Goal: Task Accomplishment & Management: Complete application form

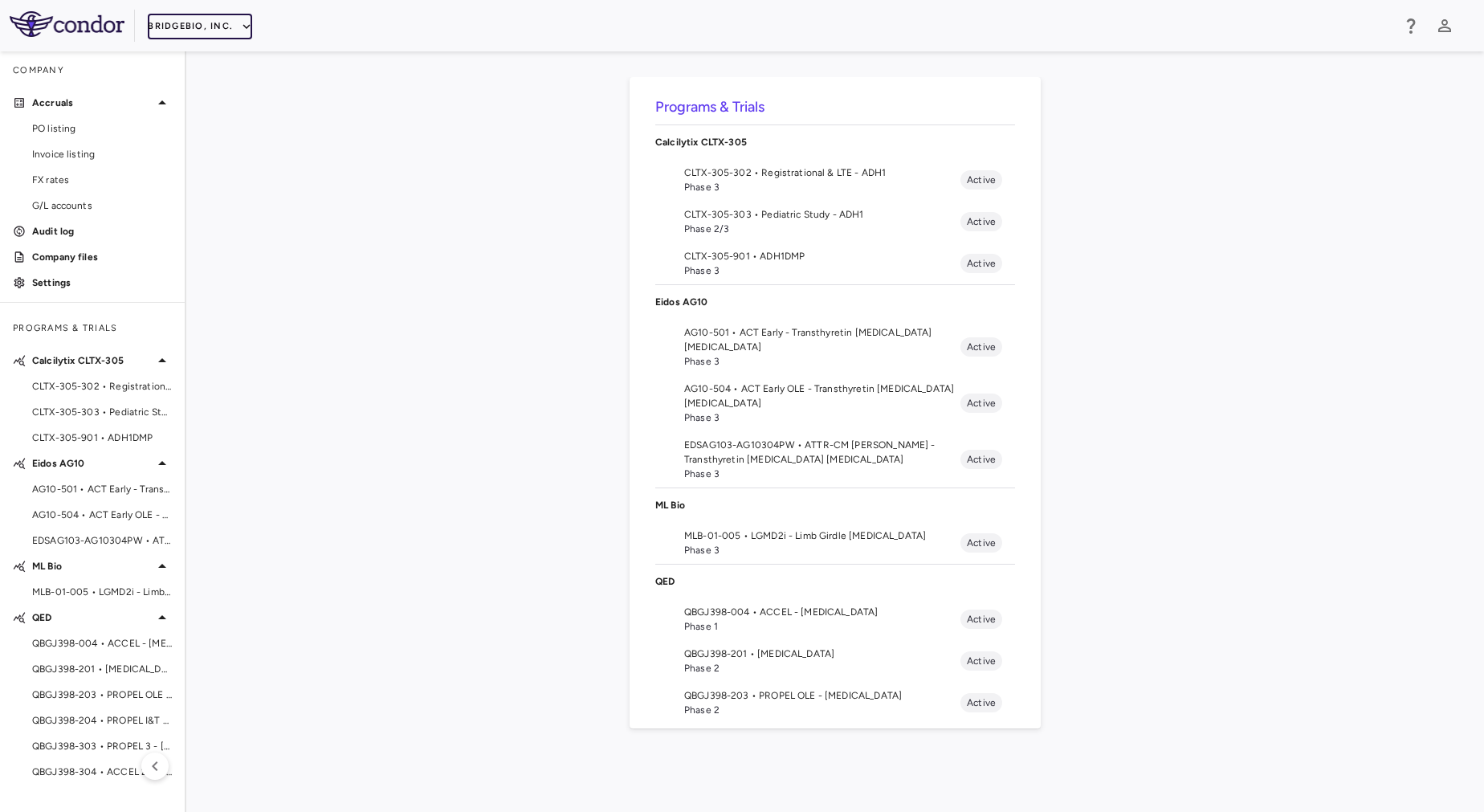
click at [207, 28] on button "BridgeBio, Inc." at bounding box center [200, 27] width 104 height 26
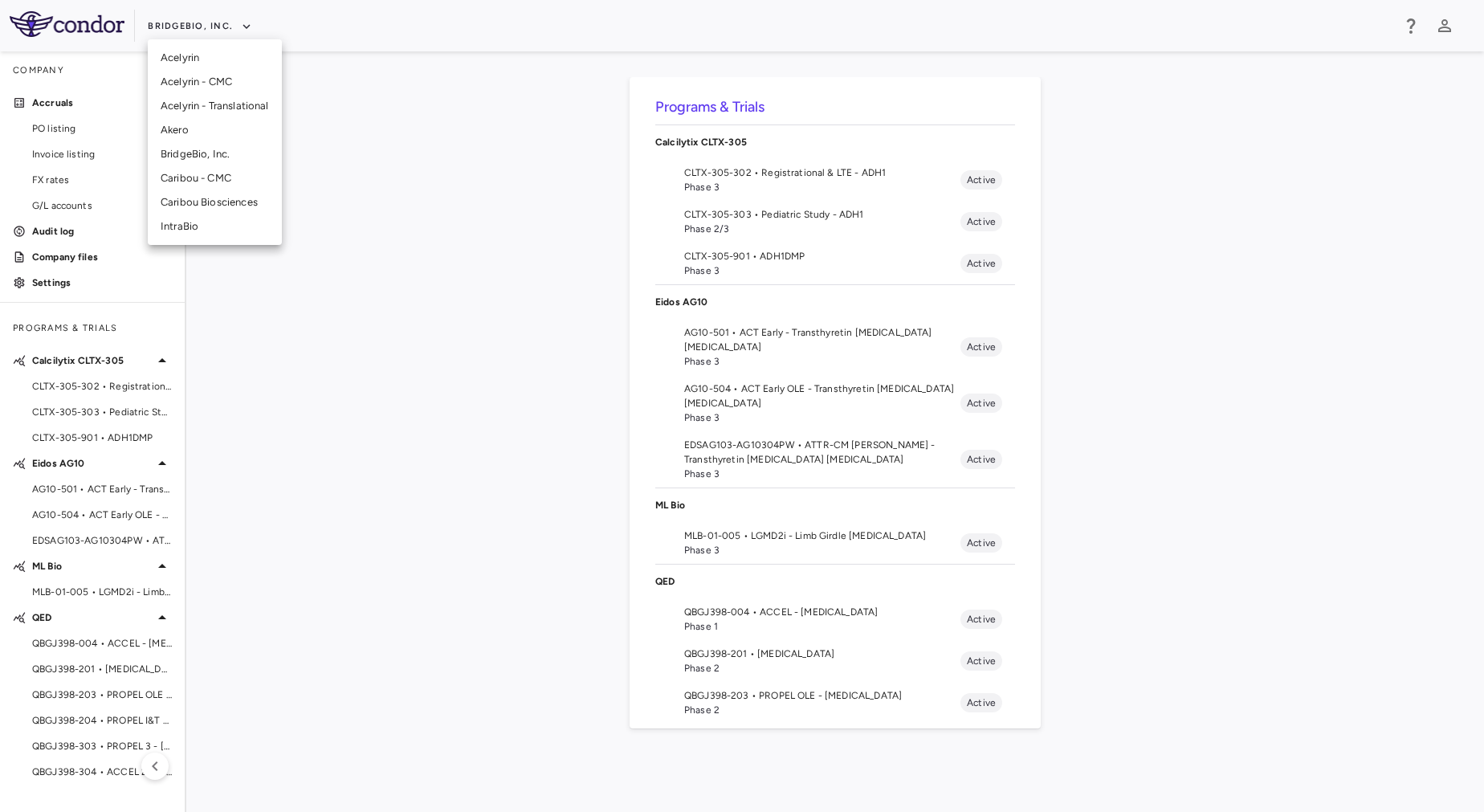
click at [206, 53] on li "Acelyrin" at bounding box center [215, 58] width 134 height 24
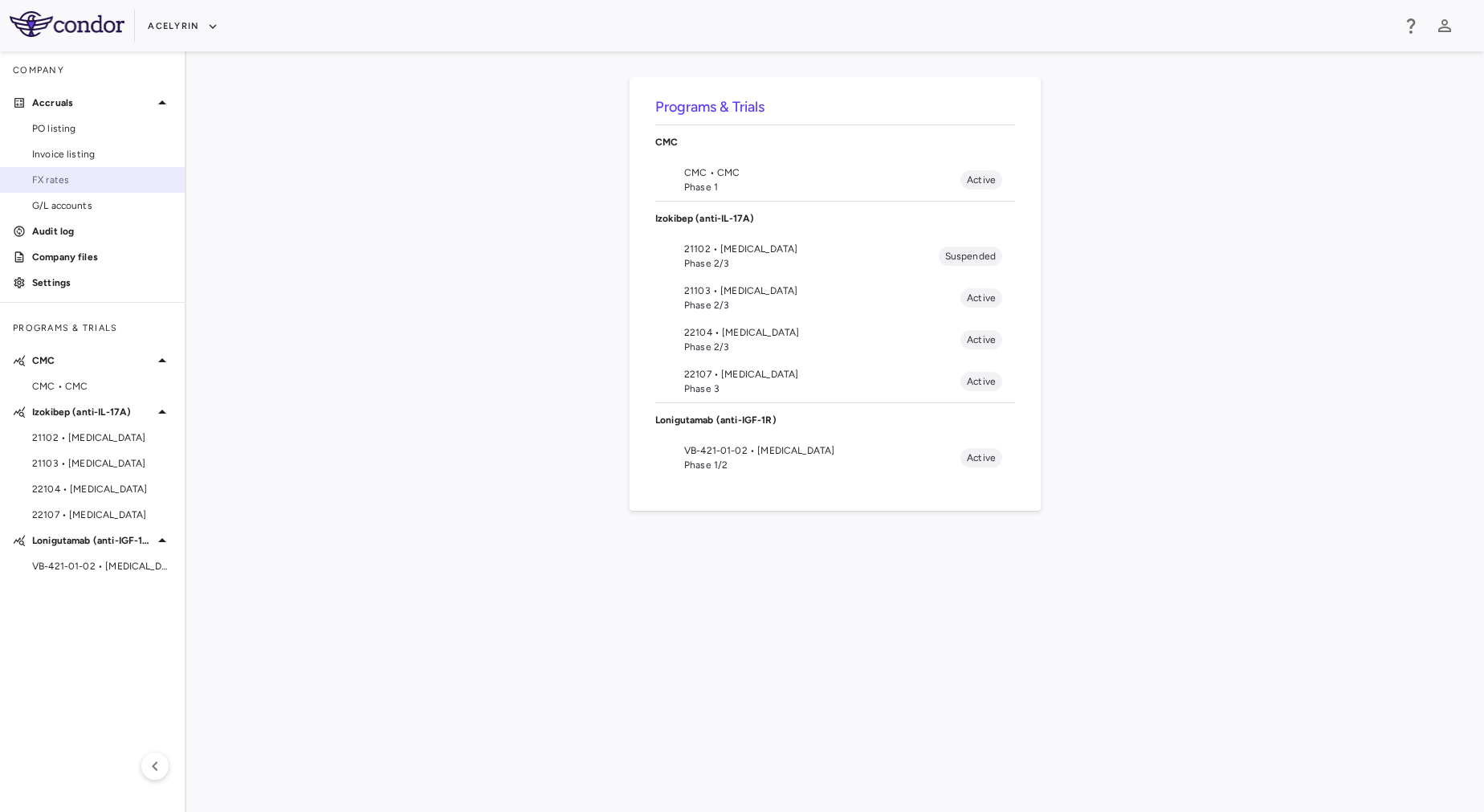
click at [71, 189] on link "FX rates" at bounding box center [92, 180] width 185 height 24
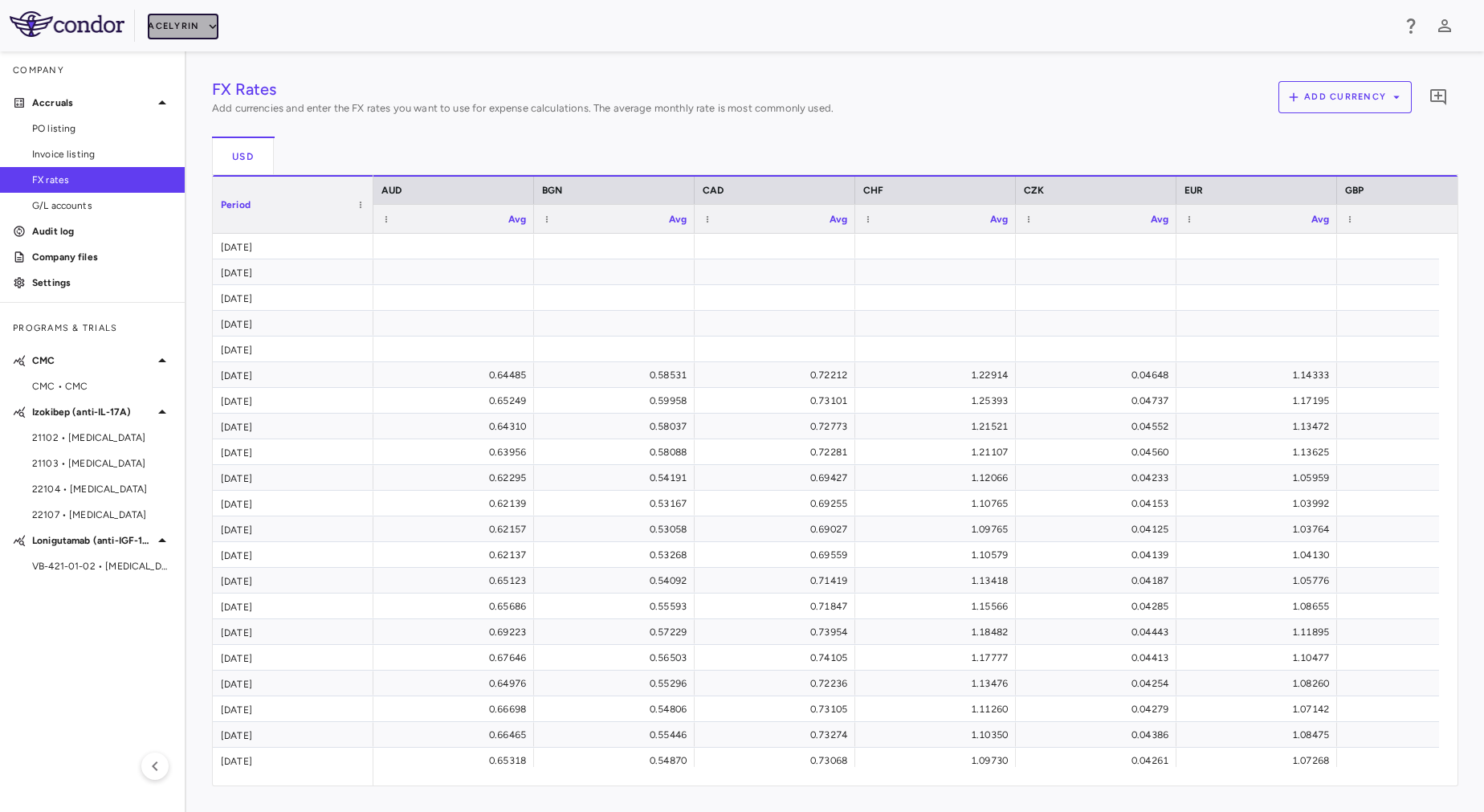
click at [180, 35] on button "Acelyrin" at bounding box center [183, 27] width 70 height 26
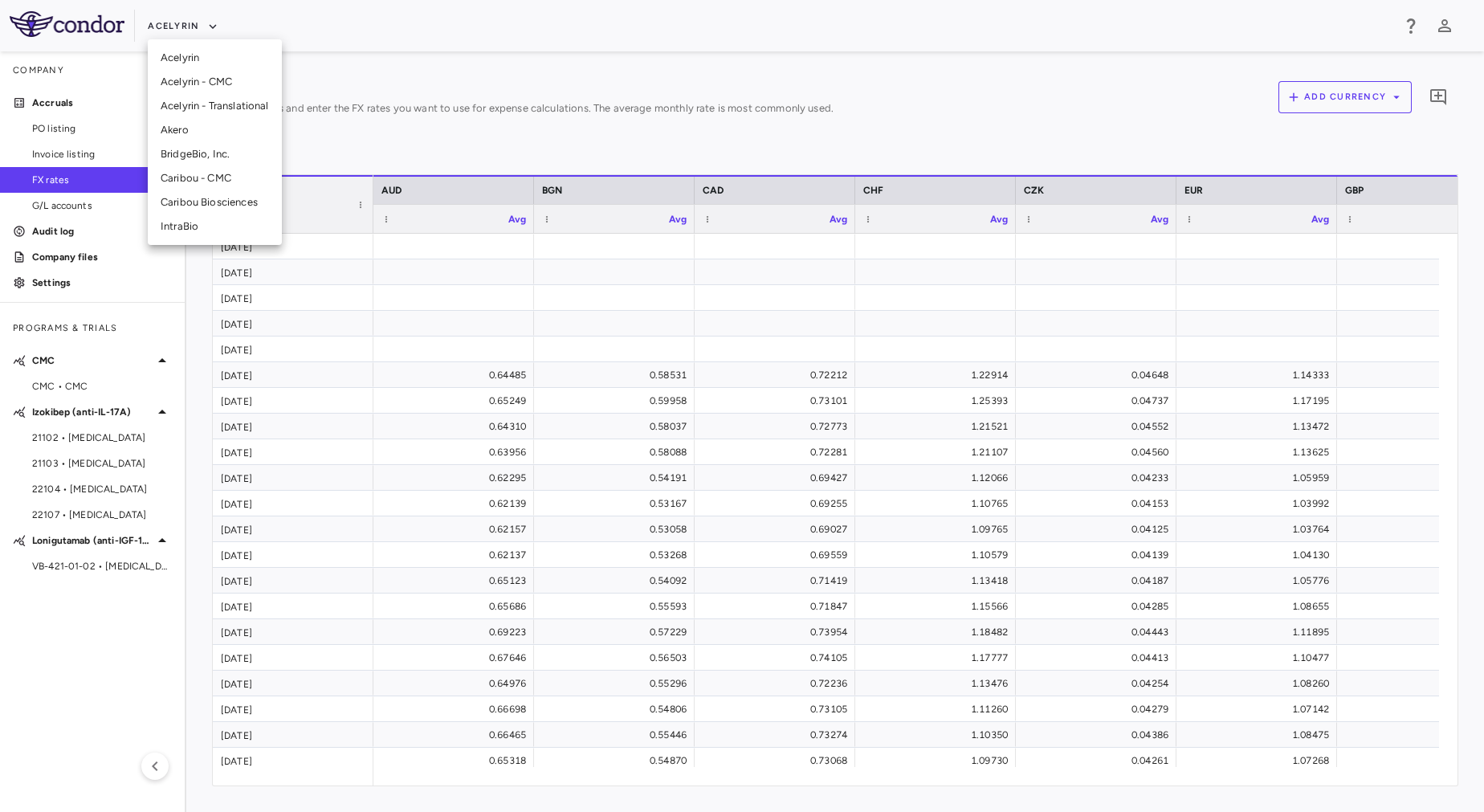
click at [449, 104] on div at bounding box center [742, 406] width 1484 height 812
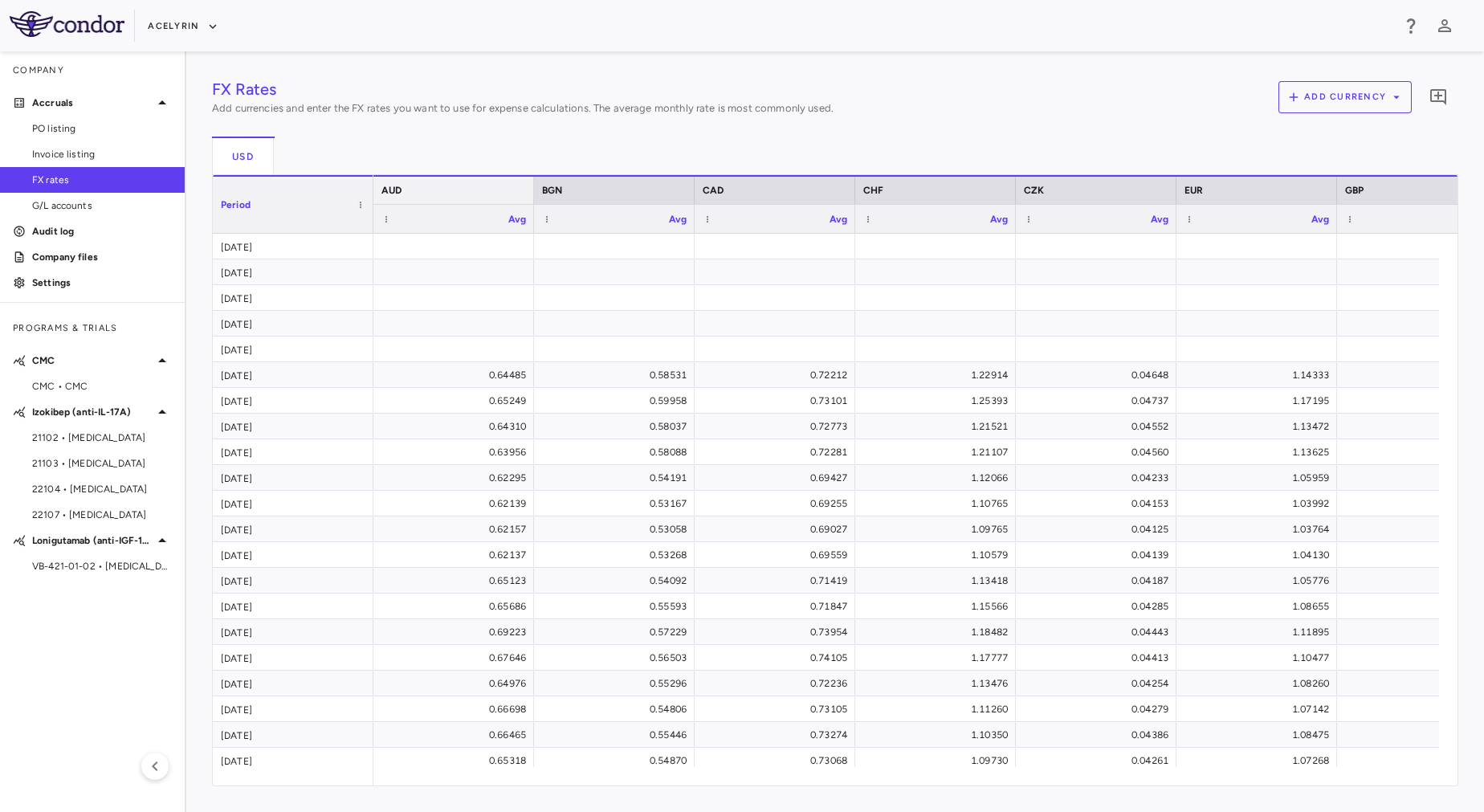
click at [392, 195] on span "AUD" at bounding box center [391, 190] width 20 height 11
drag, startPoint x: 399, startPoint y: 192, endPoint x: 426, endPoint y: 190, distance: 27.1
click at [430, 257] on div at bounding box center [453, 246] width 145 height 23
click at [430, 281] on div at bounding box center [453, 271] width 145 height 23
click at [303, 278] on div "Nov 2025" at bounding box center [293, 271] width 160 height 25
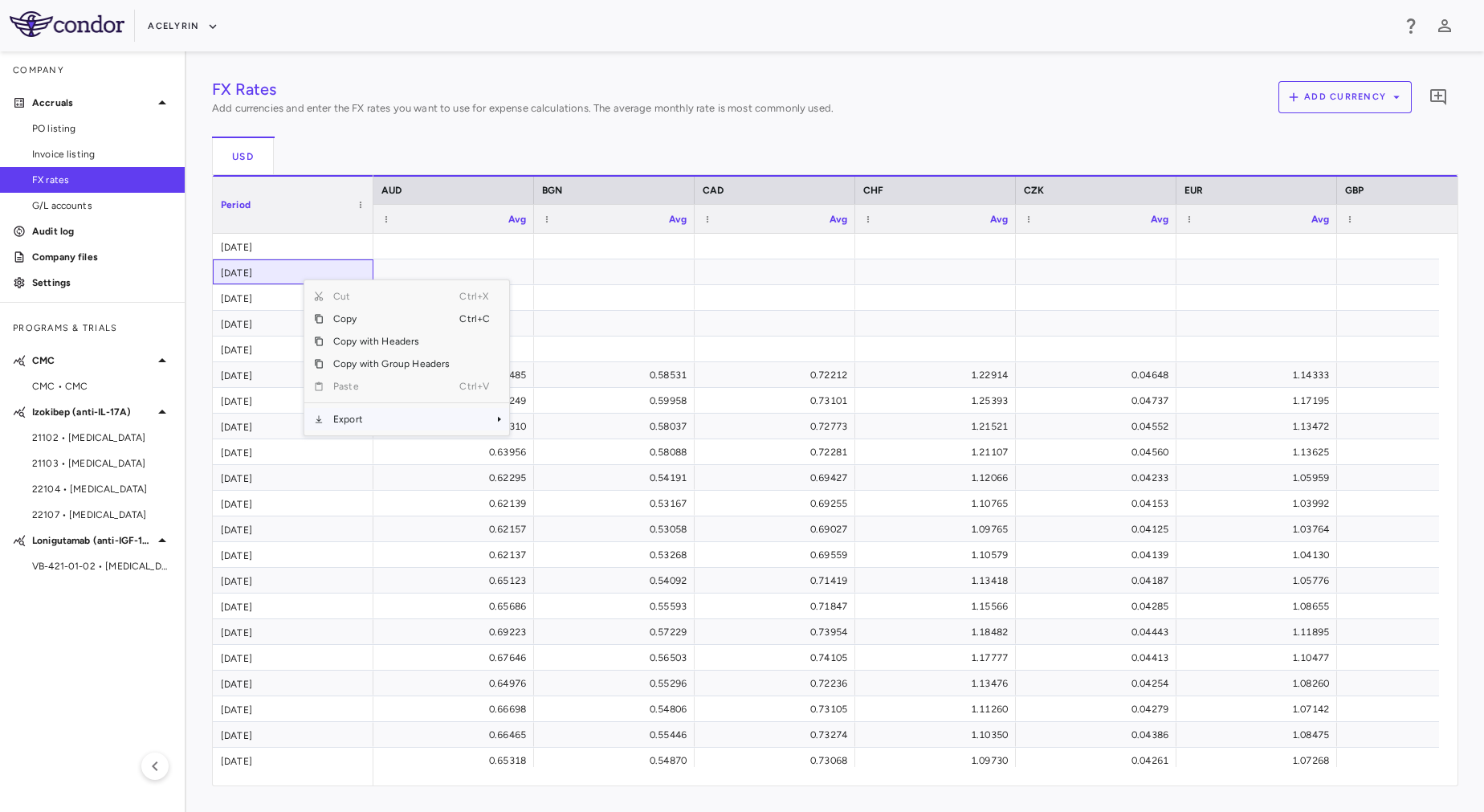
click at [379, 420] on span "Export" at bounding box center [392, 419] width 136 height 23
click at [567, 444] on span "Excel Export" at bounding box center [563, 448] width 75 height 23
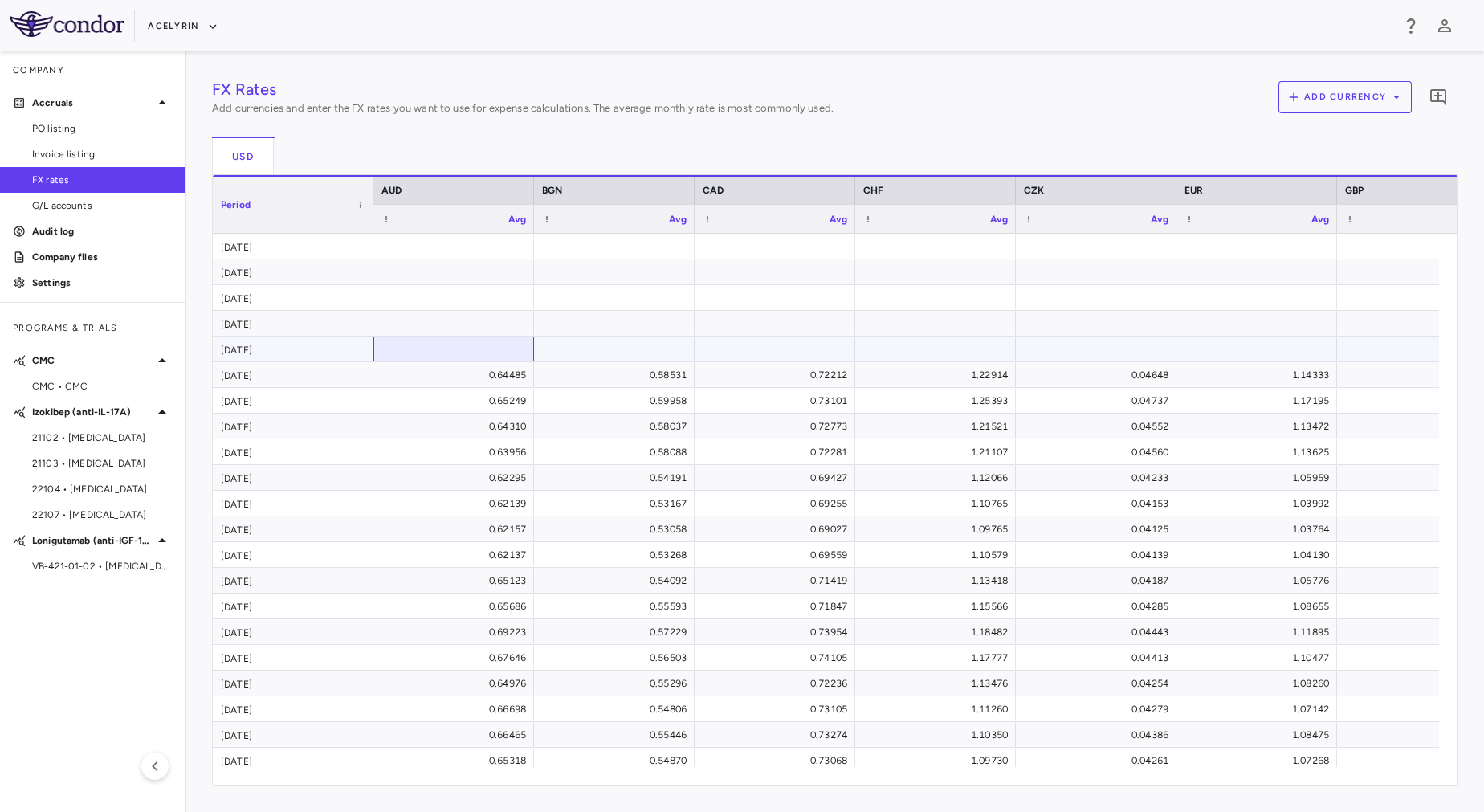
click at [455, 345] on div at bounding box center [453, 349] width 145 height 23
click at [467, 325] on div at bounding box center [453, 323] width 145 height 23
paste input "**********"
type input "**********"
click at [633, 325] on input "number" at bounding box center [626, 325] width 135 height 27
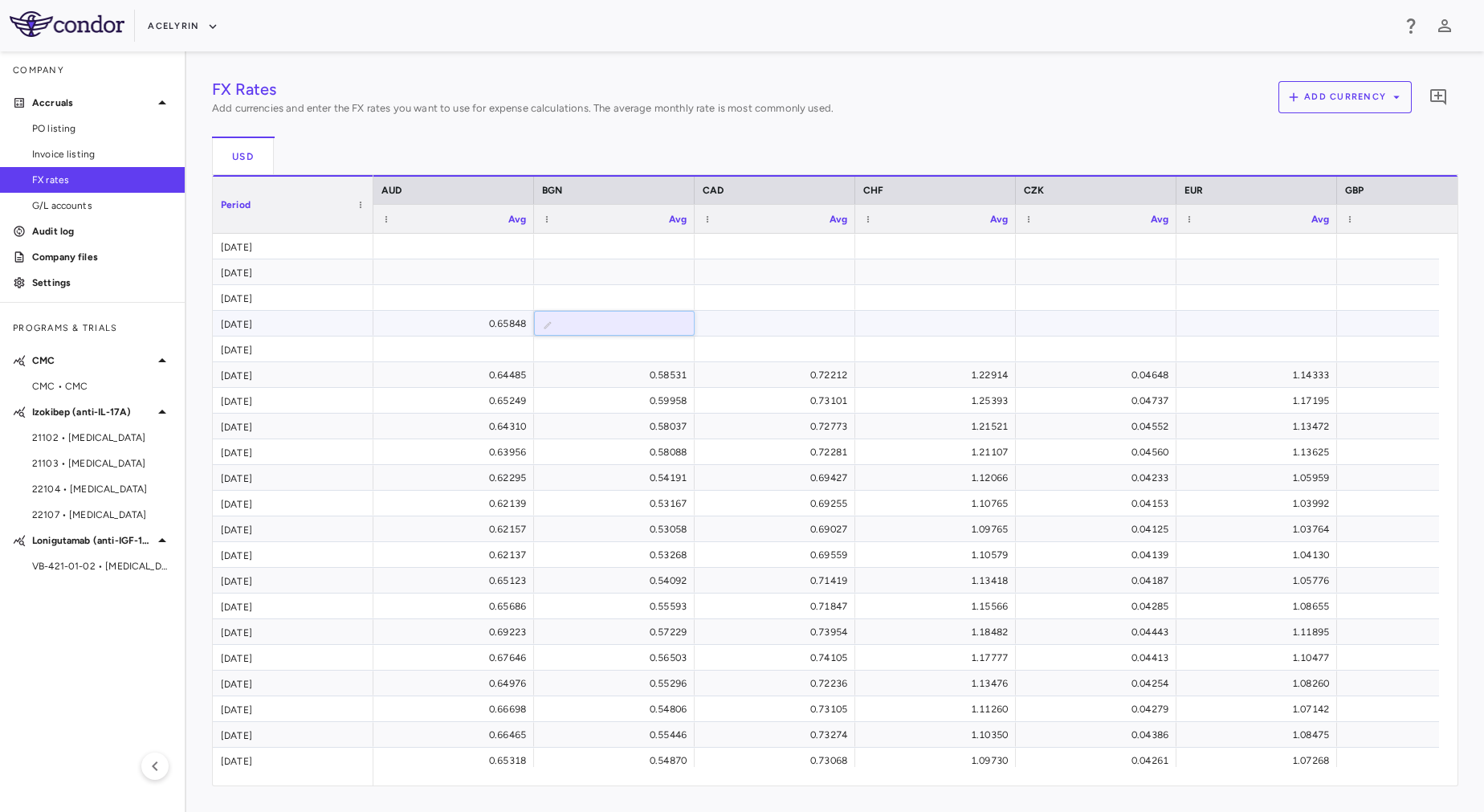
paste input "**********"
type input "**********"
paste input "**********"
type input "**********"
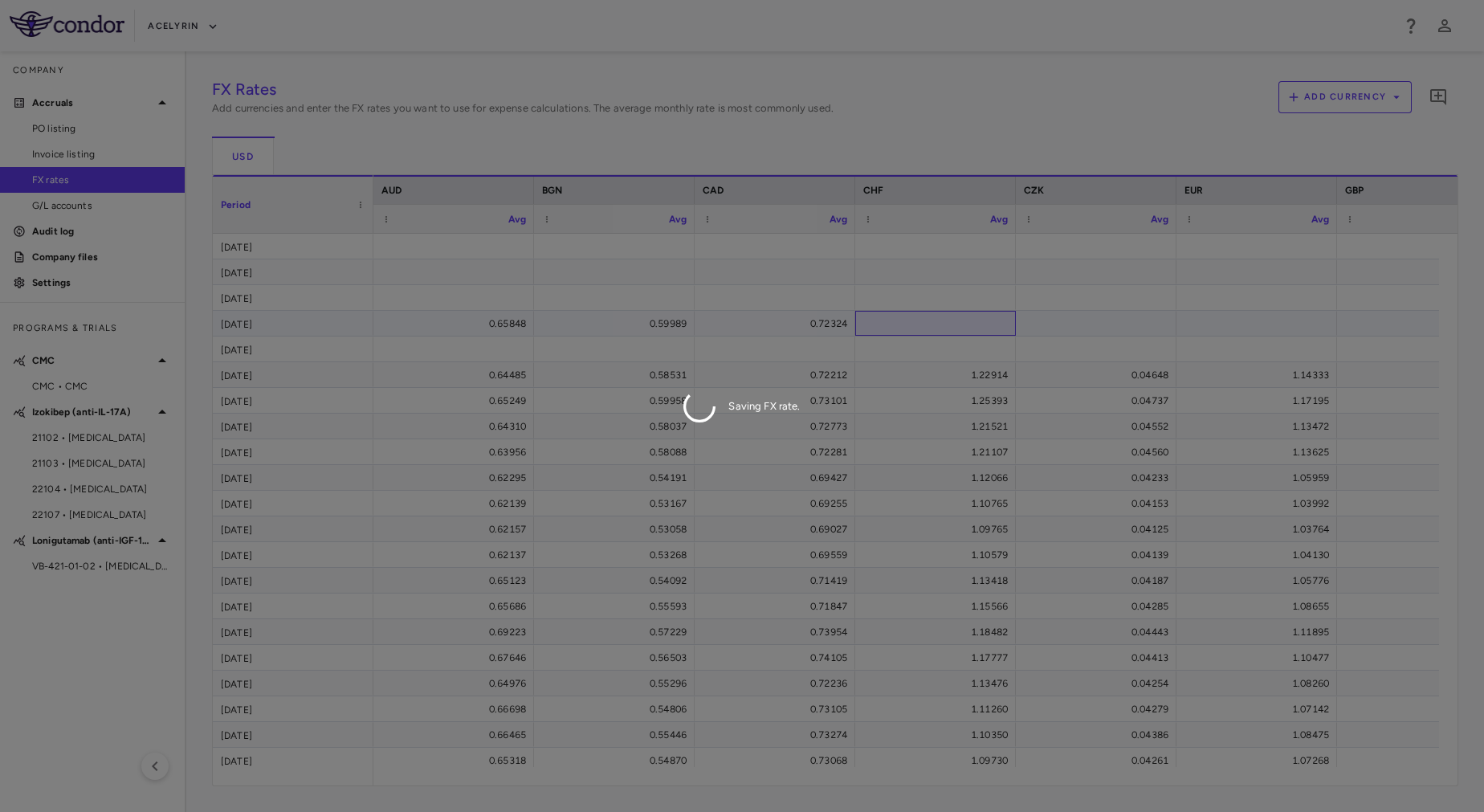
click at [919, 317] on div "FX Rates Add currencies and enter the FX rates you want to use for expense calc…" at bounding box center [836, 432] width 1247 height 709
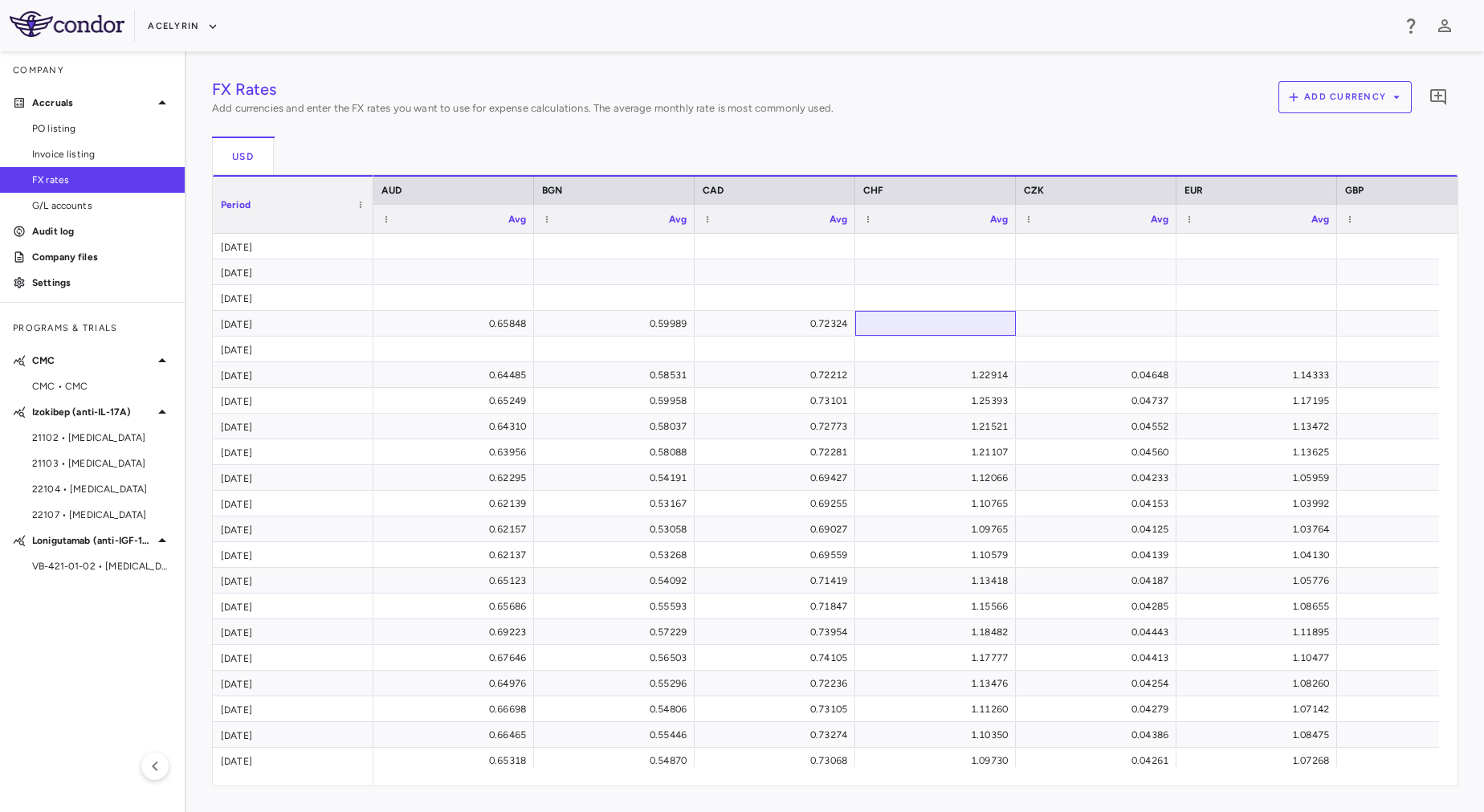
click at [924, 322] on div at bounding box center [935, 323] width 145 height 23
type input "**********"
paste input "**********"
type input "**********"
paste input "**********"
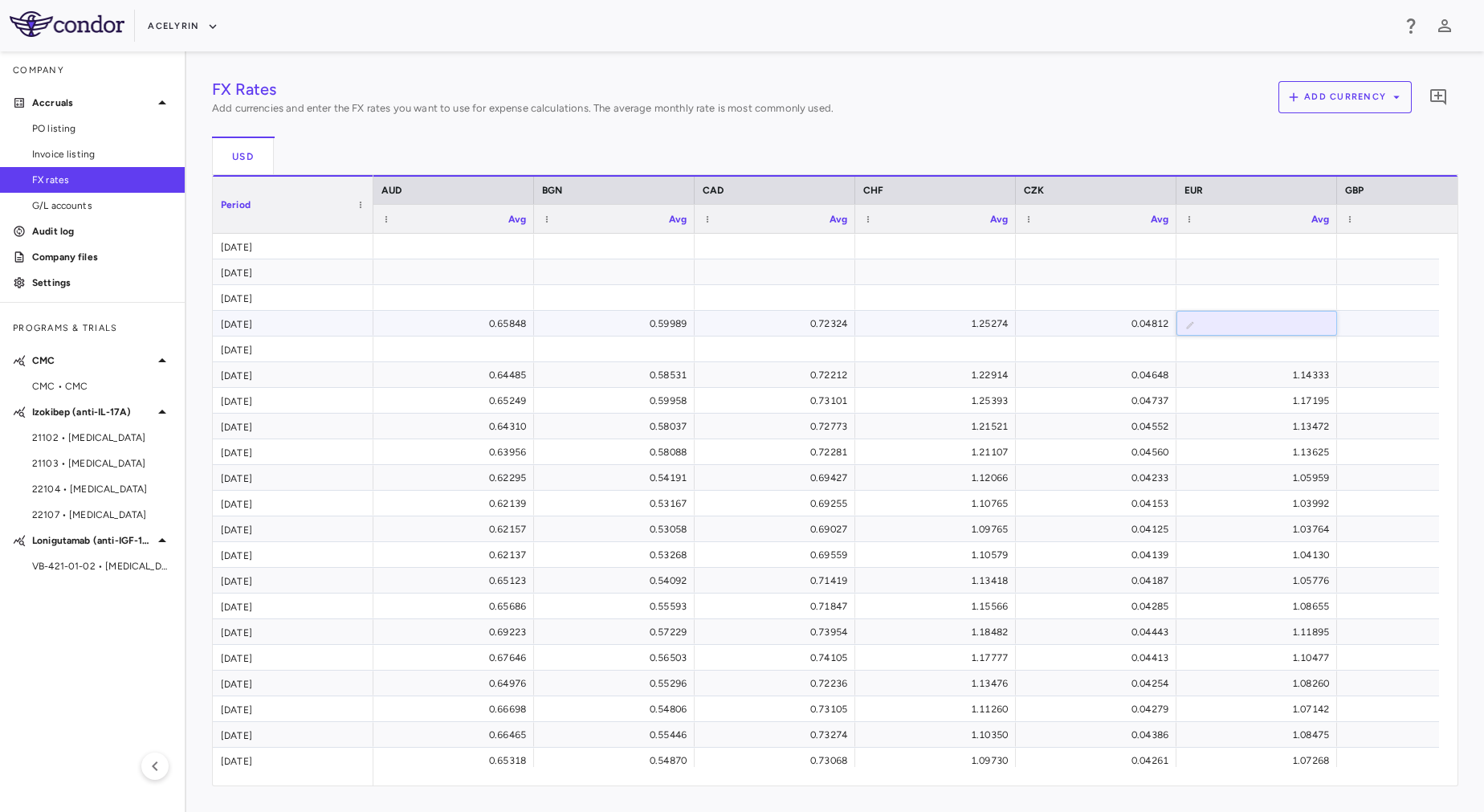
type input "**********"
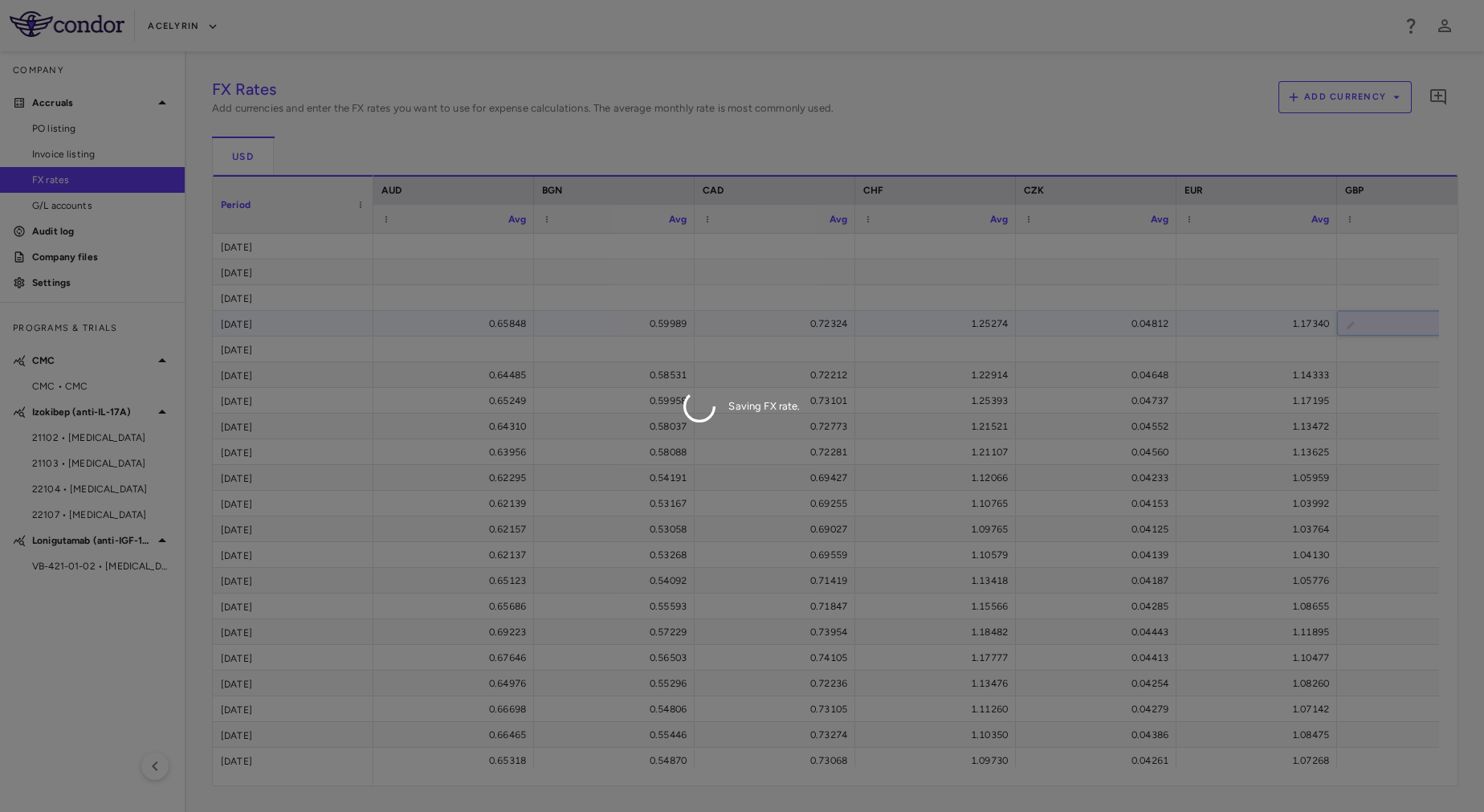
scroll to position [0, 58]
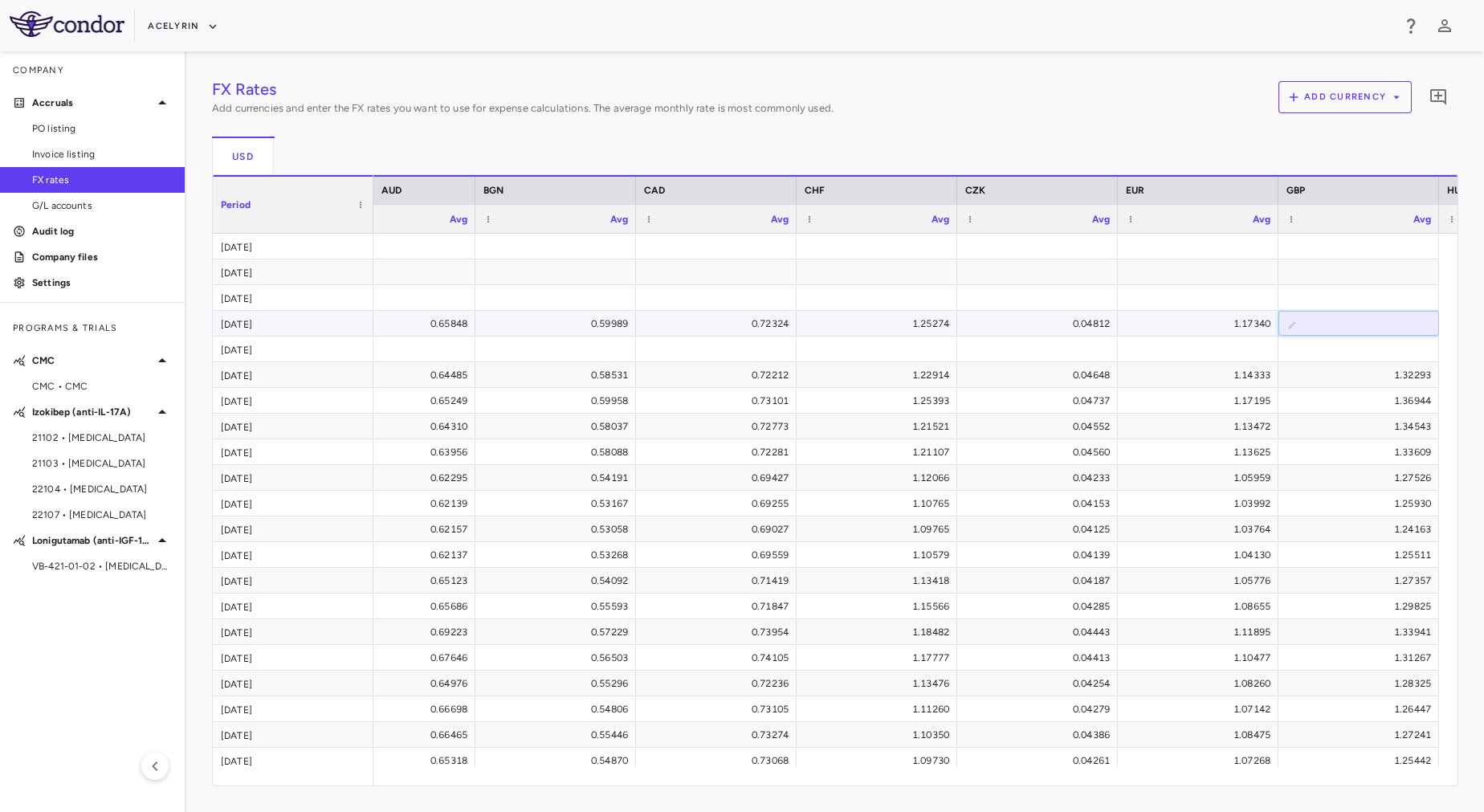
type input "**********"
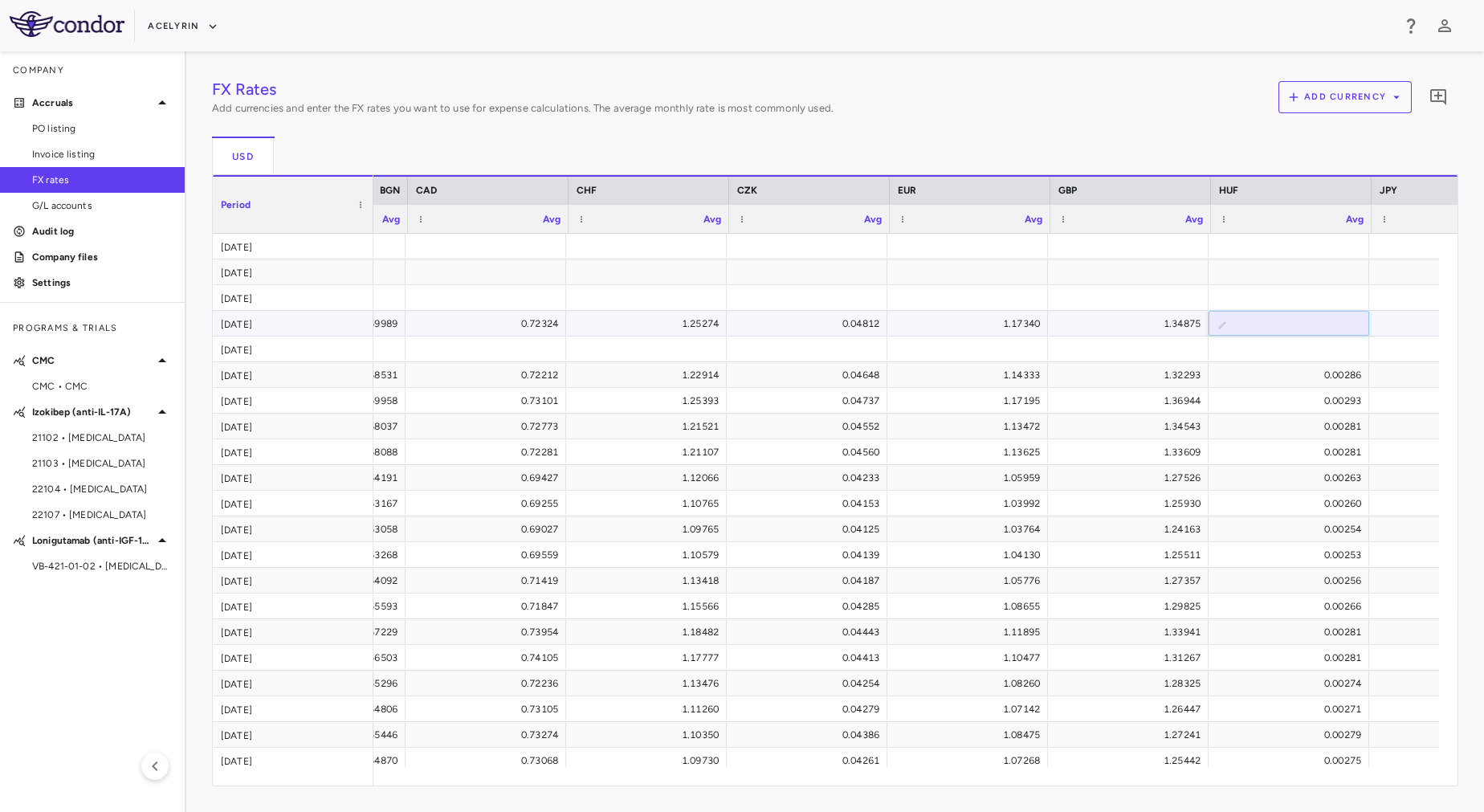
scroll to position [0, 0]
paste input "**********"
type input "**********"
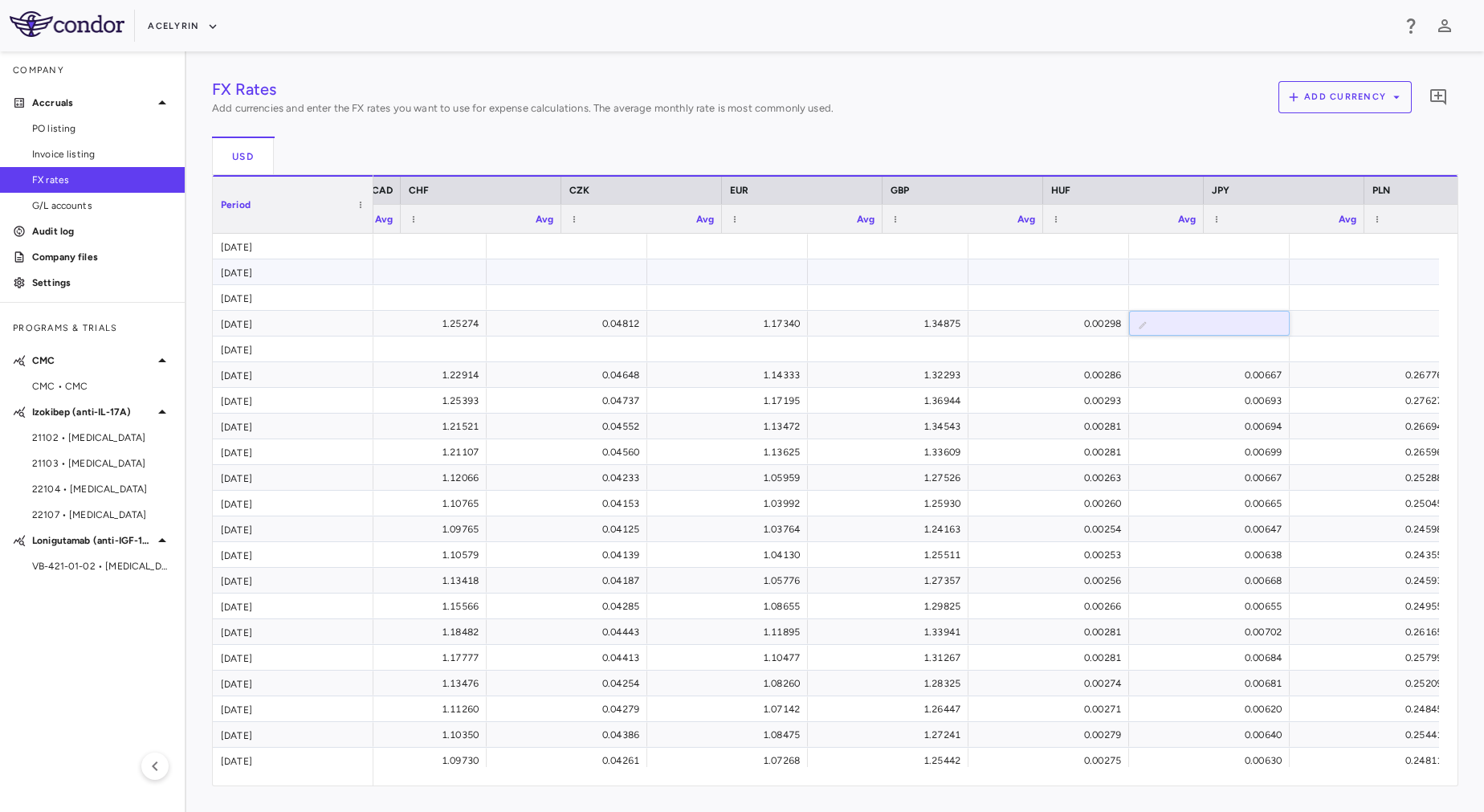
scroll to position [0, 529]
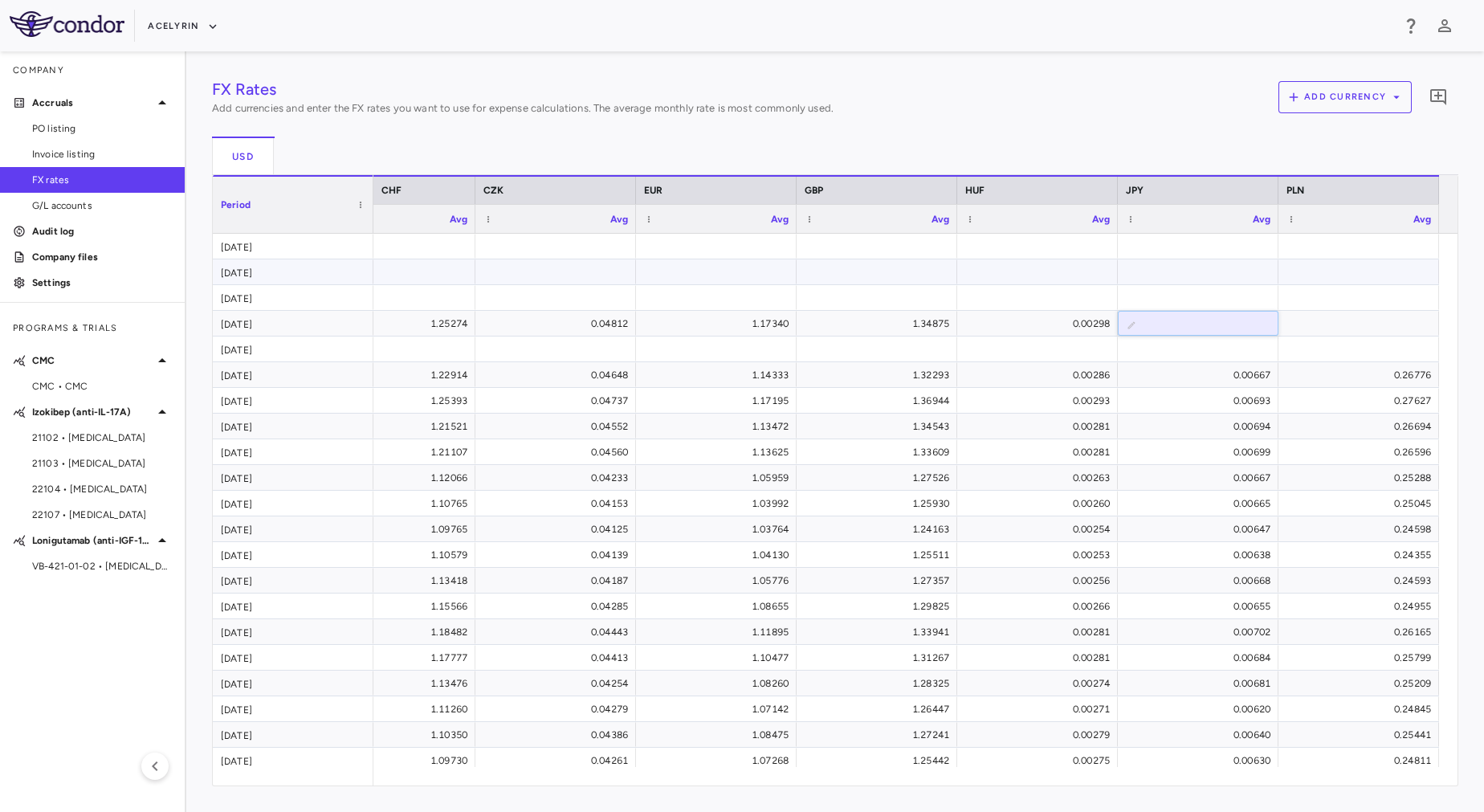
paste input "**********"
type input "**********"
paste input "**********"
type input "**********"
click at [1172, 334] on div "FX Rates Add currencies and enter the FX rates you want to use for expense calc…" at bounding box center [836, 432] width 1247 height 709
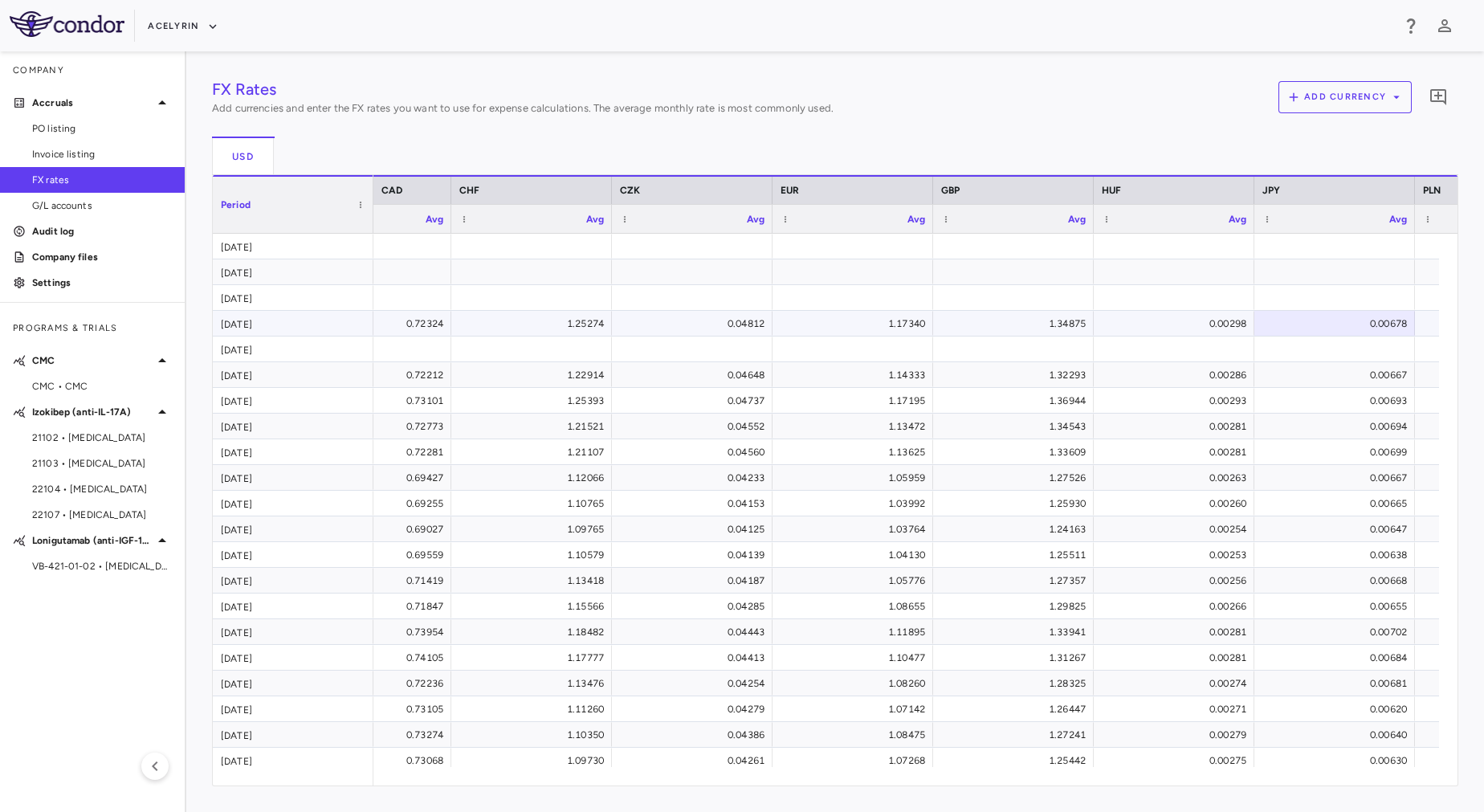
scroll to position [0, 494]
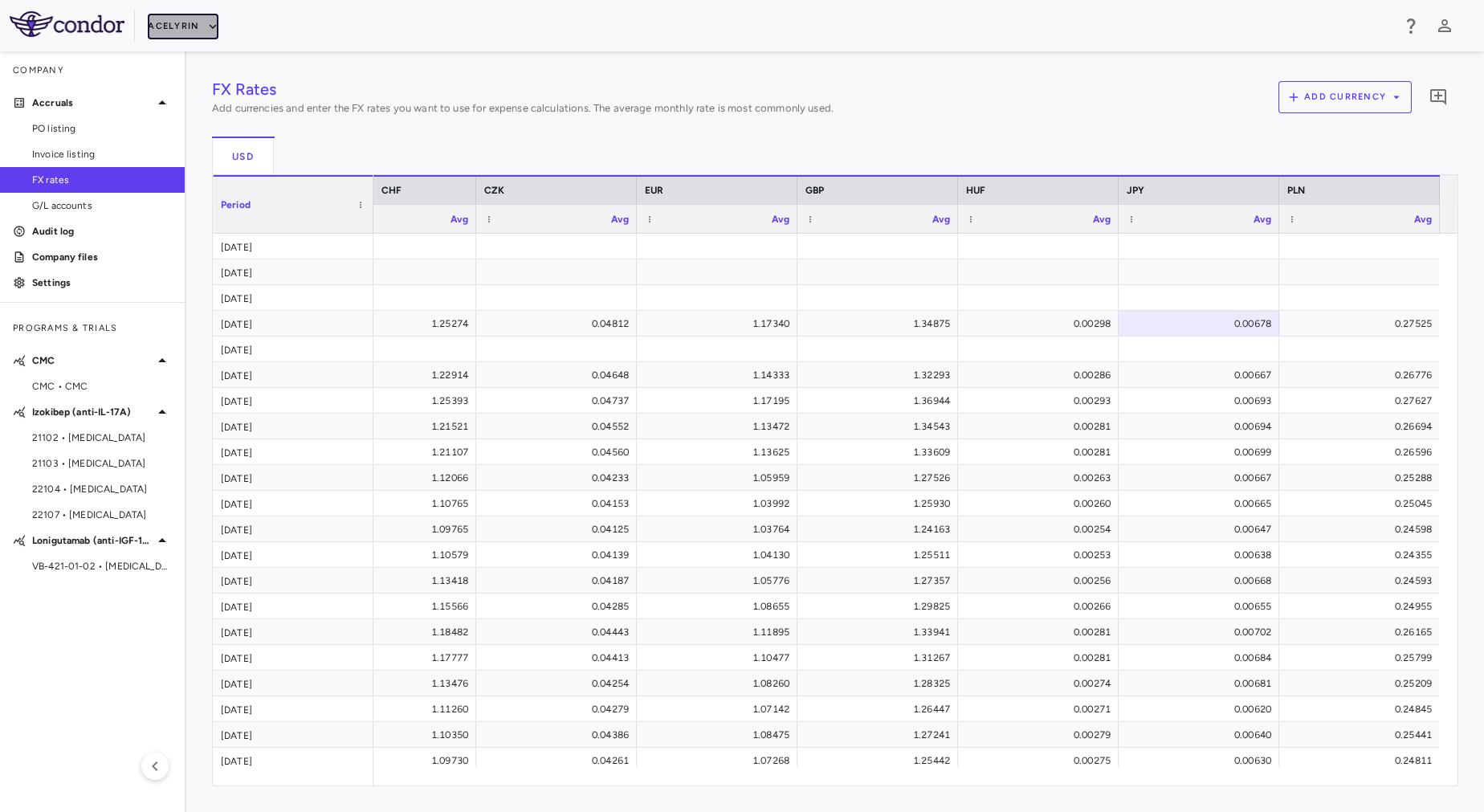
click at [182, 26] on button "Acelyrin" at bounding box center [183, 27] width 70 height 26
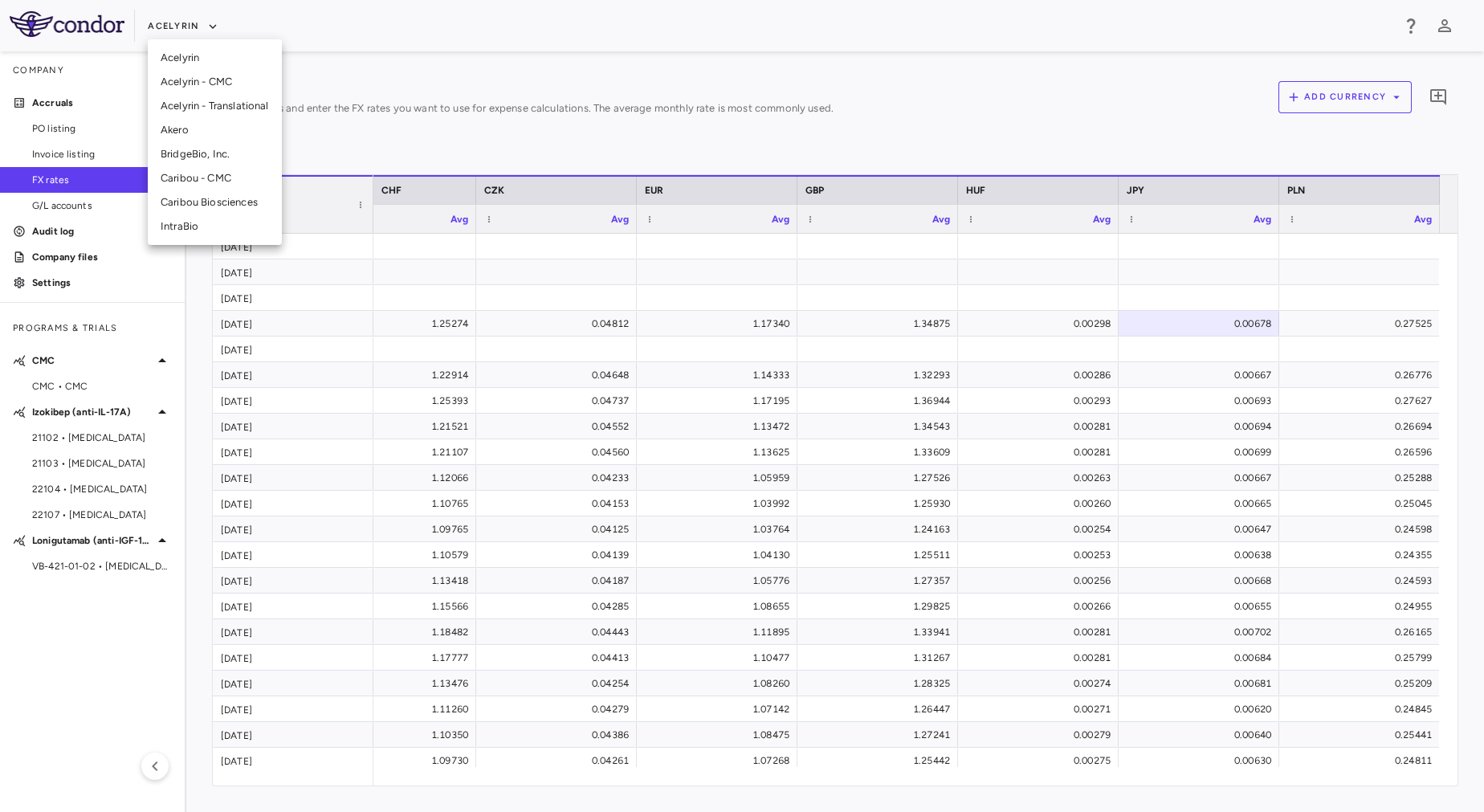
click at [206, 80] on li "Acelyrin - CMC" at bounding box center [215, 82] width 134 height 24
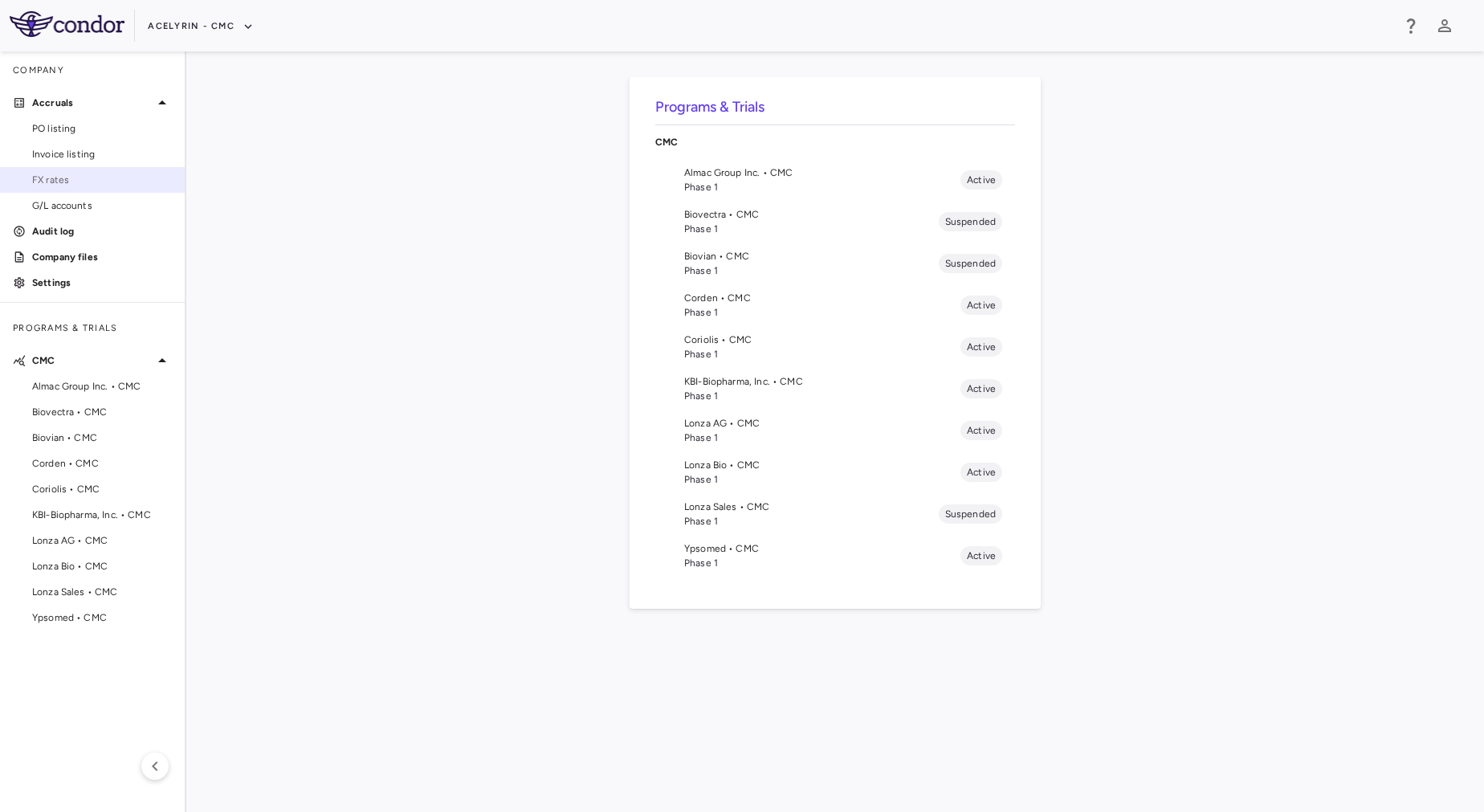
click at [62, 176] on span "FX rates" at bounding box center [102, 180] width 140 height 15
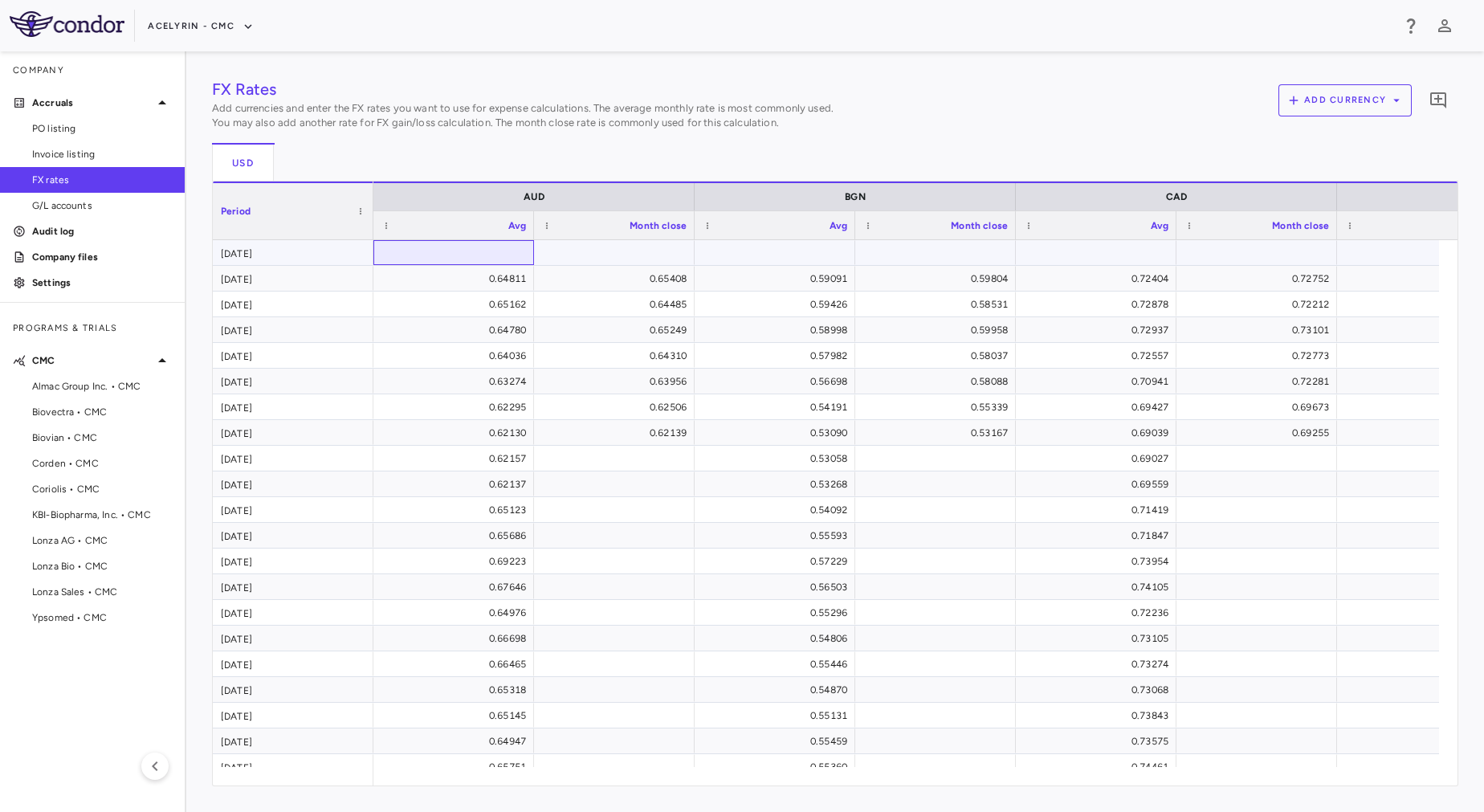
click at [471, 253] on div at bounding box center [453, 253] width 145 height 23
type input "**********"
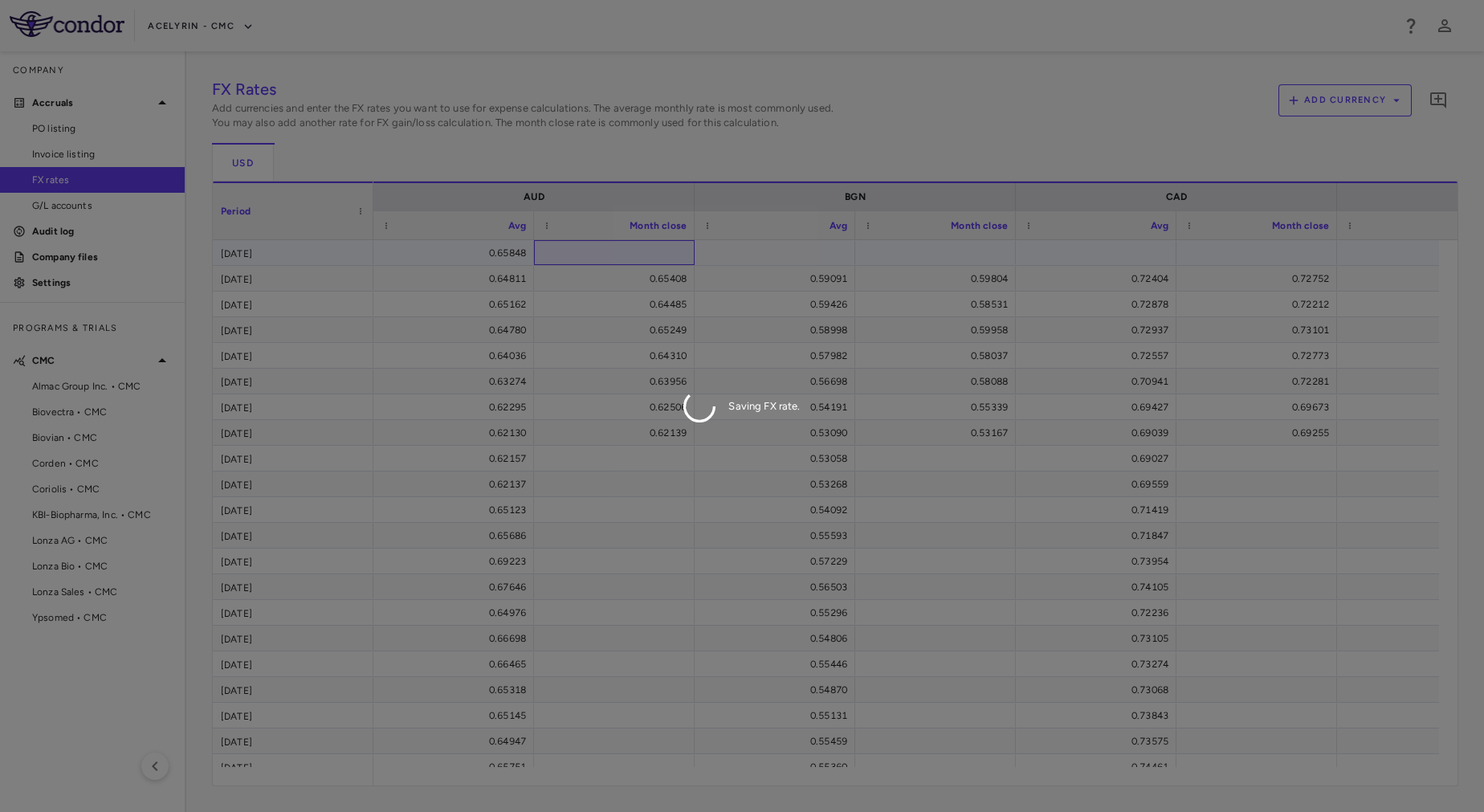
click at [656, 254] on div "FX Rates Add currencies and enter the FX rates you want to use for expense calc…" at bounding box center [836, 432] width 1247 height 709
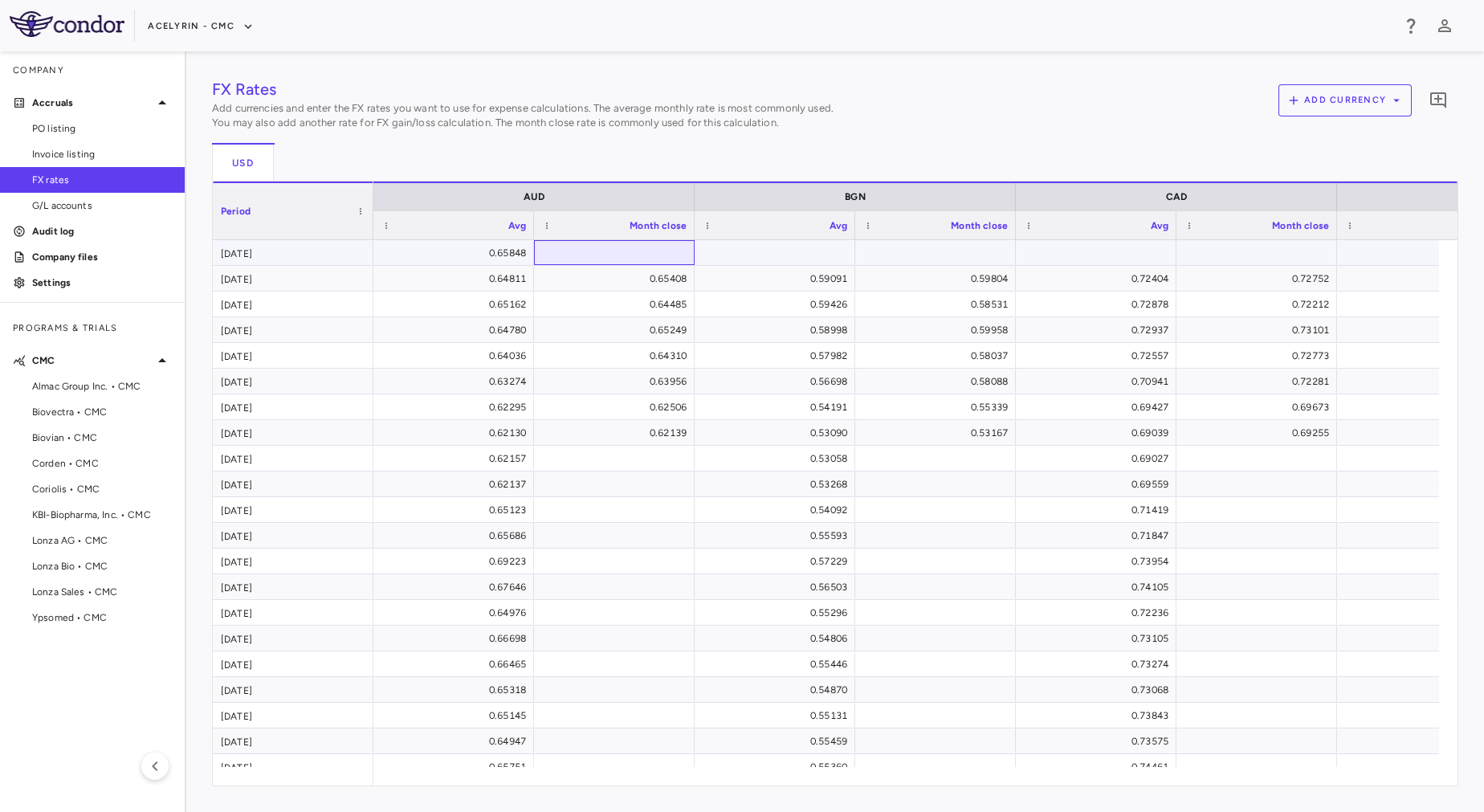
click at [657, 255] on div at bounding box center [614, 253] width 145 height 23
type input "********"
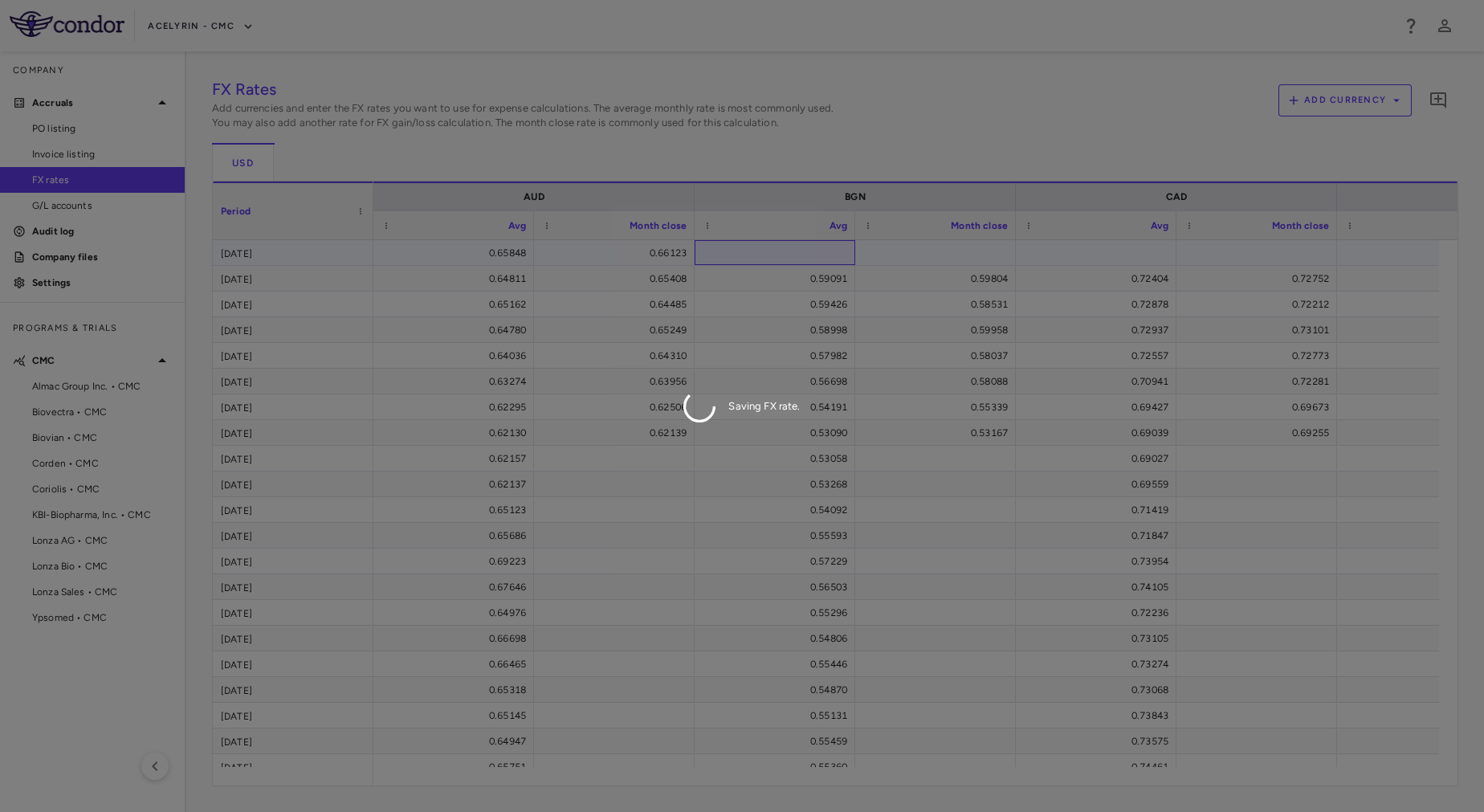
click at [778, 263] on div "FX Rates Add currencies and enter the FX rates you want to use for expense calc…" at bounding box center [836, 432] width 1247 height 709
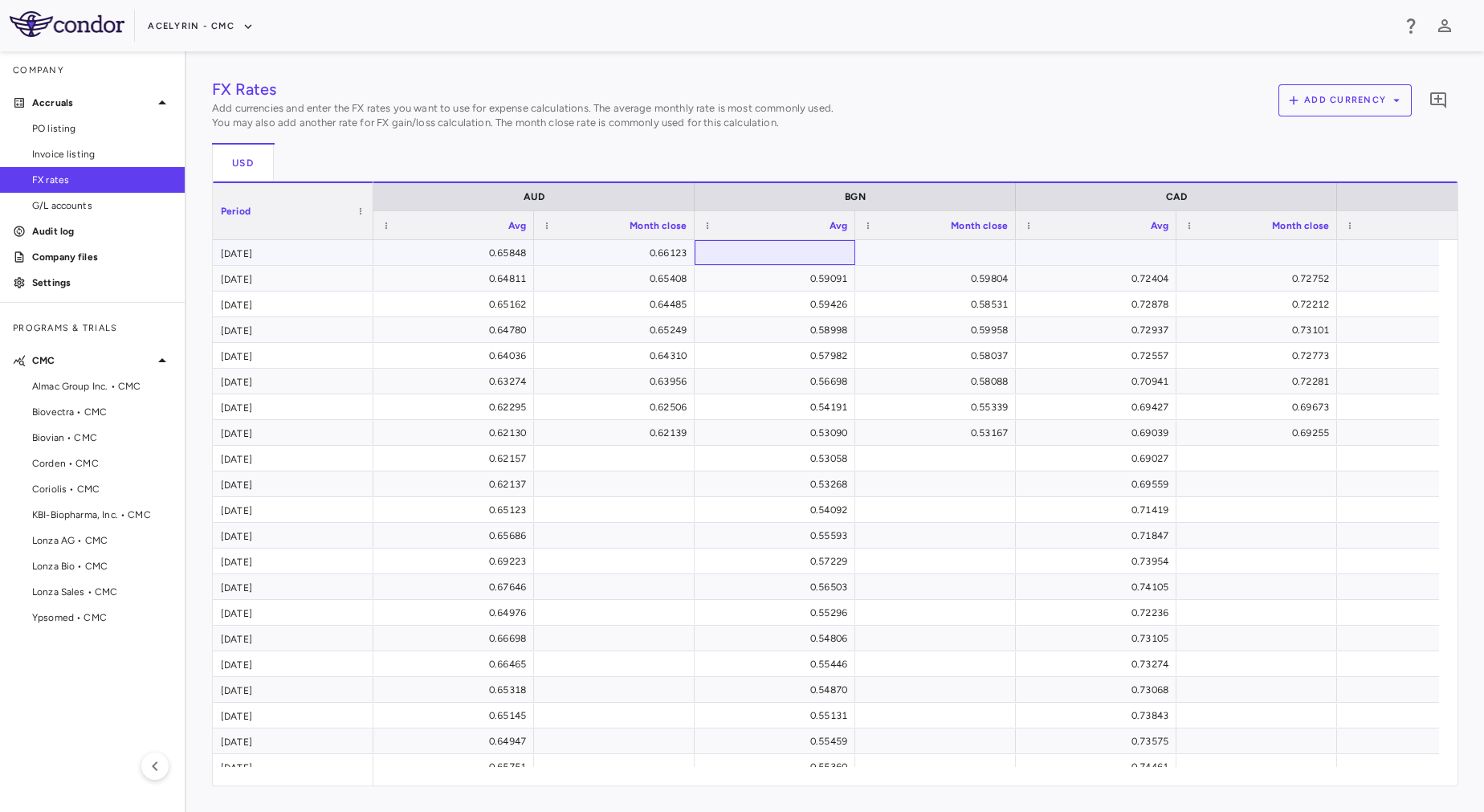
click at [832, 250] on div at bounding box center [775, 253] width 145 height 23
type input "**********"
click at [922, 252] on input "number" at bounding box center [947, 254] width 135 height 27
type input "********"
paste input "**********"
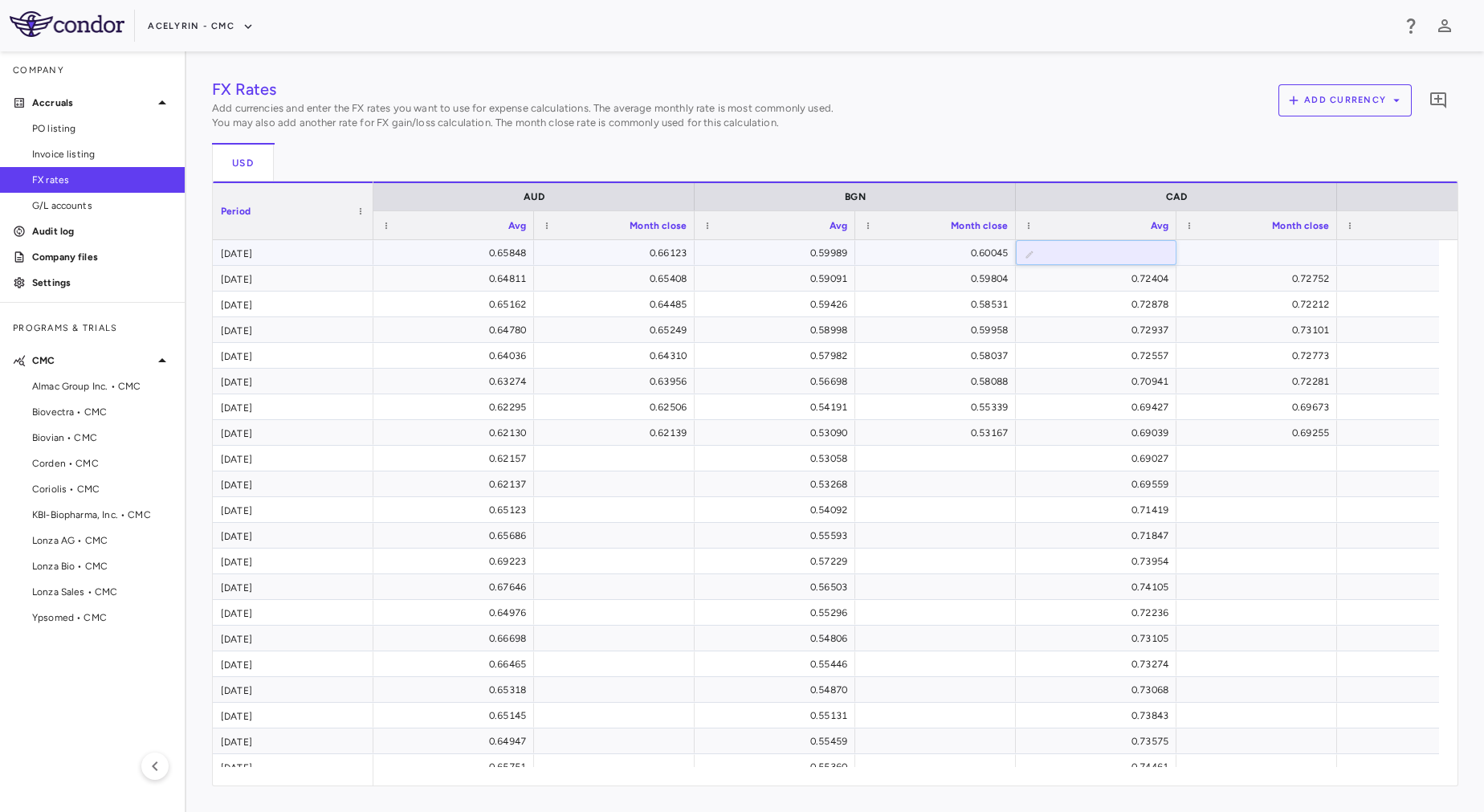
type input "**********"
click at [1241, 255] on input "number" at bounding box center [1269, 254] width 135 height 27
type input "********"
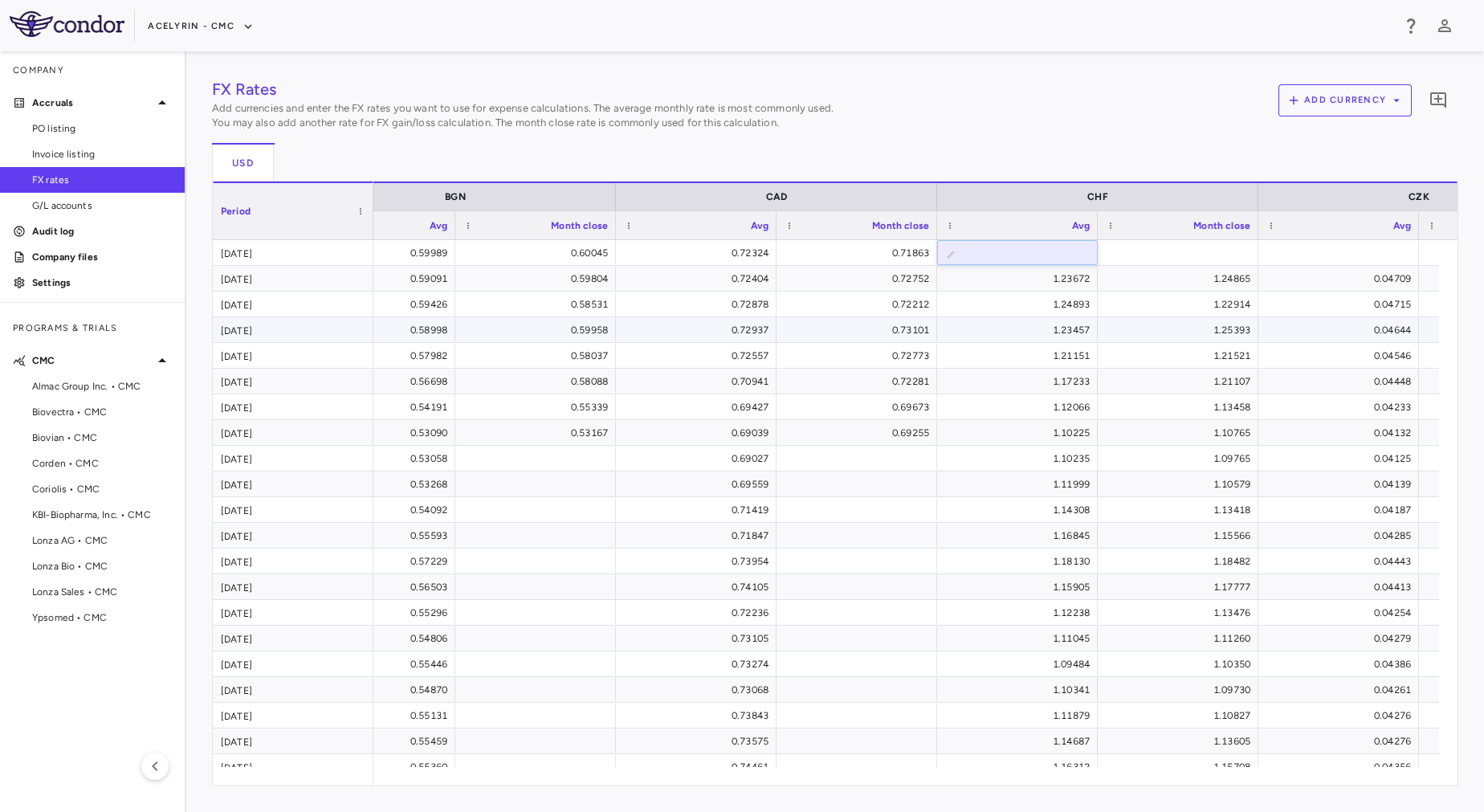
scroll to position [0, 440]
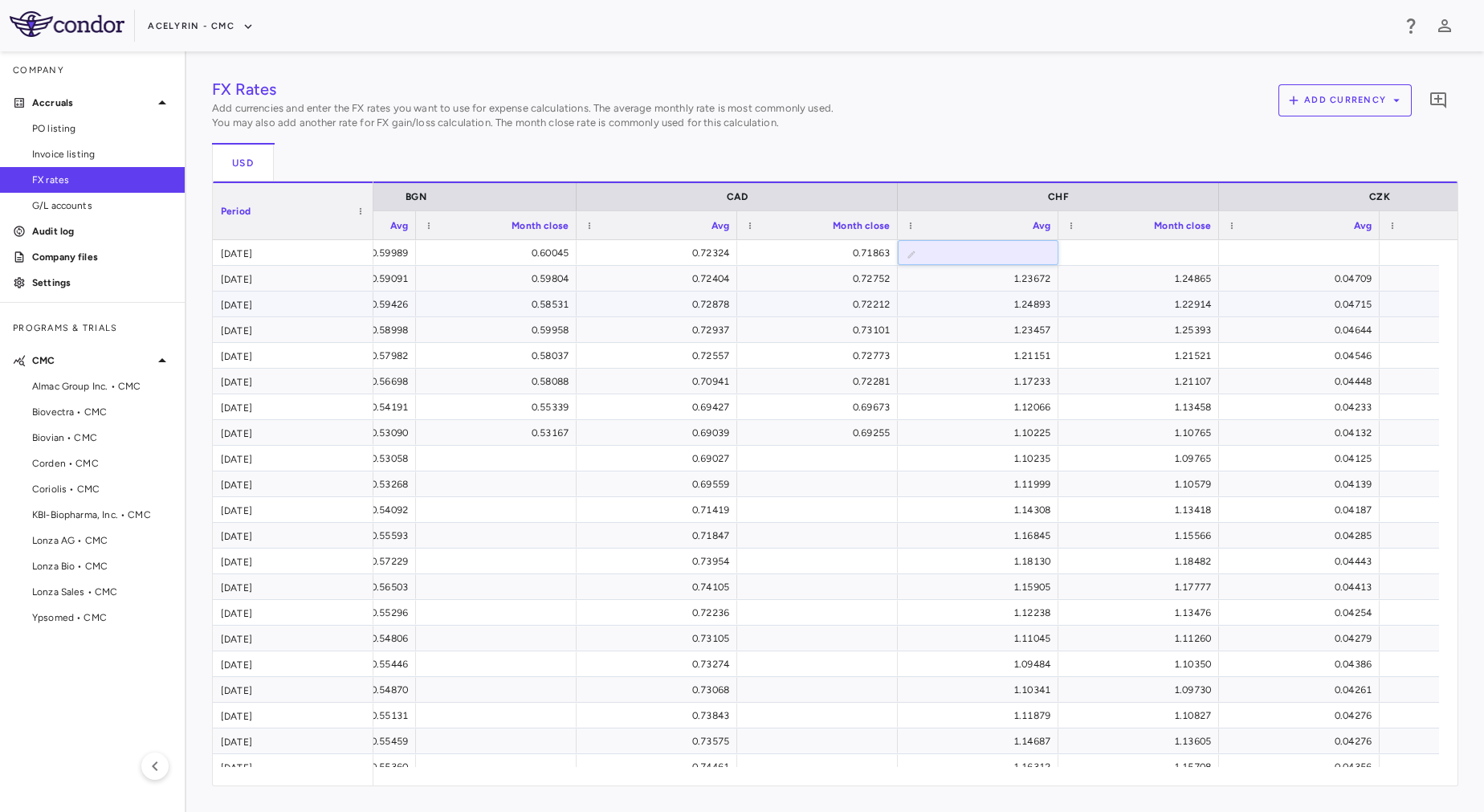
paste input "**********"
type input "**********"
type input "*******"
paste input "**********"
type input "**********"
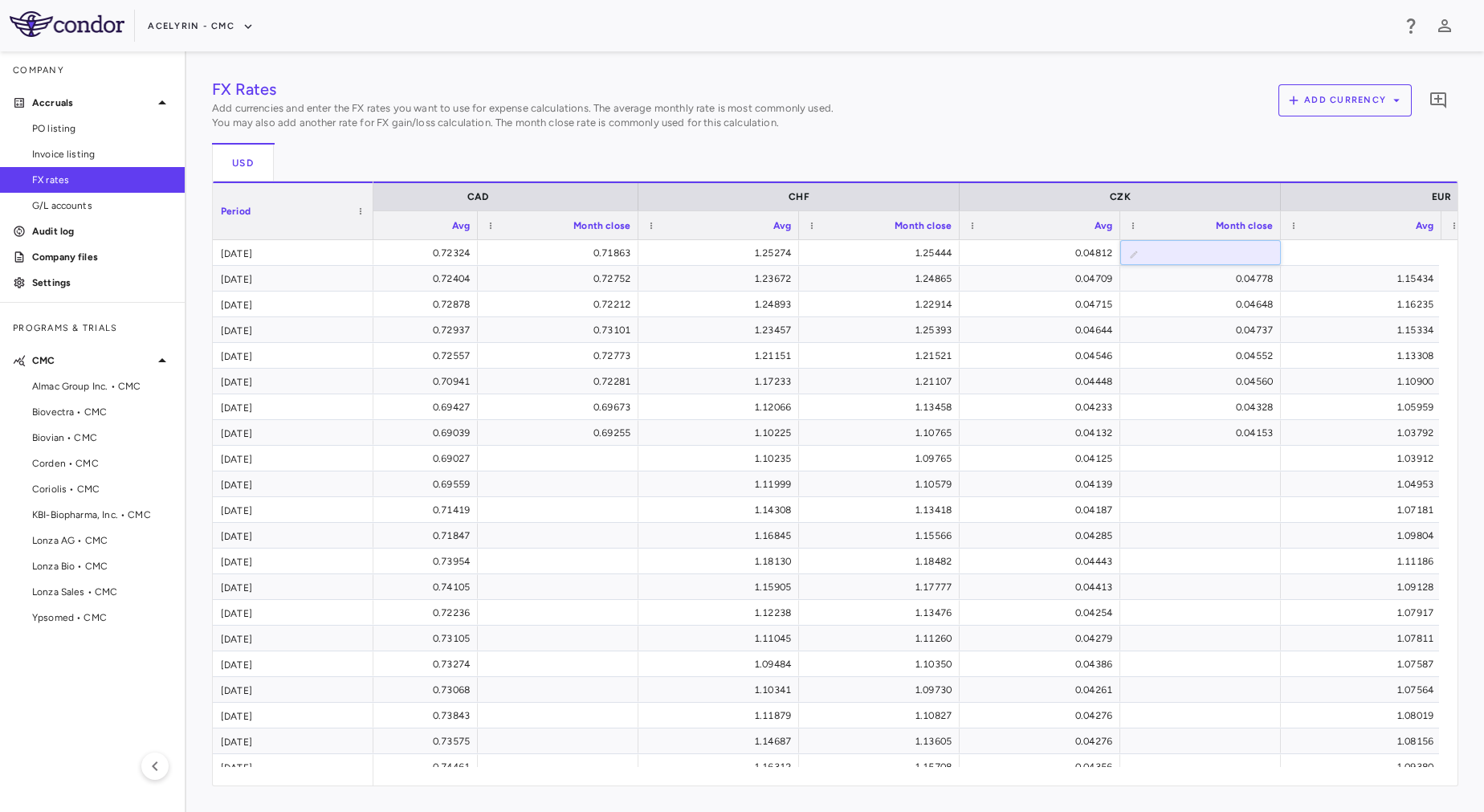
scroll to position [0, 774]
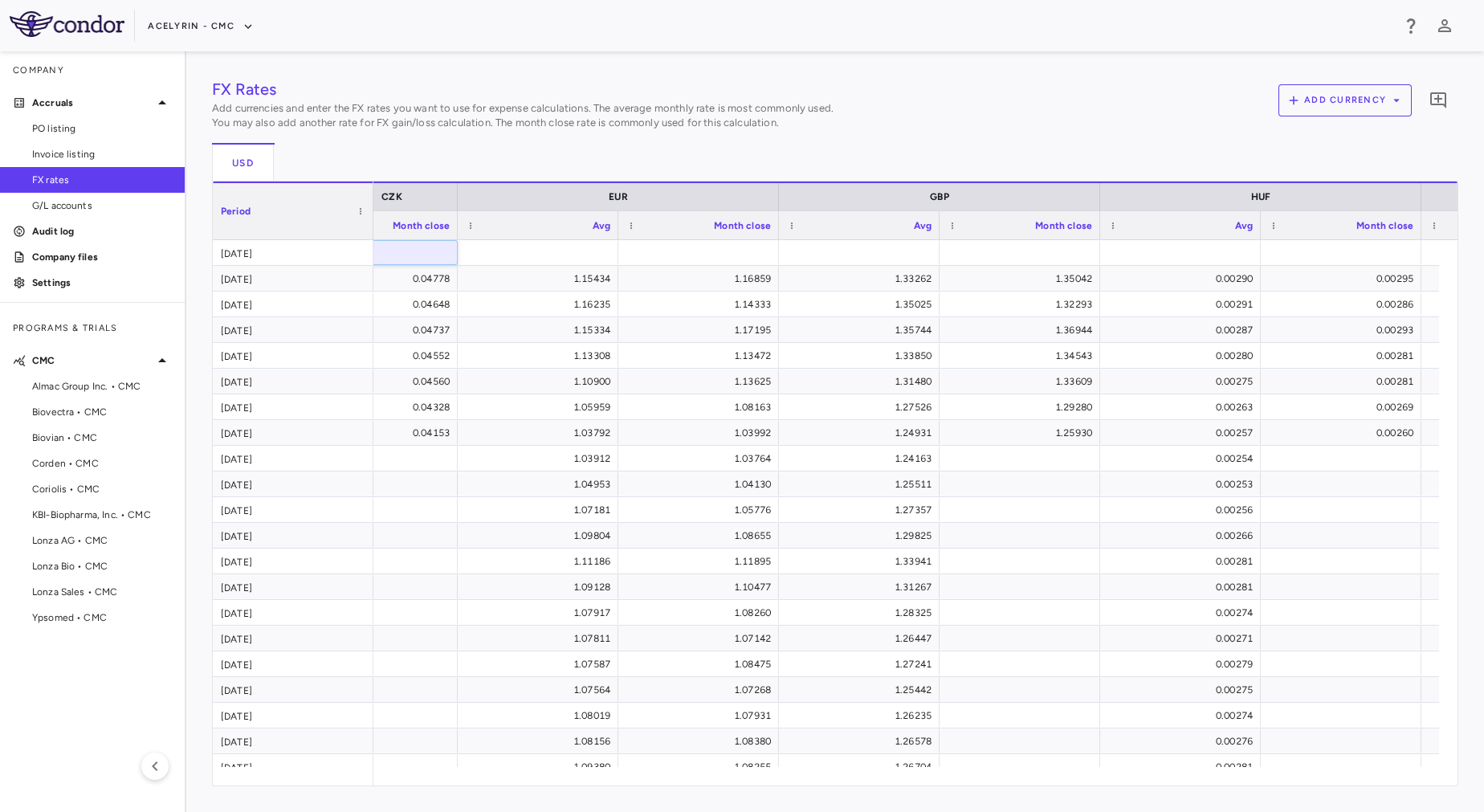
type input "*********"
click at [571, 250] on div "FX Rates Add currencies and enter the FX rates you want to use for expense calc…" at bounding box center [836, 432] width 1247 height 709
click at [571, 250] on div at bounding box center [538, 253] width 145 height 23
type input "**********"
click at [708, 253] on input "number" at bounding box center [711, 254] width 135 height 27
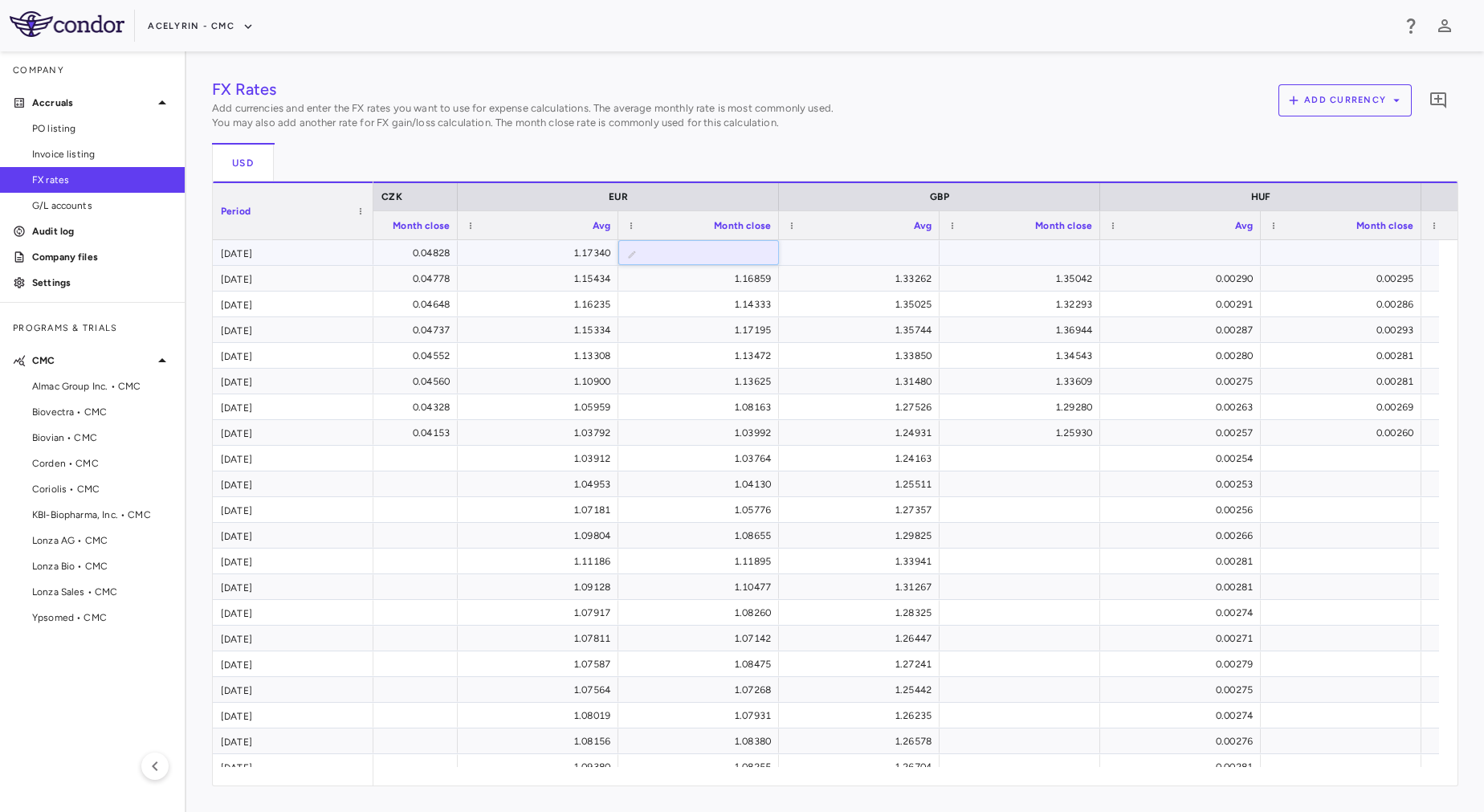
type input "*******"
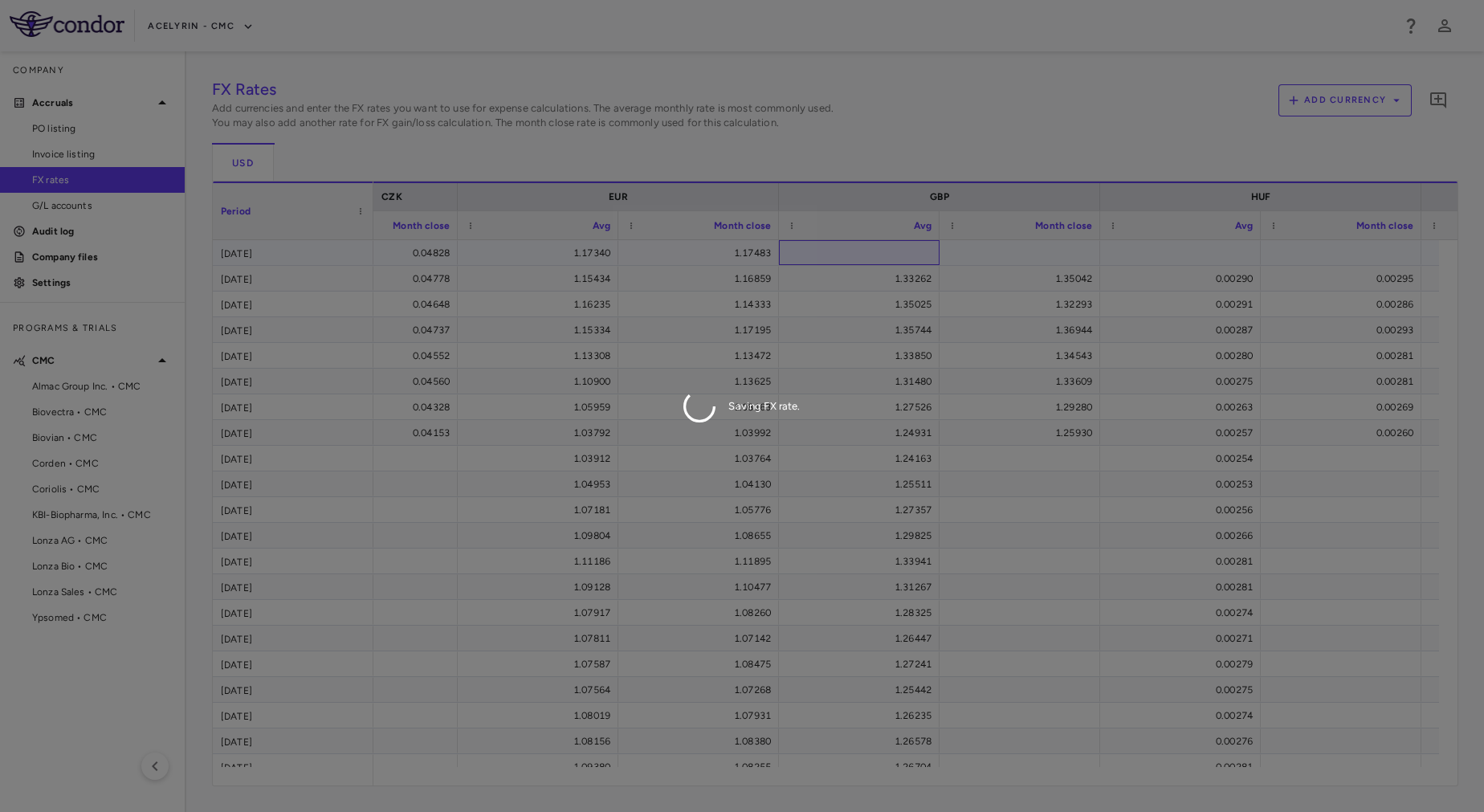
click at [861, 250] on div "FX Rates Add currencies and enter the FX rates you want to use for expense calc…" at bounding box center [836, 432] width 1247 height 709
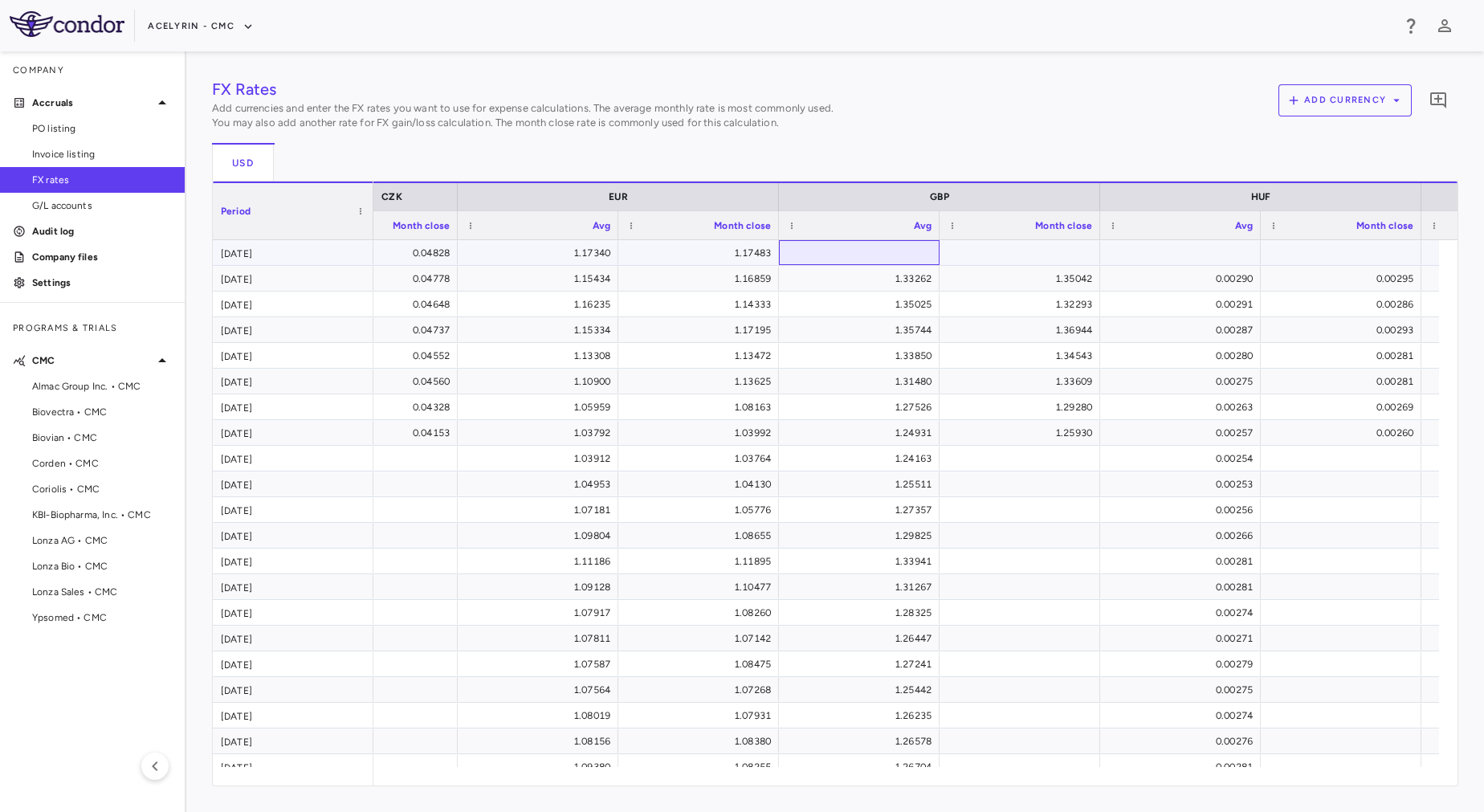
click at [861, 250] on div at bounding box center [859, 253] width 145 height 23
type input "**********"
click at [1015, 257] on div "FX Rates Add currencies and enter the FX rates you want to use for expense calc…" at bounding box center [836, 432] width 1247 height 709
click at [1015, 257] on div at bounding box center [1020, 253] width 145 height 23
type input "*******"
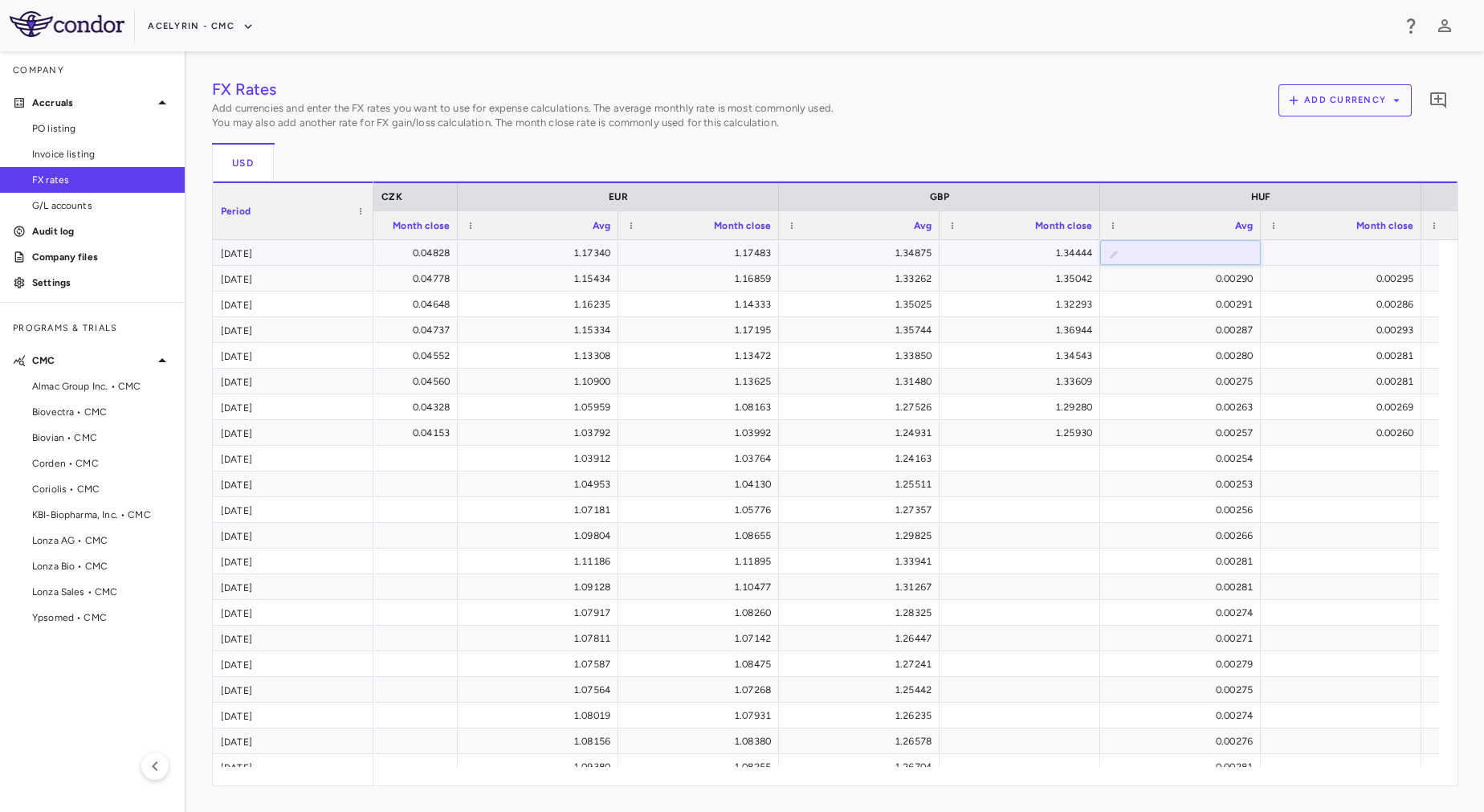
type input "**********"
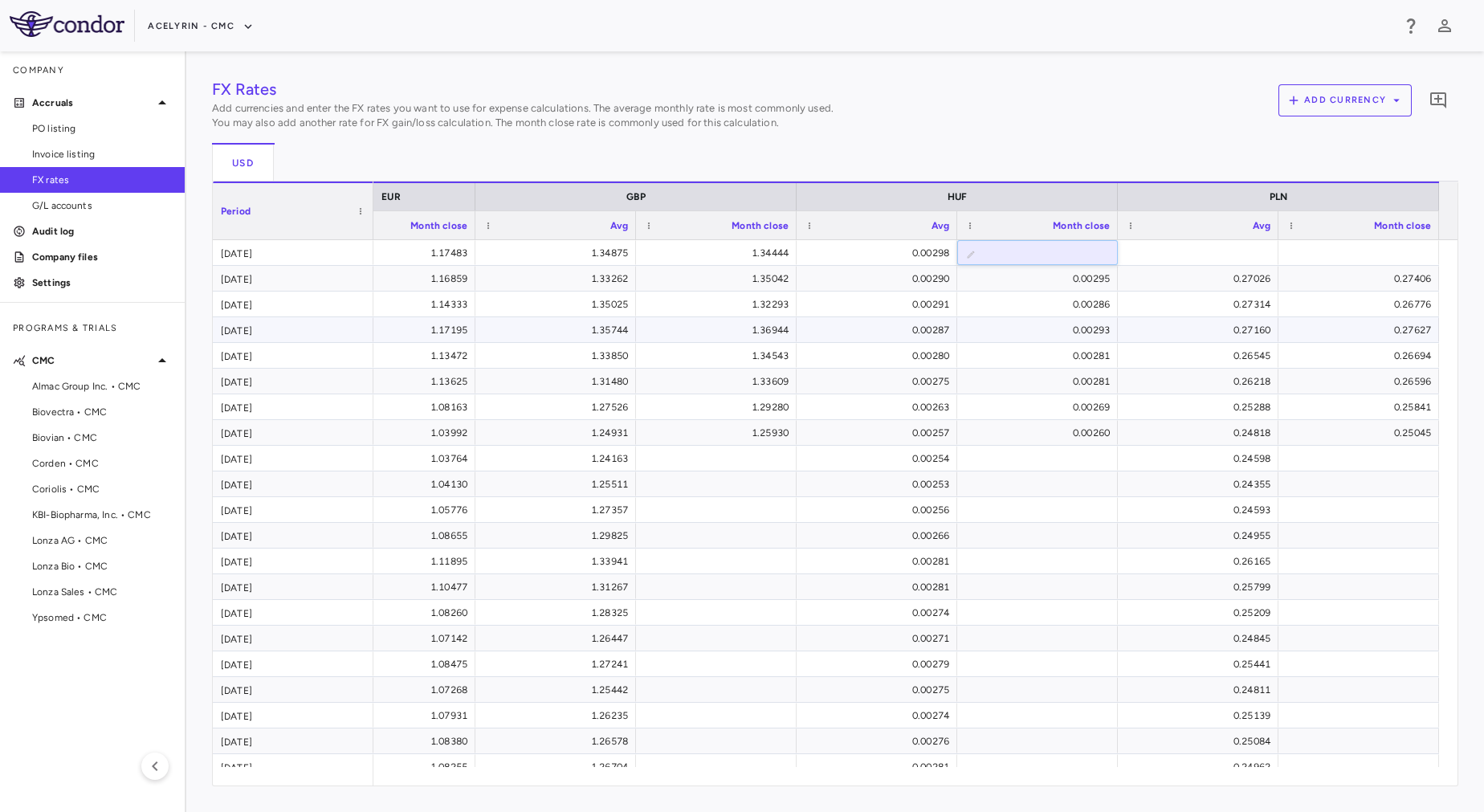
type input "**********"
paste input "**********"
type input "**********"
type input "*******"
click at [962, 114] on div "FX Rates Add currencies and enter the FX rates you want to use for expense calc…" at bounding box center [836, 103] width 1247 height 53
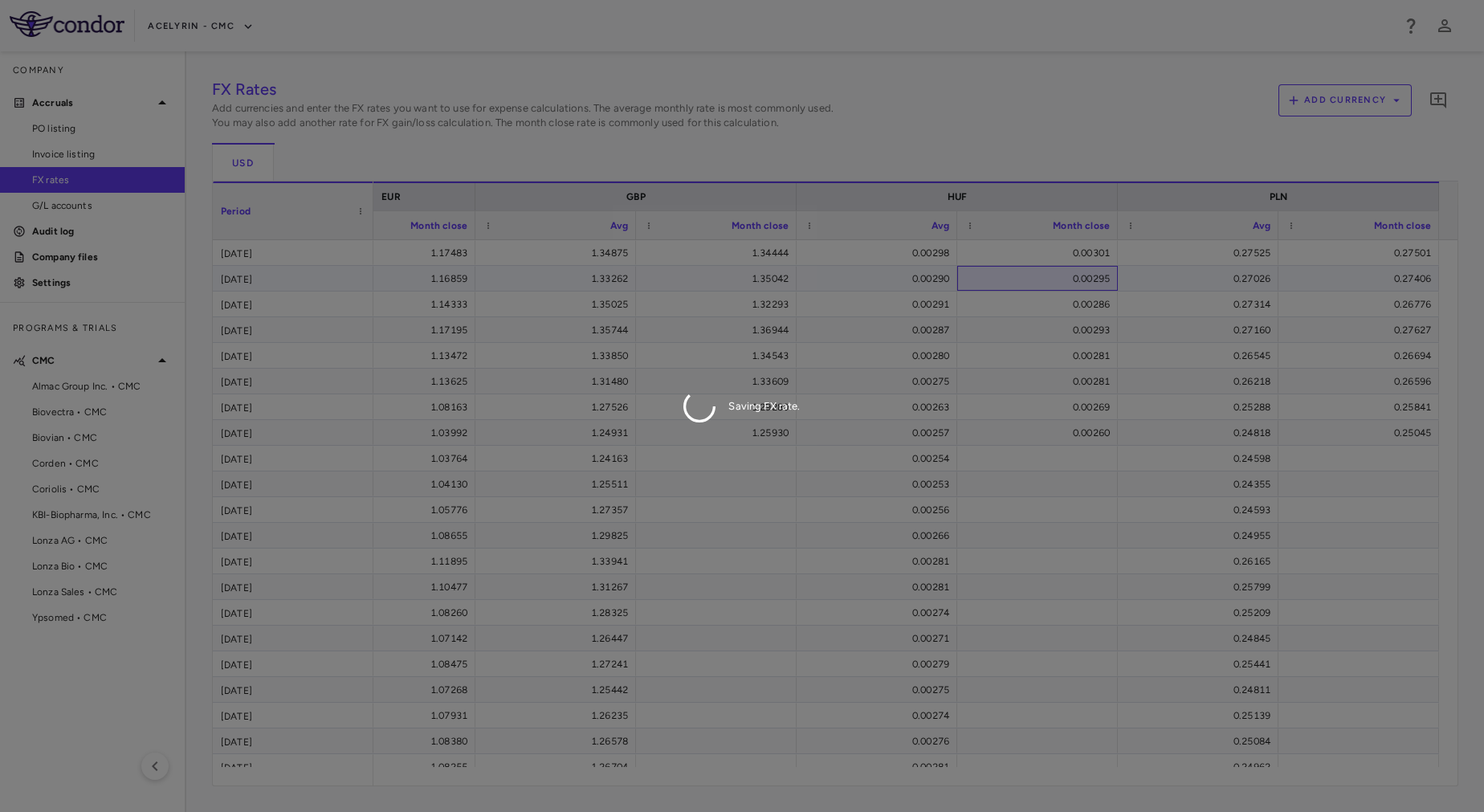
click at [1009, 278] on div "FX Rates Add currencies and enter the FX rates you want to use for expense calc…" at bounding box center [836, 432] width 1247 height 709
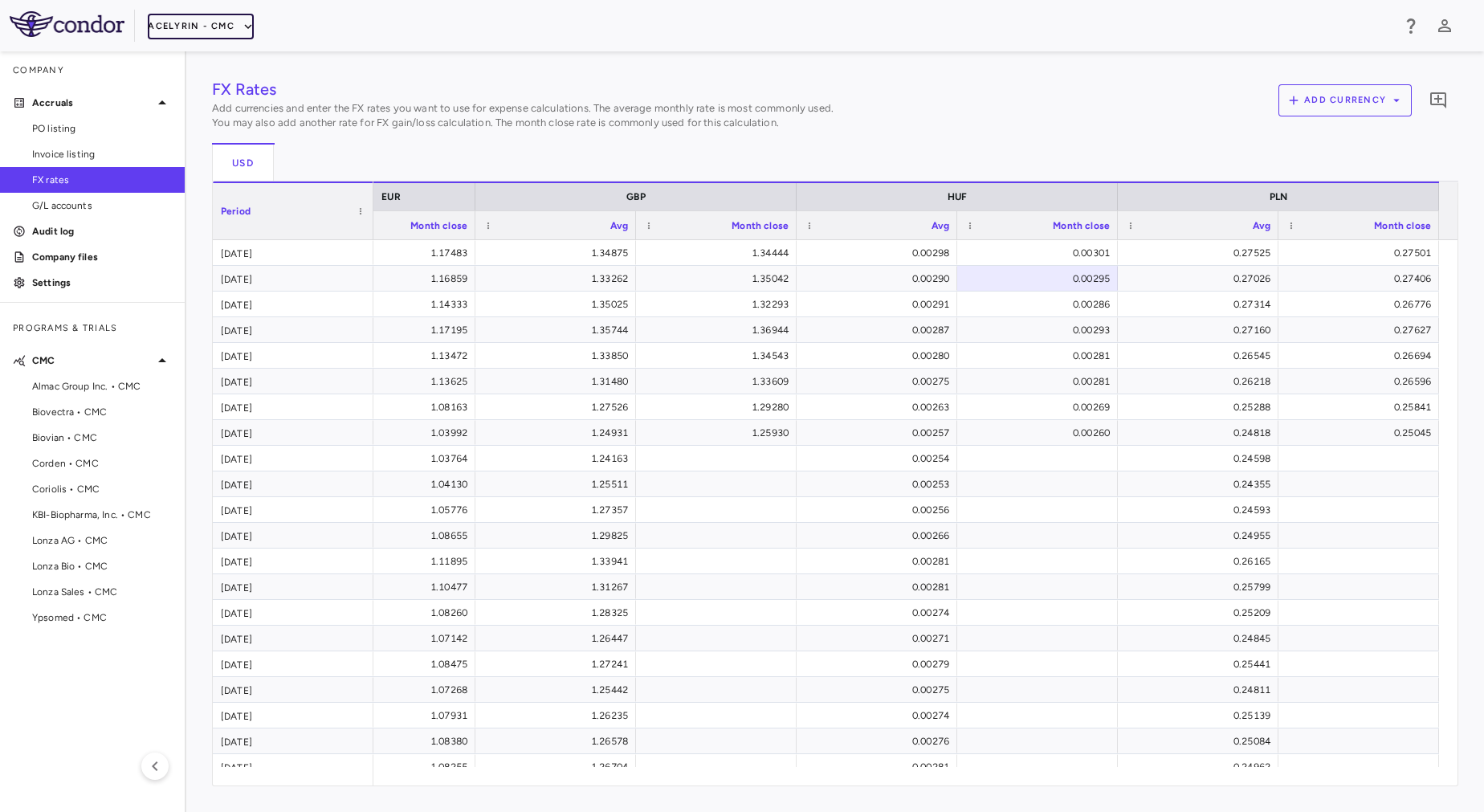
click at [163, 28] on button "Acelyrin - CMC" at bounding box center [201, 27] width 106 height 26
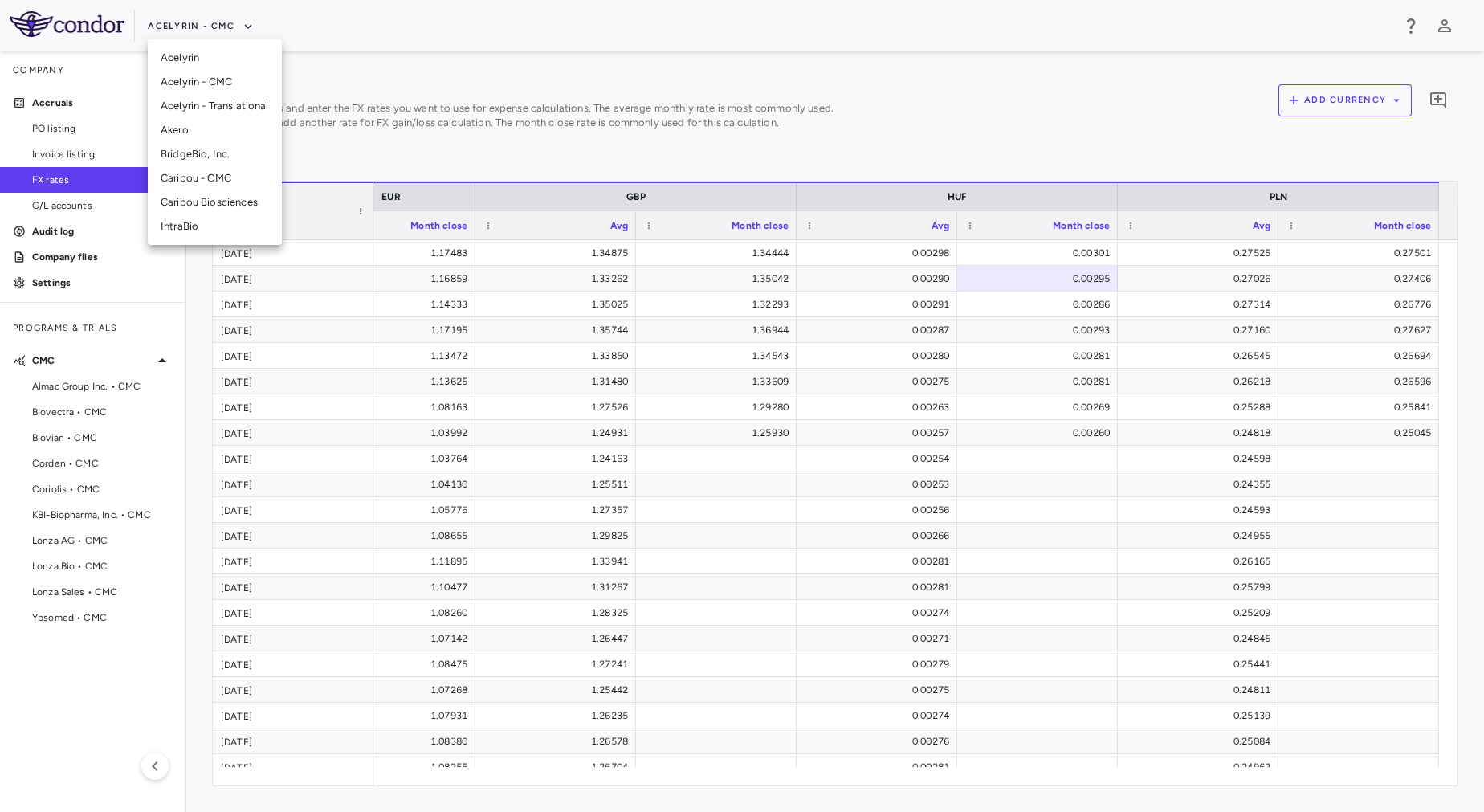
click at [244, 108] on li "Acelyrin - Translational" at bounding box center [215, 106] width 134 height 24
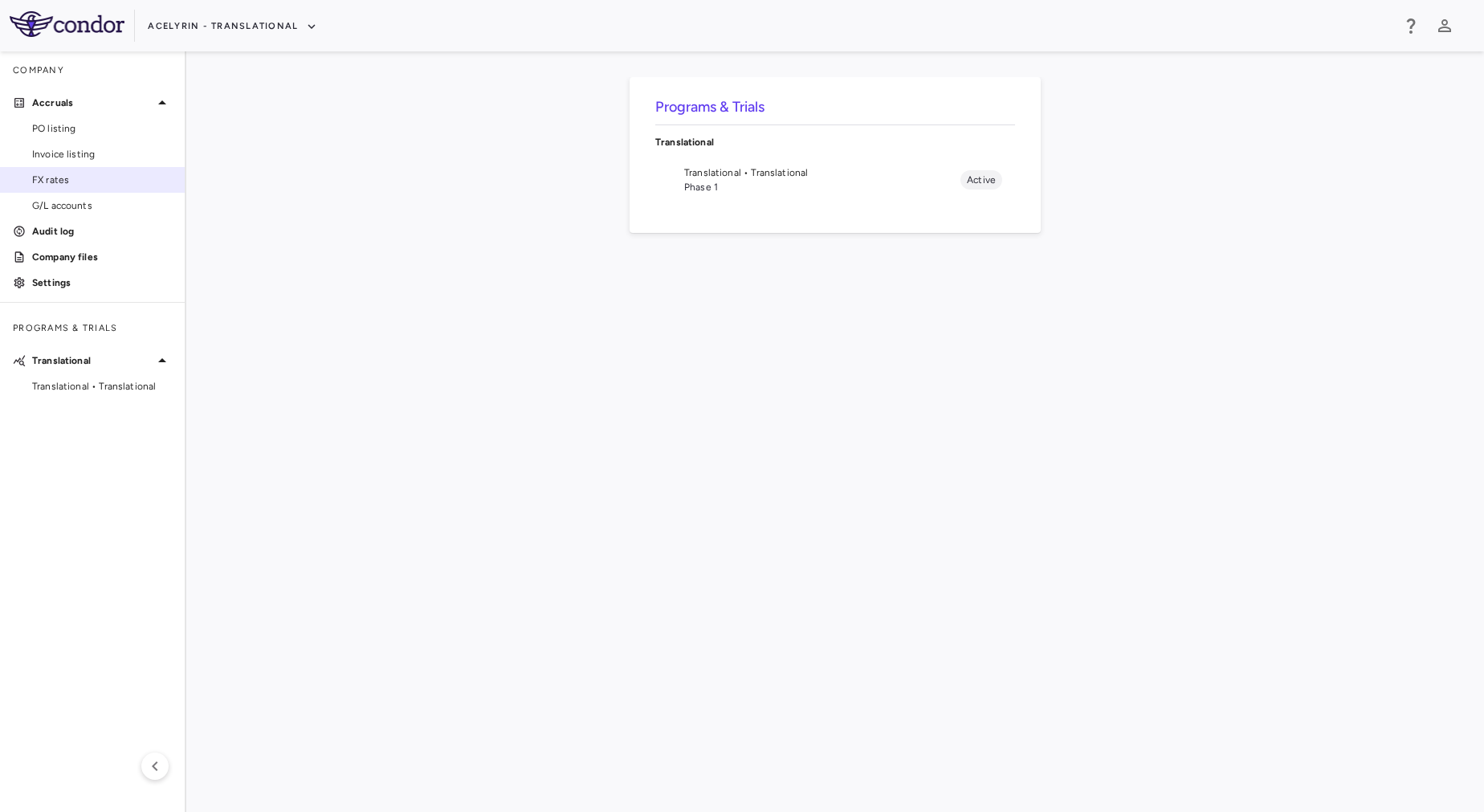
click at [66, 180] on span "FX rates" at bounding box center [102, 180] width 140 height 15
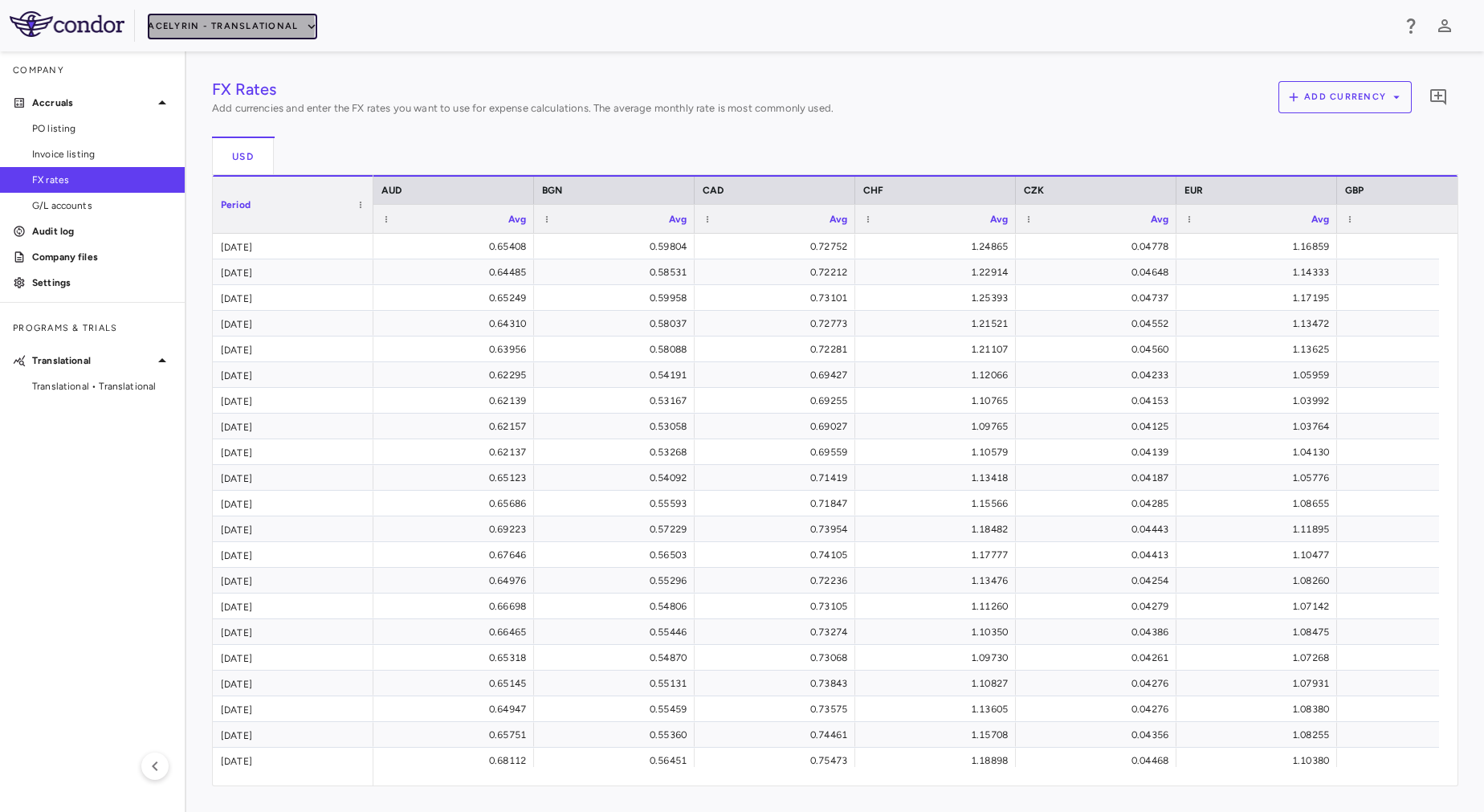
click at [198, 27] on button "Acelyrin - Translational" at bounding box center [232, 27] width 169 height 26
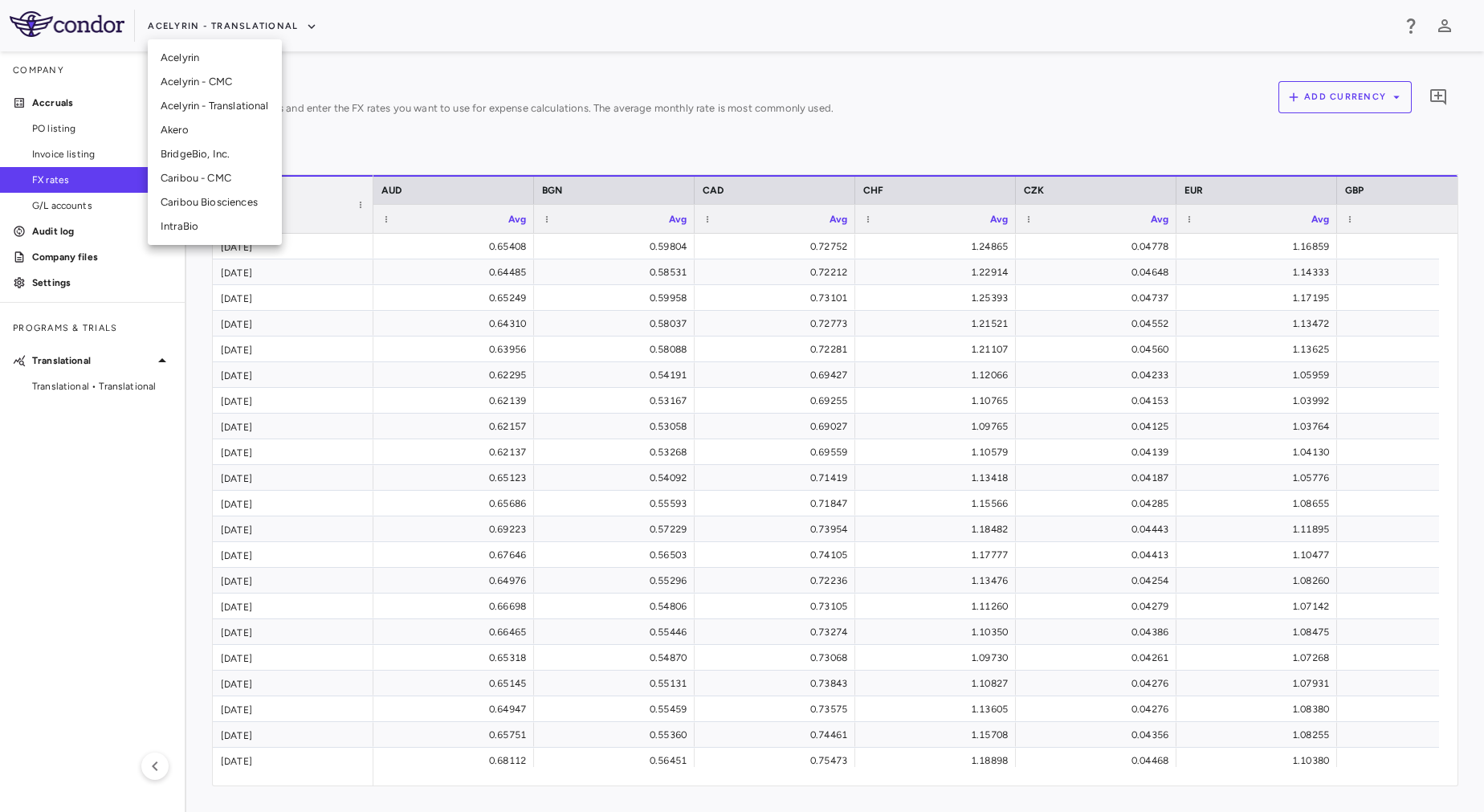
click at [495, 124] on div at bounding box center [742, 406] width 1484 height 812
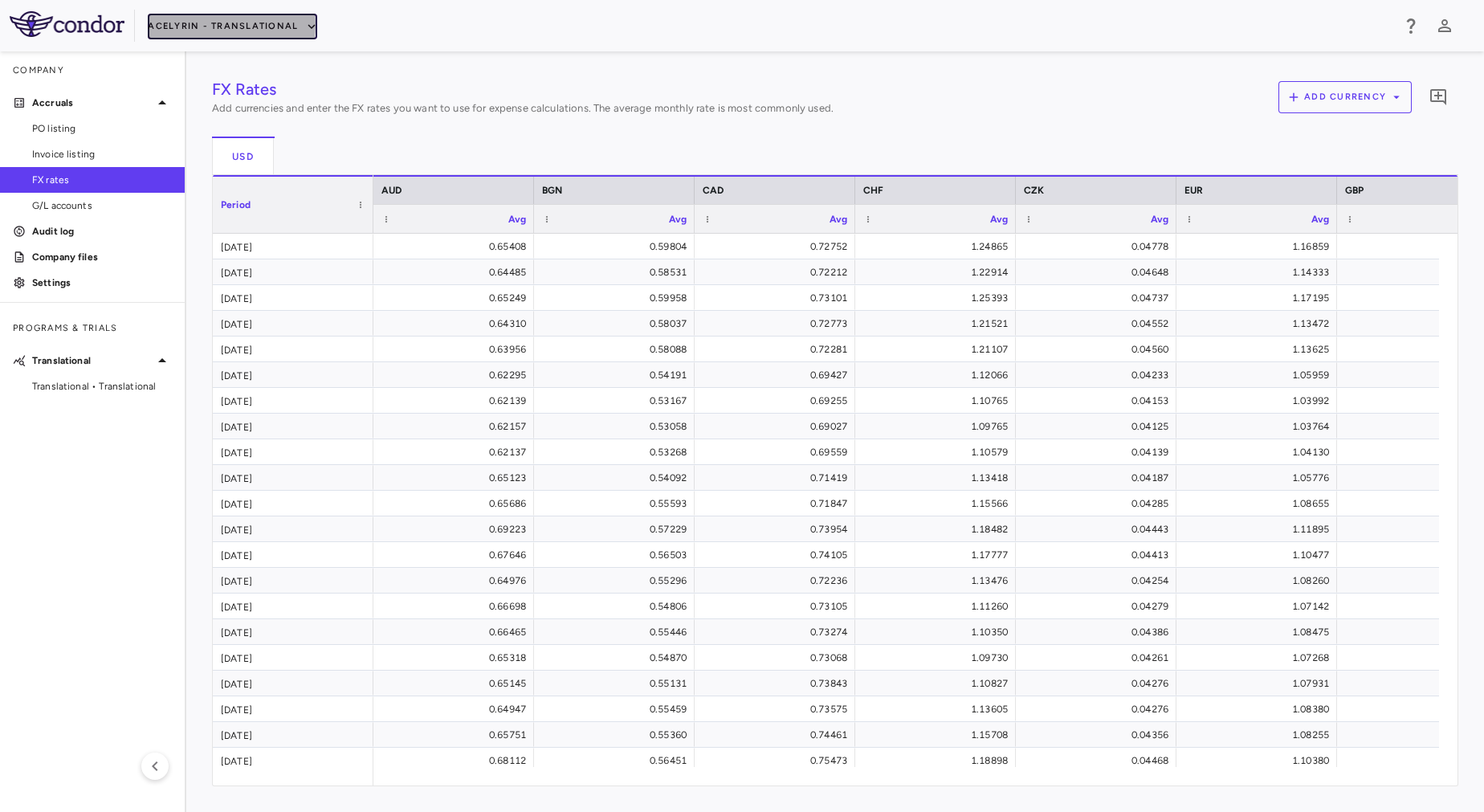
click at [202, 24] on button "Acelyrin - Translational" at bounding box center [232, 27] width 169 height 26
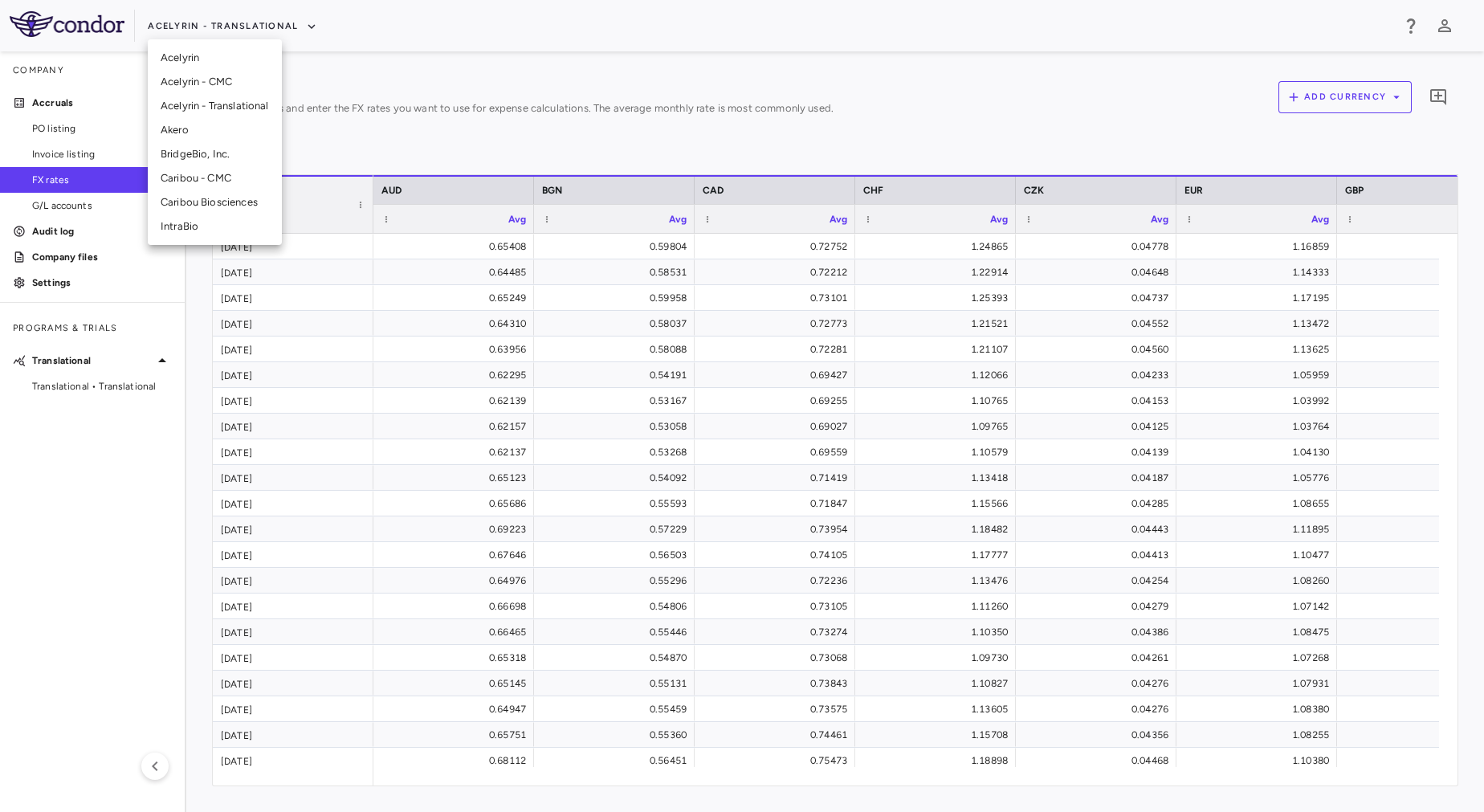
click at [87, 390] on div at bounding box center [742, 406] width 1484 height 812
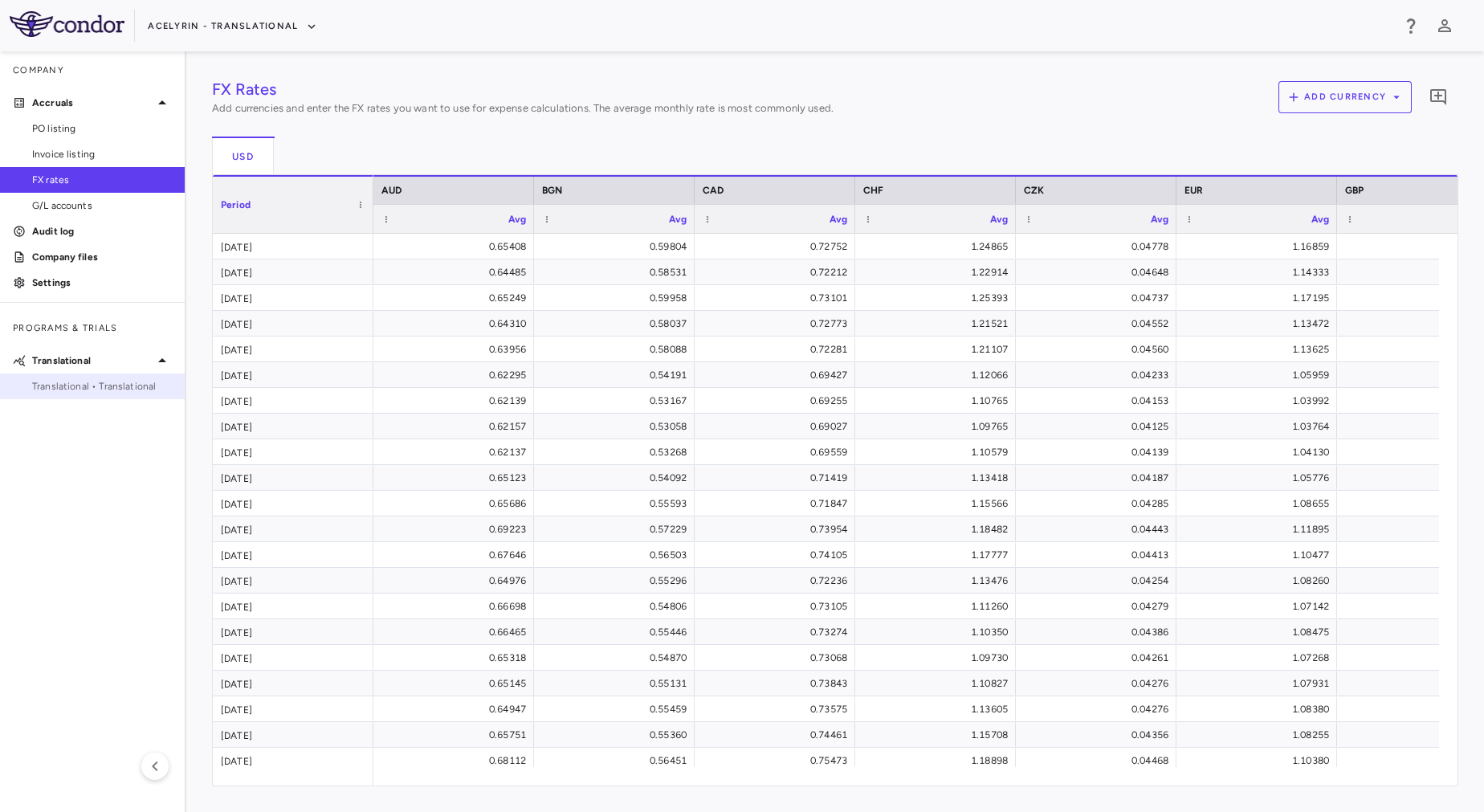
click at [87, 385] on span "Translational • Translational" at bounding box center [102, 386] width 140 height 15
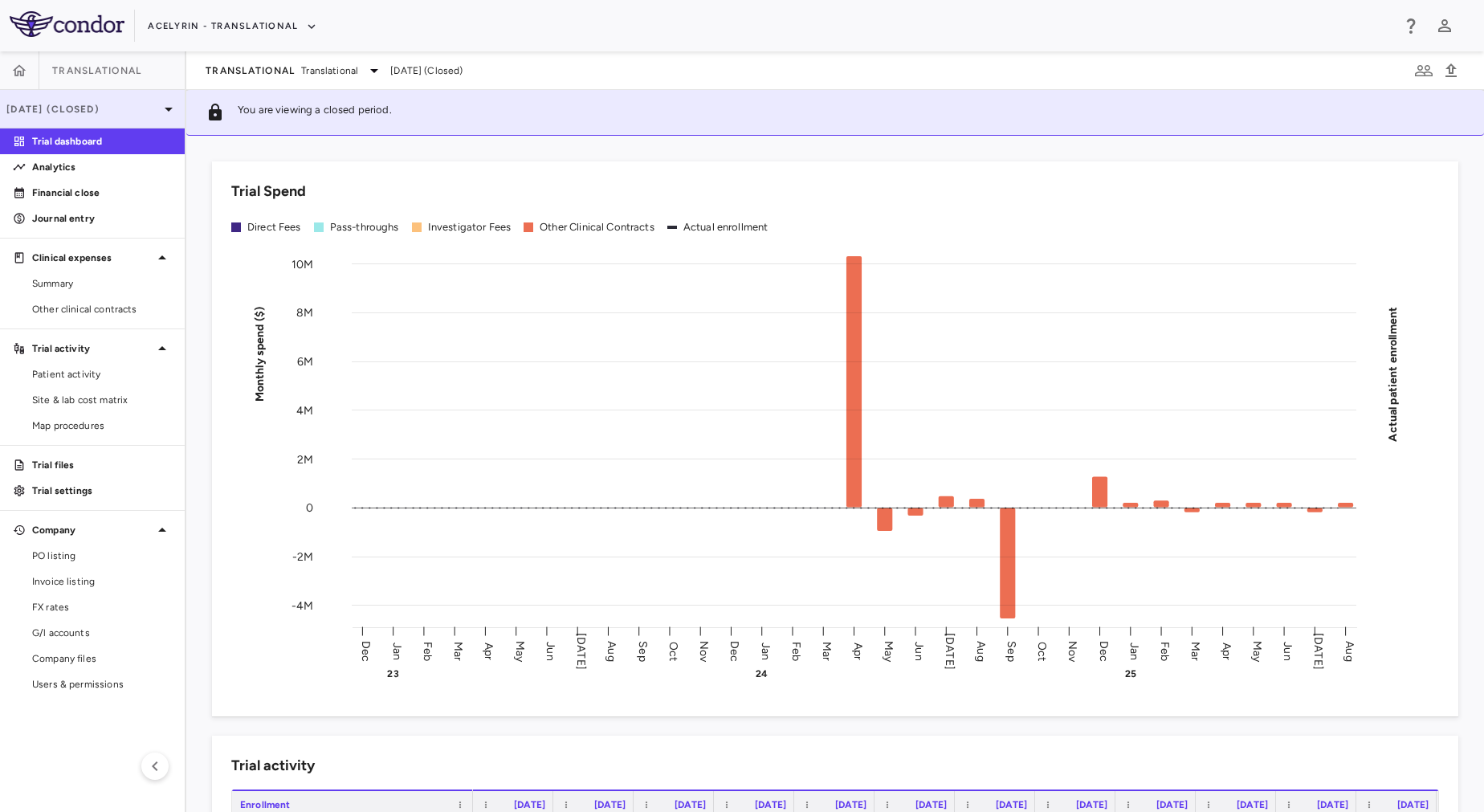
click at [142, 110] on p "Aug 2025 (Closed)" at bounding box center [83, 109] width 152 height 15
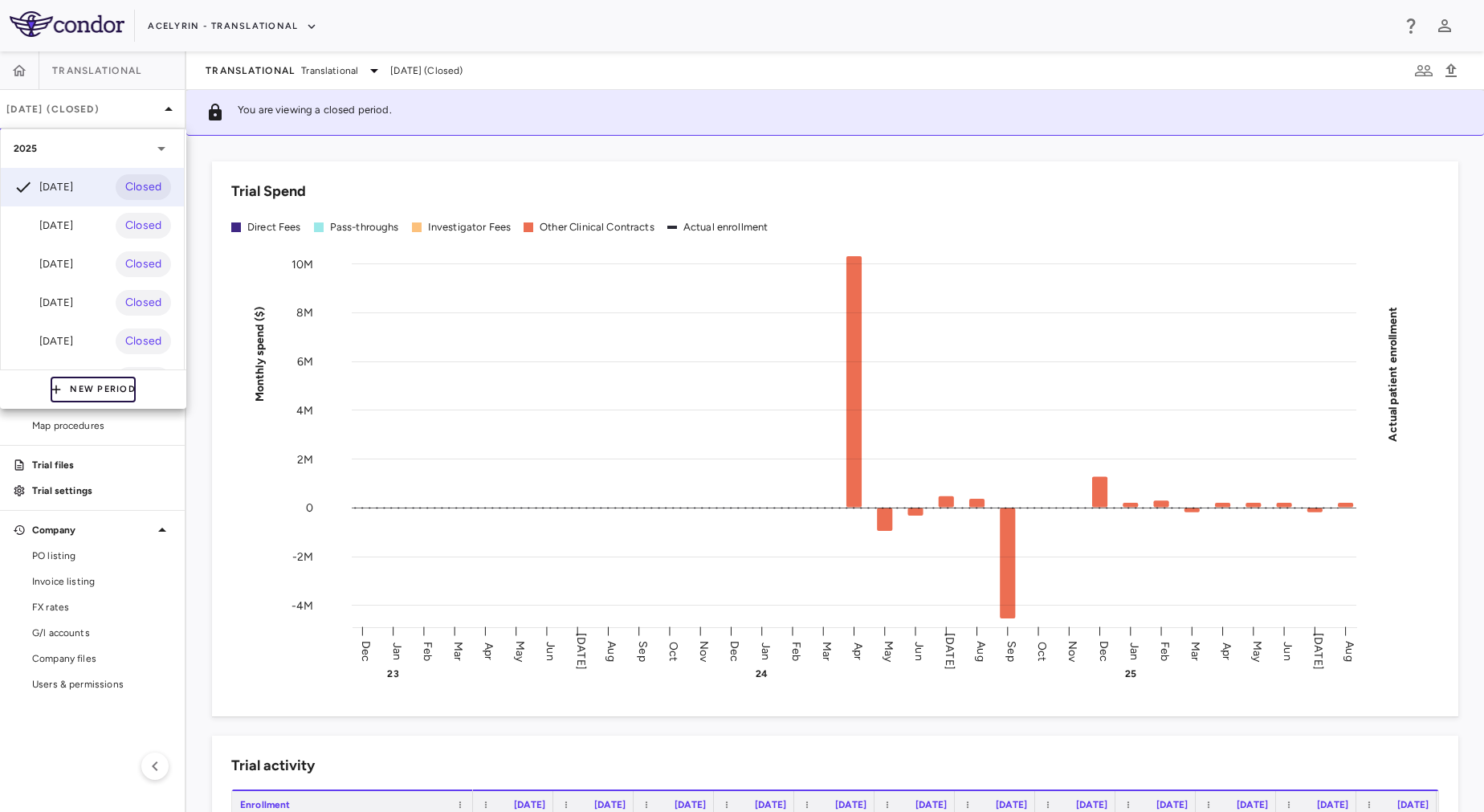
click at [95, 389] on button "New Period" at bounding box center [93, 389] width 85 height 26
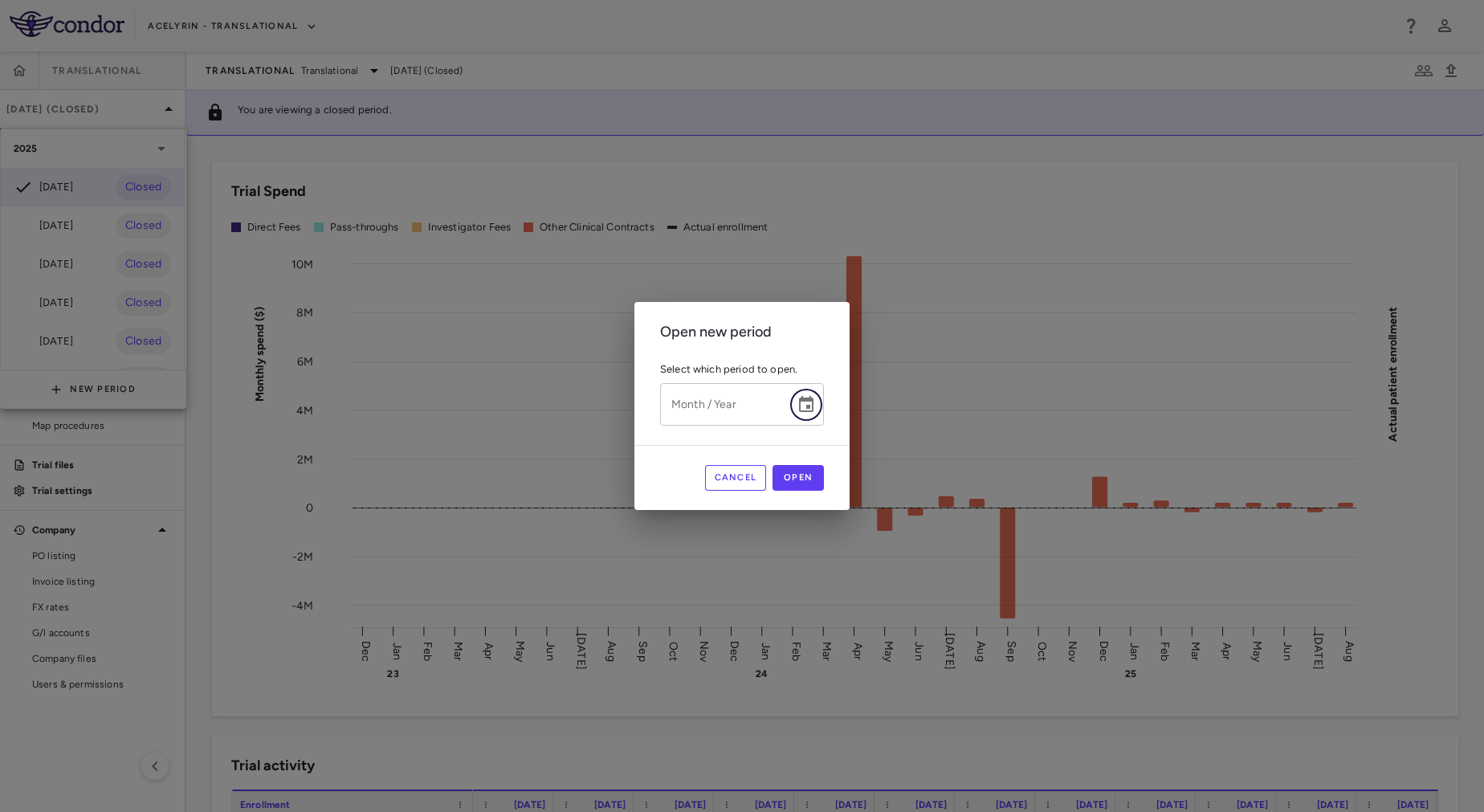
click at [806, 412] on icon "Choose date" at bounding box center [806, 405] width 19 height 19
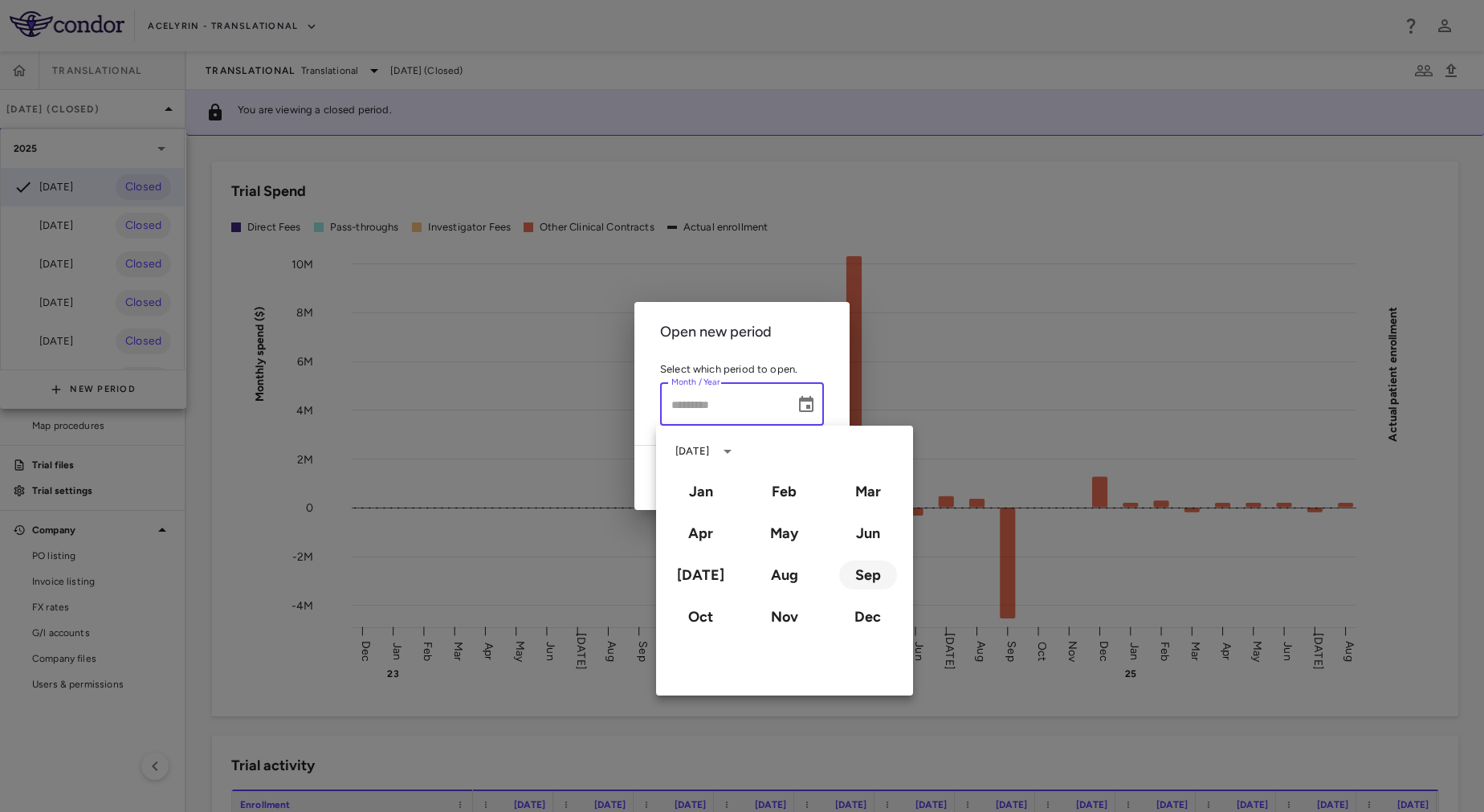
click at [874, 584] on button "Sep" at bounding box center [868, 575] width 57 height 29
type input "**********"
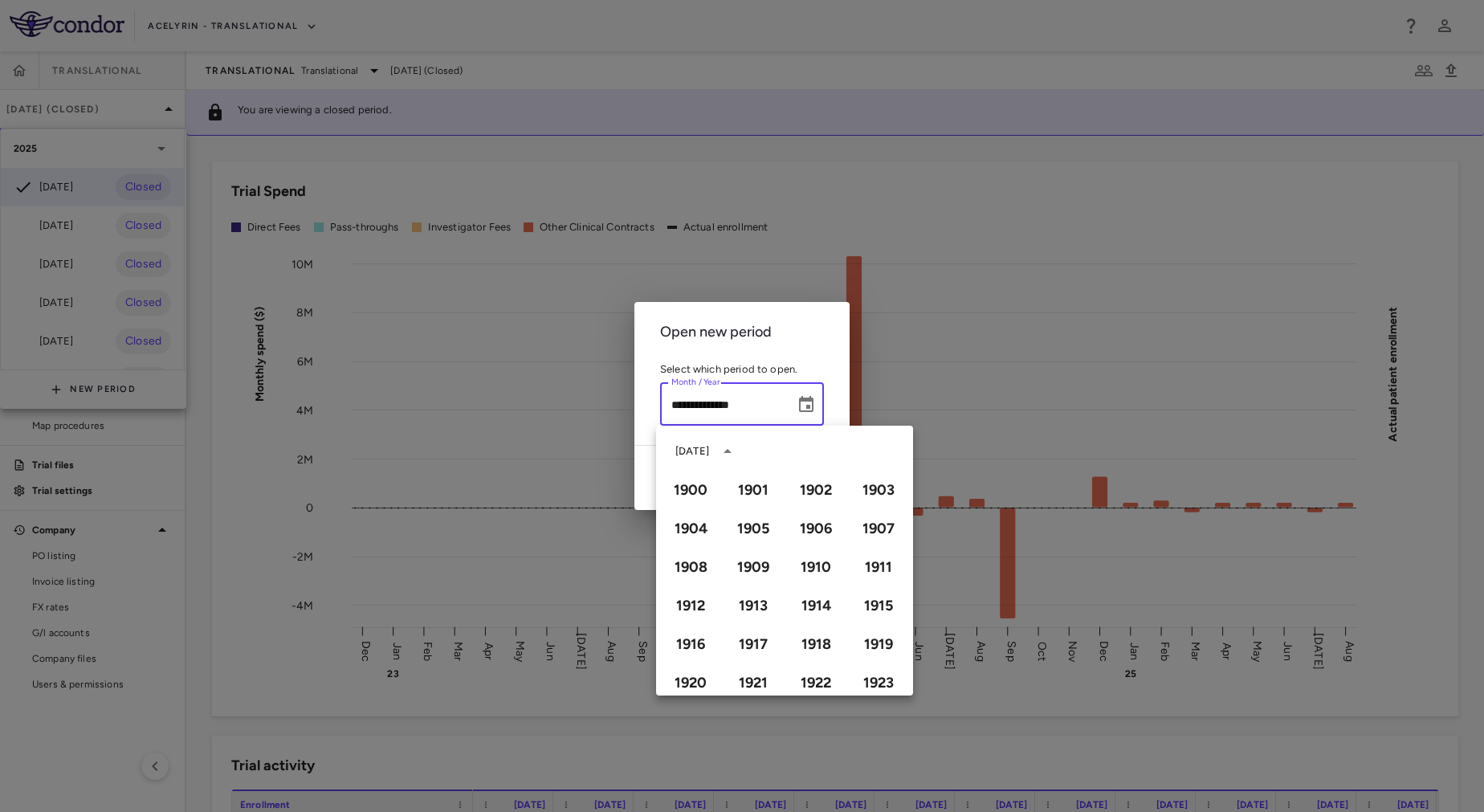
scroll to position [1102, 0]
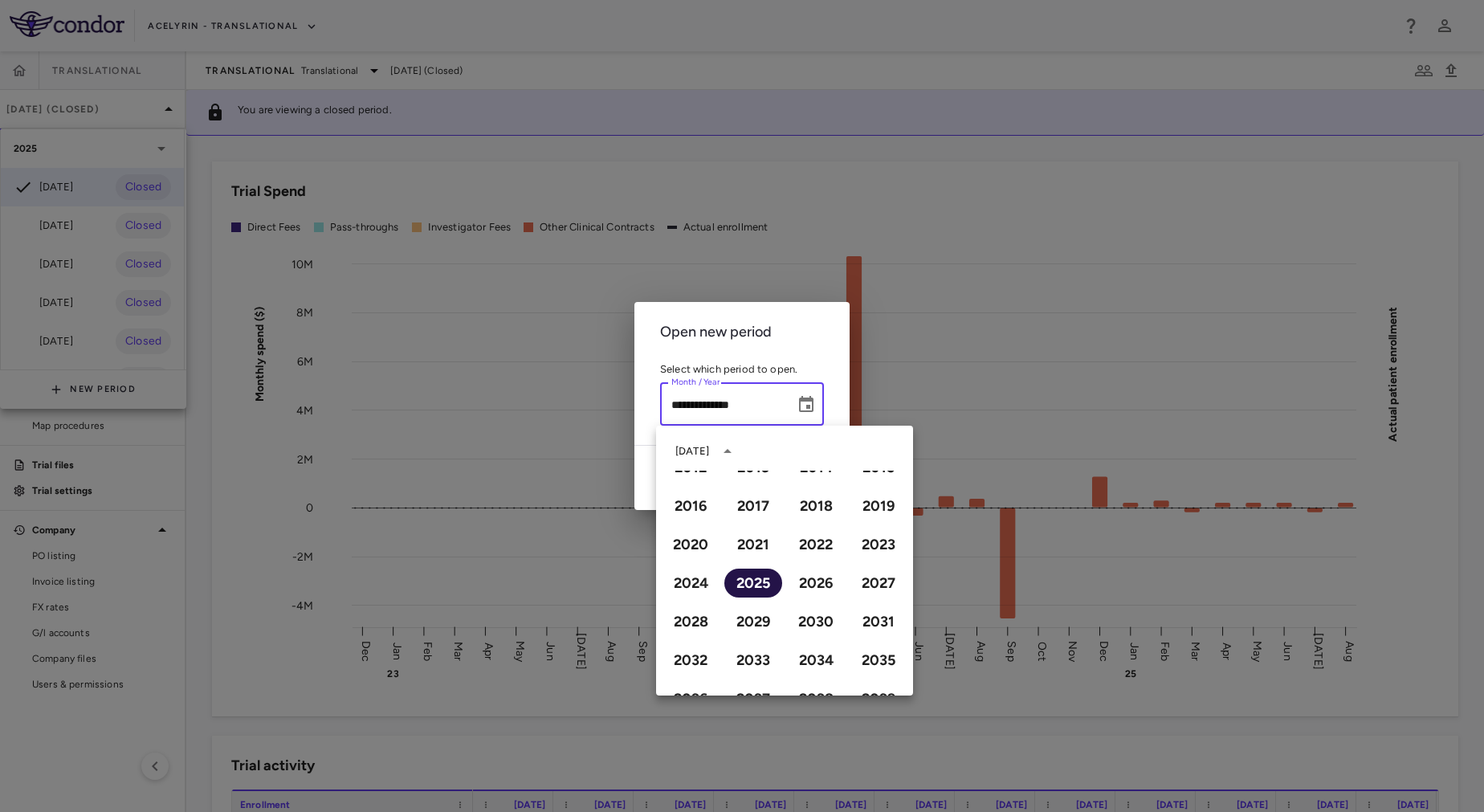
click at [735, 588] on button "2025" at bounding box center [753, 583] width 57 height 29
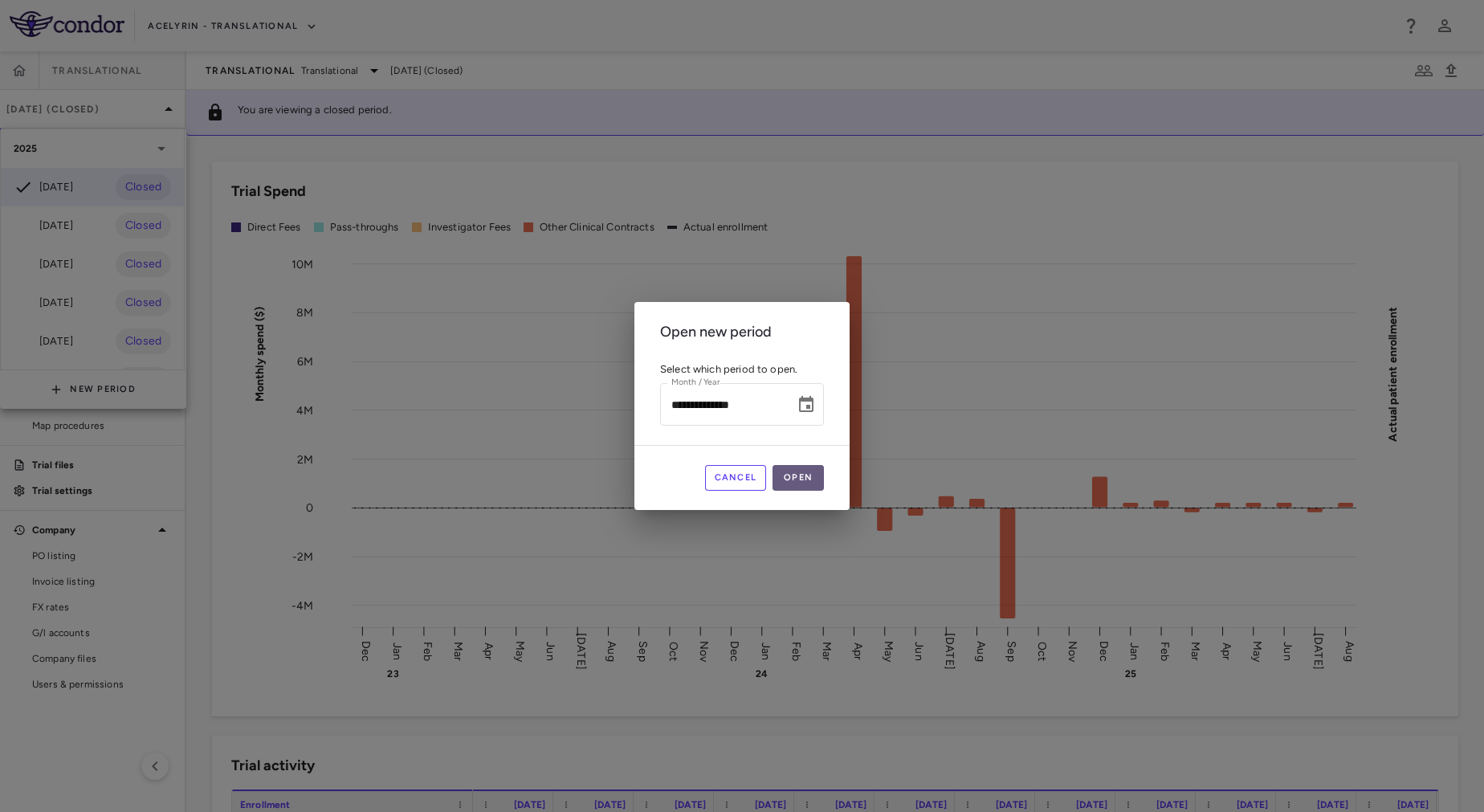
click at [810, 476] on button "Open" at bounding box center [797, 478] width 51 height 26
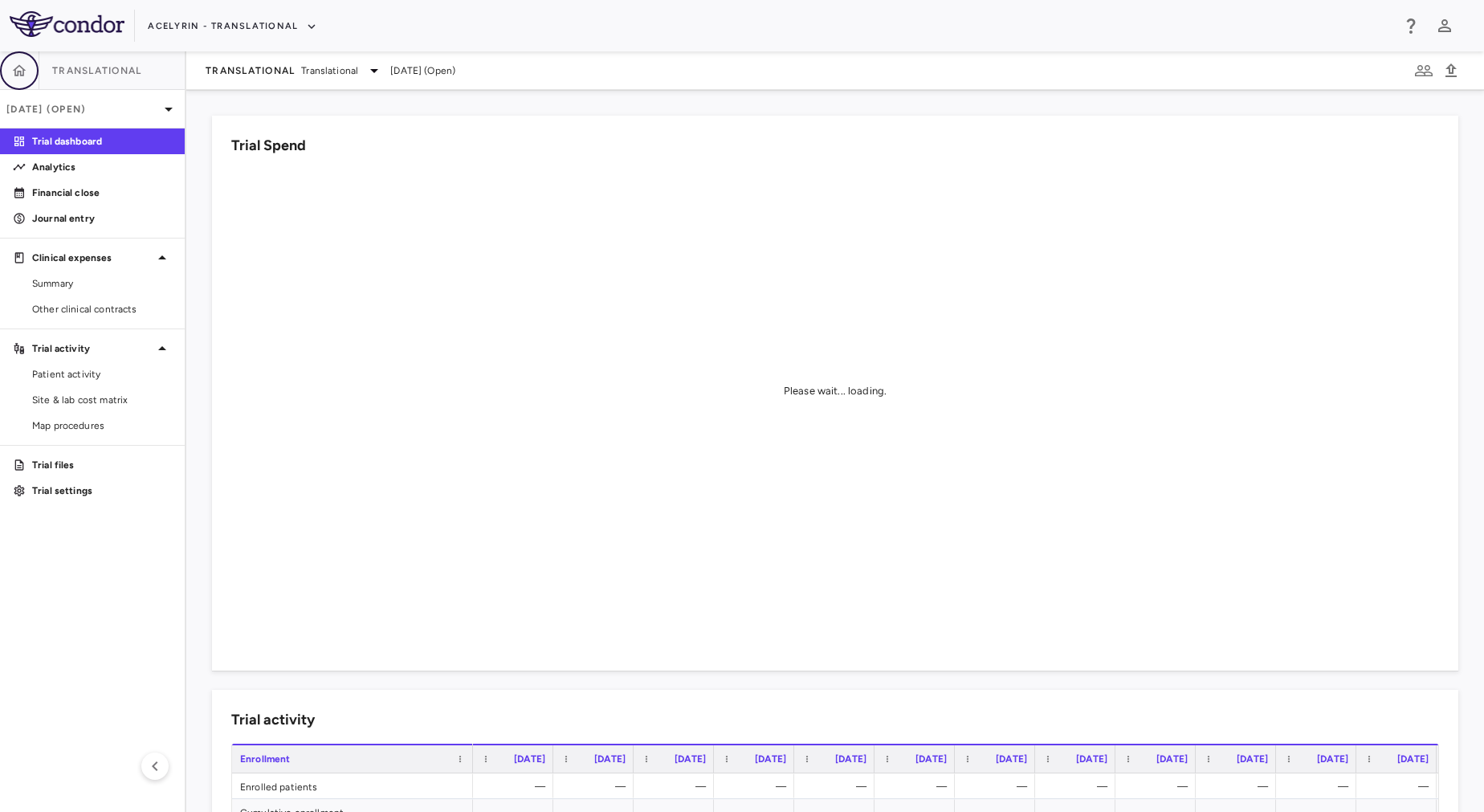
click at [20, 67] on icon "button" at bounding box center [19, 70] width 16 height 16
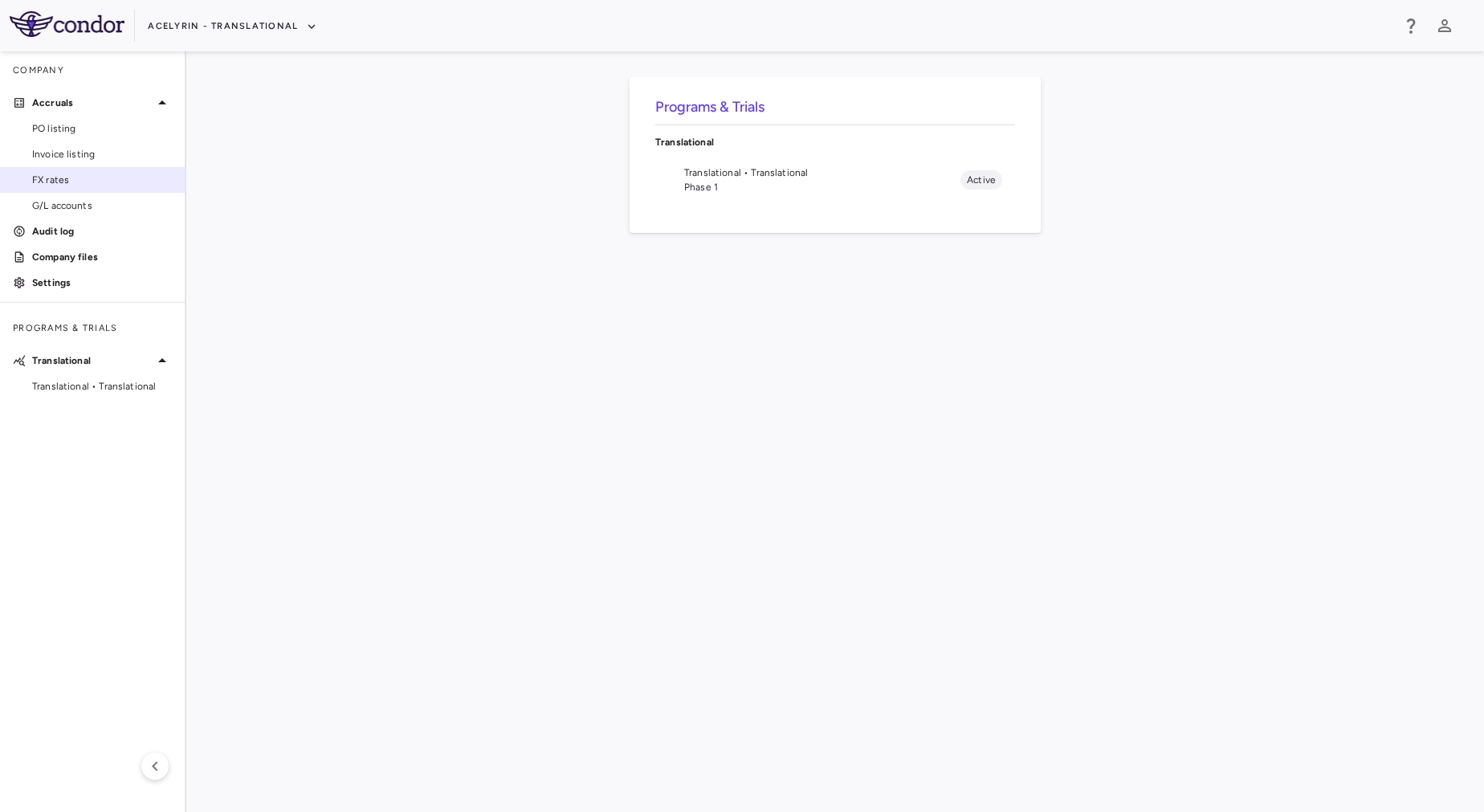
click at [103, 177] on span "FX rates" at bounding box center [102, 180] width 140 height 15
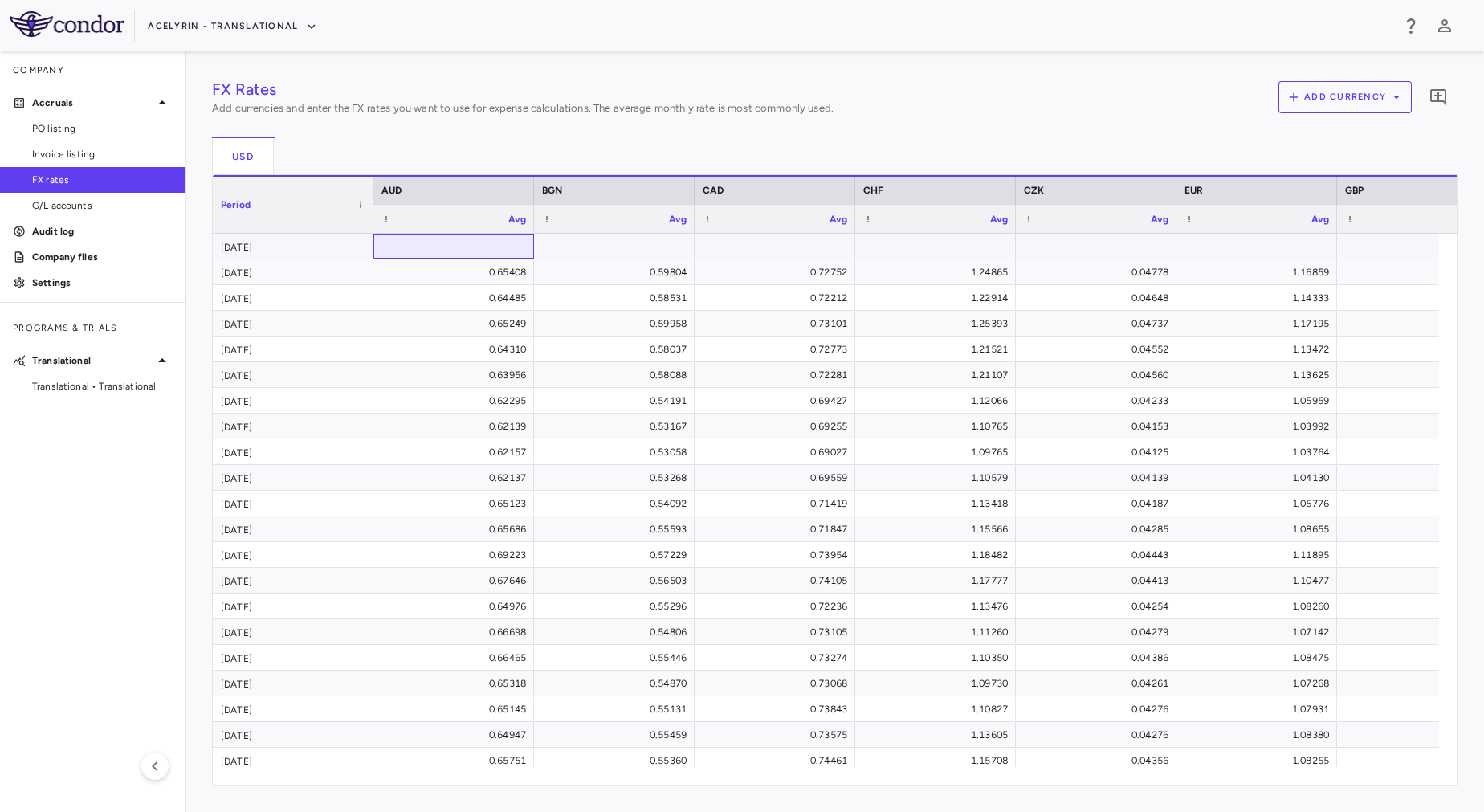
click at [428, 243] on div at bounding box center [453, 246] width 145 height 23
paste input "********"
type input "********"
click at [614, 241] on div "FX Rates Add currencies and enter the FX rates you want to use for expense calc…" at bounding box center [836, 432] width 1247 height 709
click at [630, 246] on div at bounding box center [614, 246] width 145 height 23
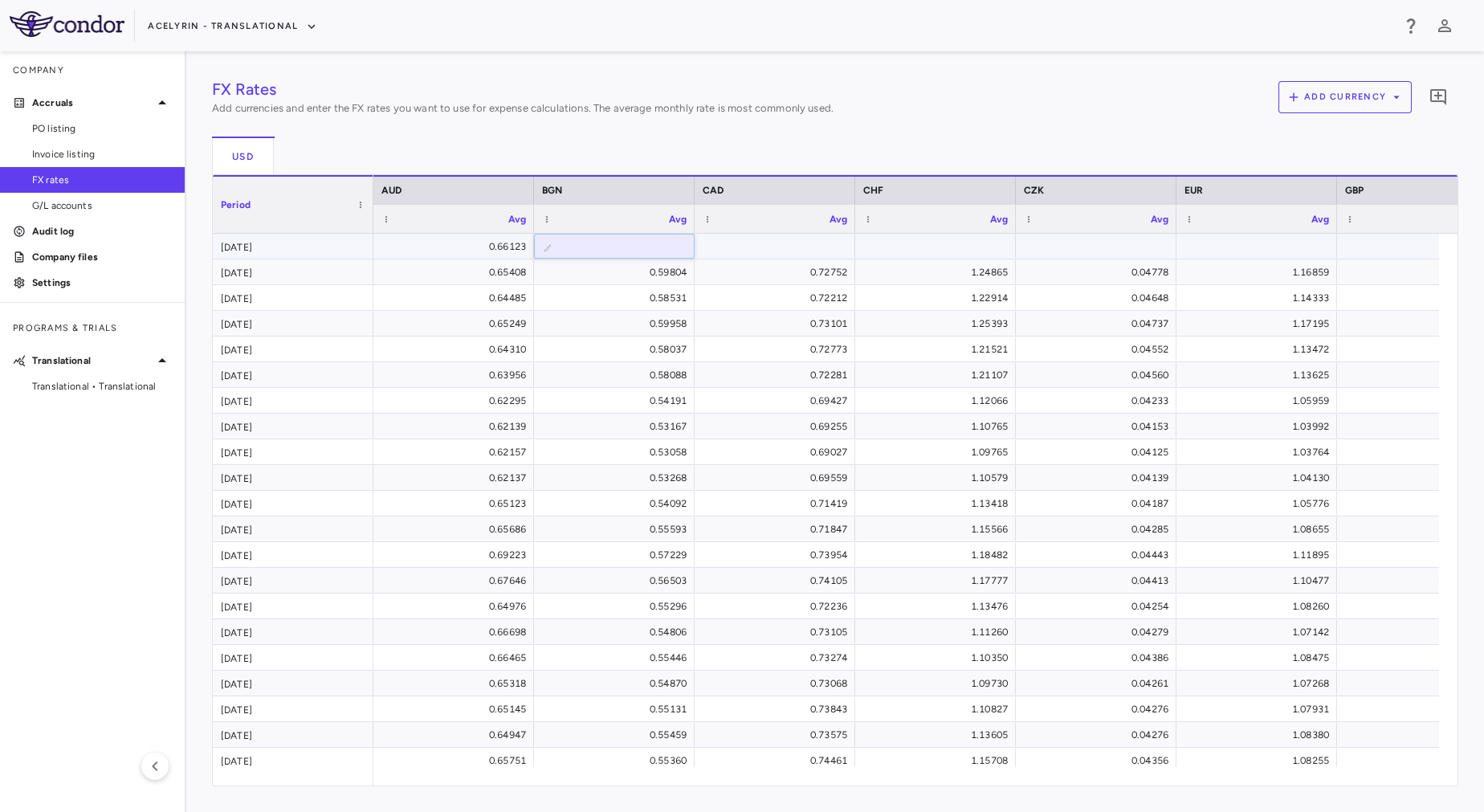
type input "********"
click at [748, 249] on div "FX Rates Add currencies and enter the FX rates you want to use for expense calc…" at bounding box center [836, 432] width 1247 height 709
click at [748, 249] on div at bounding box center [775, 246] width 145 height 23
type input "********"
click at [932, 249] on div "FX Rates Add currencies and enter the FX rates you want to use for expense calc…" at bounding box center [836, 432] width 1247 height 709
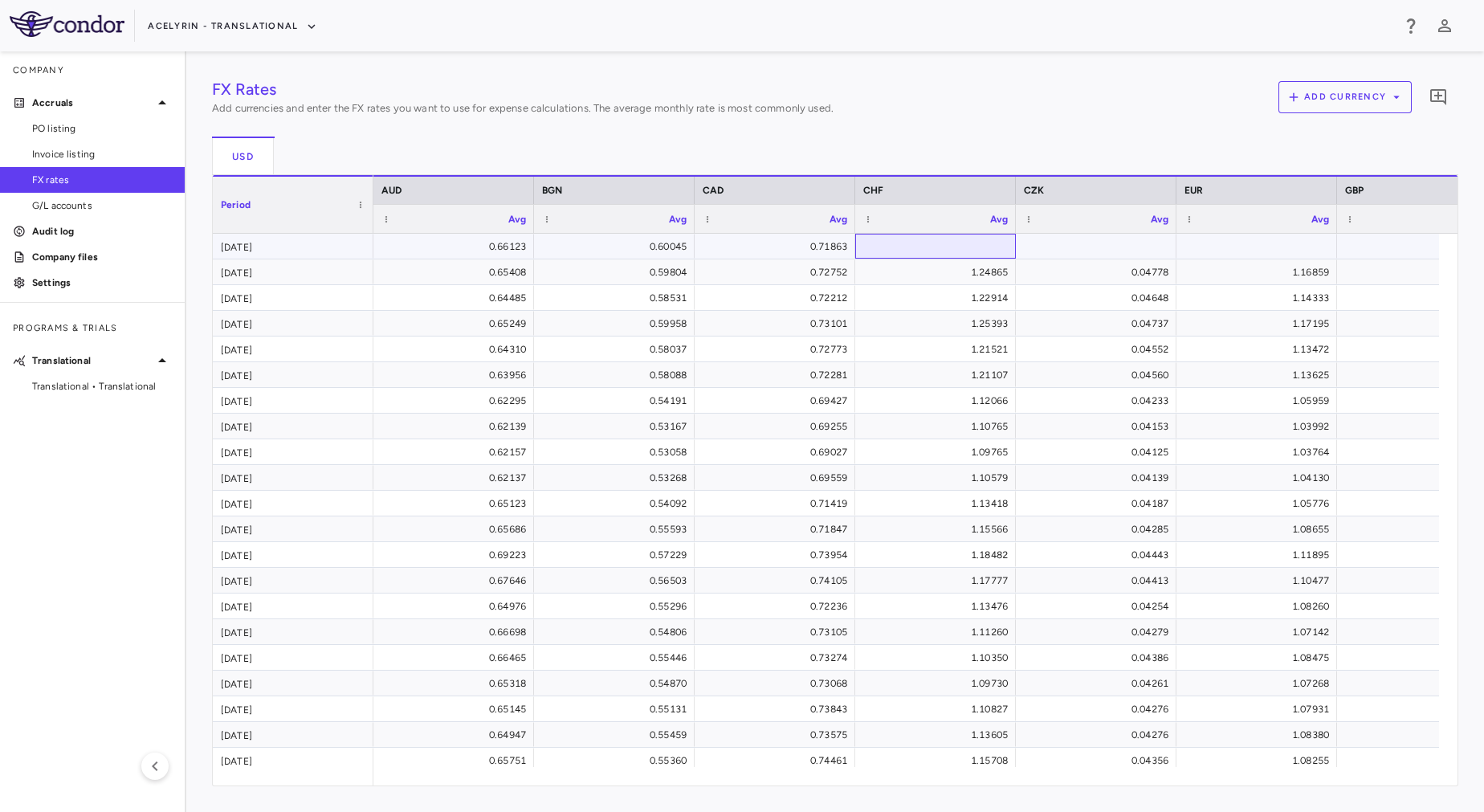
click at [932, 249] on div at bounding box center [935, 246] width 145 height 23
type input "*******"
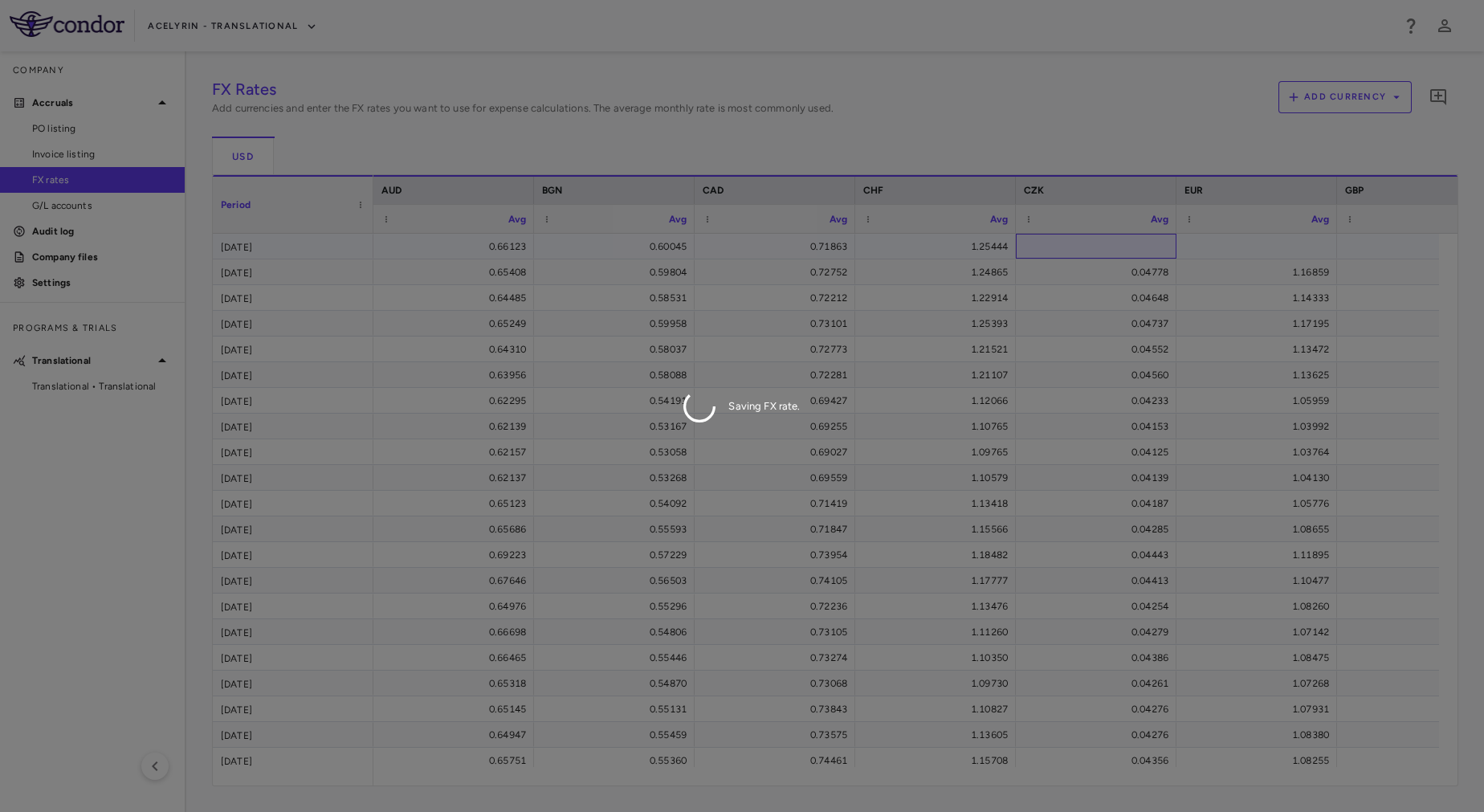
click at [1097, 246] on div "FX Rates Add currencies and enter the FX rates you want to use for expense calc…" at bounding box center [836, 432] width 1247 height 709
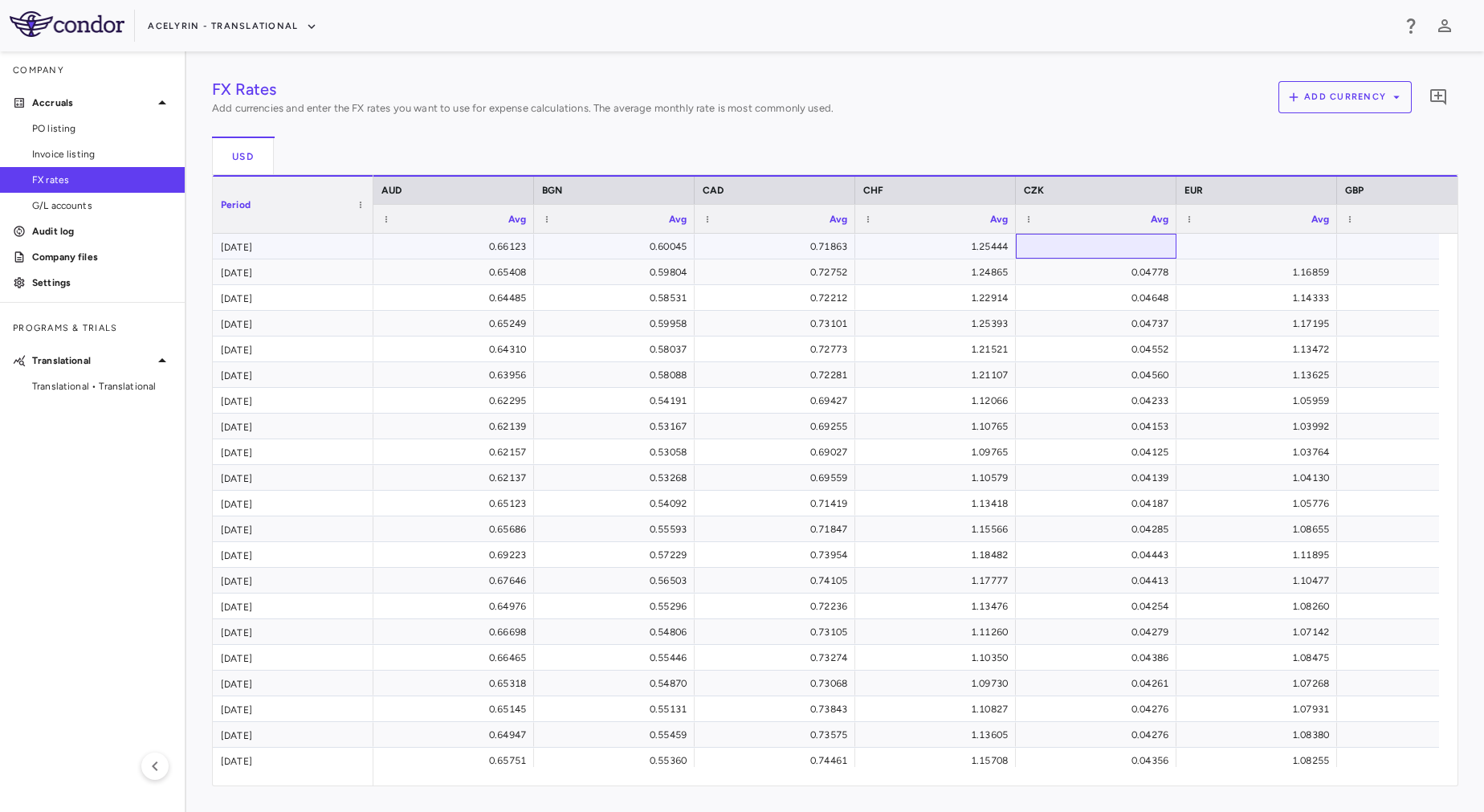
click at [1097, 246] on div at bounding box center [1096, 246] width 145 height 23
type input "*********"
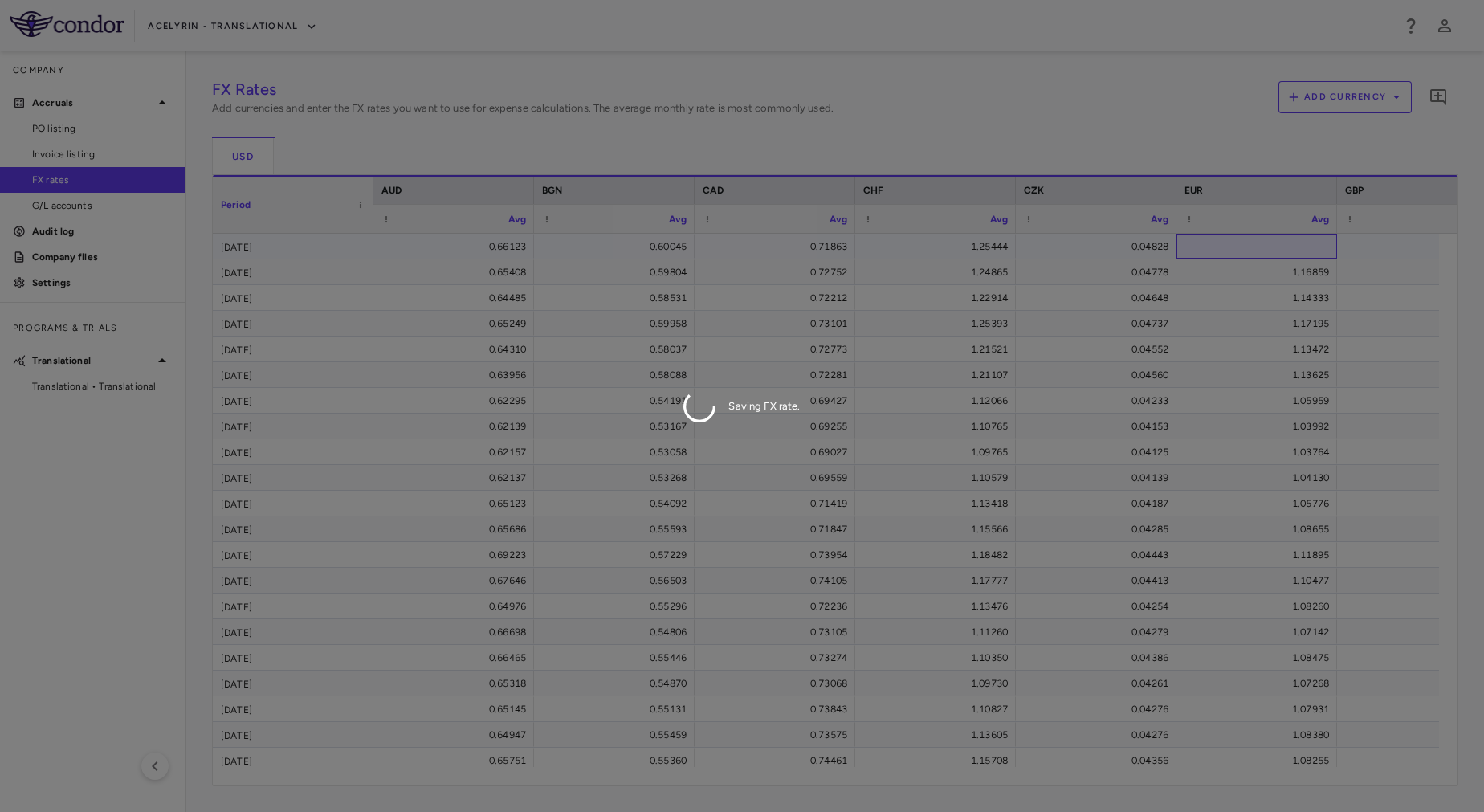
click at [1222, 244] on div "FX Rates Add currencies and enter the FX rates you want to use for expense calc…" at bounding box center [836, 432] width 1247 height 709
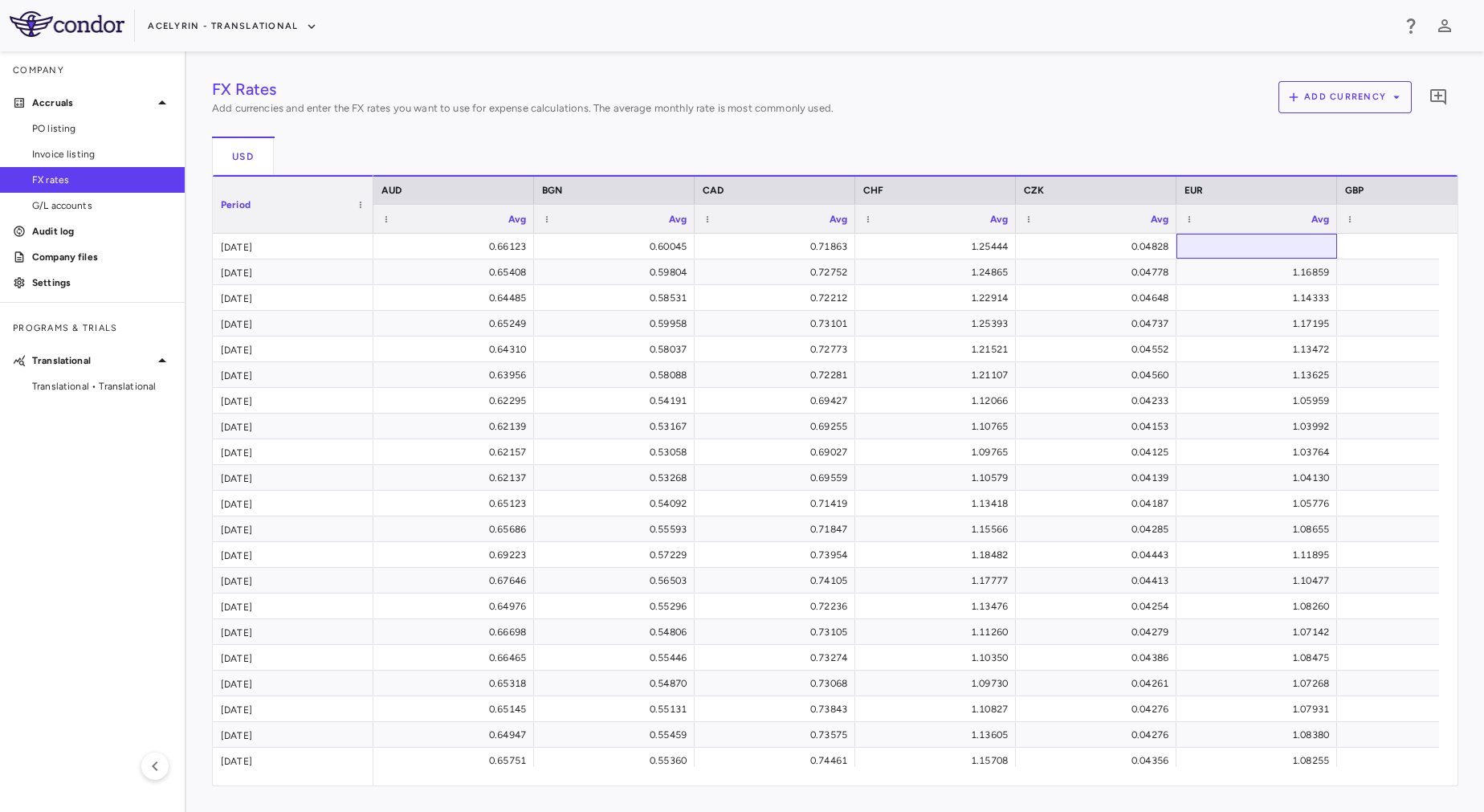
click at [1222, 244] on div at bounding box center [1257, 246] width 145 height 23
type input "*******"
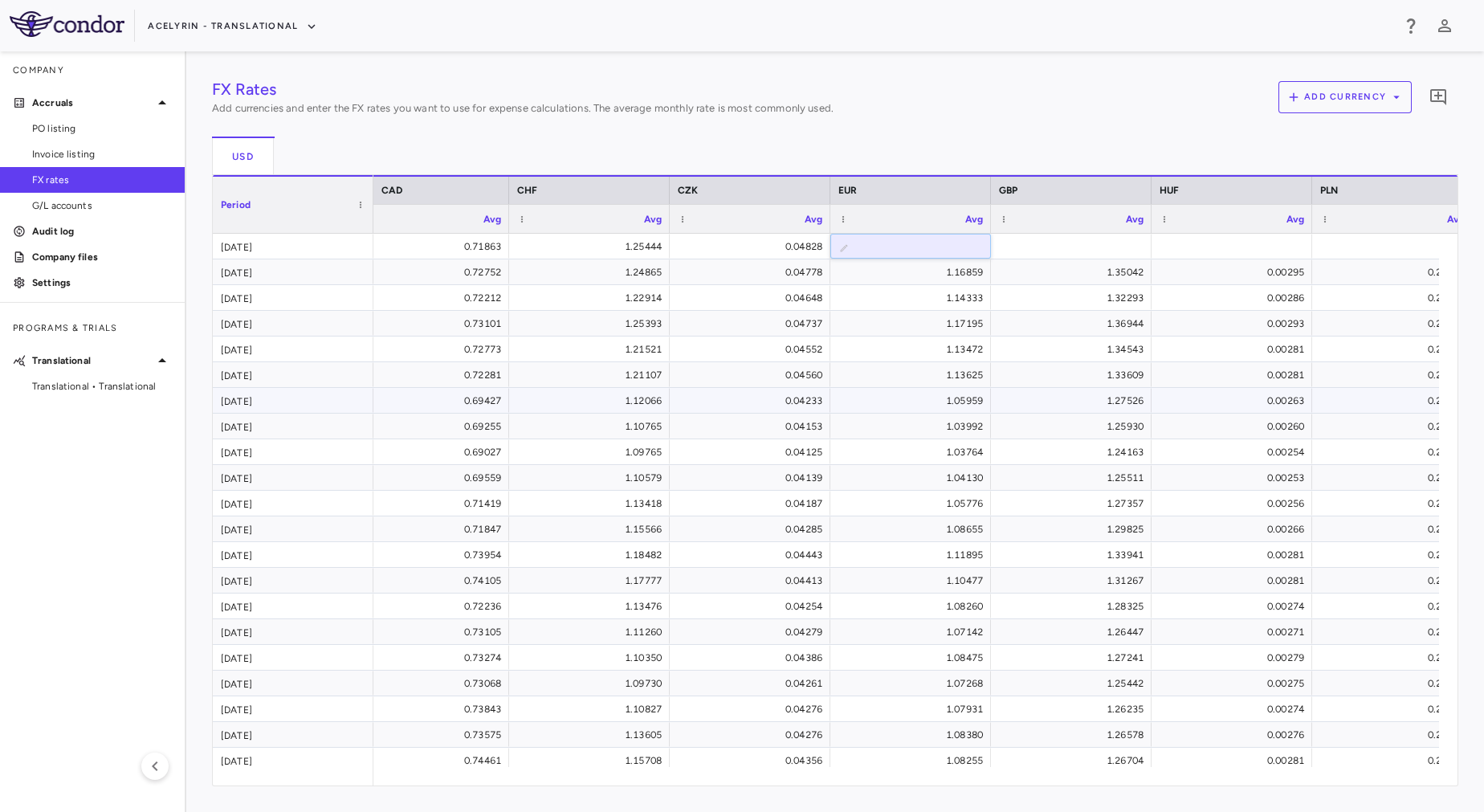
scroll to position [0, 380]
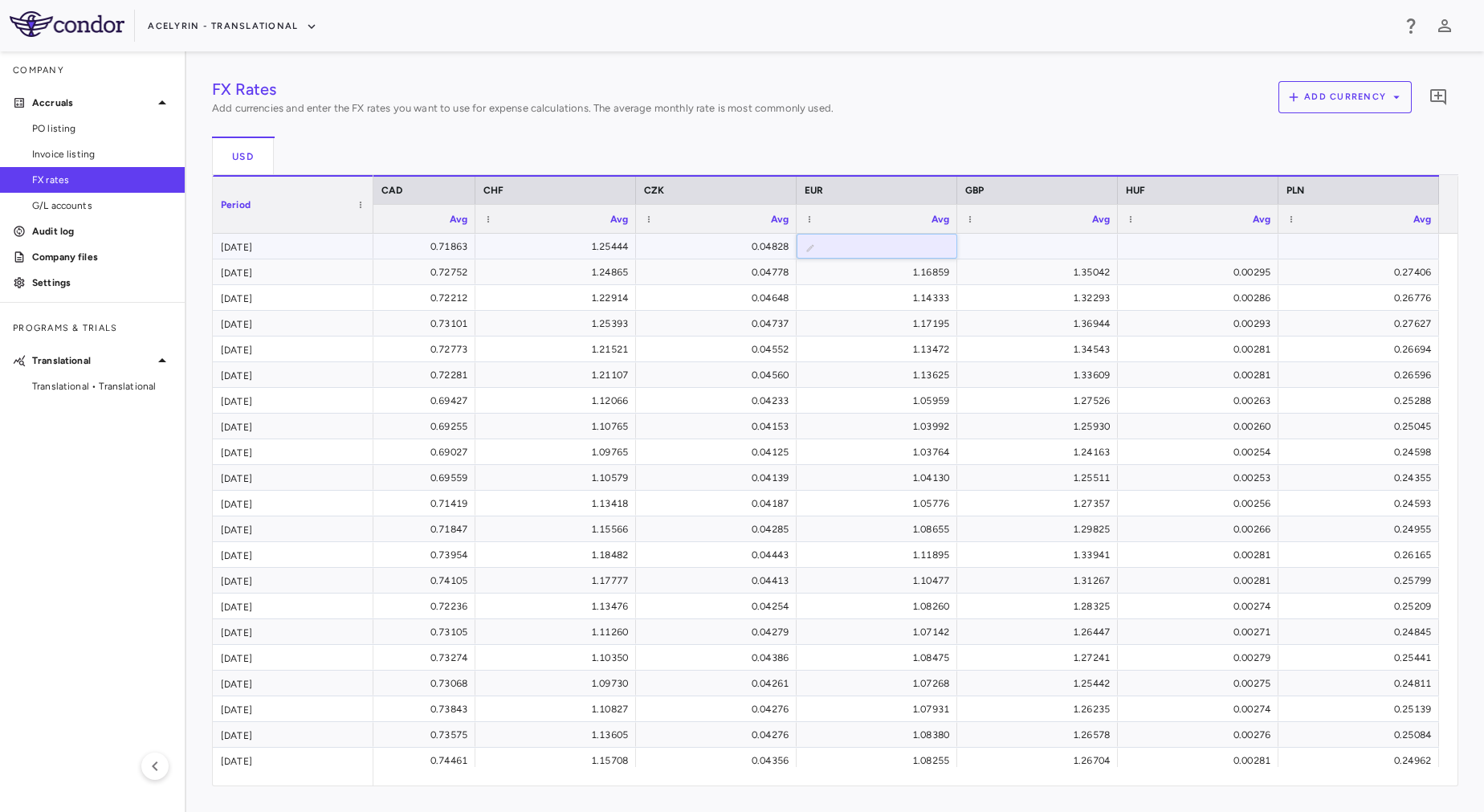
click at [1010, 245] on div "FX Rates Add currencies and enter the FX rates you want to use for expense calc…" at bounding box center [836, 432] width 1247 height 709
click at [1010, 245] on div at bounding box center [1037, 246] width 145 height 23
type input "*******"
click at [1210, 247] on input "number" at bounding box center [1210, 248] width 135 height 27
type input "**********"
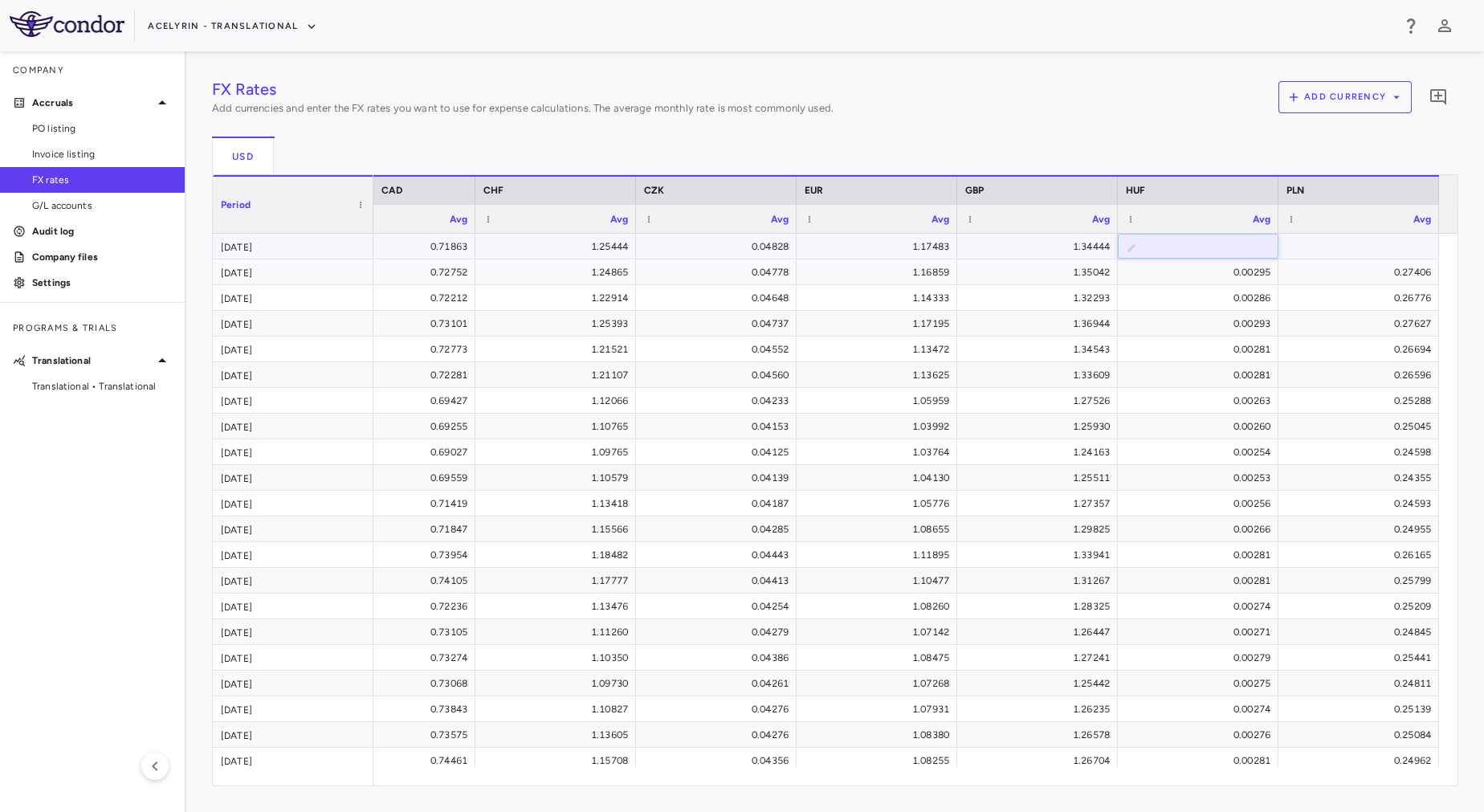
click at [1312, 248] on div "FX Rates Add currencies and enter the FX rates you want to use for expense calc…" at bounding box center [836, 432] width 1247 height 709
click at [1312, 248] on div at bounding box center [1359, 246] width 145 height 23
type input "*******"
click at [1086, 90] on div "FX Rates Add currencies and enter the FX rates you want to use for expense calc…" at bounding box center [836, 100] width 1247 height 47
click at [1172, 246] on div "FX Rates Add currencies and enter the FX rates you want to use for expense calc…" at bounding box center [836, 432] width 1247 height 709
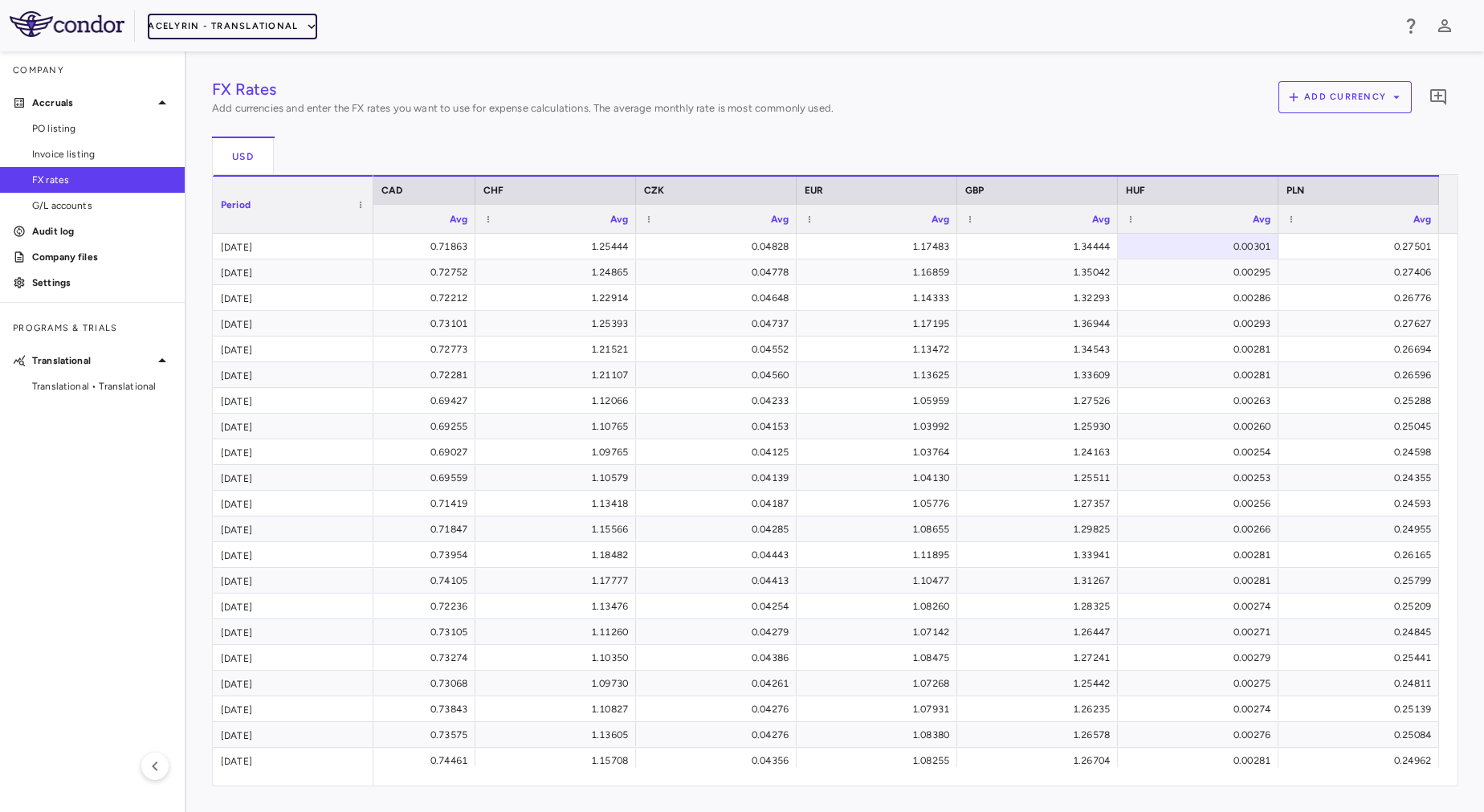
click at [189, 23] on button "Acelyrin - Translational" at bounding box center [232, 27] width 169 height 26
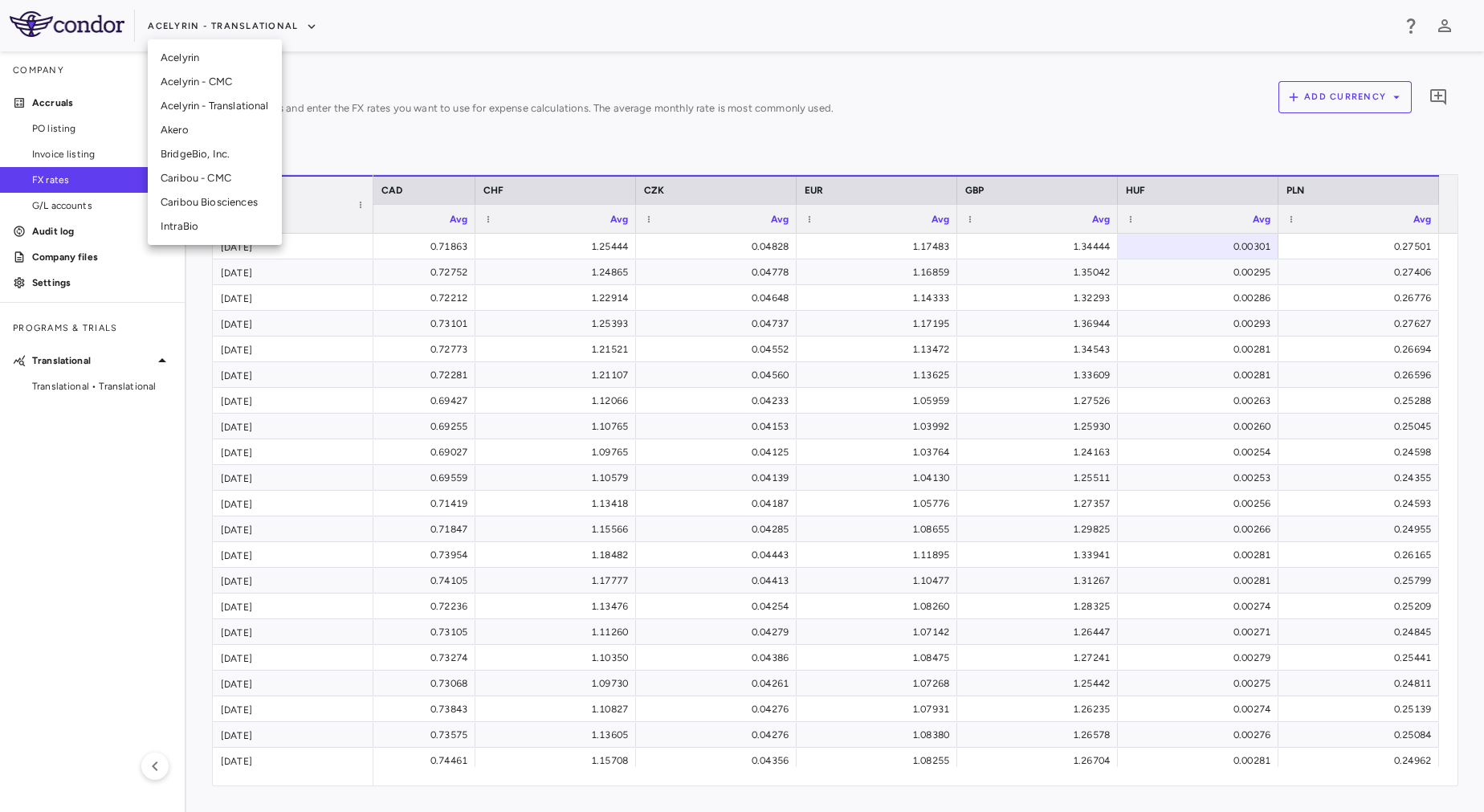
drag, startPoint x: 207, startPoint y: 77, endPoint x: 185, endPoint y: 51, distance: 34.1
click at [185, 51] on ul "Acelyrin Acelyrin - CMC Acelyrin - Translational Akero BridgeBio, Inc. Caribou …" at bounding box center [215, 142] width 134 height 206
click at [185, 51] on li "Acelyrin" at bounding box center [215, 58] width 134 height 24
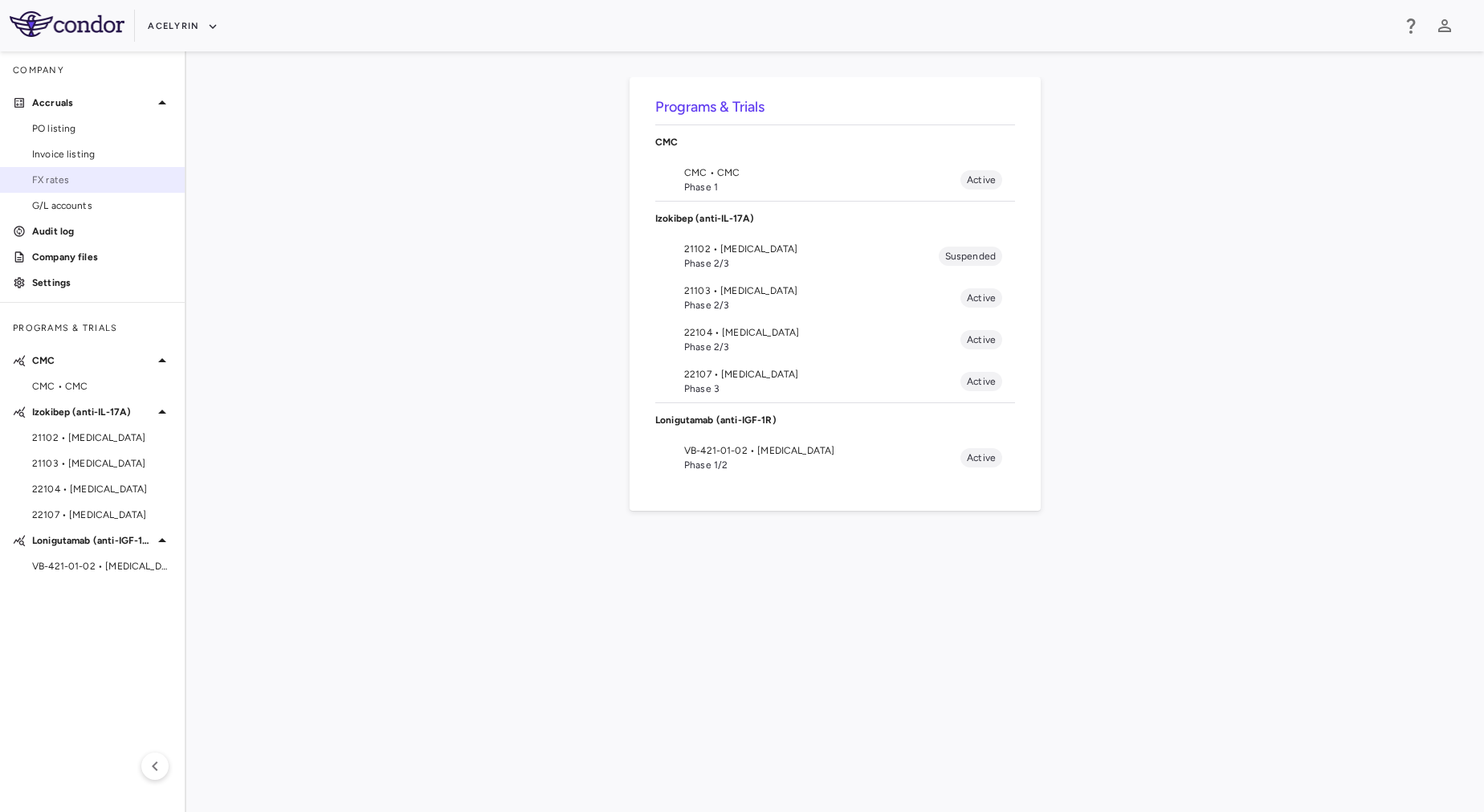
click at [84, 181] on span "FX rates" at bounding box center [102, 180] width 140 height 15
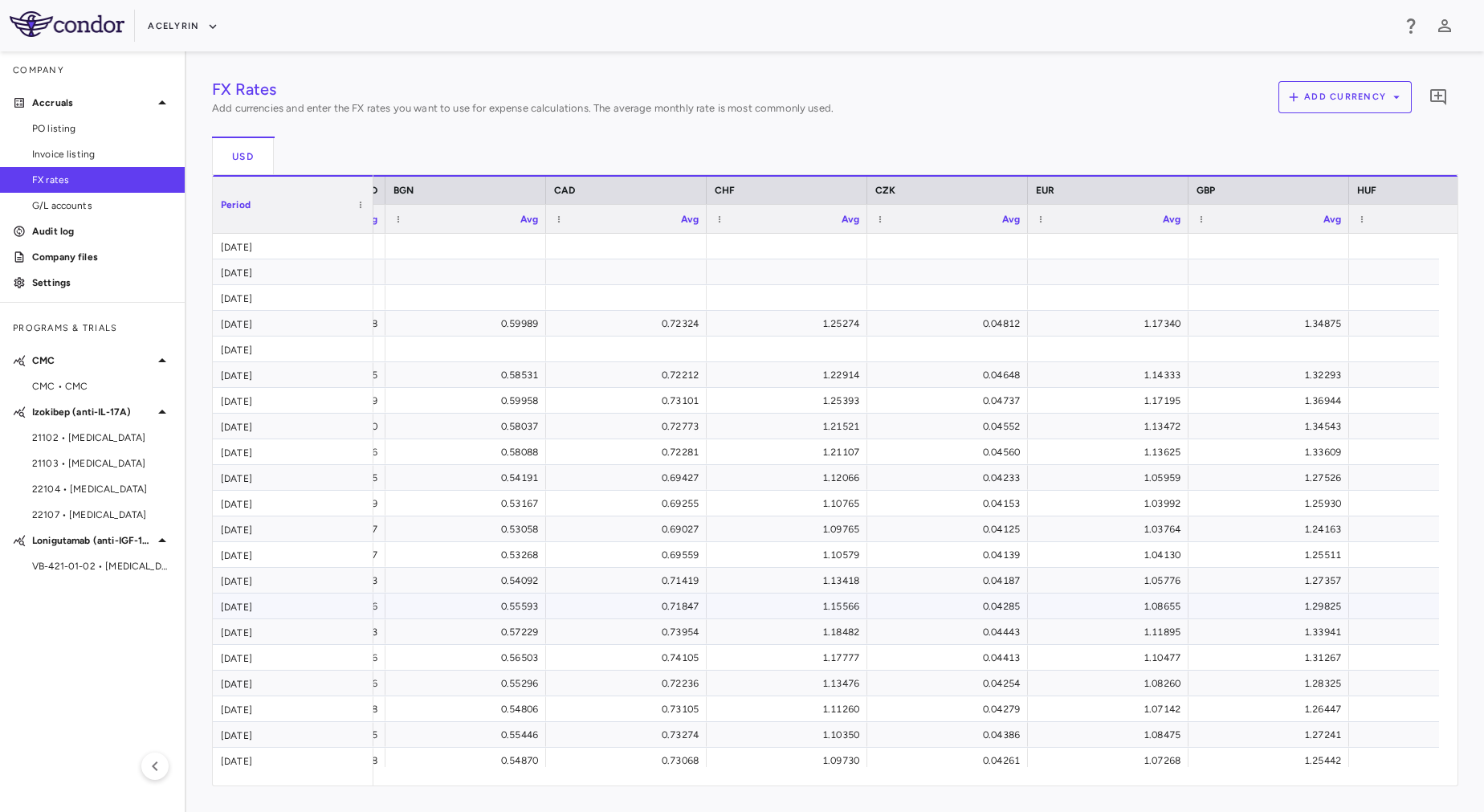
scroll to position [0, 212]
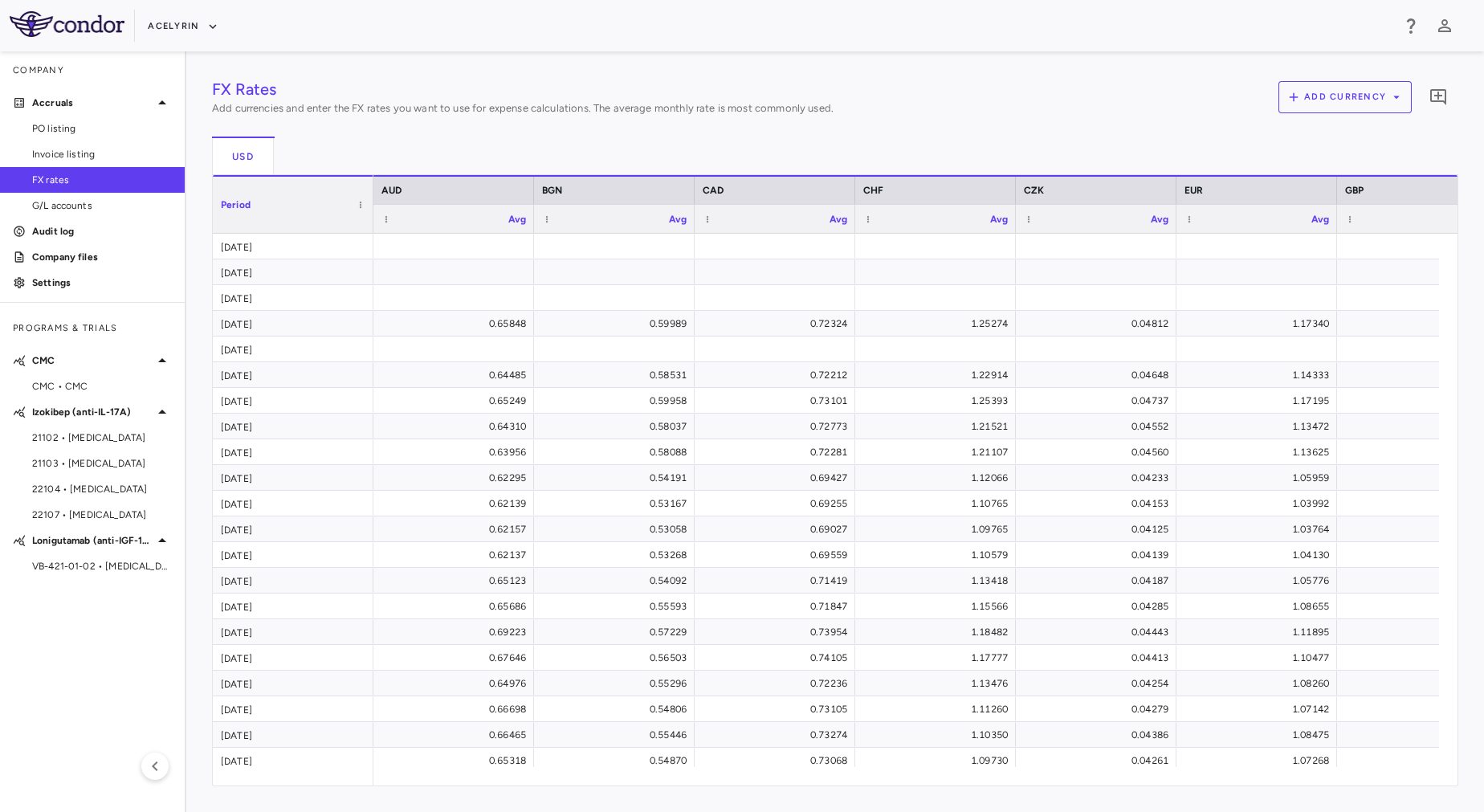
click at [542, 91] on h4 "FX Rates" at bounding box center [523, 89] width 622 height 24
click at [206, 26] on icon "button" at bounding box center [213, 27] width 15 height 15
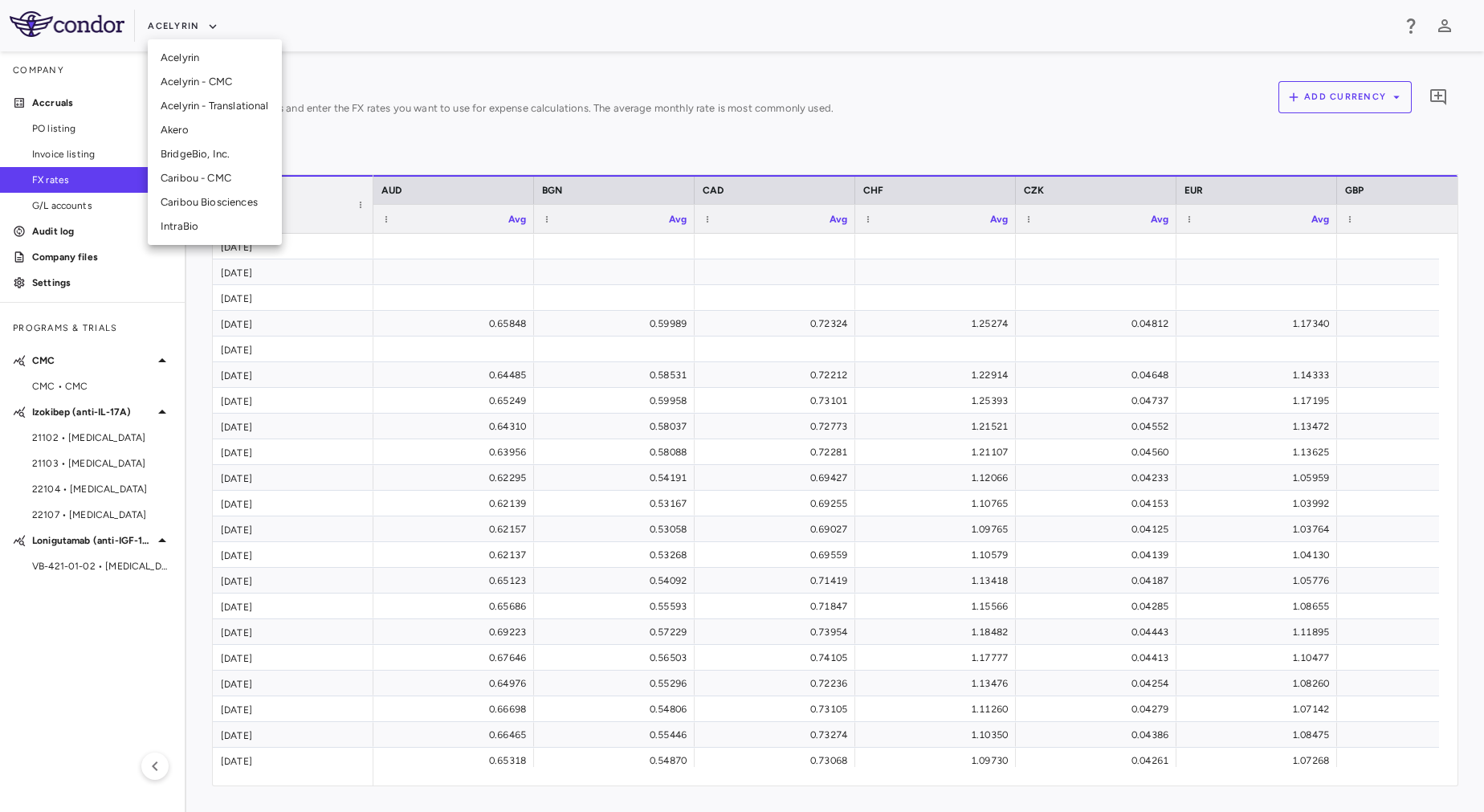
click at [405, 94] on div at bounding box center [742, 406] width 1484 height 812
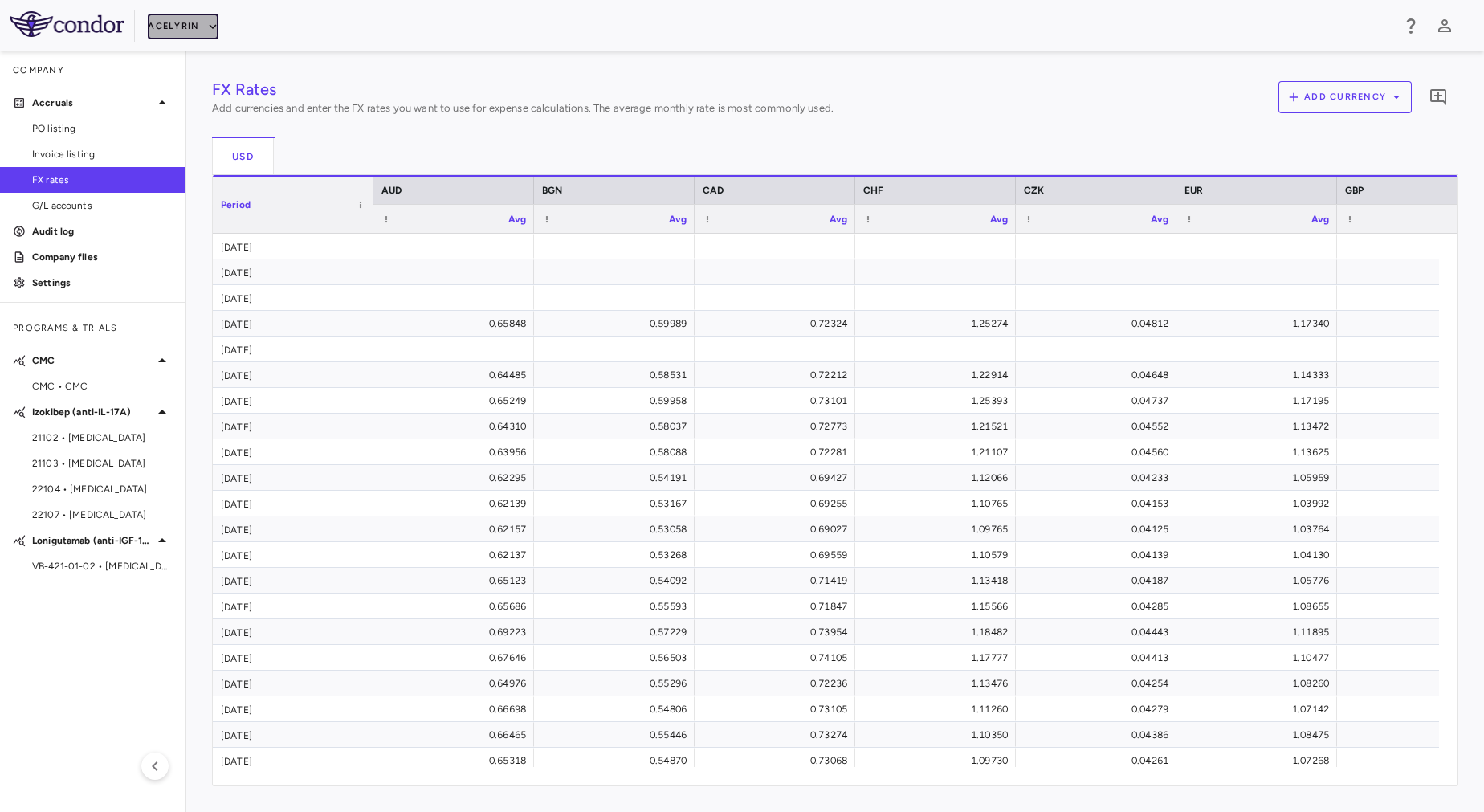
click at [163, 28] on button "Acelyrin" at bounding box center [183, 27] width 70 height 26
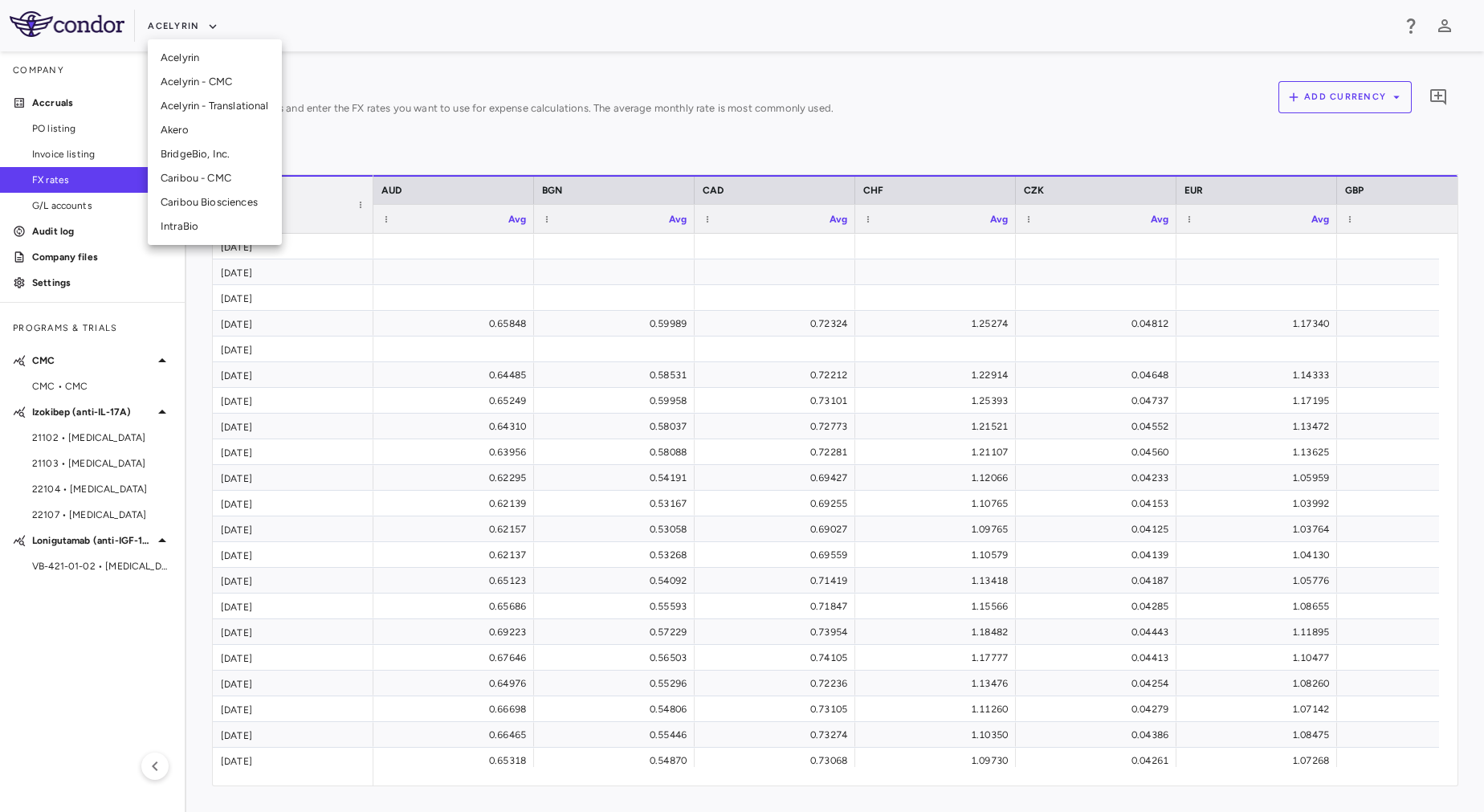
click at [178, 66] on li "Acelyrin" at bounding box center [215, 58] width 134 height 24
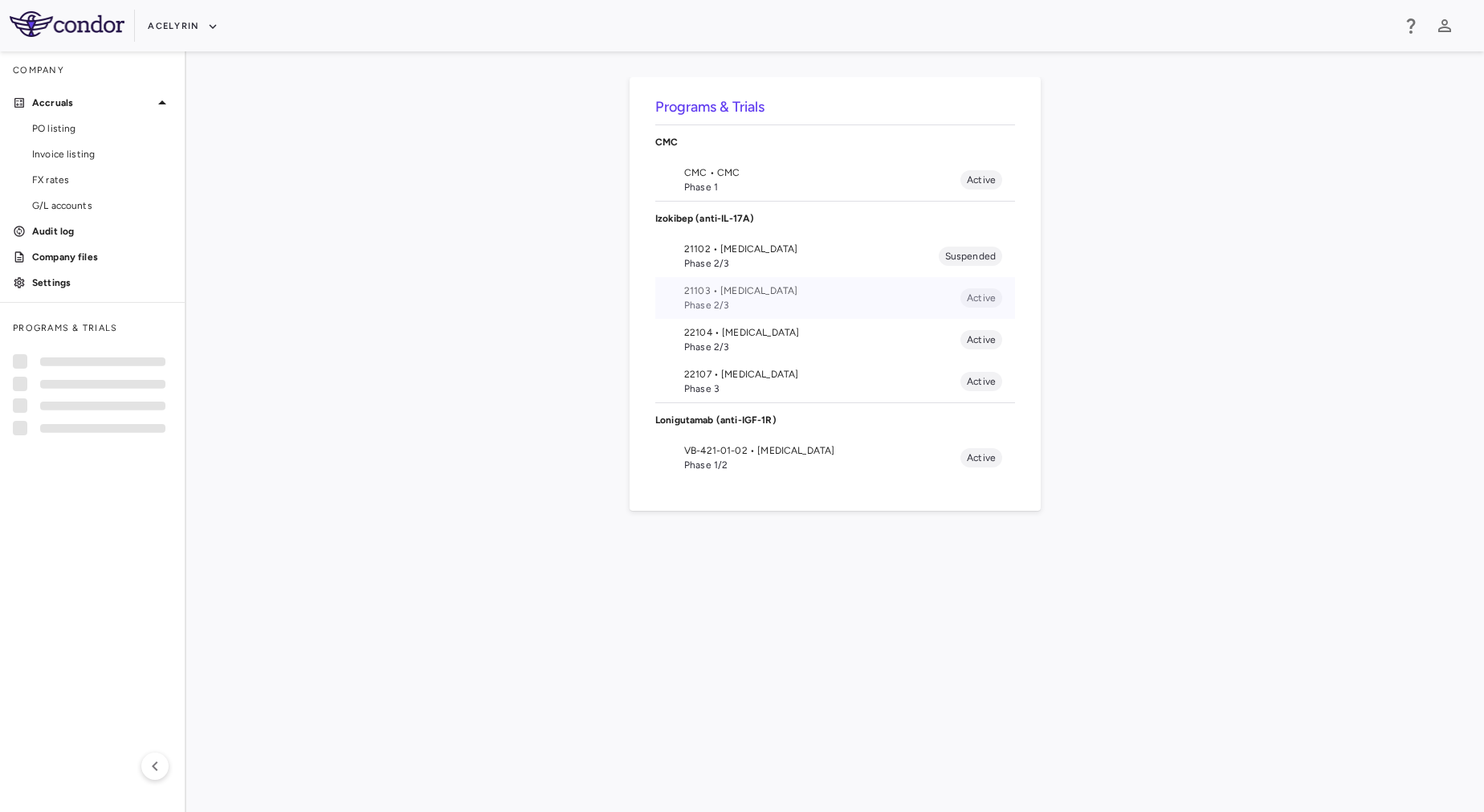
click at [765, 291] on span "21103 • Uveitis" at bounding box center [822, 291] width 276 height 15
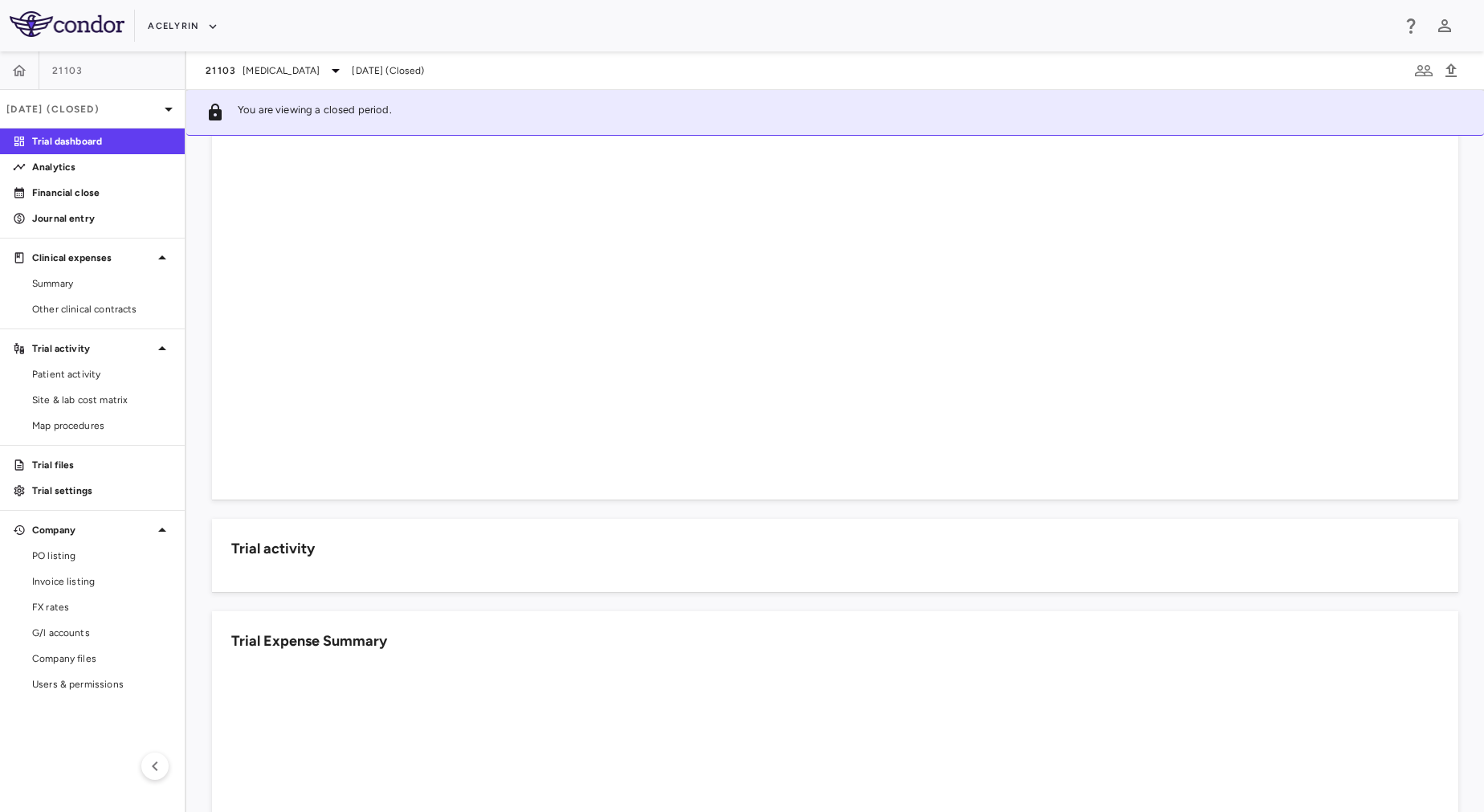
scroll to position [216, 0]
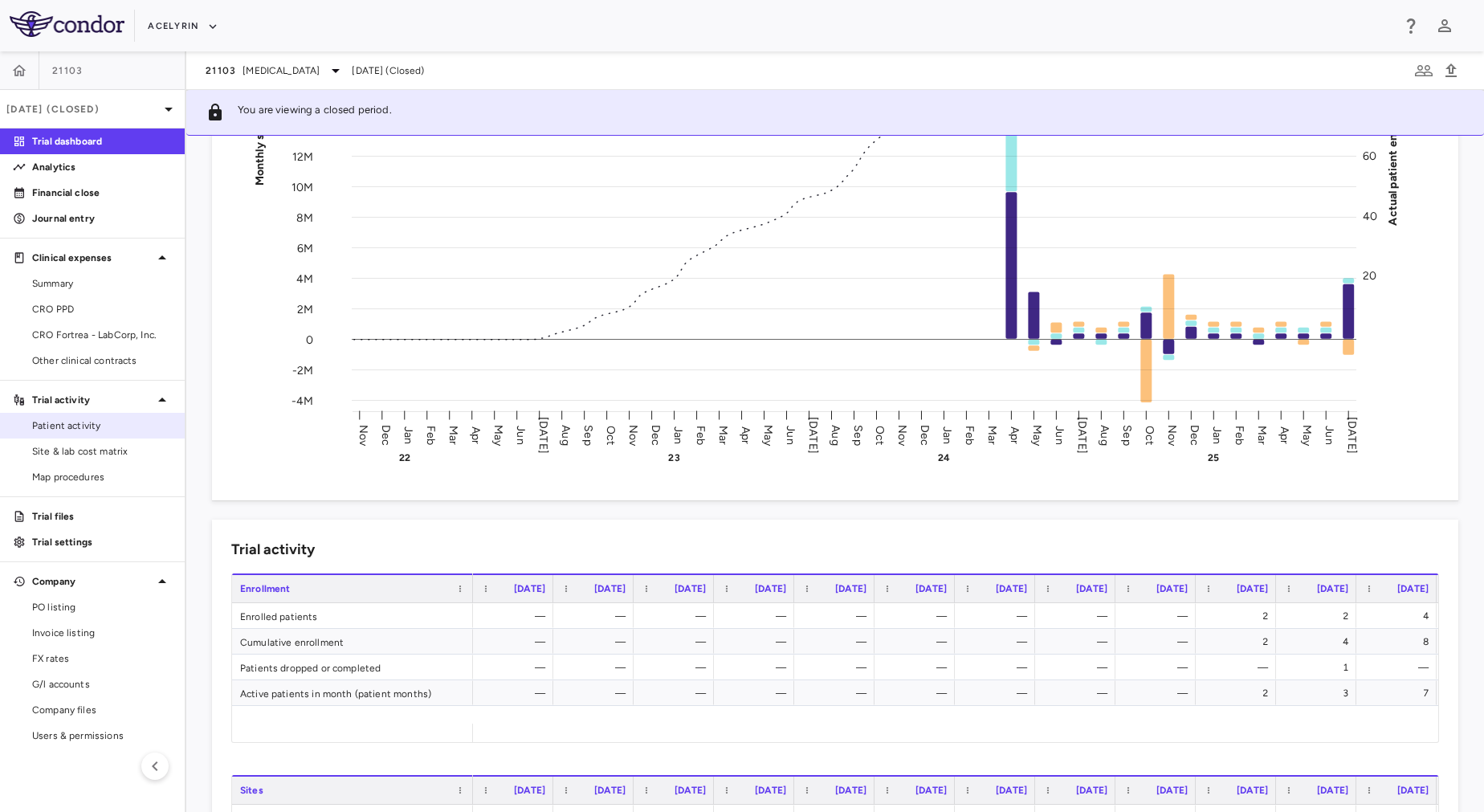
click at [80, 415] on link "Patient activity" at bounding box center [92, 426] width 185 height 24
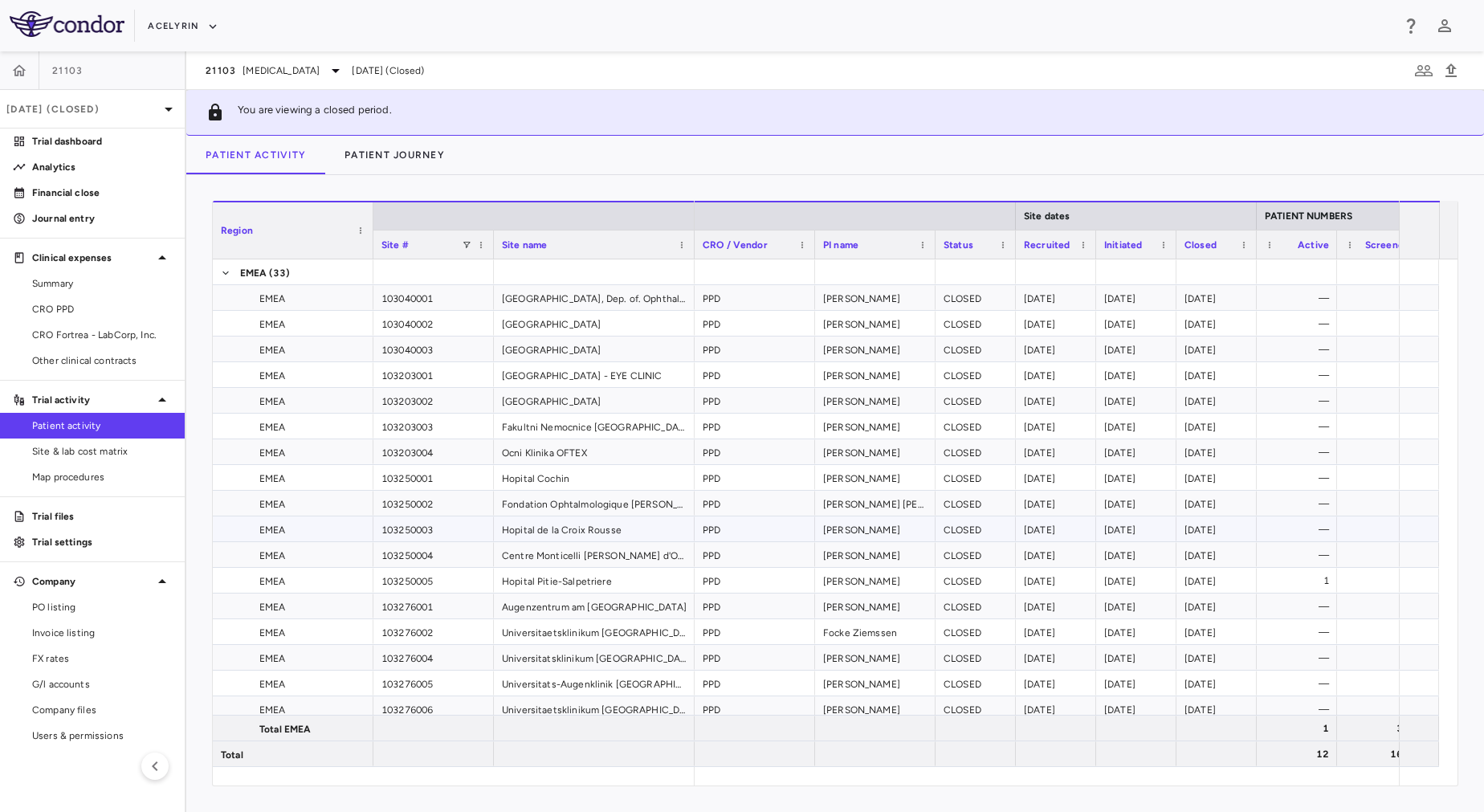
scroll to position [15, 0]
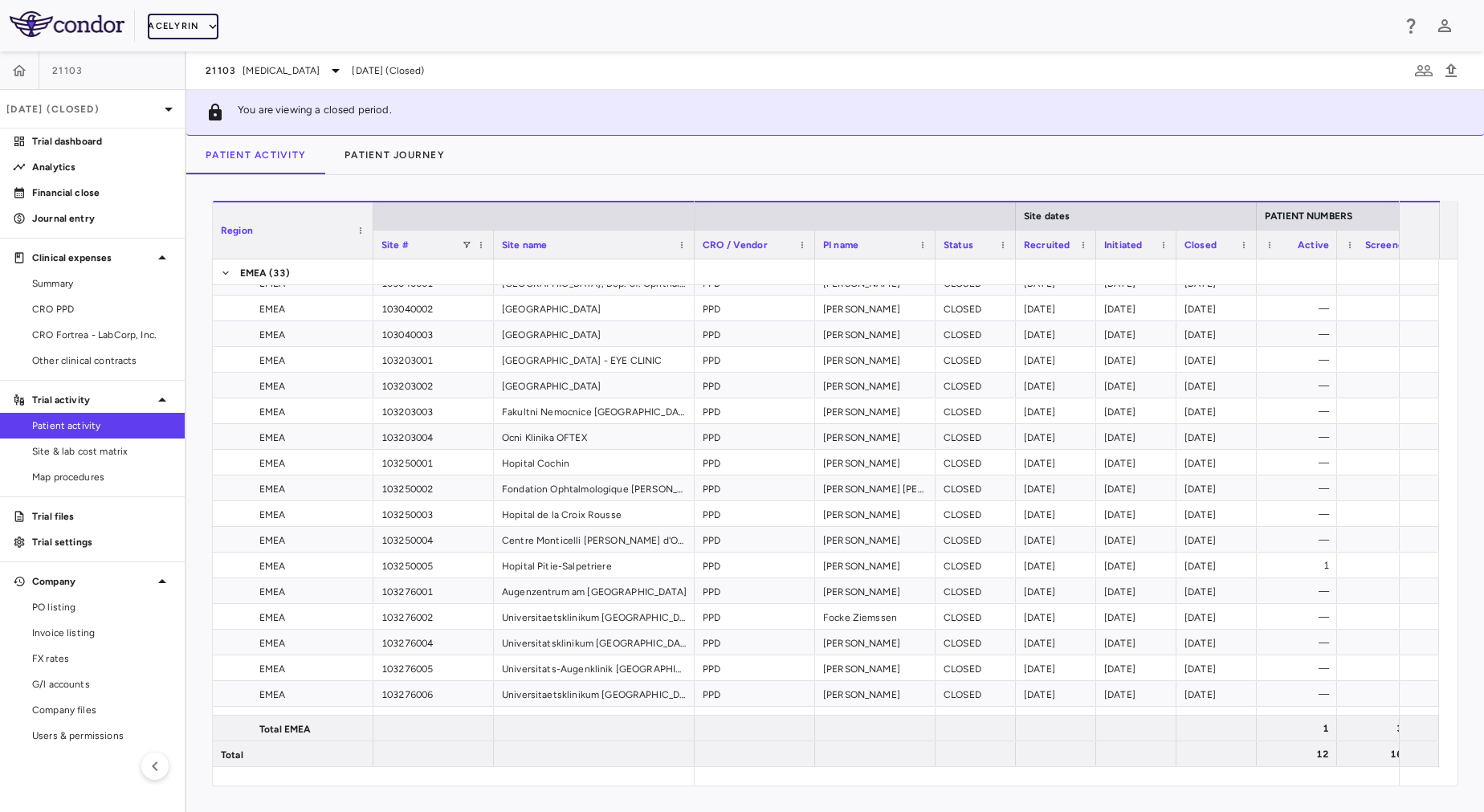
click at [168, 22] on button "Acelyrin" at bounding box center [183, 27] width 70 height 26
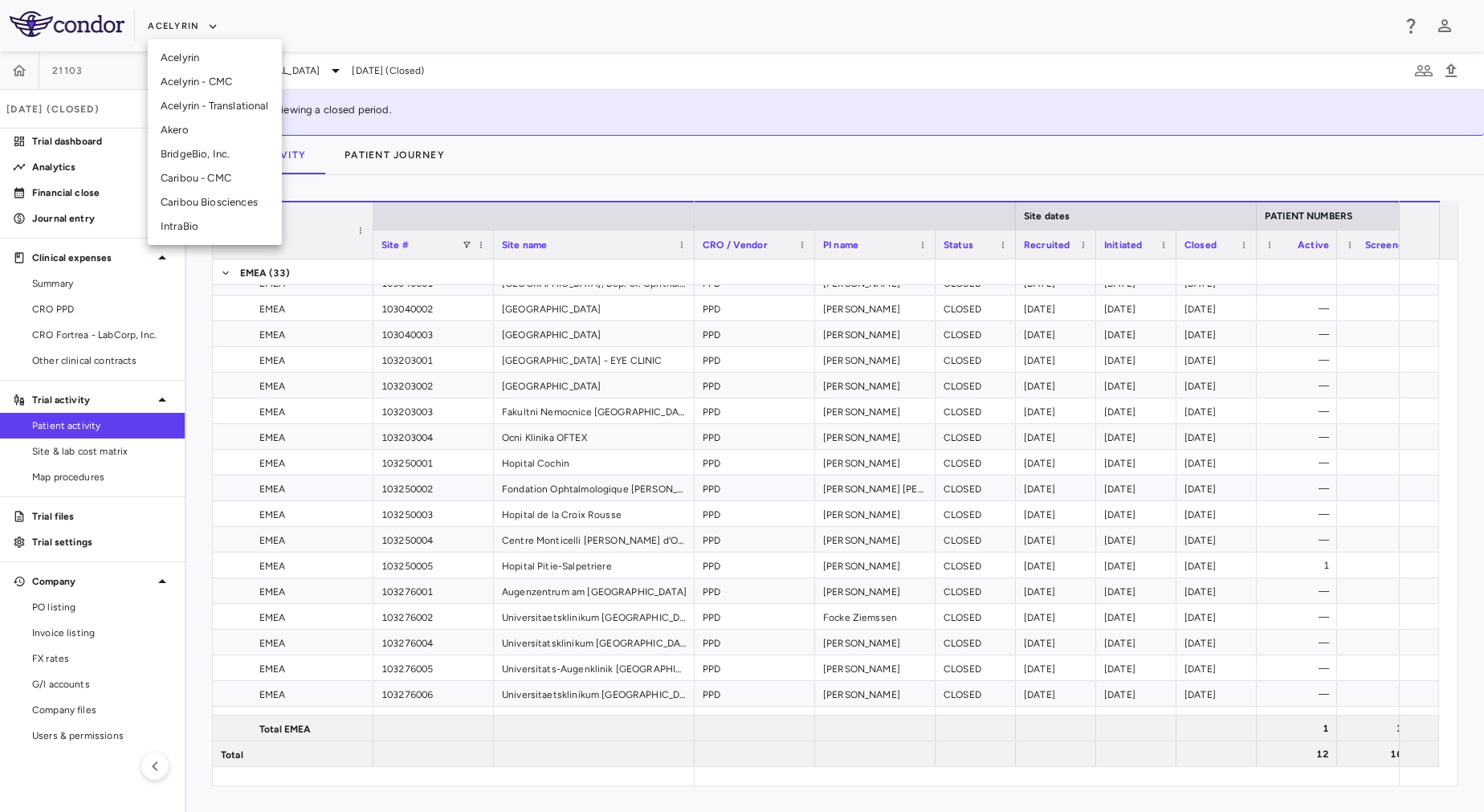
click at [182, 51] on li "Acelyrin" at bounding box center [215, 58] width 134 height 24
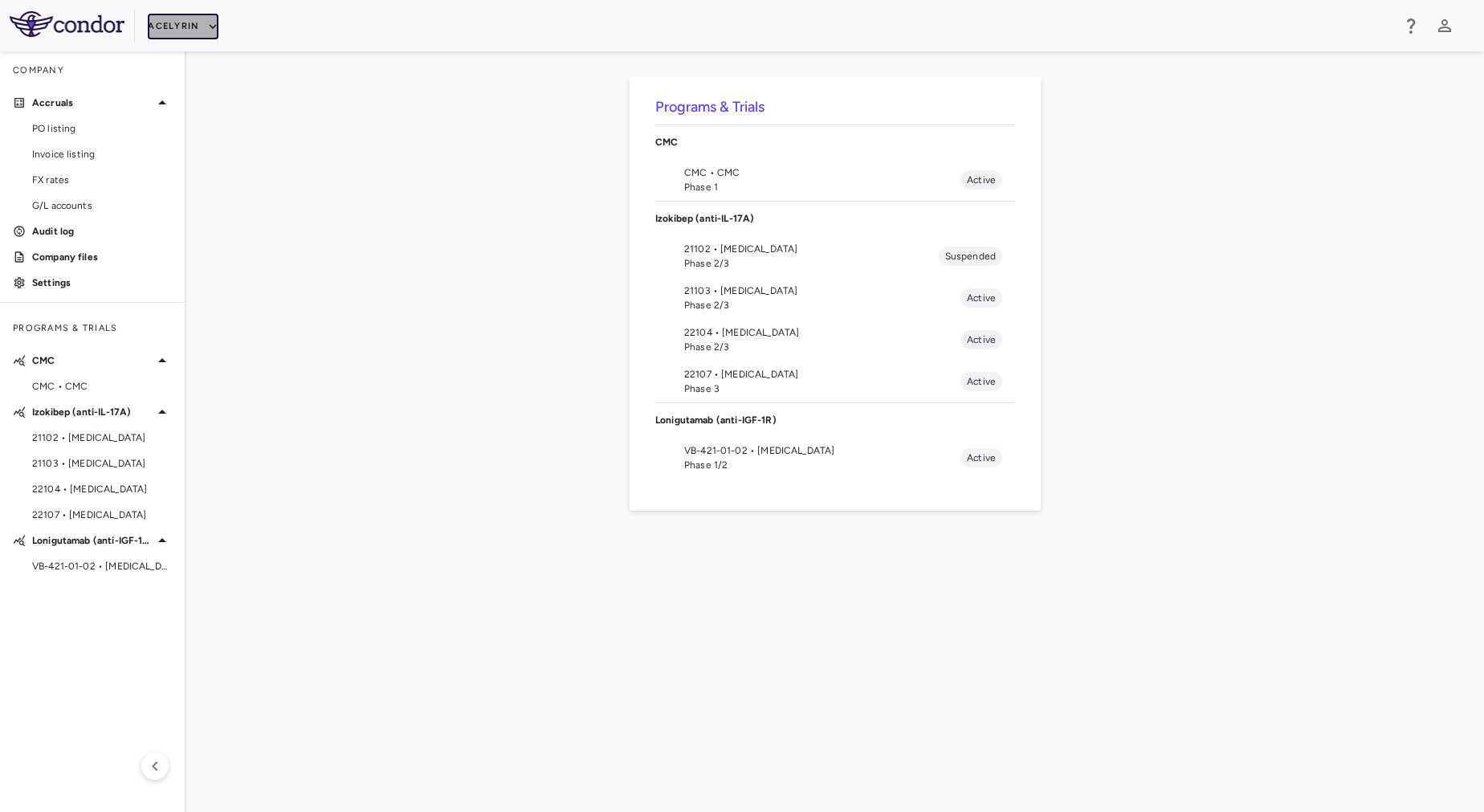
click at [160, 32] on button "Acelyrin" at bounding box center [183, 27] width 70 height 26
click at [89, 169] on div at bounding box center [742, 406] width 1484 height 812
click at [79, 184] on span "FX rates" at bounding box center [102, 180] width 140 height 15
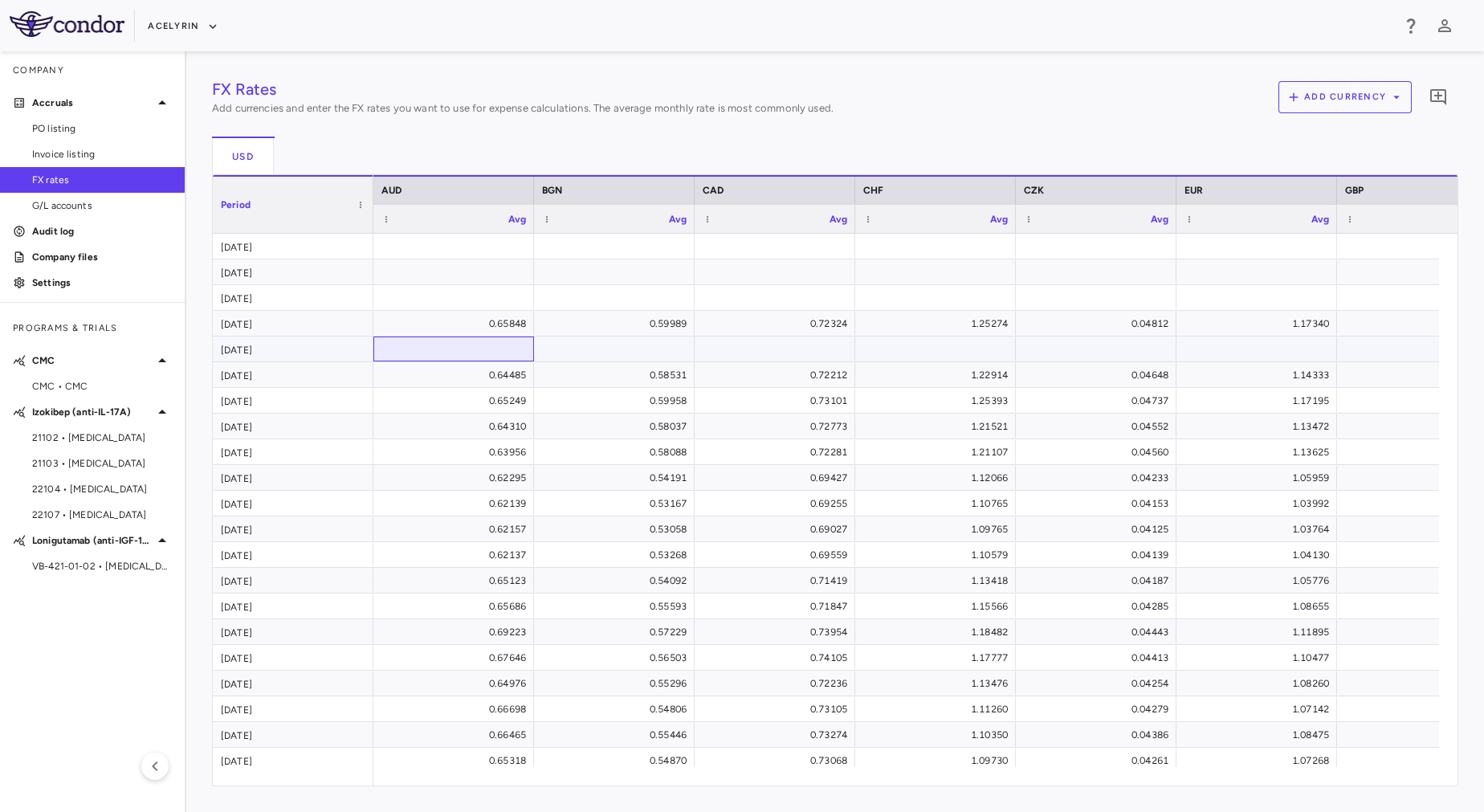
click at [447, 352] on div at bounding box center [453, 349] width 145 height 23
click at [74, 156] on span "Invoice listing" at bounding box center [102, 155] width 140 height 15
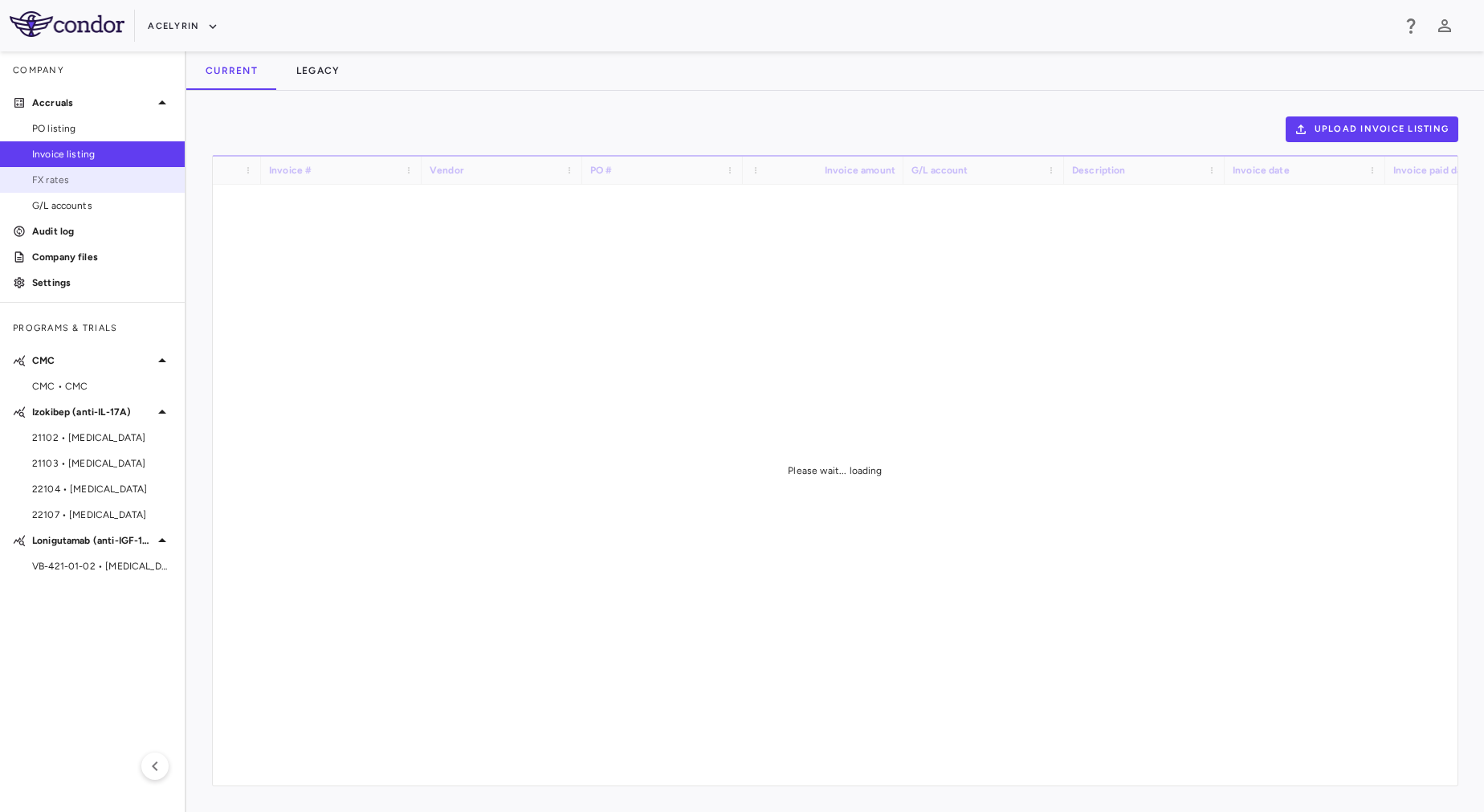
click at [84, 168] on link "FX rates" at bounding box center [92, 180] width 185 height 24
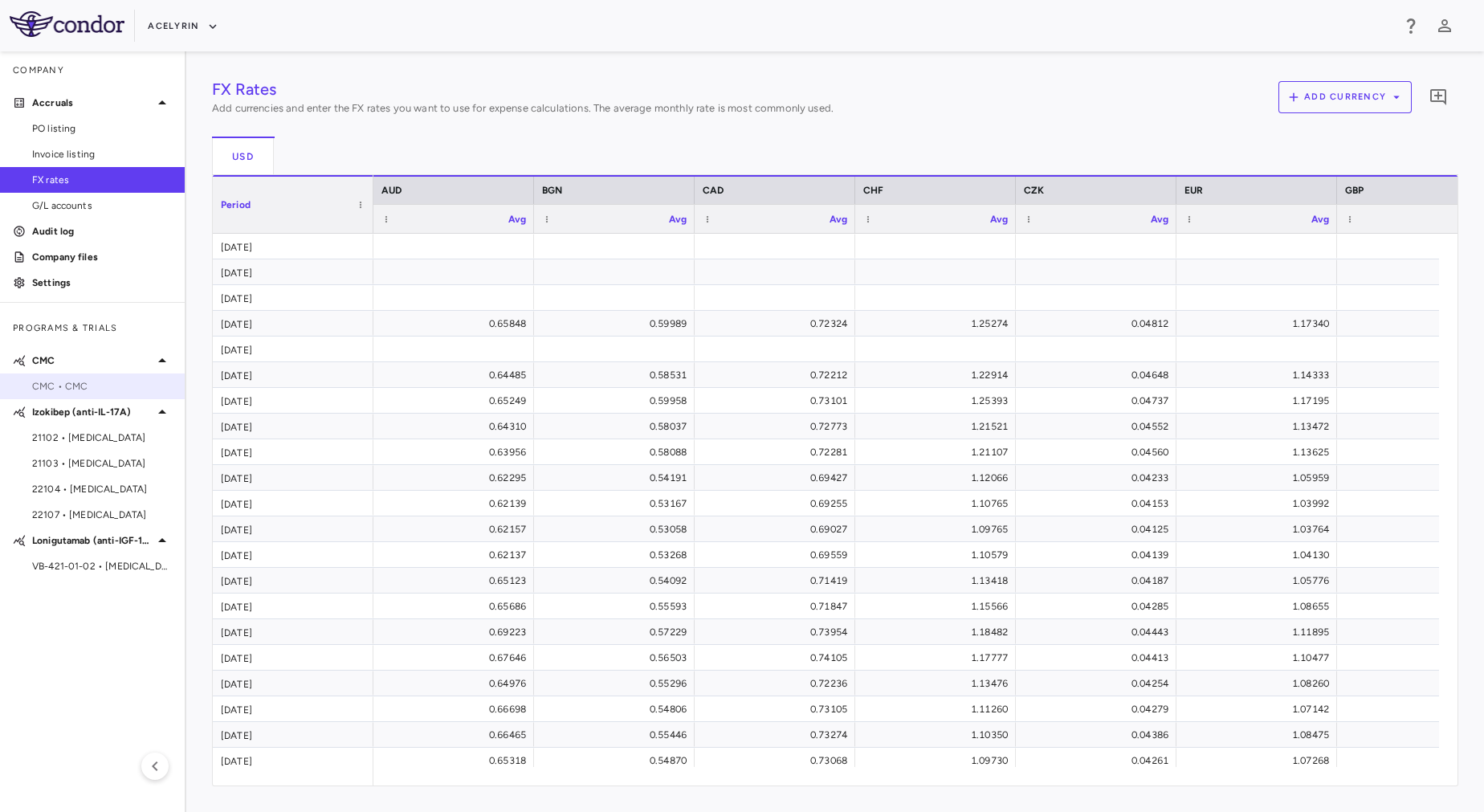
click at [104, 387] on span "CMC • CMC" at bounding box center [102, 386] width 140 height 15
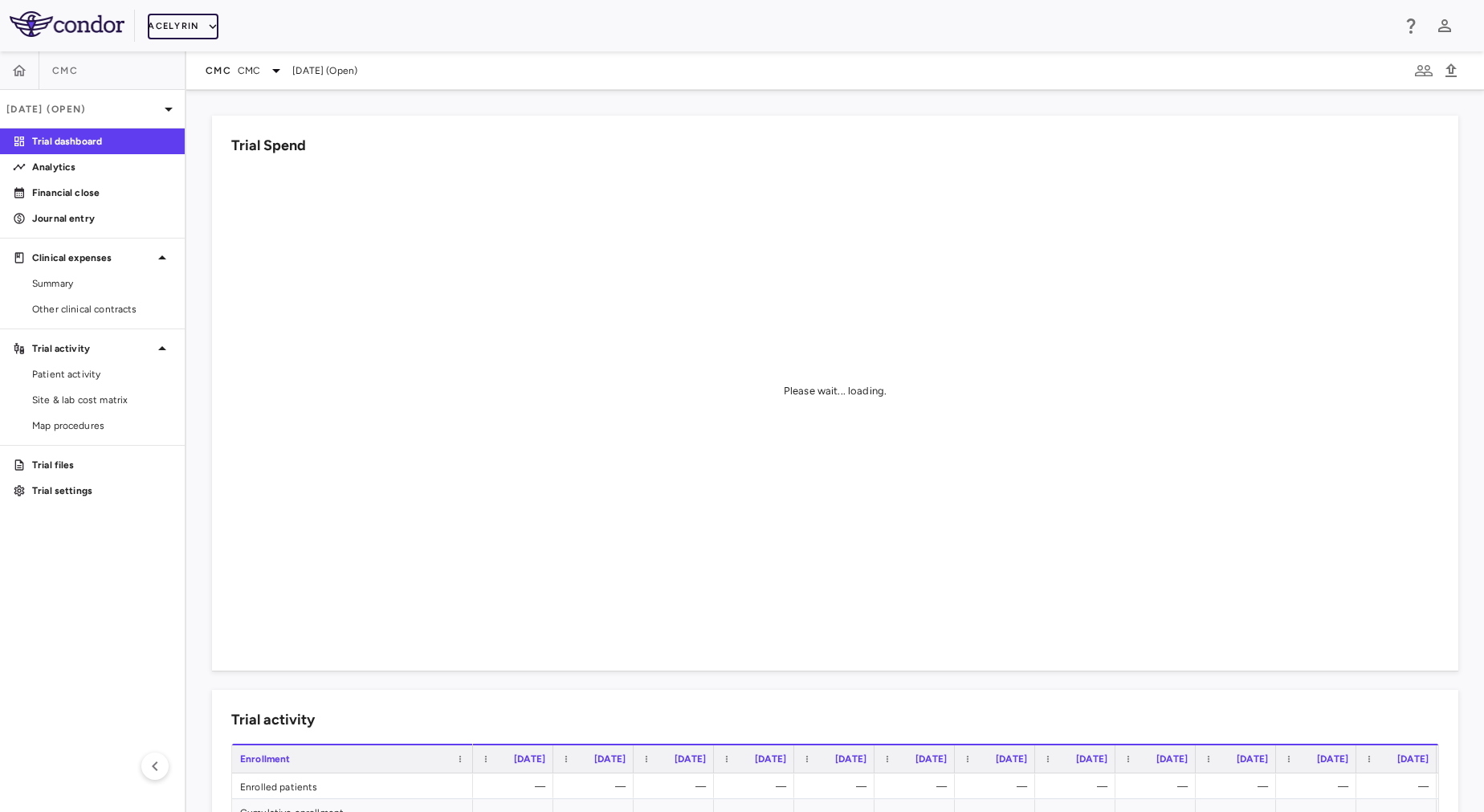
click at [184, 35] on button "Acelyrin" at bounding box center [183, 27] width 70 height 26
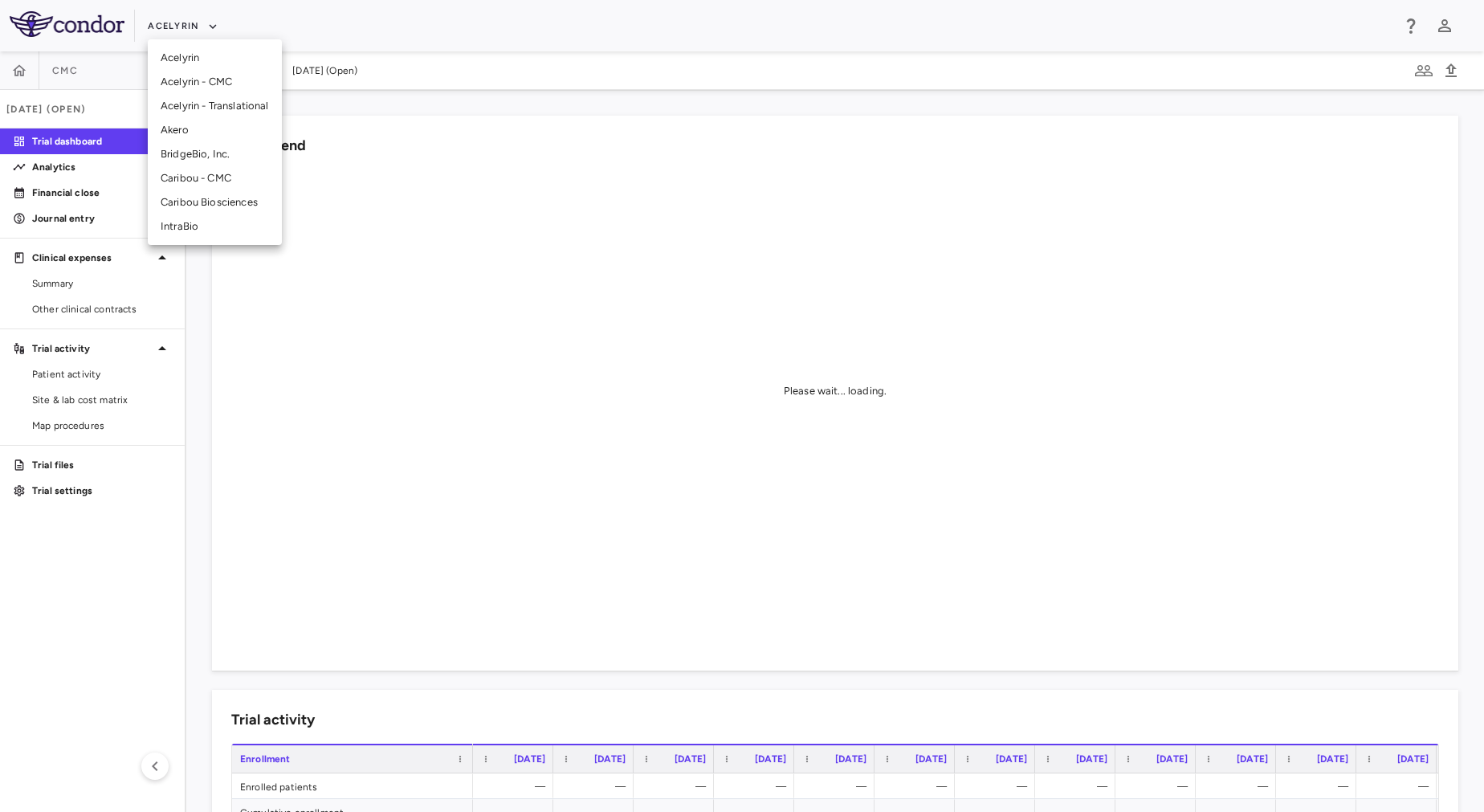
click at [185, 63] on li "Acelyrin" at bounding box center [215, 58] width 134 height 24
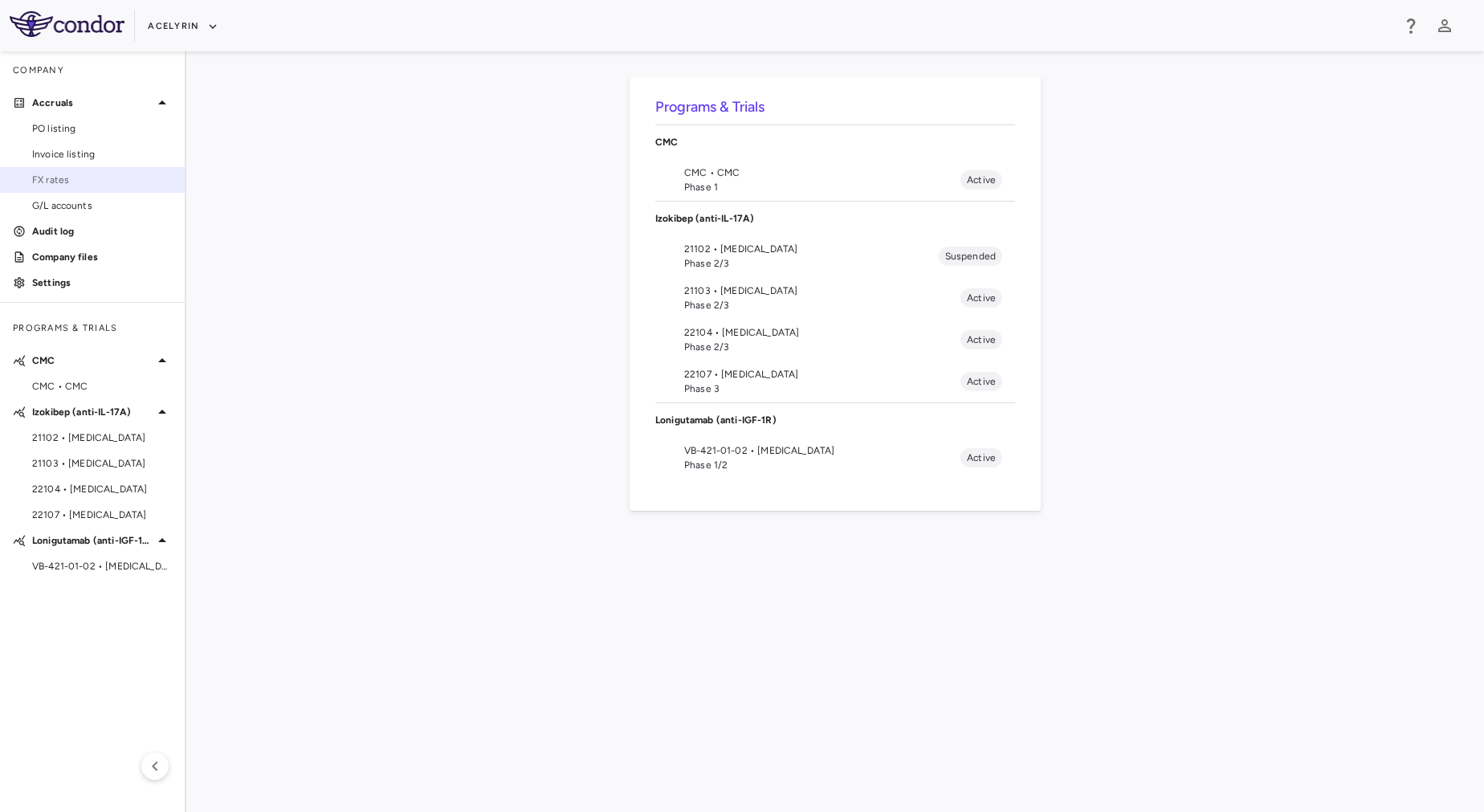
click at [141, 177] on span "FX rates" at bounding box center [102, 180] width 140 height 15
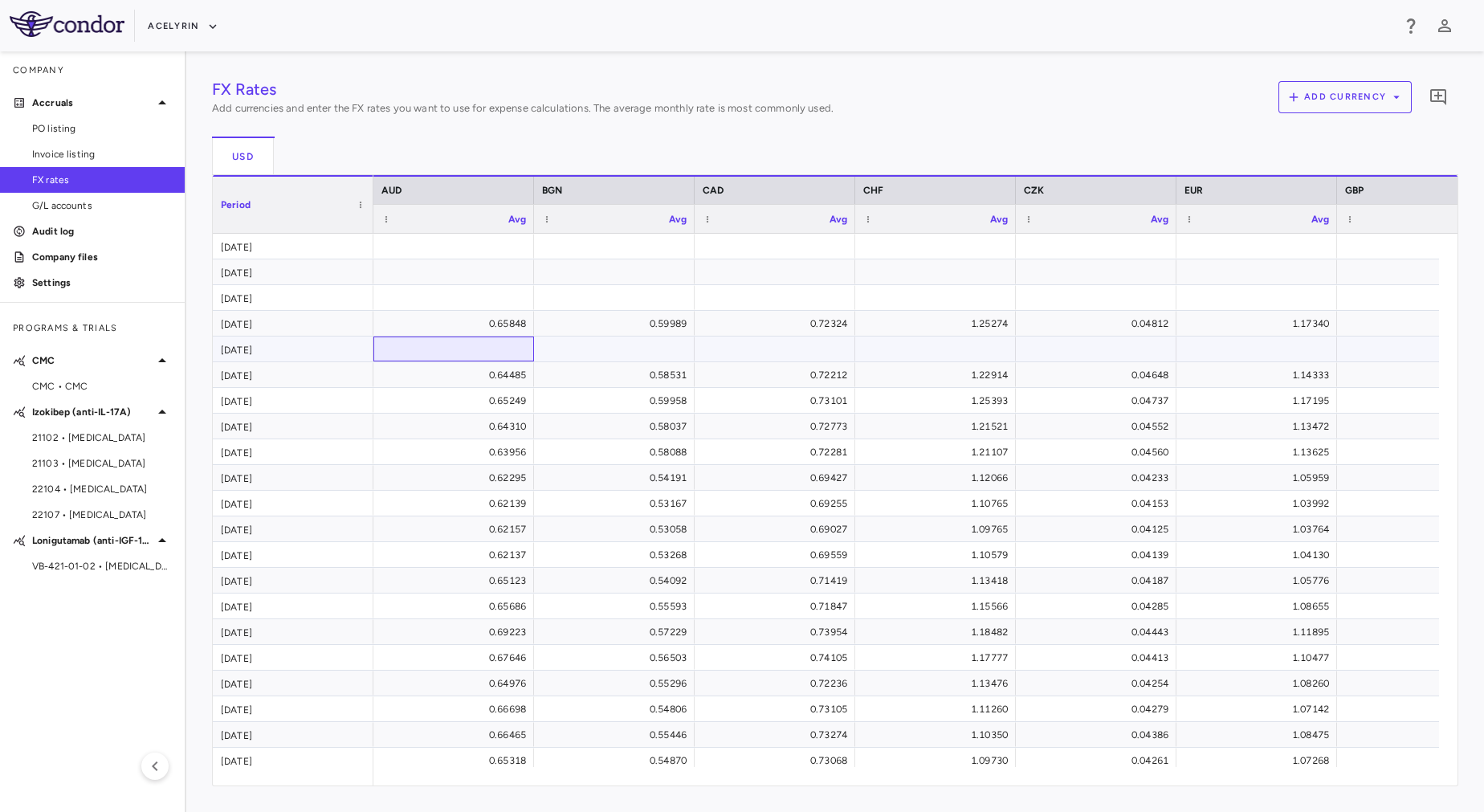
click at [447, 350] on div at bounding box center [453, 349] width 145 height 23
click at [189, 30] on button "Acelyrin" at bounding box center [183, 27] width 70 height 26
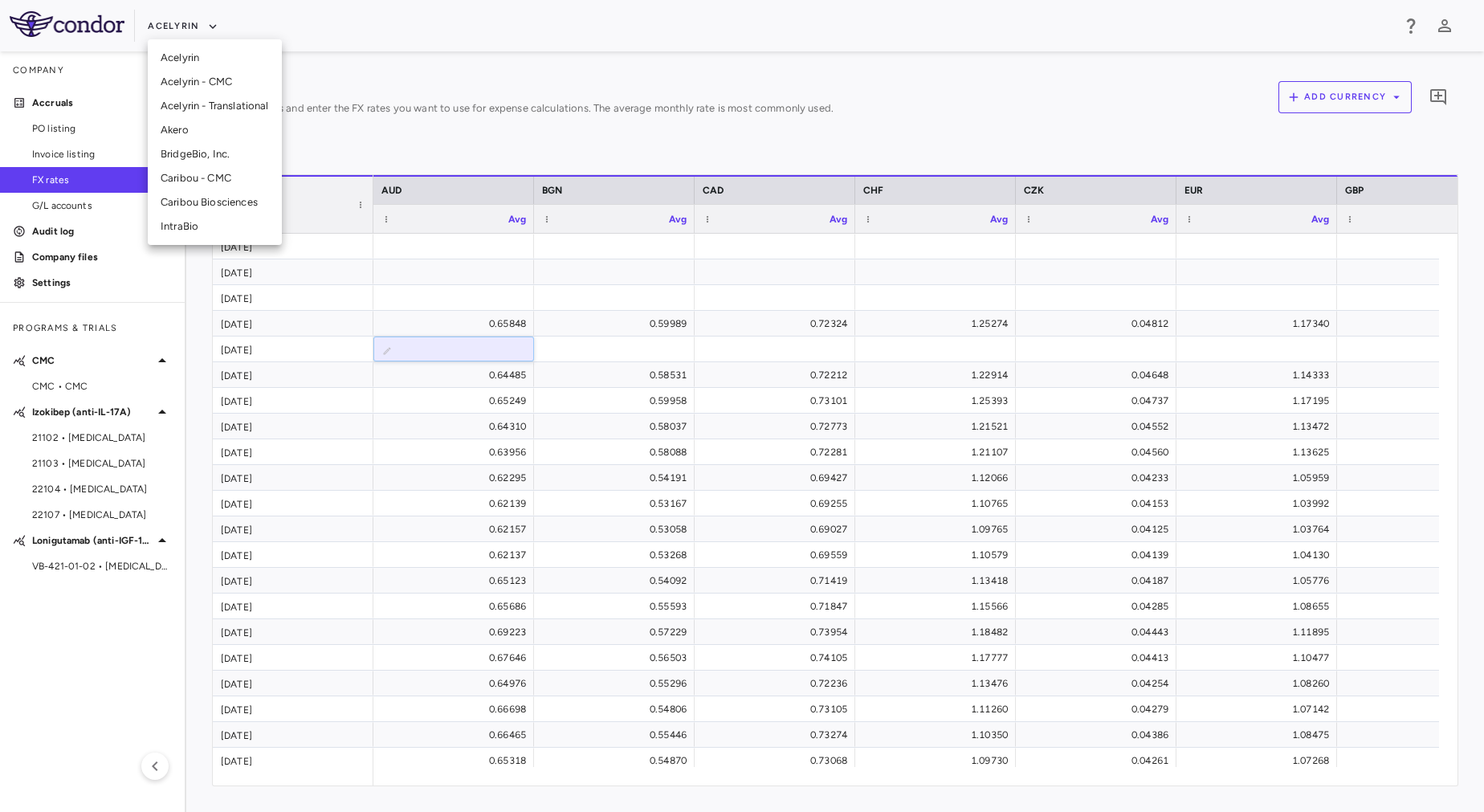
click at [189, 53] on li "Acelyrin" at bounding box center [215, 58] width 134 height 24
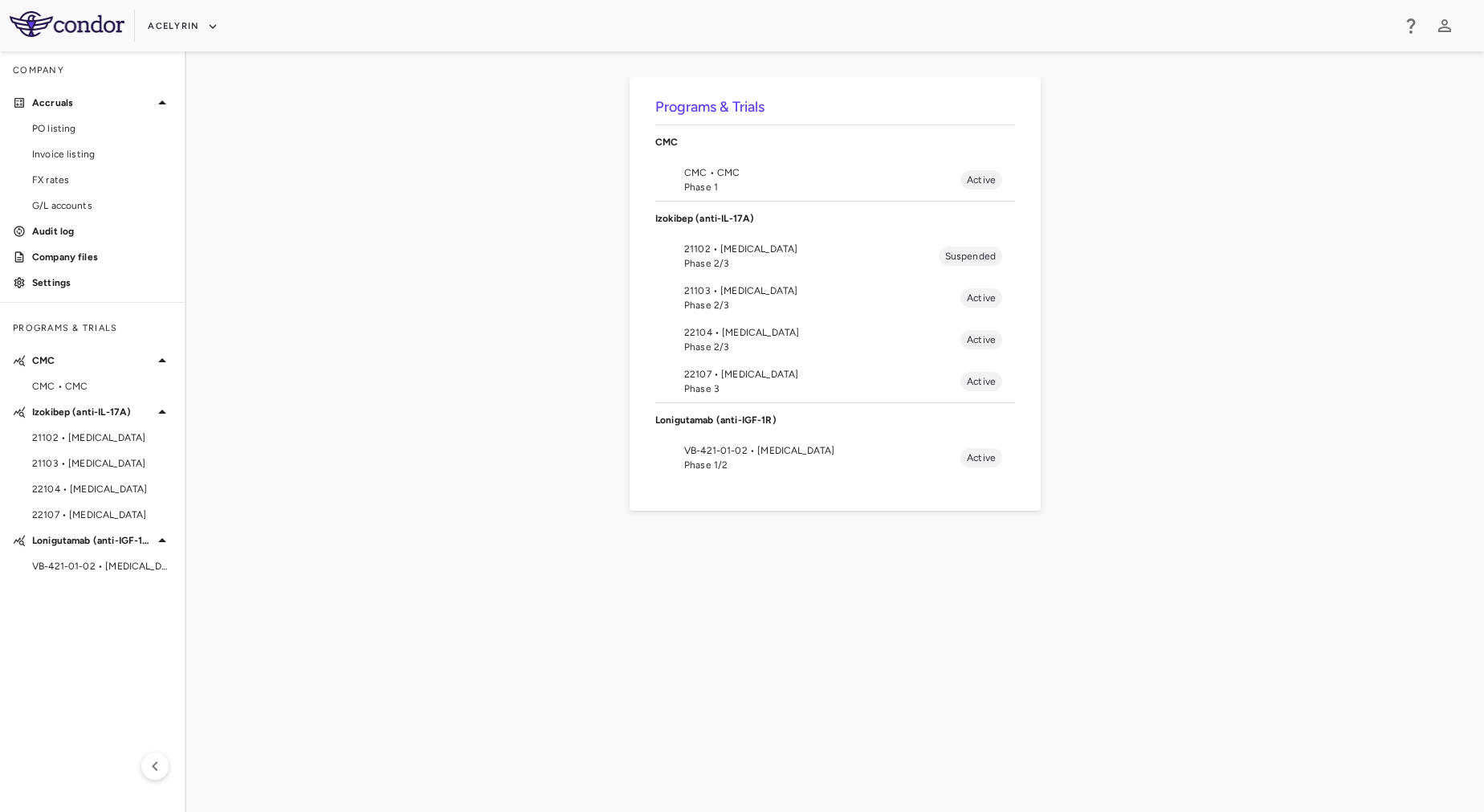
click at [763, 300] on span "Phase 2/3" at bounding box center [822, 305] width 276 height 15
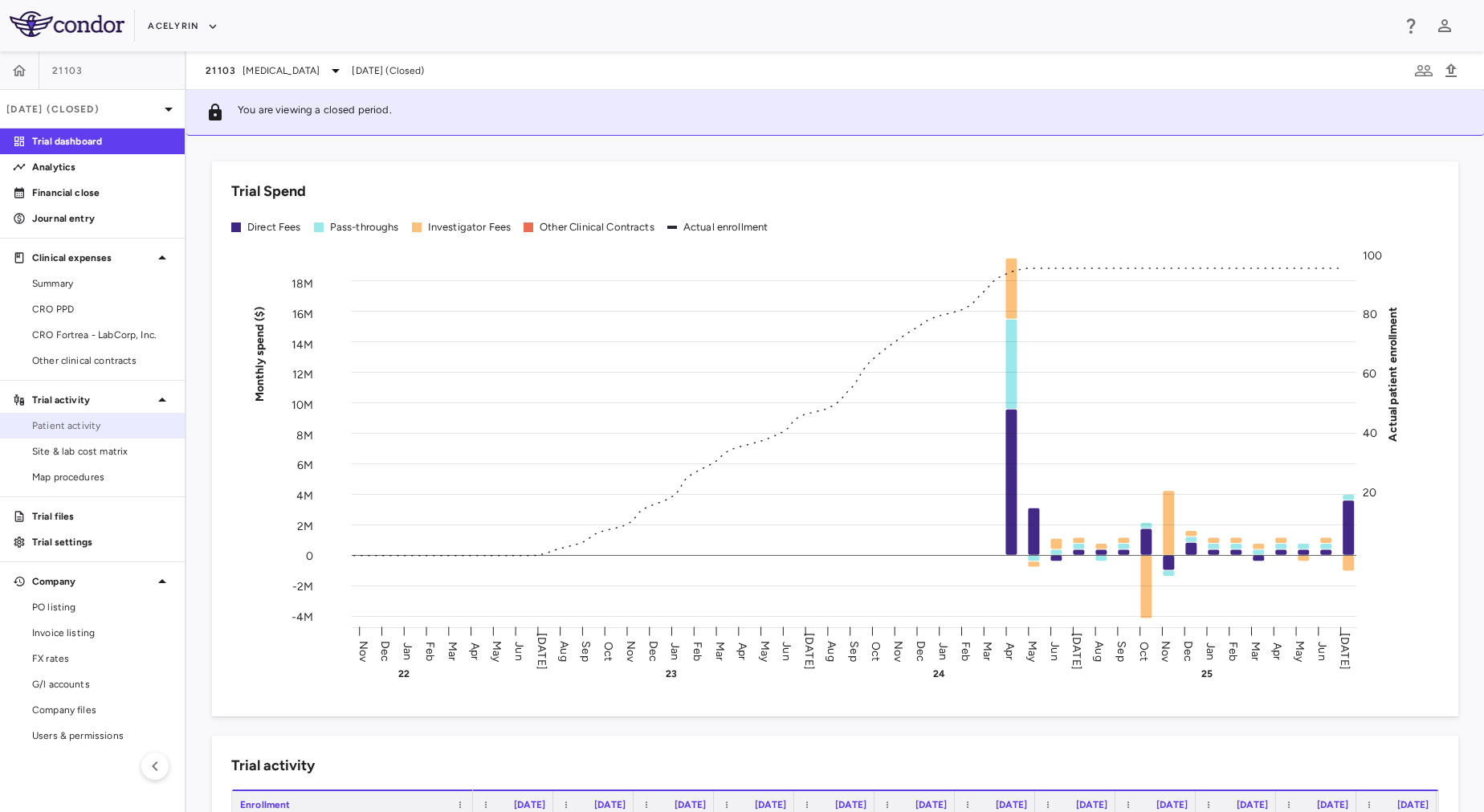
click at [110, 427] on span "Patient activity" at bounding box center [102, 426] width 140 height 15
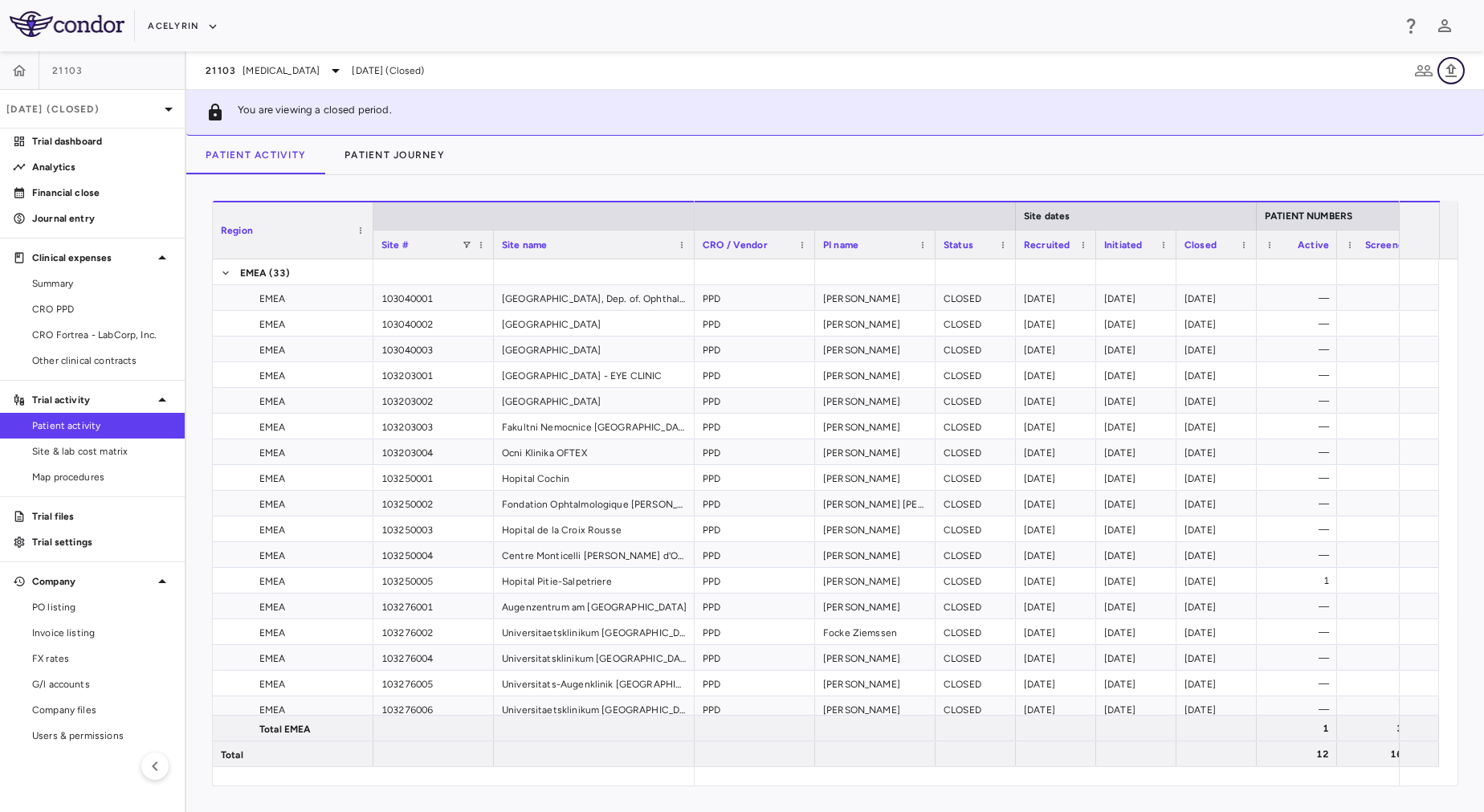
click at [1450, 70] on icon "button" at bounding box center [1452, 70] width 11 height 14
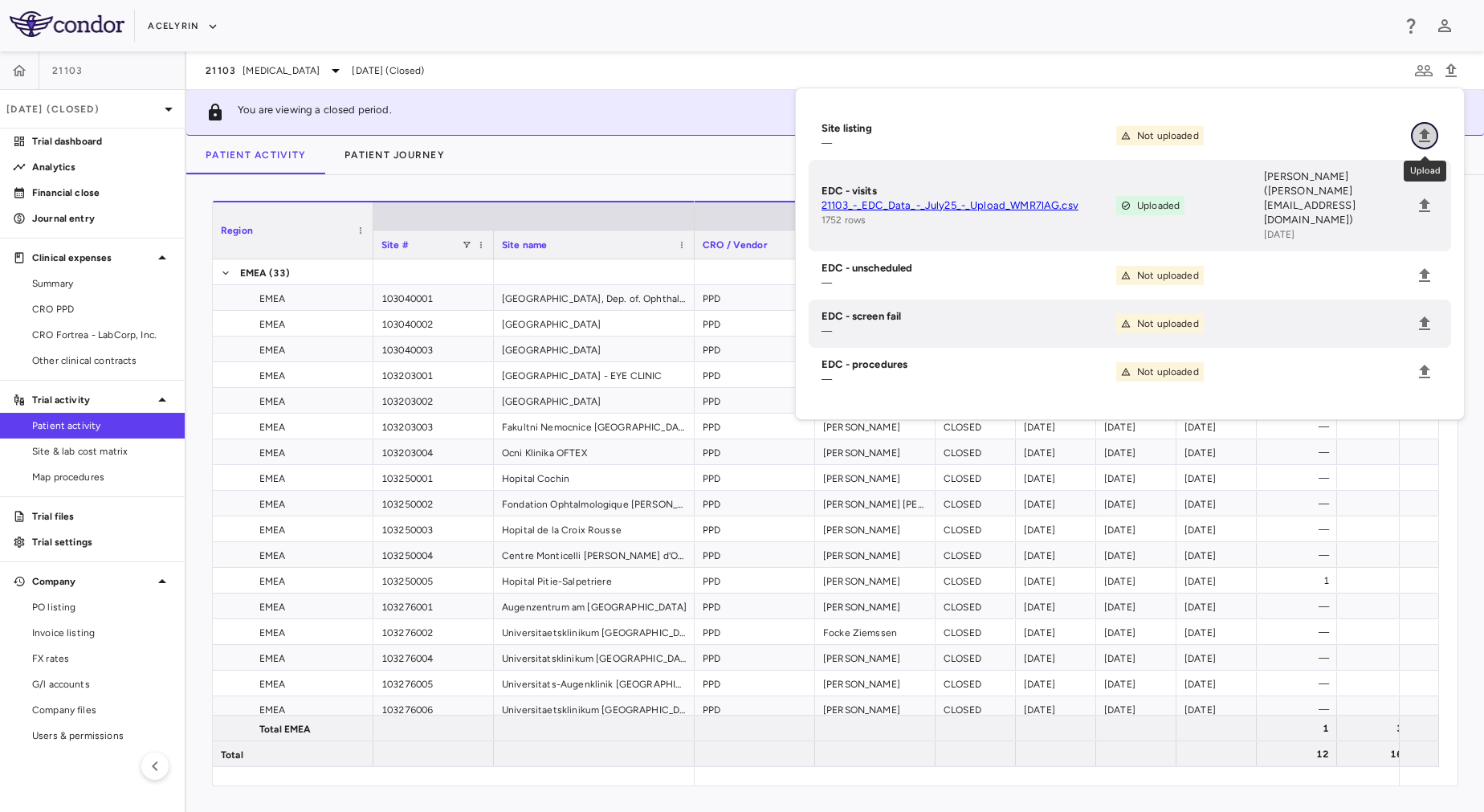
click at [1429, 130] on icon "Upload" at bounding box center [1425, 136] width 19 height 19
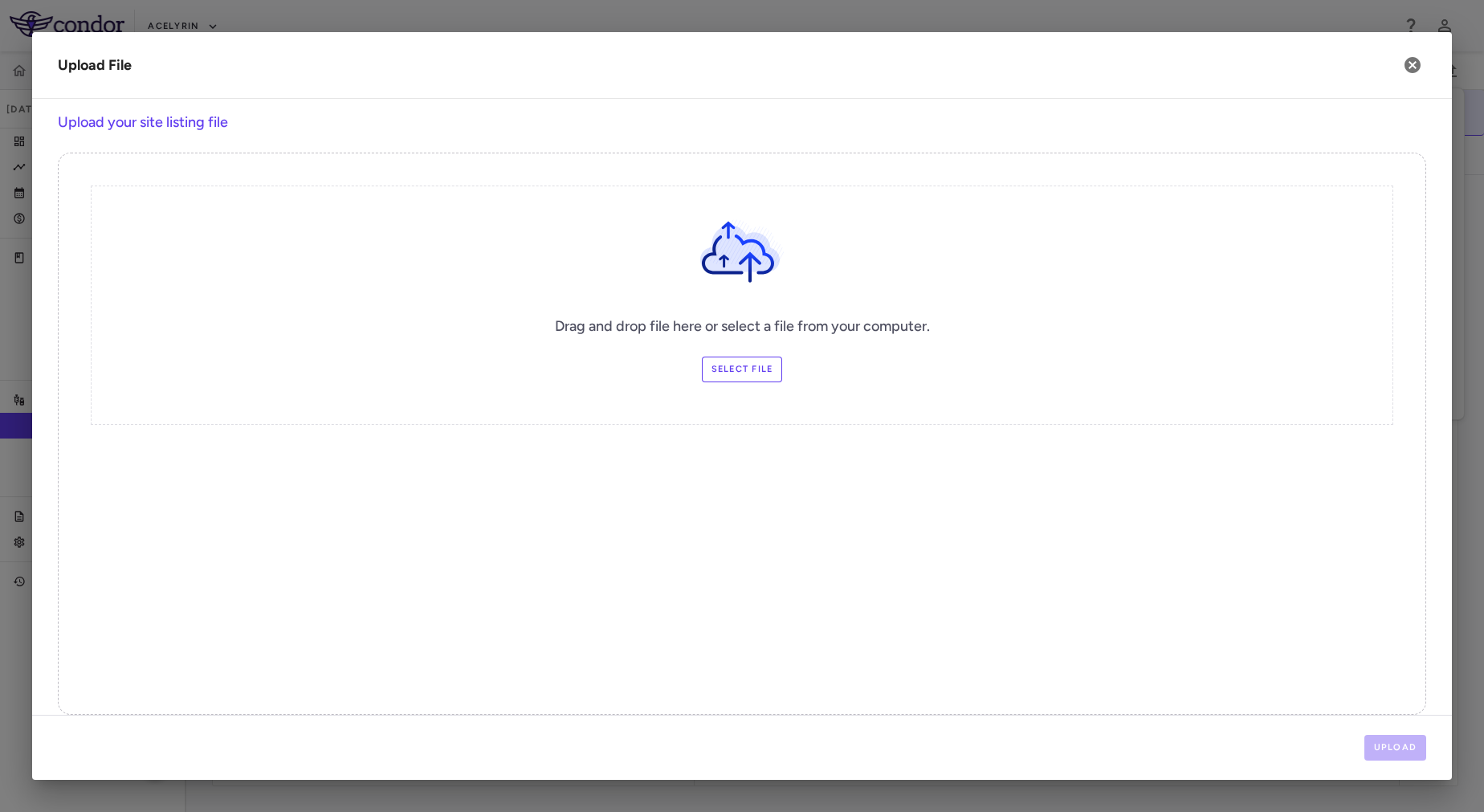
click at [728, 355] on div "Drag and drop file here or select a file from your computer. Select file" at bounding box center [742, 305] width 1303 height 240
click at [745, 375] on label "Select file" at bounding box center [742, 369] width 81 height 26
click at [0, 0] on input "Select file" at bounding box center [0, 0] width 0 height 0
click at [1394, 742] on button "Upload" at bounding box center [1396, 748] width 62 height 26
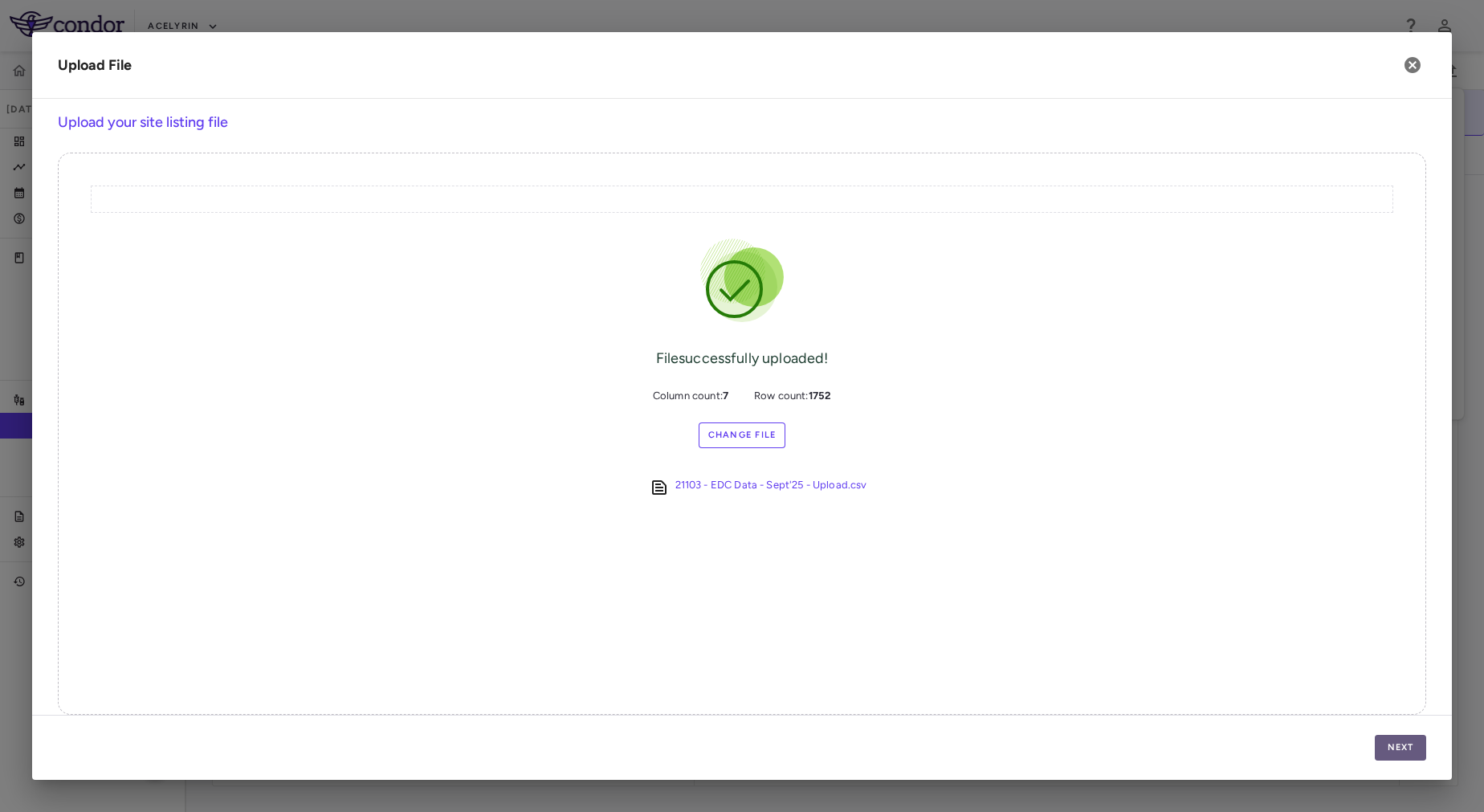
click at [1405, 746] on button "Next" at bounding box center [1400, 748] width 51 height 26
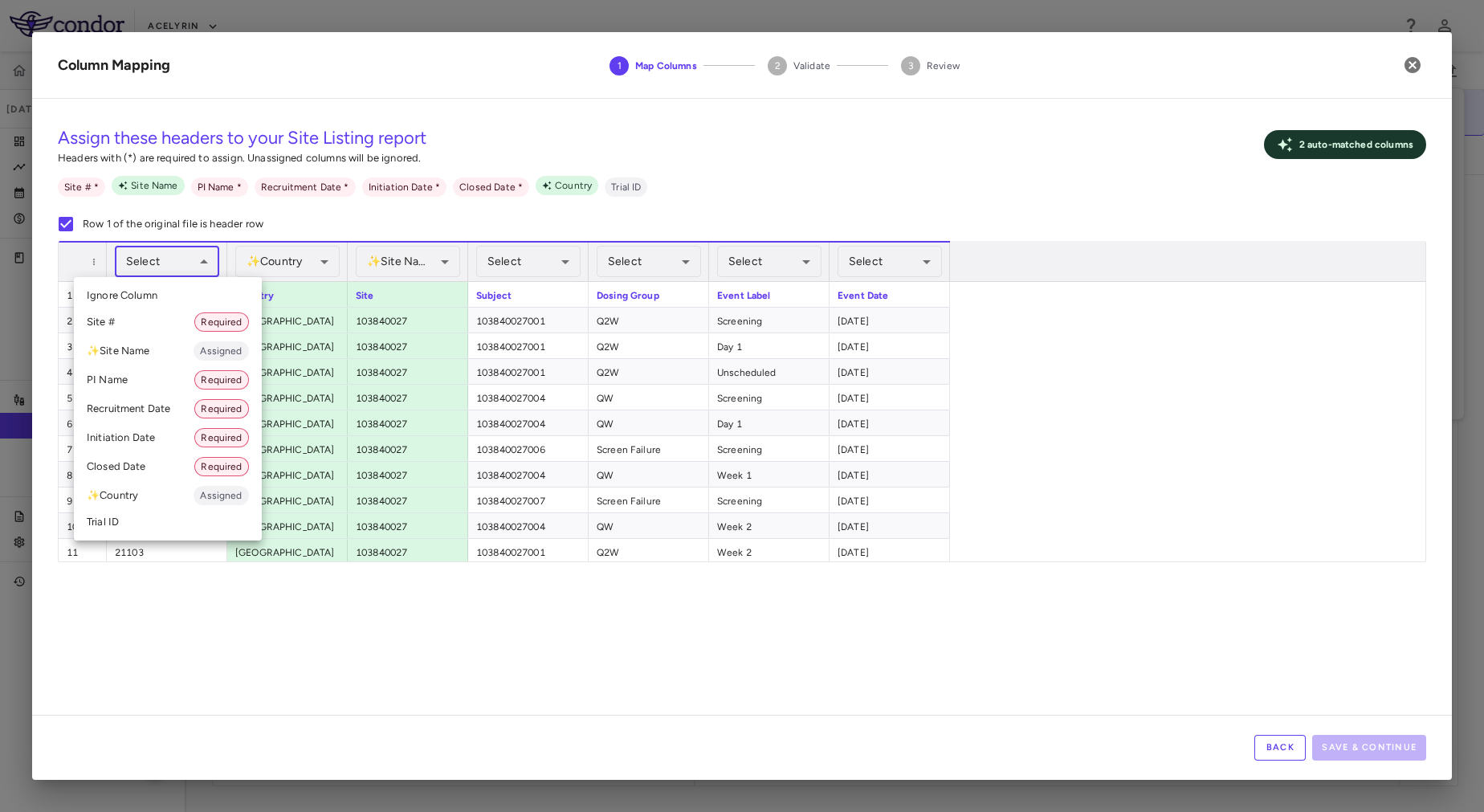
click at [184, 253] on body "Skip to sidebar Skip to main content Acelyrin 21103 Jul 2025 (Closed) Trial das…" at bounding box center [742, 406] width 1484 height 812
click at [342, 617] on div at bounding box center [742, 406] width 1484 height 812
click at [156, 261] on body "Skip to sidebar Skip to main content Acelyrin 21103 Jul 2025 (Closed) Trial das…" at bounding box center [742, 406] width 1484 height 812
click at [143, 510] on li "Trial ID" at bounding box center [168, 522] width 188 height 24
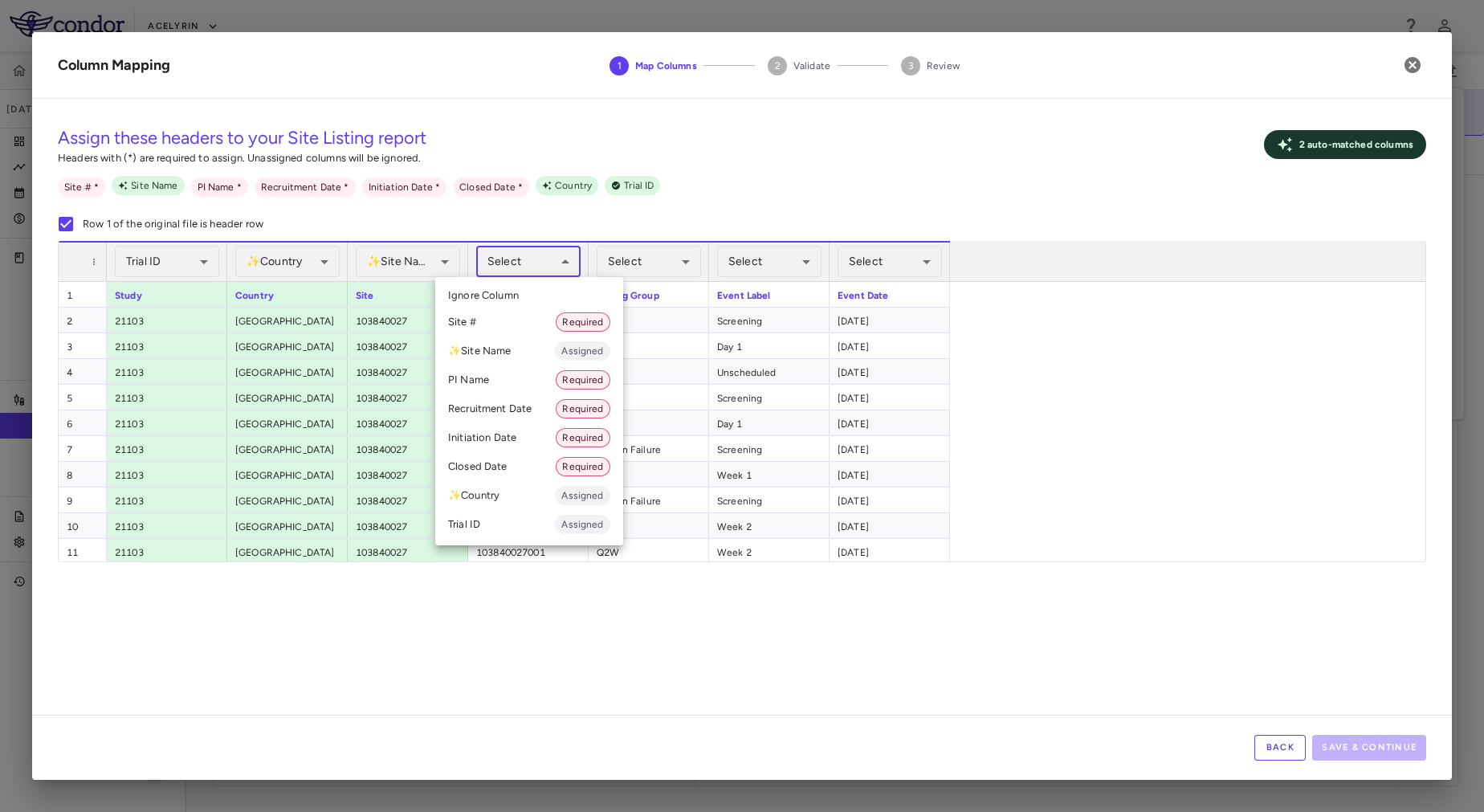
click at [534, 262] on body "Skip to sidebar Skip to main content Acelyrin 21103 Jul 2025 (Closed) Trial das…" at bounding box center [742, 406] width 1484 height 812
click at [560, 649] on div at bounding box center [742, 406] width 1484 height 812
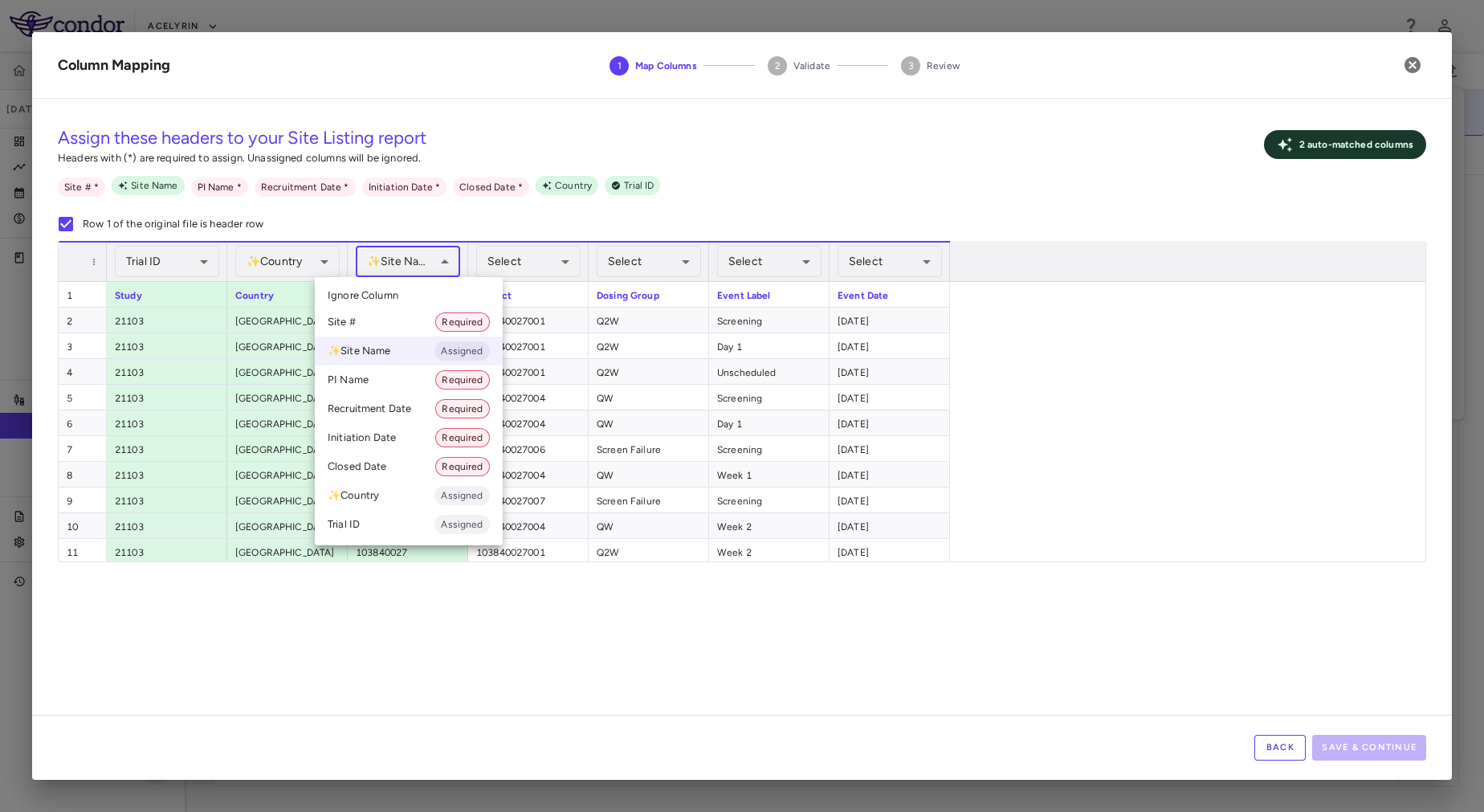
click at [425, 258] on body "Skip to sidebar Skip to main content Acelyrin 21103 Jul 2025 (Closed) Trial das…" at bounding box center [742, 406] width 1484 height 812
click at [1336, 141] on div at bounding box center [742, 406] width 1484 height 812
click at [407, 259] on body "Skip to sidebar Skip to main content Acelyrin 21103 Jul 2025 (Closed) Trial das…" at bounding box center [742, 406] width 1484 height 812
click at [1414, 62] on div at bounding box center [742, 406] width 1484 height 812
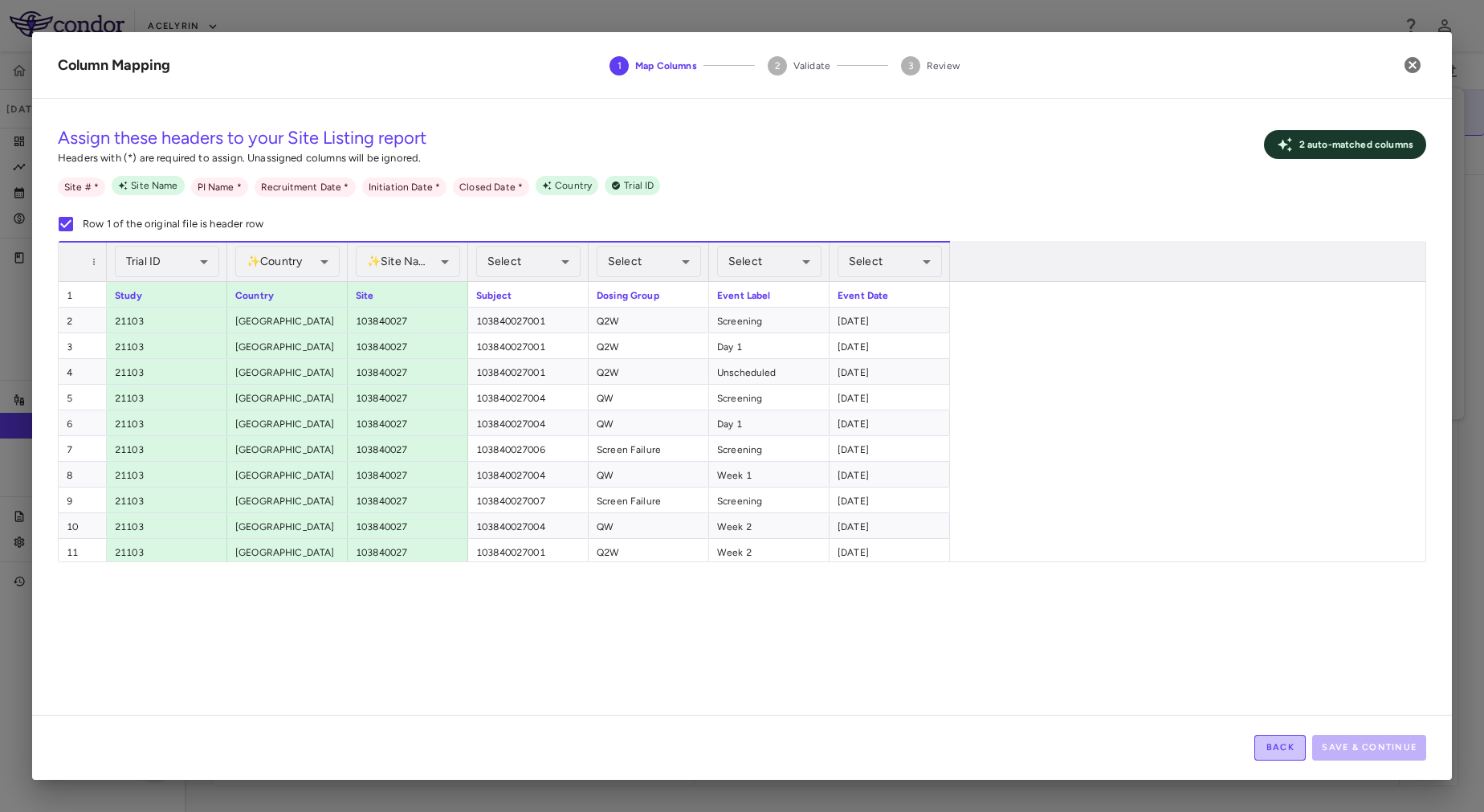
click at [1277, 748] on button "Back" at bounding box center [1280, 748] width 51 height 26
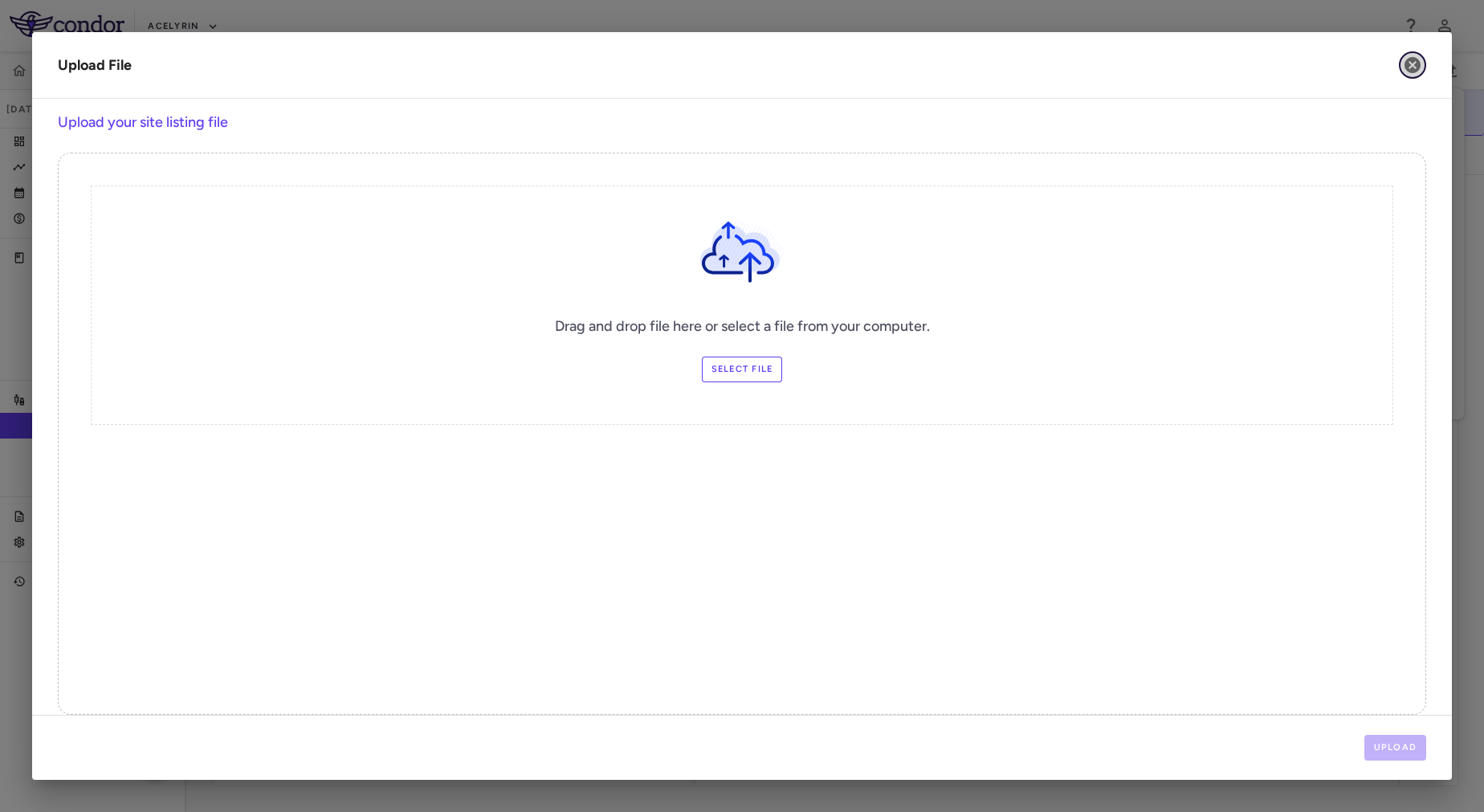
click at [1418, 68] on icon "button" at bounding box center [1413, 65] width 16 height 16
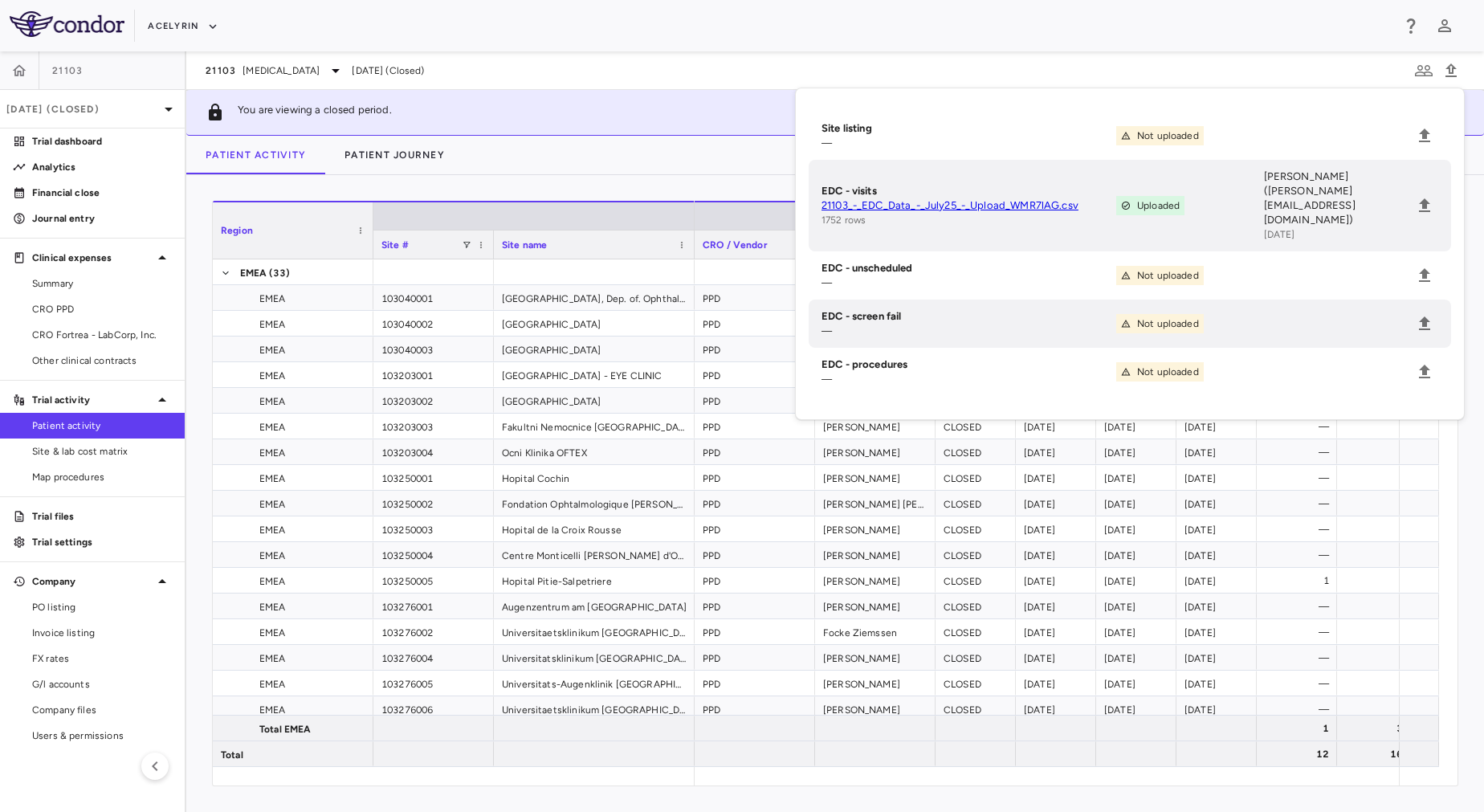
click at [576, 169] on div "Patient Activity Patient Journey" at bounding box center [835, 155] width 1298 height 39
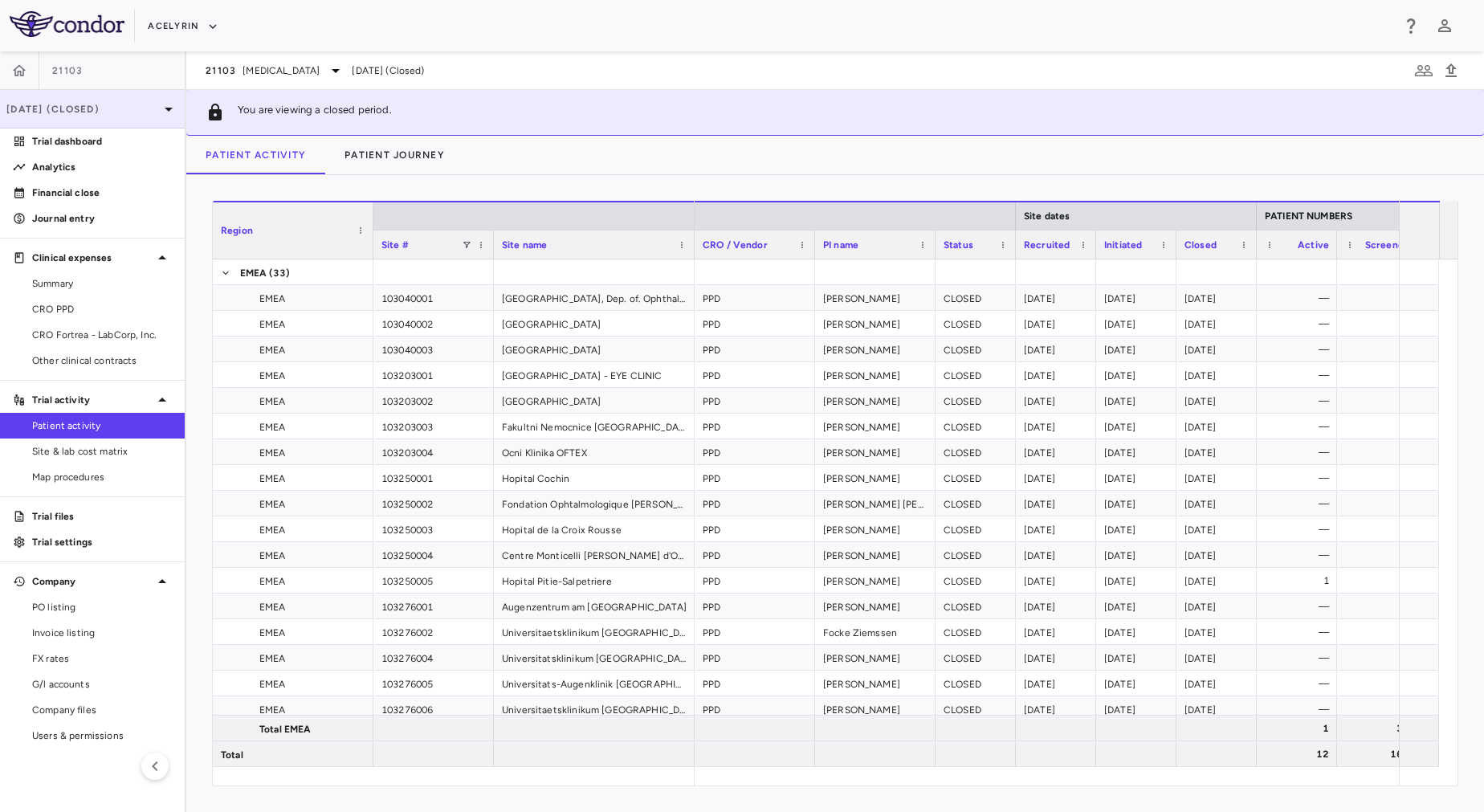
click at [84, 96] on div "Jul 2025 (Closed)" at bounding box center [92, 109] width 185 height 39
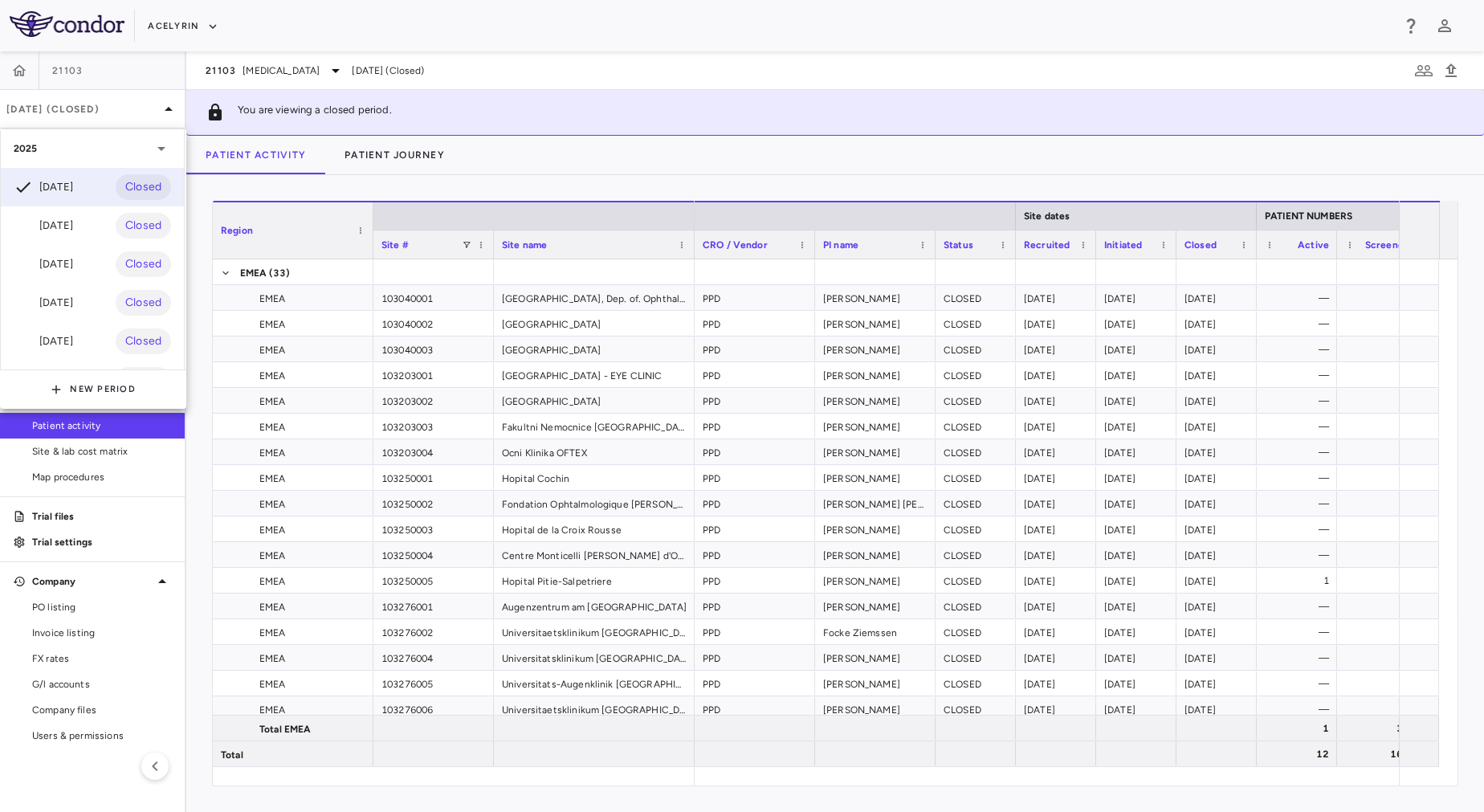
click at [306, 185] on div at bounding box center [742, 406] width 1484 height 812
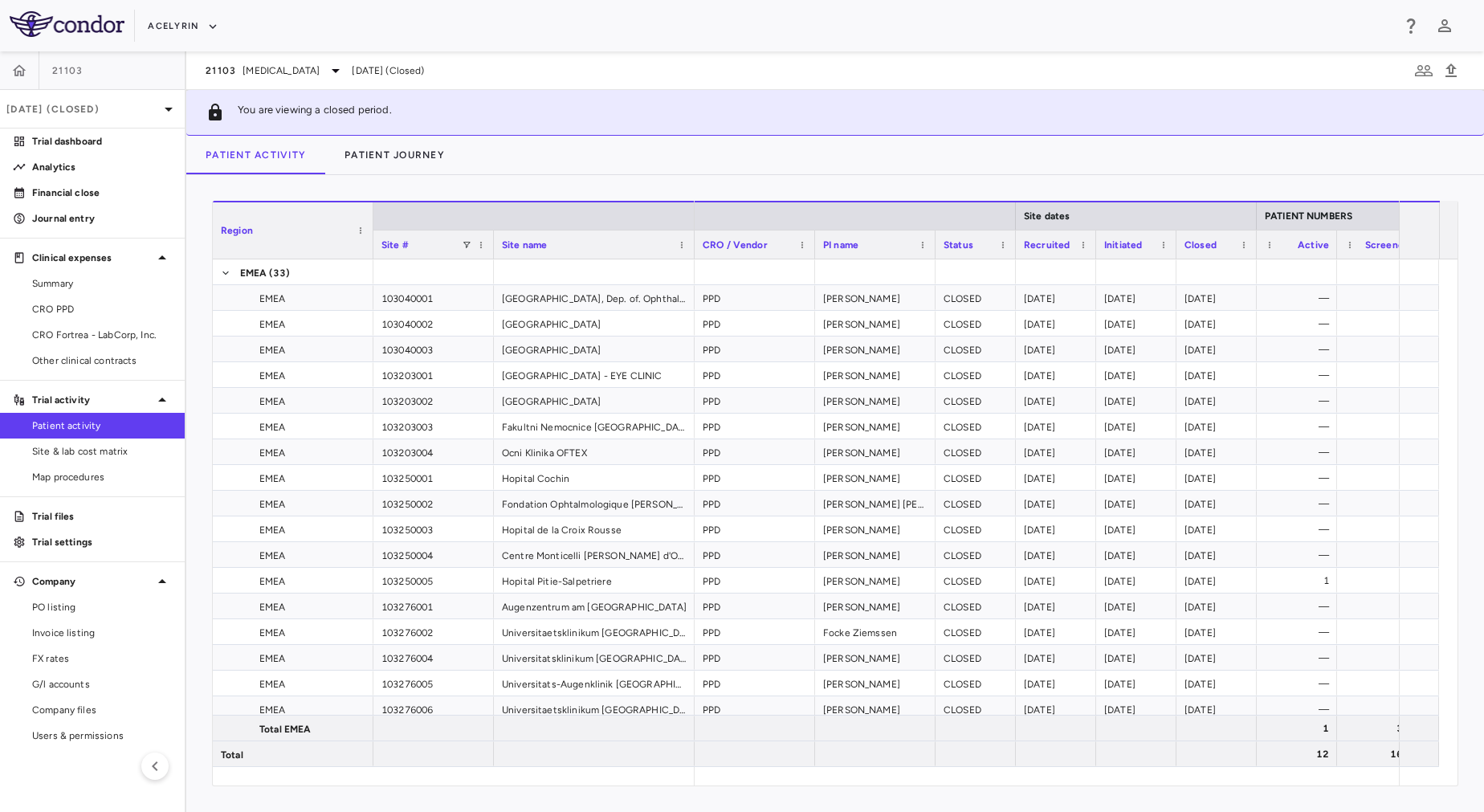
click at [306, 185] on div "2025 Jul 2025 Closed Jun 2025 Closed May 2025 Closed Apr 2025 Closed Mar 2025 C…" at bounding box center [742, 406] width 1484 height 812
drag, startPoint x: 306, startPoint y: 185, endPoint x: 229, endPoint y: 191, distance: 77.2
click at [229, 191] on div "Region Drag here to set column labels Region Site # Site name" at bounding box center [835, 493] width 1298 height 637
click at [139, 110] on p "Jul 2025 (Closed)" at bounding box center [83, 109] width 152 height 15
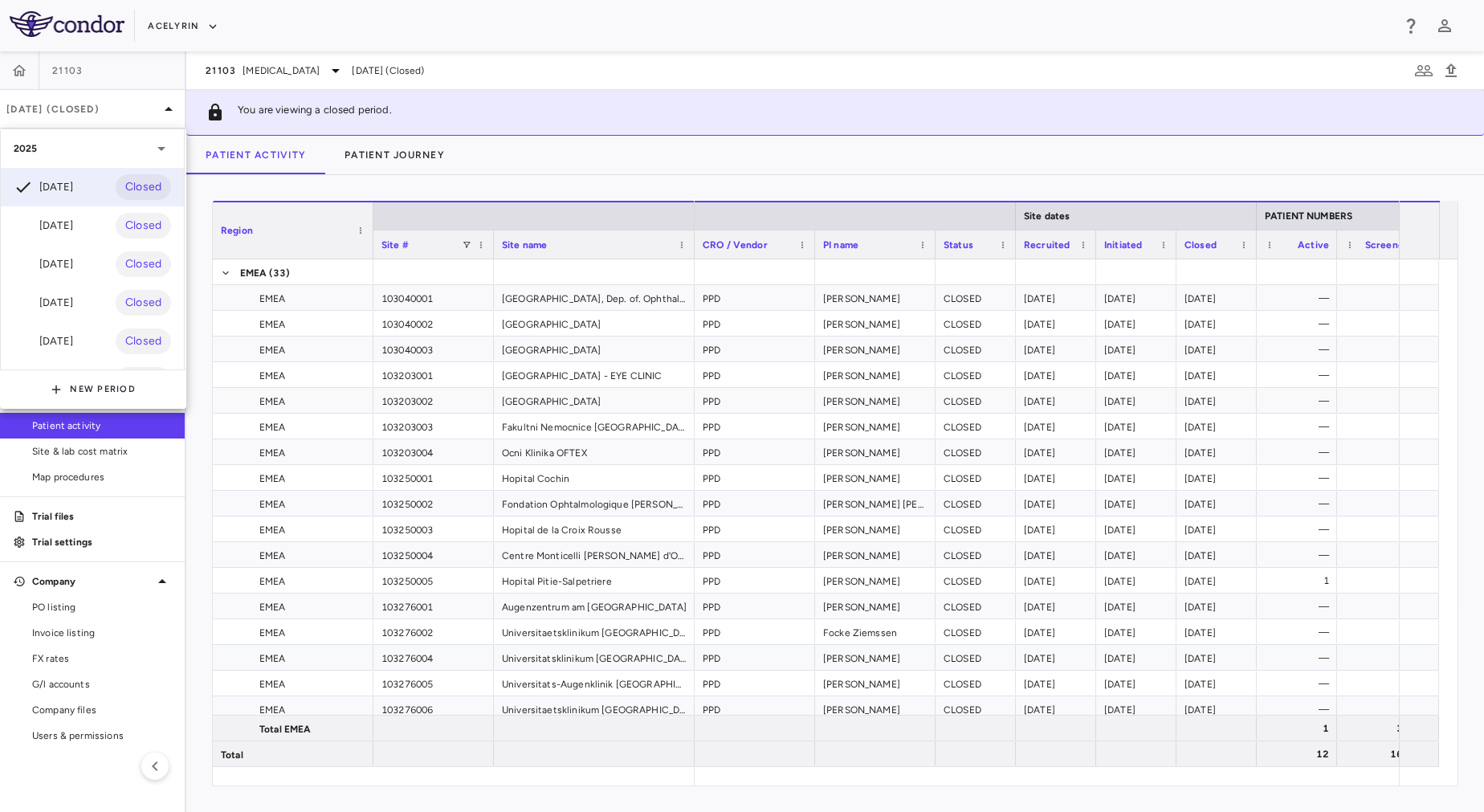
click at [398, 191] on div at bounding box center [742, 406] width 1484 height 812
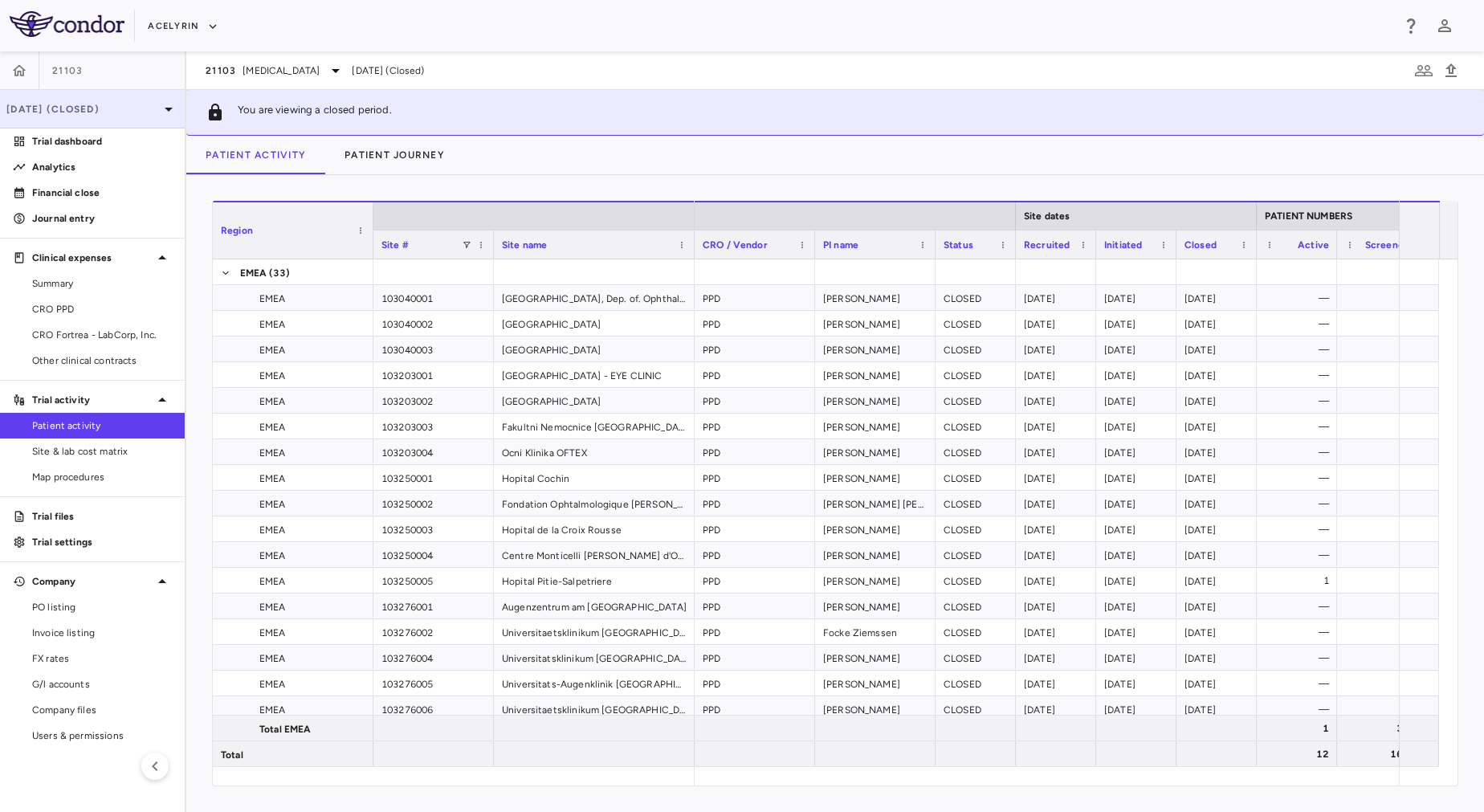
click at [109, 117] on div "Jul 2025 (Closed)" at bounding box center [92, 109] width 185 height 39
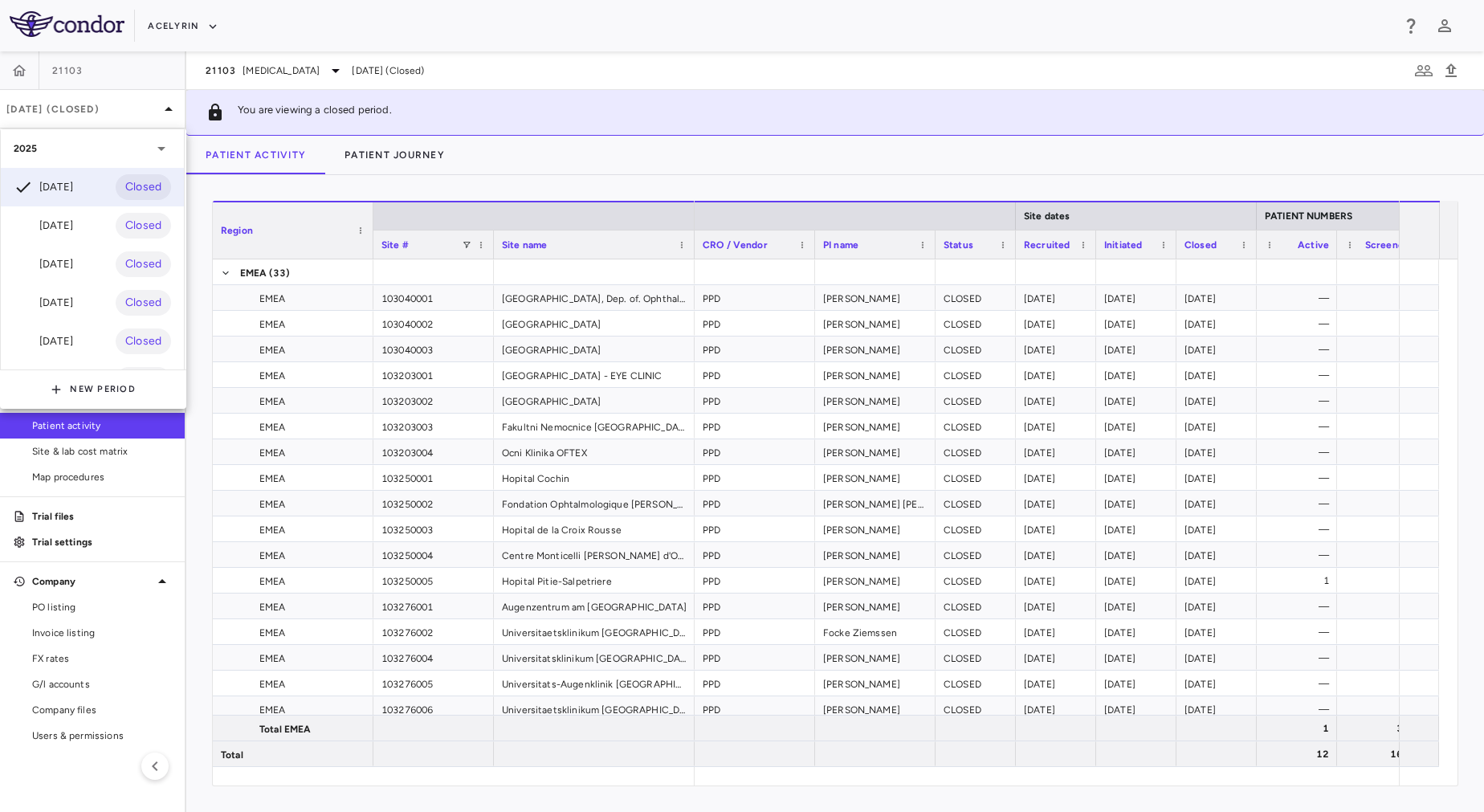
click at [358, 196] on div at bounding box center [742, 406] width 1484 height 812
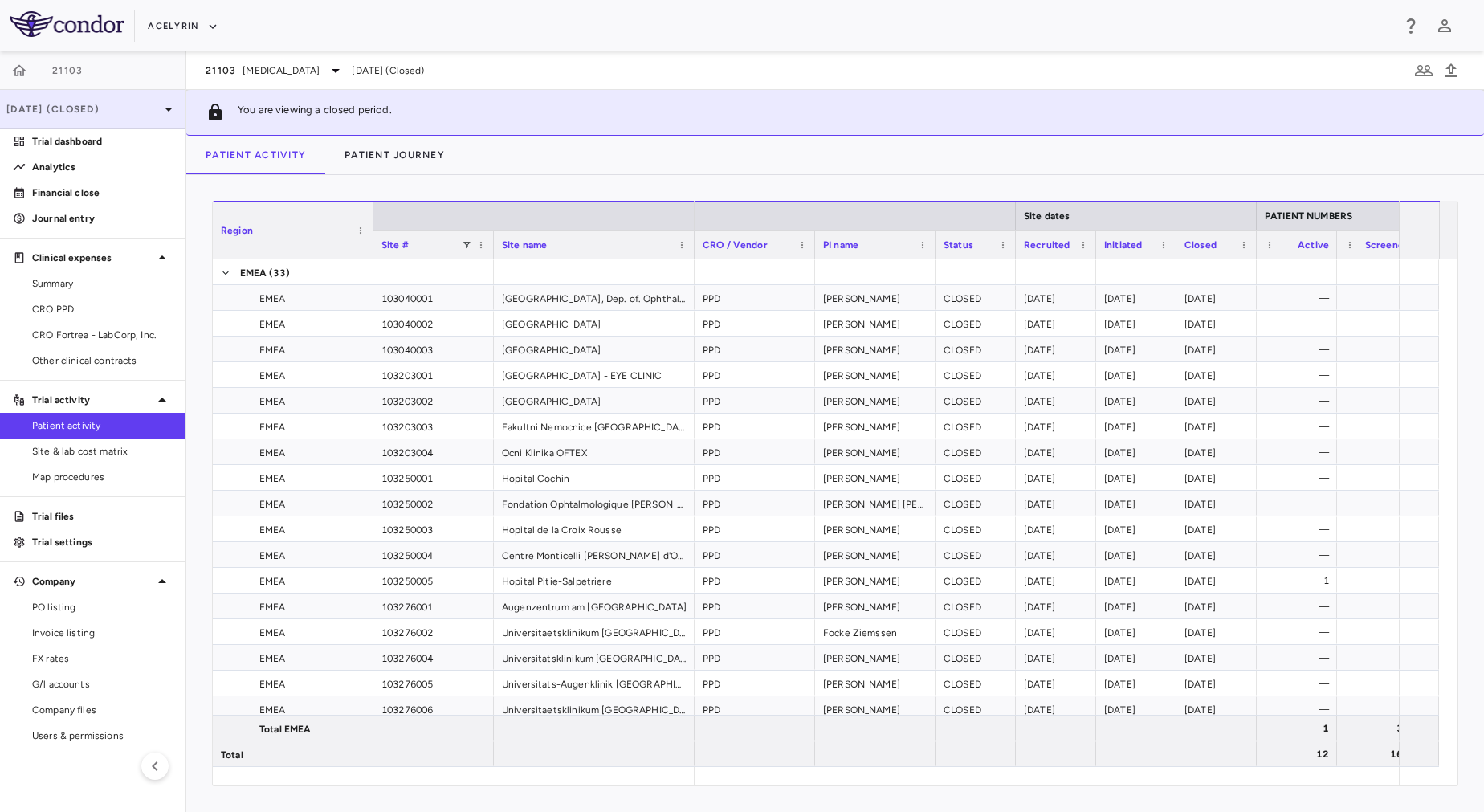
click at [117, 111] on p "Jul 2025 (Closed)" at bounding box center [83, 109] width 152 height 15
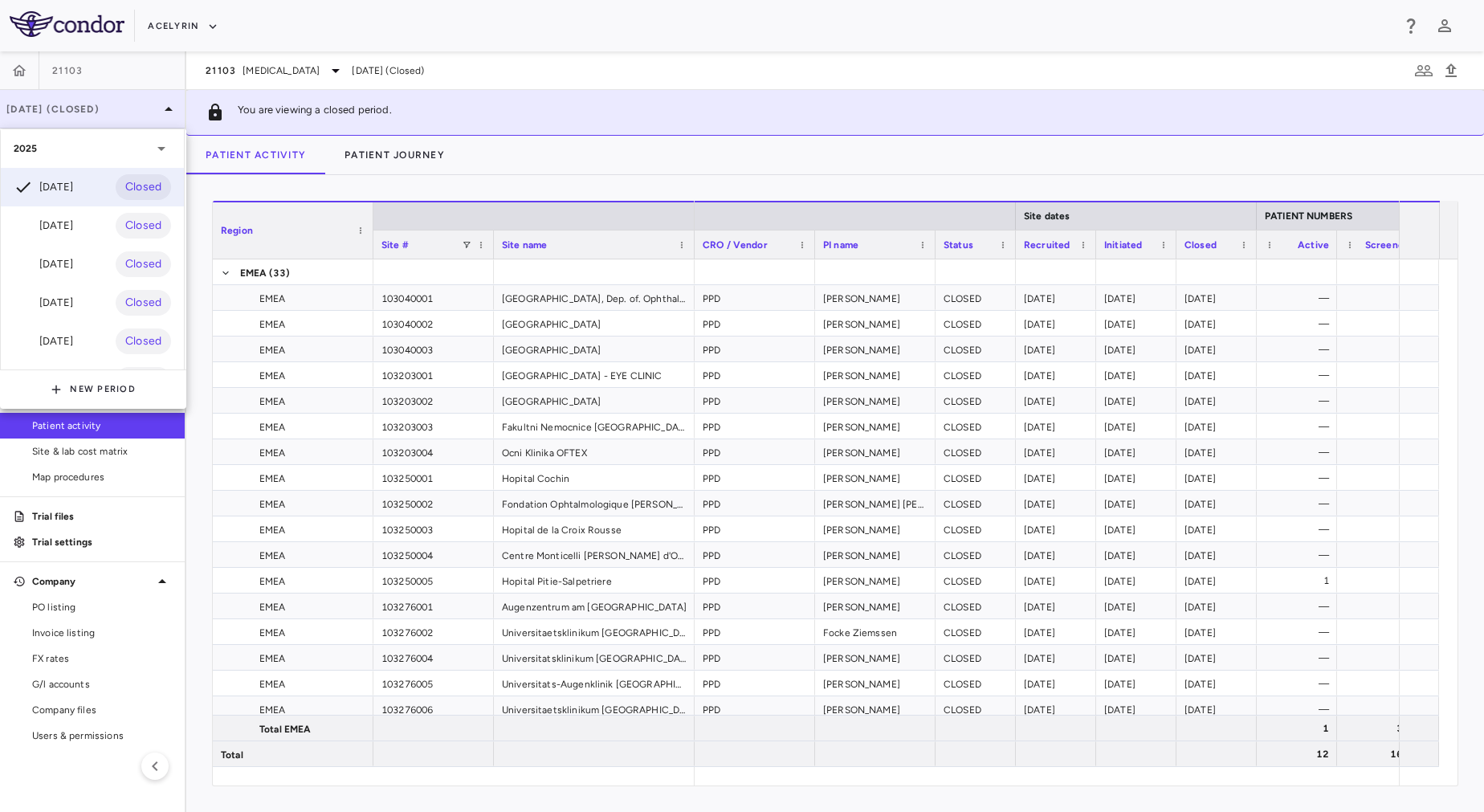
click at [117, 111] on div at bounding box center [742, 406] width 1484 height 812
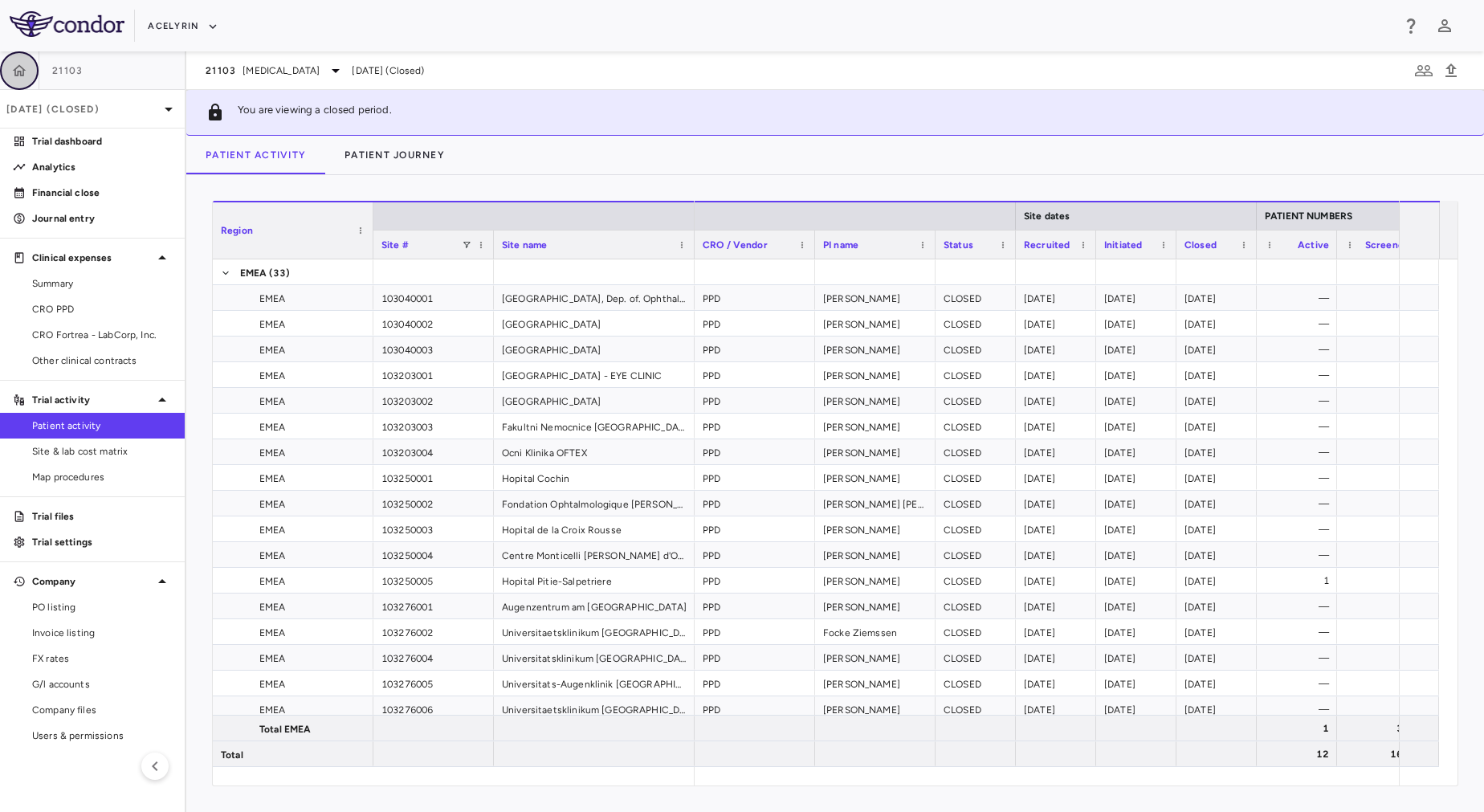
click at [23, 66] on icon "button" at bounding box center [19, 70] width 16 height 16
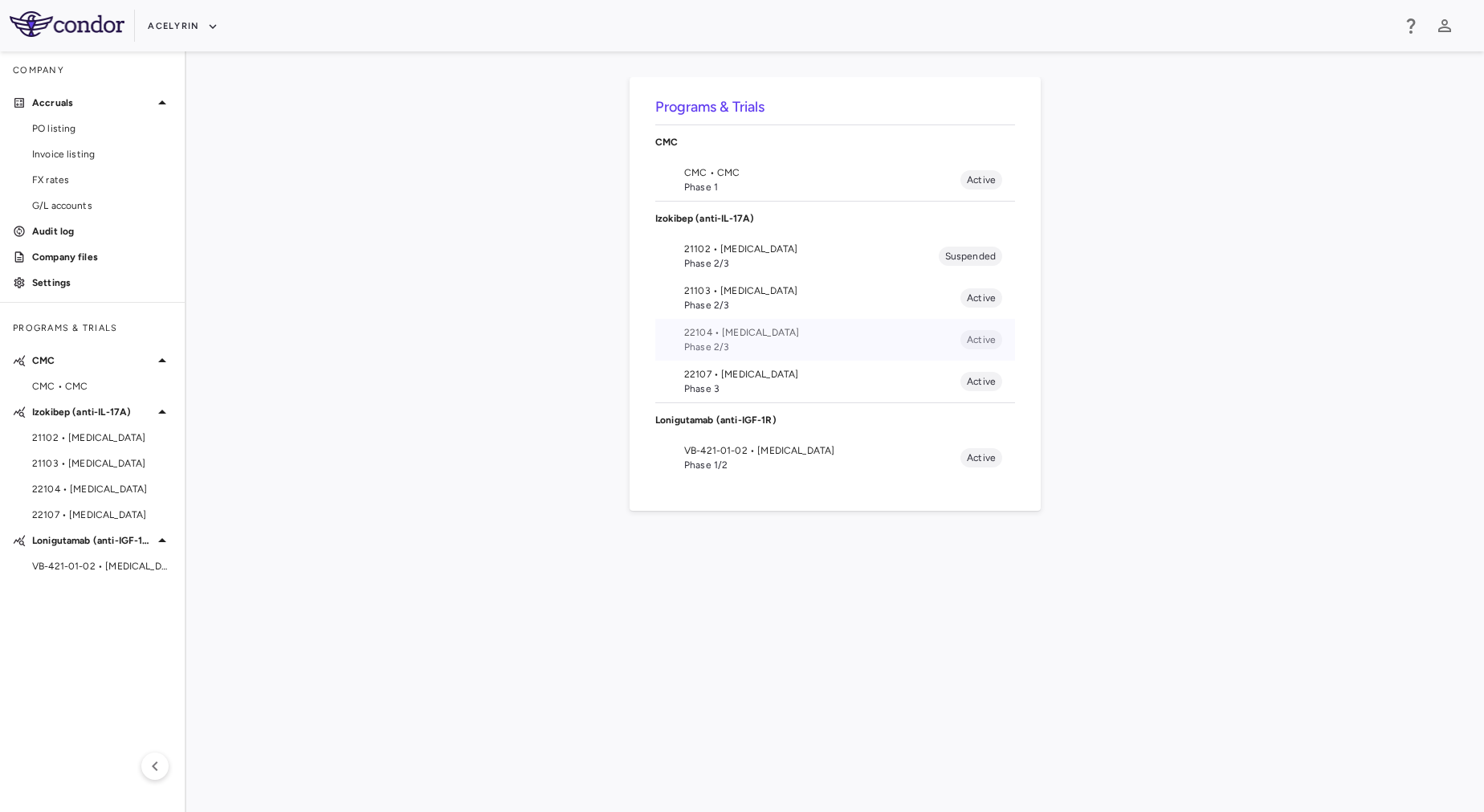
click at [824, 345] on span "Phase 2/3" at bounding box center [822, 347] width 276 height 15
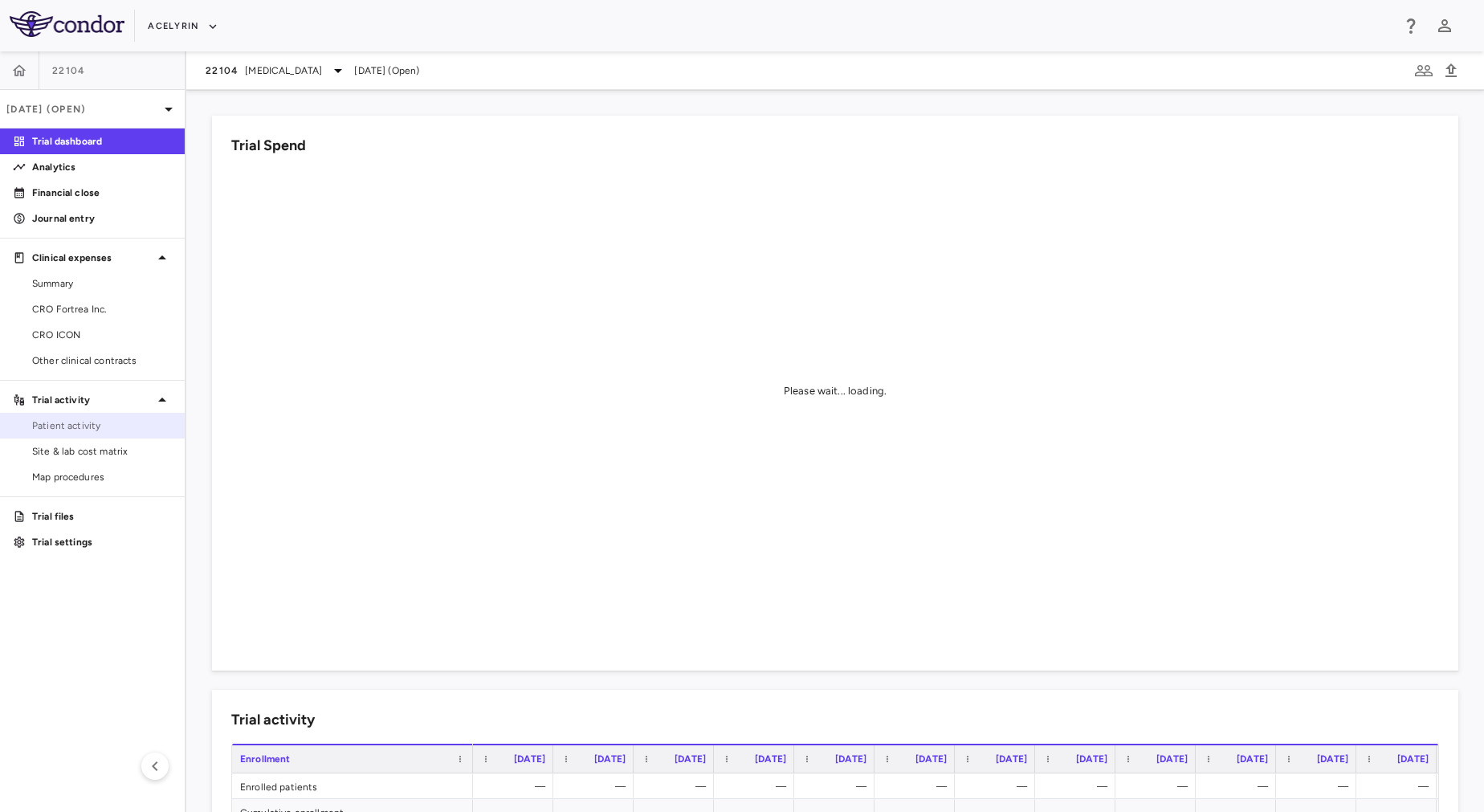
click at [147, 424] on span "Patient activity" at bounding box center [102, 426] width 140 height 15
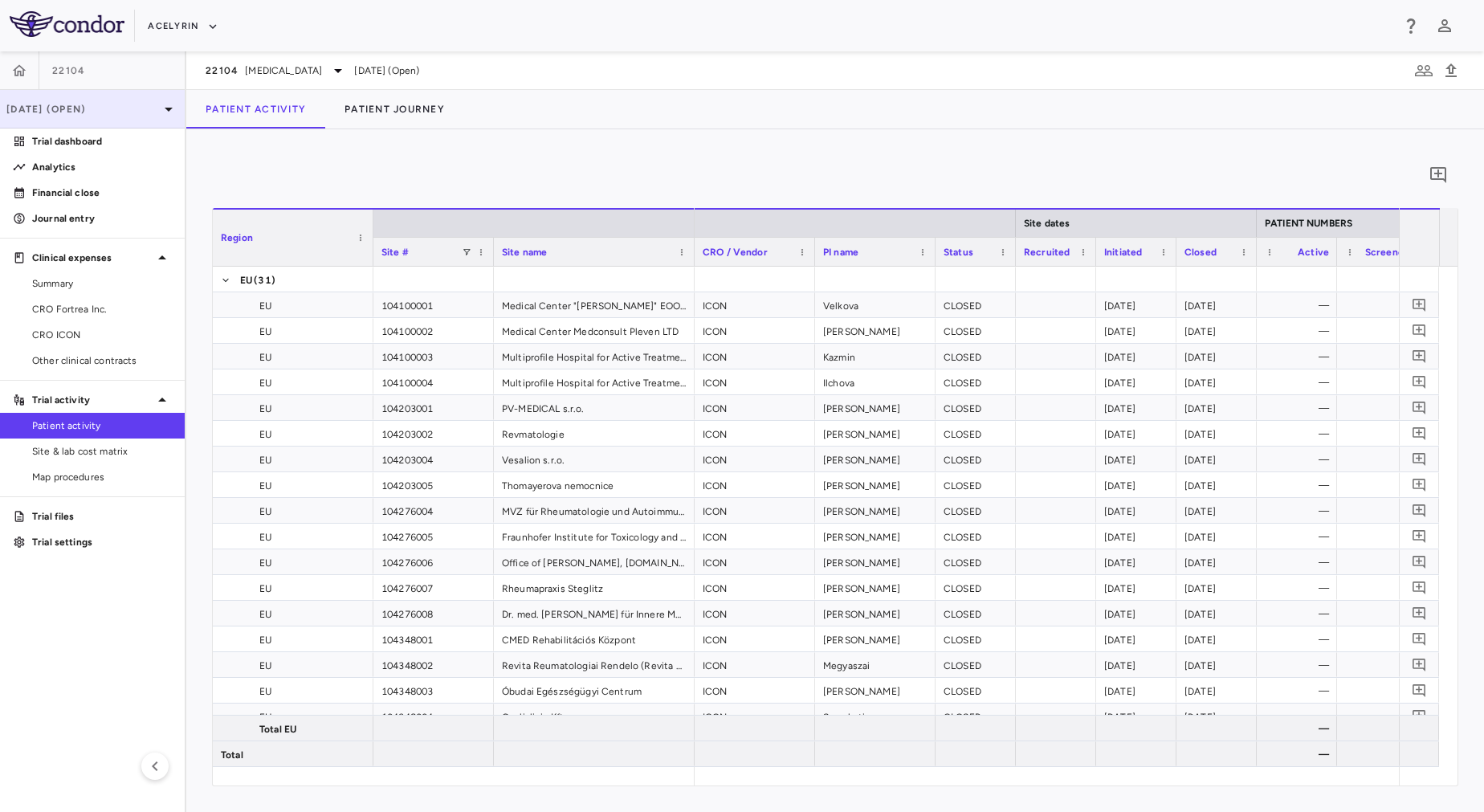
click at [113, 117] on div "Dec 2025 (Open)" at bounding box center [92, 109] width 185 height 39
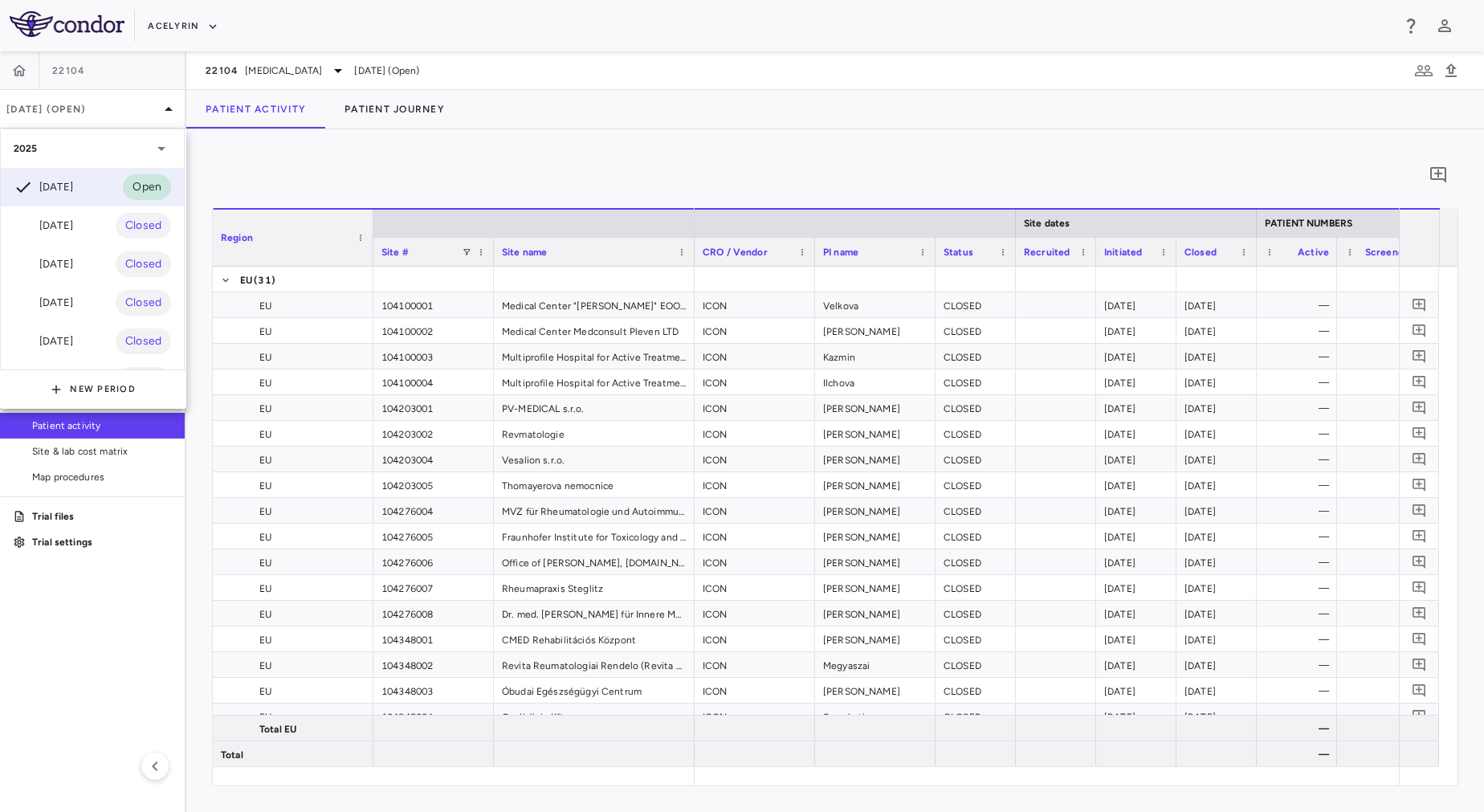
click at [330, 187] on div at bounding box center [742, 406] width 1484 height 812
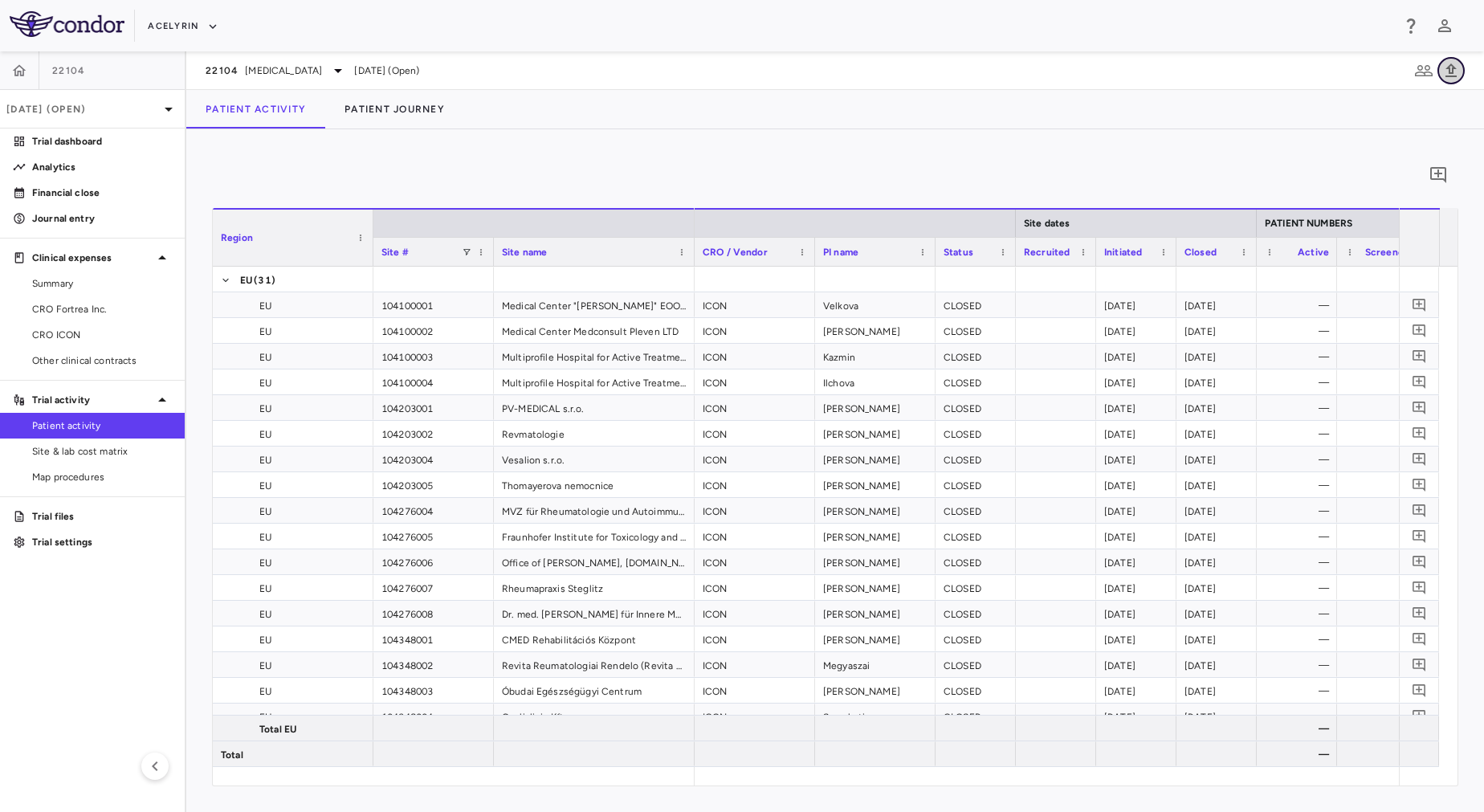
click at [1458, 69] on icon "button" at bounding box center [1452, 70] width 19 height 19
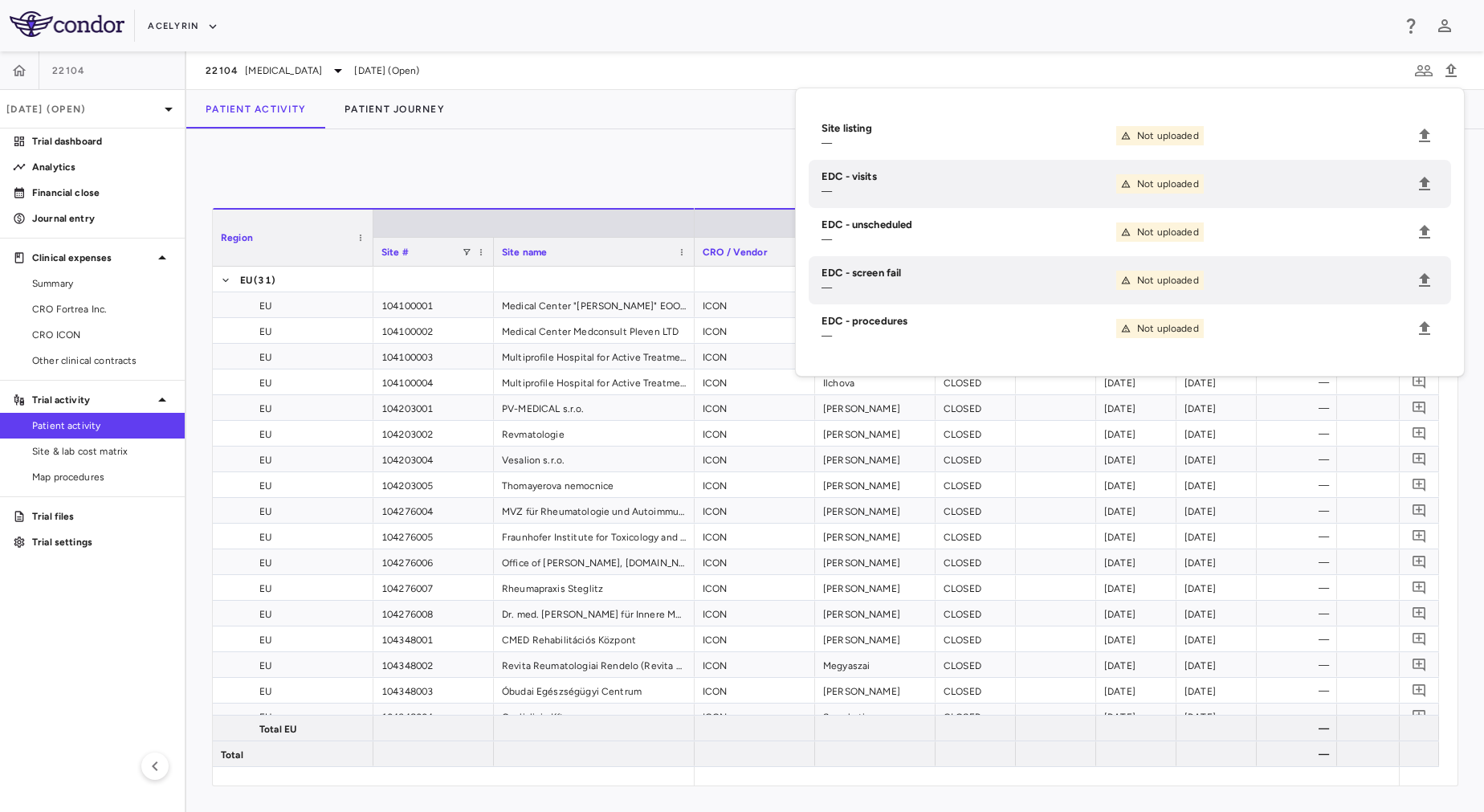
click at [568, 163] on div "0" at bounding box center [836, 175] width 1247 height 40
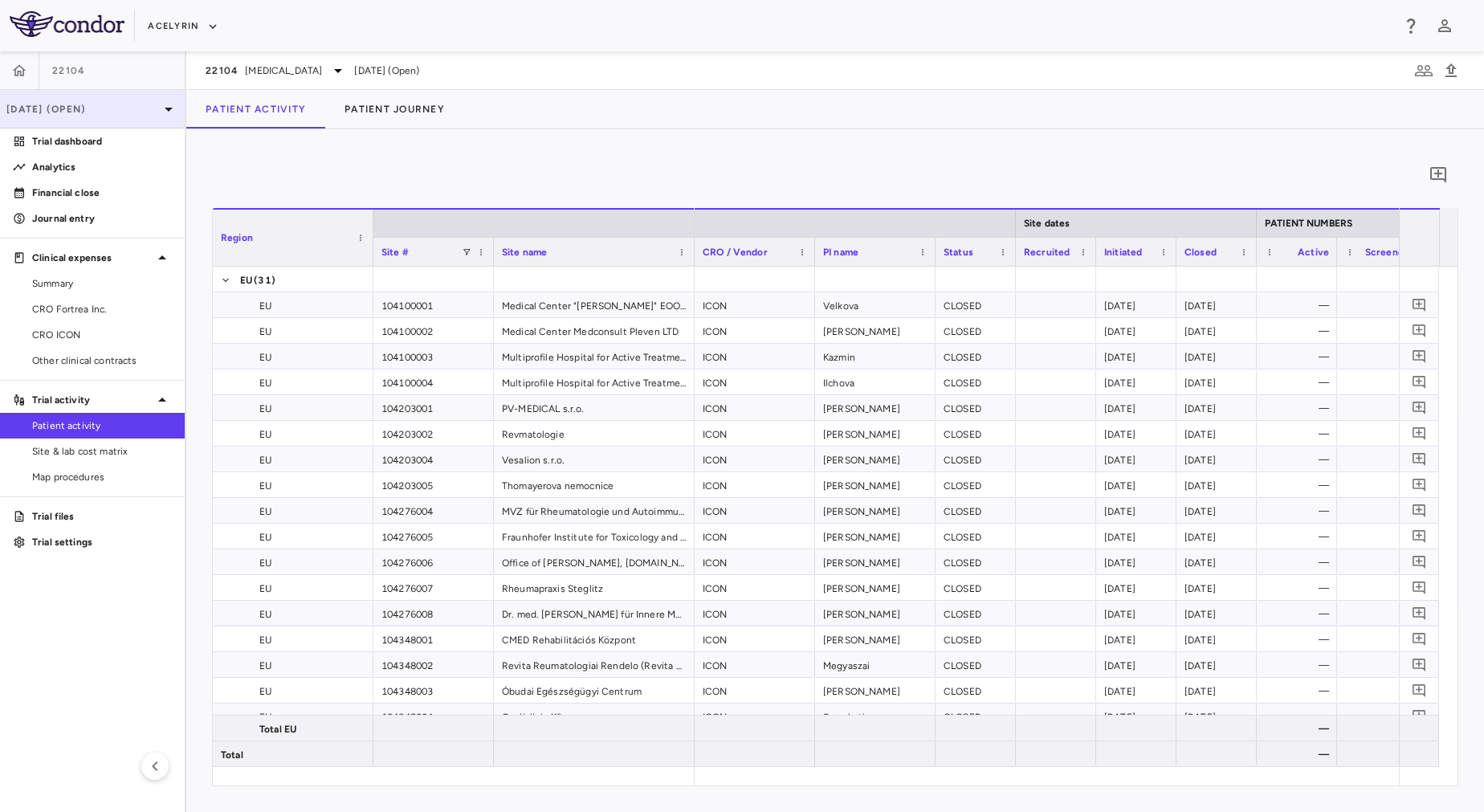
click at [73, 108] on p "Dec 2025 (Open)" at bounding box center [83, 109] width 152 height 15
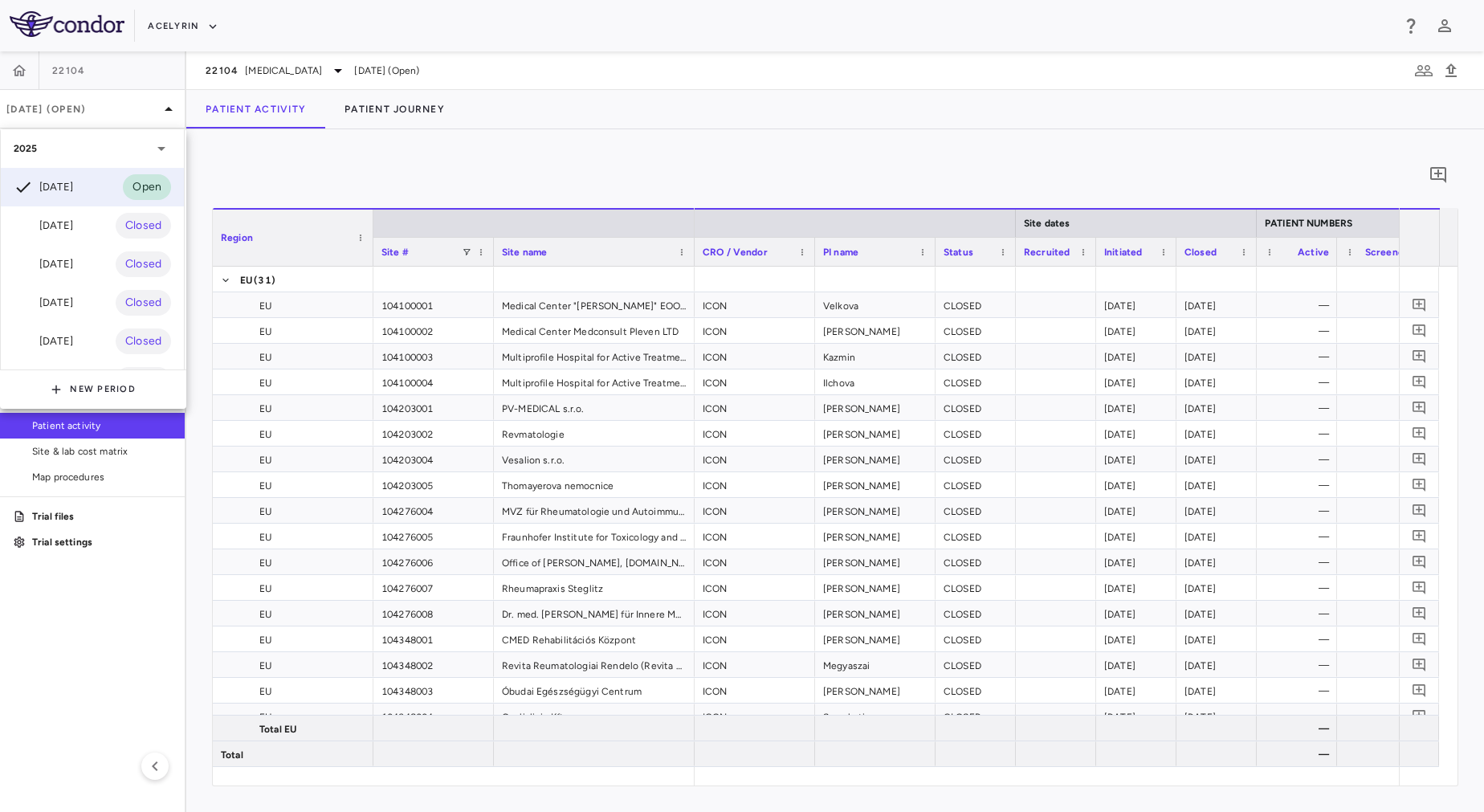
click at [425, 127] on div at bounding box center [742, 406] width 1484 height 812
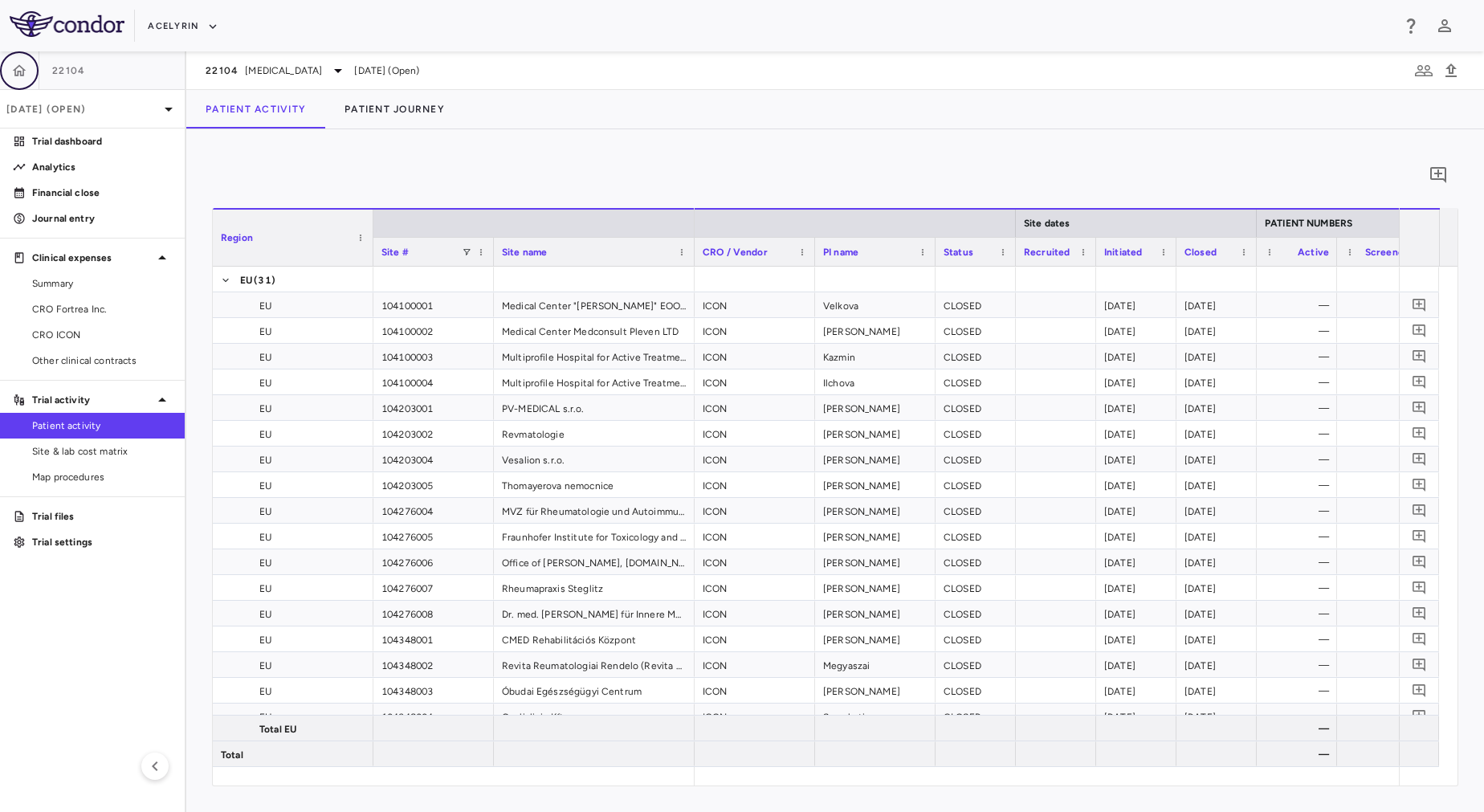
click at [16, 70] on icon "button" at bounding box center [19, 70] width 16 height 16
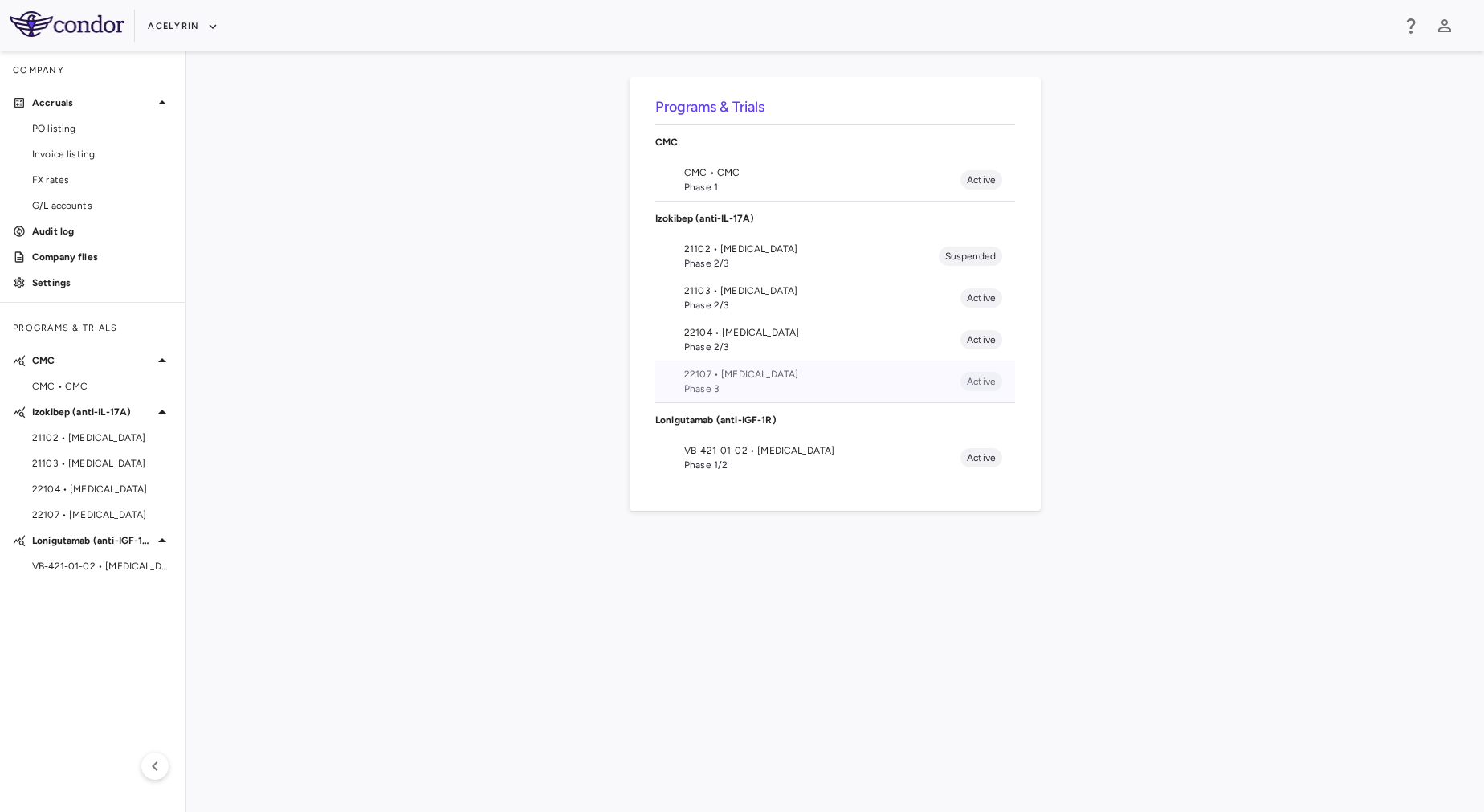
click at [795, 384] on span "Phase 3" at bounding box center [822, 389] width 276 height 15
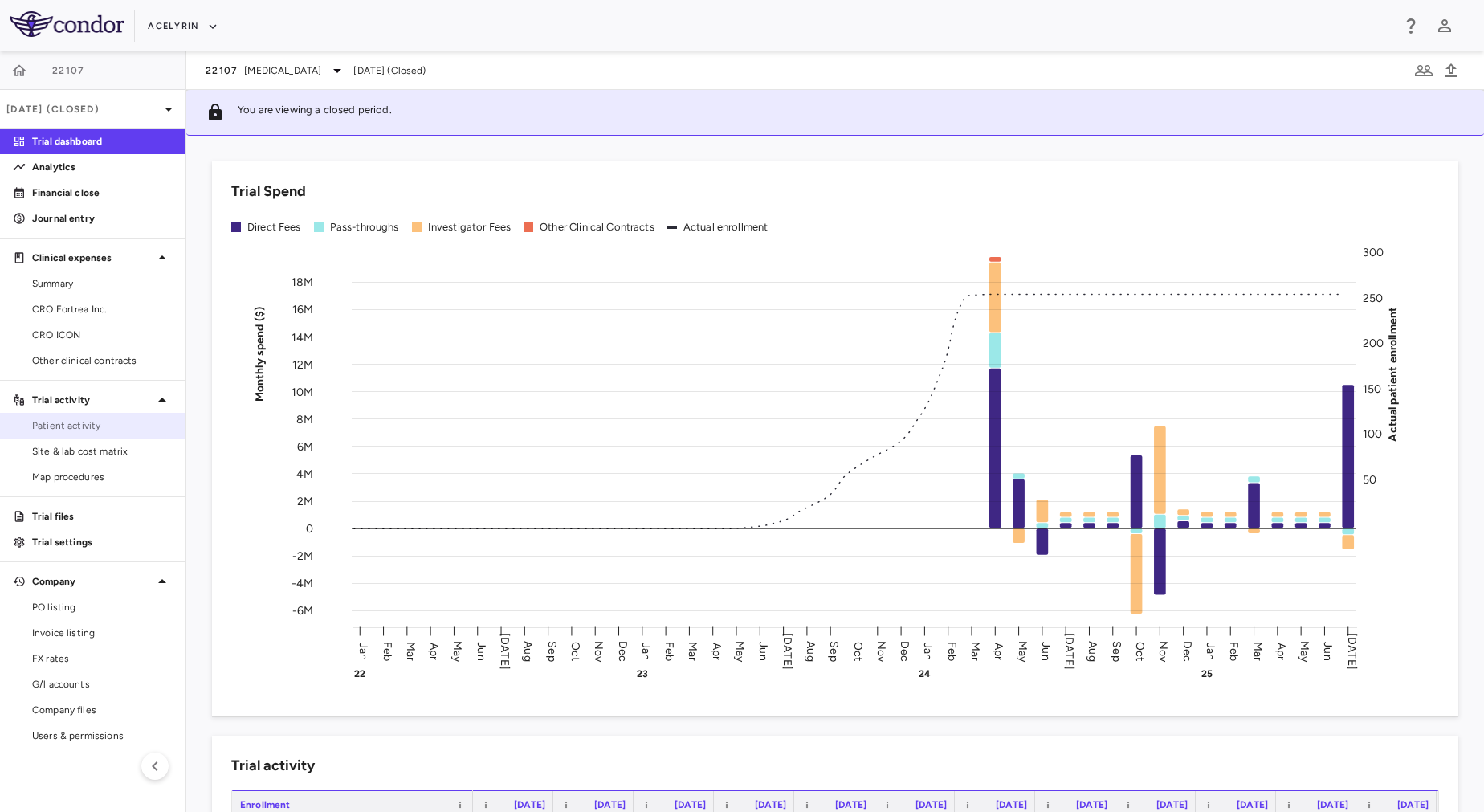
click at [121, 427] on span "Patient activity" at bounding box center [102, 426] width 140 height 15
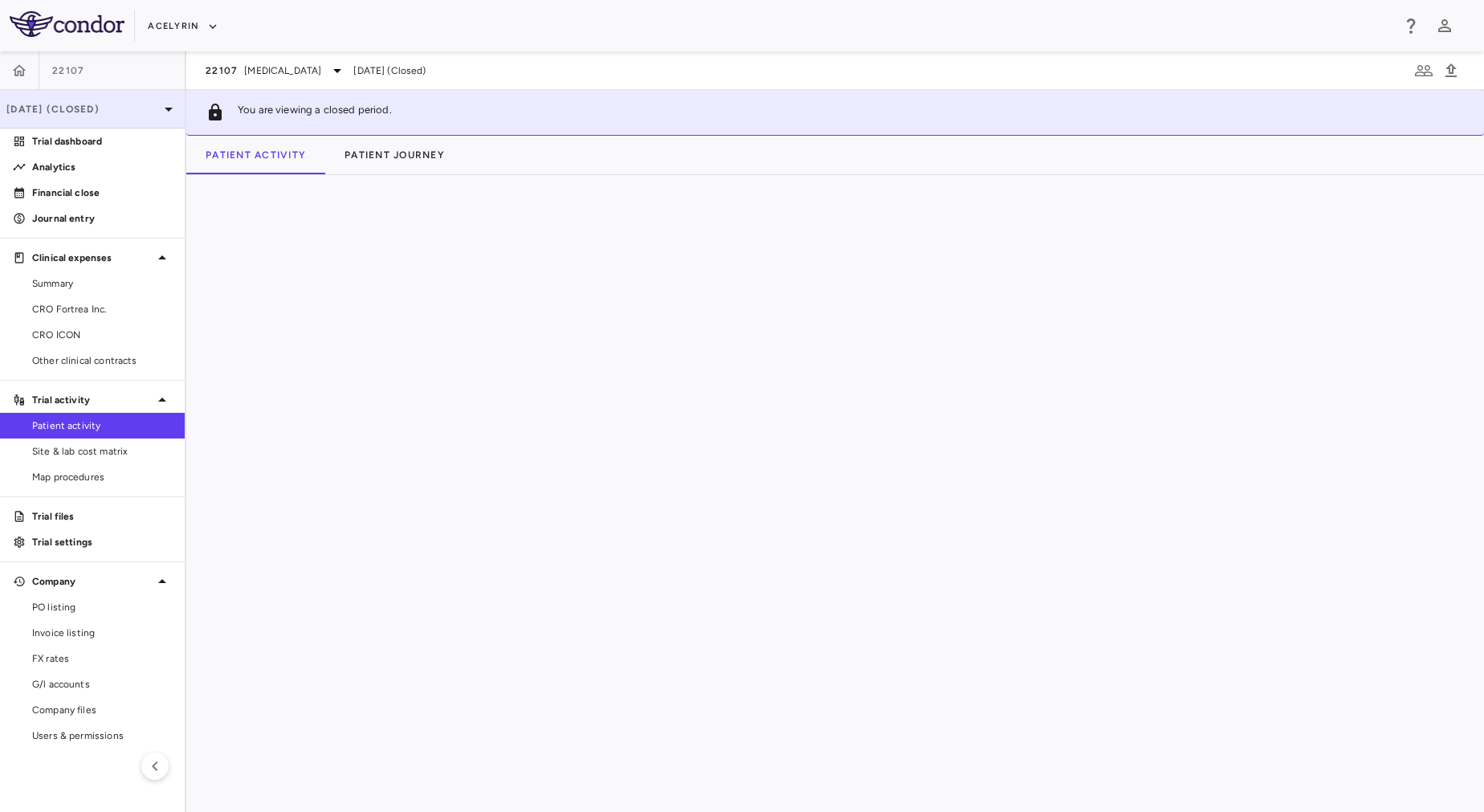
click at [158, 112] on p "Jul 2025 (Closed)" at bounding box center [83, 109] width 152 height 15
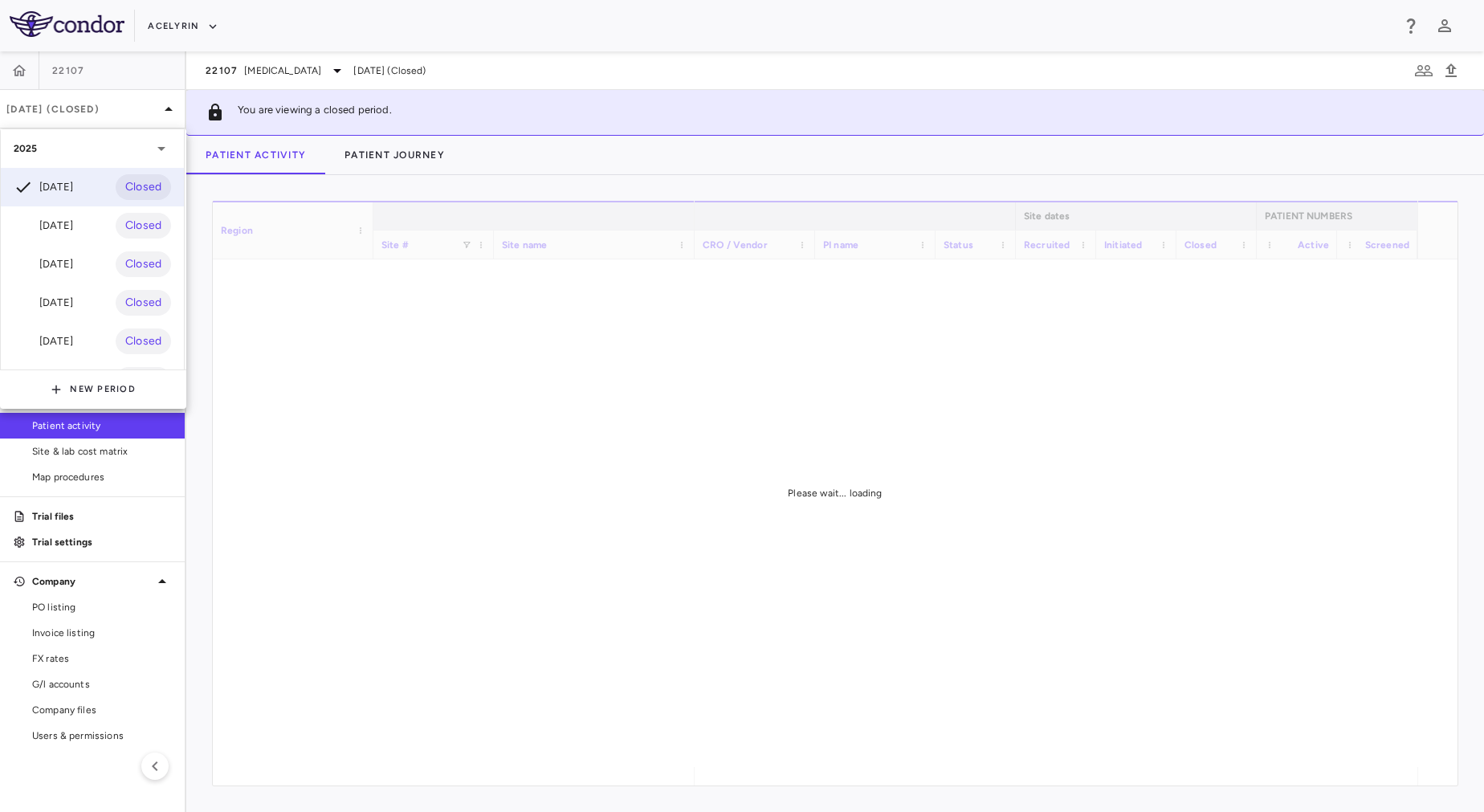
click at [485, 359] on div at bounding box center [742, 406] width 1484 height 812
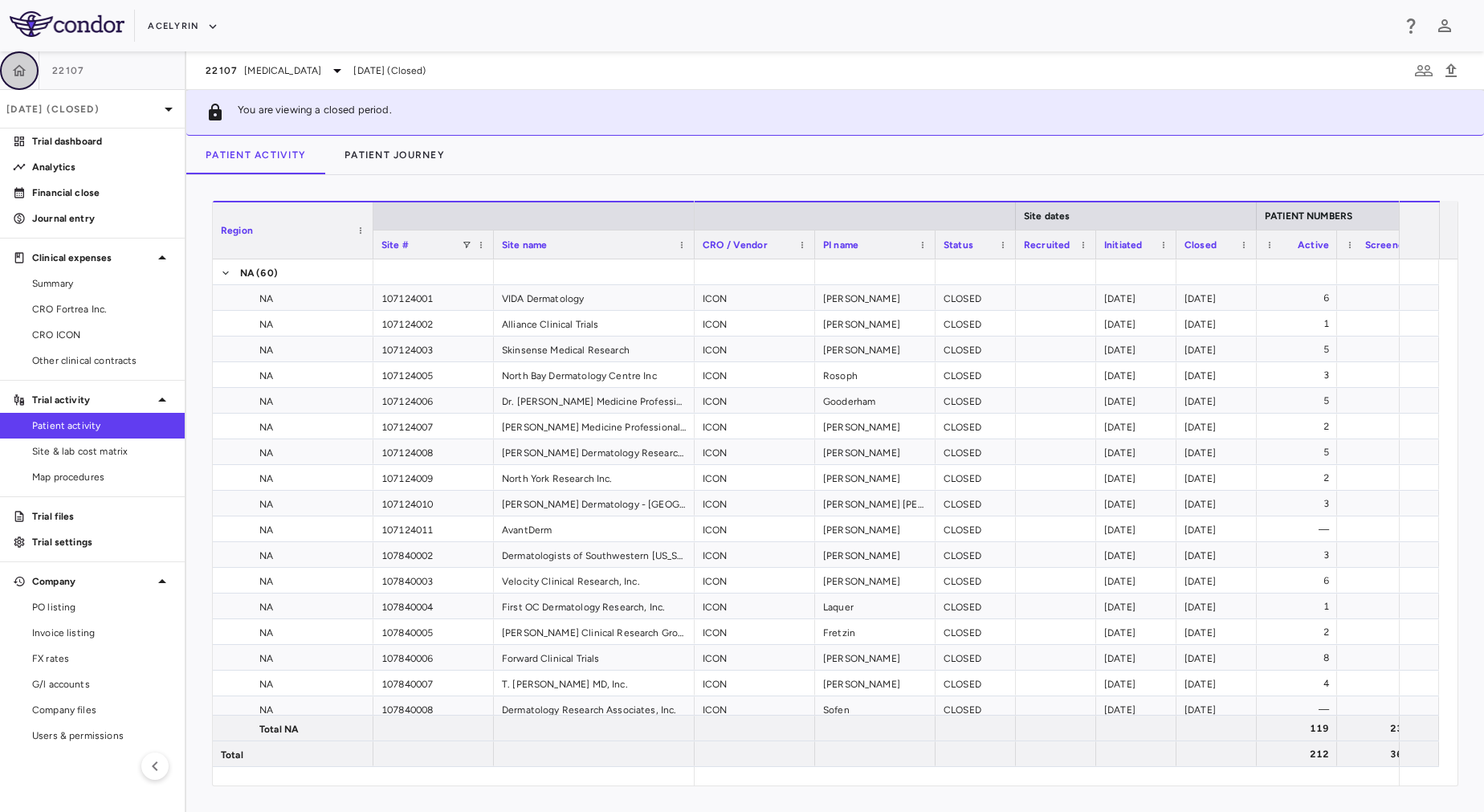
click at [19, 74] on icon "button" at bounding box center [19, 70] width 14 height 11
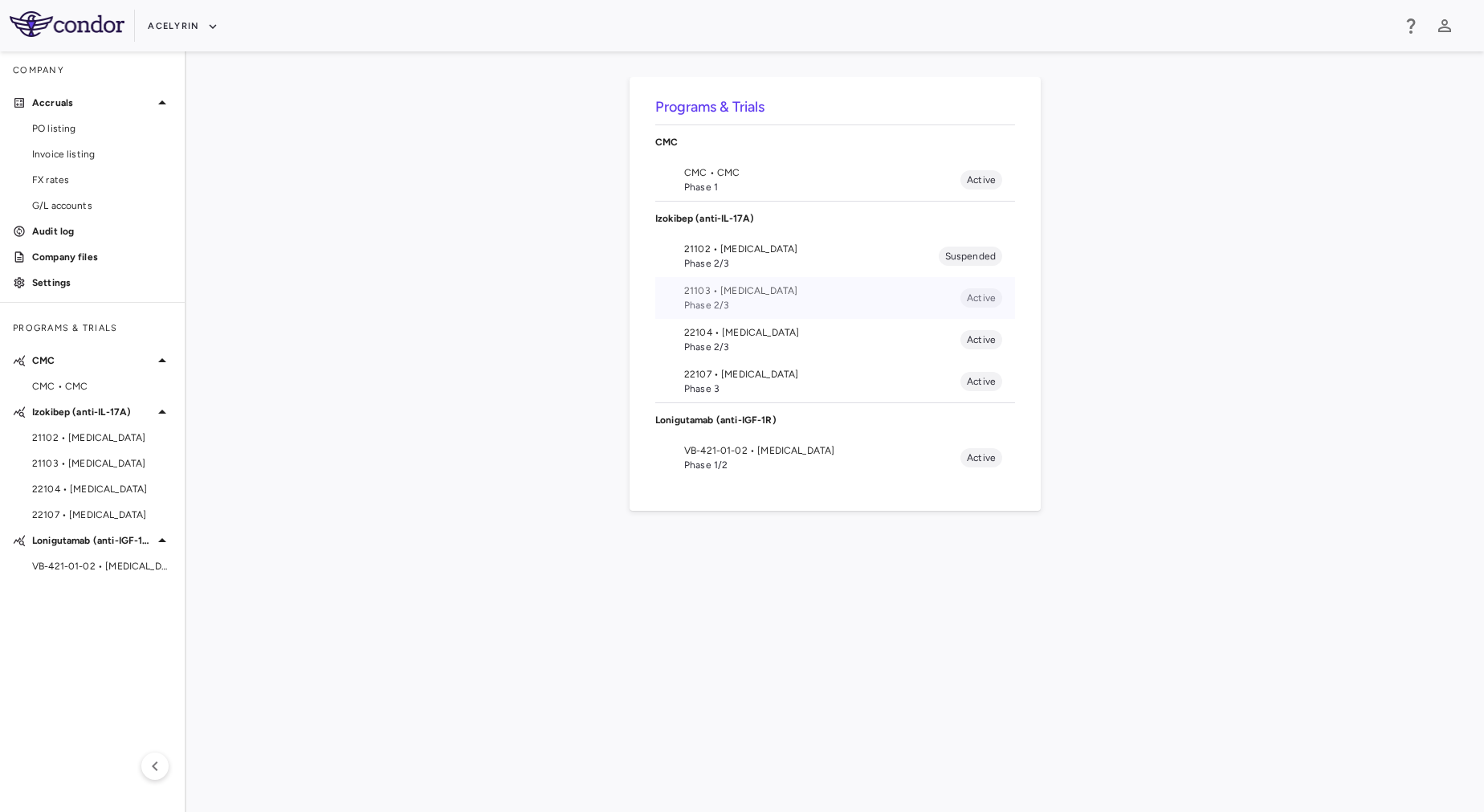
click at [718, 305] on span "Phase 2/3" at bounding box center [822, 305] width 276 height 15
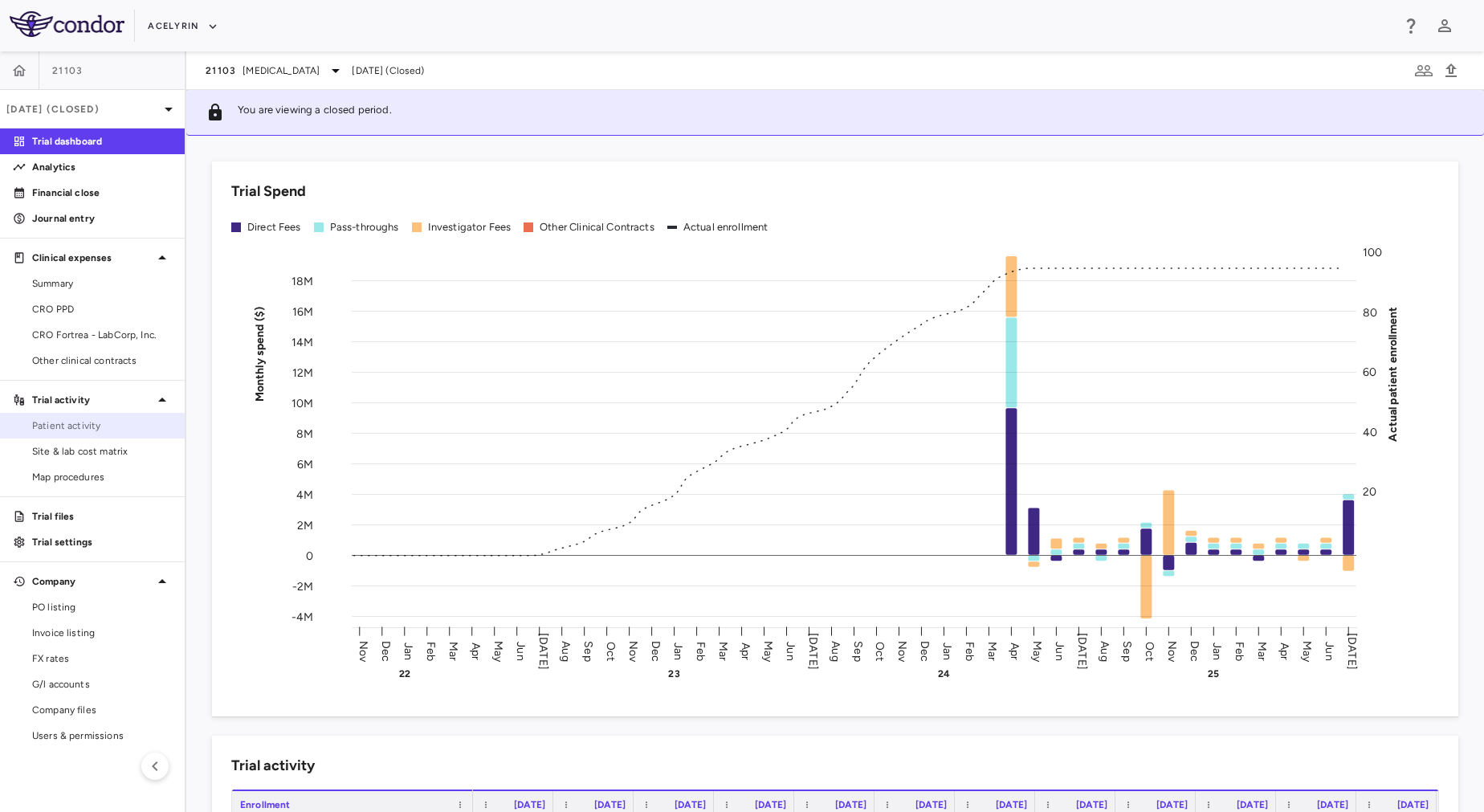
click at [133, 425] on span "Patient activity" at bounding box center [102, 426] width 140 height 15
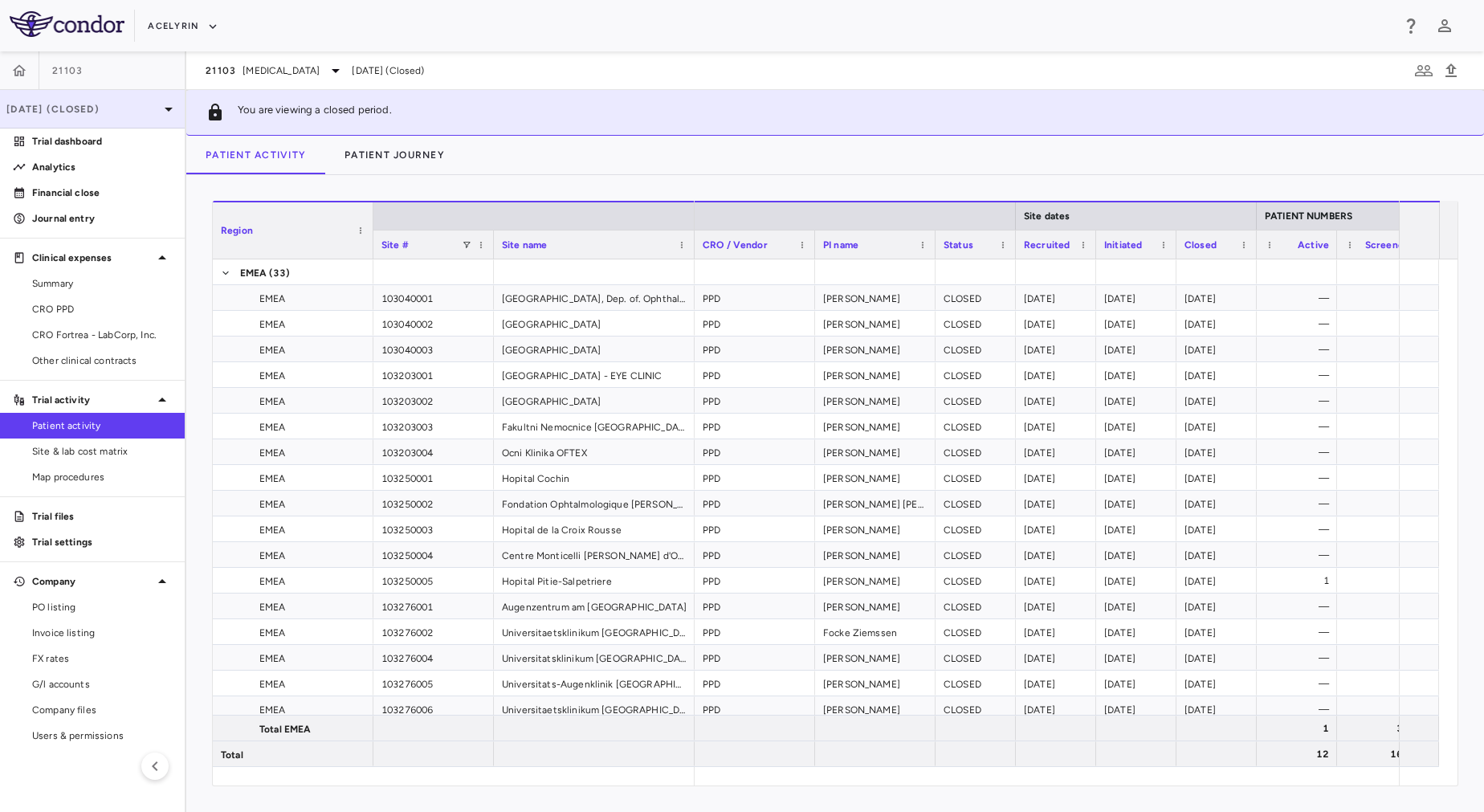
click at [84, 116] on p "Jul 2025 (Closed)" at bounding box center [83, 109] width 152 height 15
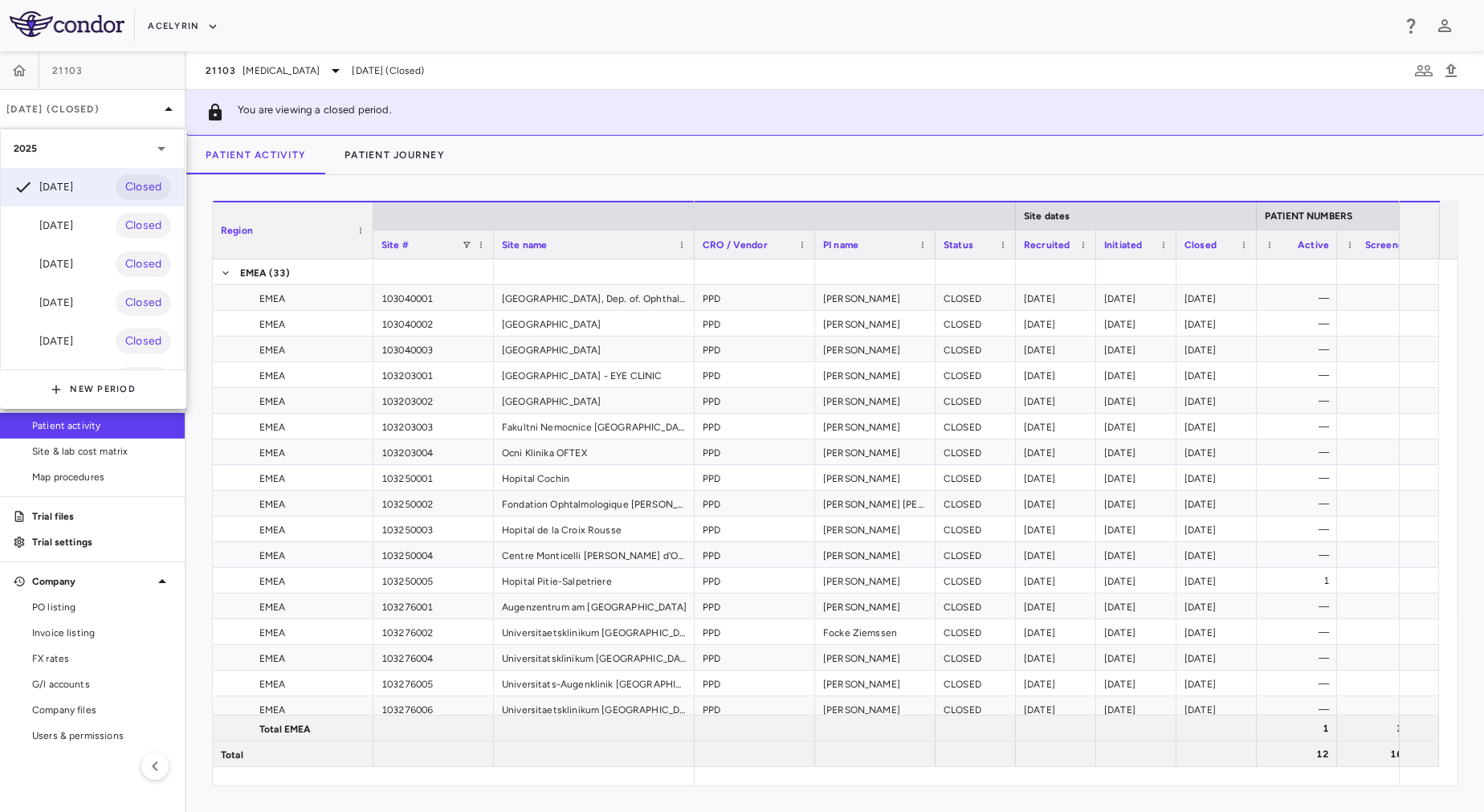
click at [952, 127] on div at bounding box center [742, 406] width 1484 height 812
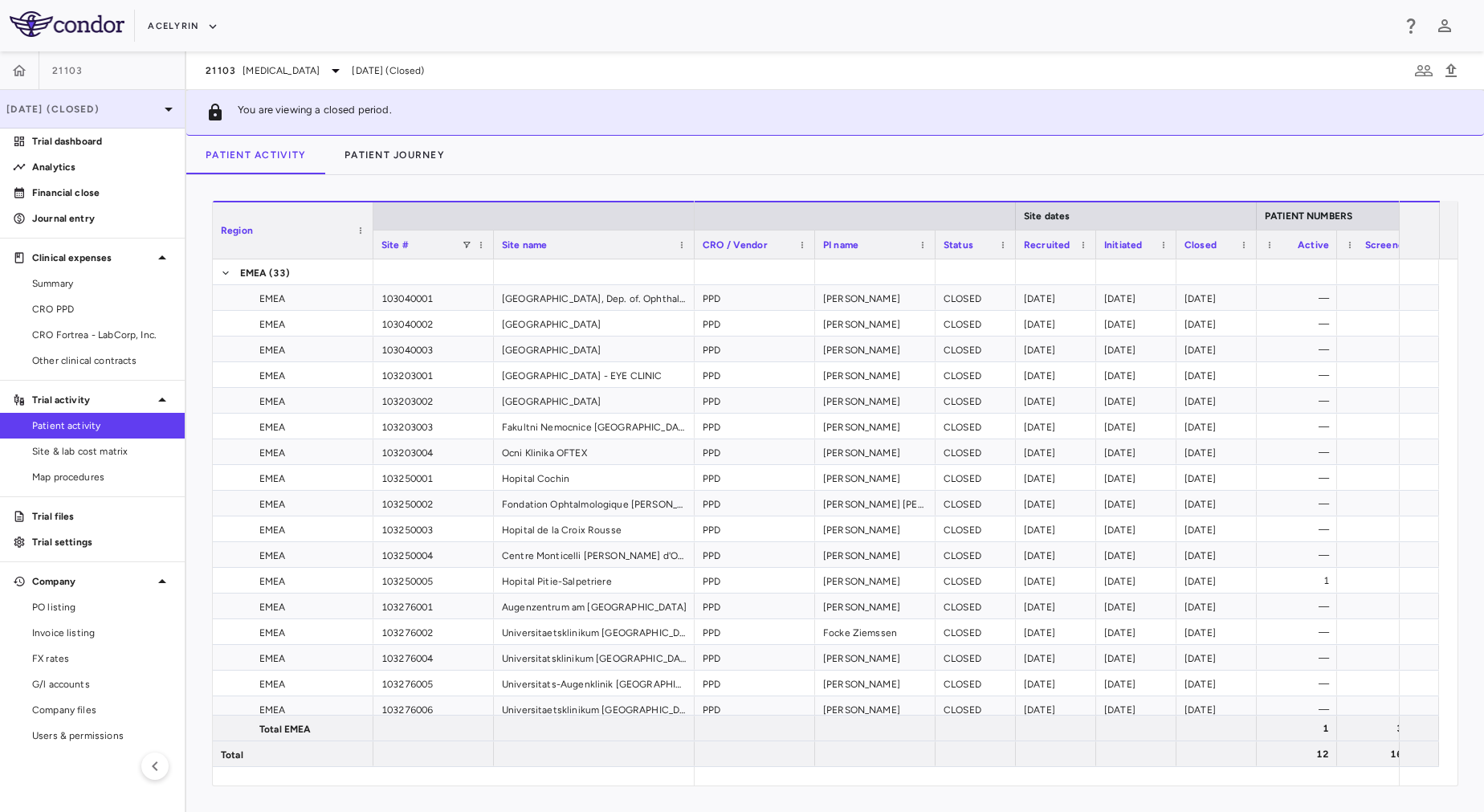
click at [129, 106] on p "Jul 2025 (Closed)" at bounding box center [83, 109] width 152 height 15
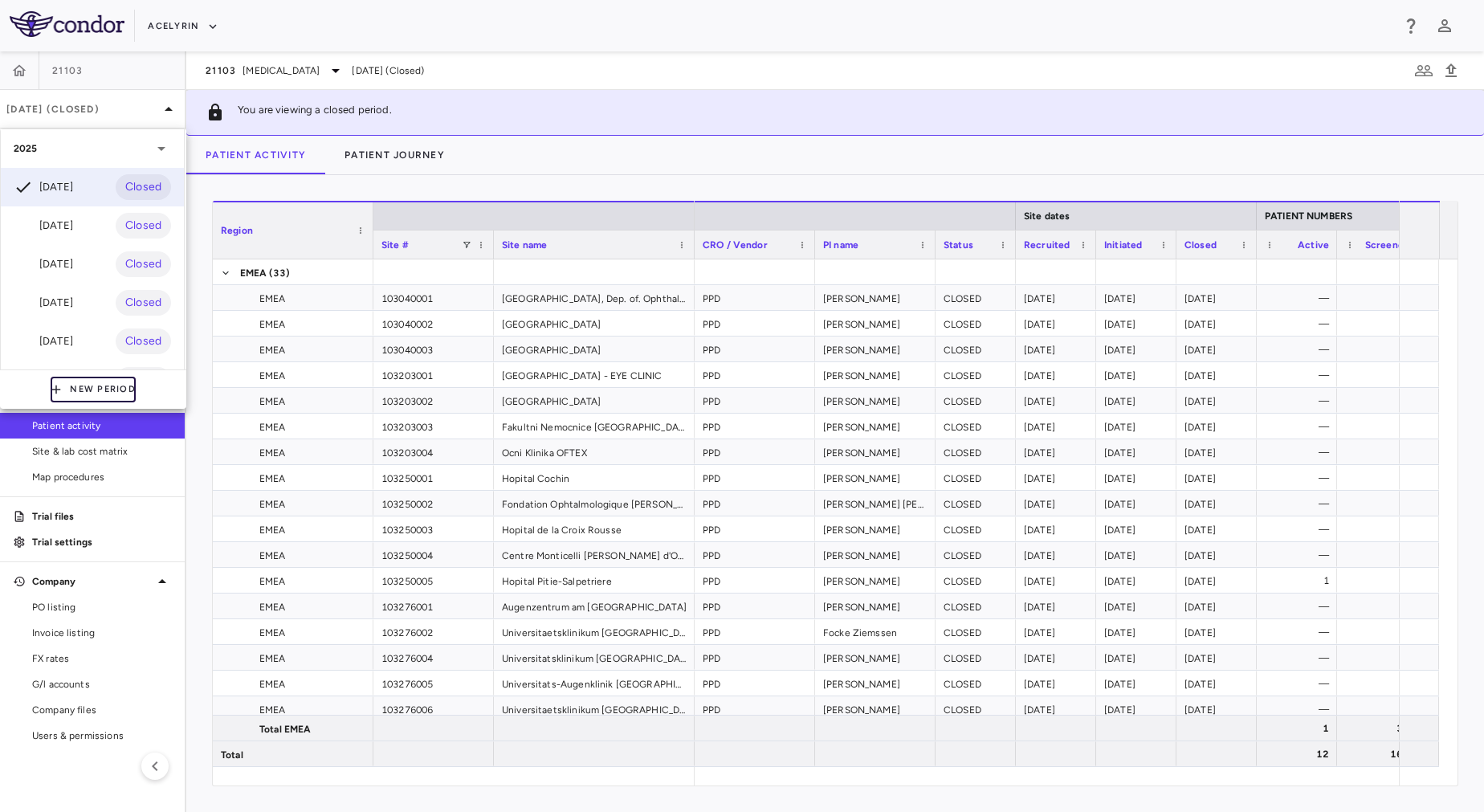
drag, startPoint x: 82, startPoint y: 393, endPoint x: 151, endPoint y: 388, distance: 69.2
click at [151, 388] on div "New Period" at bounding box center [93, 389] width 186 height 26
click at [115, 388] on button "New Period" at bounding box center [93, 389] width 85 height 26
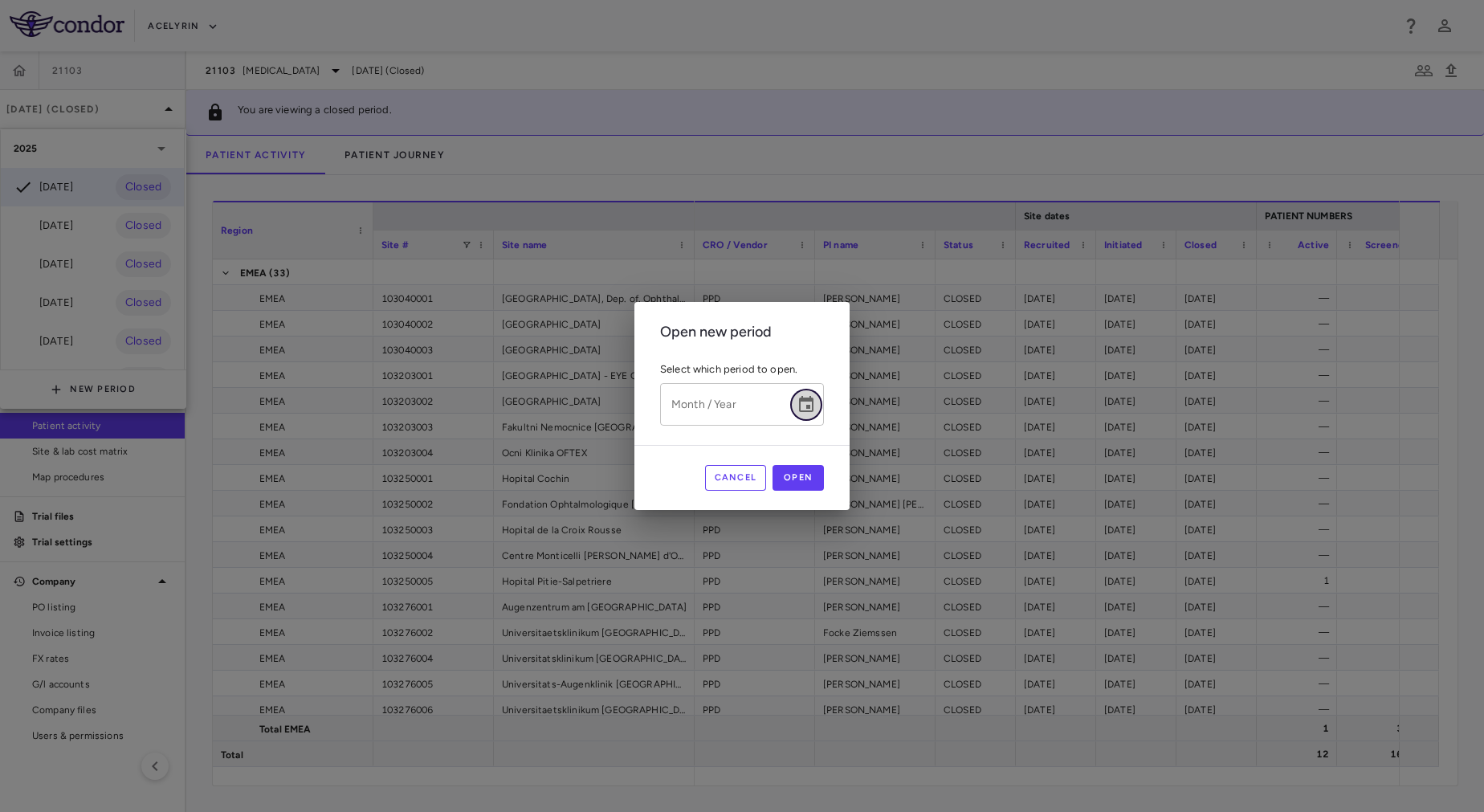
click at [815, 403] on icon "Choose date" at bounding box center [806, 405] width 19 height 19
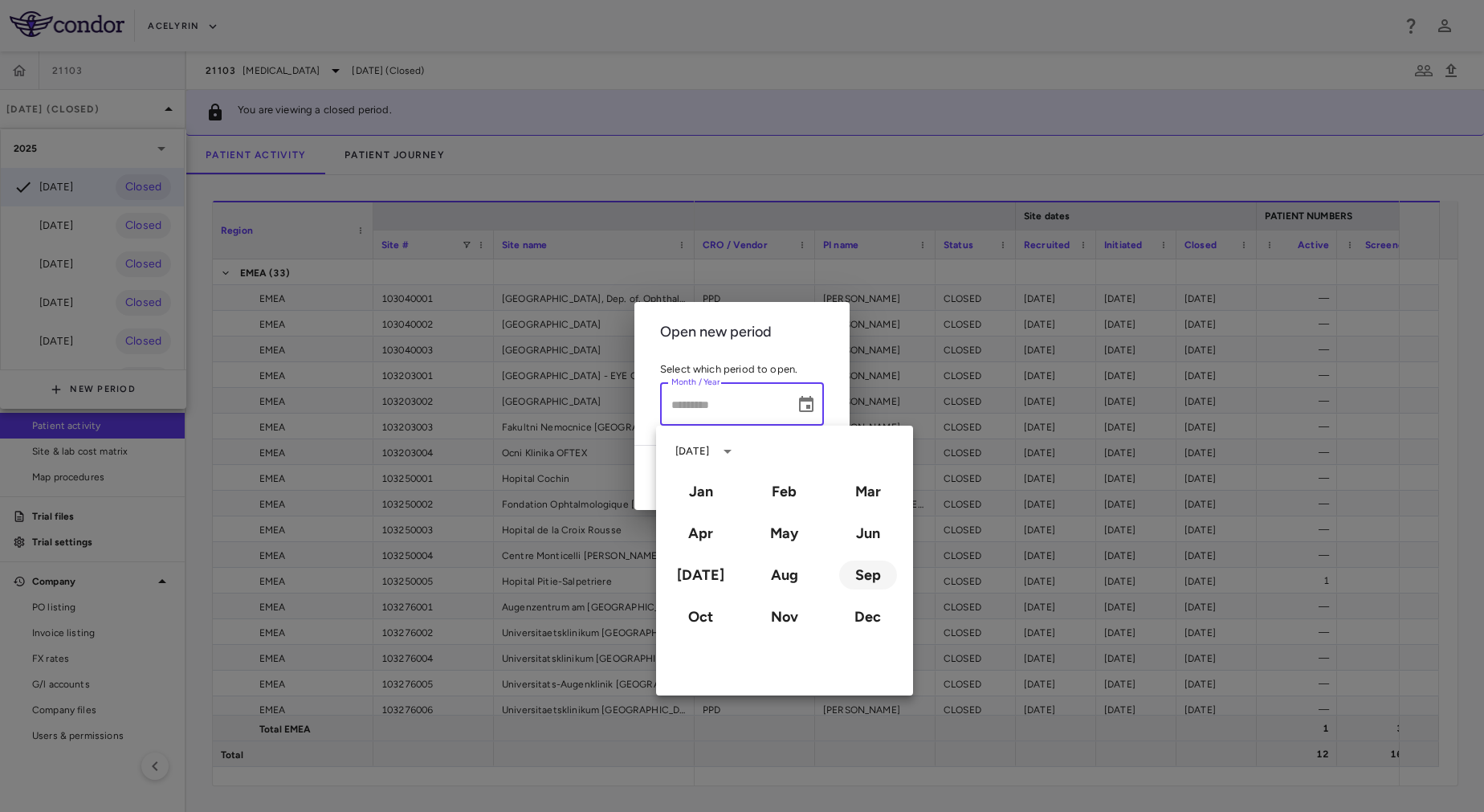
click at [861, 580] on button "Sep" at bounding box center [868, 575] width 57 height 29
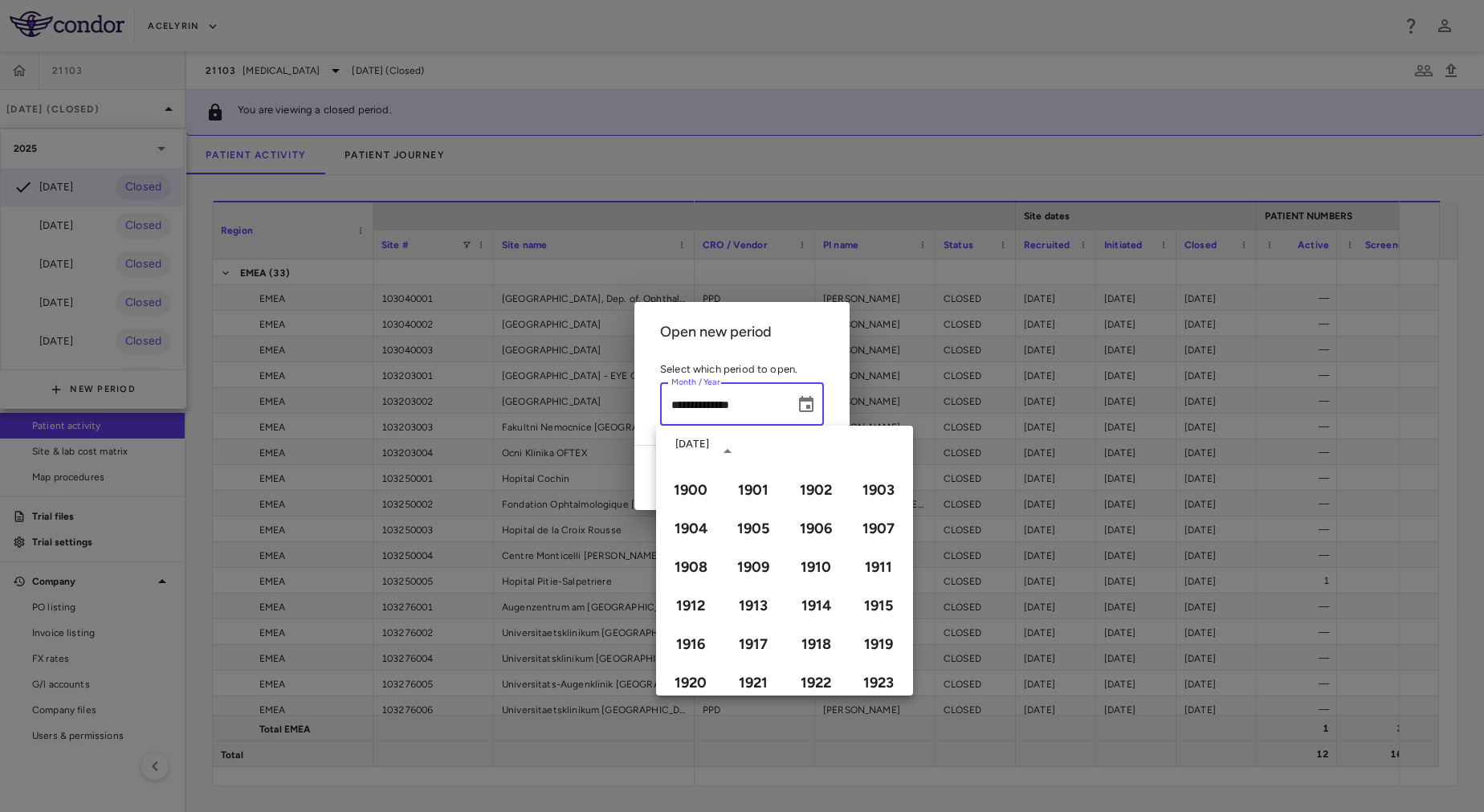
type input "**********"
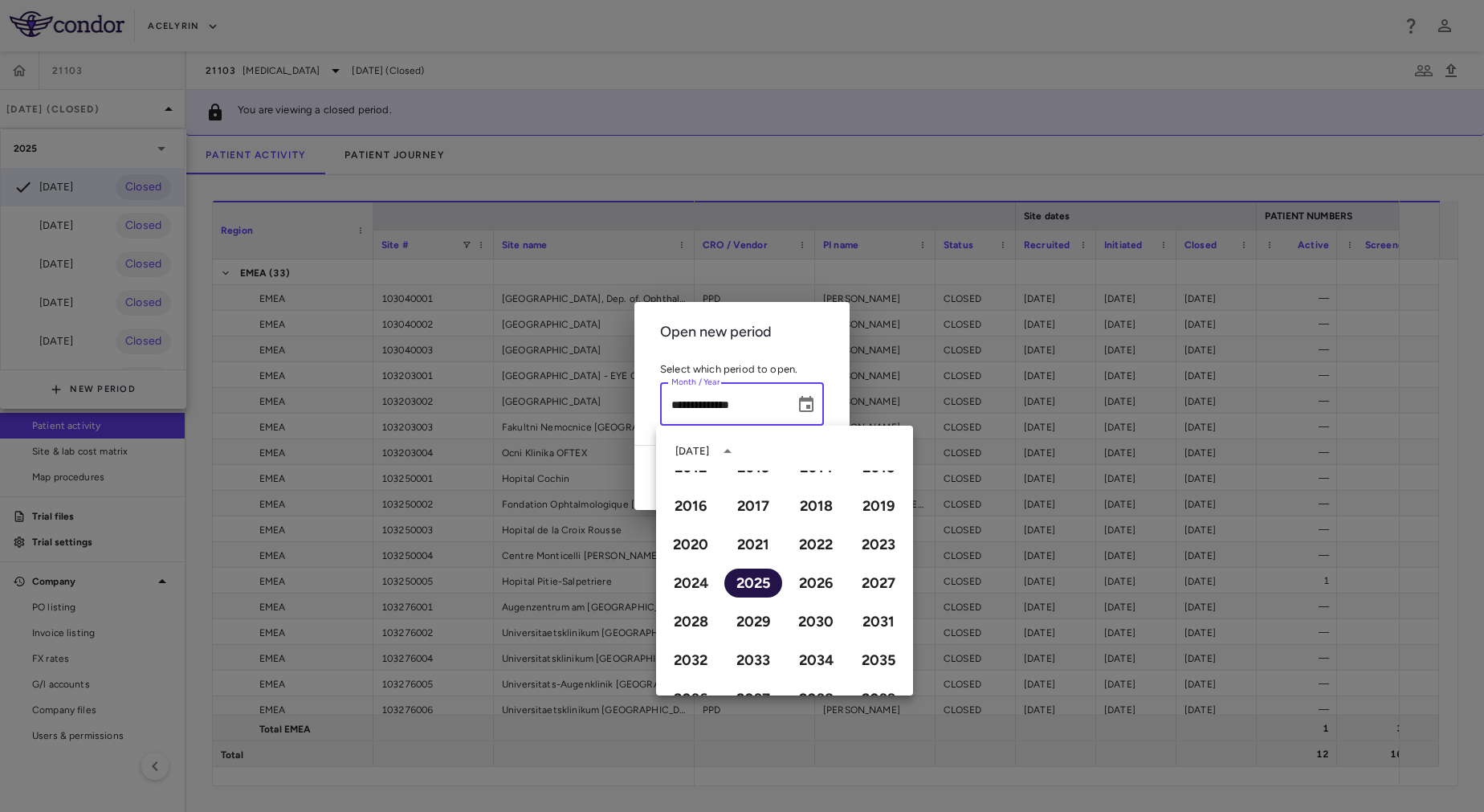
click at [742, 585] on button "2025" at bounding box center [753, 583] width 57 height 29
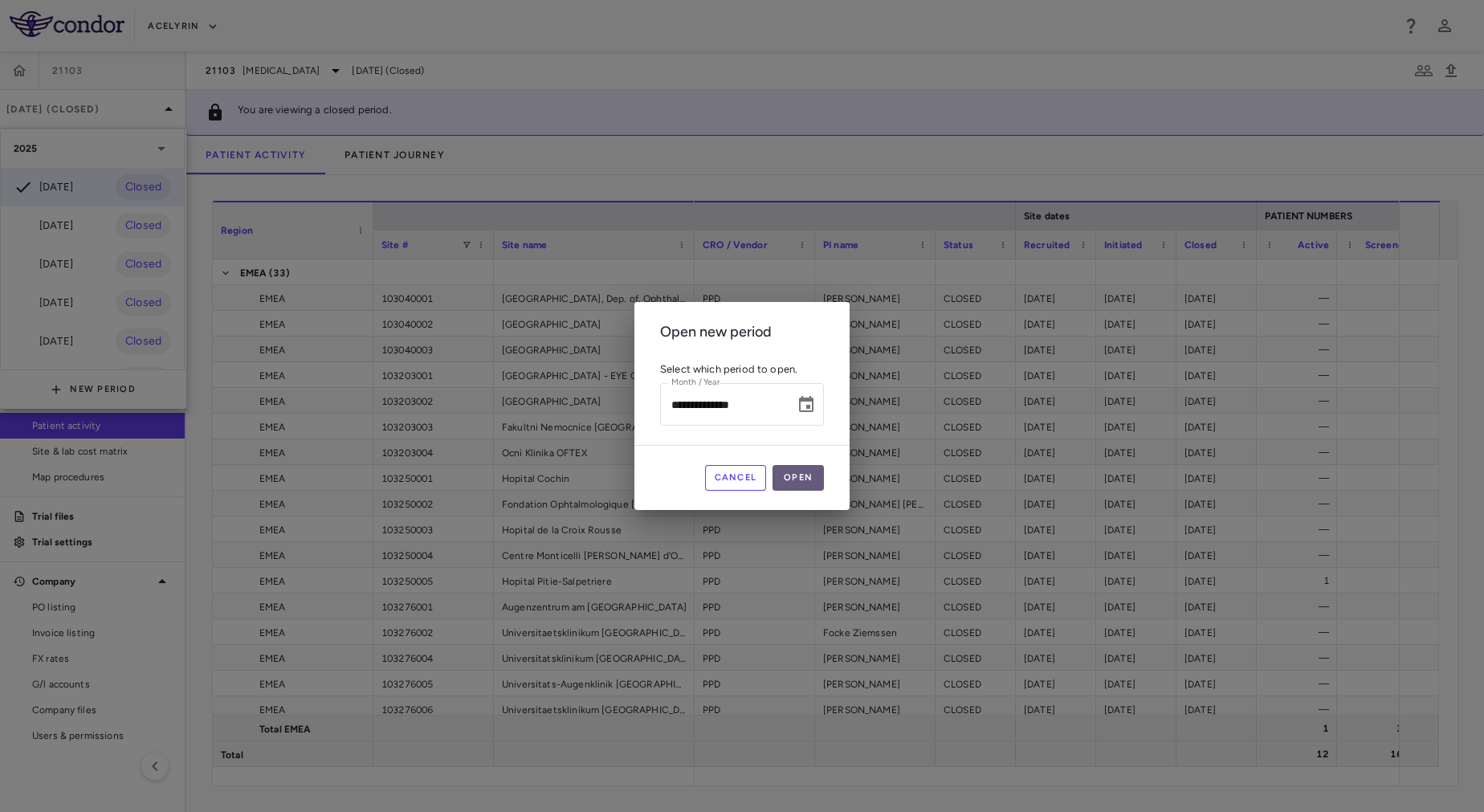
click at [806, 478] on button "Open" at bounding box center [797, 478] width 51 height 26
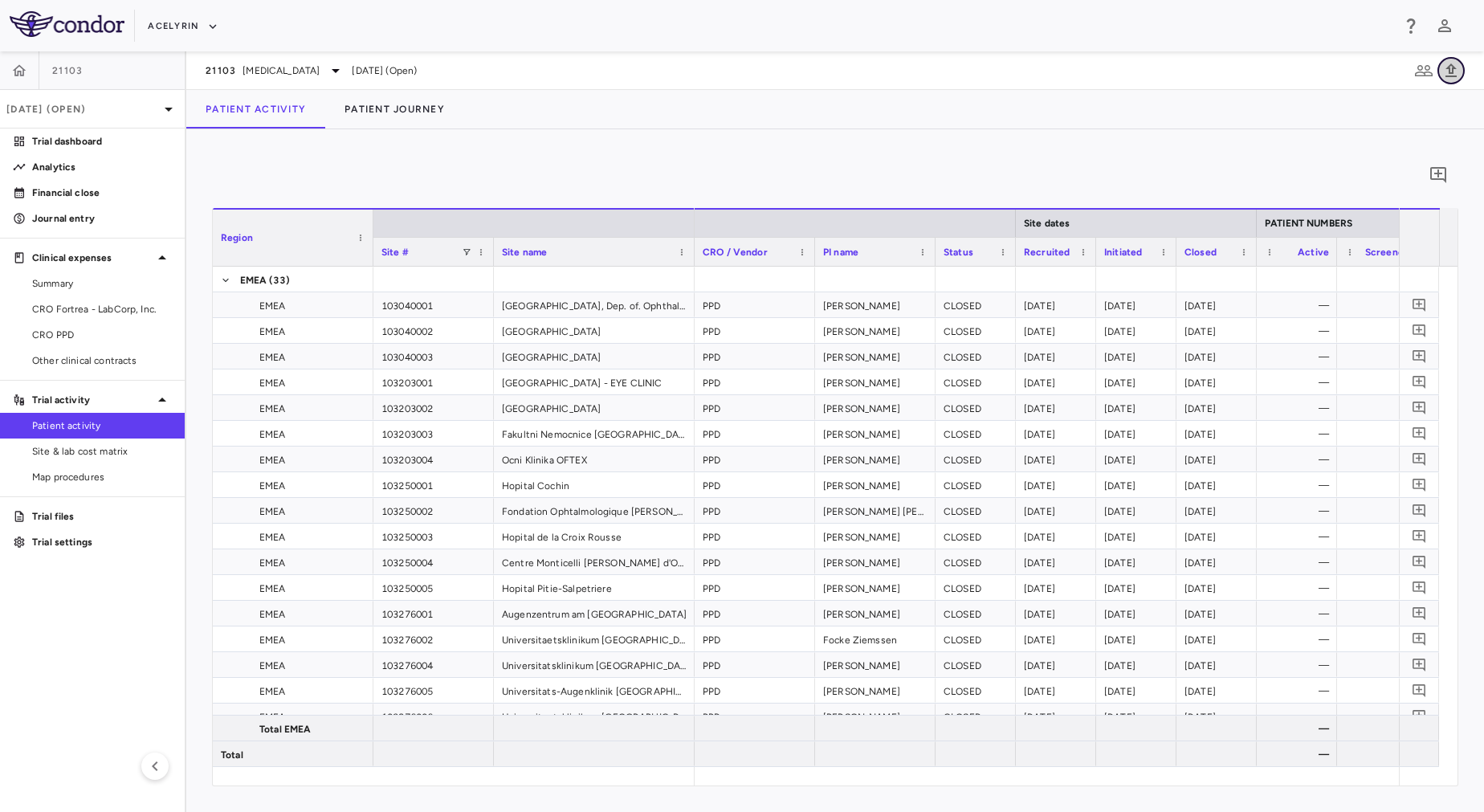
click at [1448, 74] on icon "button" at bounding box center [1452, 70] width 19 height 19
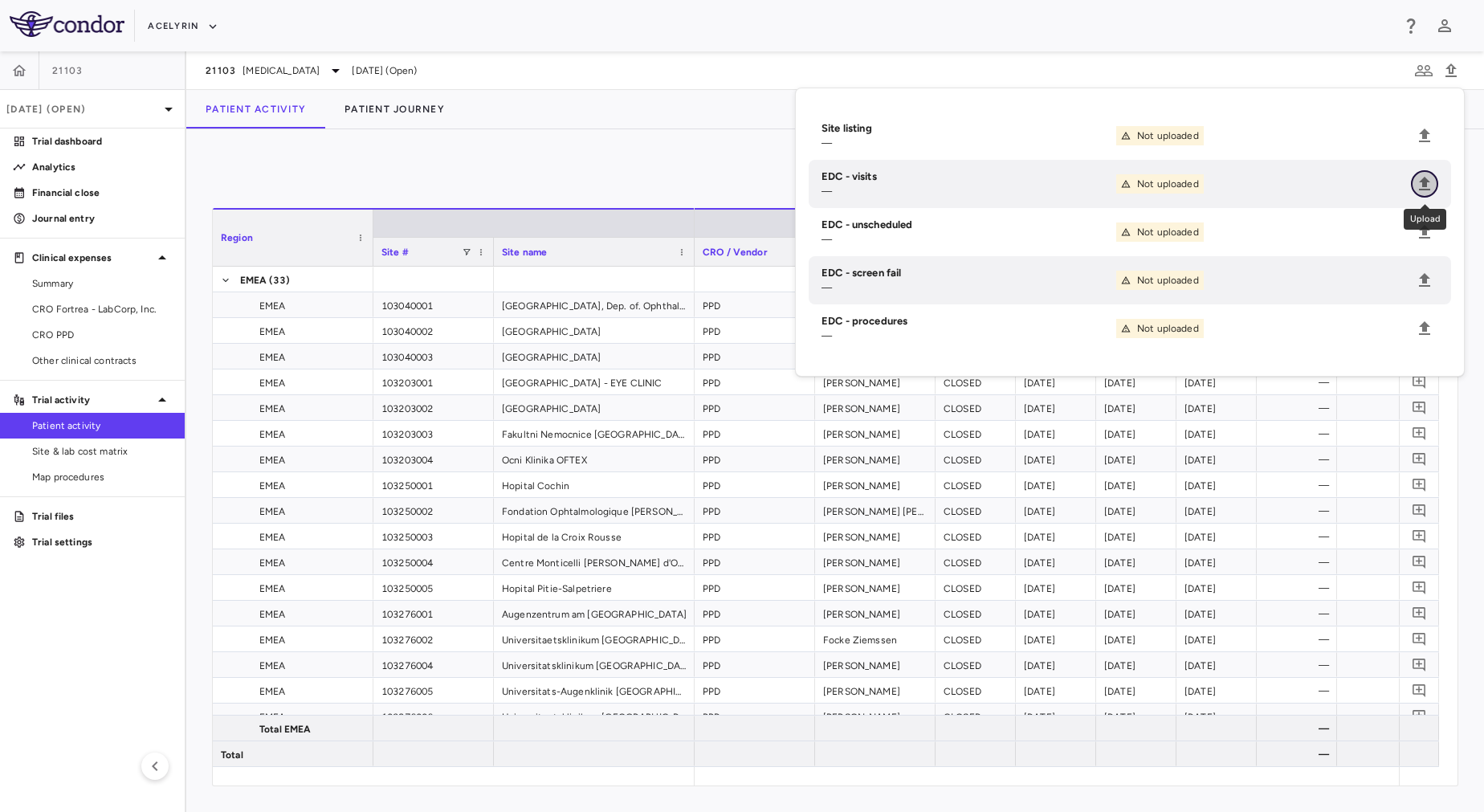
click at [1423, 188] on icon "Upload" at bounding box center [1425, 184] width 19 height 19
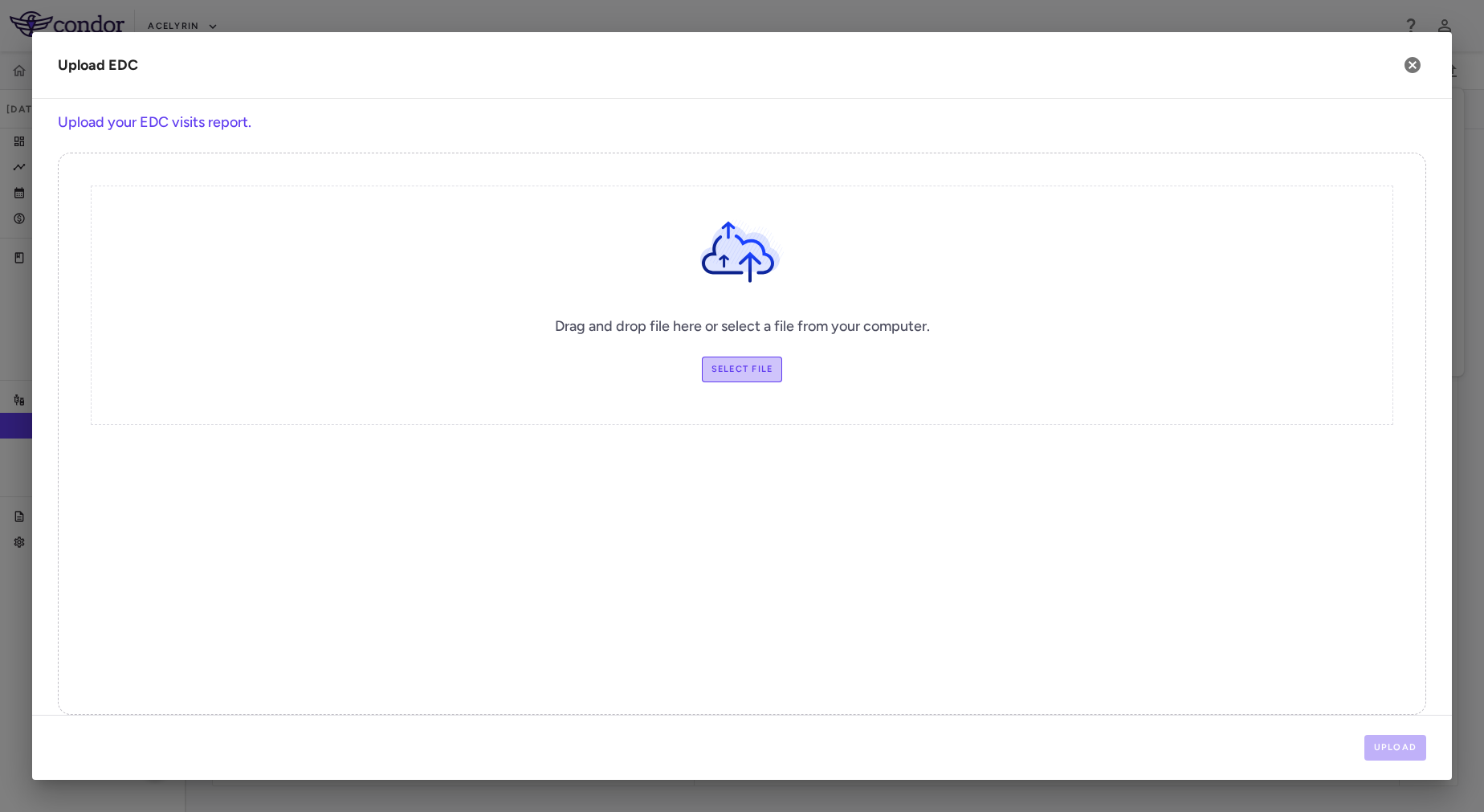
click at [720, 364] on label "Select file" at bounding box center [742, 369] width 81 height 26
click at [0, 0] on input "Select file" at bounding box center [0, 0] width 0 height 0
click at [1417, 56] on icon "button" at bounding box center [1413, 65] width 19 height 19
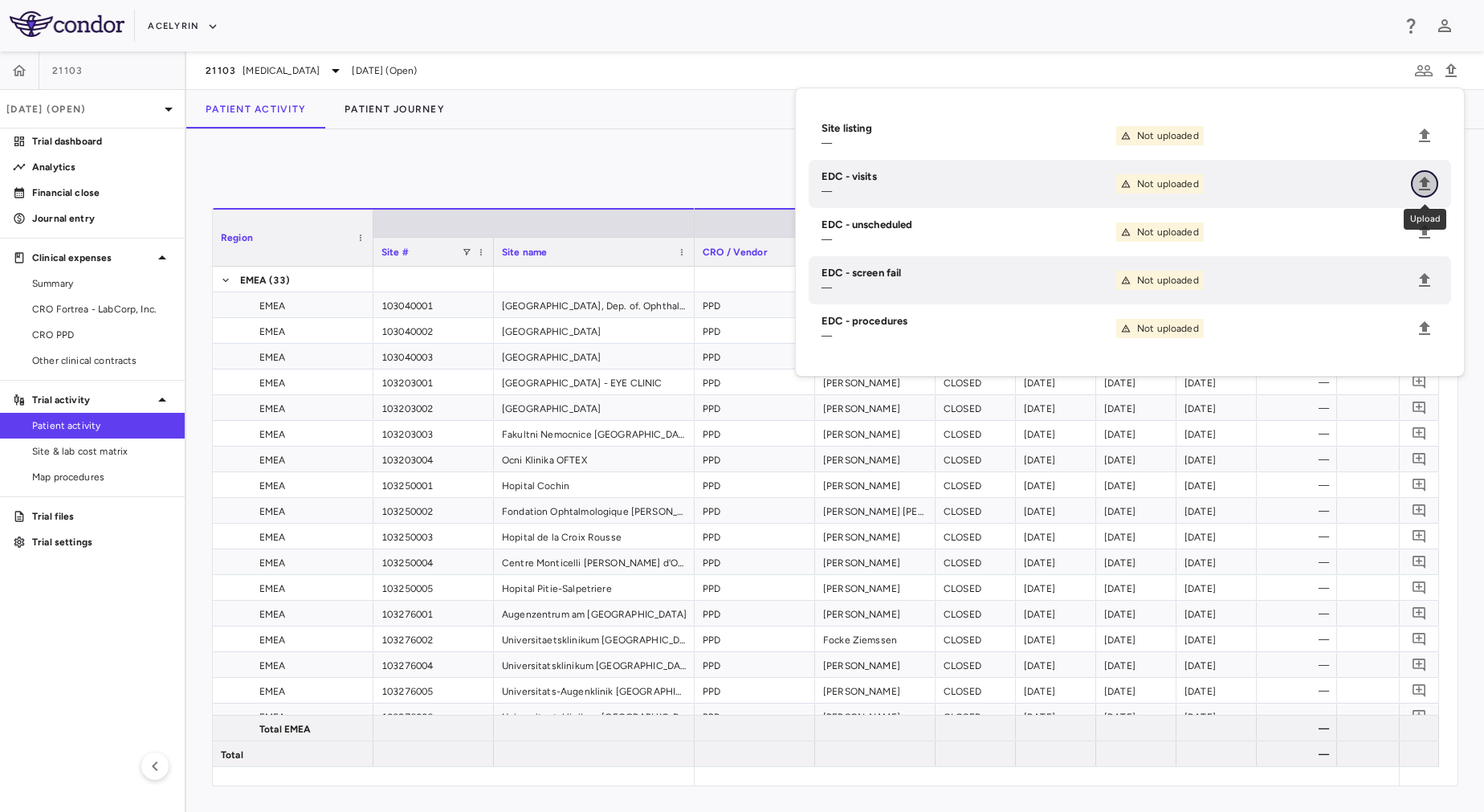
click at [1431, 181] on icon "Upload" at bounding box center [1425, 184] width 19 height 19
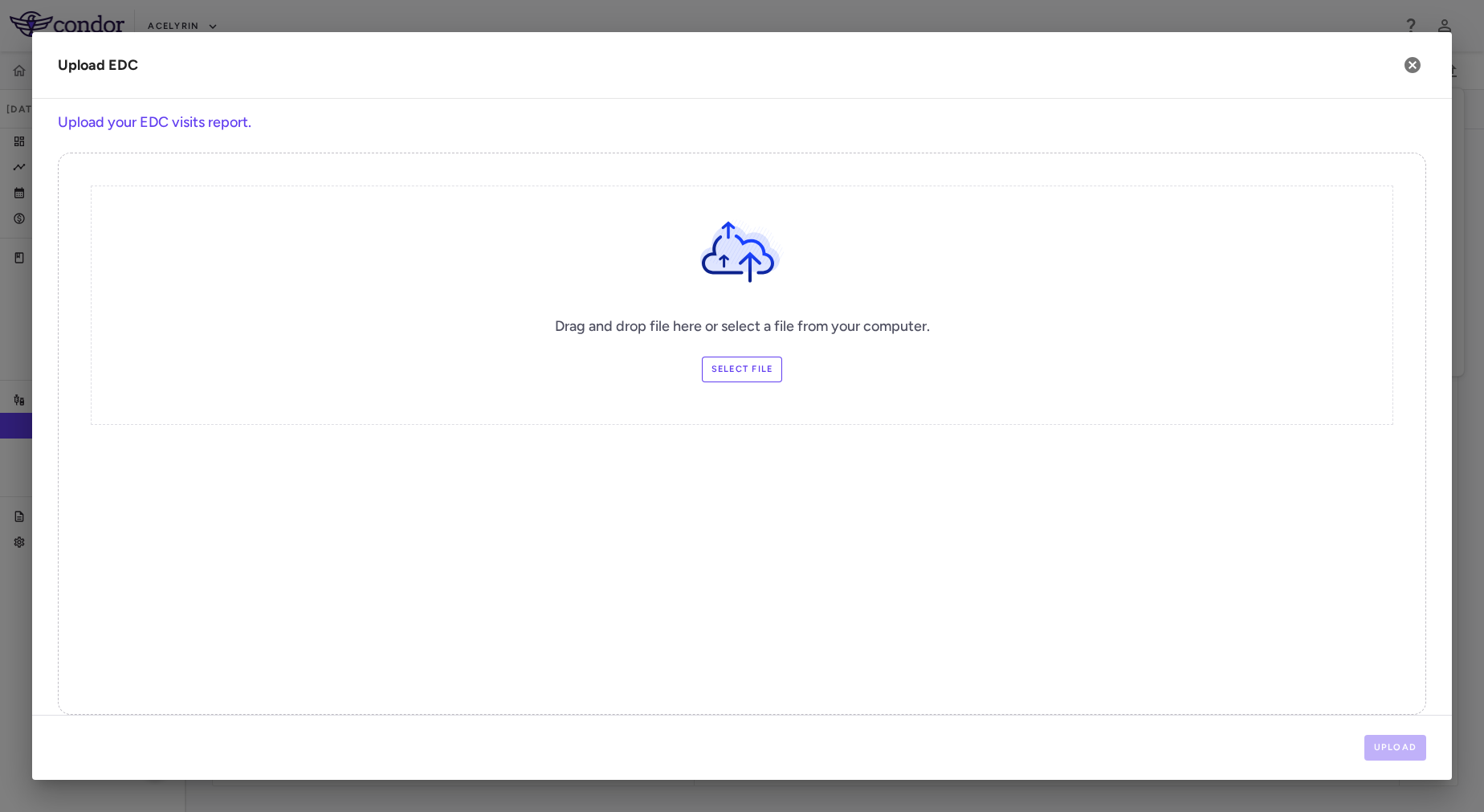
click at [730, 368] on label "Select file" at bounding box center [742, 369] width 81 height 26
click at [0, 0] on input "Select file" at bounding box center [0, 0] width 0 height 0
click at [1414, 755] on button "Upload" at bounding box center [1396, 748] width 62 height 26
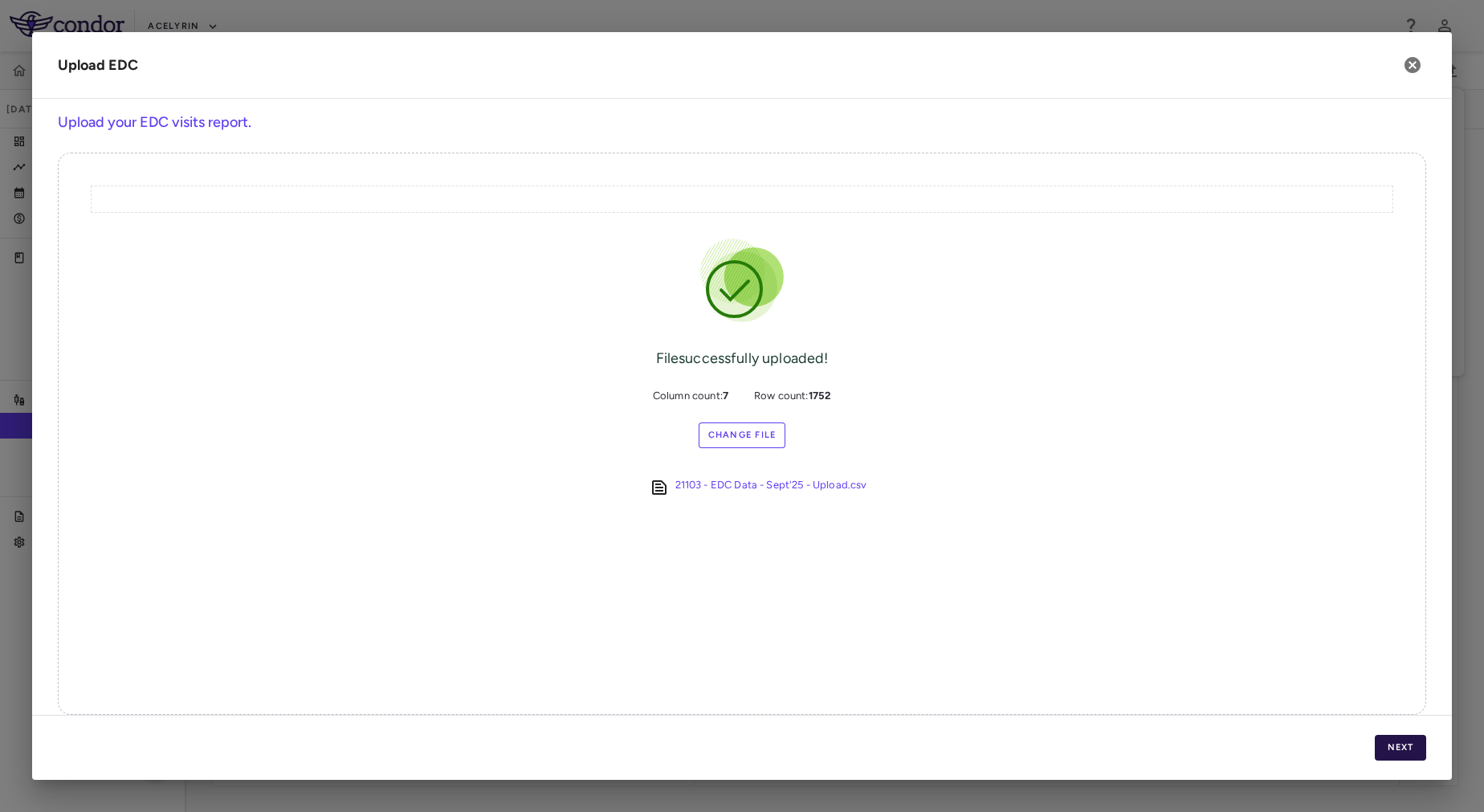
click at [1410, 744] on button "Next" at bounding box center [1400, 748] width 51 height 26
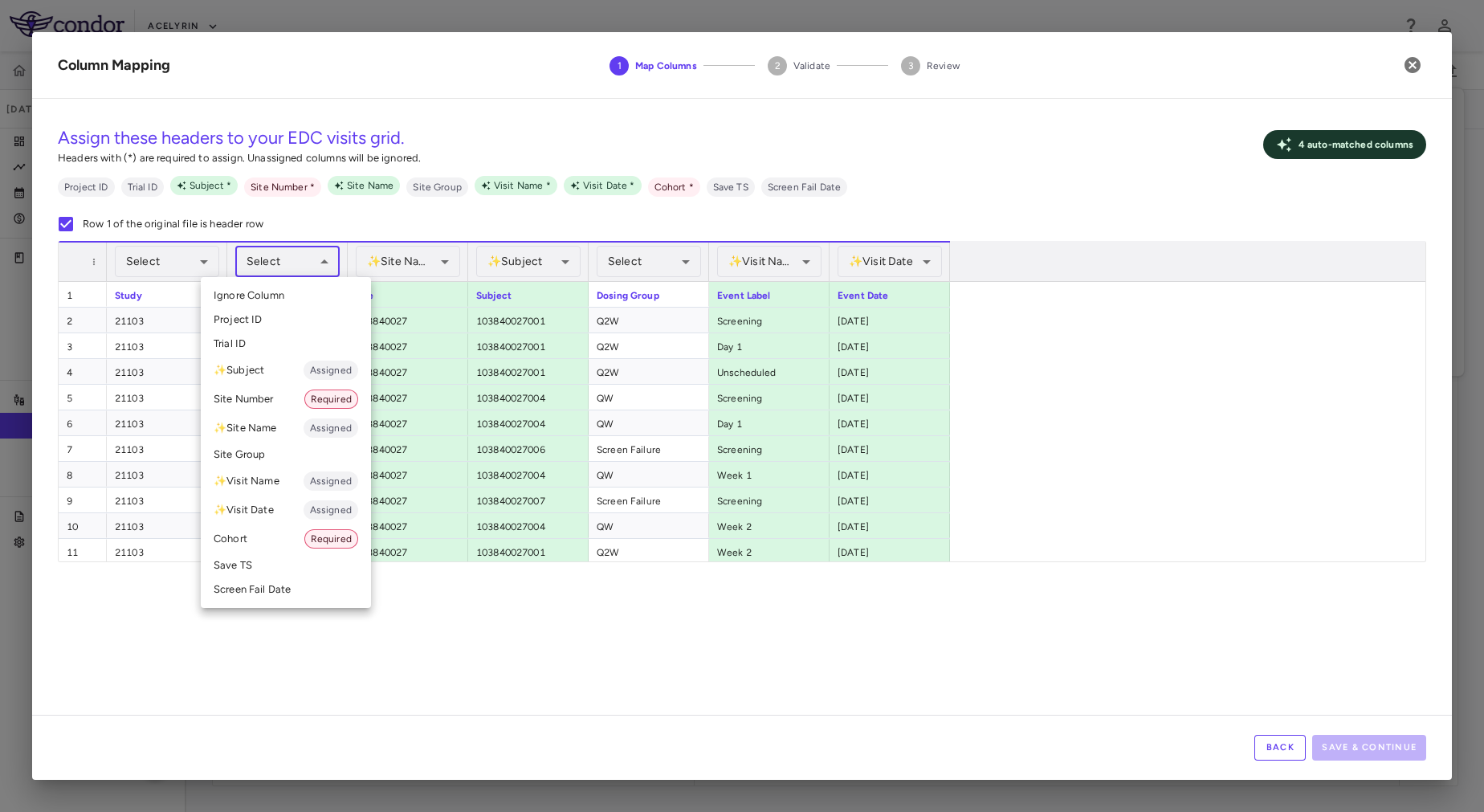
click at [302, 261] on body "Skip to sidebar Skip to main content Acelyrin 21103 Sep 2025 (Open) Trial dashb…" at bounding box center [742, 406] width 1484 height 812
click at [279, 392] on li "Site Number Required" at bounding box center [286, 399] width 170 height 29
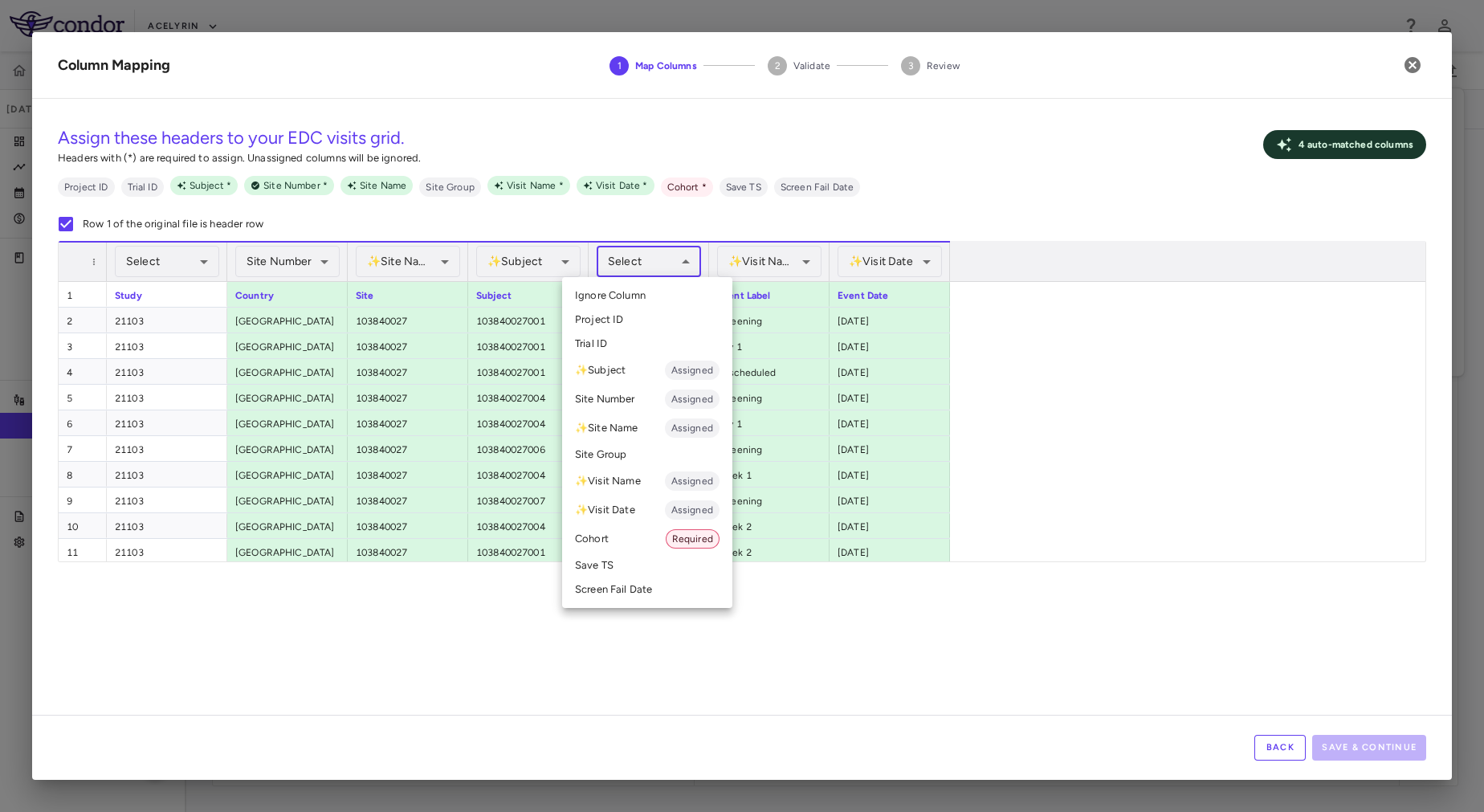
click at [678, 259] on body "Skip to sidebar Skip to main content Acelyrin 21103 Sep 2025 (Open) Trial dashb…" at bounding box center [742, 406] width 1484 height 812
click at [678, 259] on div at bounding box center [742, 406] width 1484 height 812
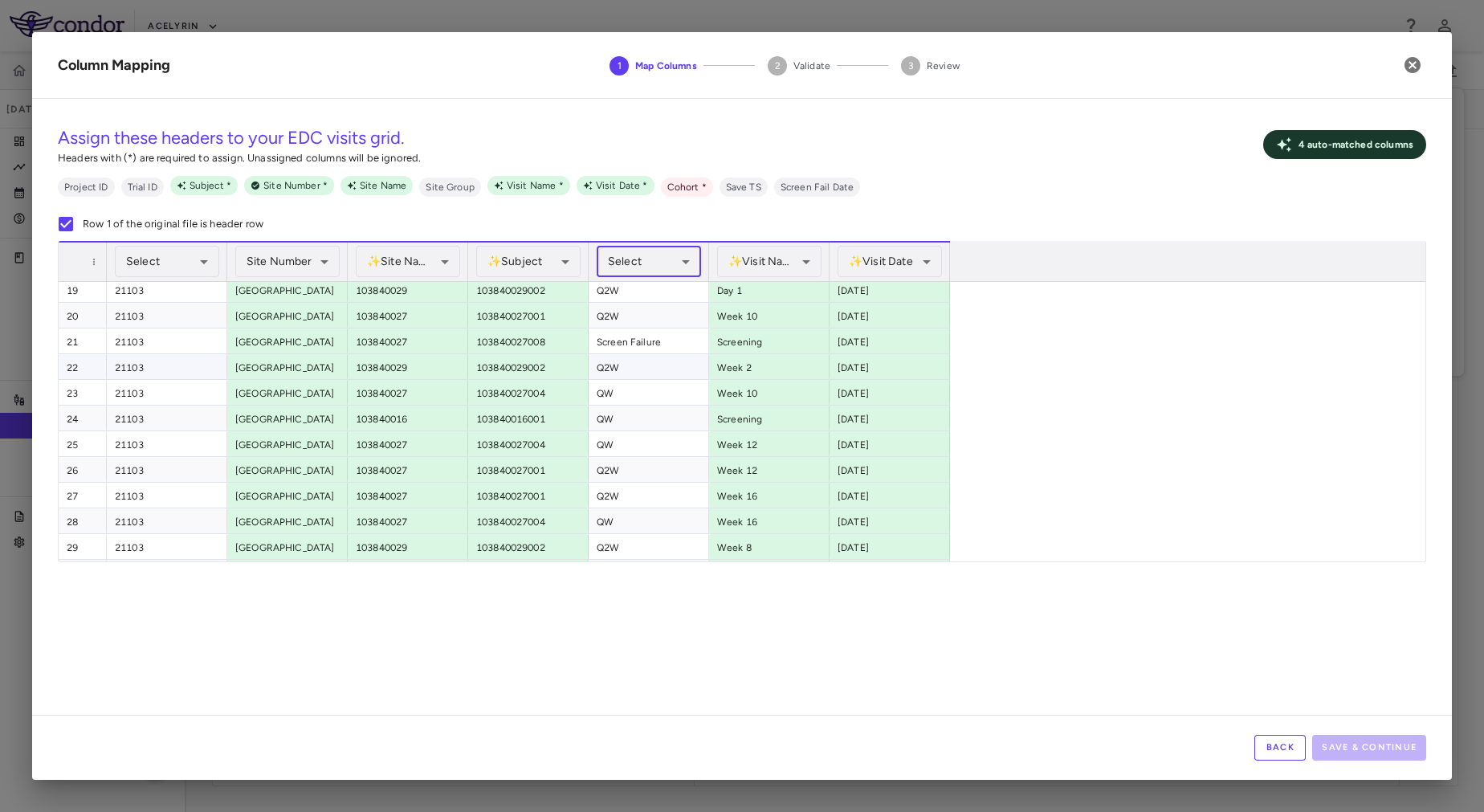
scroll to position [525, 0]
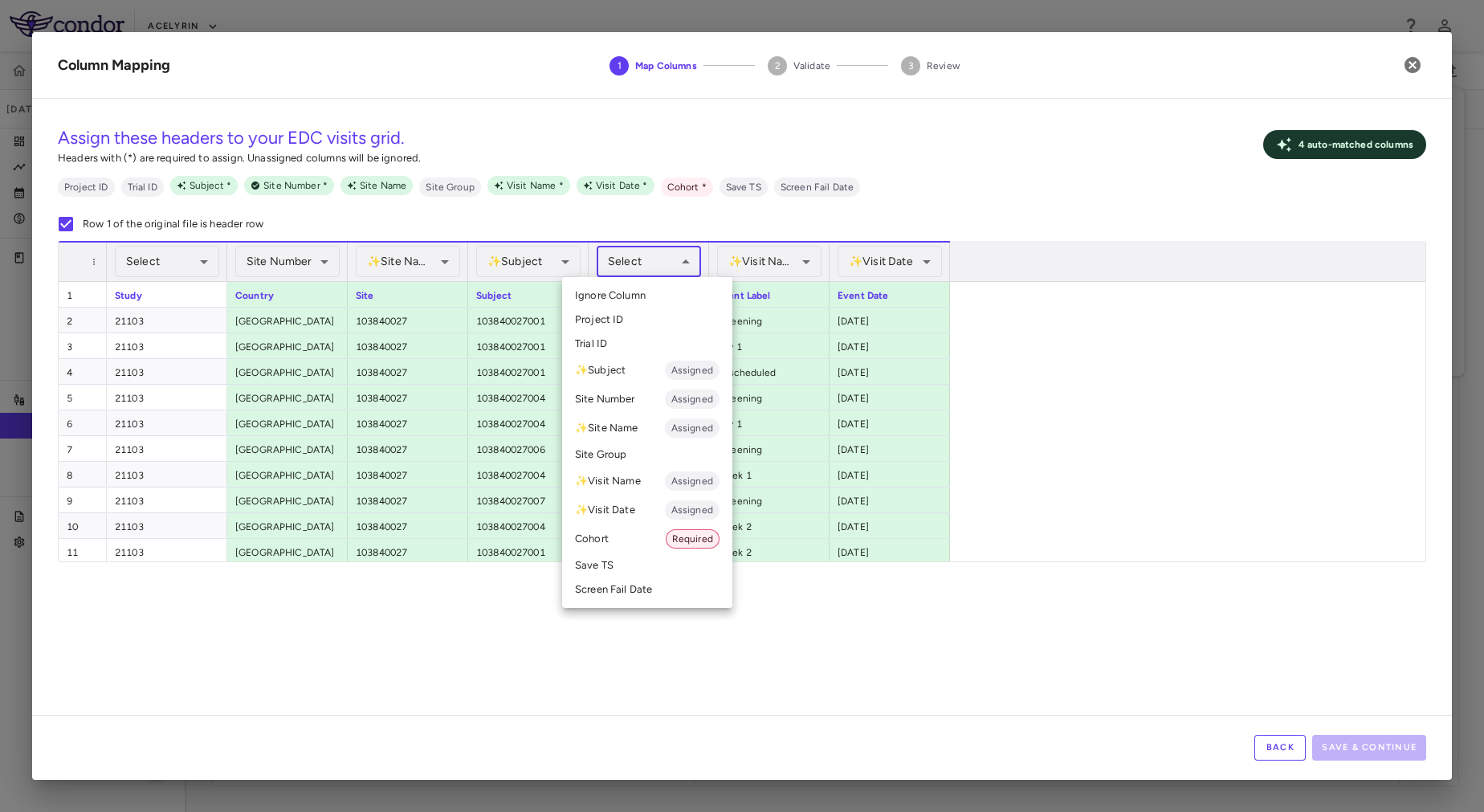
click at [653, 266] on body "Skip to sidebar Skip to main content Acelyrin 21103 Sep 2025 (Open) Trial dashb…" at bounding box center [742, 406] width 1484 height 812
click at [653, 266] on div at bounding box center [742, 406] width 1484 height 812
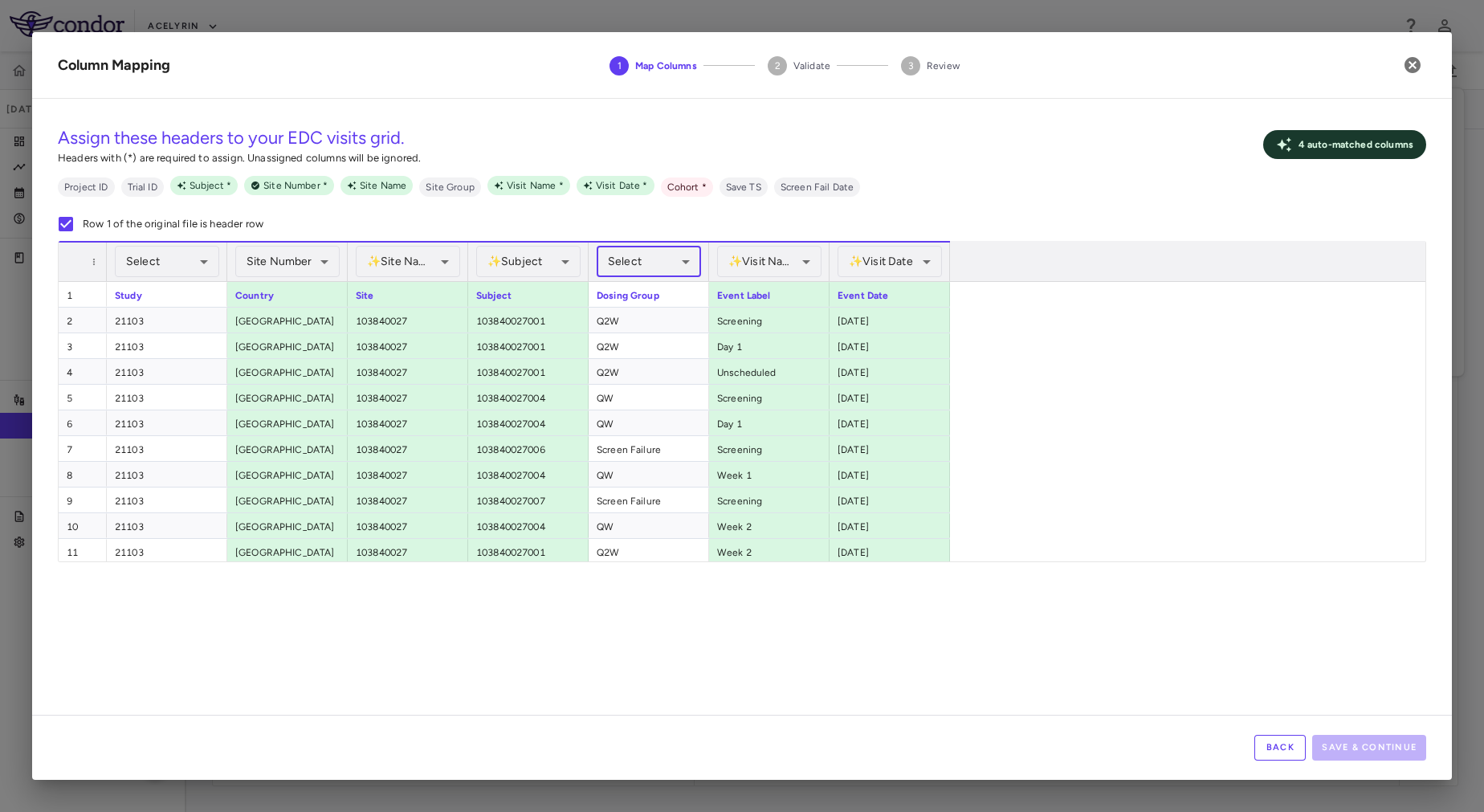
click at [1276, 750] on button "Back" at bounding box center [1280, 748] width 51 height 26
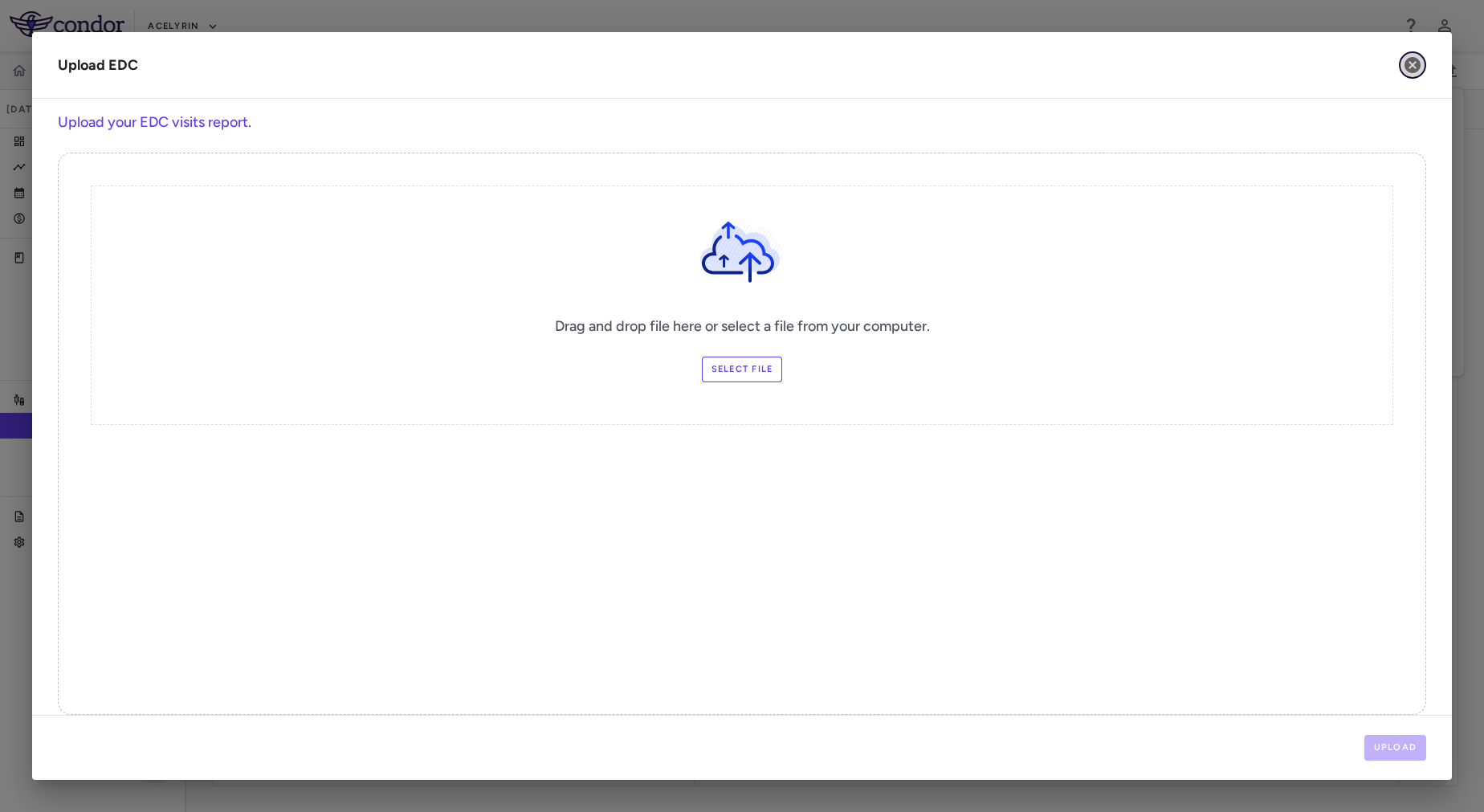
click at [1410, 60] on icon "button" at bounding box center [1413, 65] width 16 height 16
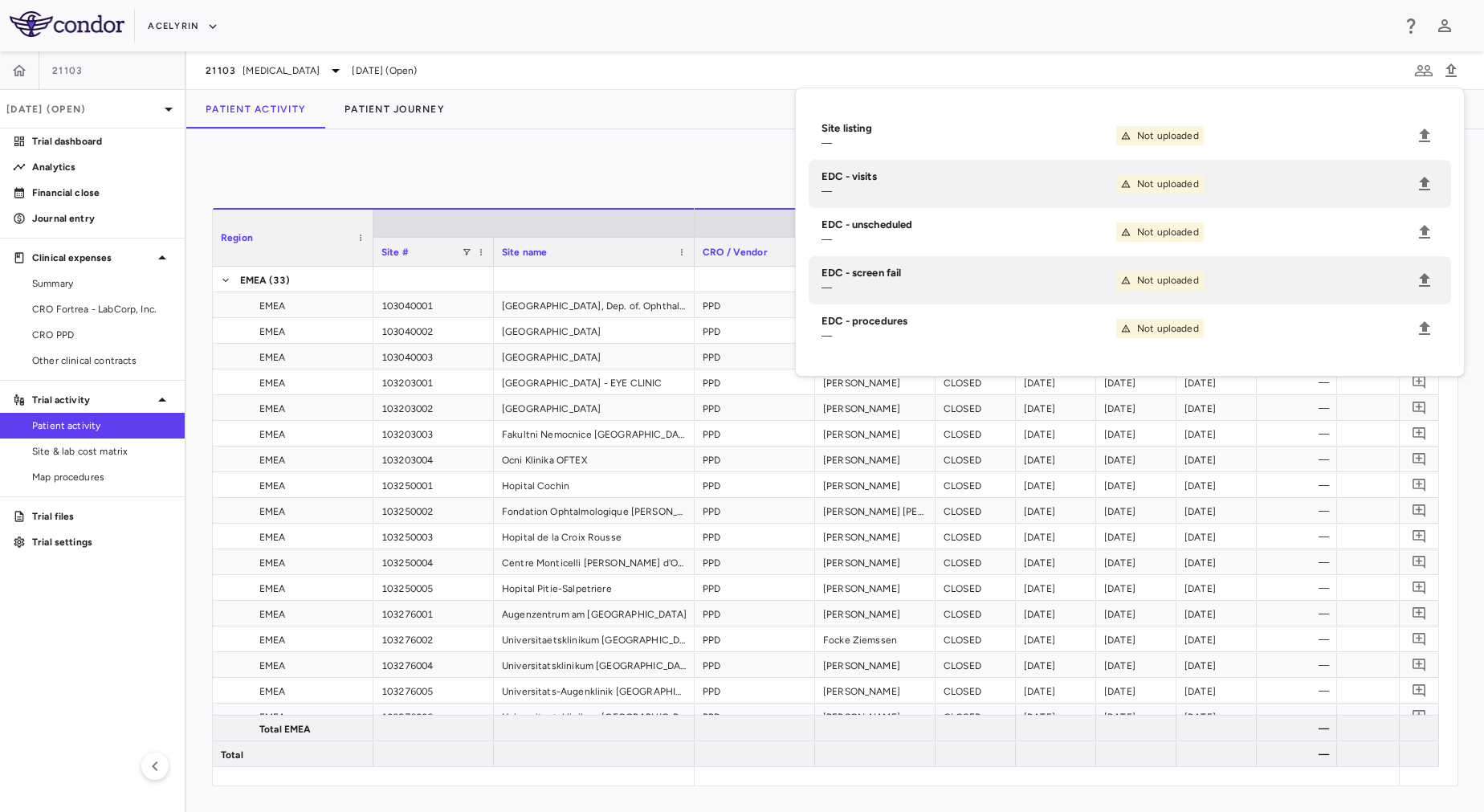
click at [571, 180] on div "0" at bounding box center [836, 175] width 1247 height 40
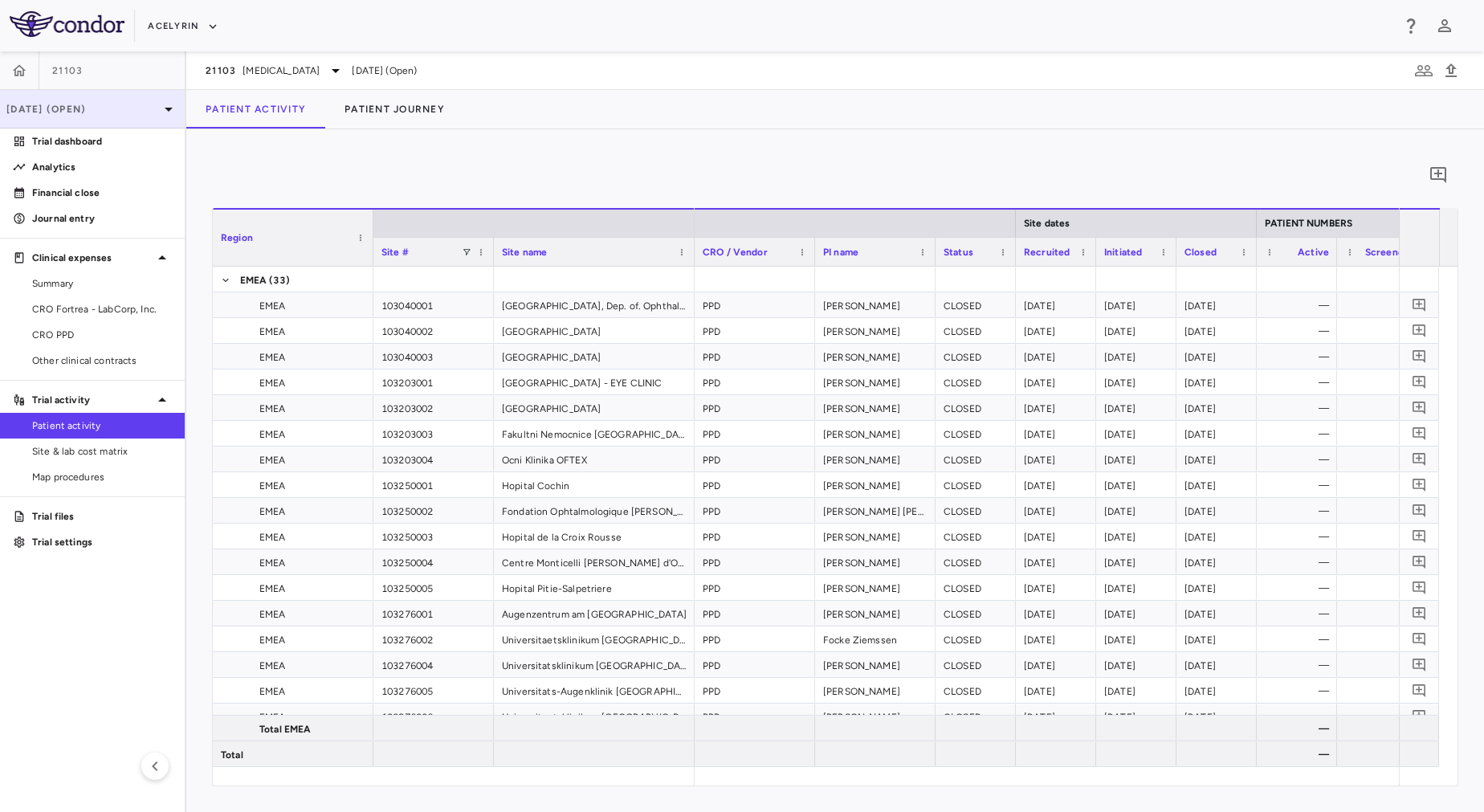
click at [68, 106] on p "Sep 2025 (Open)" at bounding box center [83, 109] width 152 height 15
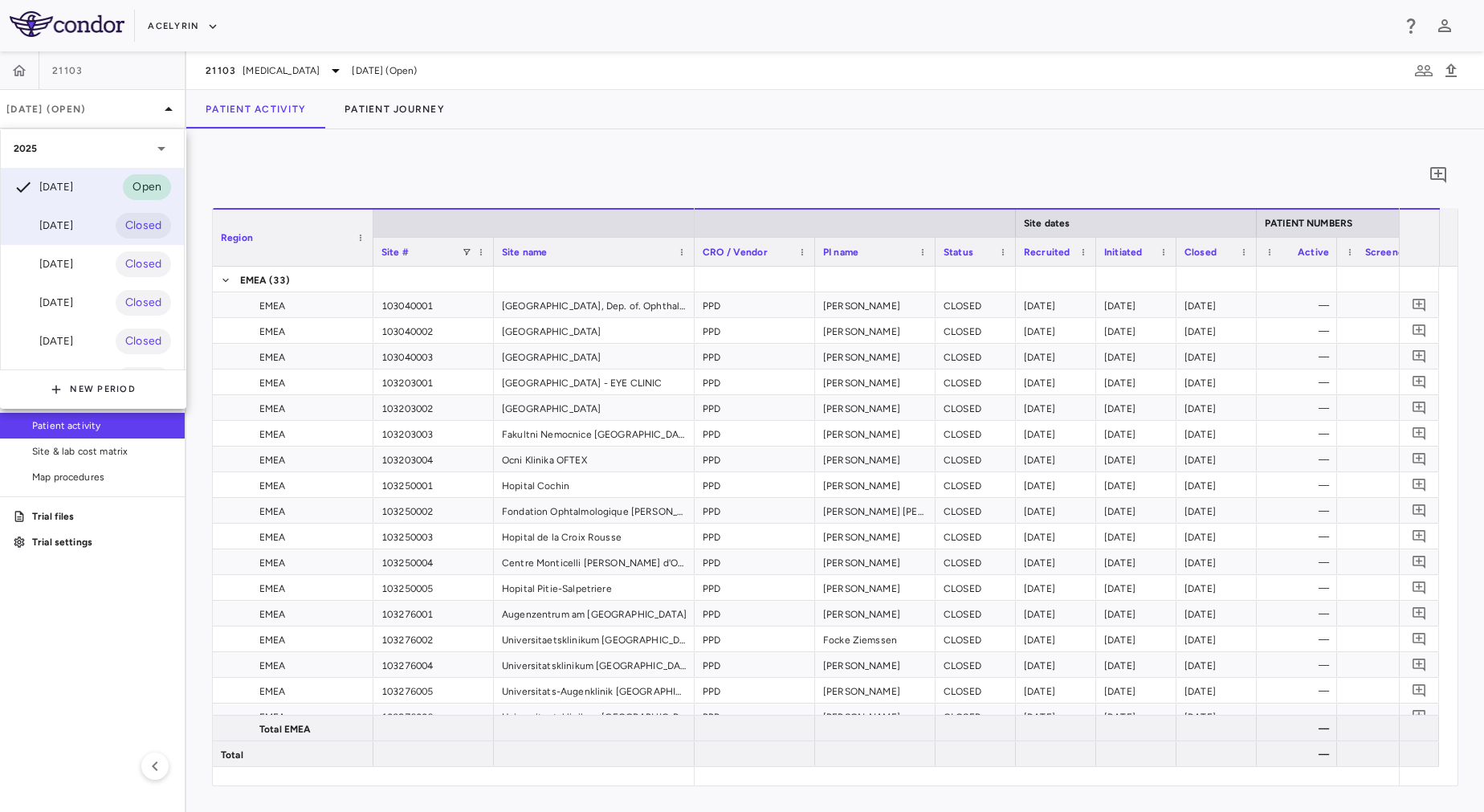
click at [73, 230] on div "Jul 2025" at bounding box center [43, 226] width 59 height 19
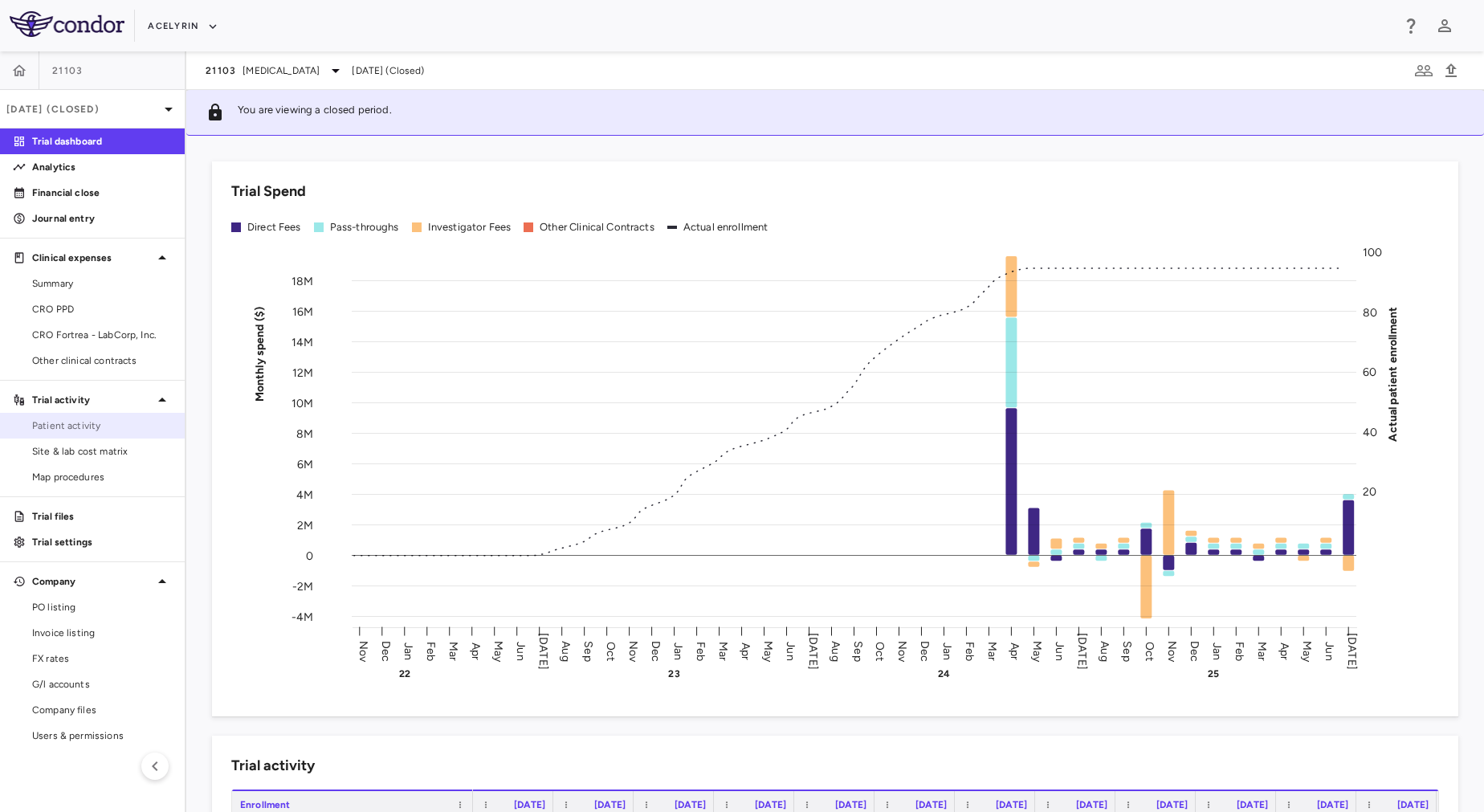
click at [80, 419] on span "Patient activity" at bounding box center [102, 426] width 140 height 15
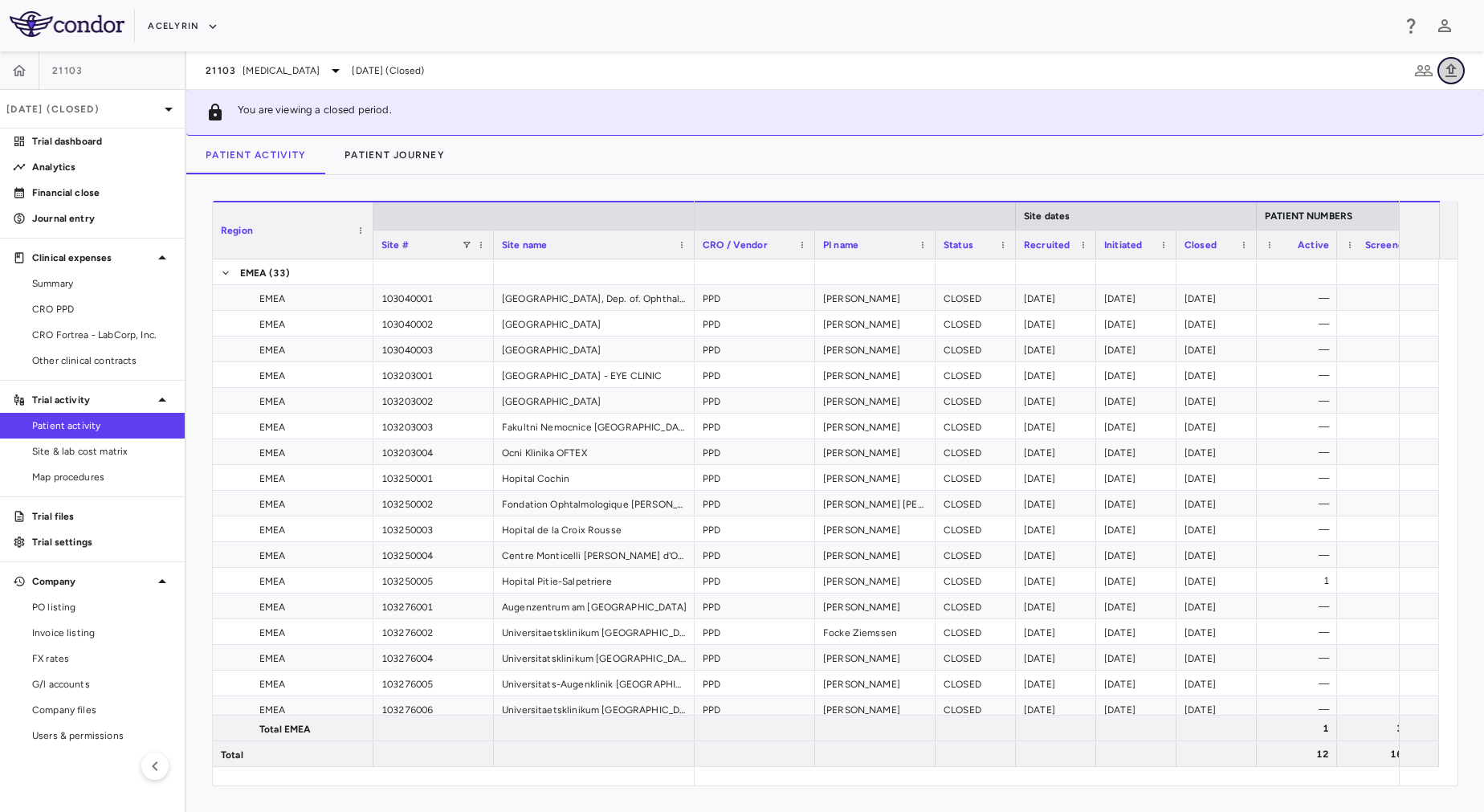
click at [1454, 71] on icon "button" at bounding box center [1452, 70] width 11 height 14
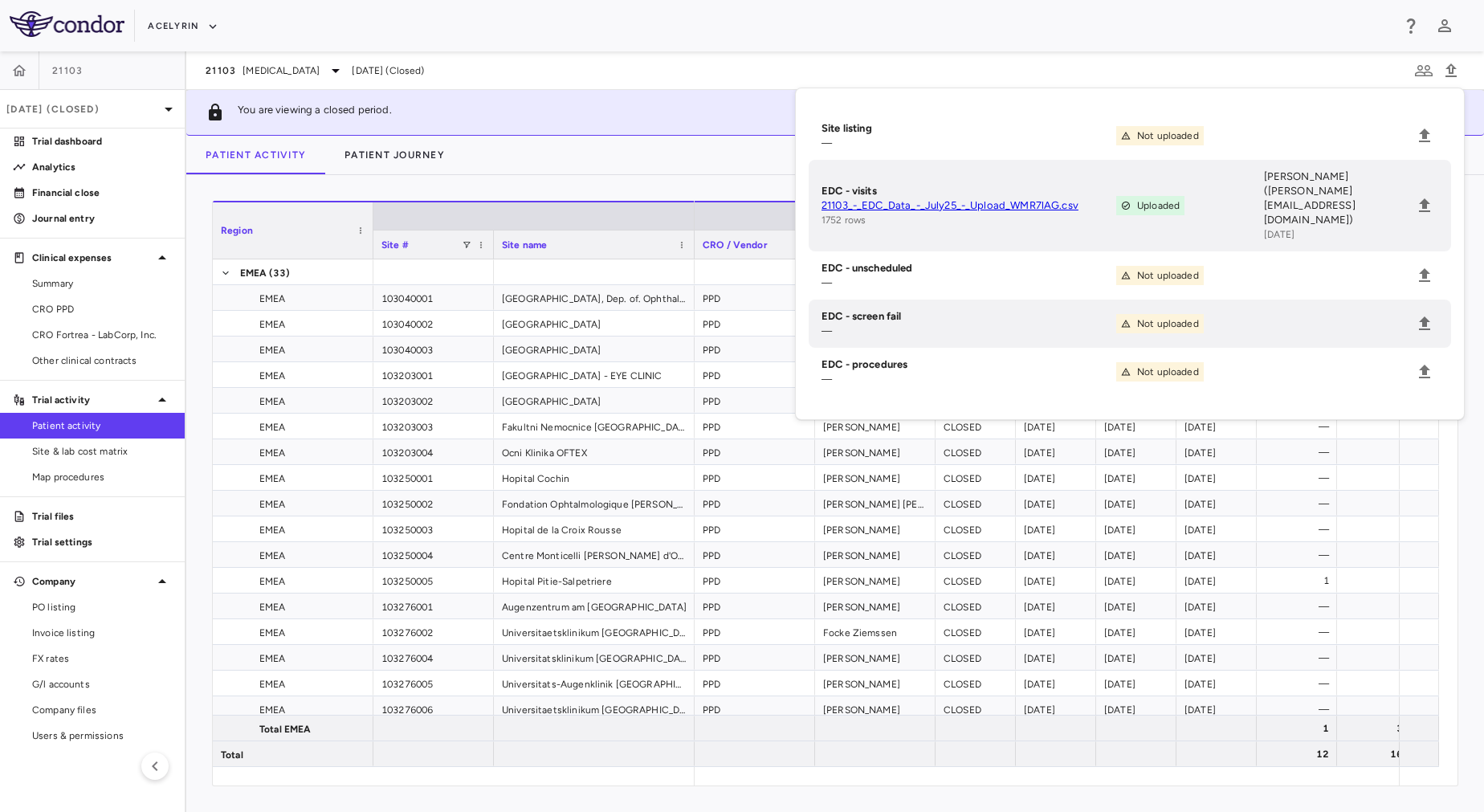
click at [980, 198] on link "21103_-_EDC_Data_-_July25_-_Upload_WMR7lAG.csv" at bounding box center [969, 206] width 295 height 15
click at [87, 114] on p "Jul 2025 (Closed)" at bounding box center [83, 109] width 152 height 15
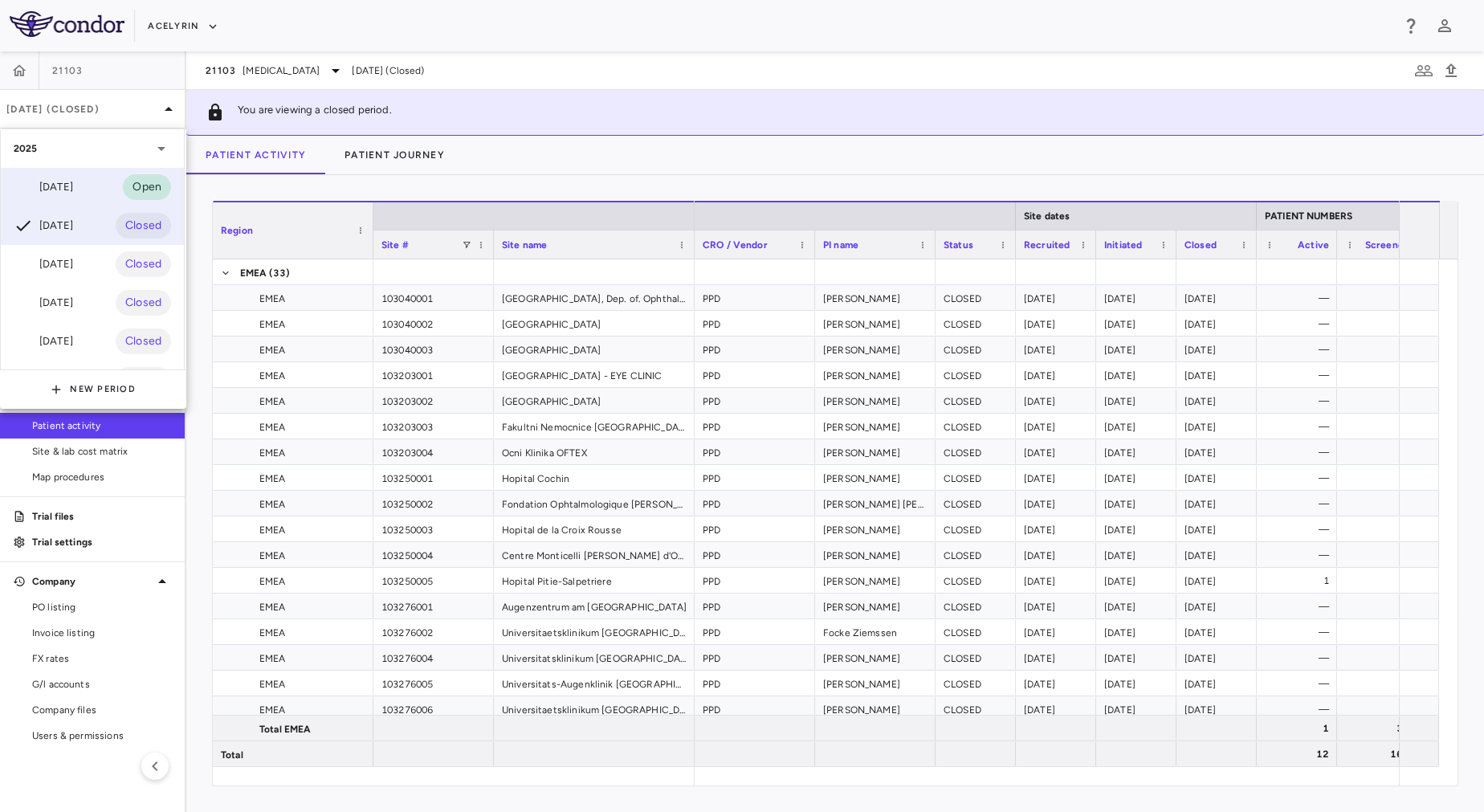
click at [89, 194] on div "Sep 2025 Open" at bounding box center [92, 187] width 183 height 39
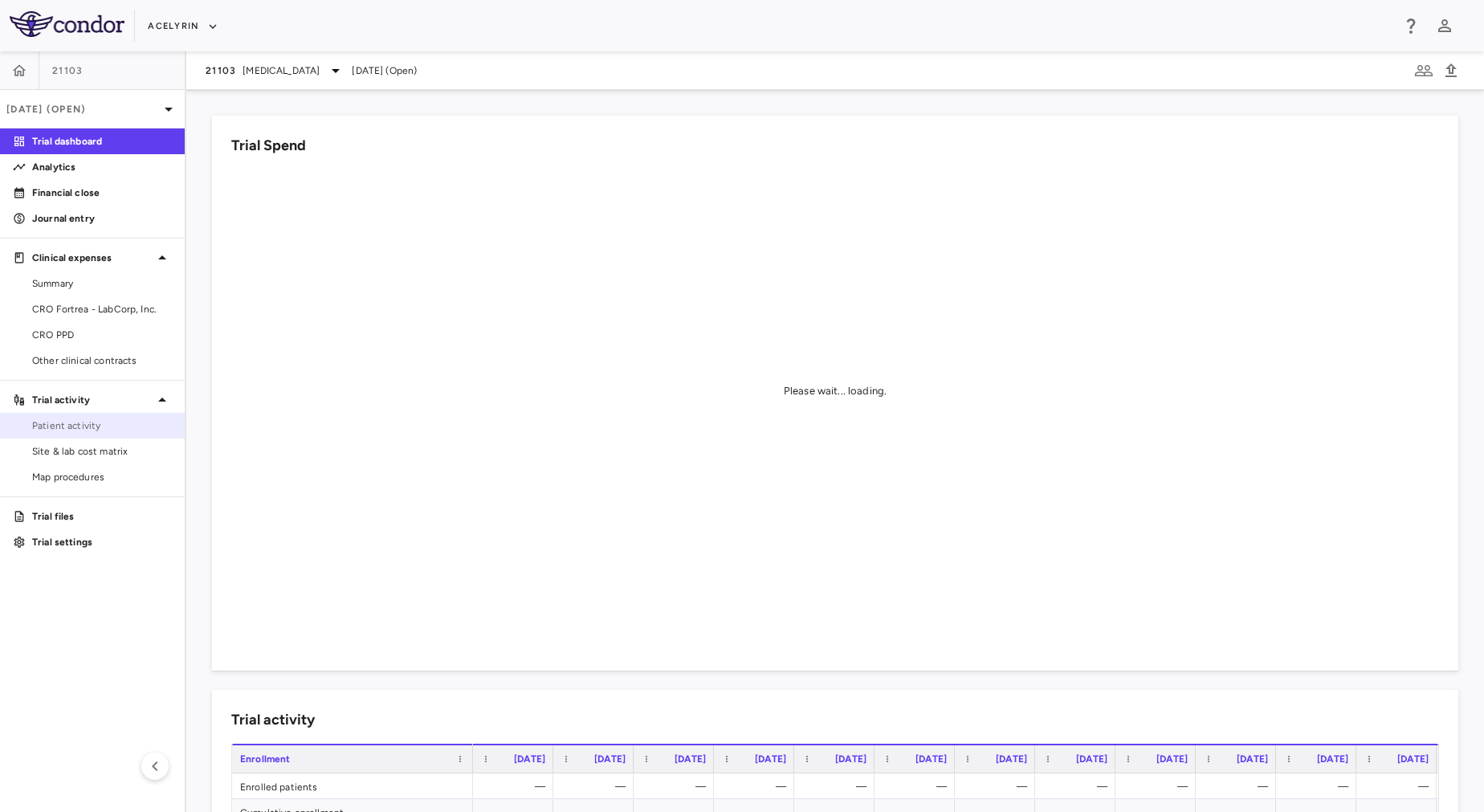
click at [74, 423] on span "Patient activity" at bounding box center [102, 426] width 140 height 15
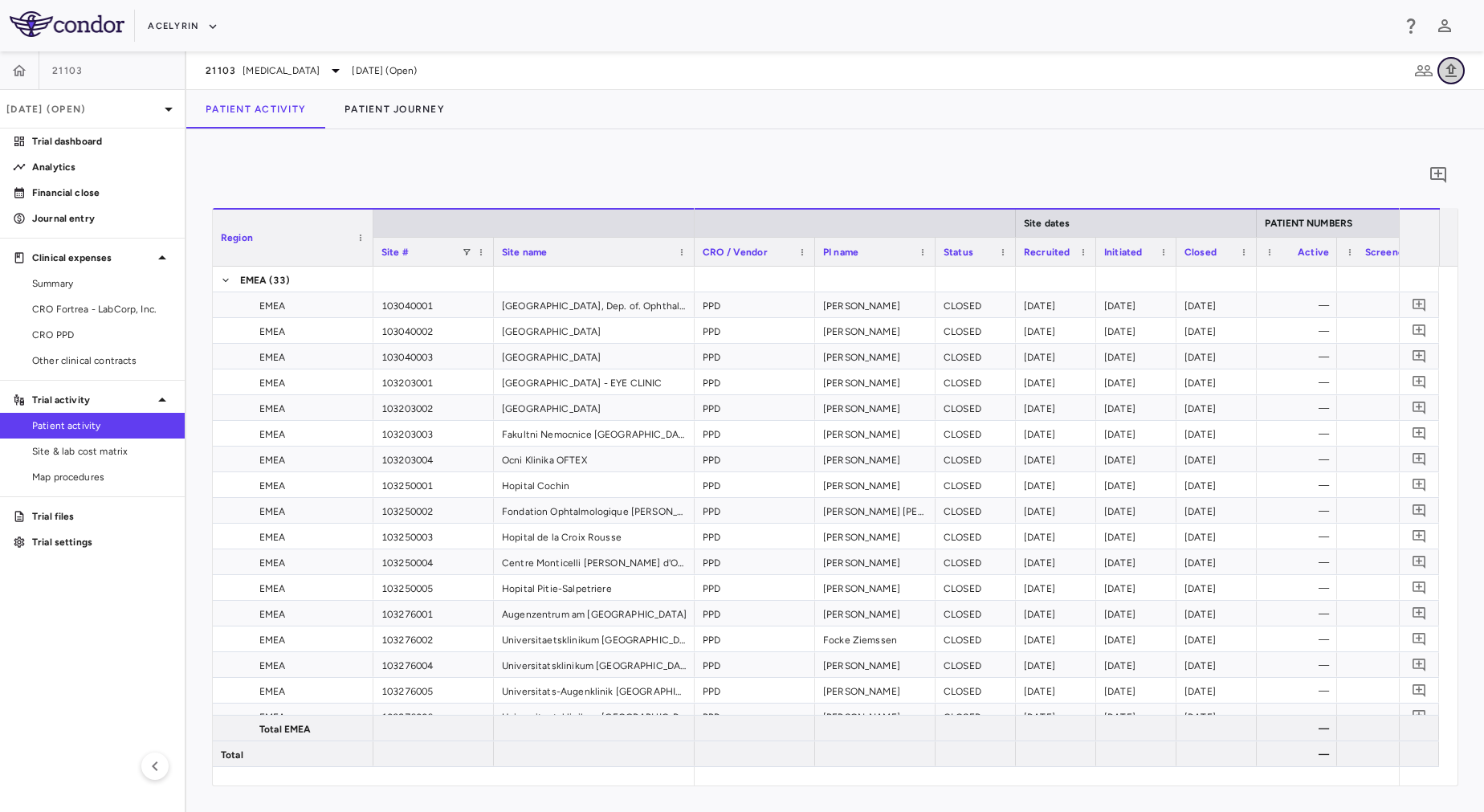
click at [1455, 73] on icon "button" at bounding box center [1452, 70] width 19 height 19
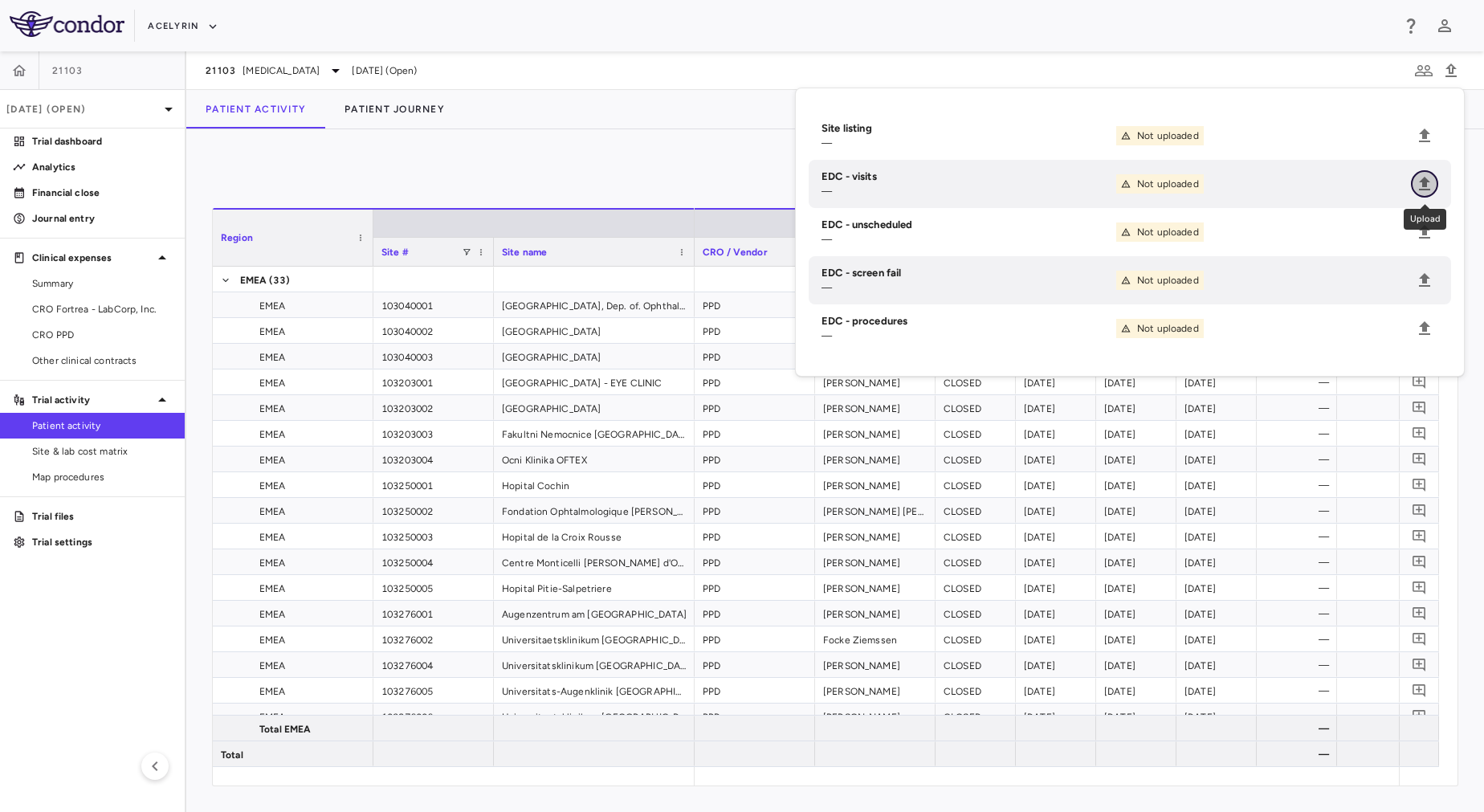
click at [1420, 177] on icon "Upload" at bounding box center [1425, 184] width 19 height 19
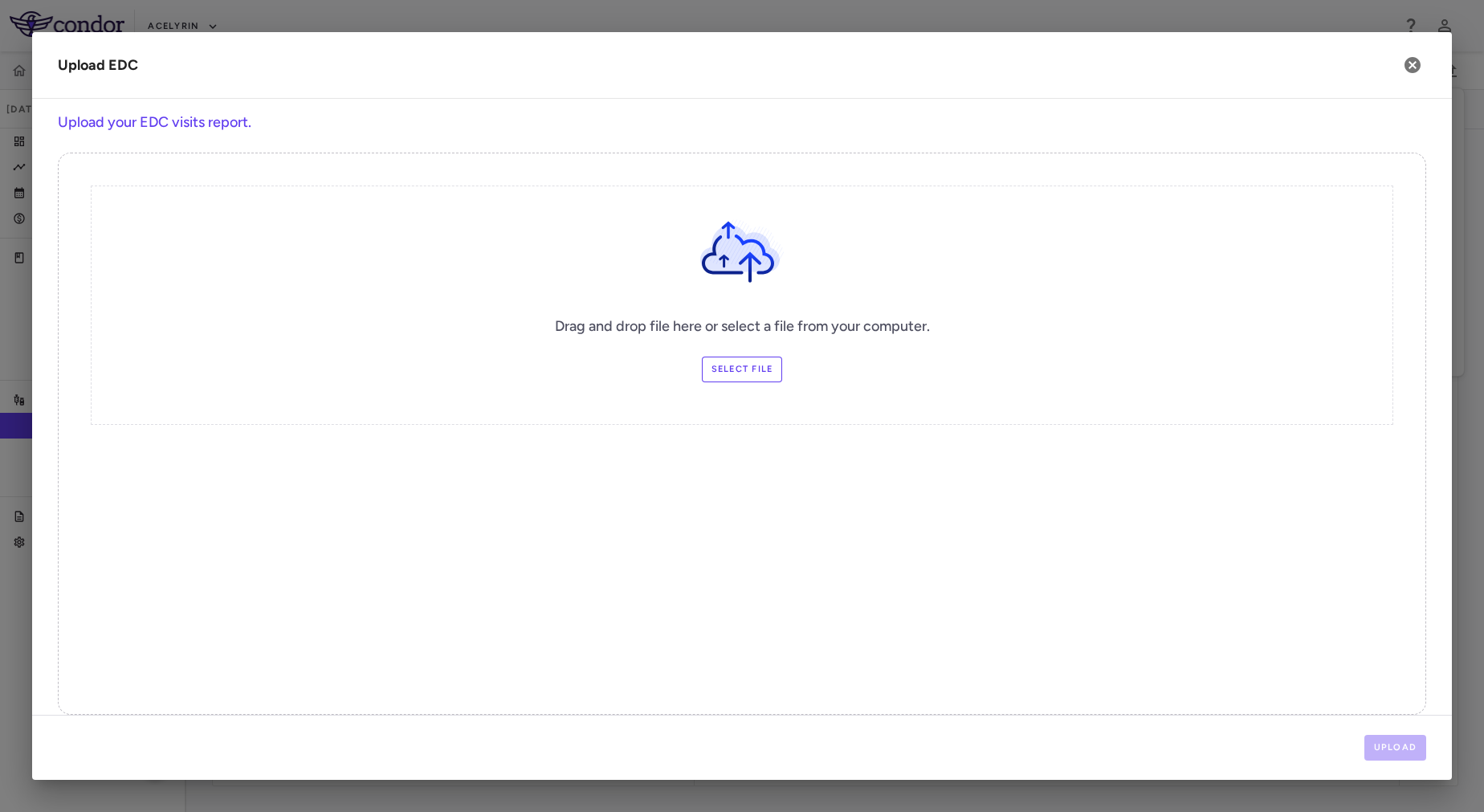
click at [718, 372] on label "Select file" at bounding box center [742, 369] width 81 height 26
click at [0, 0] on input "Select file" at bounding box center [0, 0] width 0 height 0
click at [1377, 739] on button "Upload" at bounding box center [1396, 748] width 62 height 26
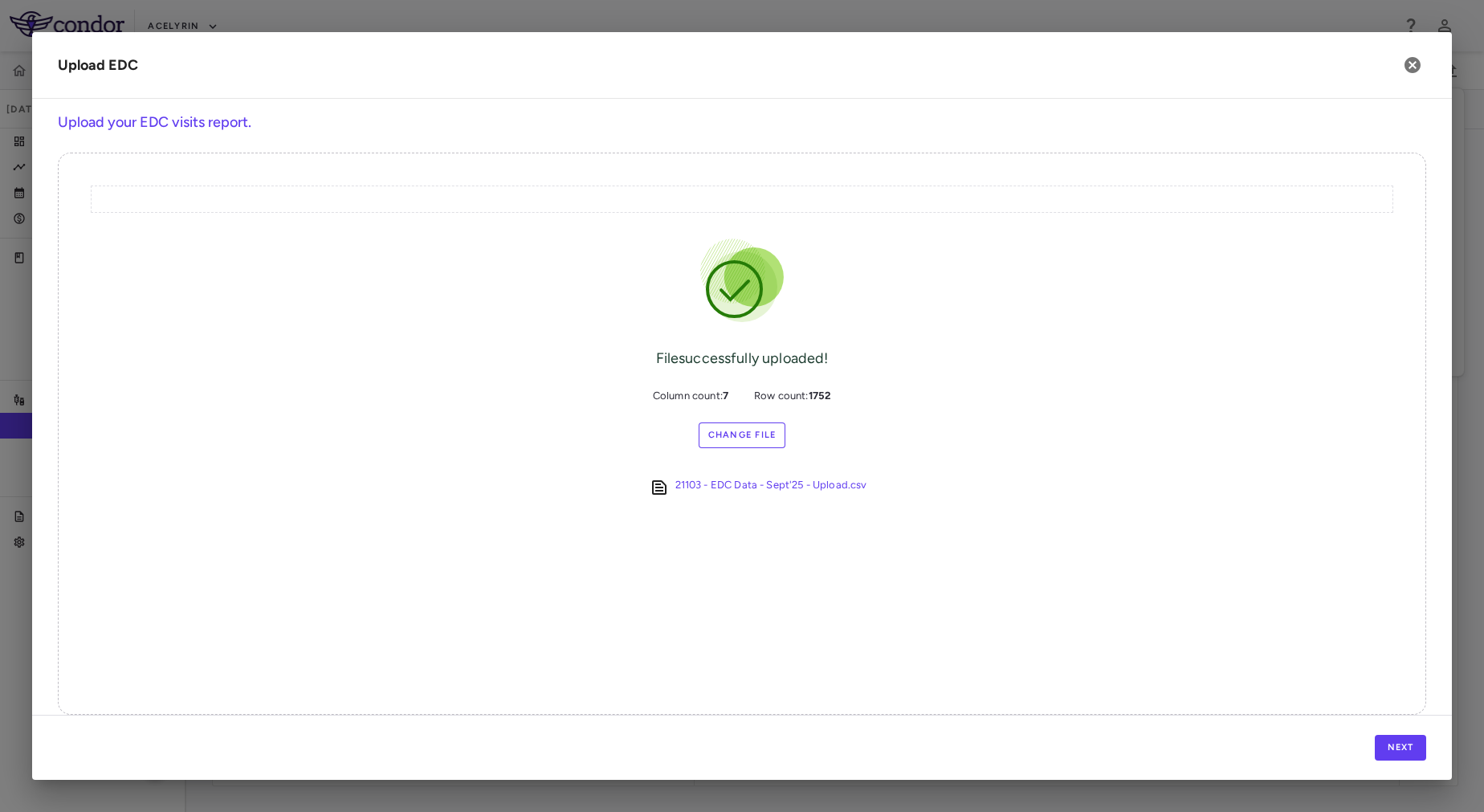
drag, startPoint x: 1414, startPoint y: 746, endPoint x: 833, endPoint y: 702, distance: 582.7
click at [833, 702] on div "File successfully uploaded! Column count: 7 Row count: 1752 Change File 21103 -…" at bounding box center [742, 433] width 1368 height 562
click at [1396, 746] on button "Next" at bounding box center [1400, 748] width 51 height 26
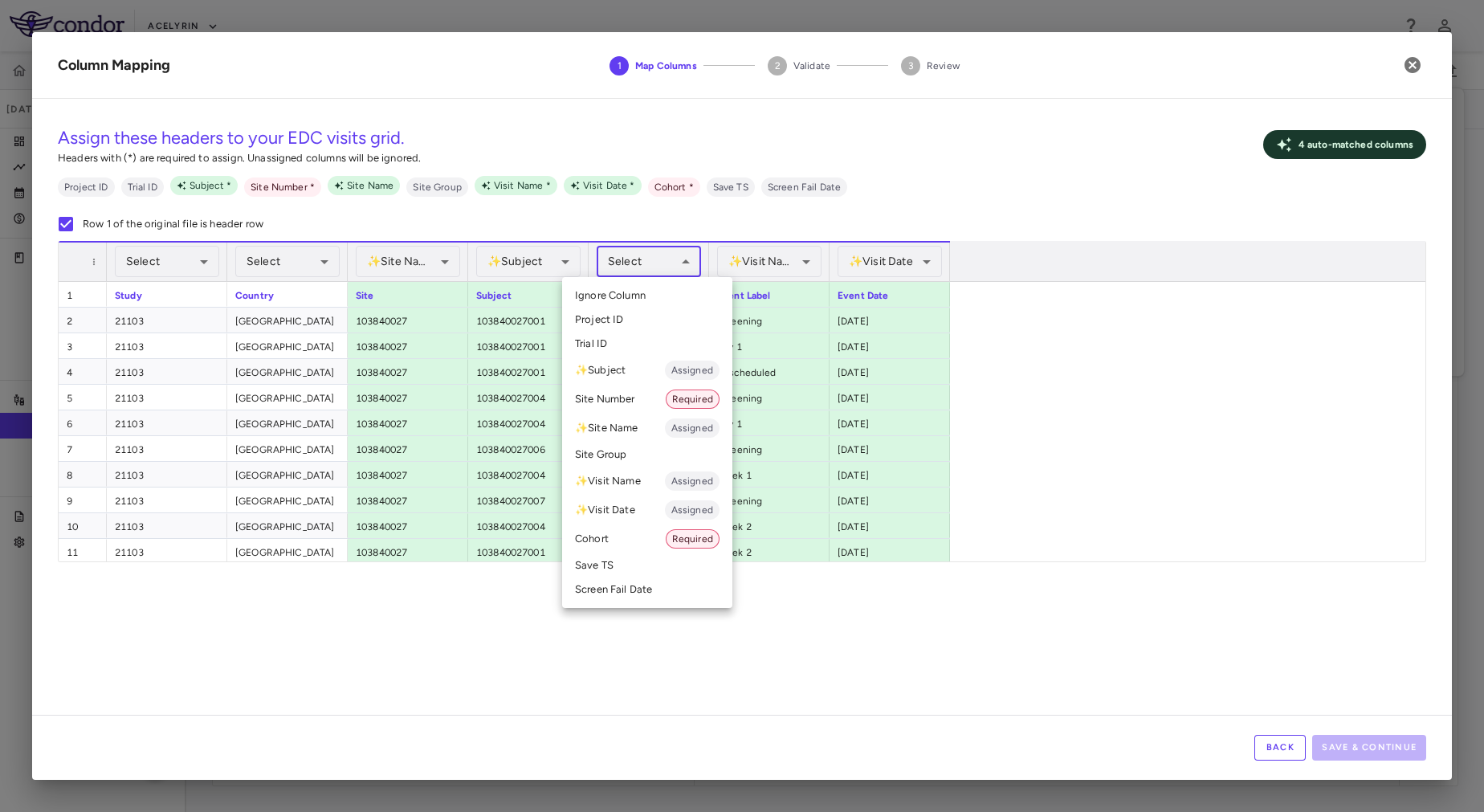
click at [663, 259] on body "Skip to sidebar Skip to main content Acelyrin 21103 Sep 2025 (Open) Trial dashb…" at bounding box center [742, 406] width 1484 height 812
click at [924, 669] on div at bounding box center [742, 406] width 1484 height 812
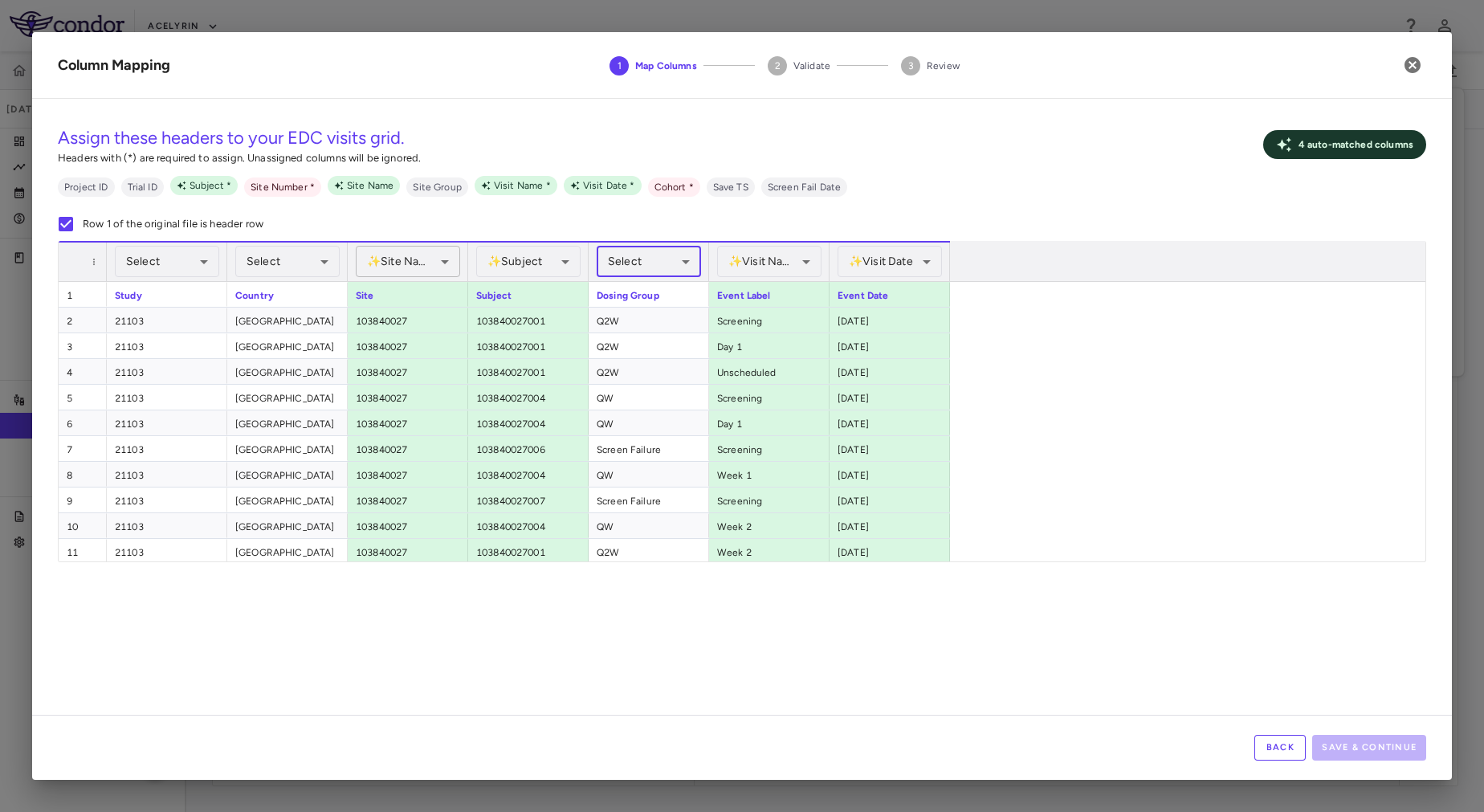
click at [426, 265] on body "Skip to sidebar Skip to main content Acelyrin 21103 Sep 2025 (Open) Trial dashb…" at bounding box center [742, 406] width 1484 height 812
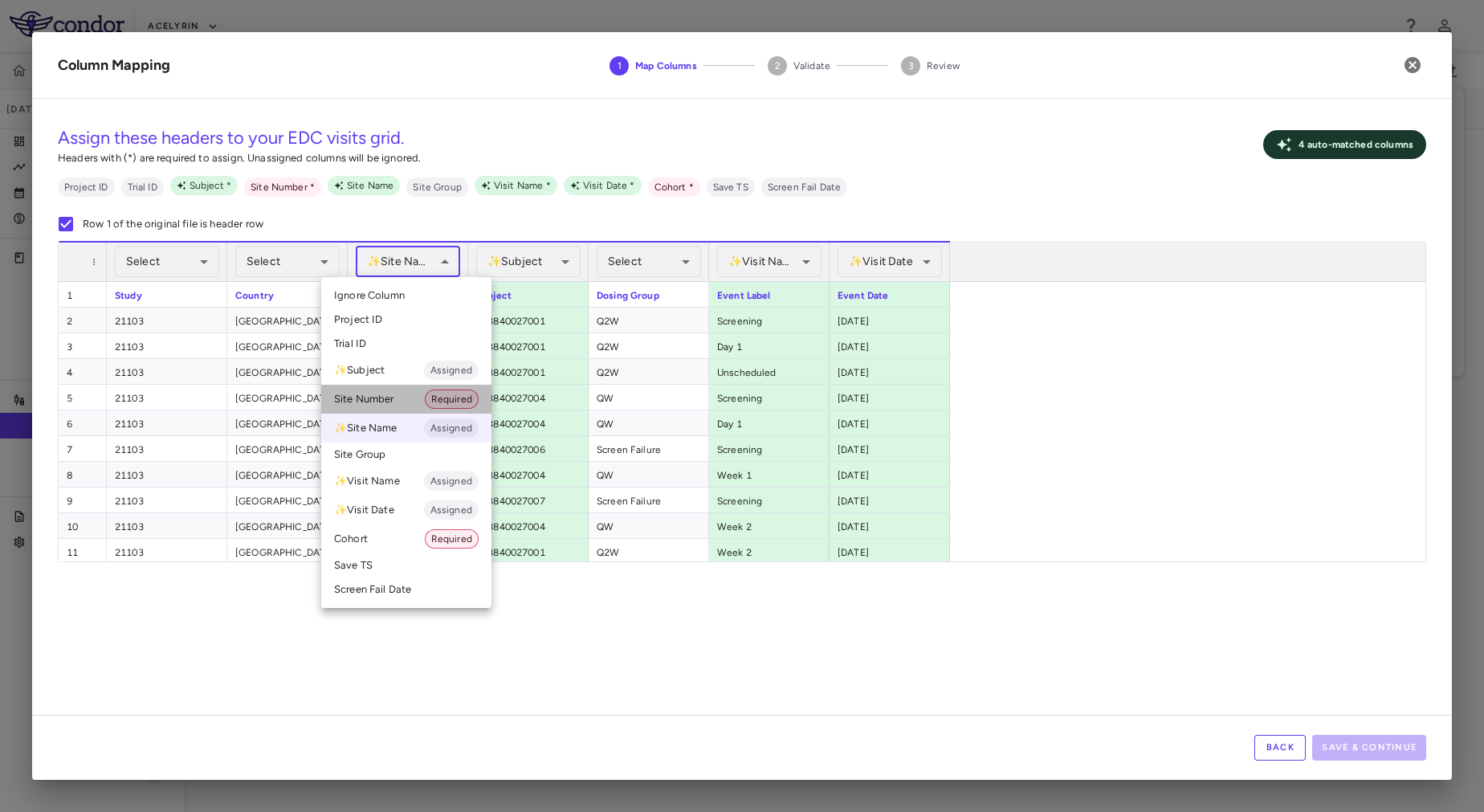
click at [381, 397] on li "Site Number Required" at bounding box center [406, 399] width 170 height 29
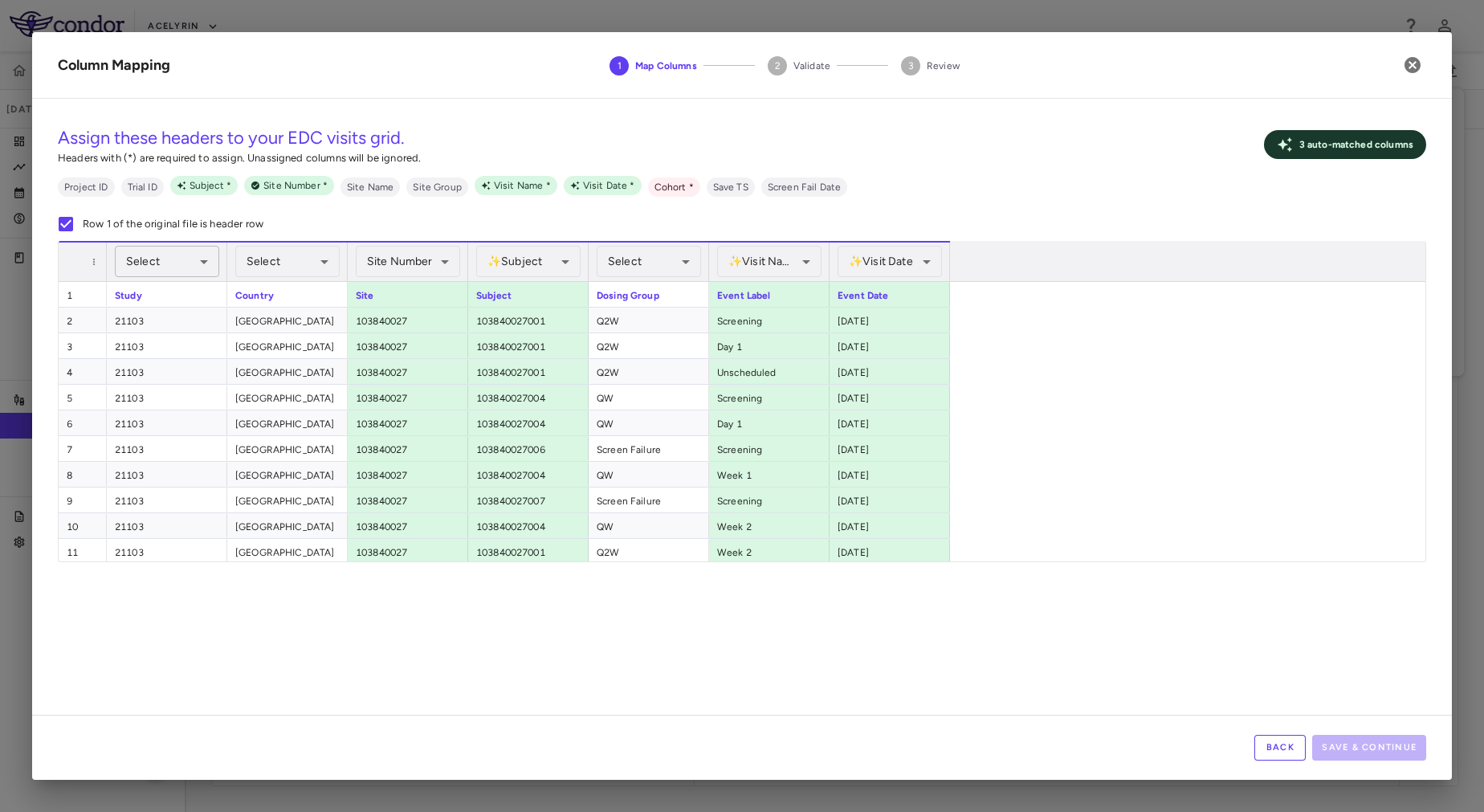
click at [163, 266] on body "Skip to sidebar Skip to main content Acelyrin 21103 Sep 2025 (Open) Trial dashb…" at bounding box center [742, 406] width 1484 height 812
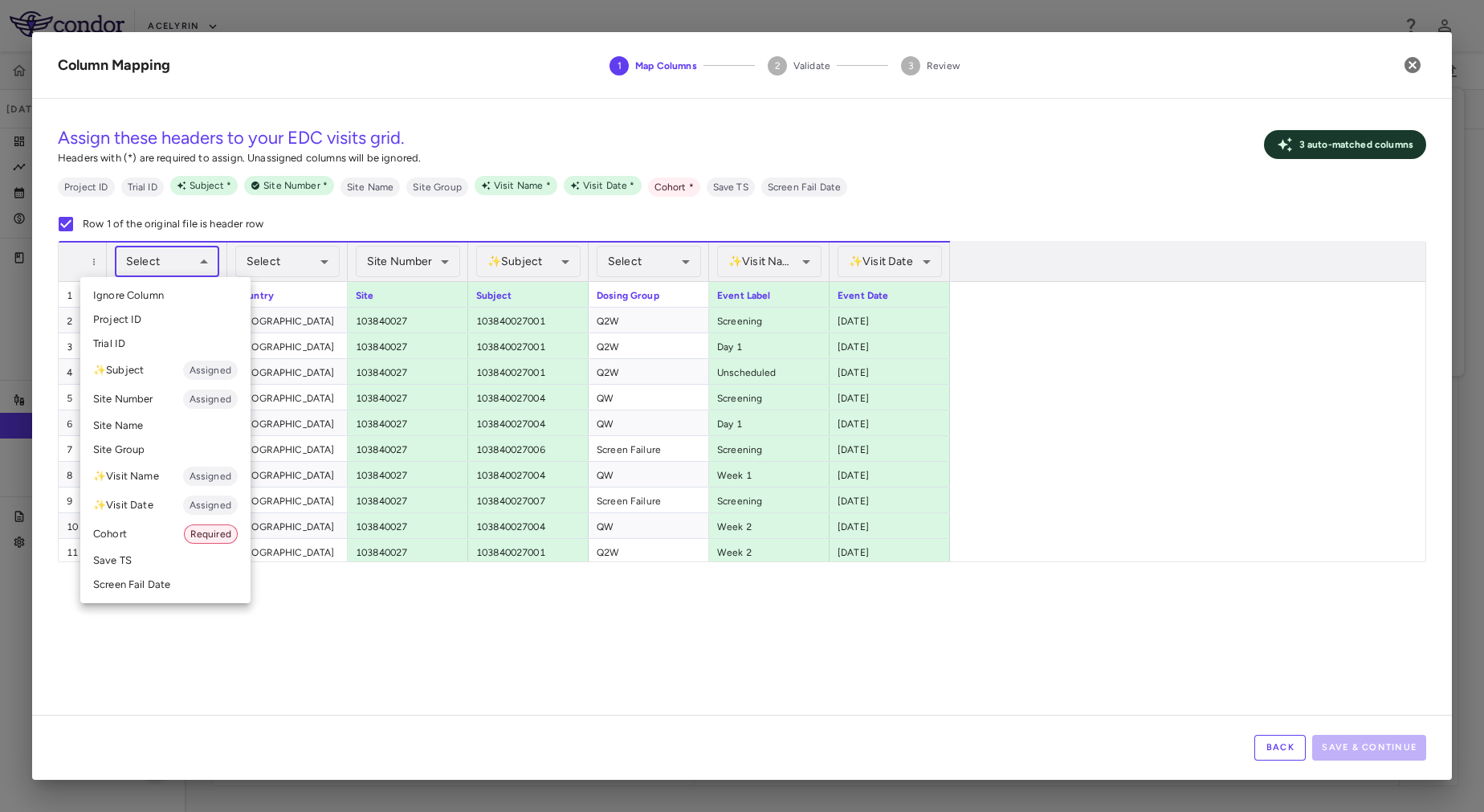
click at [168, 347] on li "Trial ID" at bounding box center [165, 344] width 170 height 24
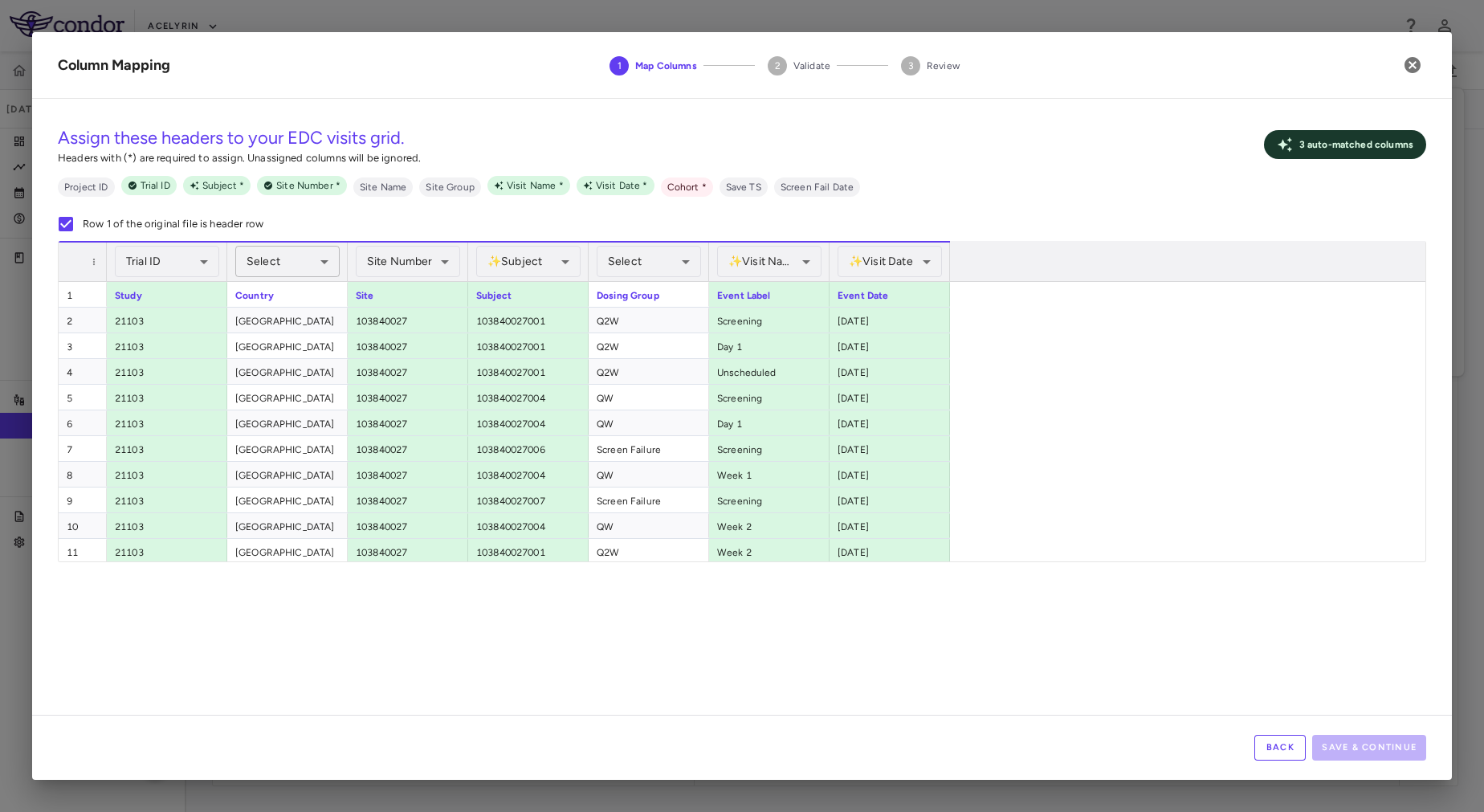
click at [262, 267] on body "Skip to sidebar Skip to main content Acelyrin 21103 Sep 2025 (Open) Trial dashb…" at bounding box center [742, 406] width 1484 height 812
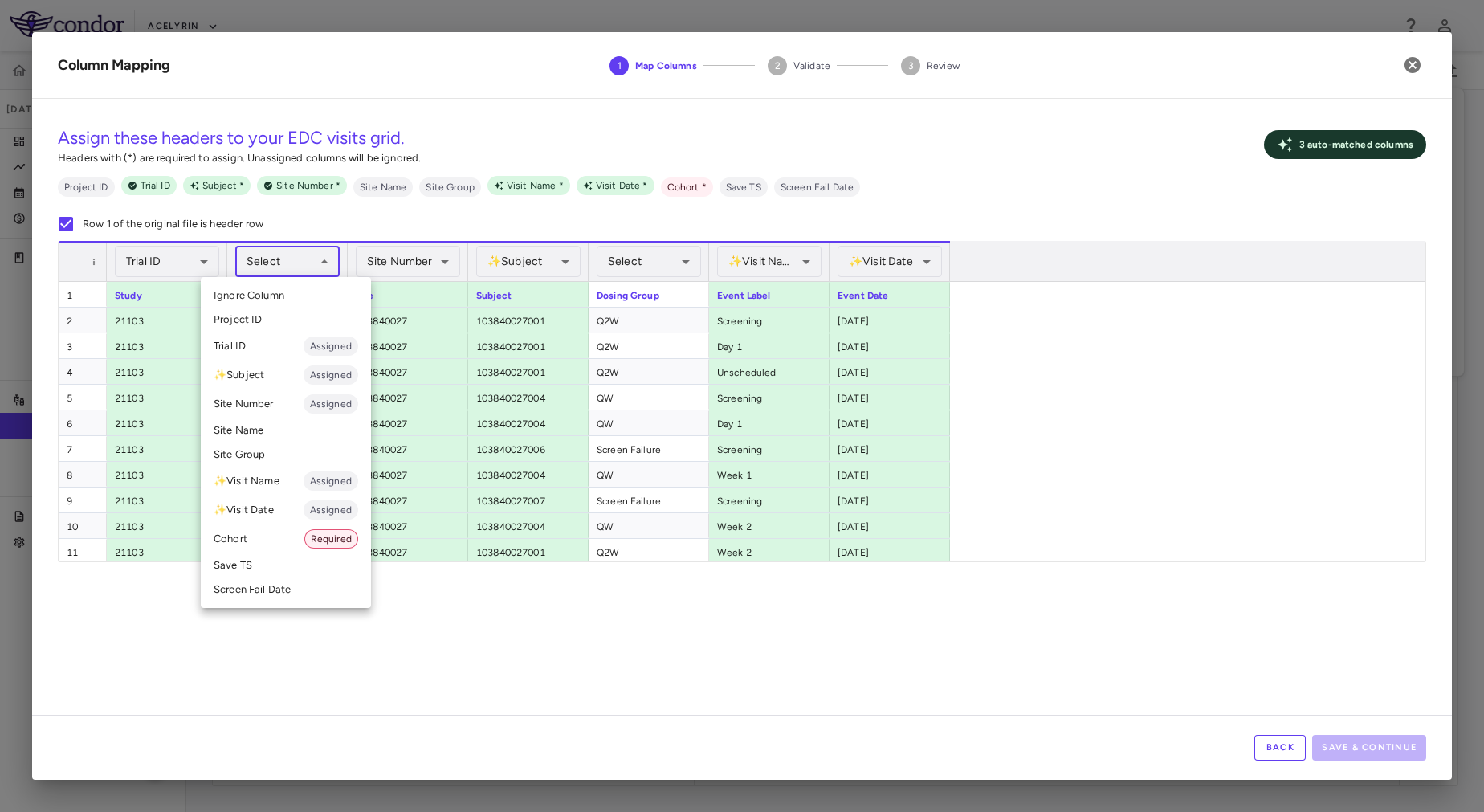
click at [342, 660] on div at bounding box center [742, 406] width 1484 height 812
click at [301, 270] on body "Skip to sidebar Skip to main content Acelyrin 21103 Sep 2025 (Open) Trial dashb…" at bounding box center [742, 406] width 1484 height 812
click at [500, 606] on div at bounding box center [742, 406] width 1484 height 812
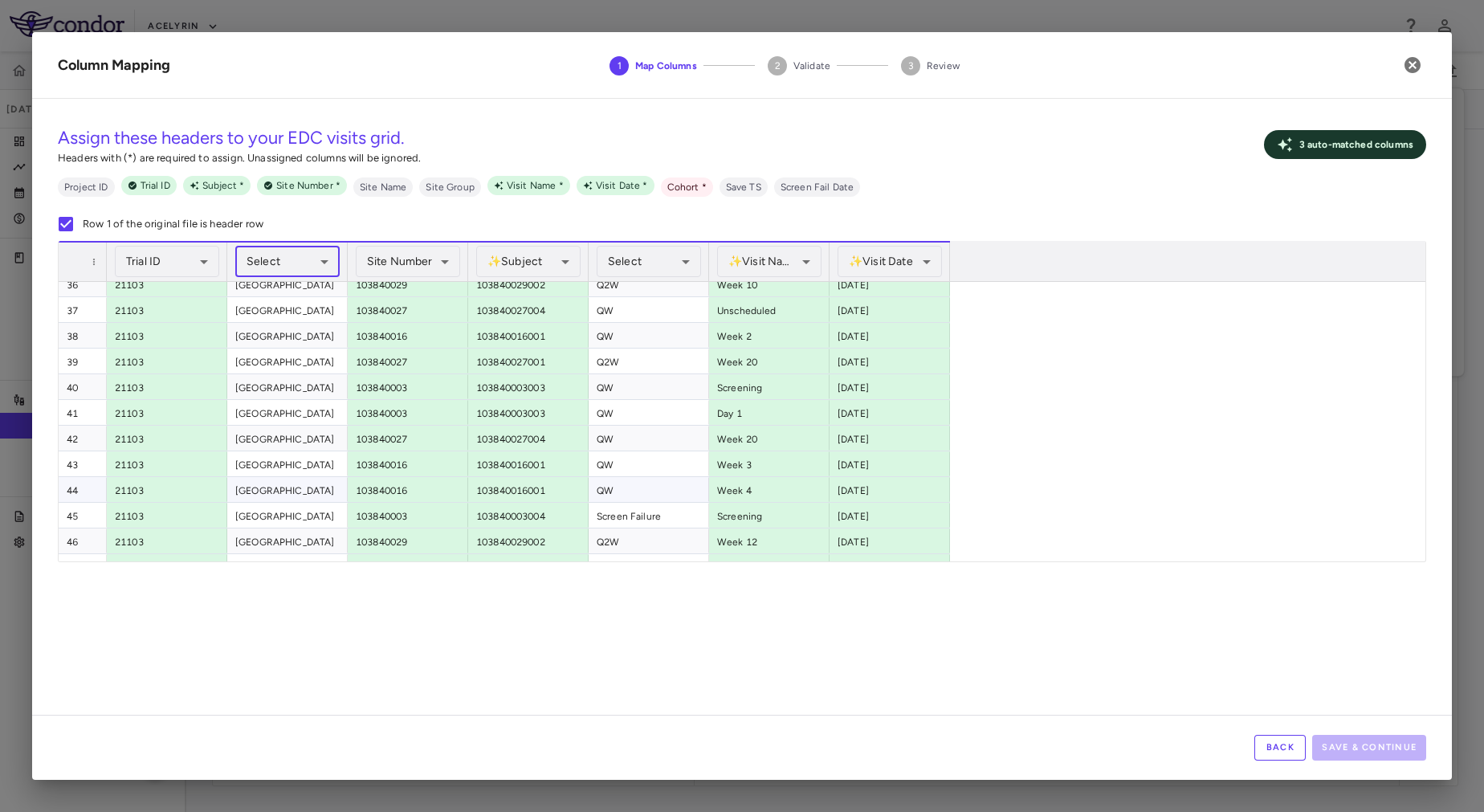
scroll to position [978, 0]
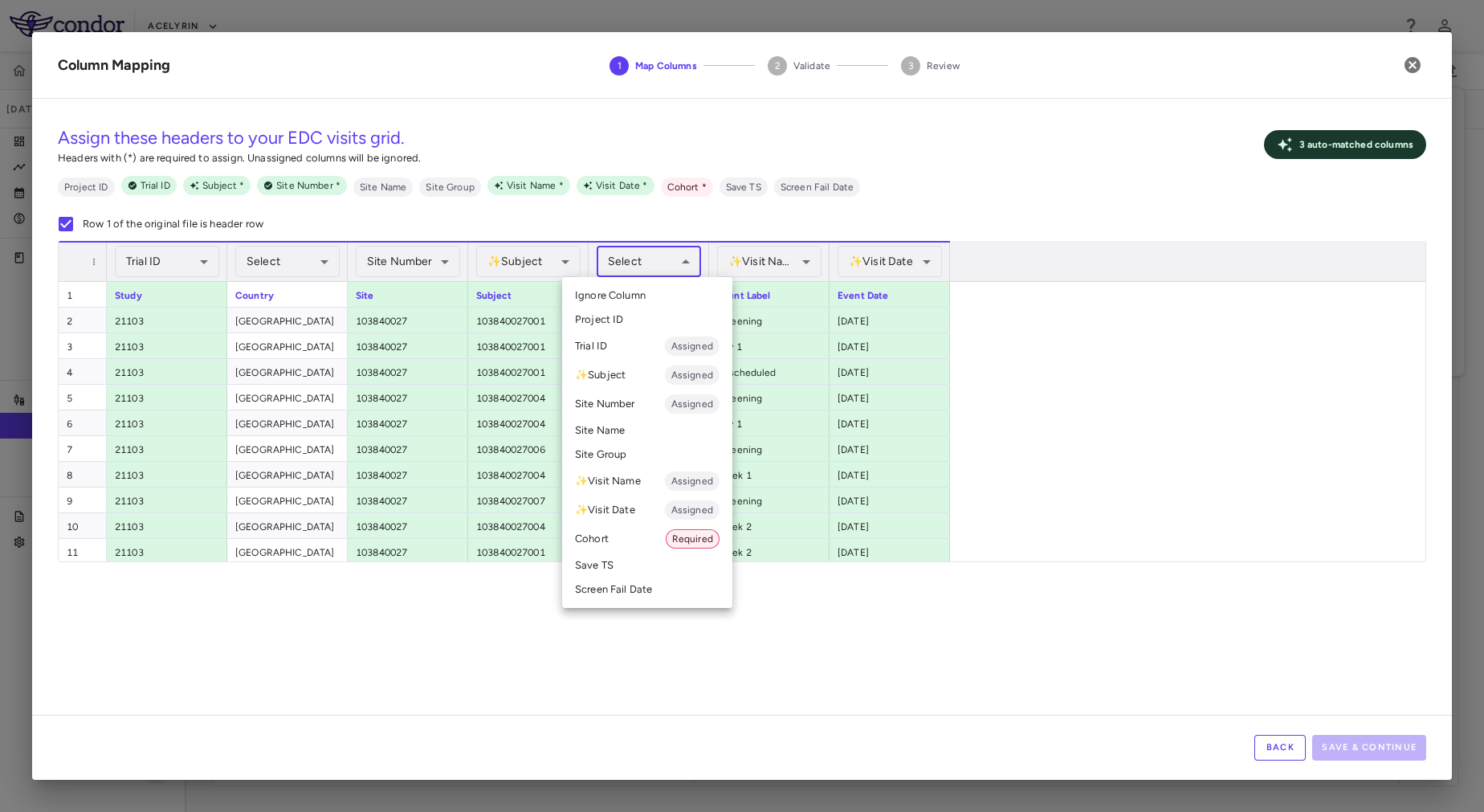
click at [632, 256] on body "Skip to sidebar Skip to main content Acelyrin 21103 Sep 2025 (Open) Trial dashb…" at bounding box center [742, 406] width 1484 height 812
click at [645, 534] on li "Cohort Required" at bounding box center [647, 539] width 170 height 29
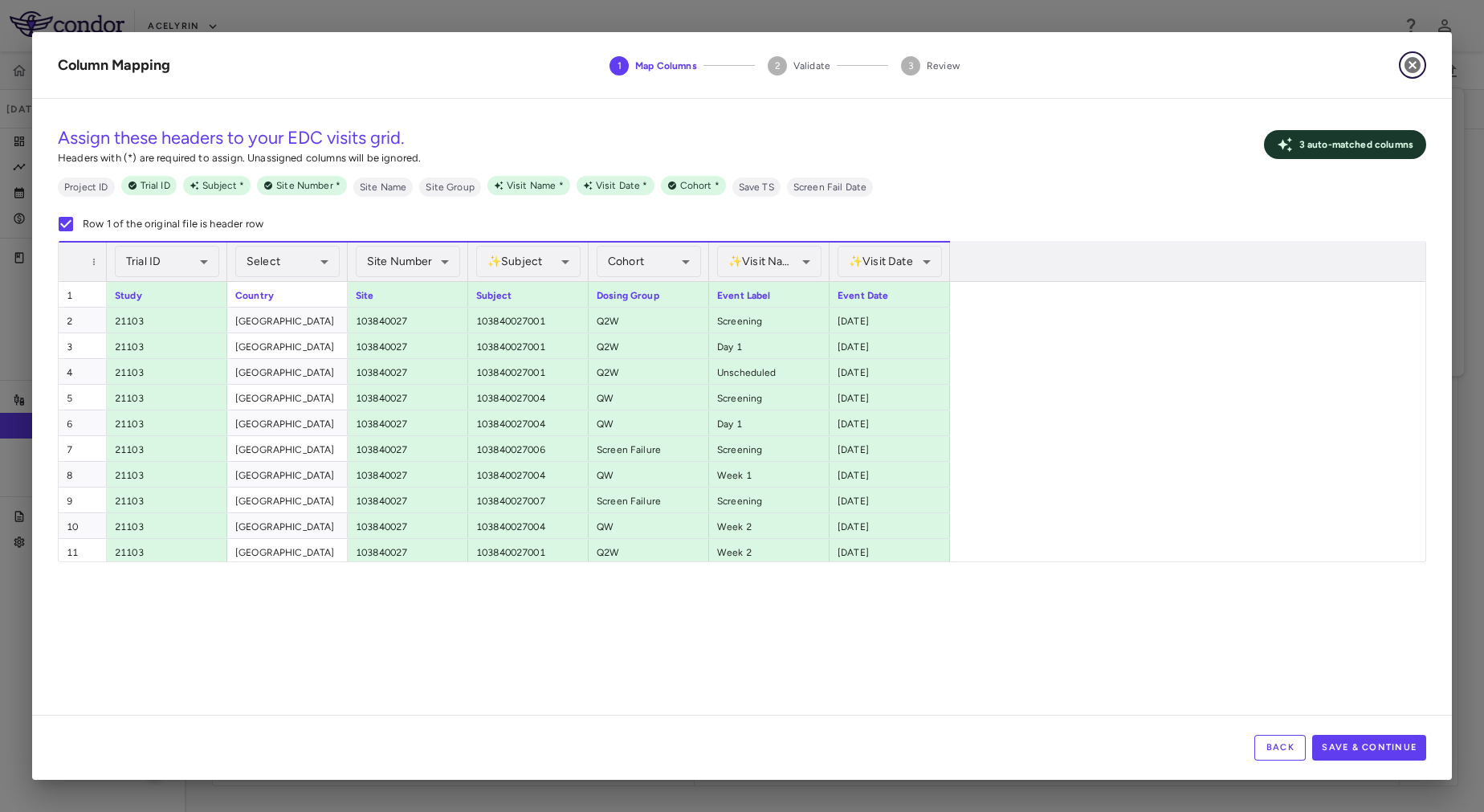
click at [1417, 63] on icon "button" at bounding box center [1413, 65] width 16 height 16
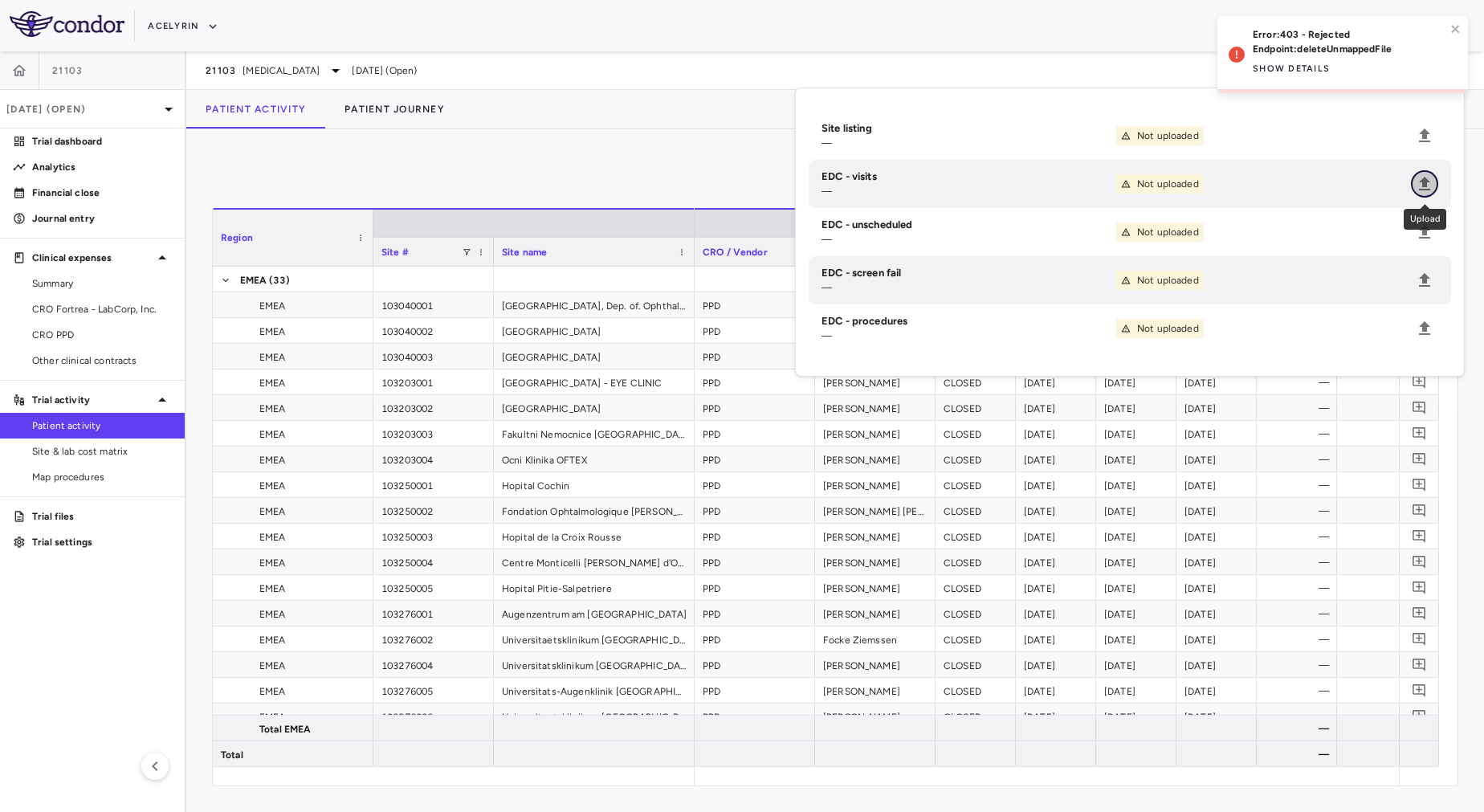
click at [1424, 175] on icon "Upload" at bounding box center [1425, 184] width 19 height 19
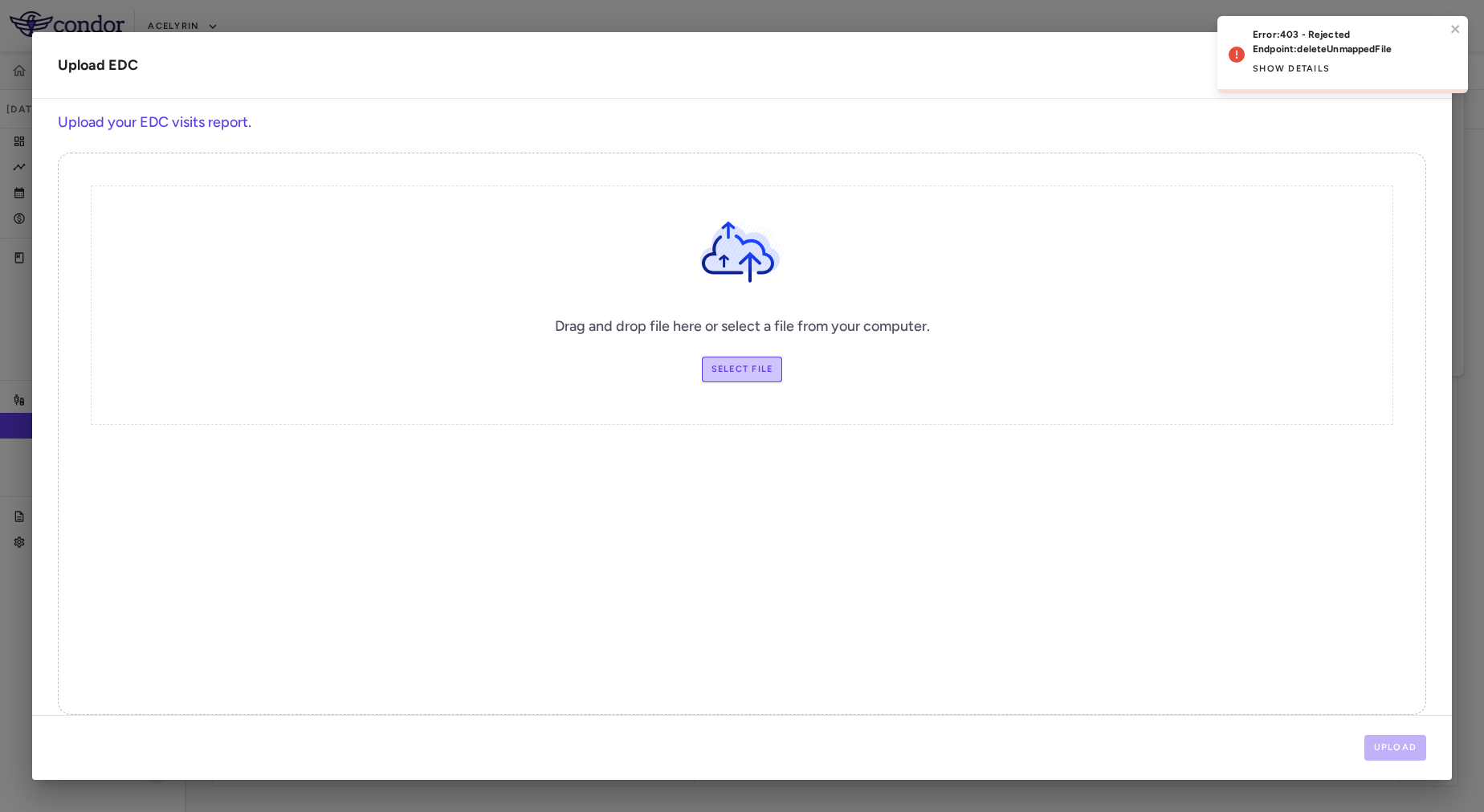
click at [709, 373] on label "Select file" at bounding box center [742, 369] width 81 height 26
click at [0, 0] on input "Select file" at bounding box center [0, 0] width 0 height 0
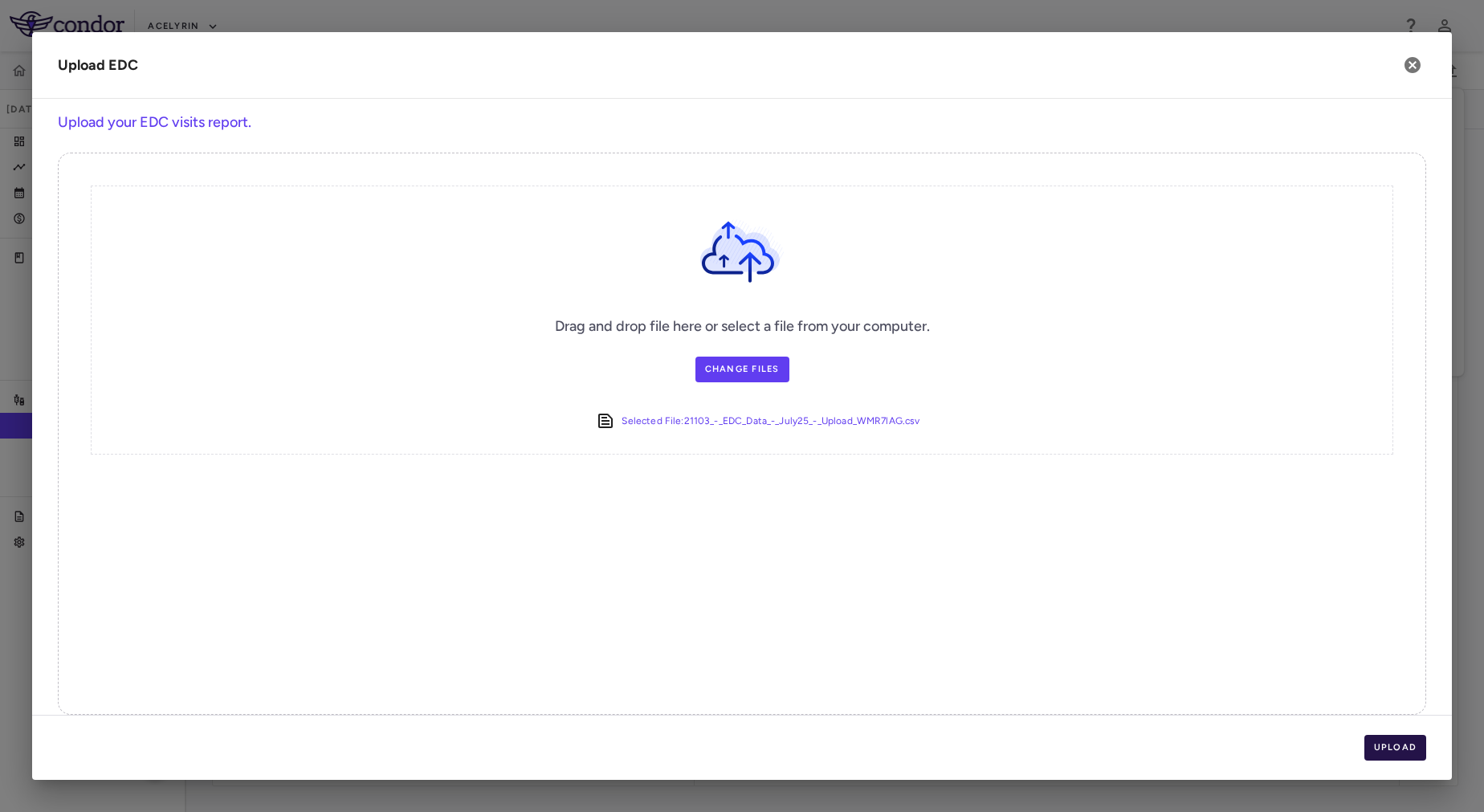
click at [1405, 748] on button "Upload" at bounding box center [1396, 748] width 62 height 26
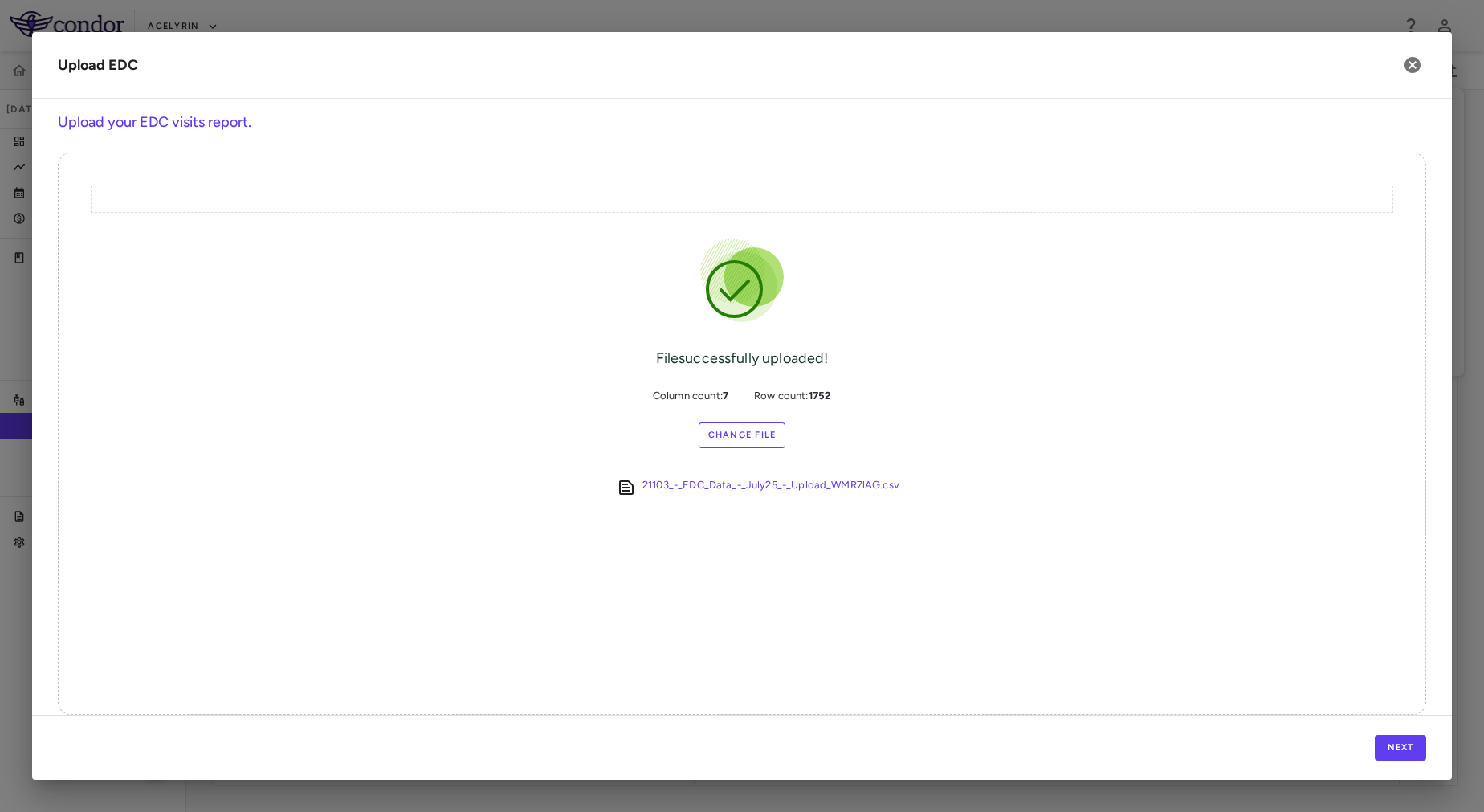
drag, startPoint x: 1380, startPoint y: 739, endPoint x: 884, endPoint y: 632, distance: 507.4
click at [884, 632] on div "File successfully uploaded! Column count: 7 Row count: 1752 Change File 21103_-…" at bounding box center [742, 433] width 1368 height 562
click at [1384, 747] on button "Next" at bounding box center [1400, 748] width 51 height 26
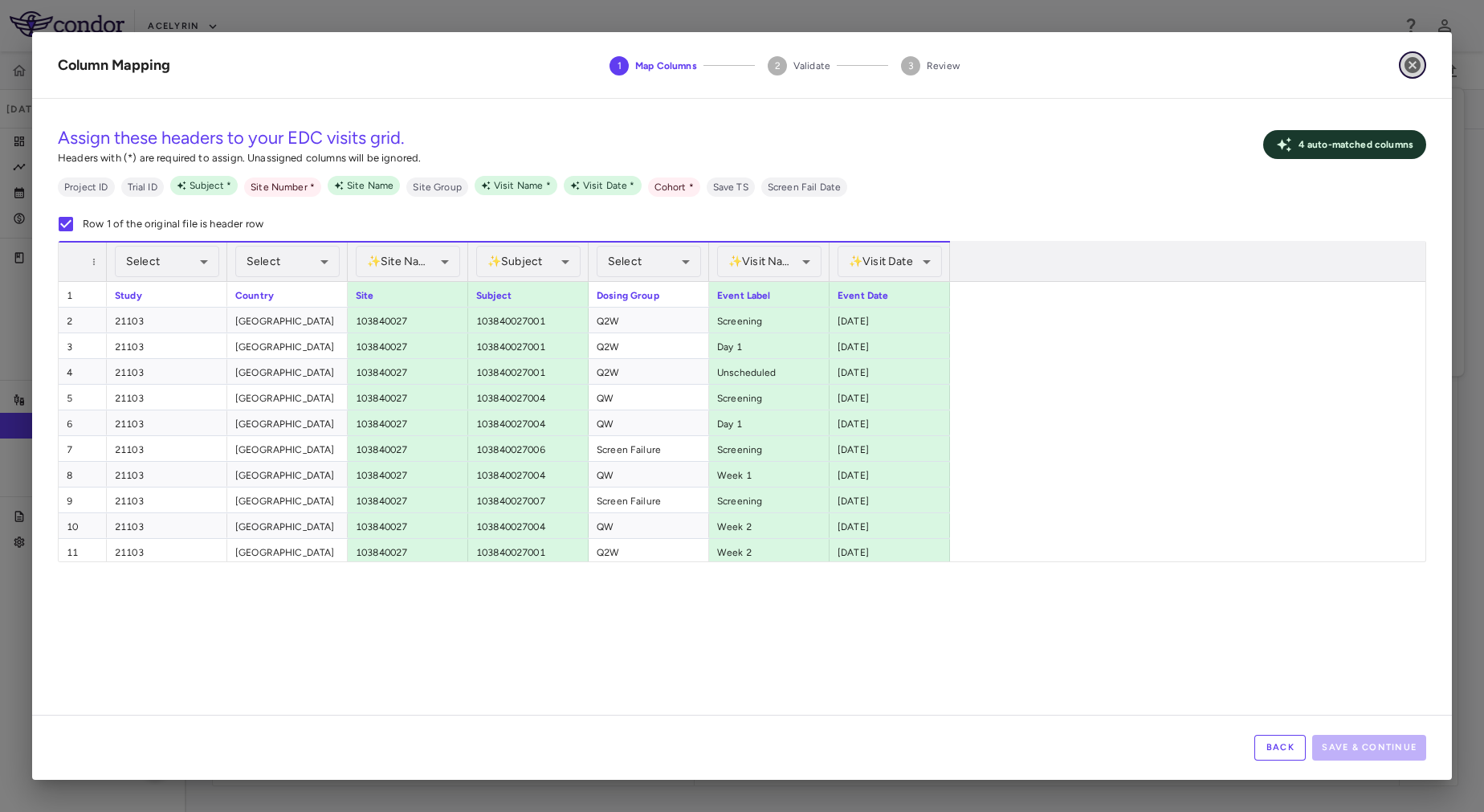
click at [1415, 66] on icon "button" at bounding box center [1413, 65] width 16 height 16
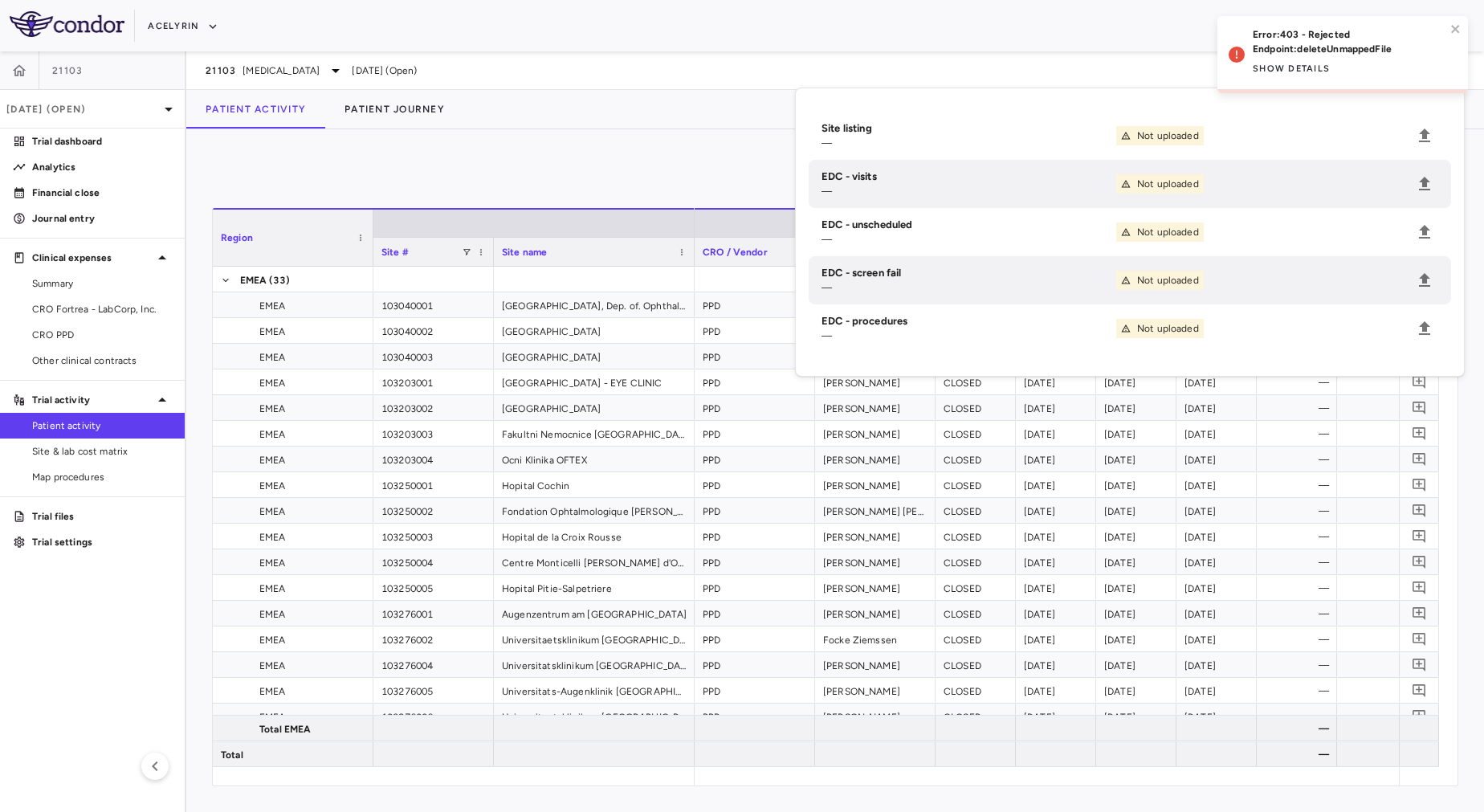
click at [588, 158] on div "0" at bounding box center [836, 175] width 1247 height 40
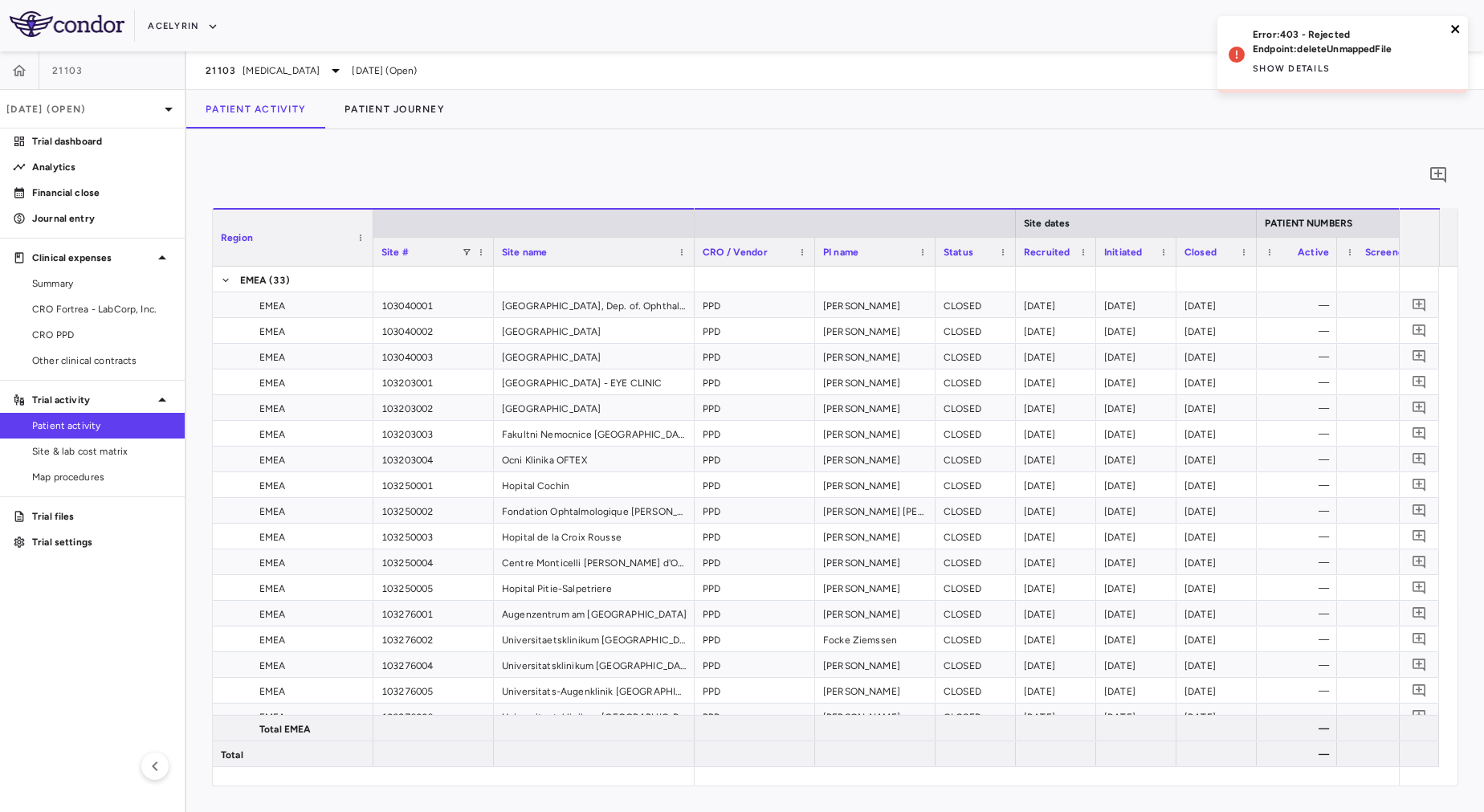
click at [1458, 27] on icon "close" at bounding box center [1456, 29] width 8 height 8
click at [1453, 68] on icon "button" at bounding box center [1452, 70] width 11 height 14
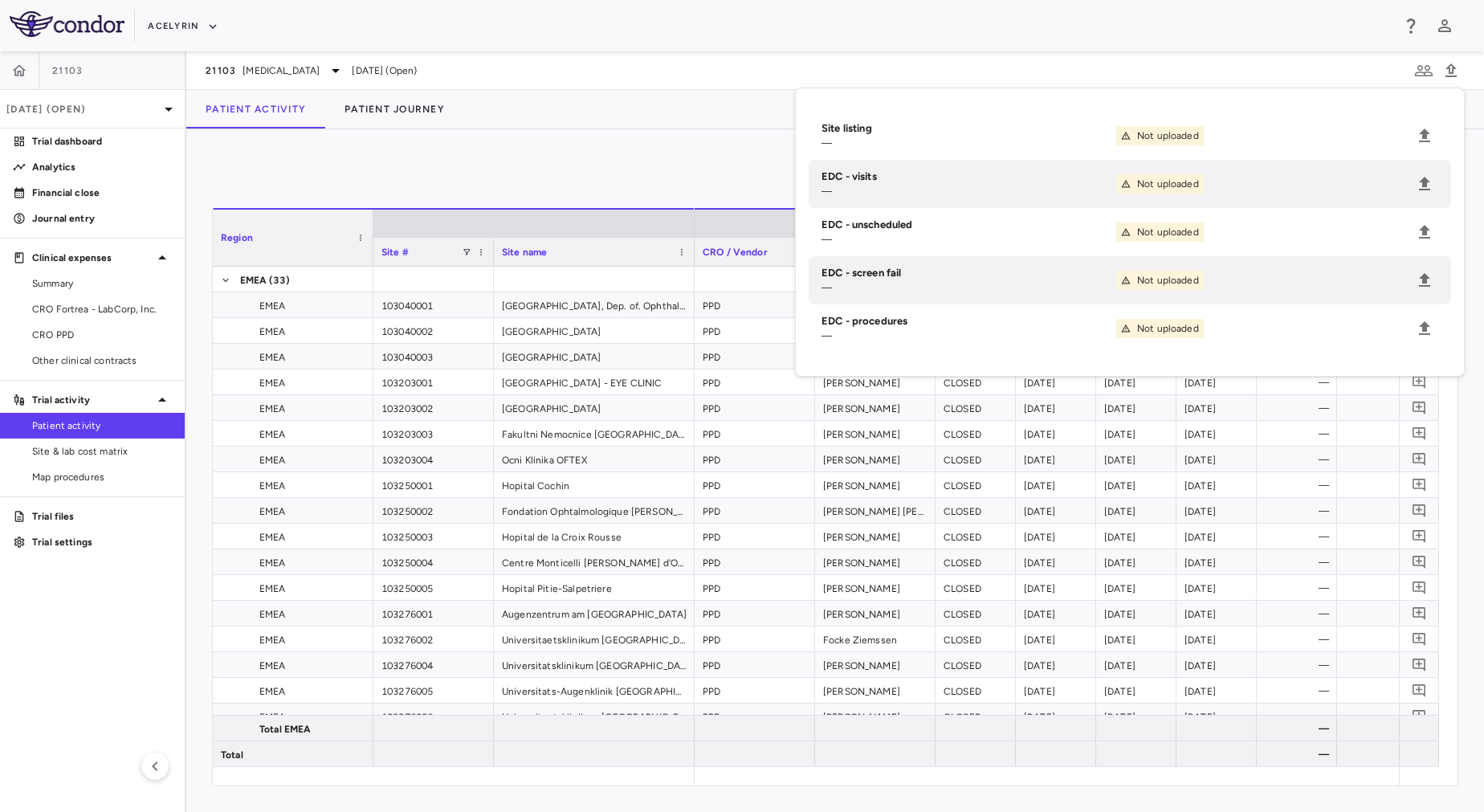
click at [451, 147] on div "0 Region Drag here to set column labels Region Site # Site name to" at bounding box center [835, 470] width 1298 height 682
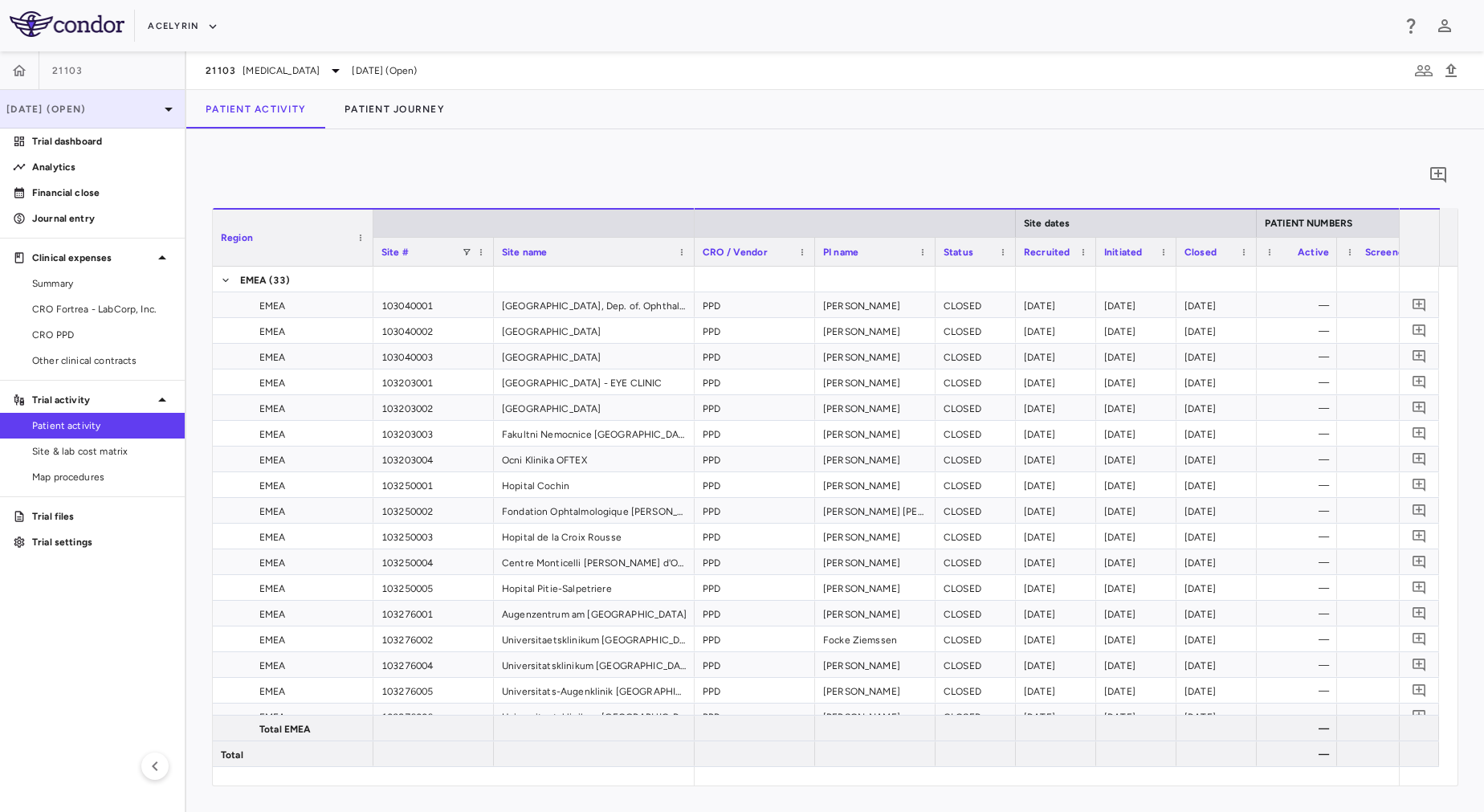
click at [70, 107] on p "Sep 2025 (Open)" at bounding box center [83, 109] width 152 height 15
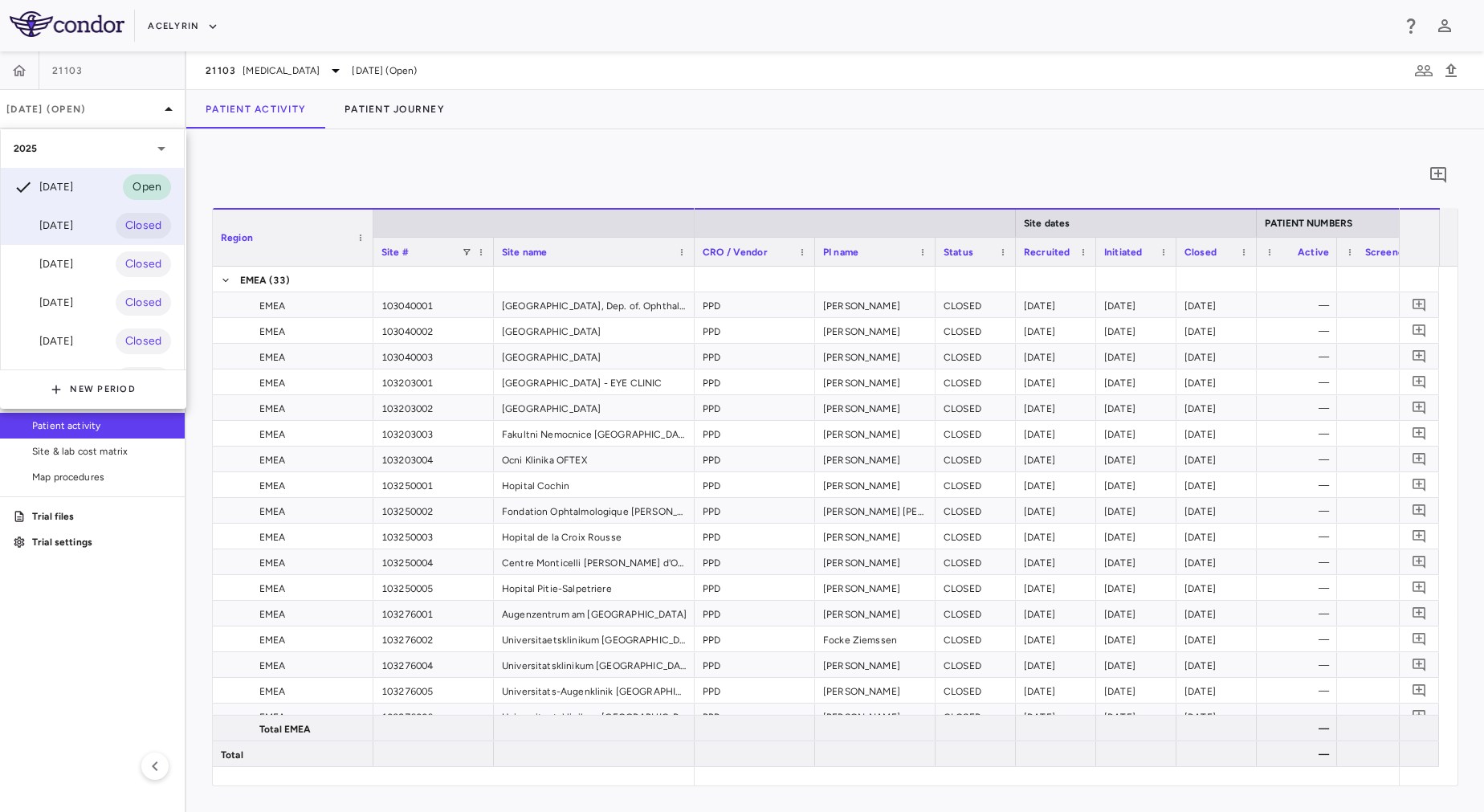
click at [102, 236] on div "Jul 2025 Closed" at bounding box center [92, 226] width 183 height 39
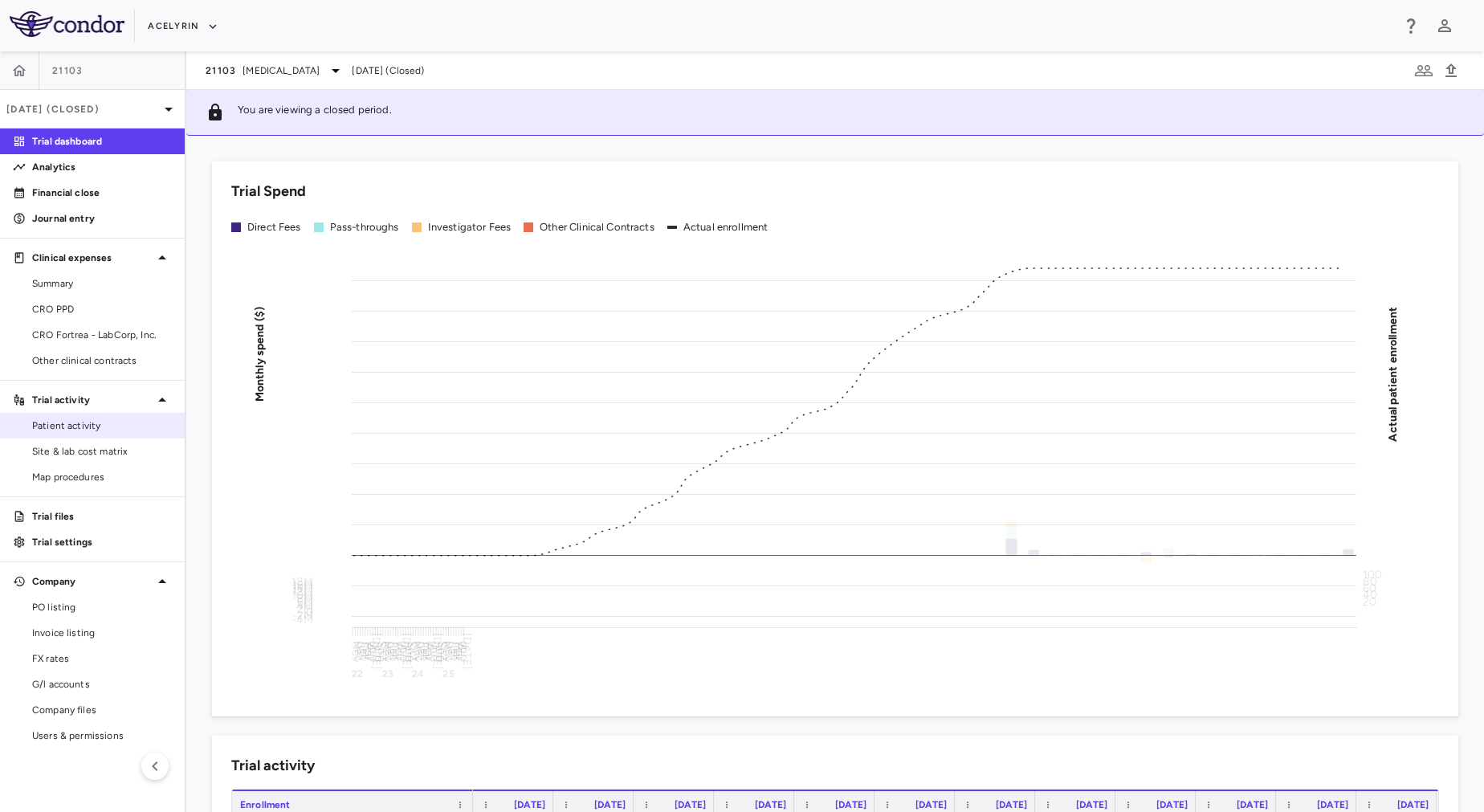
click at [110, 432] on span "Patient activity" at bounding box center [102, 426] width 140 height 15
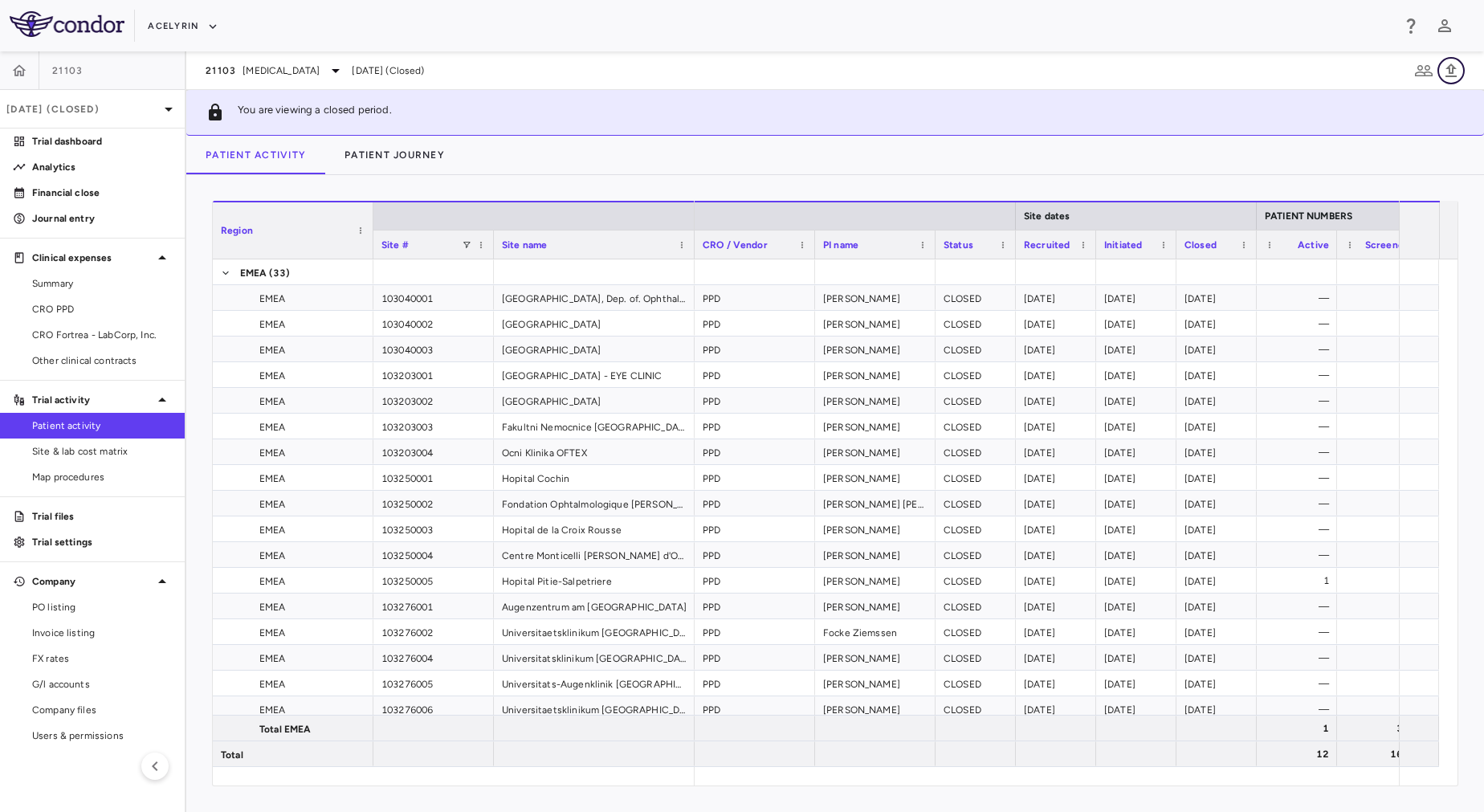
click at [1453, 70] on icon "button" at bounding box center [1452, 70] width 11 height 14
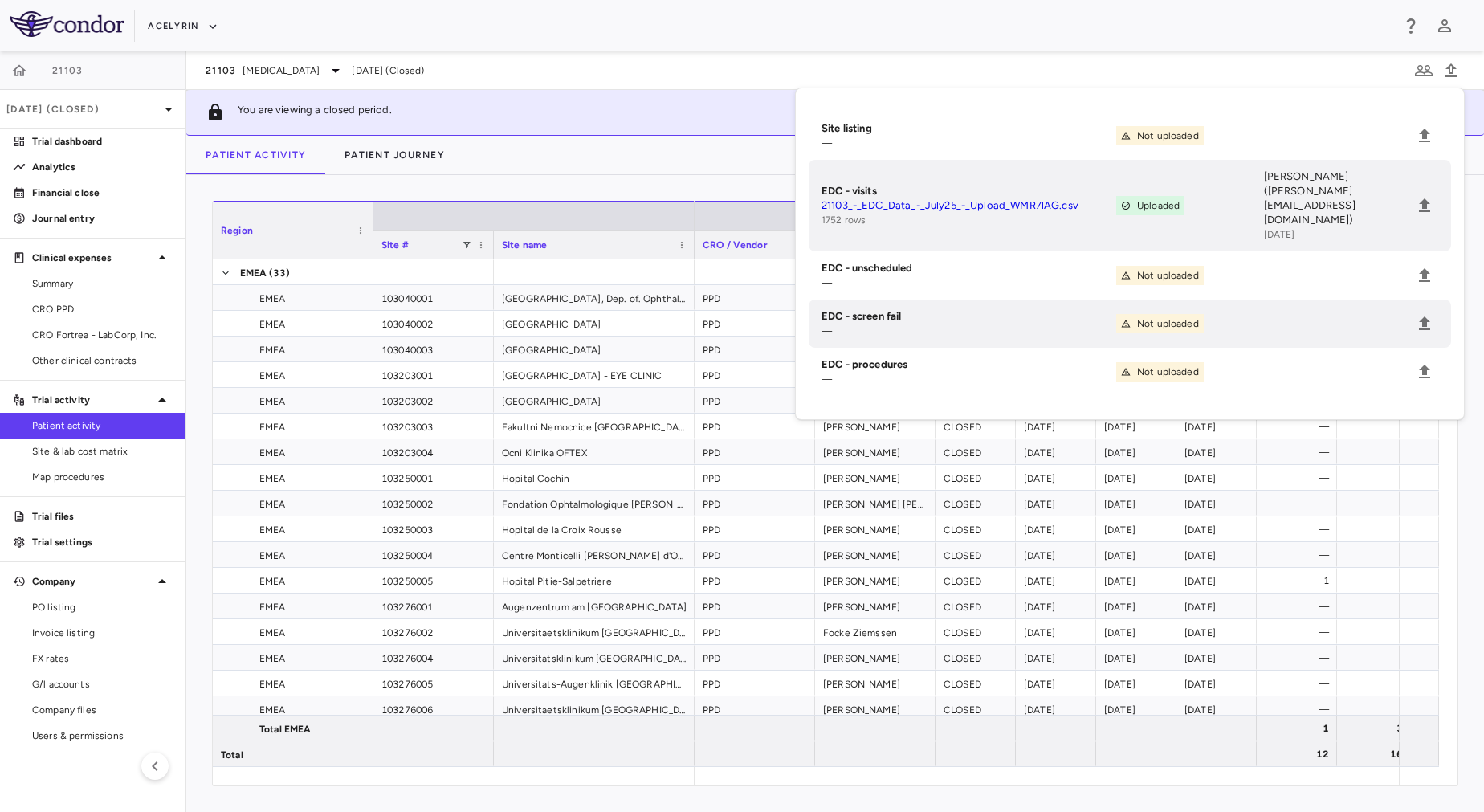
click at [483, 175] on div "Region Drag here to set column labels Region Site # Site name" at bounding box center [835, 493] width 1298 height 637
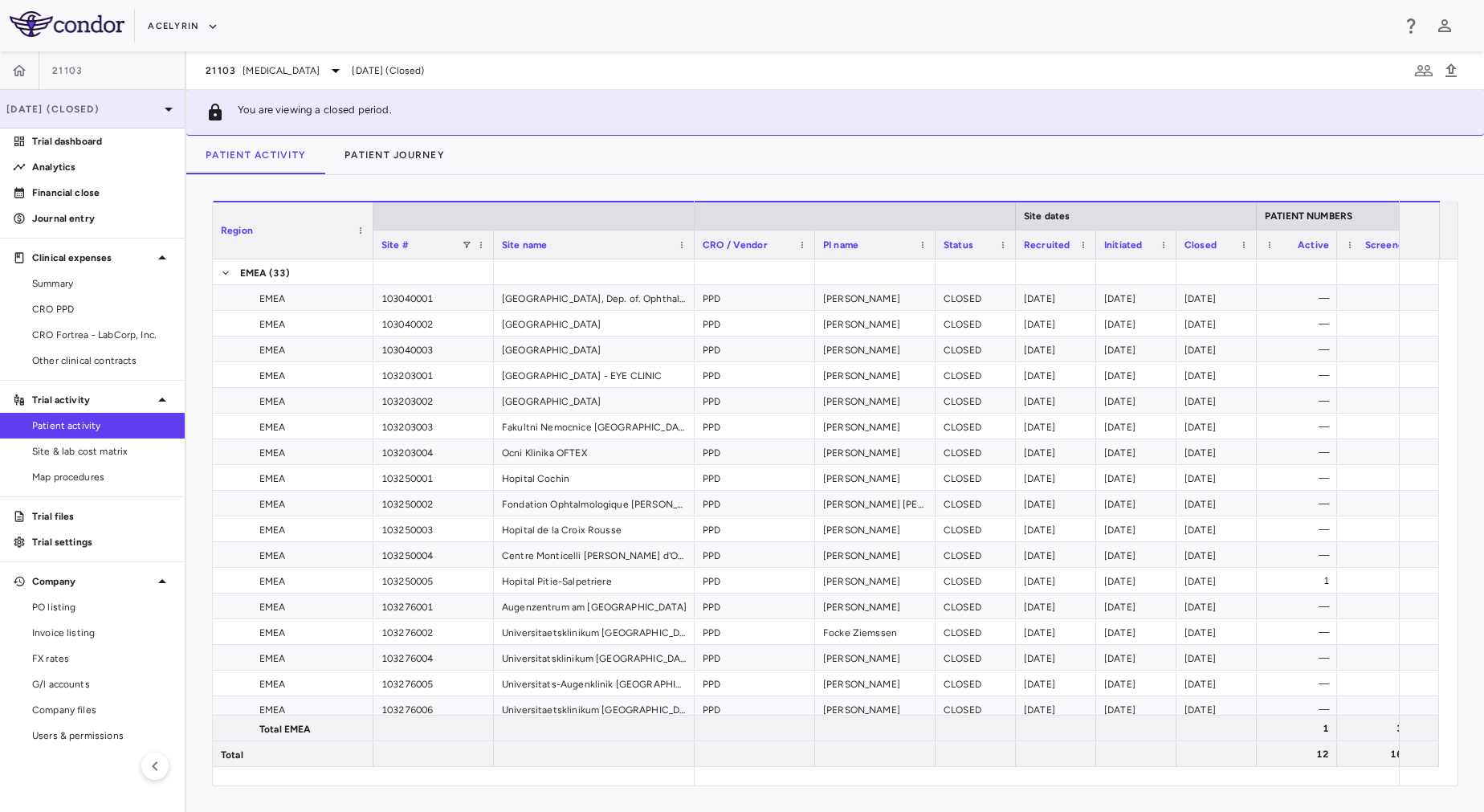
click at [107, 102] on p "Jul 2025 (Closed)" at bounding box center [83, 109] width 152 height 15
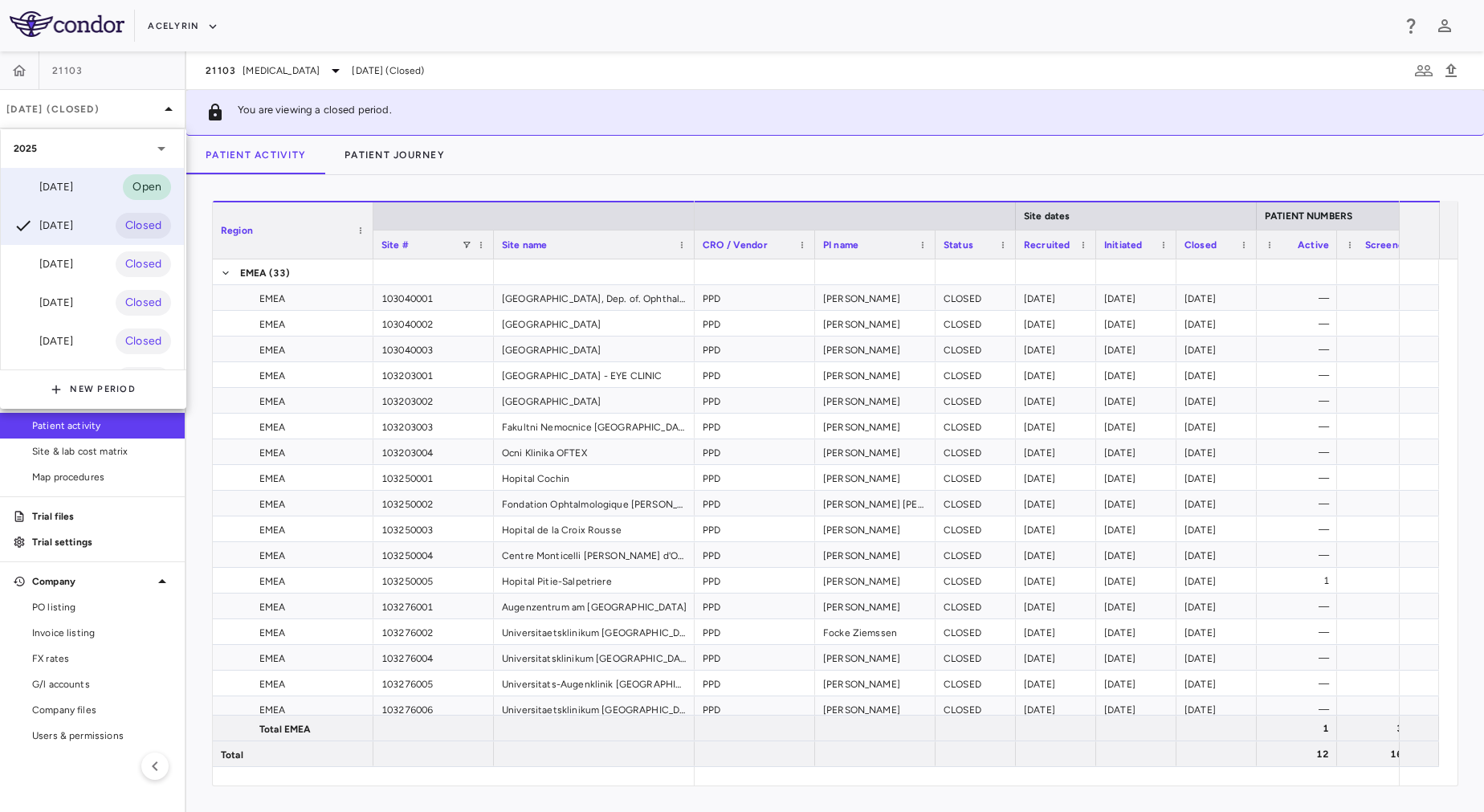
click at [116, 179] on div "Sep 2025 Open" at bounding box center [92, 187] width 183 height 39
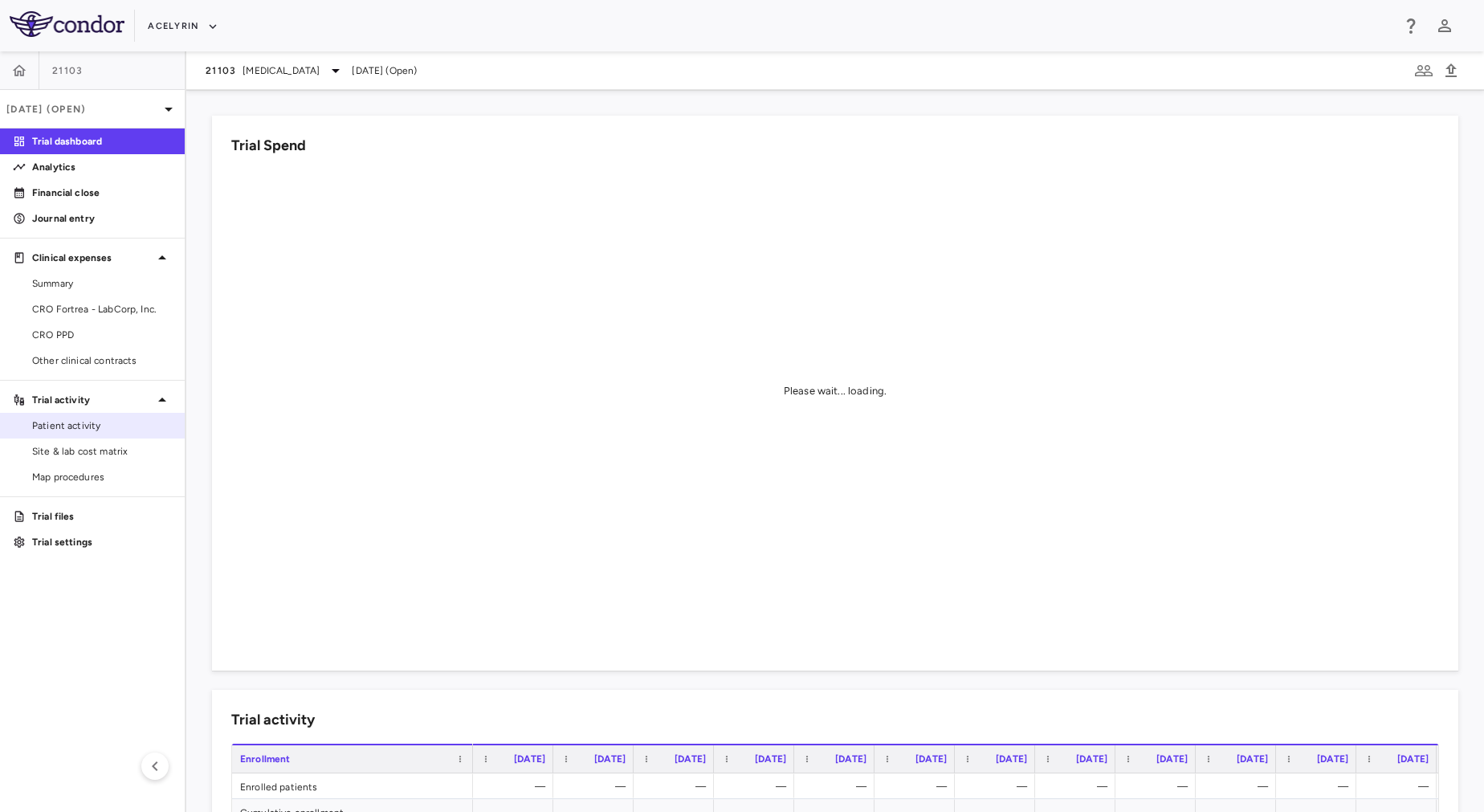
click at [123, 420] on span "Patient activity" at bounding box center [102, 426] width 140 height 15
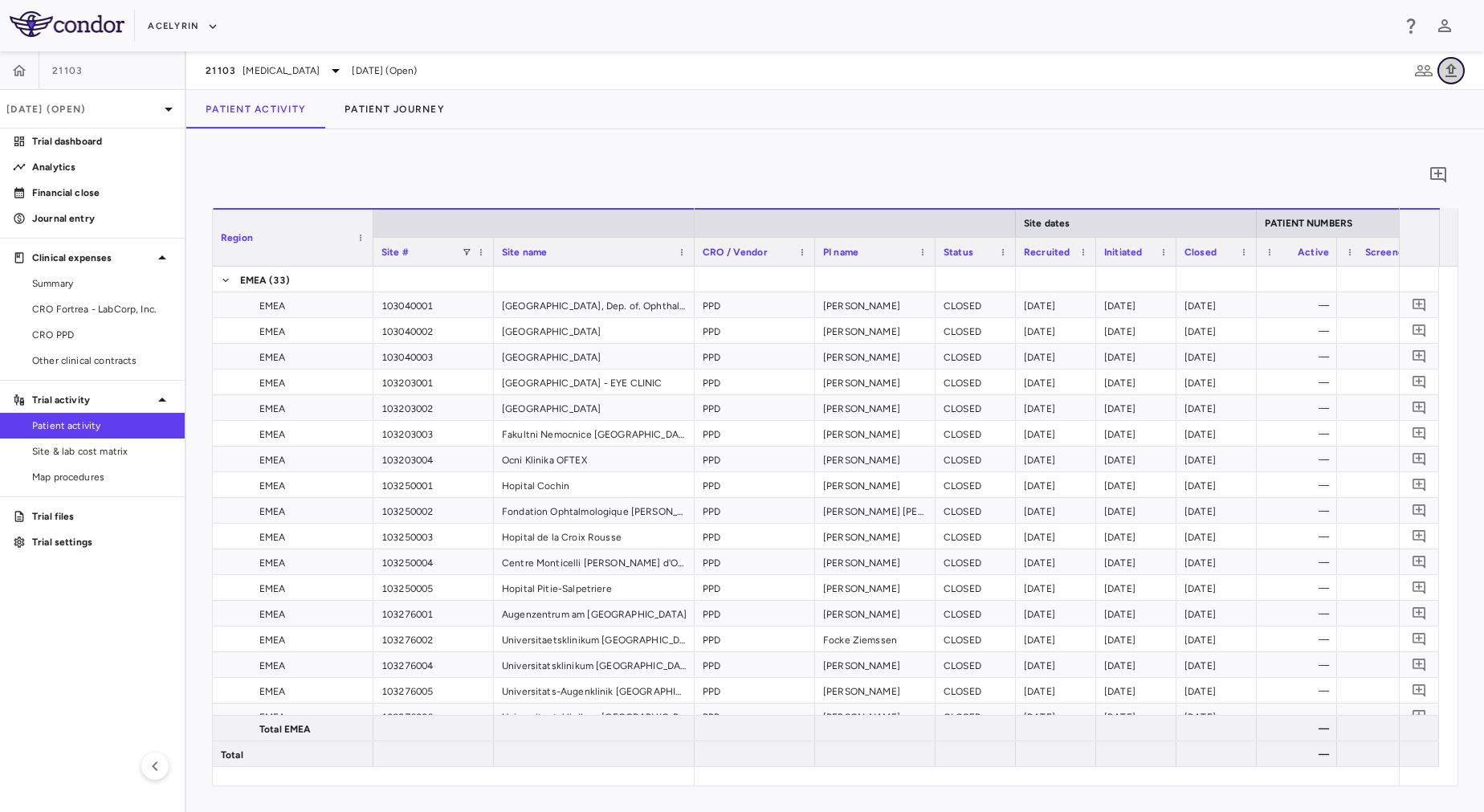
click at [1452, 72] on icon "button" at bounding box center [1452, 70] width 11 height 14
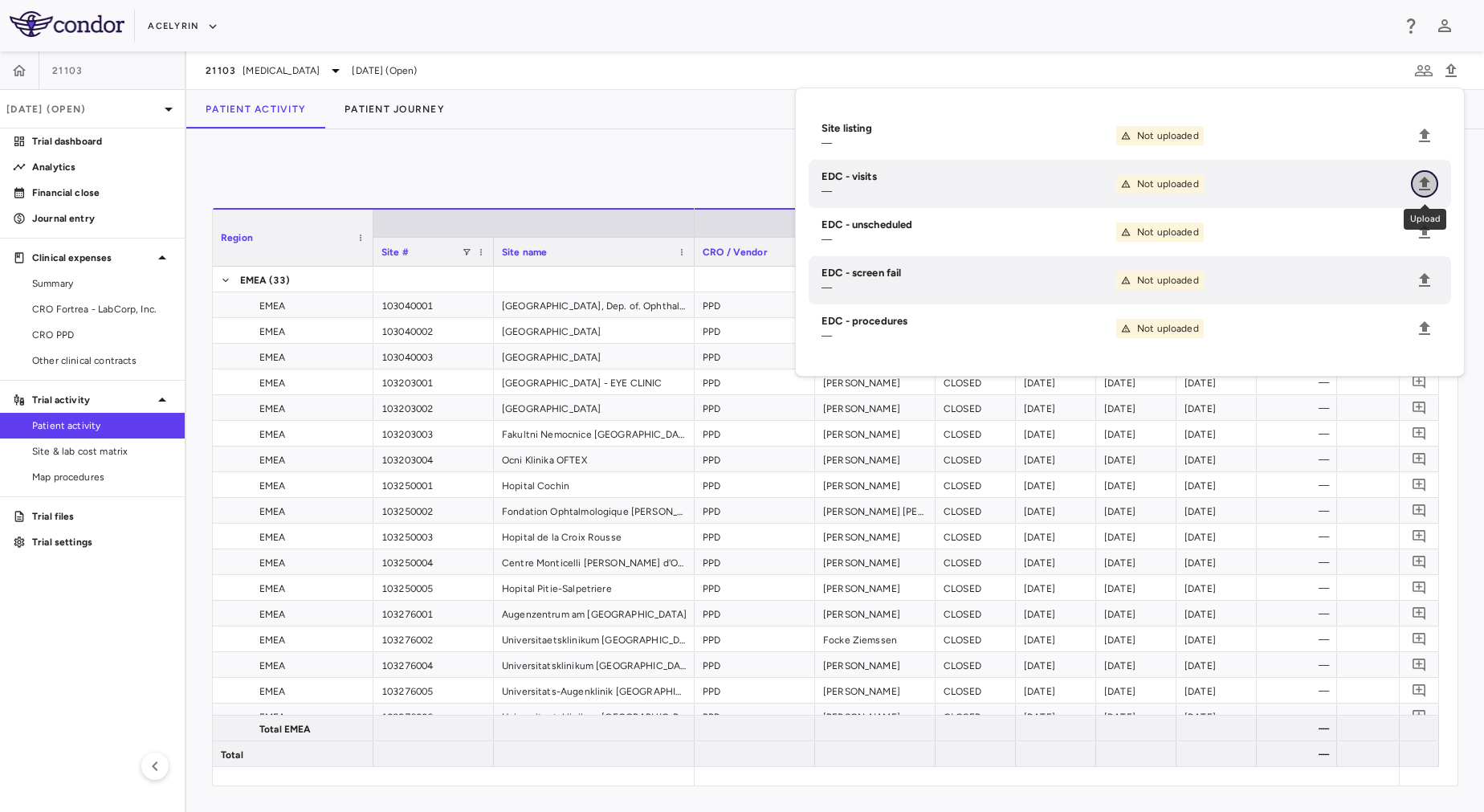
click at [1425, 181] on icon "Upload" at bounding box center [1425, 183] width 11 height 14
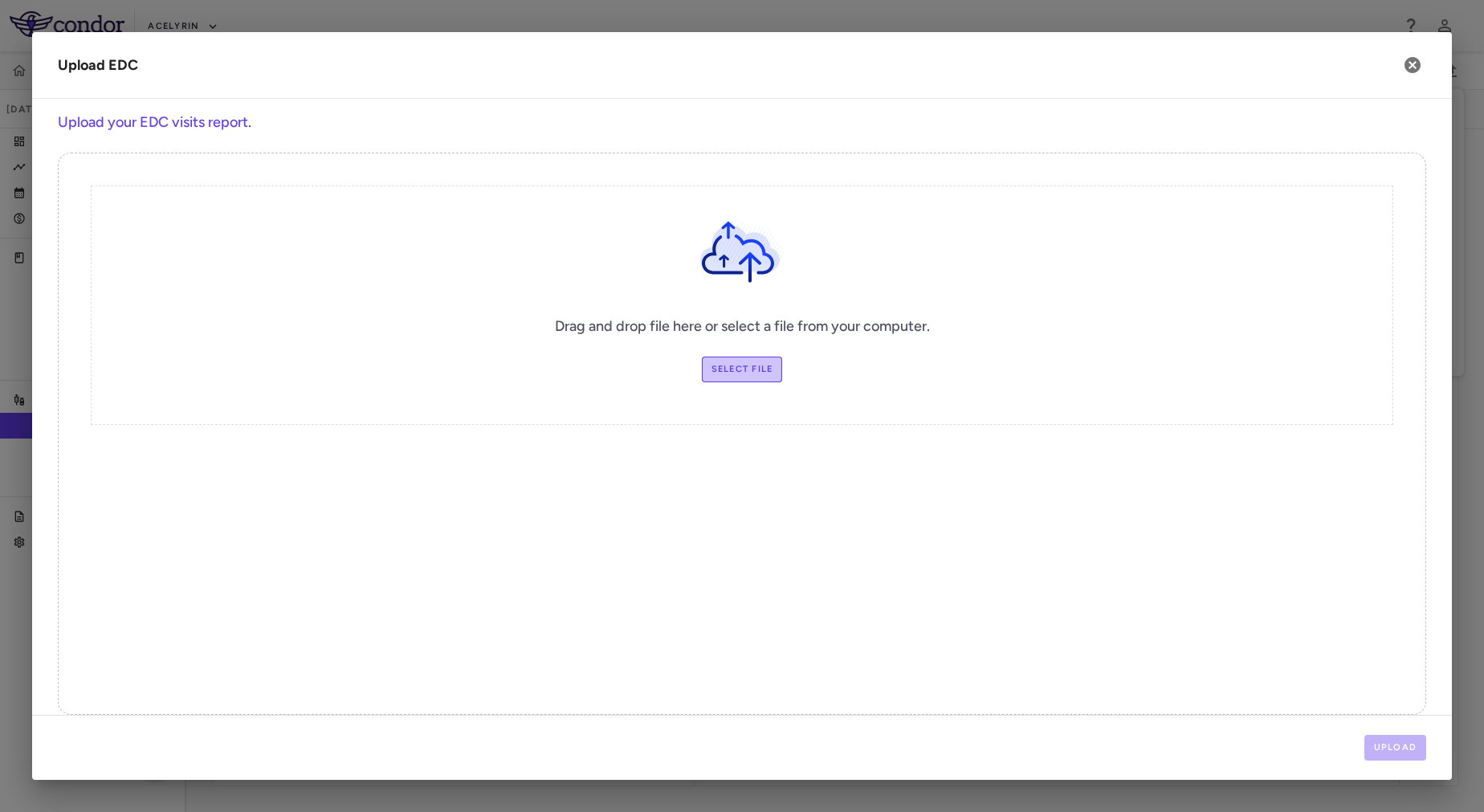
click at [740, 357] on label "Select file" at bounding box center [742, 369] width 81 height 26
click at [0, 0] on input "Select file" at bounding box center [0, 0] width 0 height 0
click at [1403, 746] on button "Upload" at bounding box center [1396, 748] width 62 height 26
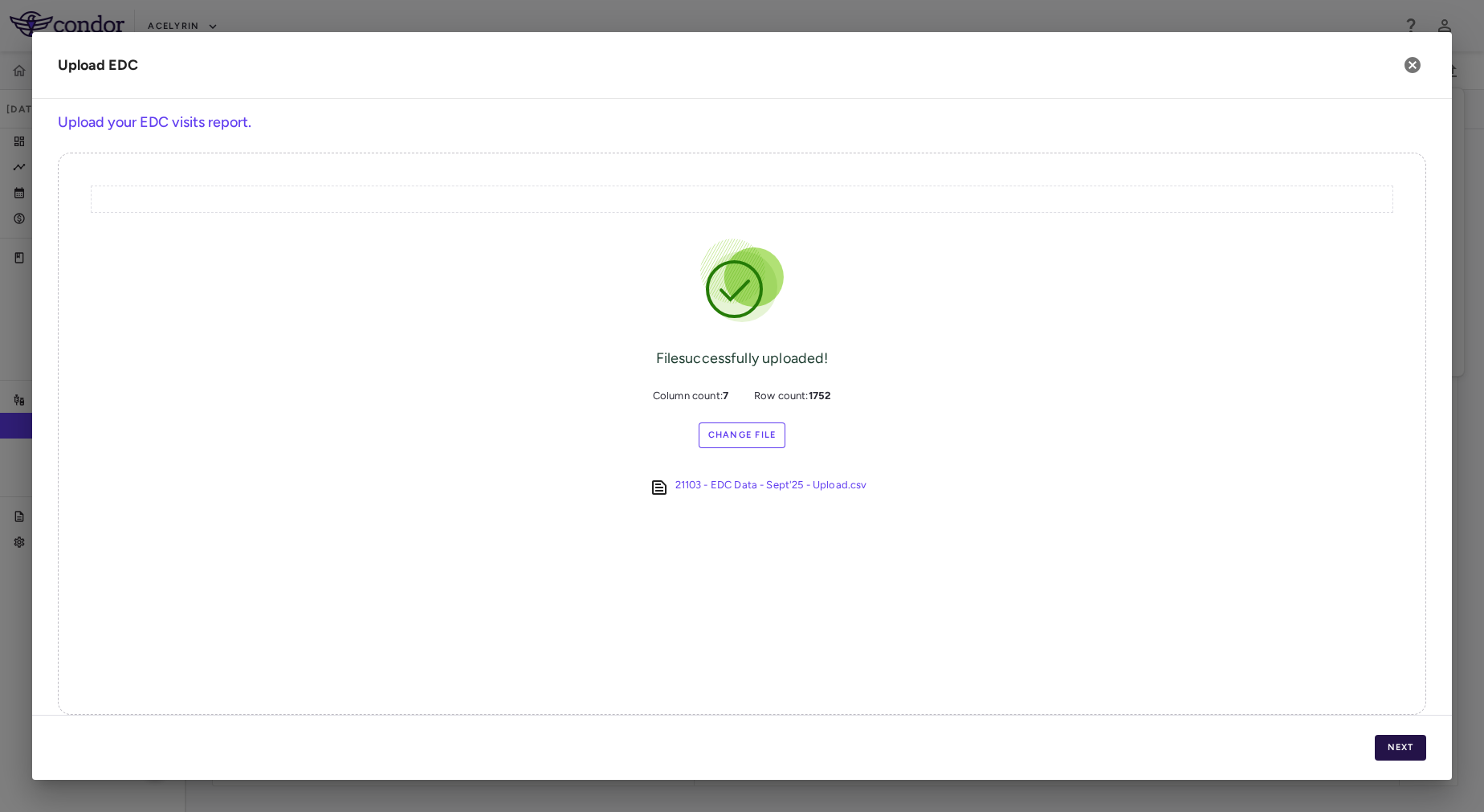
click at [1400, 745] on button "Next" at bounding box center [1400, 748] width 51 height 26
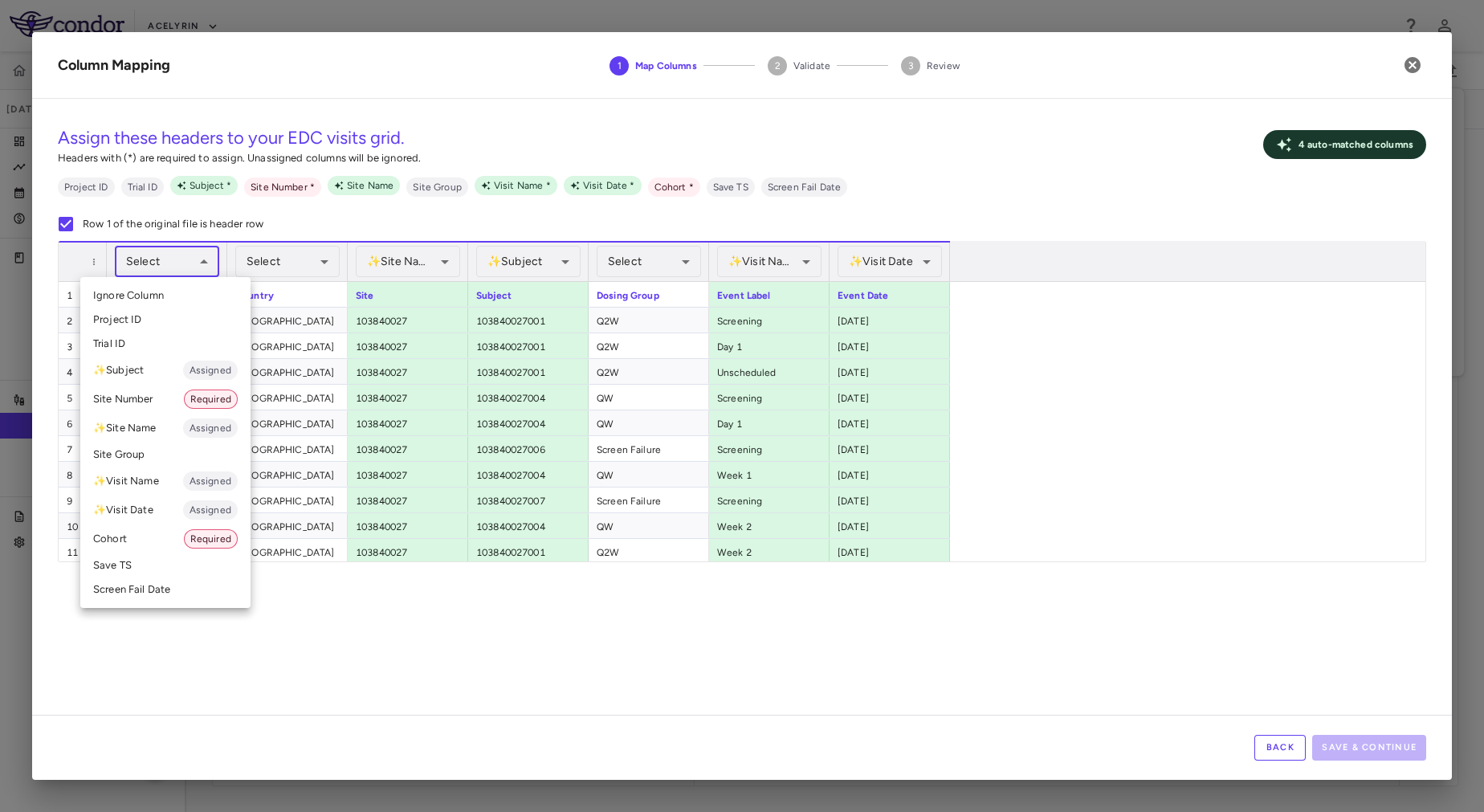
click at [184, 268] on body "Skip to sidebar Skip to main content Acelyrin 21103 Sep 2025 (Open) Trial dashb…" at bounding box center [742, 406] width 1484 height 812
click at [166, 339] on li "Trial ID" at bounding box center [165, 344] width 170 height 24
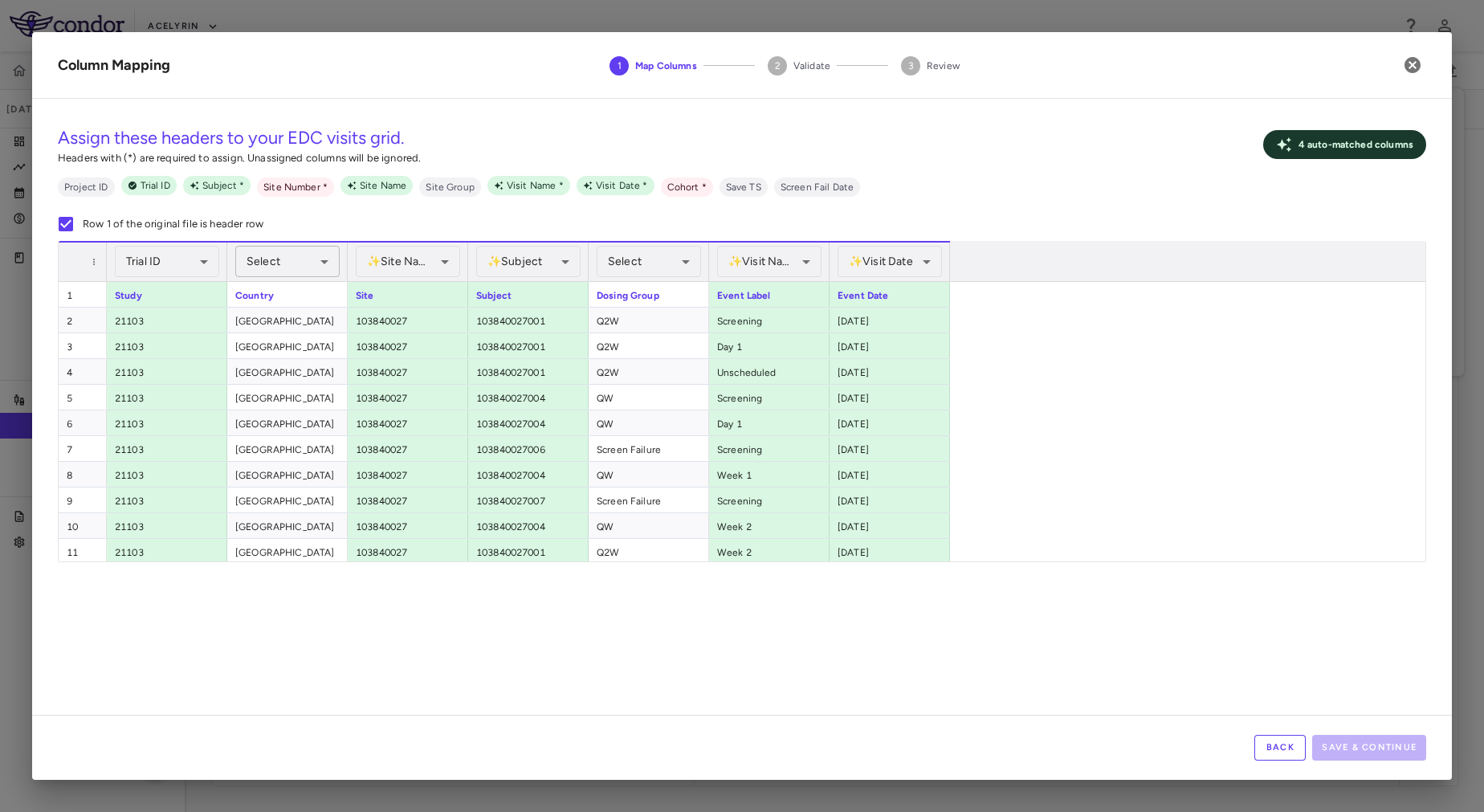
click at [262, 263] on body "Skip to sidebar Skip to main content Acelyrin 21103 Sep 2025 (Open) Trial dashb…" at bounding box center [742, 406] width 1484 height 812
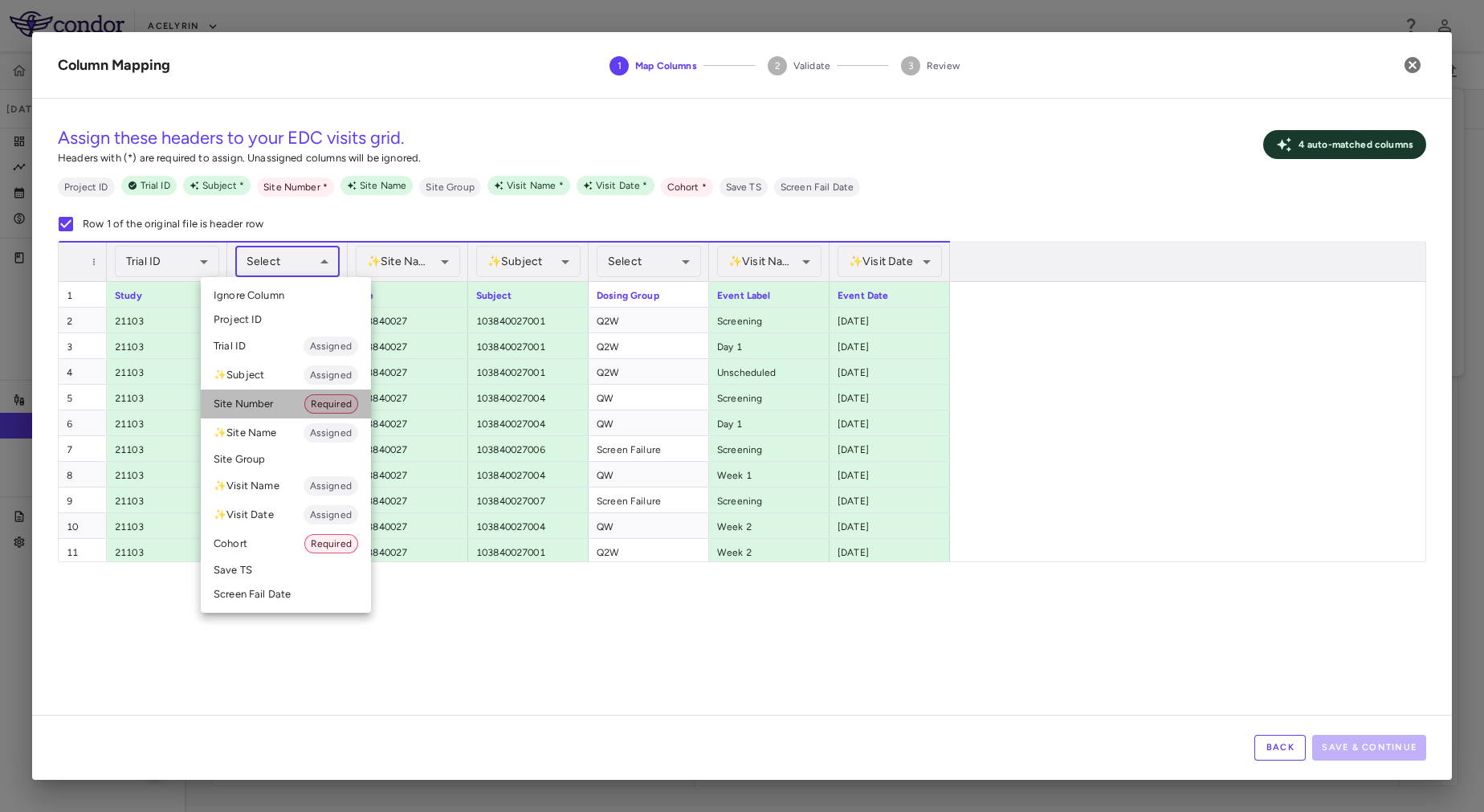
click at [284, 397] on li "Site Number Required" at bounding box center [286, 404] width 170 height 29
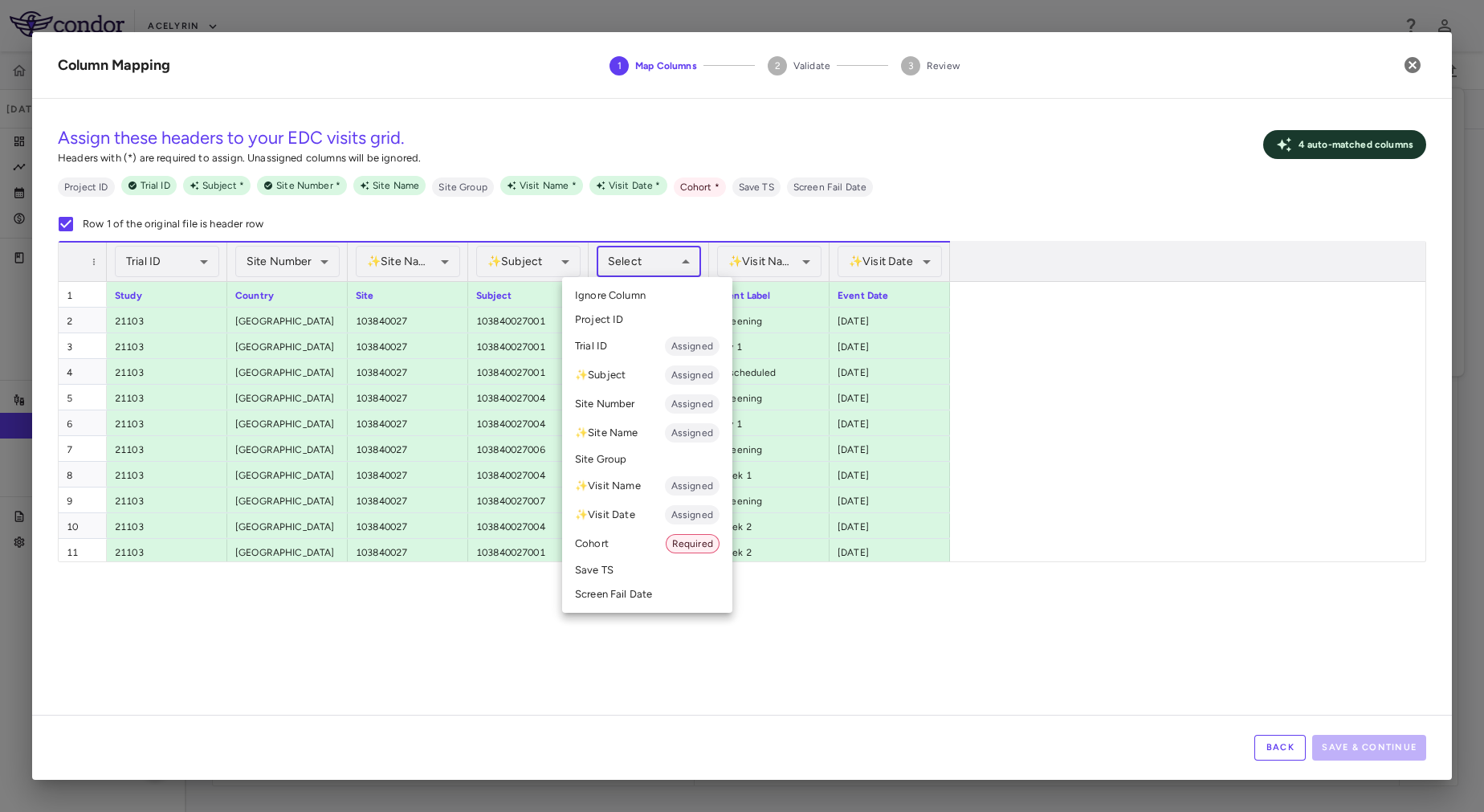
click at [670, 261] on body "Skip to sidebar Skip to main content Acelyrin 21103 Sep 2025 (Open) Trial dashb…" at bounding box center [742, 406] width 1484 height 812
click at [658, 545] on li "Cohort Required" at bounding box center [647, 544] width 170 height 29
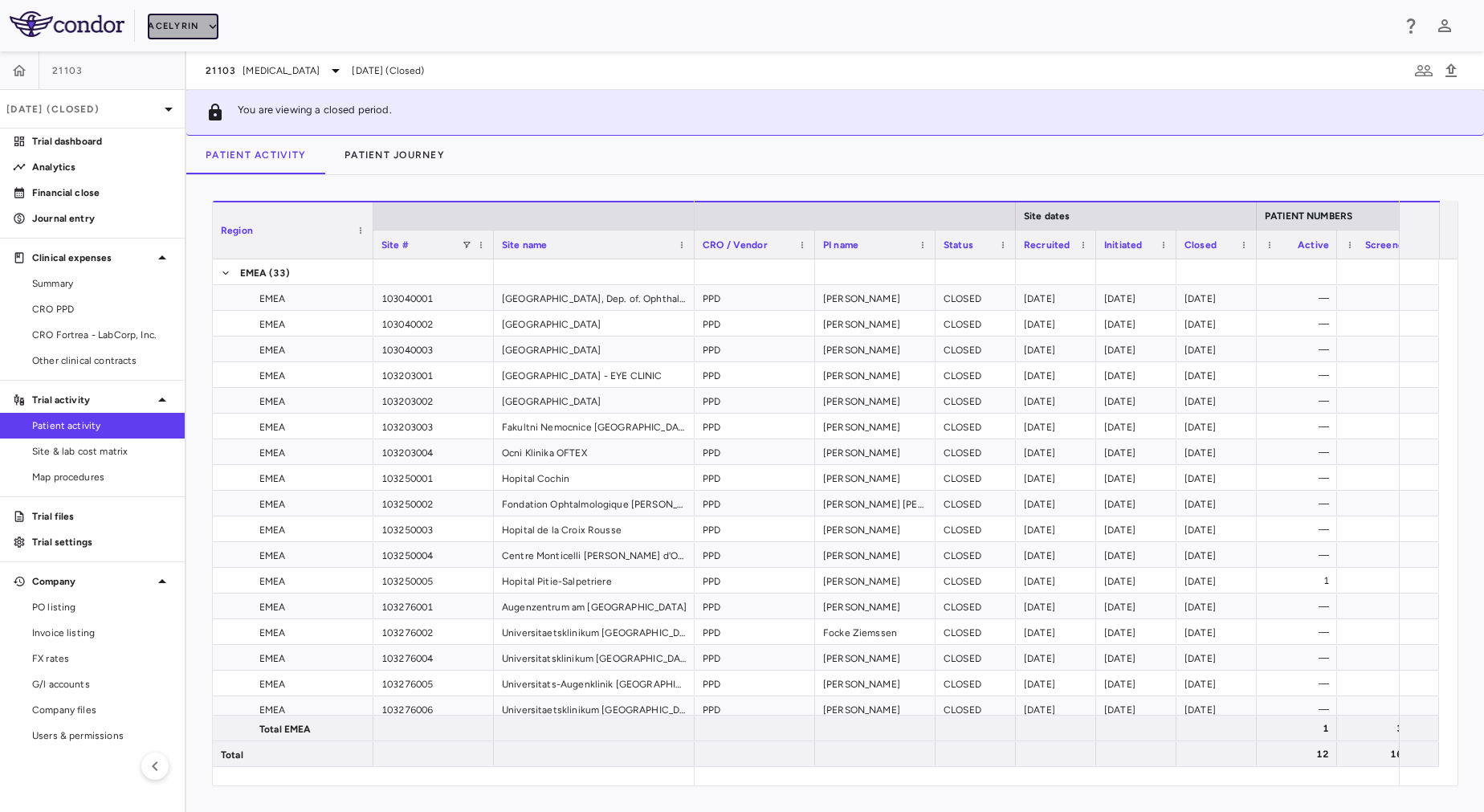
click at [189, 28] on button "Acelyrin" at bounding box center [183, 27] width 70 height 26
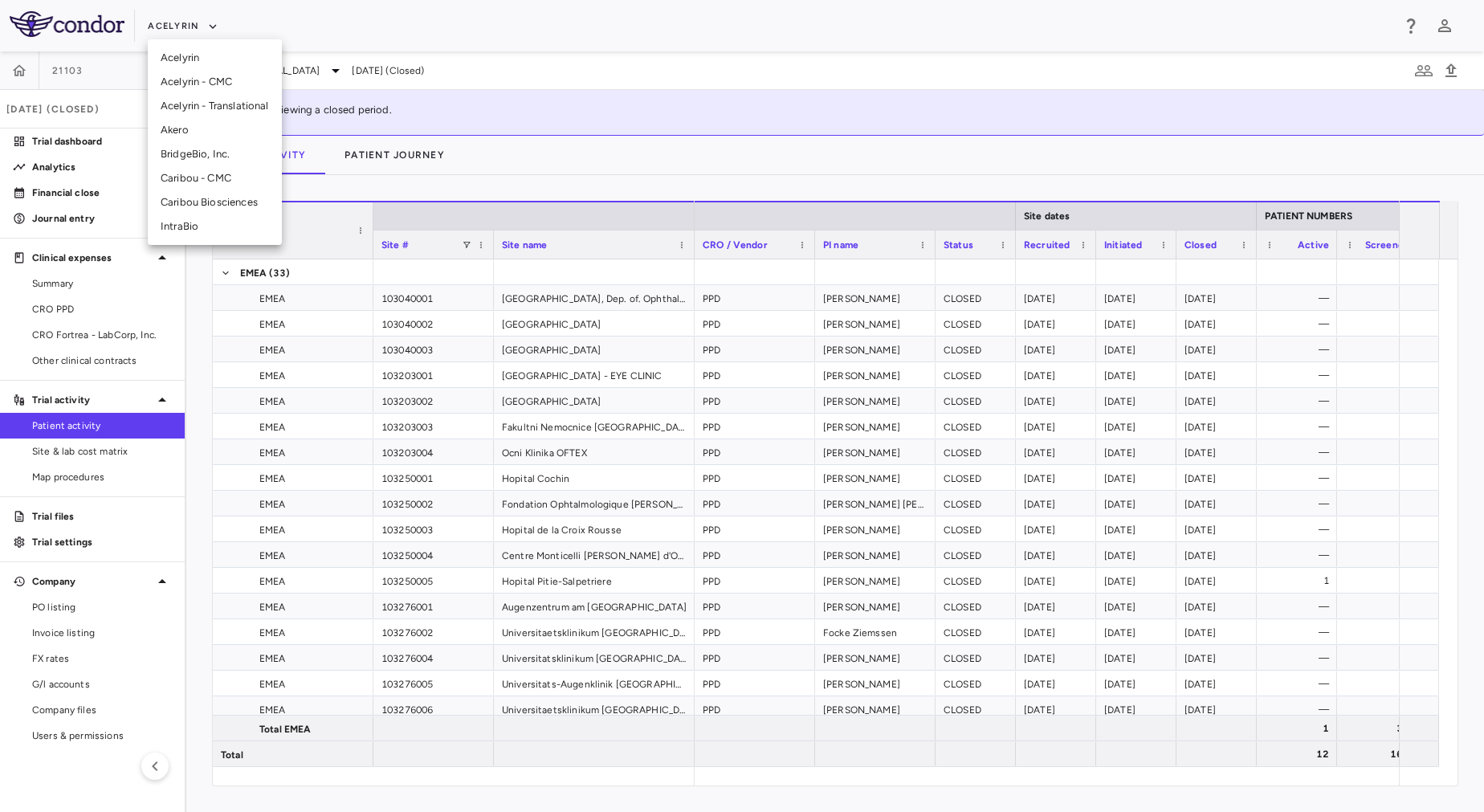
click at [194, 53] on li "Acelyrin" at bounding box center [215, 58] width 134 height 24
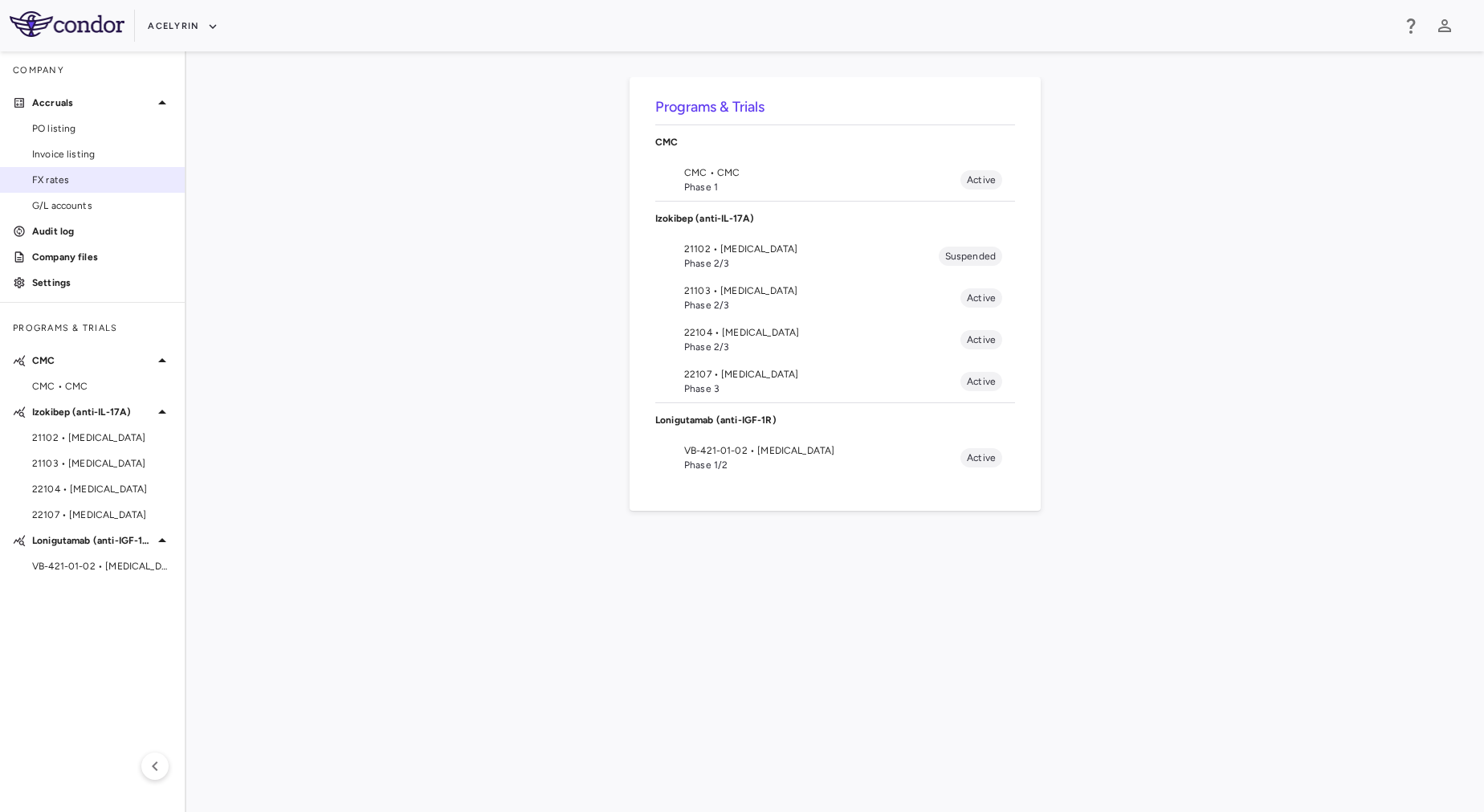
click at [95, 185] on span "FX rates" at bounding box center [102, 180] width 140 height 15
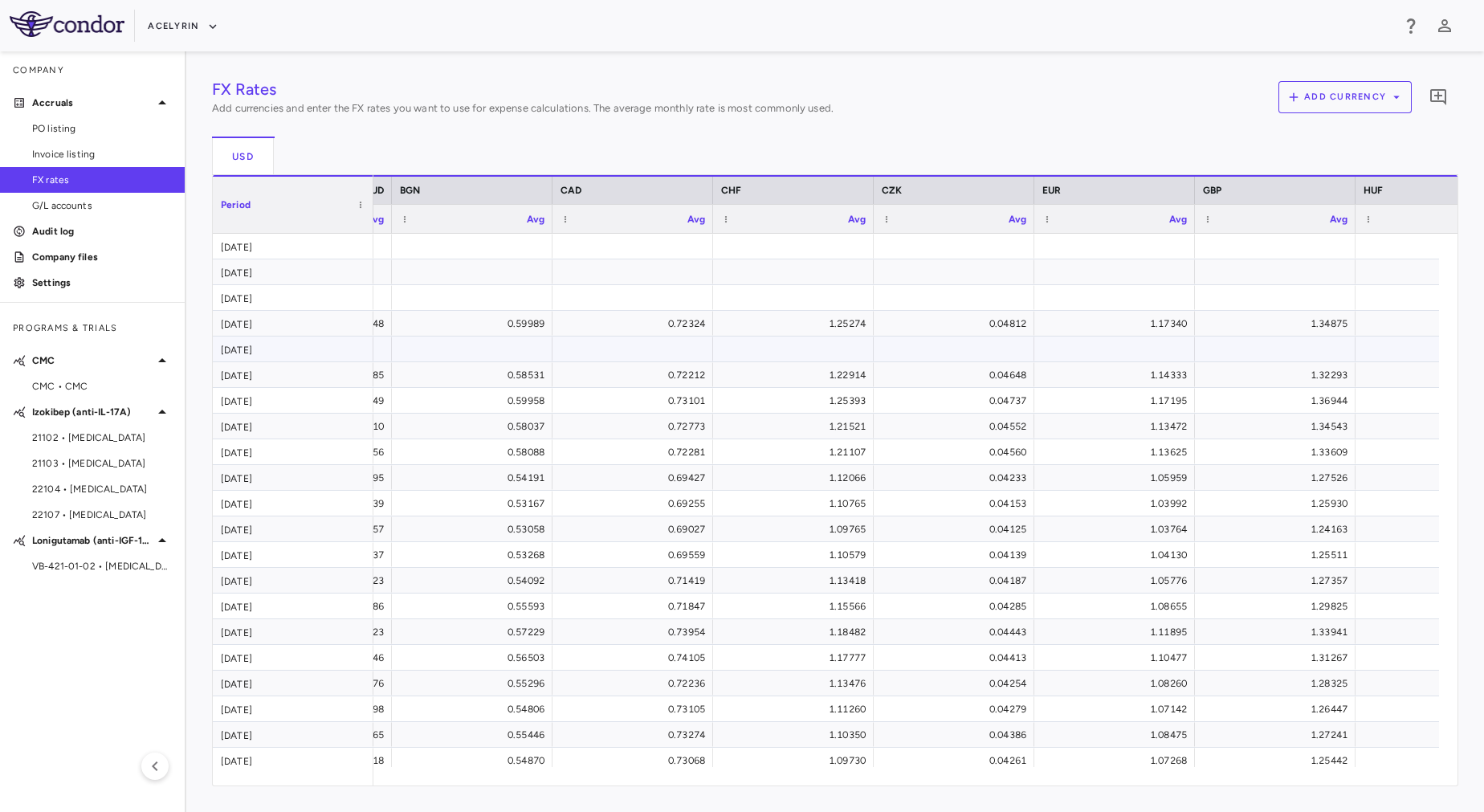
scroll to position [0, 216]
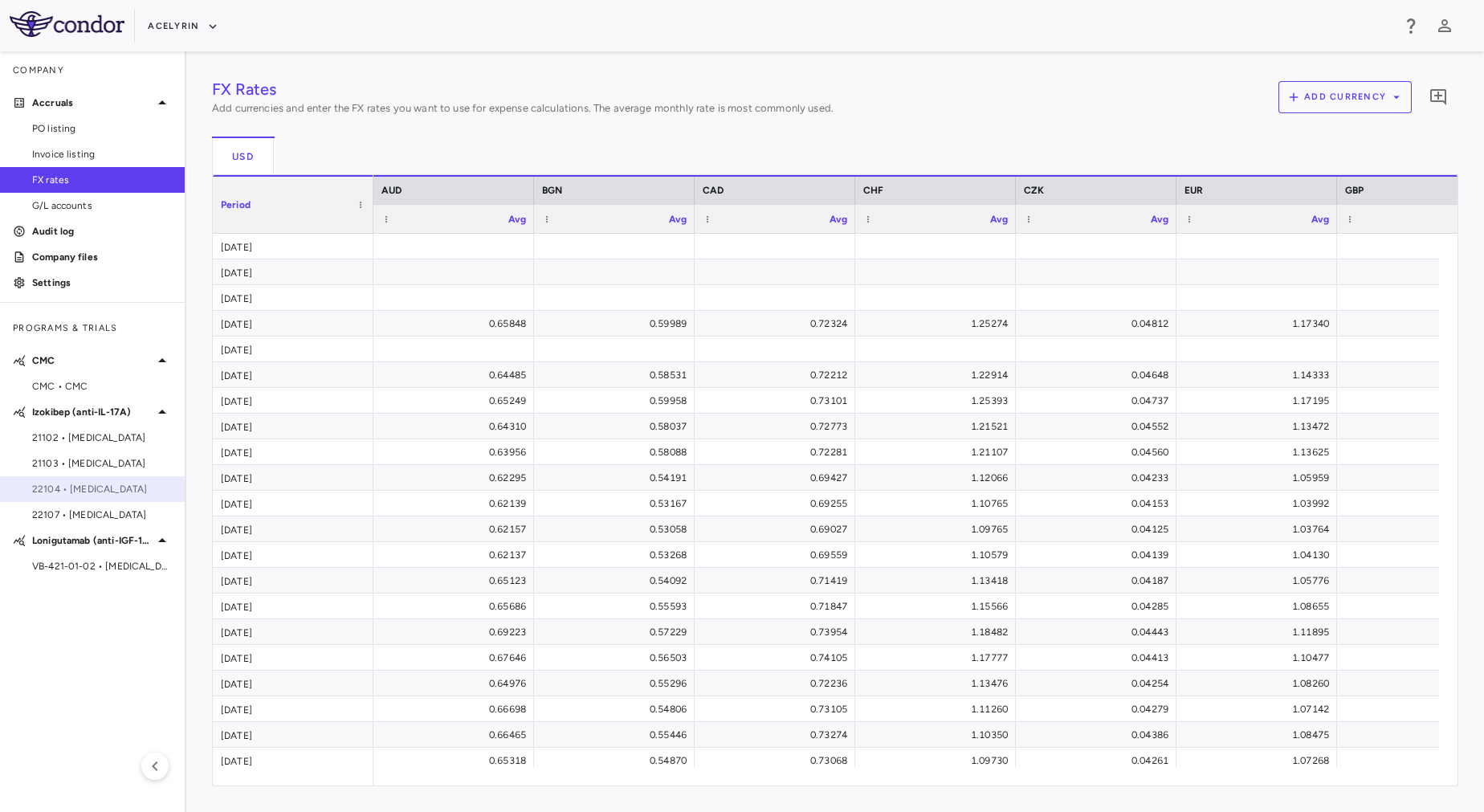
click at [125, 495] on span "22104 • [MEDICAL_DATA]" at bounding box center [102, 489] width 140 height 15
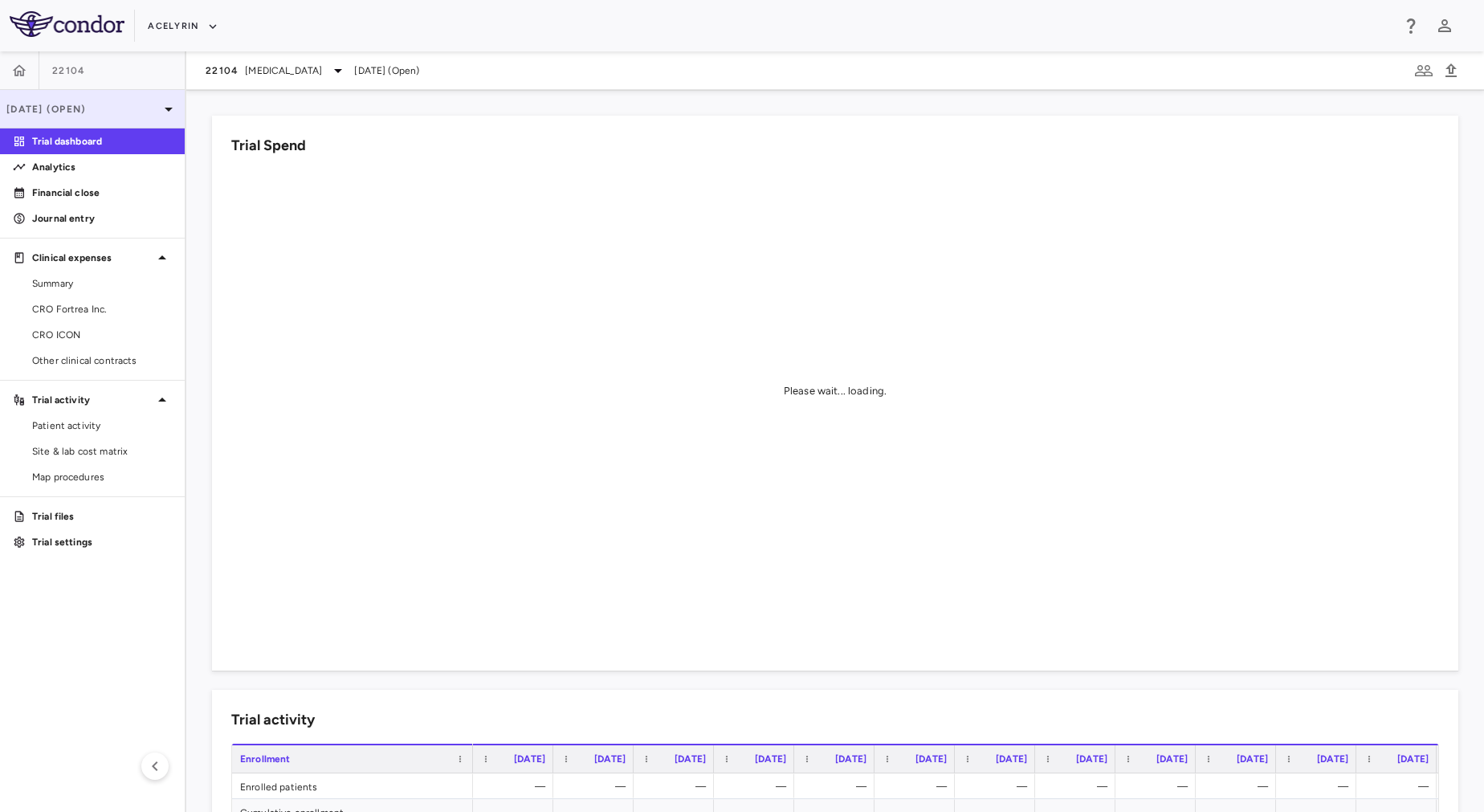
click at [132, 102] on p "[DATE] (Open)" at bounding box center [83, 109] width 152 height 15
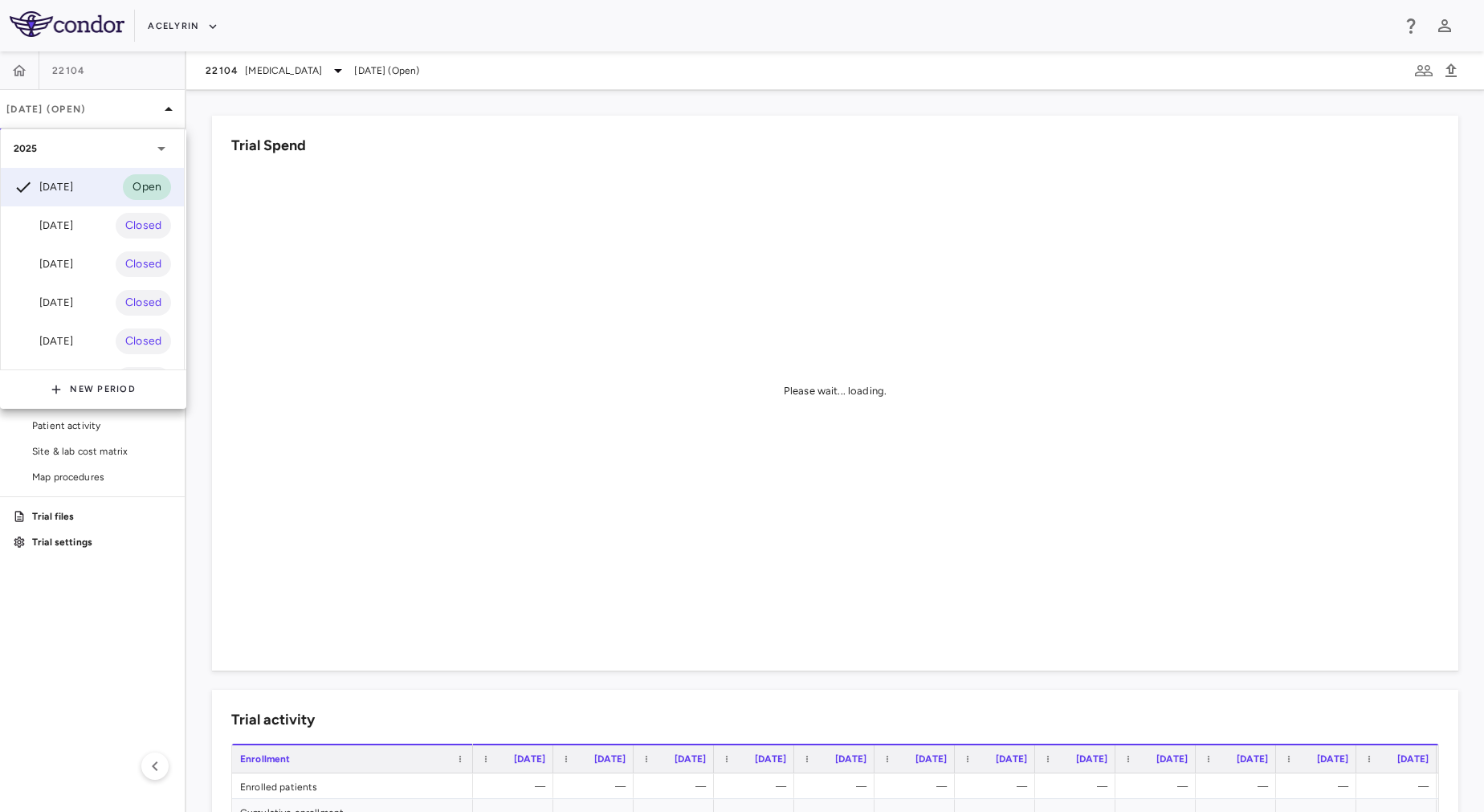
click at [78, 427] on div at bounding box center [742, 406] width 1484 height 812
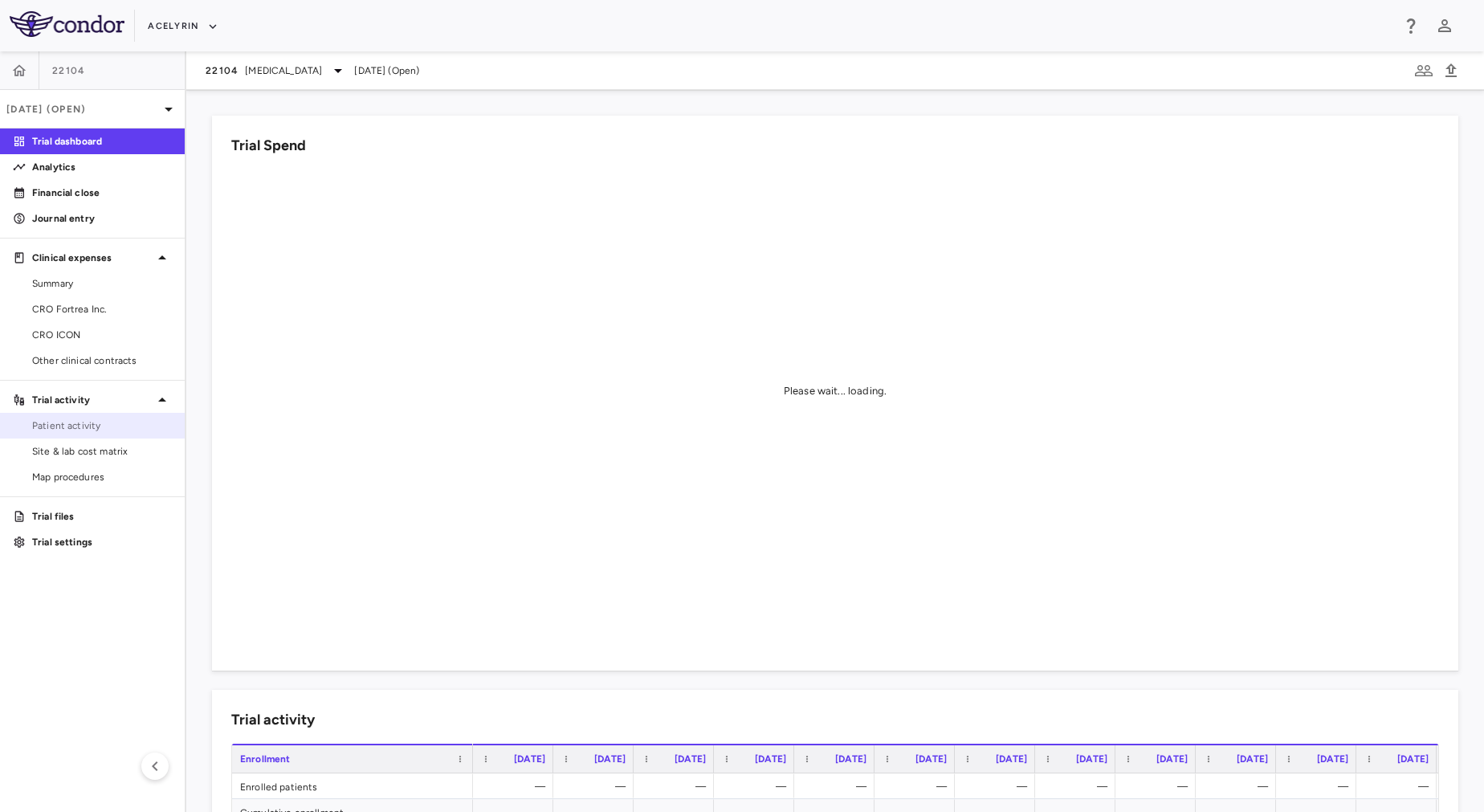
click at [69, 427] on span "Patient activity" at bounding box center [102, 426] width 140 height 15
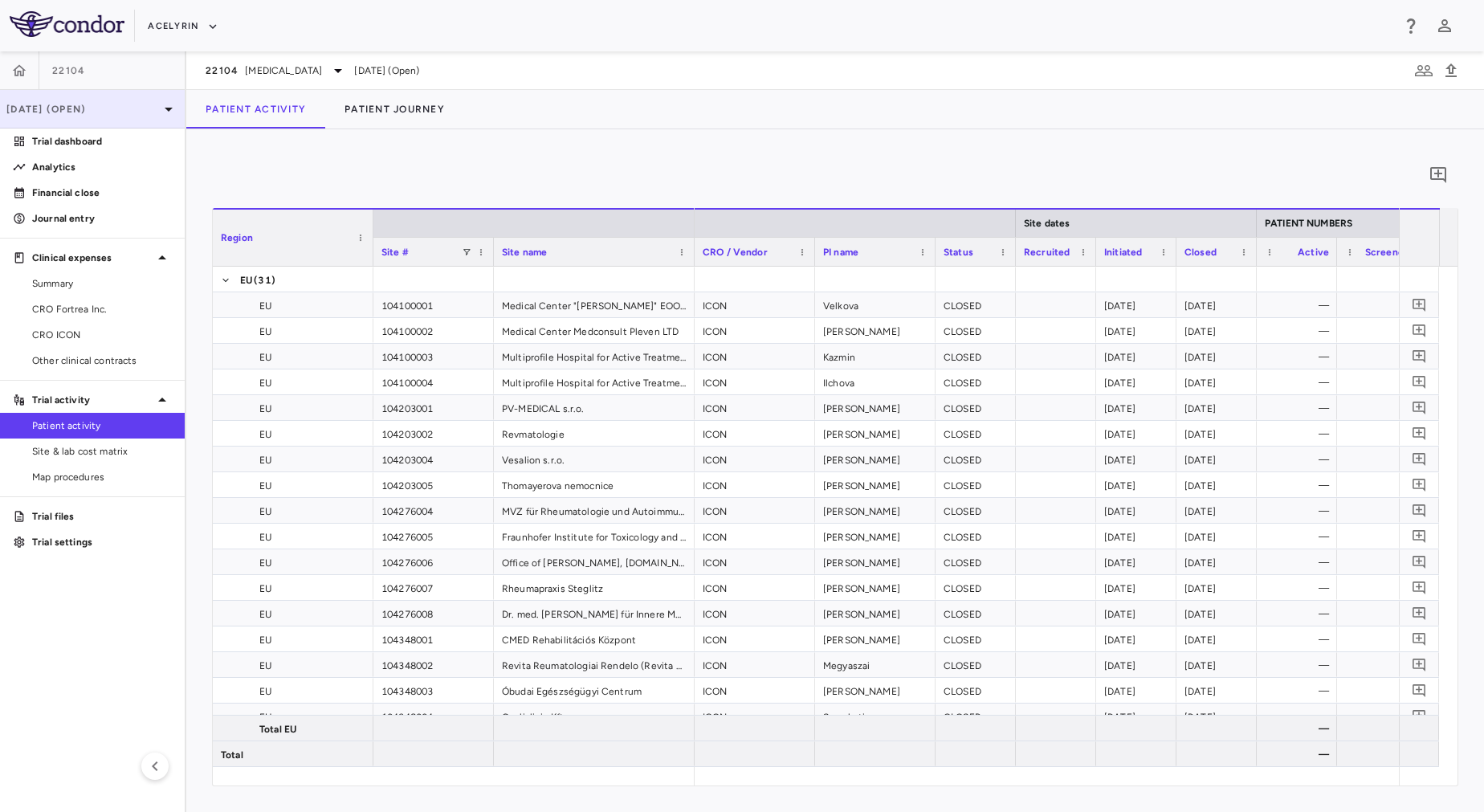
click at [118, 115] on p "[DATE] (Open)" at bounding box center [83, 109] width 152 height 15
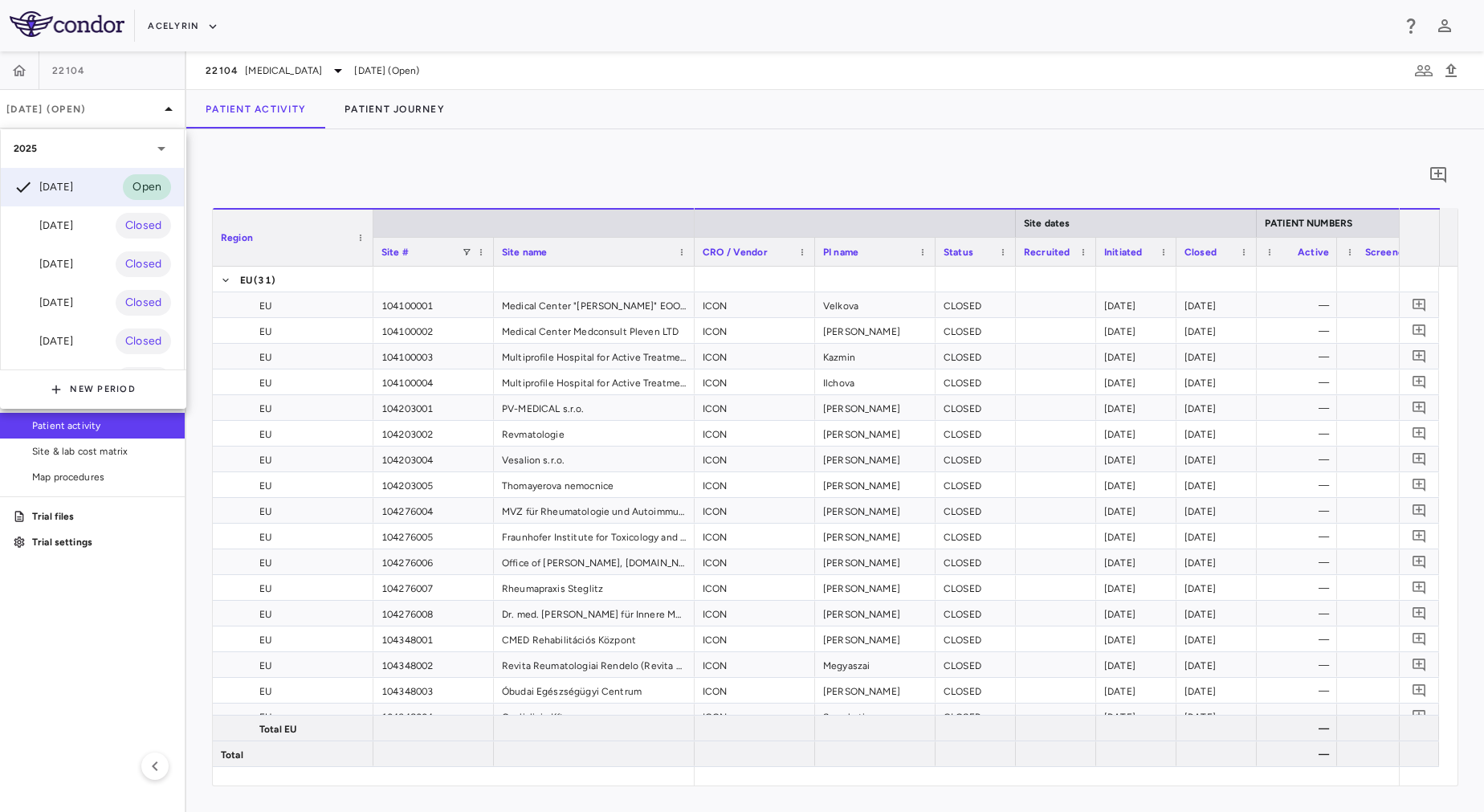
click at [836, 187] on div at bounding box center [742, 406] width 1484 height 812
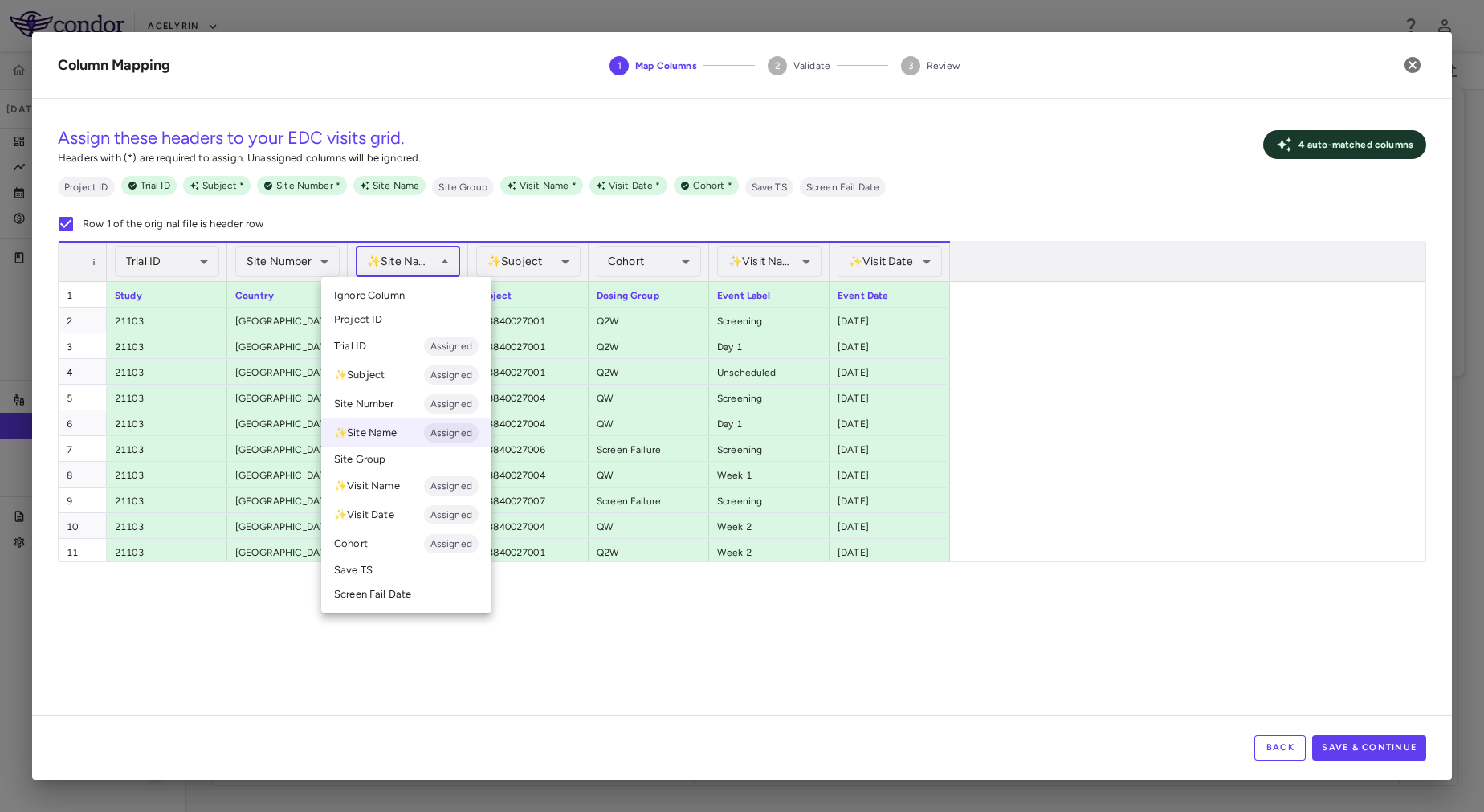
click at [420, 259] on body "Skip to sidebar Skip to main content Acelyrin 21103 Sep 2025 (Open) Trial dashb…" at bounding box center [742, 406] width 1484 height 812
click at [443, 402] on span "Assigned" at bounding box center [451, 404] width 54 height 15
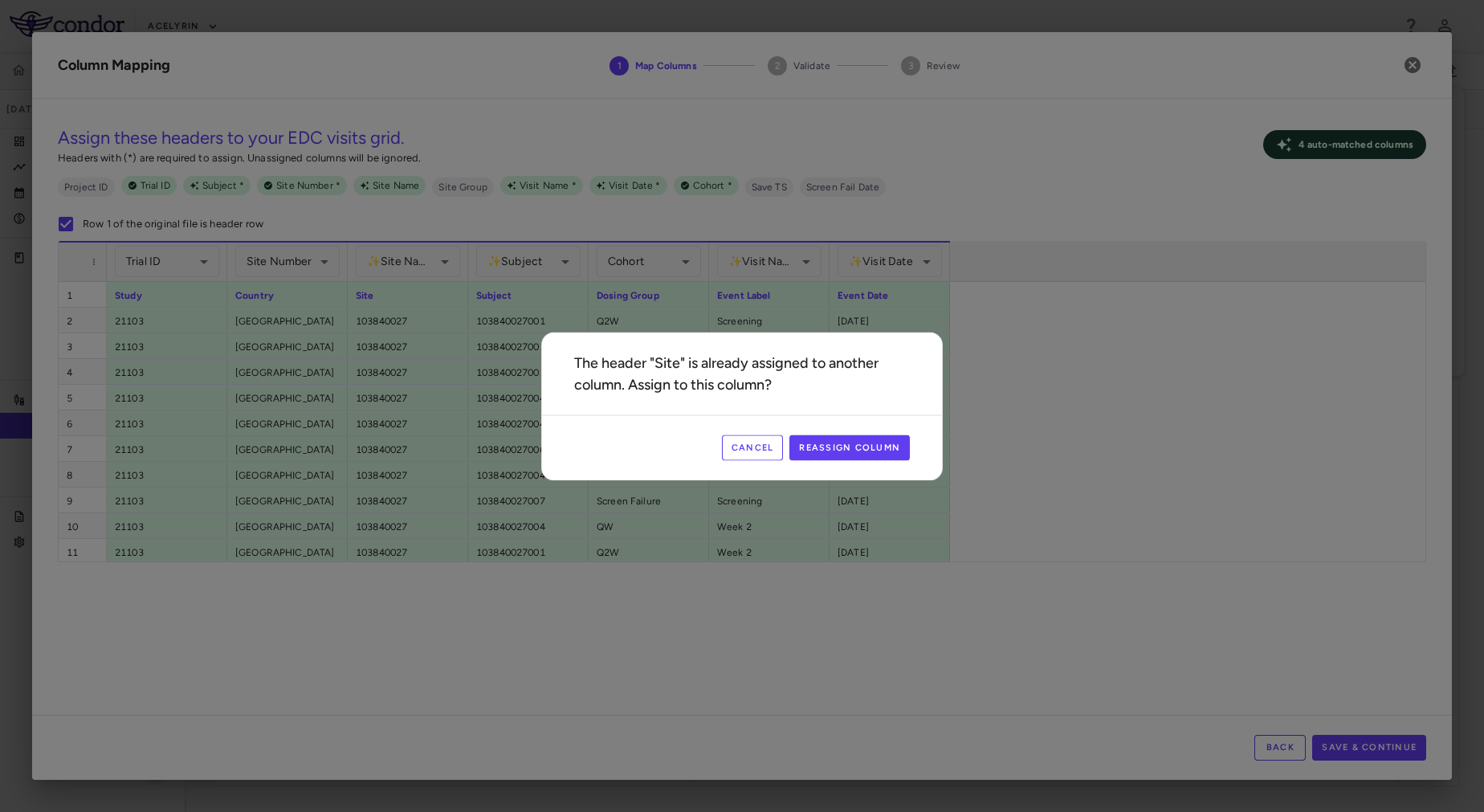
click at [743, 445] on button "Cancel" at bounding box center [753, 448] width 62 height 26
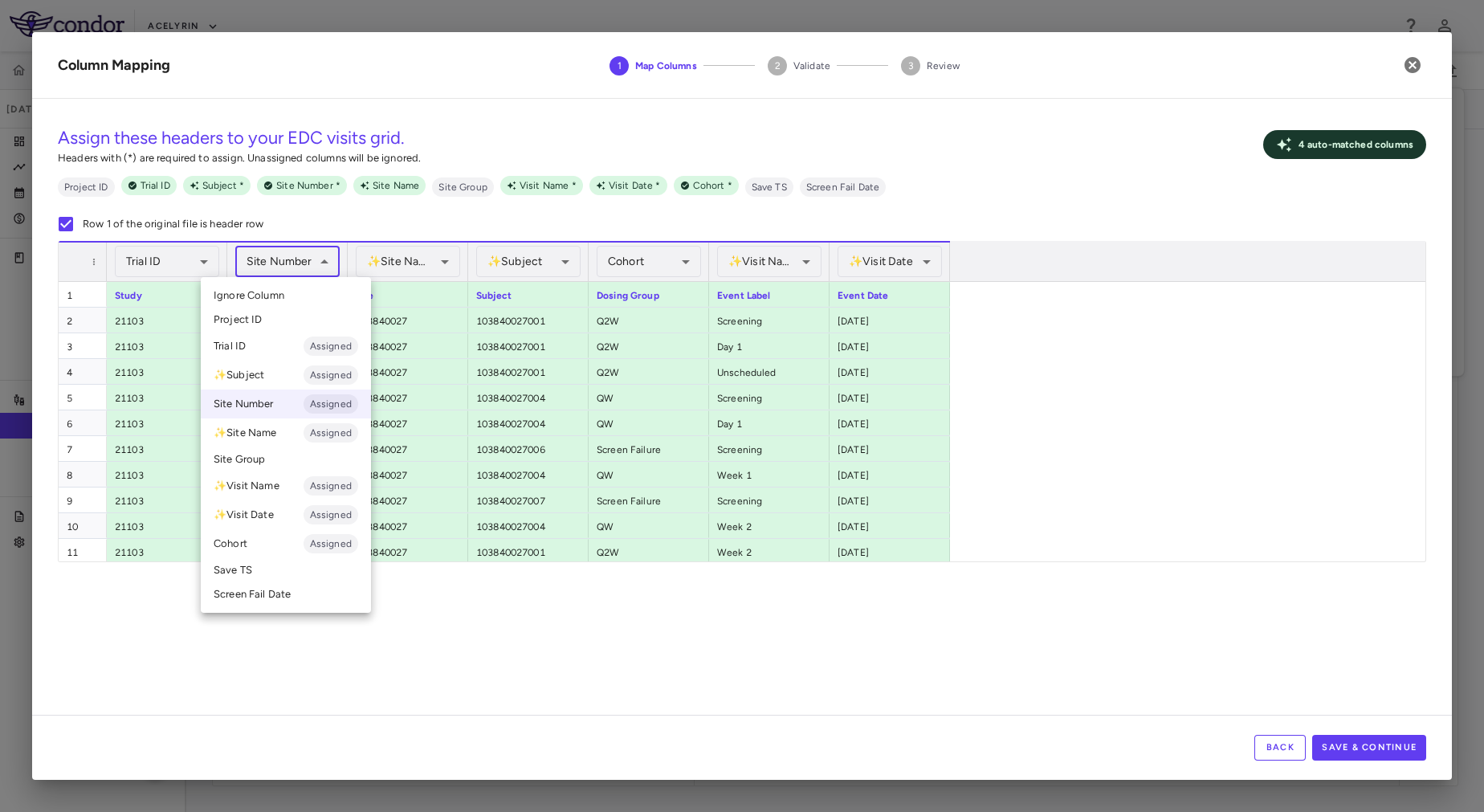
click at [256, 267] on body "Skip to sidebar Skip to main content Acelyrin 21103 Sep 2025 (Open) Trial dashb…" at bounding box center [742, 406] width 1484 height 812
click at [508, 636] on div at bounding box center [742, 406] width 1484 height 812
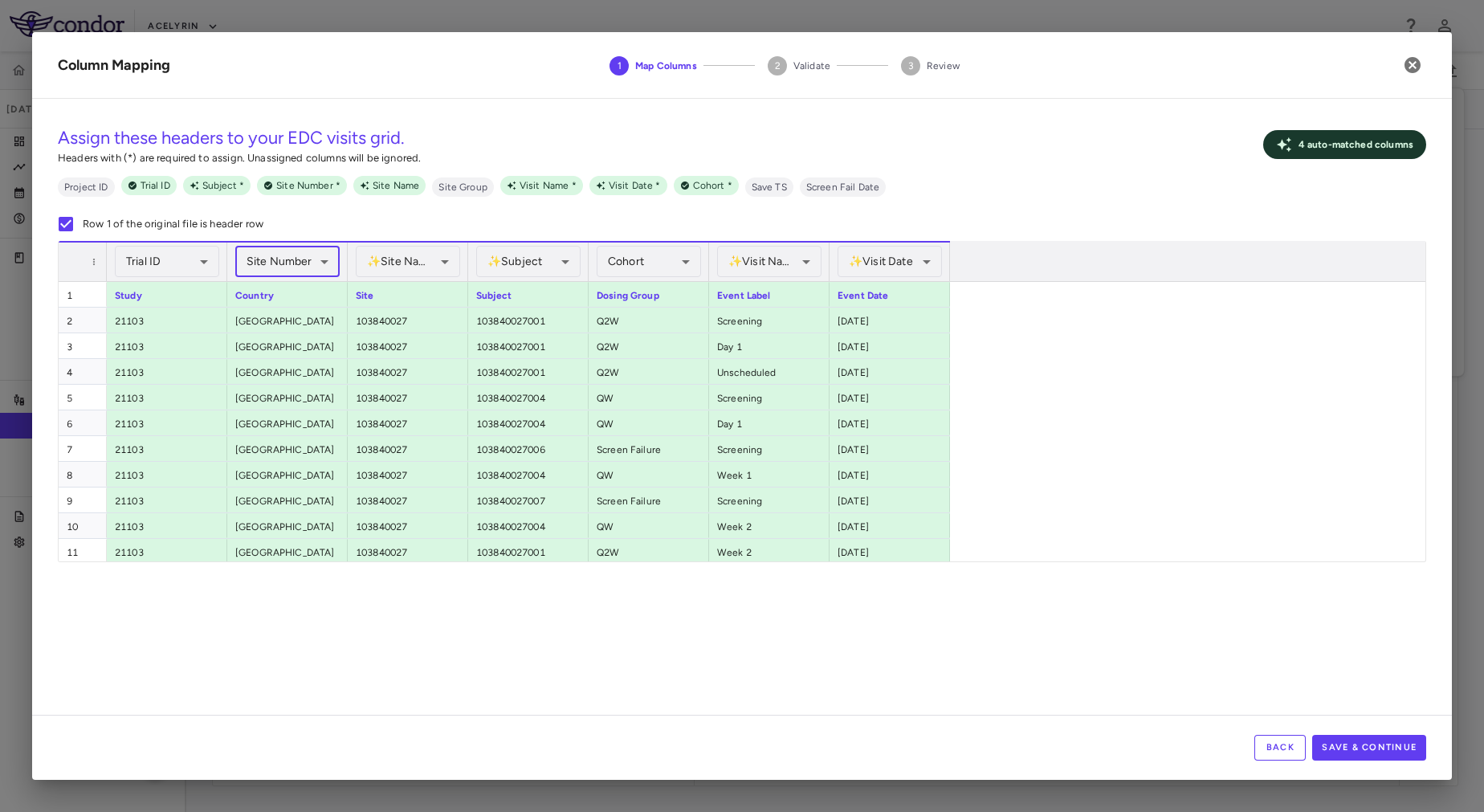
click at [274, 258] on body "Skip to sidebar Skip to main content Acelyrin 21103 Sep 2025 (Open) Trial dashb…" at bounding box center [742, 406] width 1484 height 812
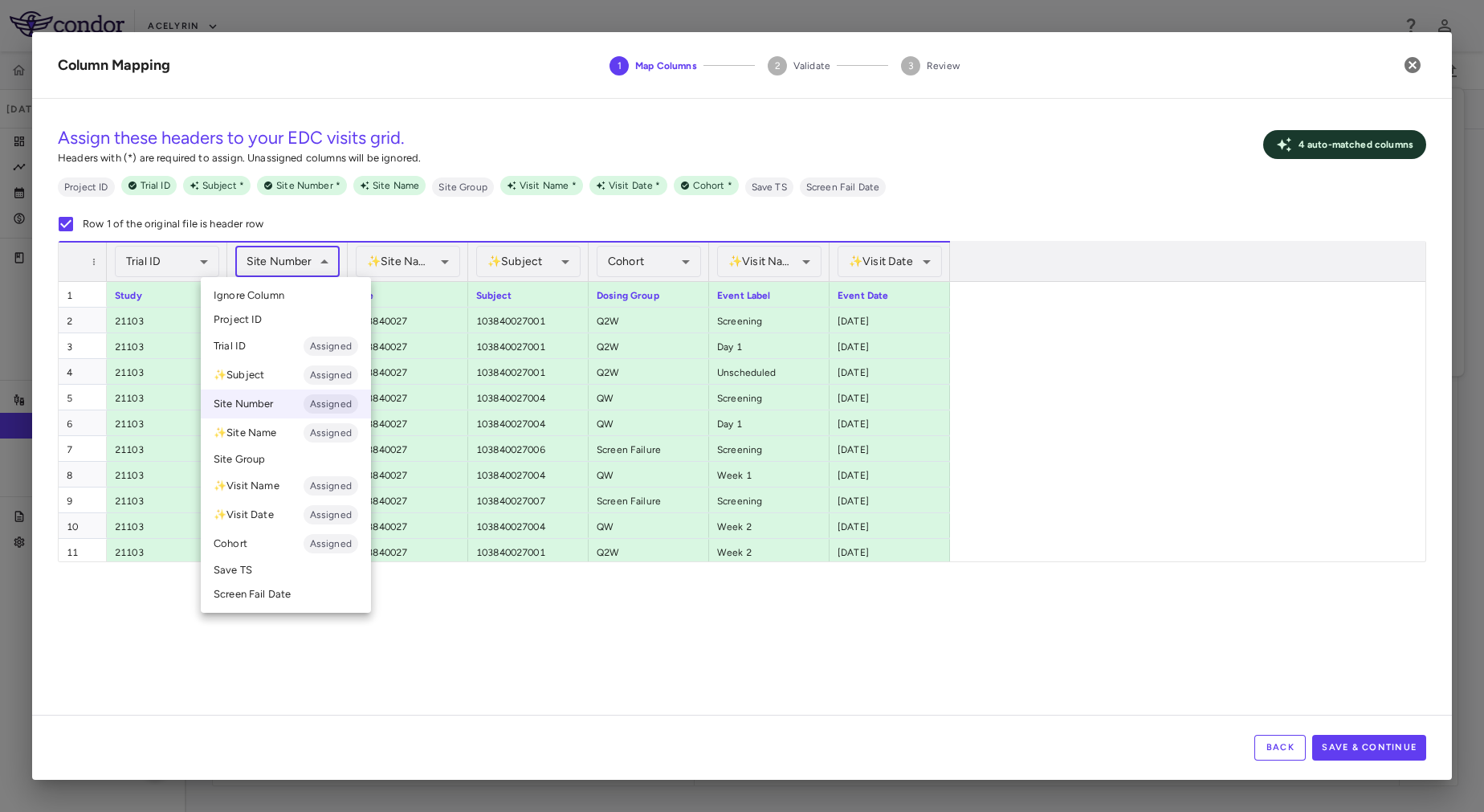
click at [232, 294] on span "Ignore Column" at bounding box center [249, 295] width 70 height 15
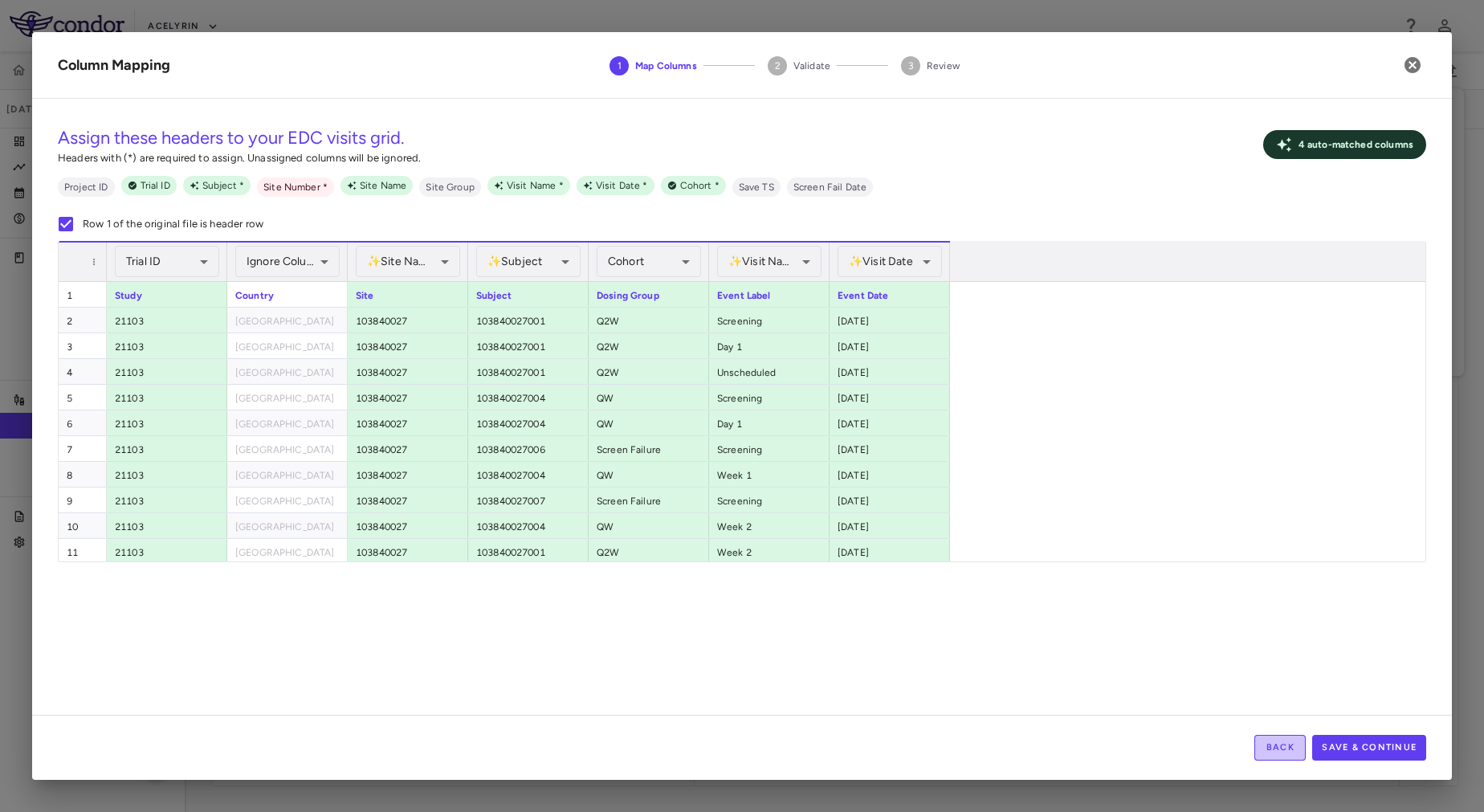
click at [1286, 746] on button "Back" at bounding box center [1280, 748] width 51 height 26
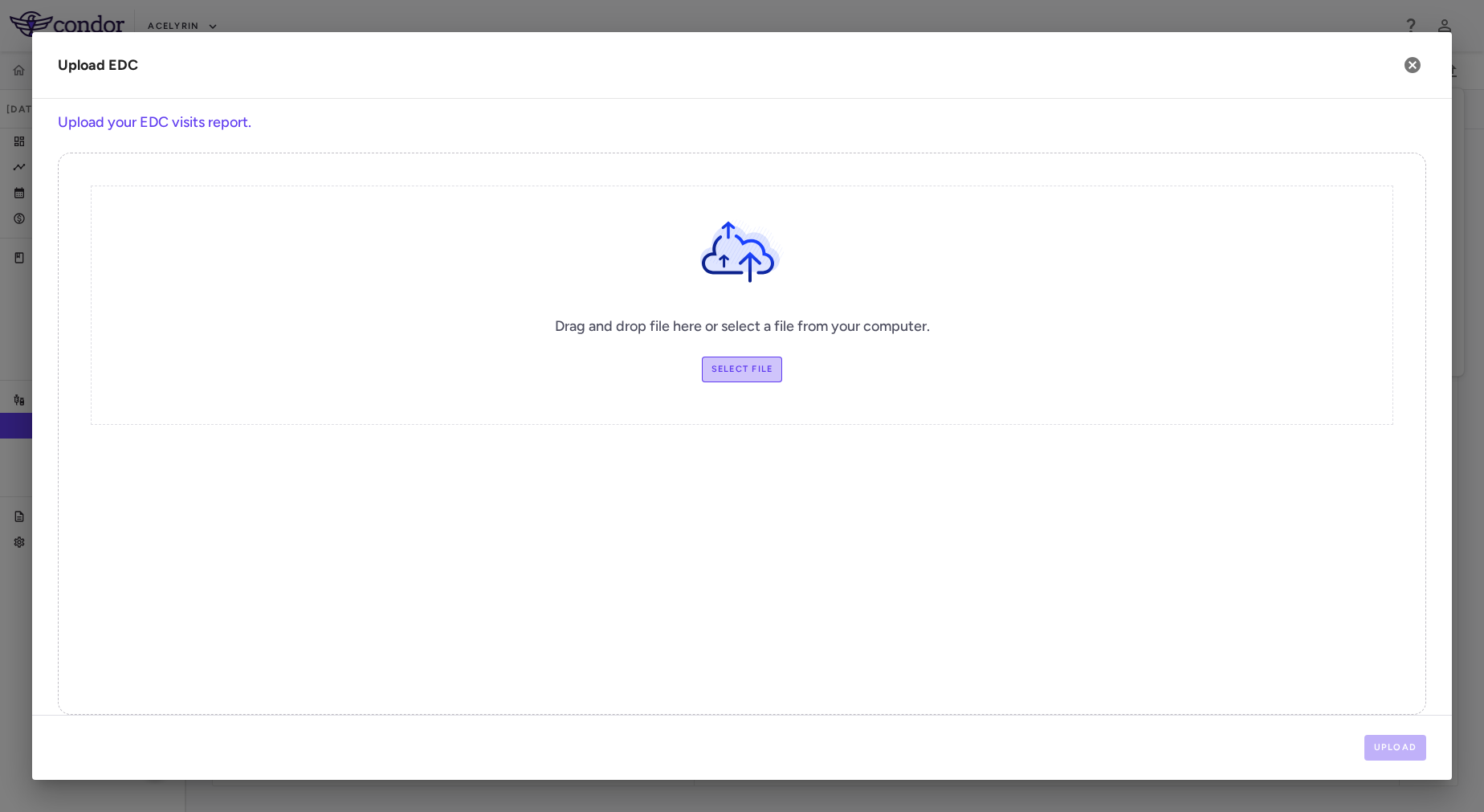
click at [759, 368] on label "Select file" at bounding box center [742, 369] width 81 height 26
click at [0, 0] on input "Select file" at bounding box center [0, 0] width 0 height 0
click at [1386, 736] on button "Upload" at bounding box center [1396, 748] width 62 height 26
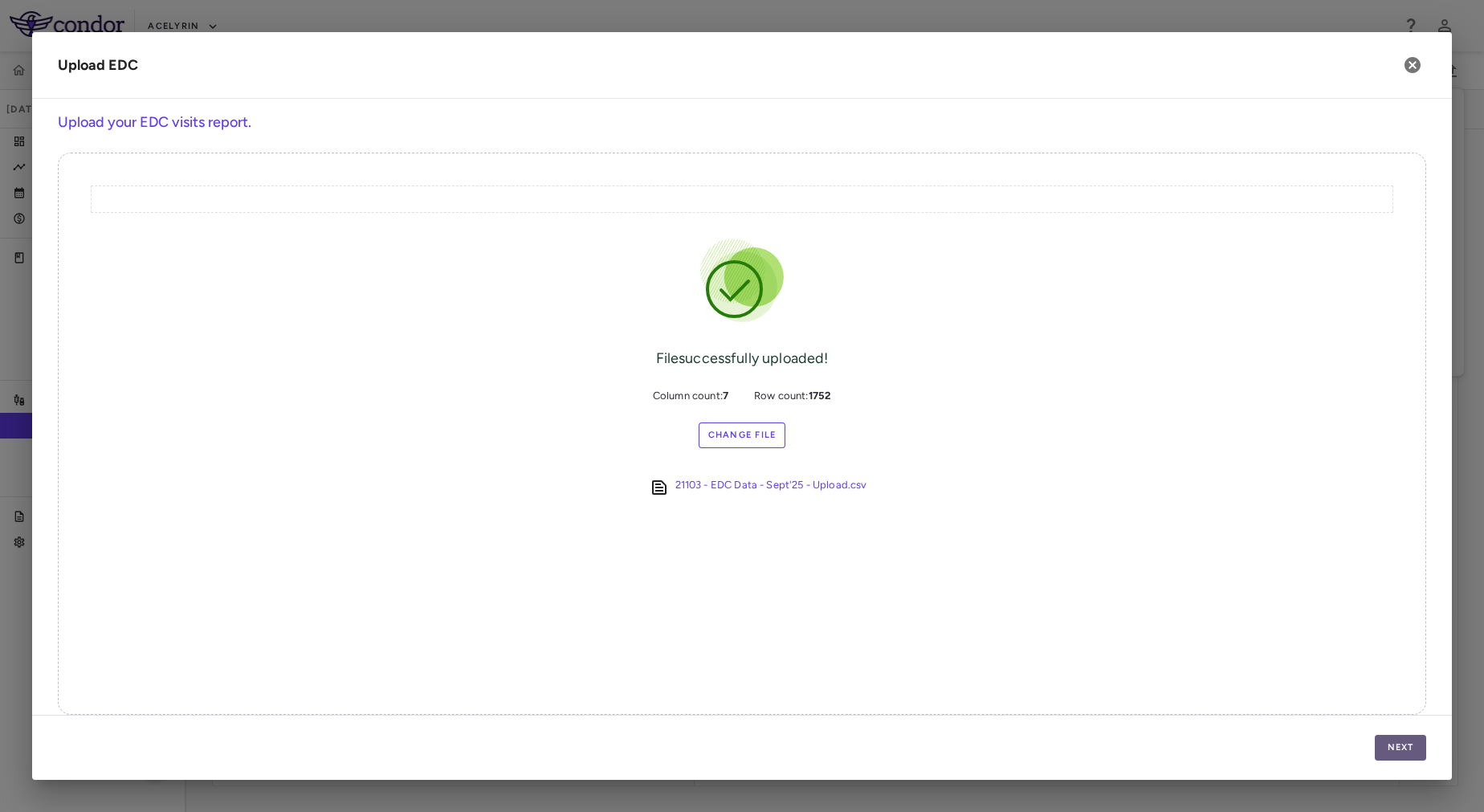
click at [1405, 742] on button "Next" at bounding box center [1400, 748] width 51 height 26
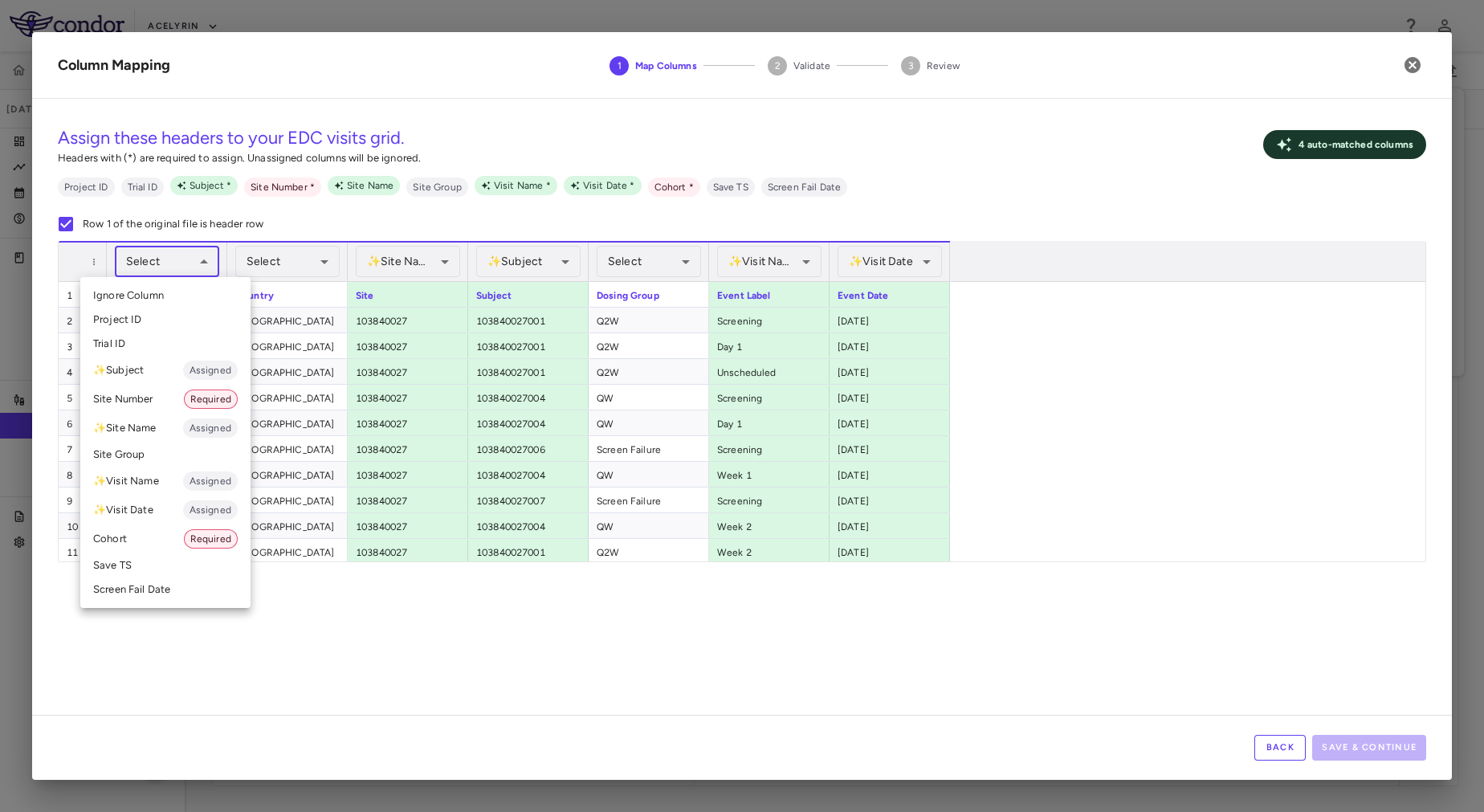
click at [155, 261] on body "Skip to sidebar Skip to main content Acelyrin 21103 Sep 2025 (Open) Trial dashb…" at bounding box center [742, 406] width 1484 height 812
click at [125, 343] on li "Trial ID" at bounding box center [165, 344] width 170 height 24
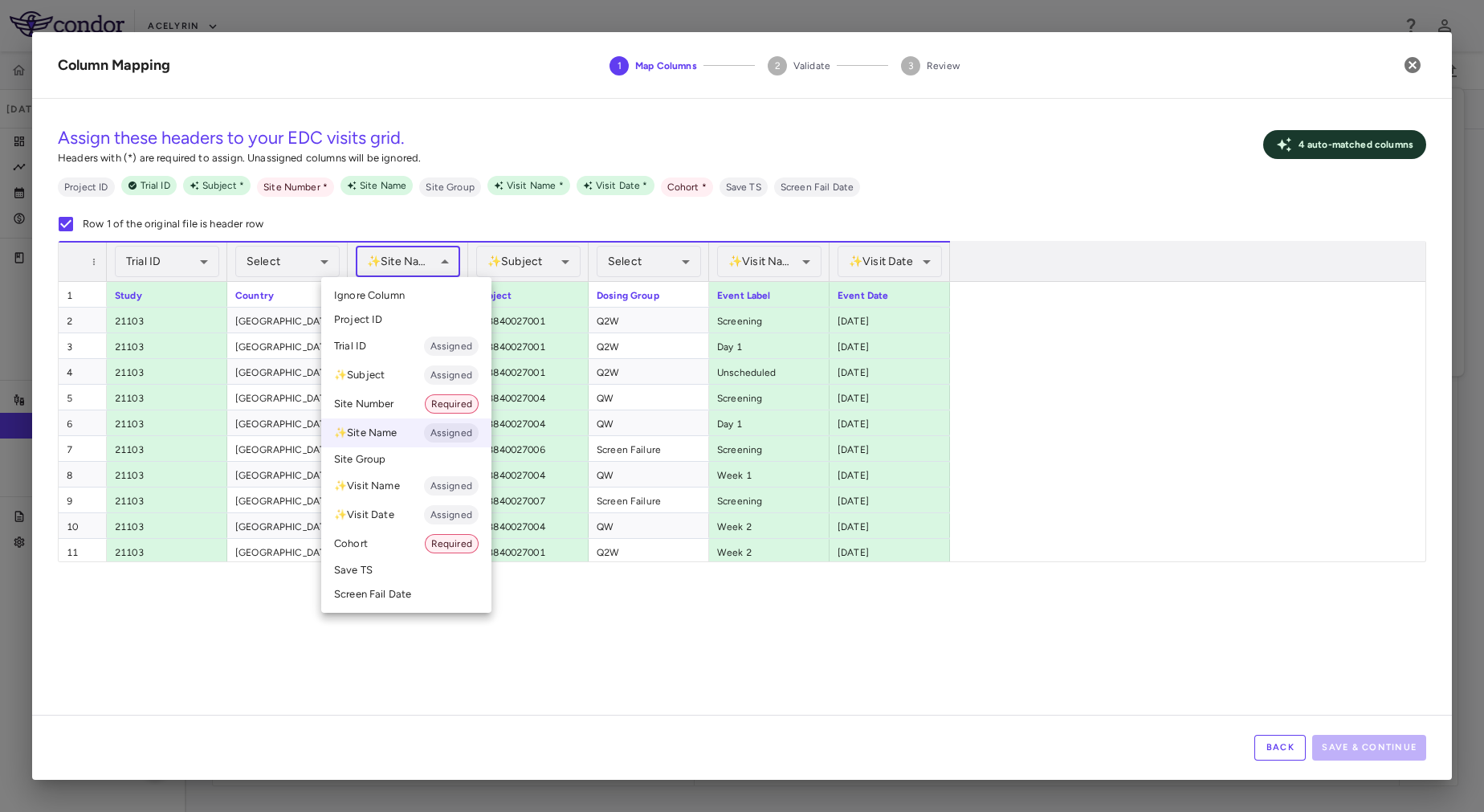
click at [410, 262] on body "Skip to sidebar Skip to main content Acelyrin 21103 Sep 2025 (Open) Trial dashb…" at bounding box center [742, 406] width 1484 height 812
click at [401, 402] on li "Site Number Required" at bounding box center [406, 404] width 170 height 29
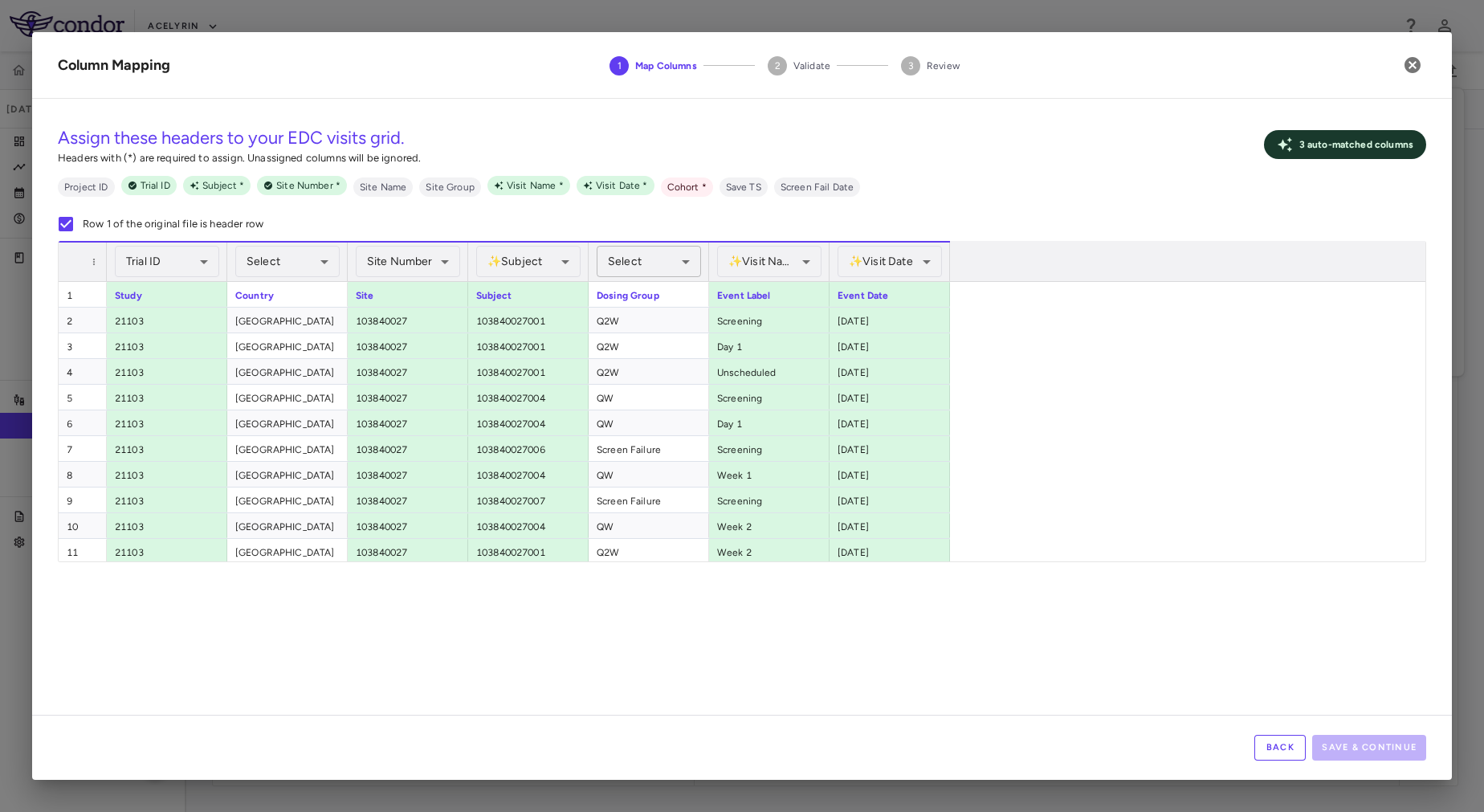
click at [653, 257] on body "Skip to sidebar Skip to main content Acelyrin 21103 Sep 2025 (Open) Trial dashb…" at bounding box center [742, 406] width 1484 height 812
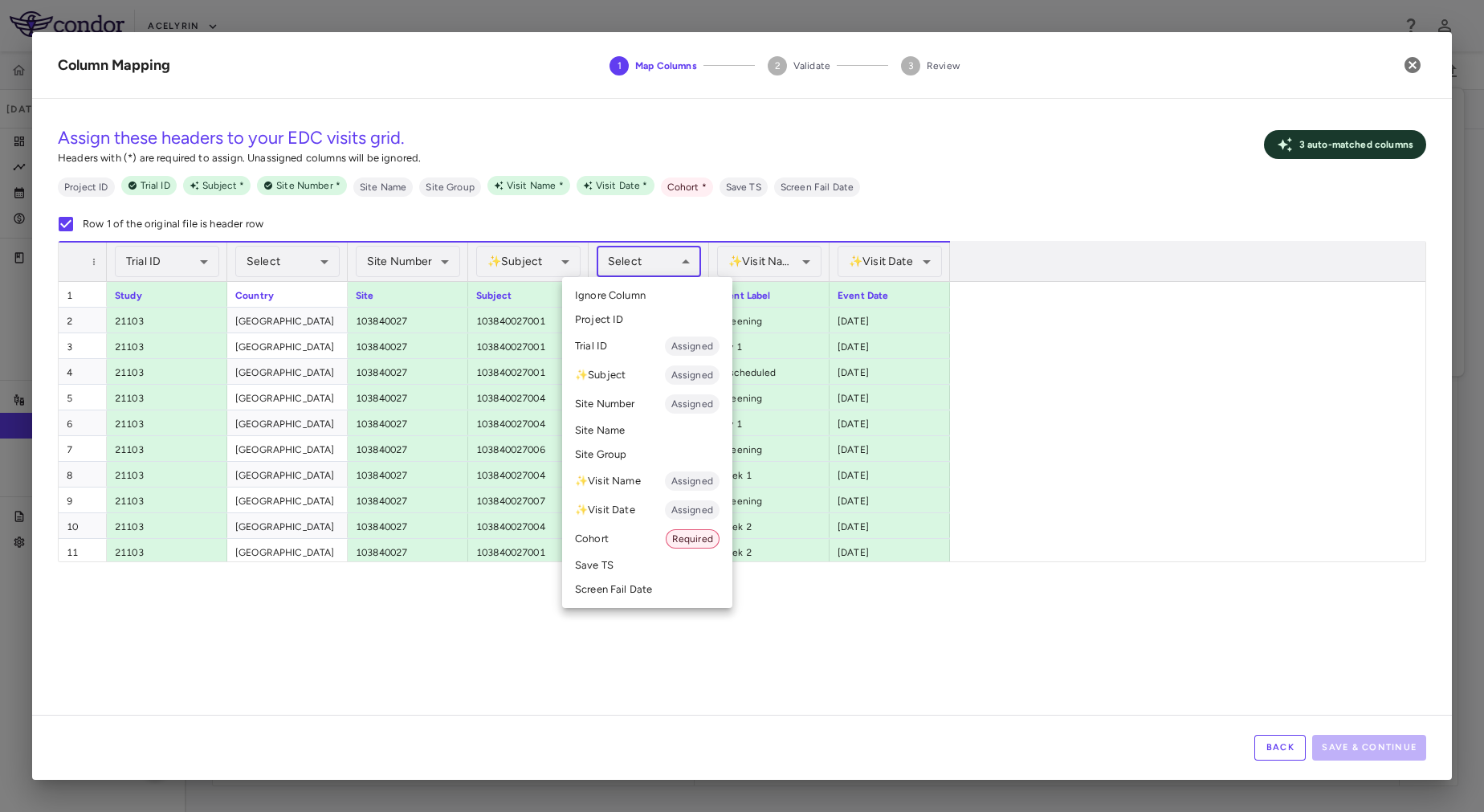
click at [637, 533] on li "Cohort Required" at bounding box center [647, 539] width 170 height 29
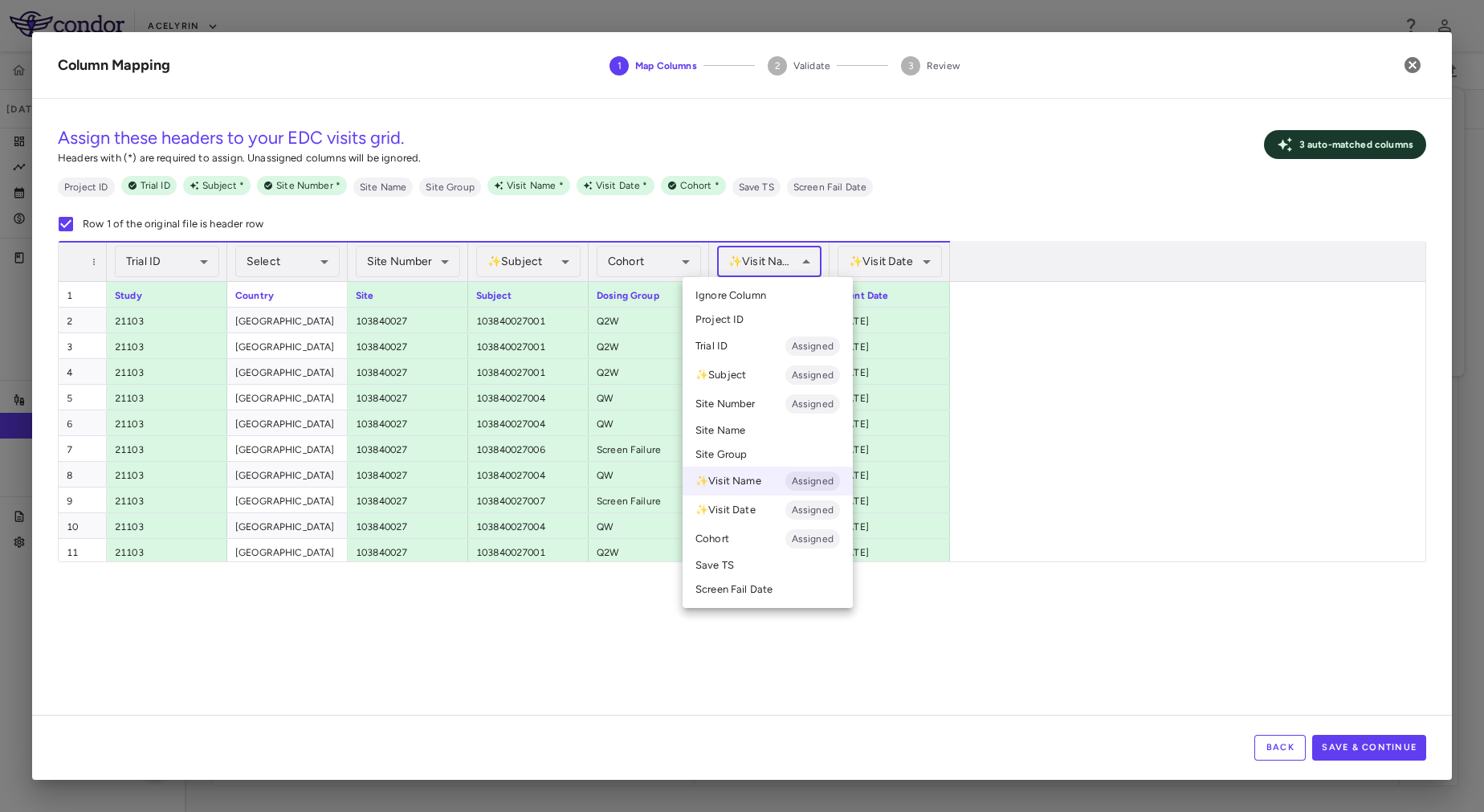
click at [763, 261] on body "Skip to sidebar Skip to main content Acelyrin 21103 Sep 2025 (Open) Trial dashb…" at bounding box center [742, 406] width 1484 height 812
click at [763, 261] on div at bounding box center [742, 406] width 1484 height 812
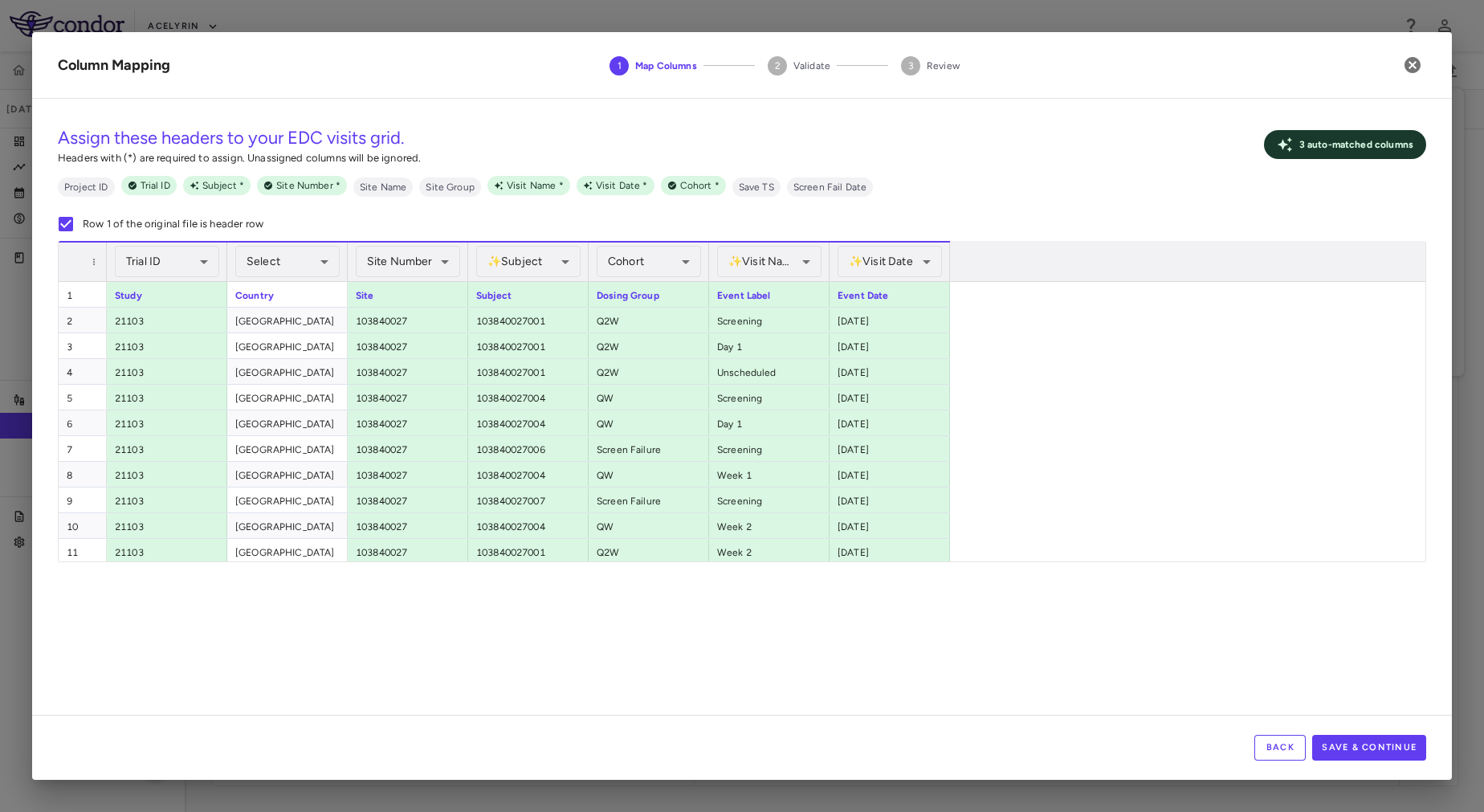
click at [1121, 641] on div "**********" at bounding box center [742, 413] width 1420 height 603
click at [1380, 744] on button "Save & Continue" at bounding box center [1369, 748] width 114 height 26
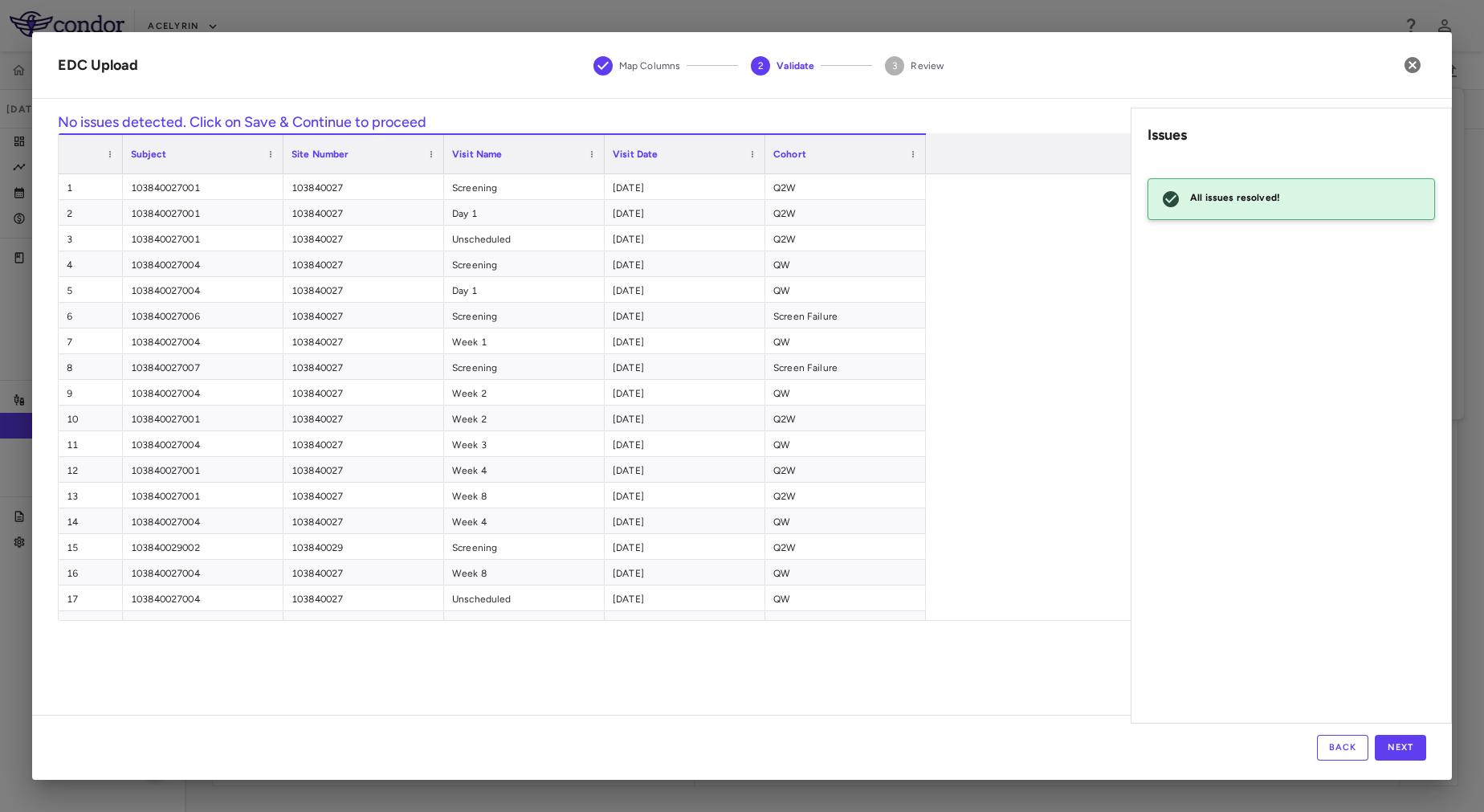
click at [1357, 753] on button "Back" at bounding box center [1342, 748] width 51 height 26
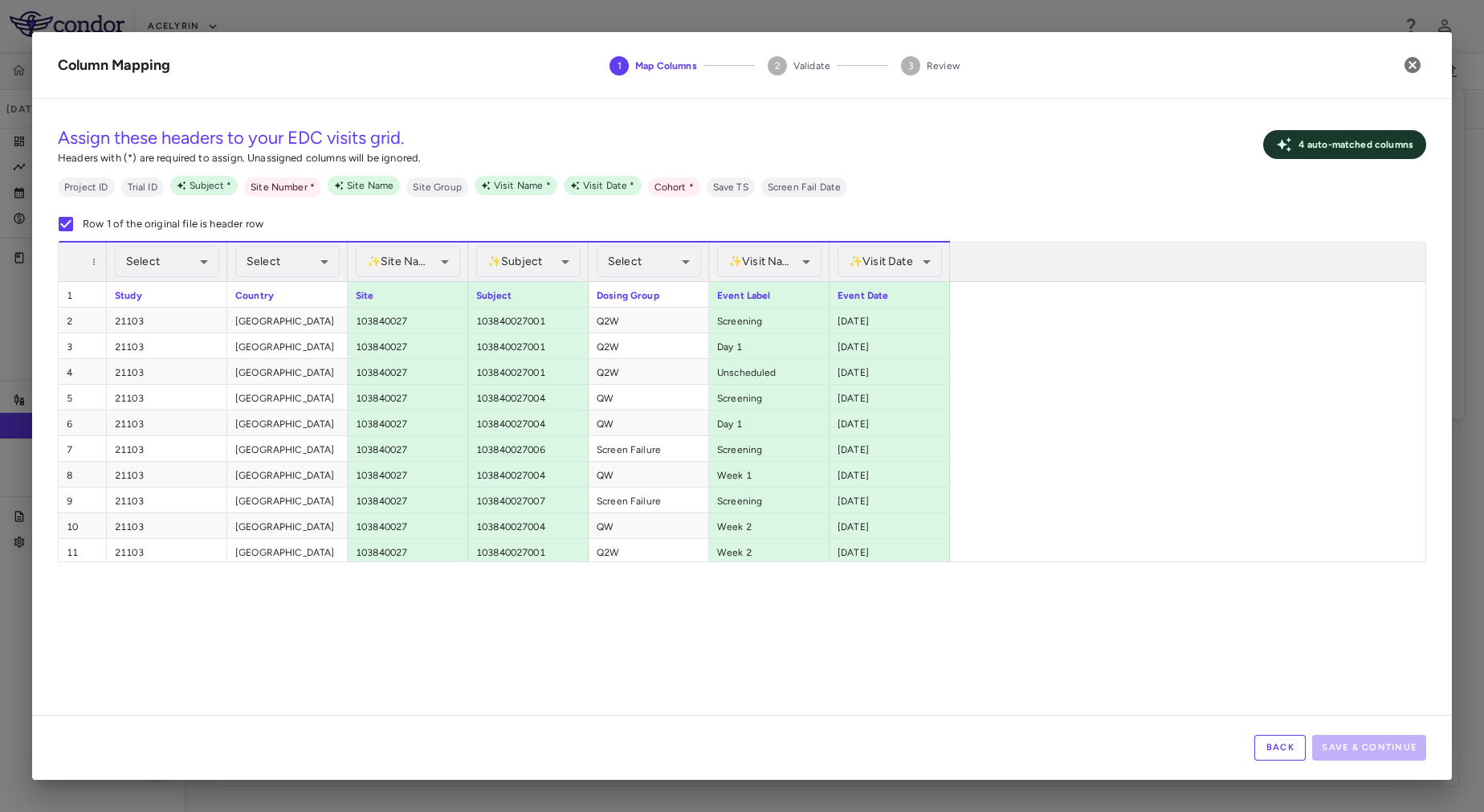
click at [865, 617] on div "Assign these headers to your EDC visits grid. Headers with (*) are required to …" at bounding box center [742, 413] width 1420 height 603
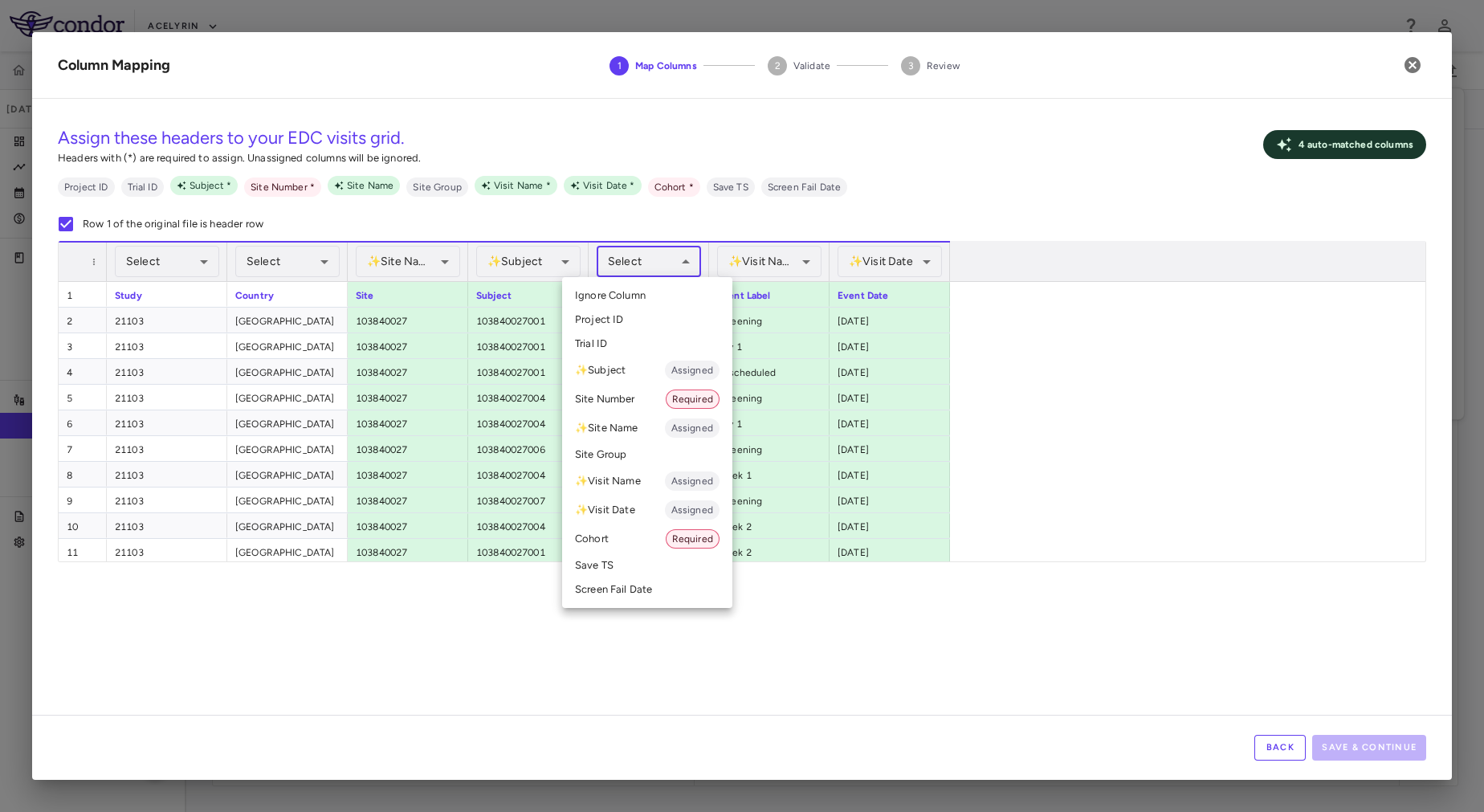
click at [648, 254] on body "Skip to sidebar Skip to main content Acelyrin 21103 Sep 2025 (Open) Trial dashb…" at bounding box center [742, 406] width 1484 height 812
click at [642, 540] on li "Cohort Required" at bounding box center [647, 539] width 170 height 29
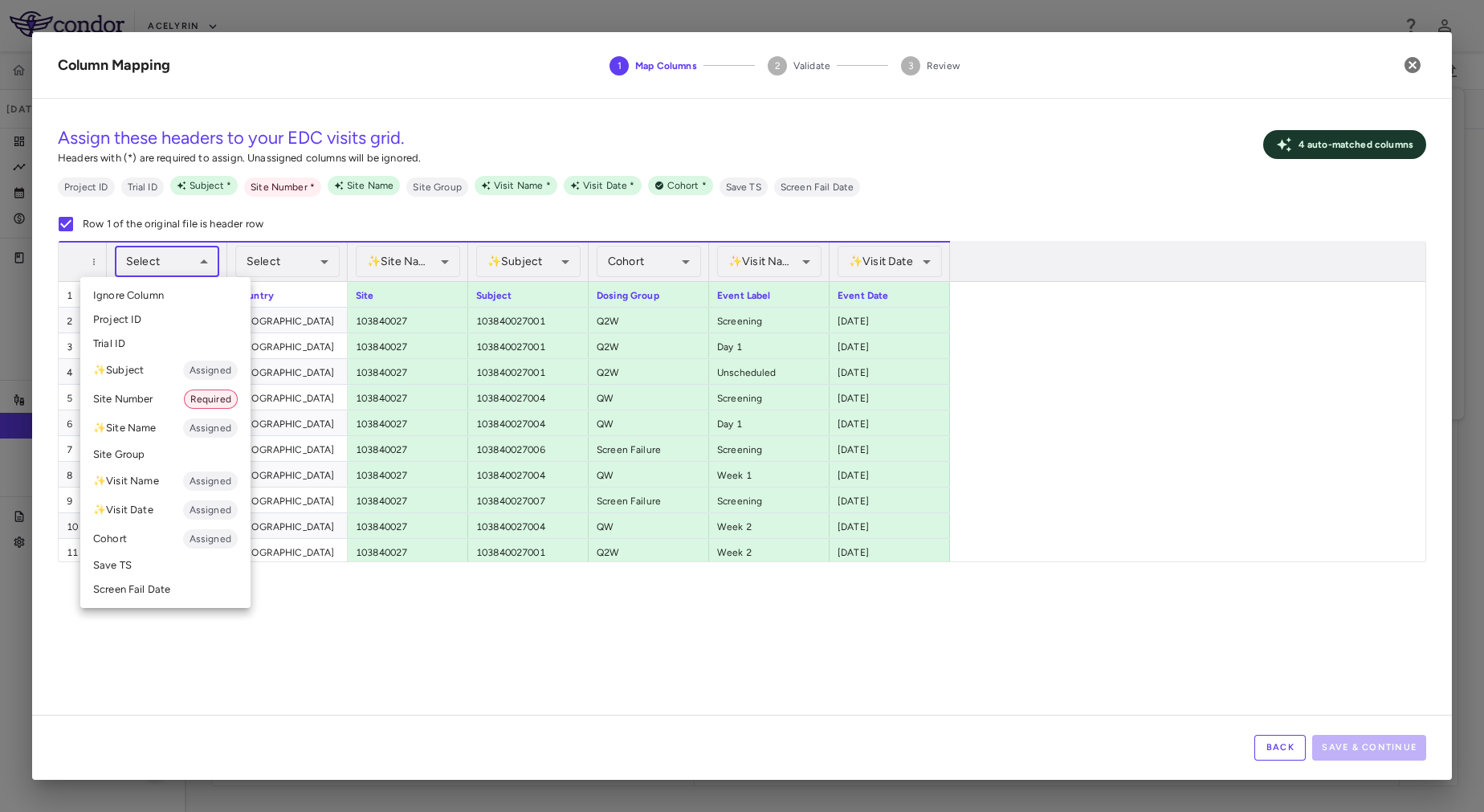
click at [181, 265] on body "Skip to sidebar Skip to main content Acelyrin 21103 Sep 2025 (Open) Trial dashb…" at bounding box center [742, 406] width 1484 height 812
click at [157, 348] on li "Trial ID" at bounding box center [165, 344] width 170 height 24
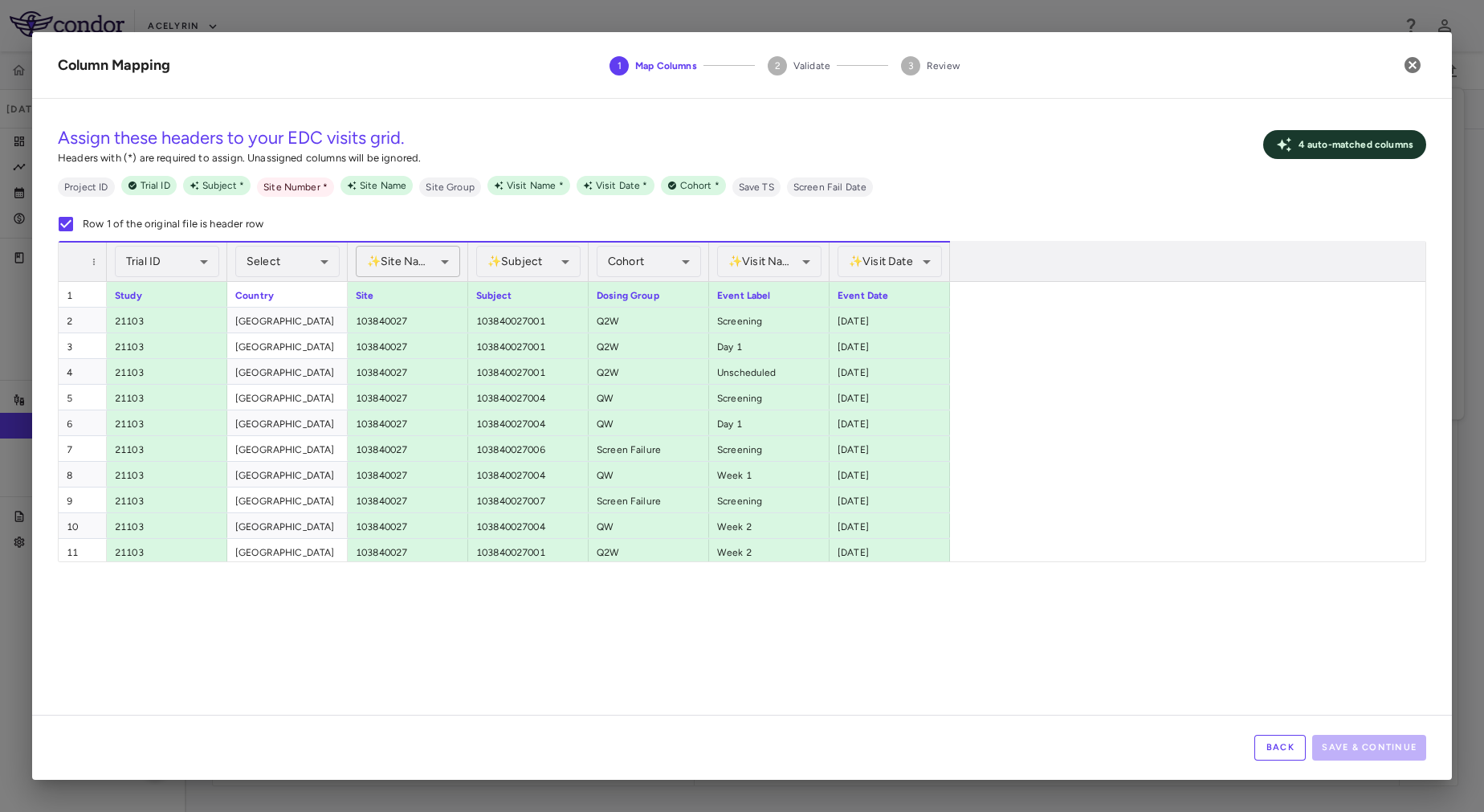
click at [415, 266] on body "Skip to sidebar Skip to main content Acelyrin 21103 Sep 2025 (Open) Trial dashb…" at bounding box center [742, 406] width 1484 height 812
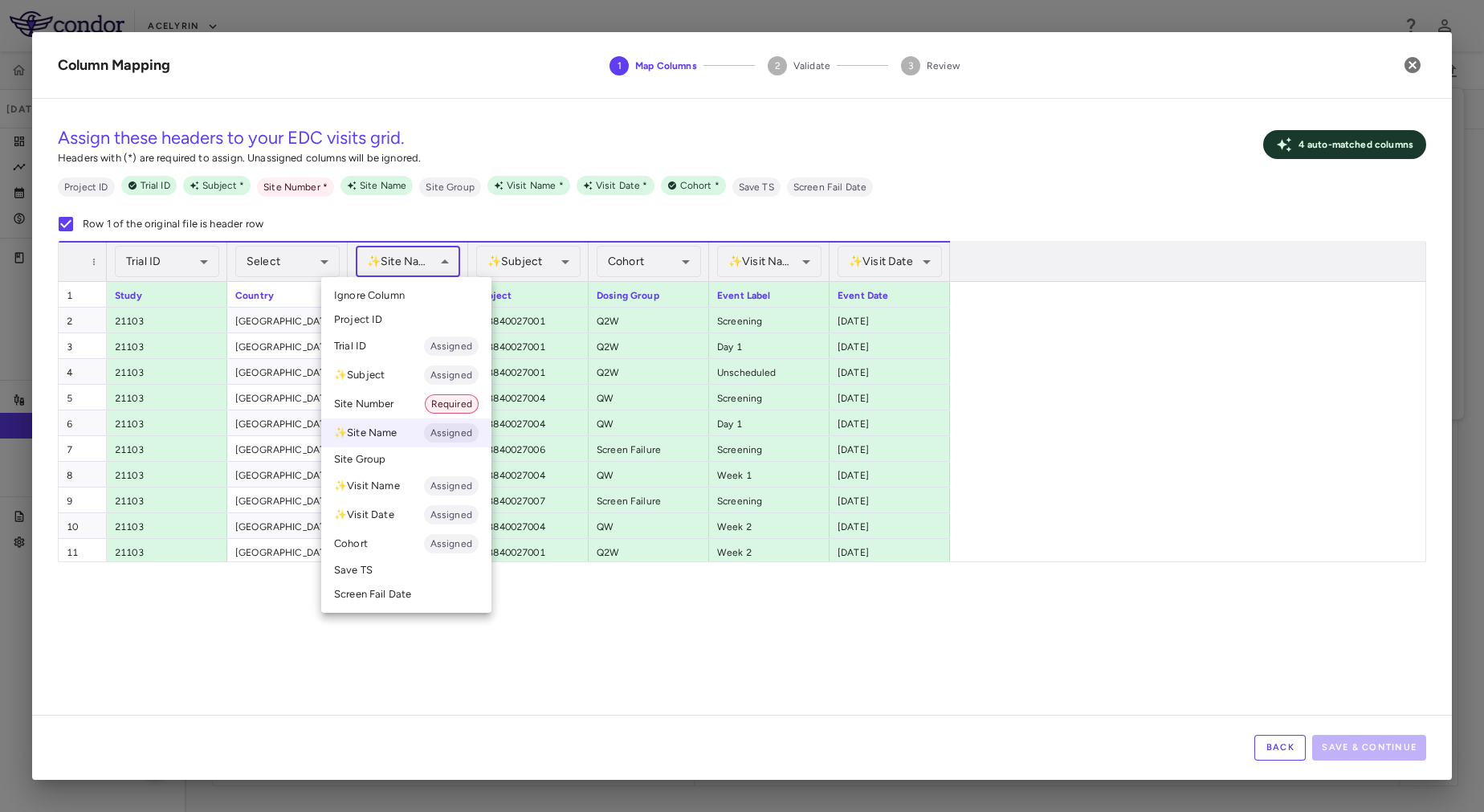
click at [405, 410] on li "Site Number Required" at bounding box center [406, 404] width 170 height 29
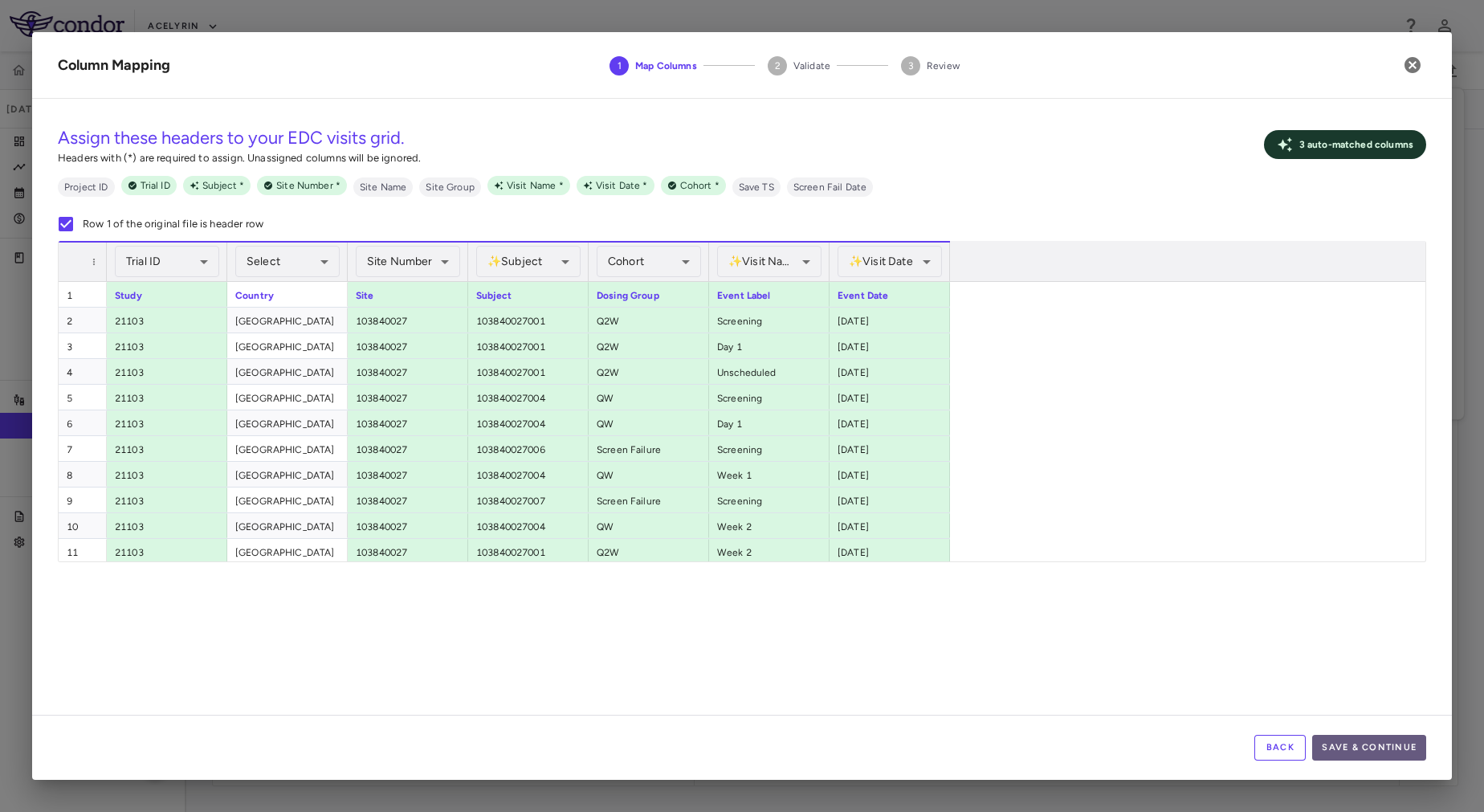
click at [1365, 752] on button "Save & Continue" at bounding box center [1369, 748] width 114 height 26
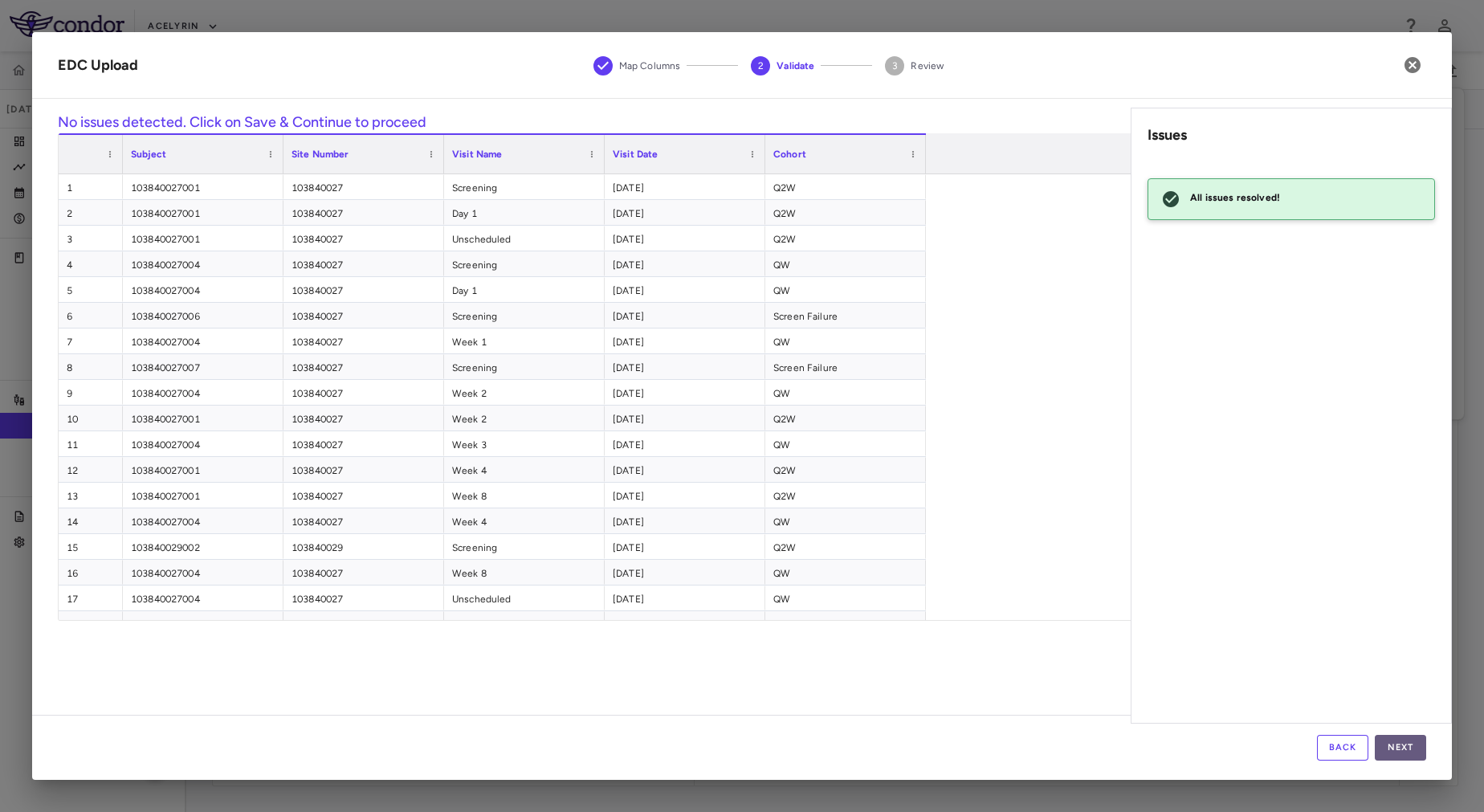
click at [1415, 750] on button "Next" at bounding box center [1400, 748] width 51 height 26
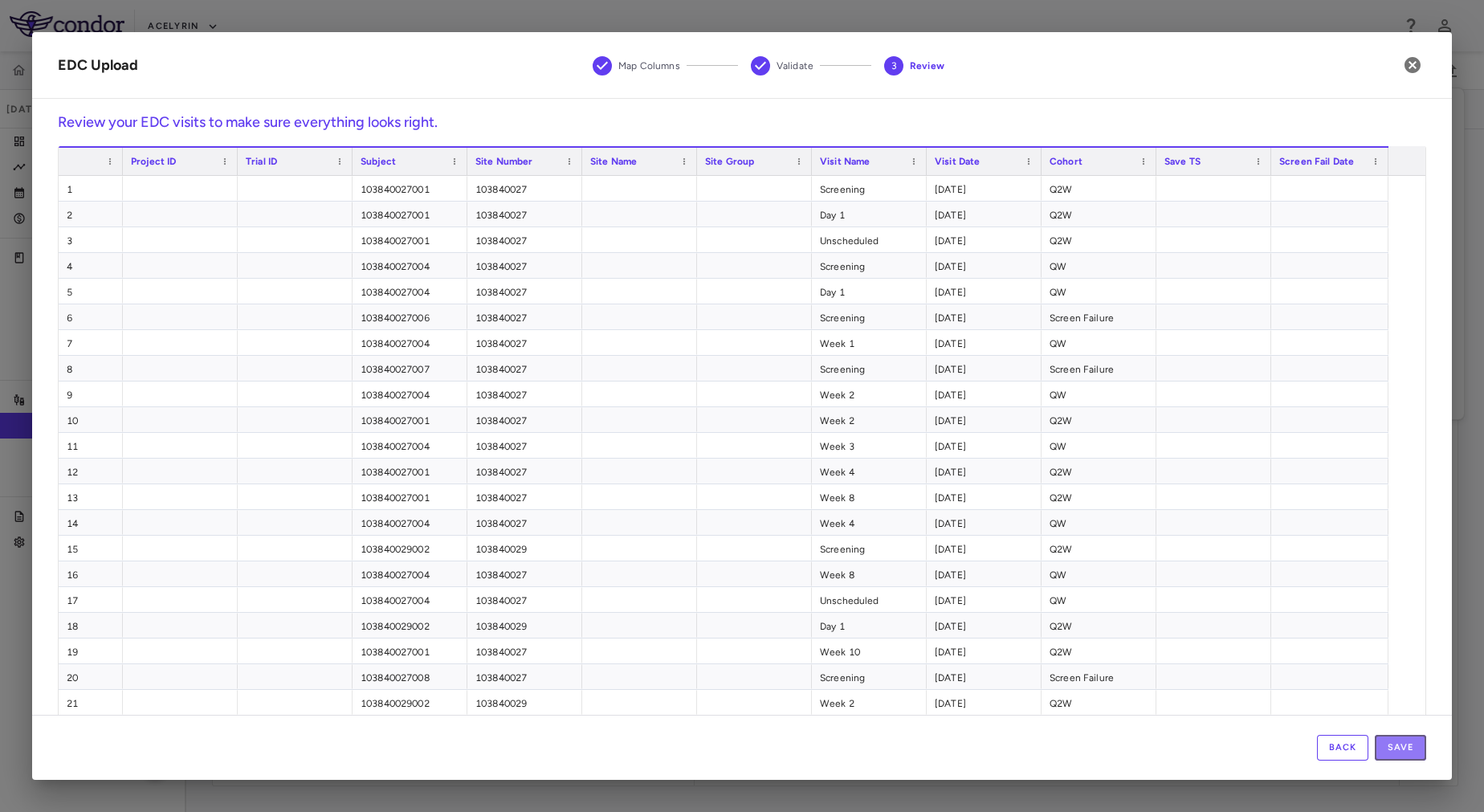
click at [1415, 750] on button "Save" at bounding box center [1400, 748] width 51 height 26
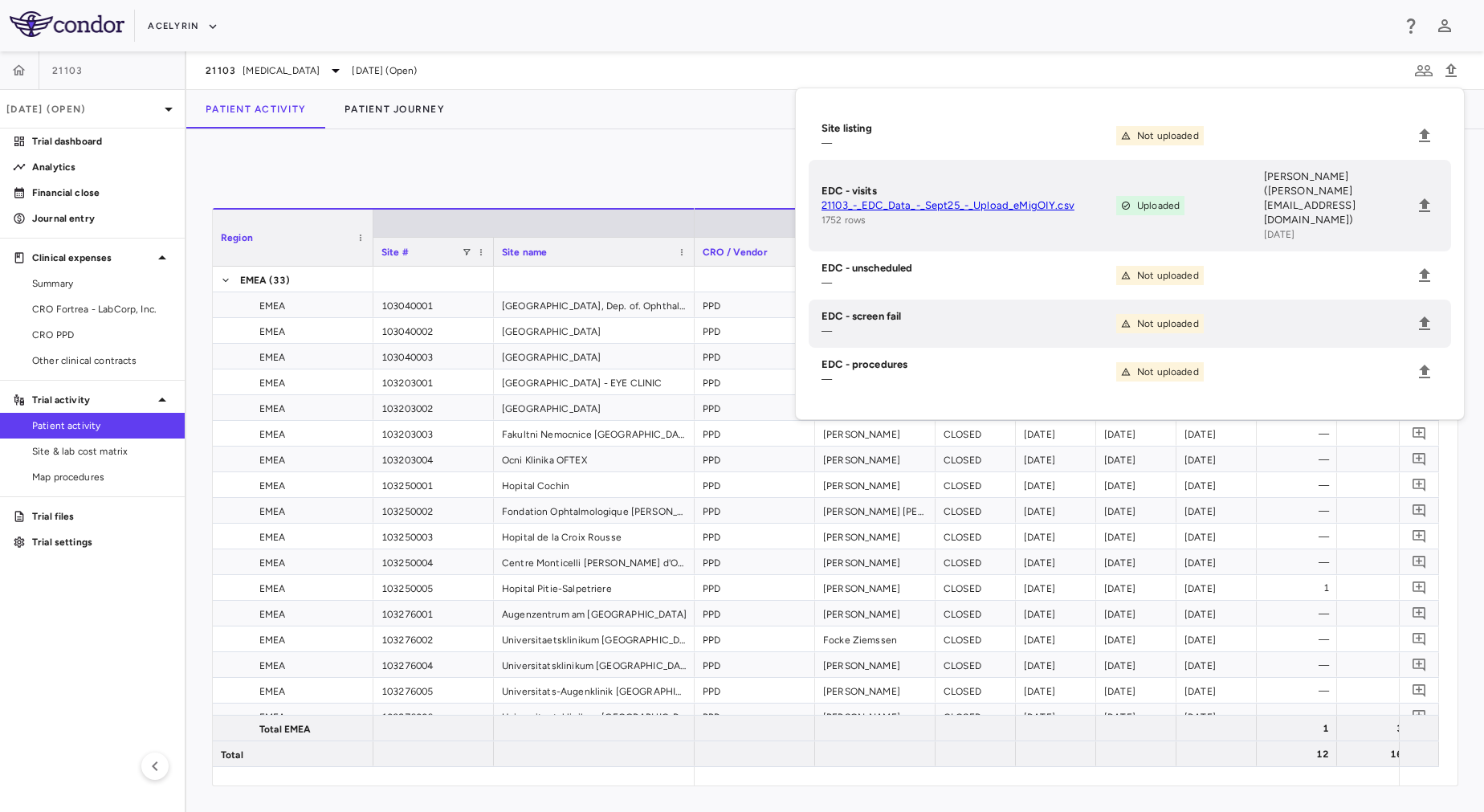
click at [532, 172] on div "0" at bounding box center [836, 175] width 1247 height 40
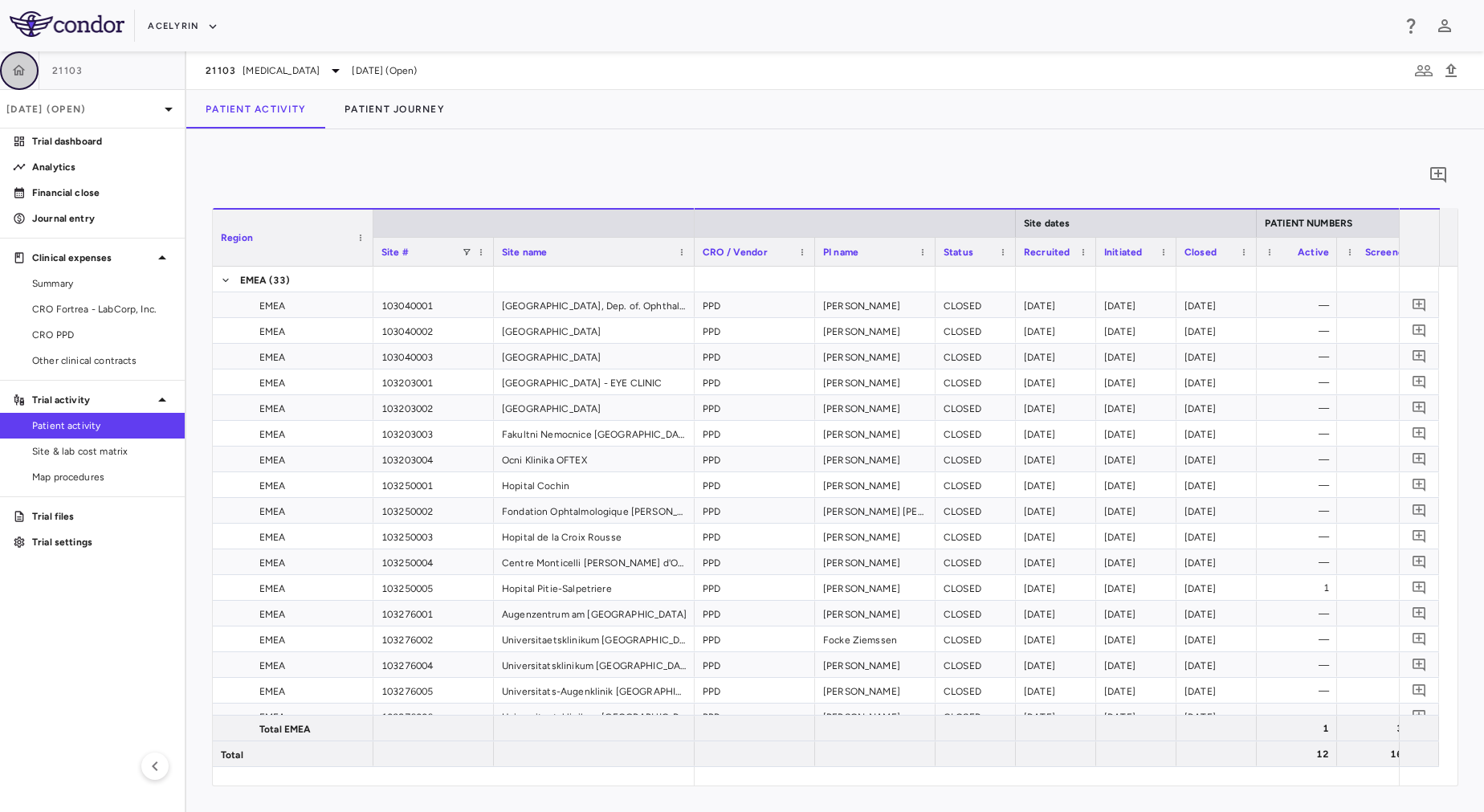
click at [23, 71] on icon "button" at bounding box center [19, 70] width 14 height 11
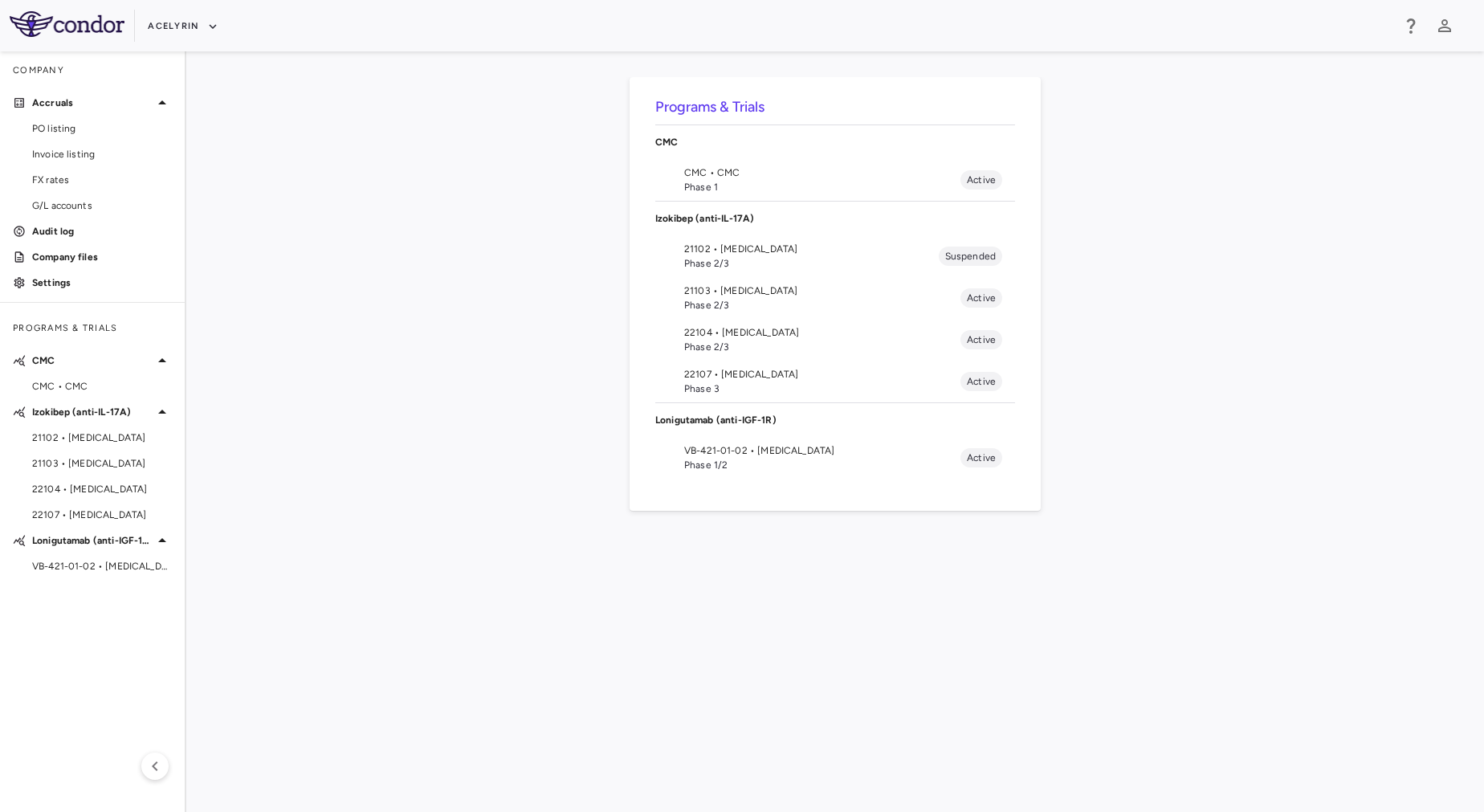
click at [822, 381] on span "Phase 3" at bounding box center [822, 389] width 276 height 15
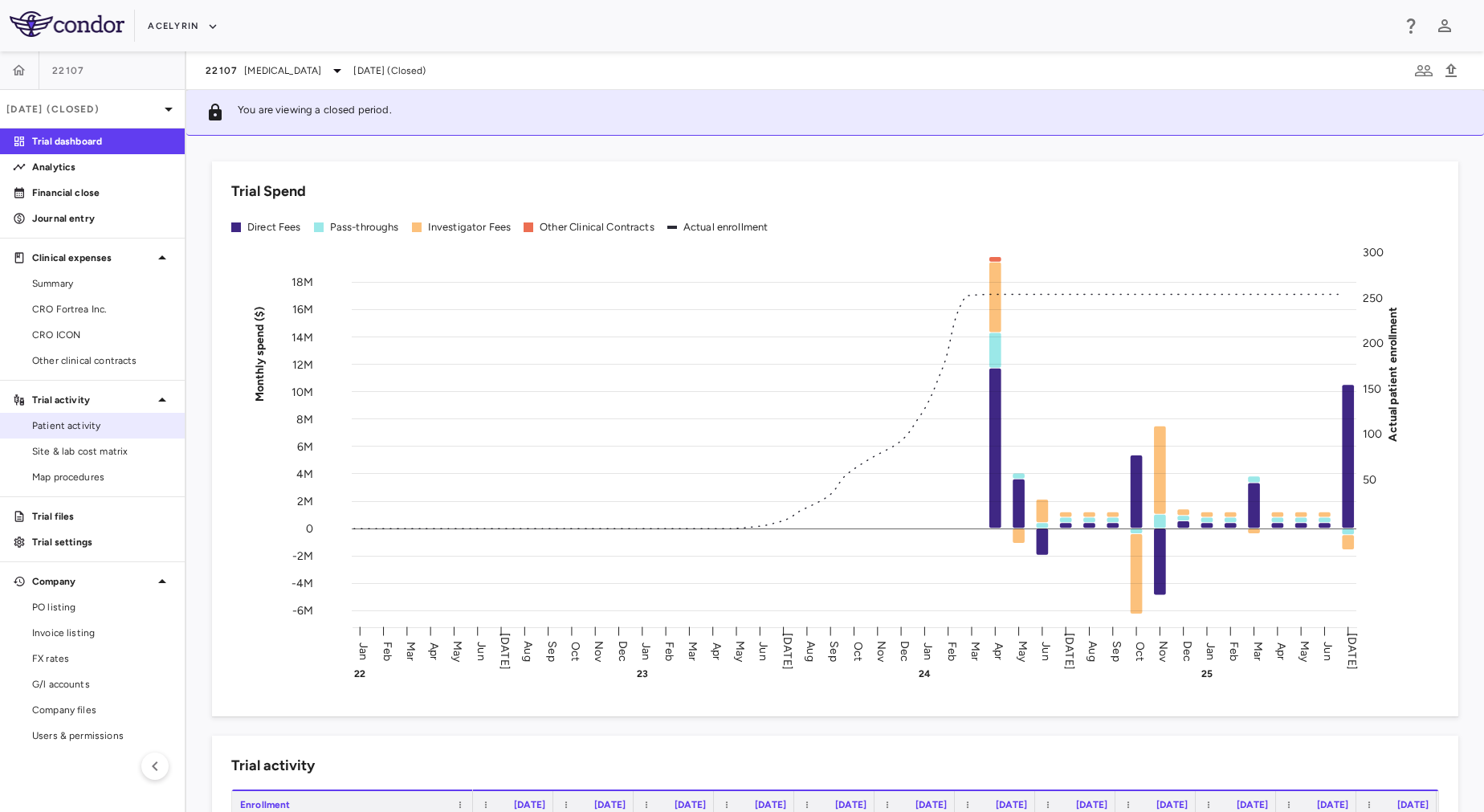
click at [87, 424] on span "Patient activity" at bounding box center [102, 426] width 140 height 15
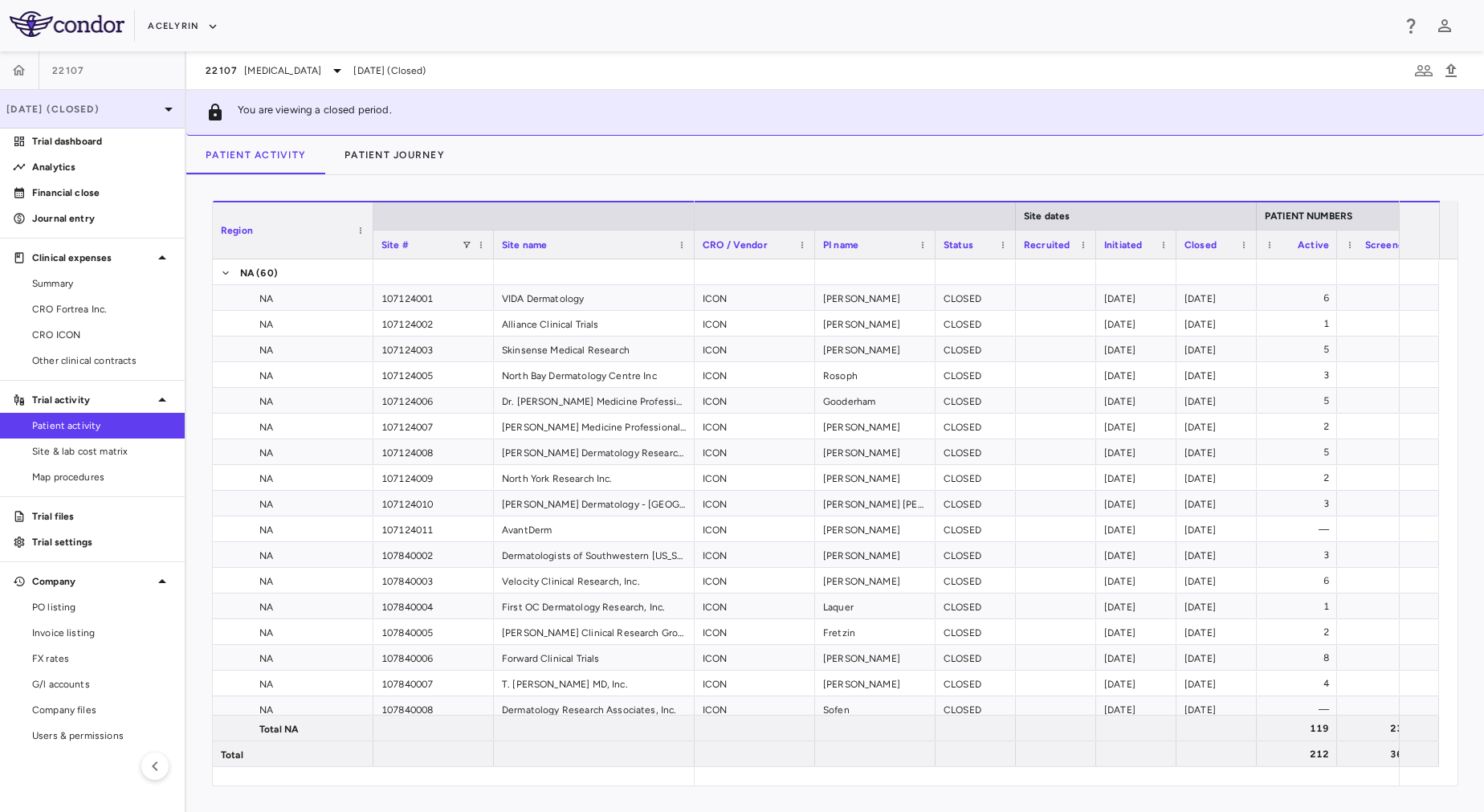
click at [81, 108] on p "Jul 2025 (Closed)" at bounding box center [83, 109] width 152 height 15
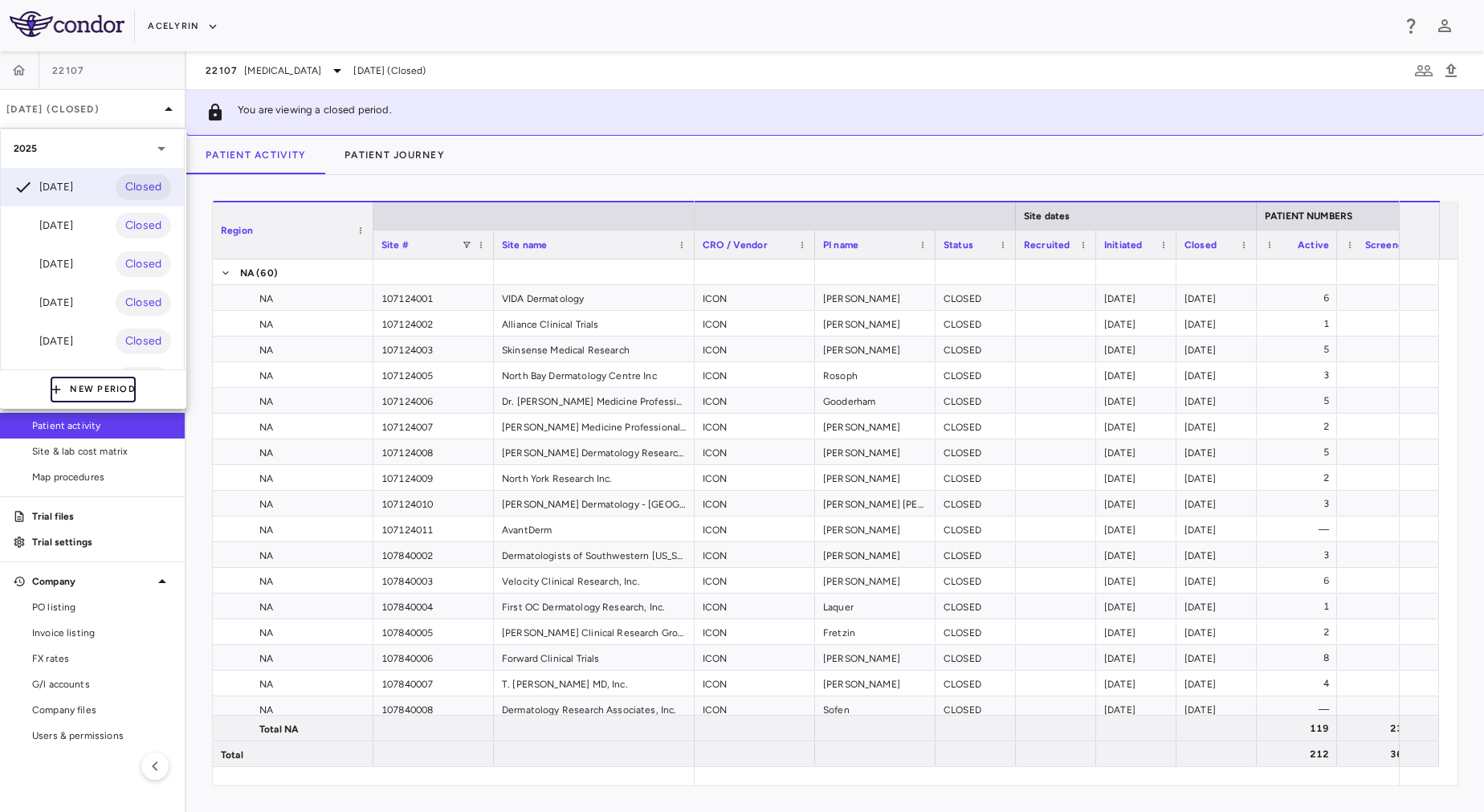
click at [91, 382] on button "New Period" at bounding box center [93, 389] width 85 height 26
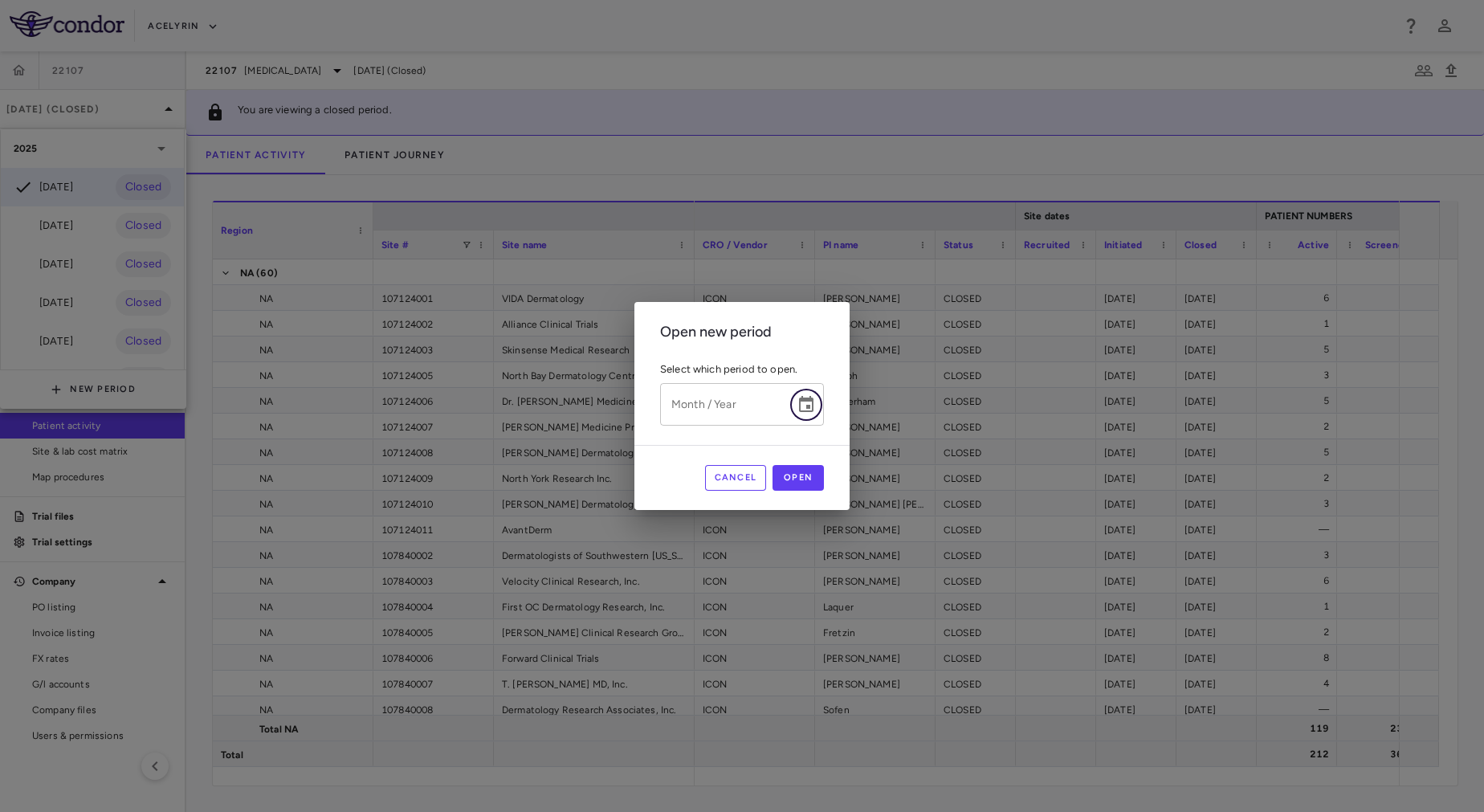
click at [806, 411] on icon "Choose date" at bounding box center [806, 404] width 15 height 16
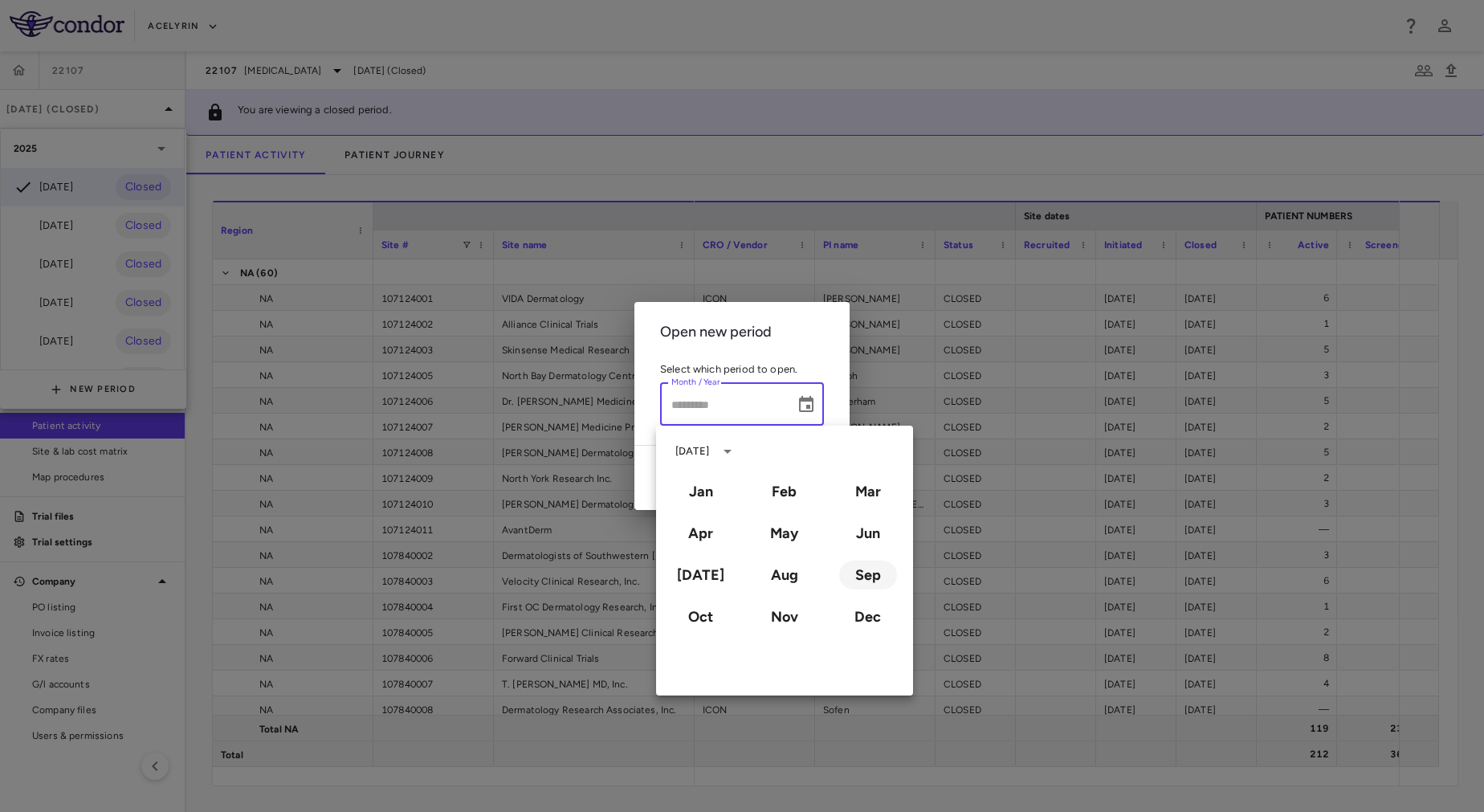
click at [889, 580] on button "Sep" at bounding box center [868, 575] width 57 height 29
type input "**********"
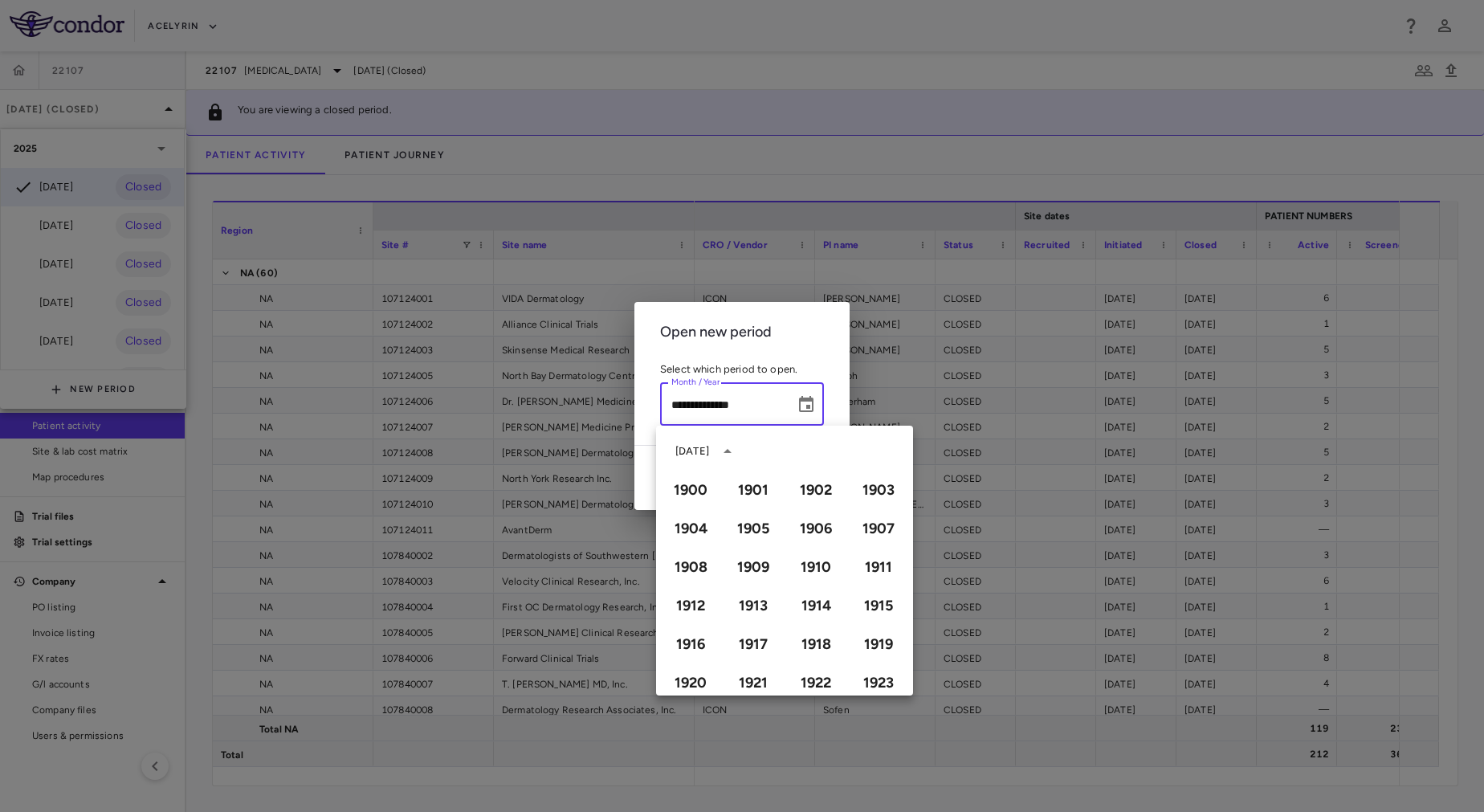
scroll to position [1102, 0]
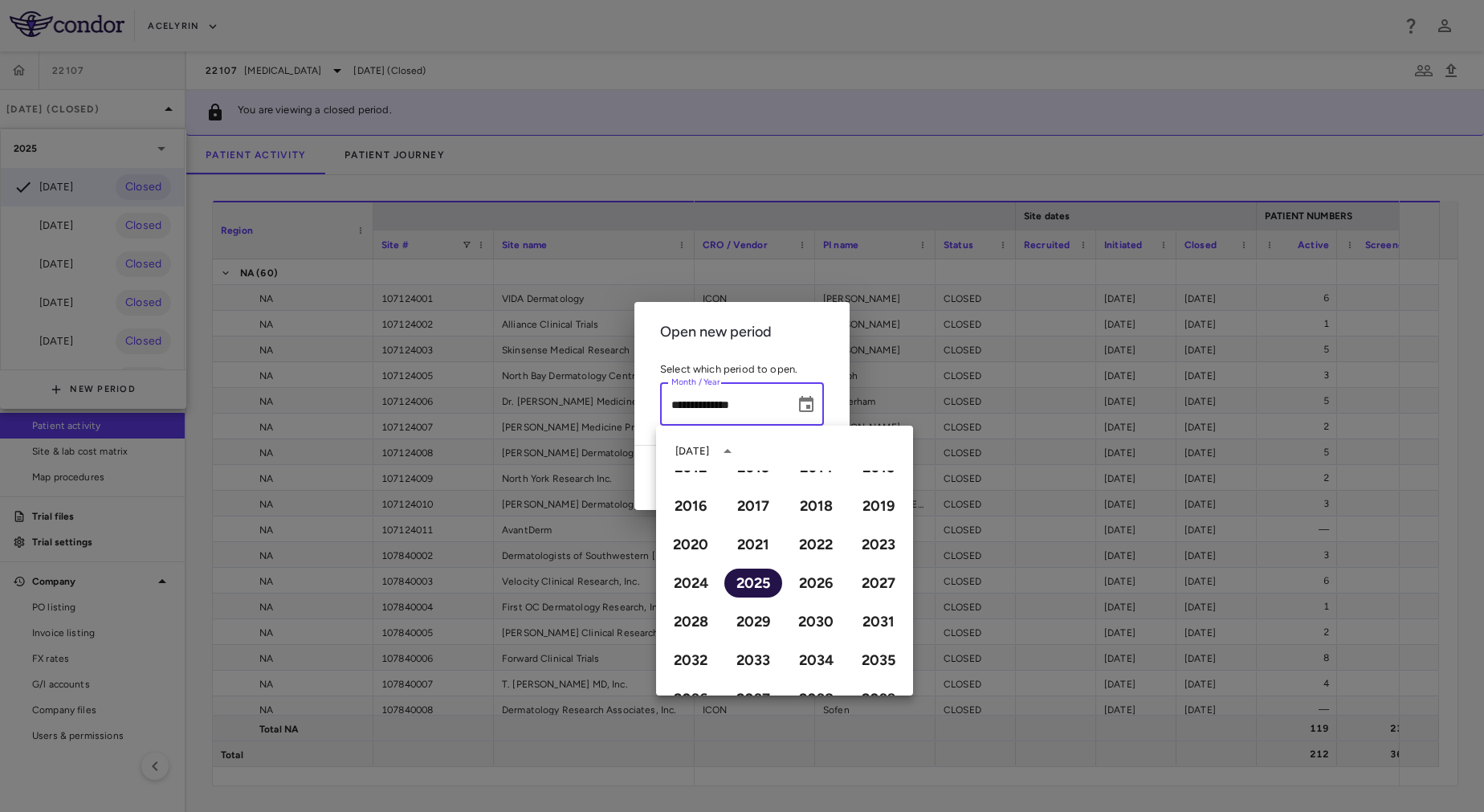
click at [742, 580] on button "2025" at bounding box center [753, 583] width 57 height 29
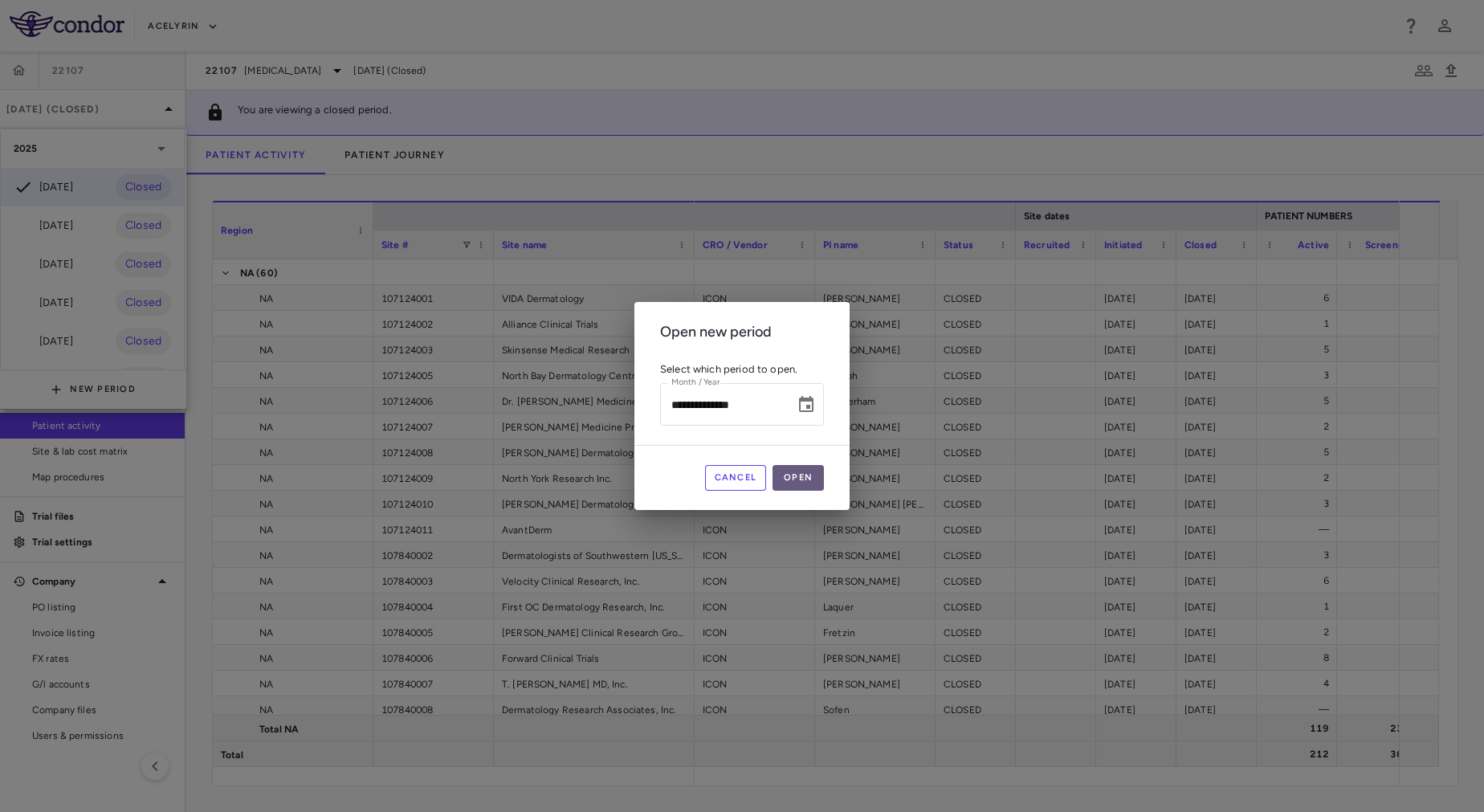
click at [810, 479] on button "Open" at bounding box center [797, 478] width 51 height 26
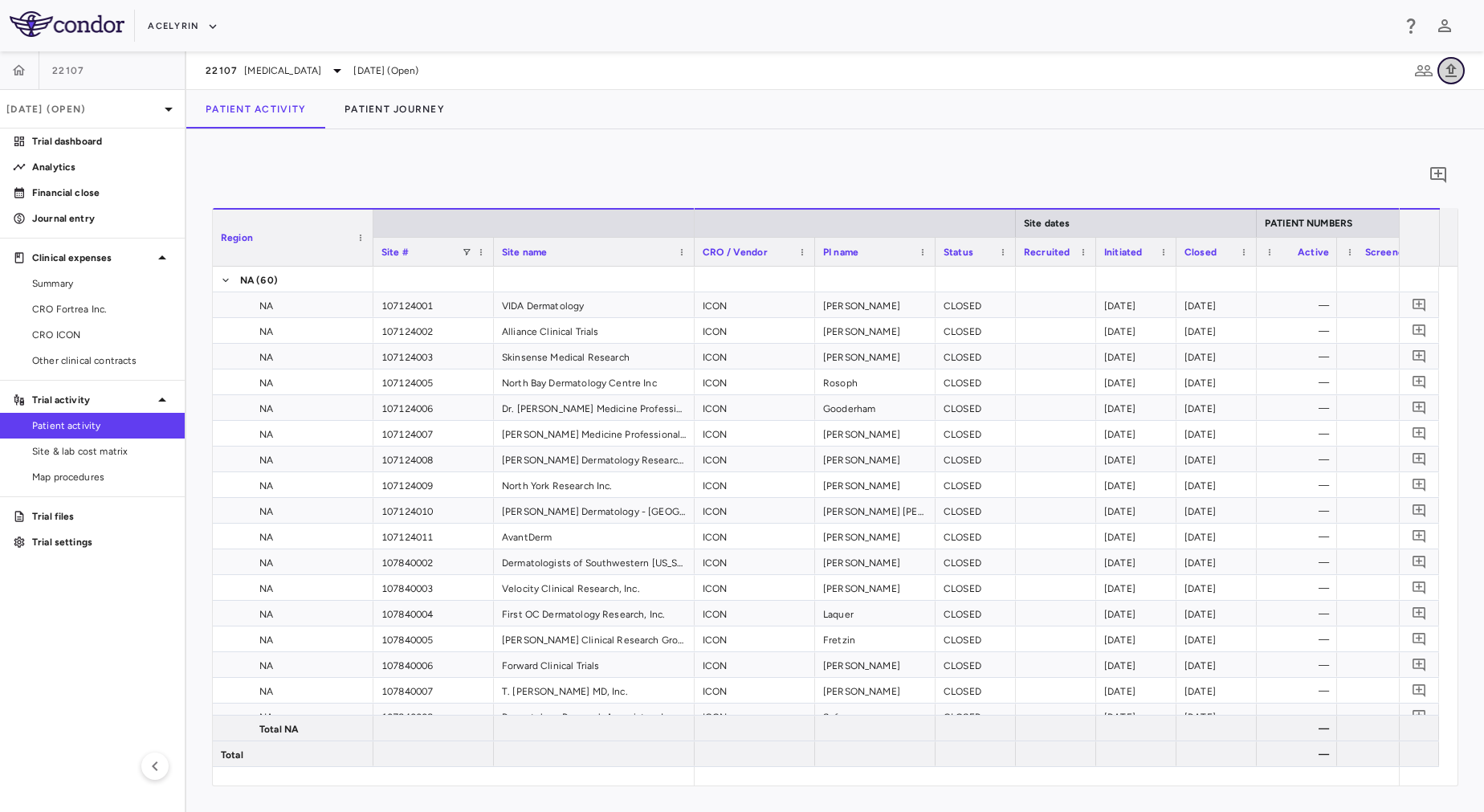
click at [1450, 70] on icon "button" at bounding box center [1452, 70] width 11 height 14
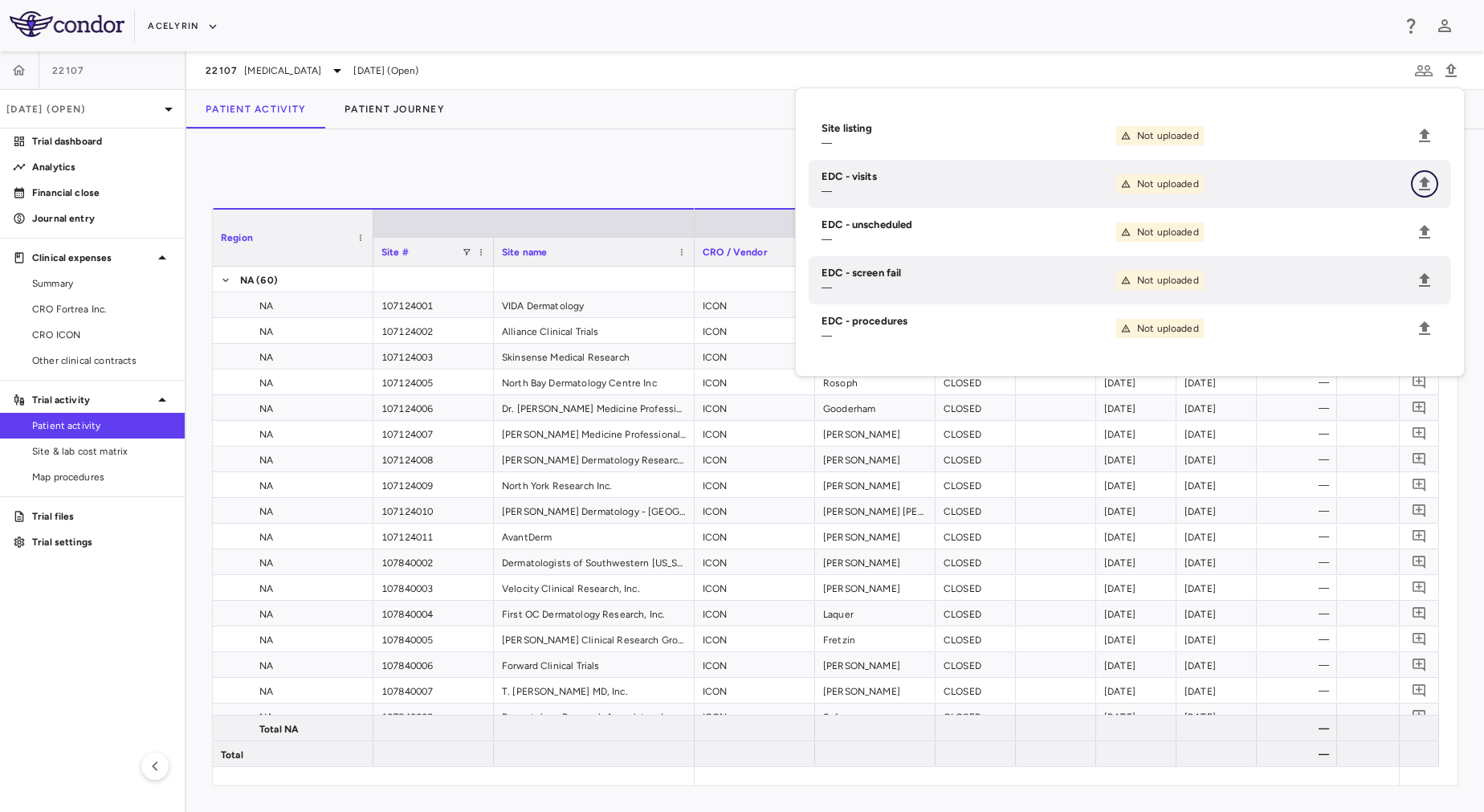
click at [1421, 178] on icon "Upload" at bounding box center [1425, 184] width 19 height 19
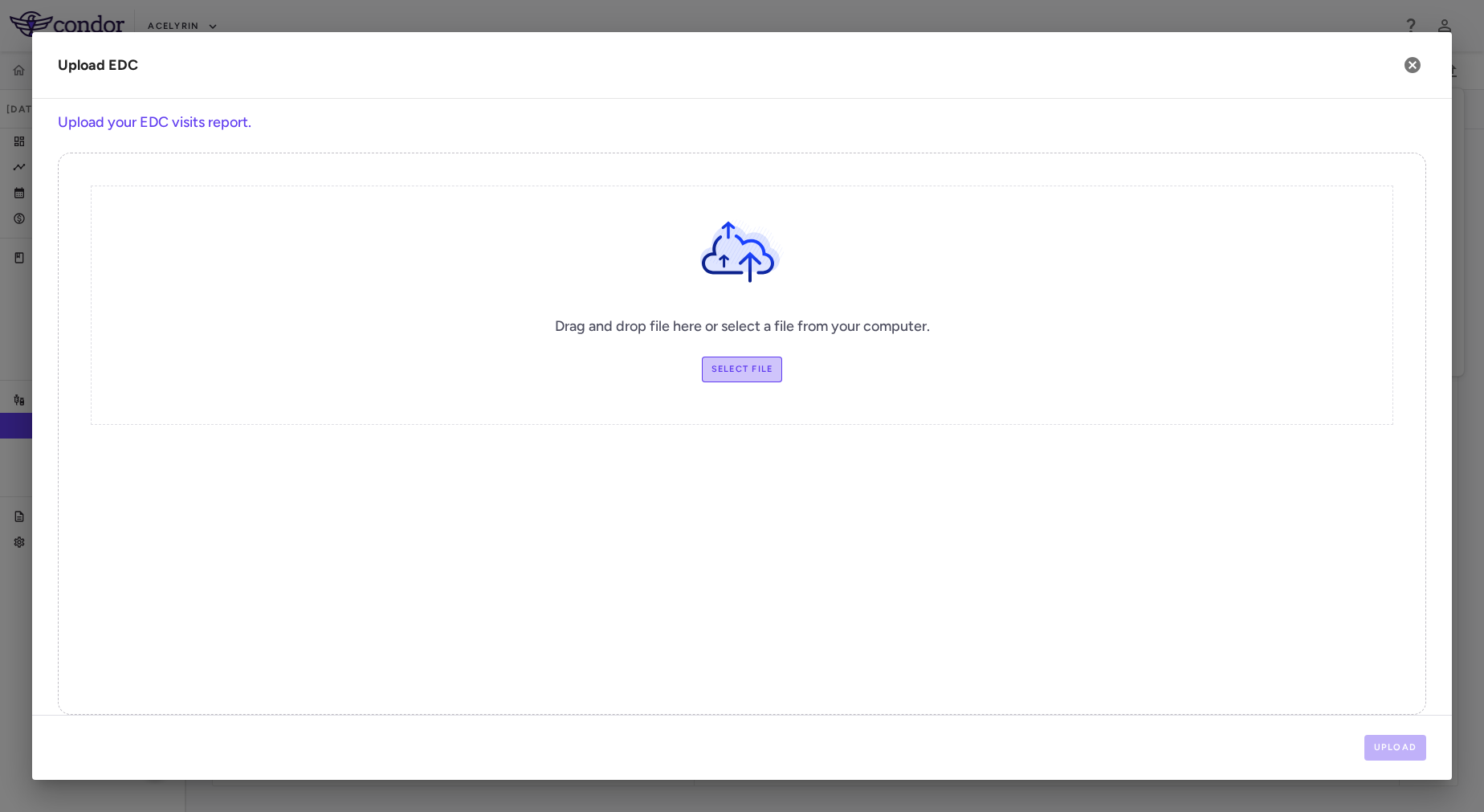
click at [731, 362] on label "Select file" at bounding box center [742, 369] width 81 height 26
click at [0, 0] on input "Select file" at bounding box center [0, 0] width 0 height 0
click at [736, 368] on label "Select file" at bounding box center [742, 369] width 81 height 26
click at [0, 0] on input "Select file" at bounding box center [0, 0] width 0 height 0
click at [1382, 748] on button "Upload" at bounding box center [1396, 748] width 62 height 26
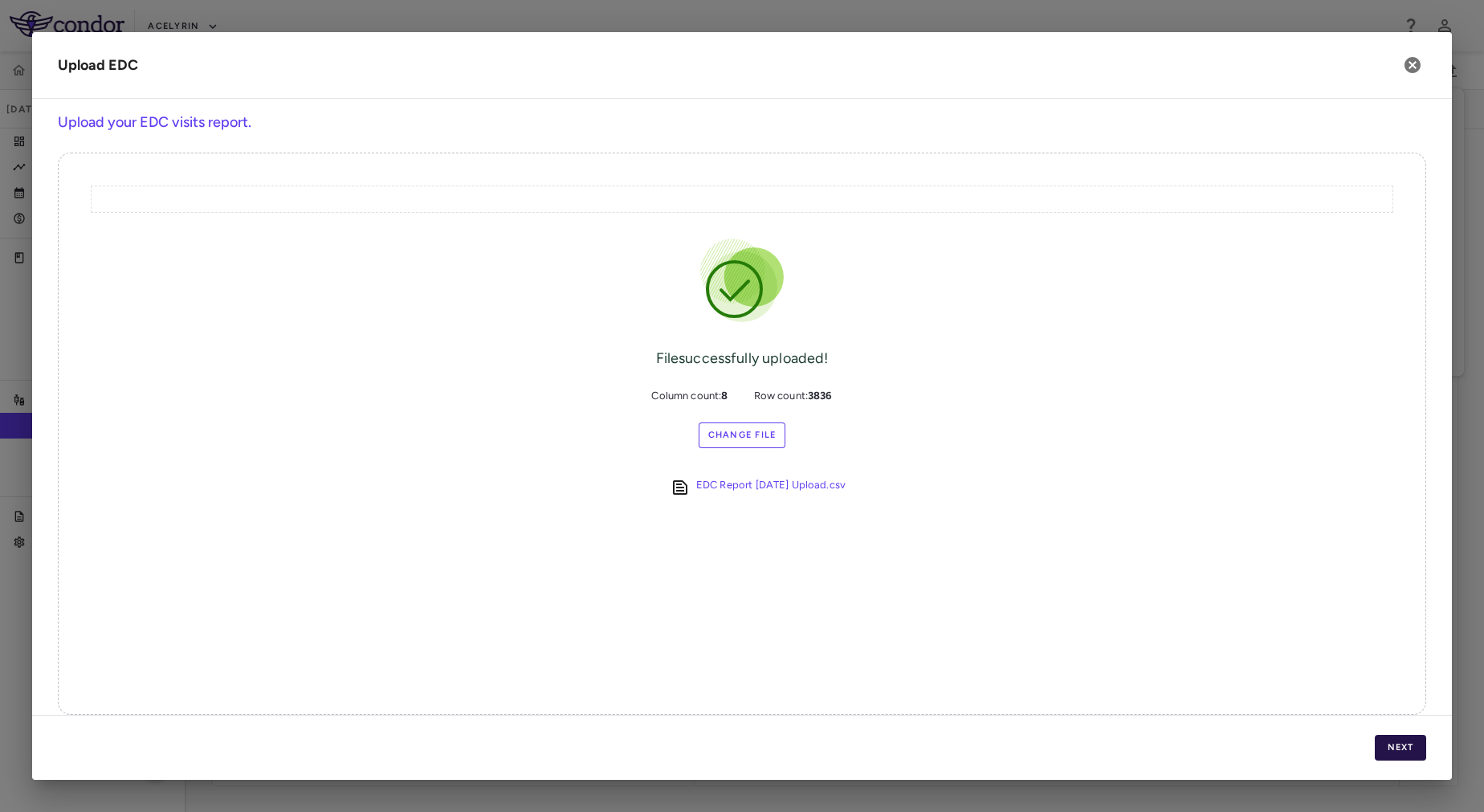
click at [1384, 751] on button "Next" at bounding box center [1400, 748] width 51 height 26
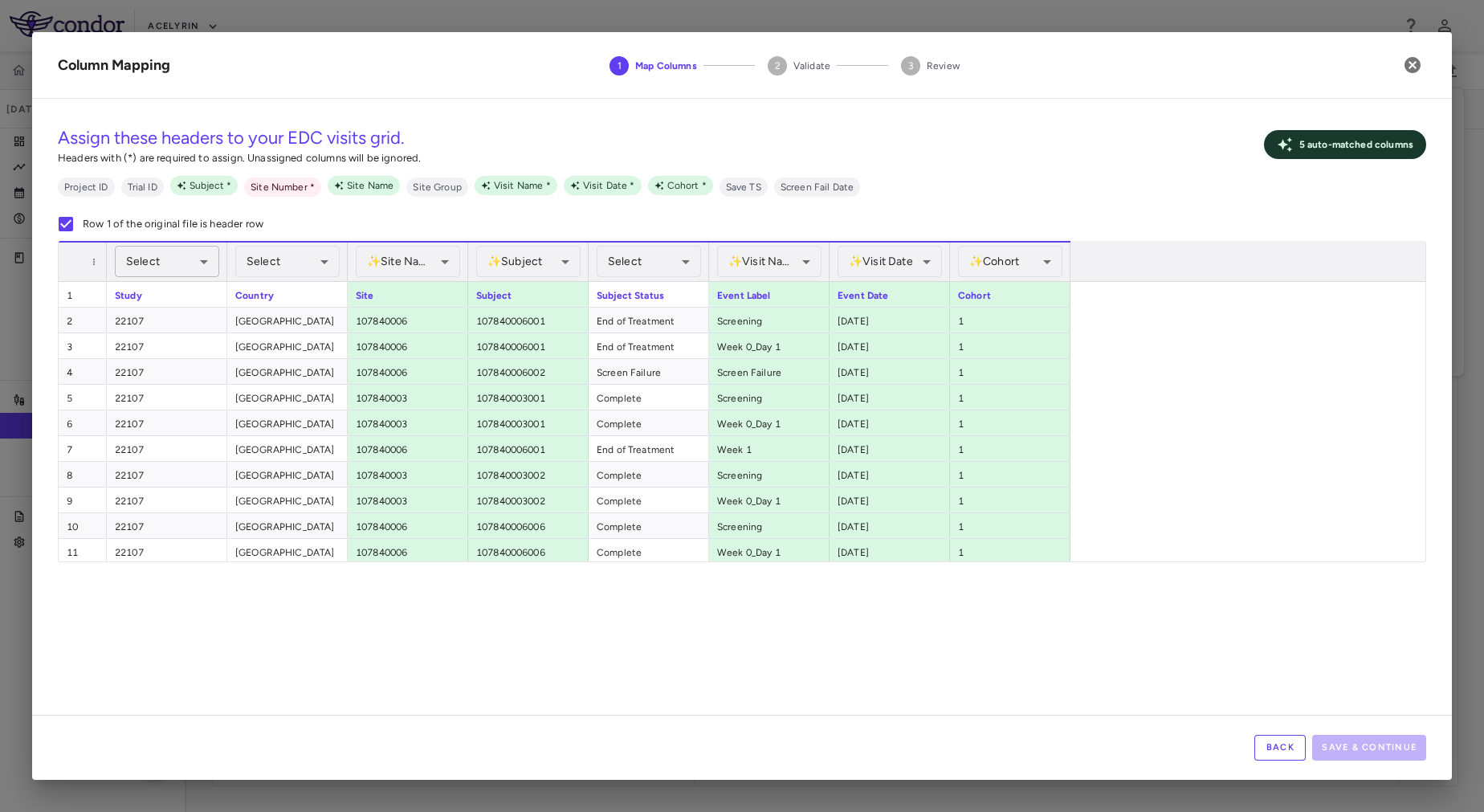
click at [159, 262] on body "Skip to sidebar Skip to main content Acelyrin 22107 Sep 2025 (Open) Trial dashb…" at bounding box center [742, 406] width 1484 height 812
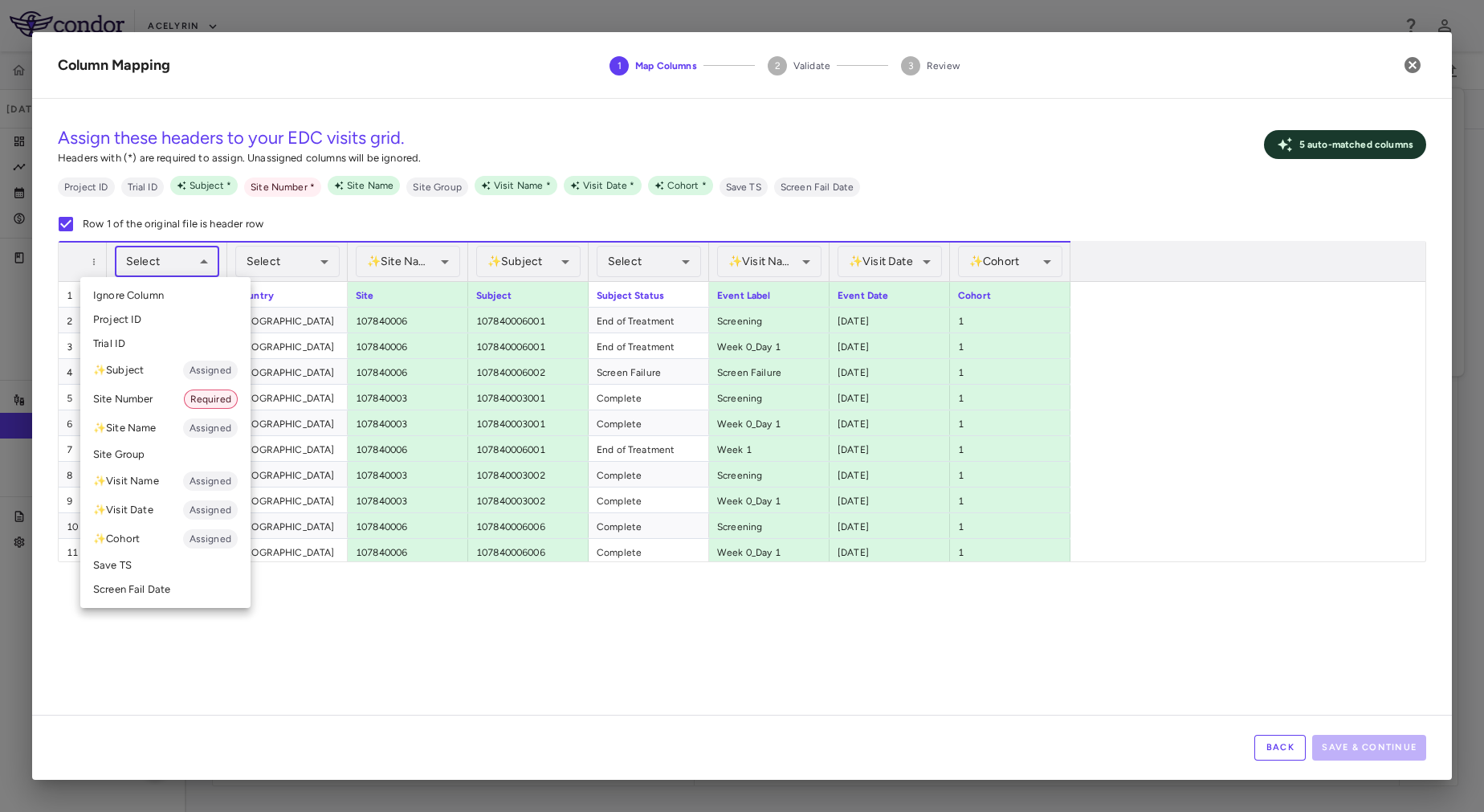
click at [175, 396] on li "Site Number Required" at bounding box center [165, 399] width 170 height 29
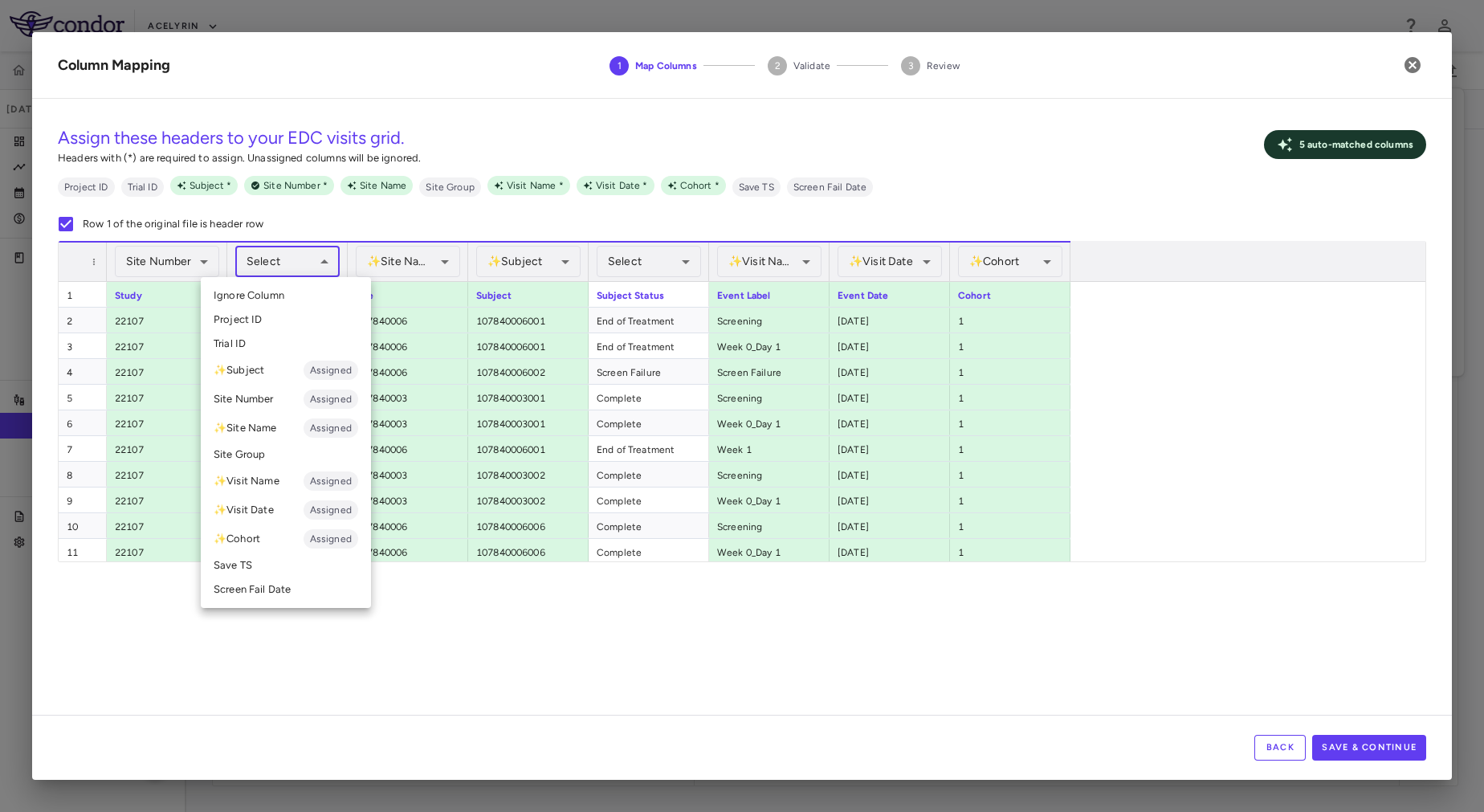
click at [306, 270] on body "Skip to sidebar Skip to main content Acelyrin 22107 Sep 2025 (Open) Trial dashb…" at bounding box center [742, 406] width 1484 height 812
click at [406, 261] on div at bounding box center [742, 406] width 1484 height 812
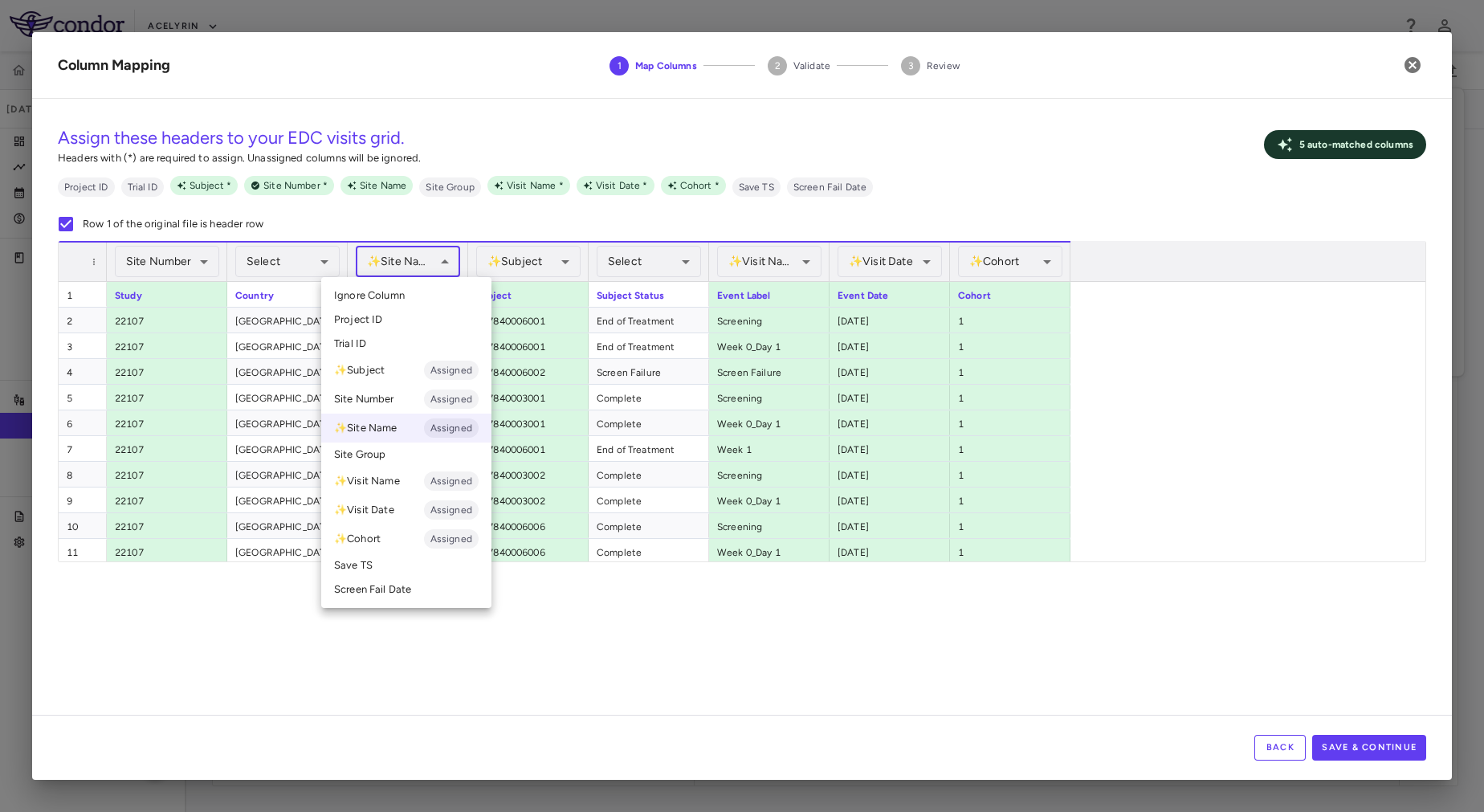
click at [439, 258] on body "Skip to sidebar Skip to main content Acelyrin 22107 Sep 2025 (Open) Trial dashb…" at bounding box center [742, 406] width 1484 height 812
click at [435, 257] on div at bounding box center [742, 406] width 1484 height 812
click at [435, 257] on body "Skip to sidebar Skip to main content Acelyrin 22107 Sep 2025 (Open) Trial dashb…" at bounding box center [742, 406] width 1484 height 812
click at [772, 721] on div at bounding box center [742, 406] width 1484 height 812
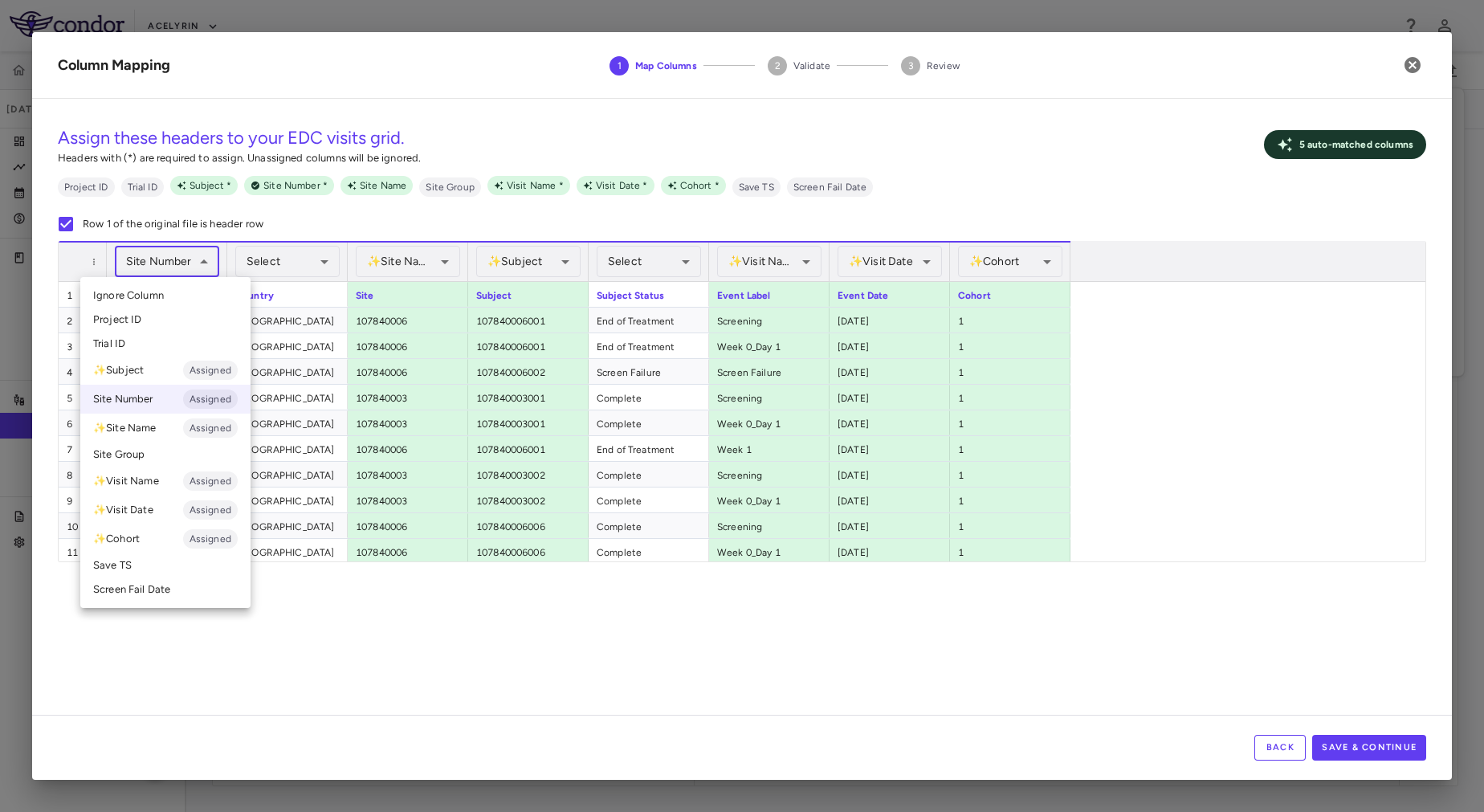
click at [154, 269] on body "Skip to sidebar Skip to main content Acelyrin 22107 Sep 2025 (Open) Trial dashb…" at bounding box center [742, 406] width 1484 height 812
click at [144, 337] on li "Trial ID" at bounding box center [165, 344] width 170 height 24
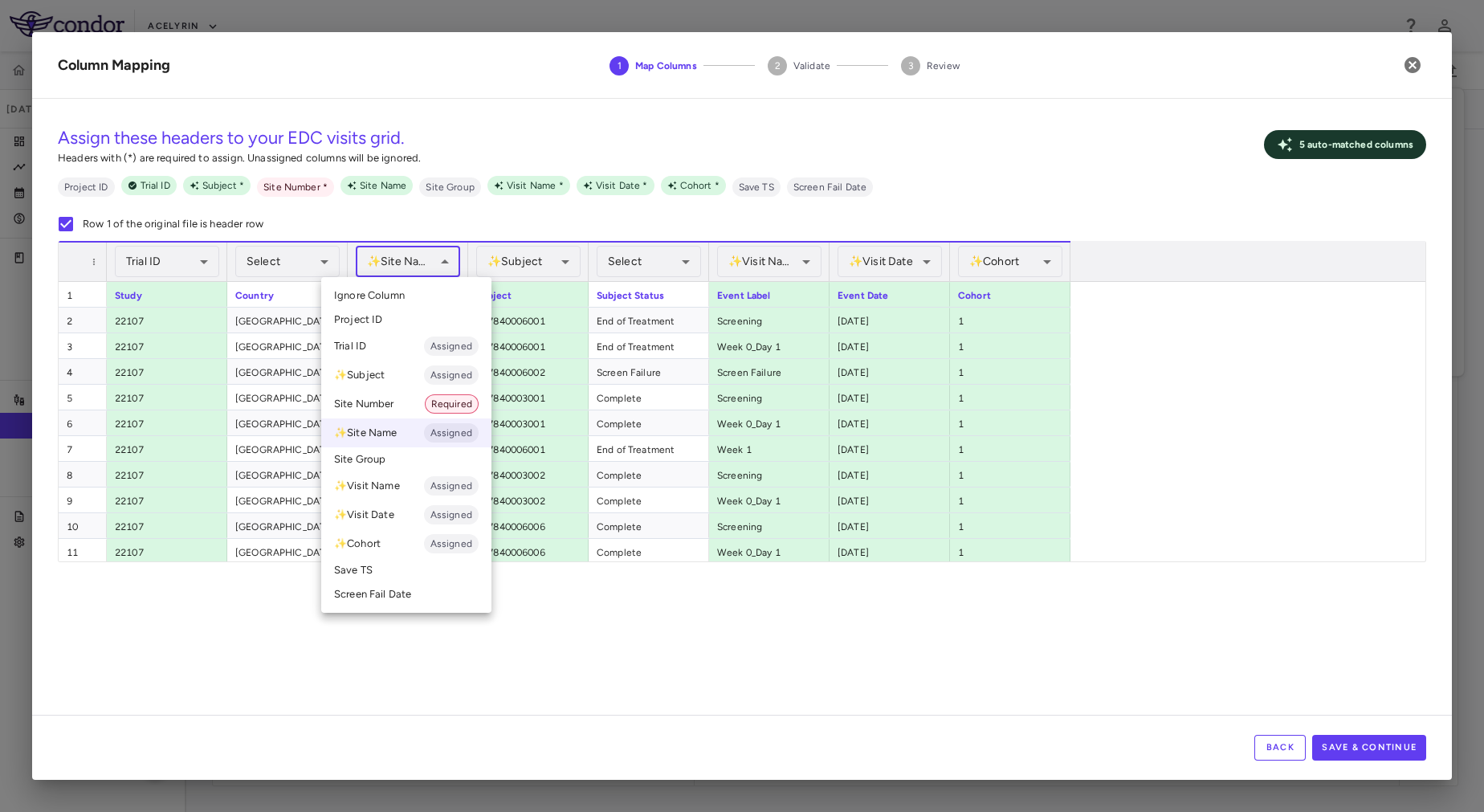
click at [406, 273] on body "Skip to sidebar Skip to main content Acelyrin 22107 Sep 2025 (Open) Trial dashb…" at bounding box center [742, 406] width 1484 height 812
click at [411, 402] on li "Site Number Required" at bounding box center [406, 404] width 170 height 29
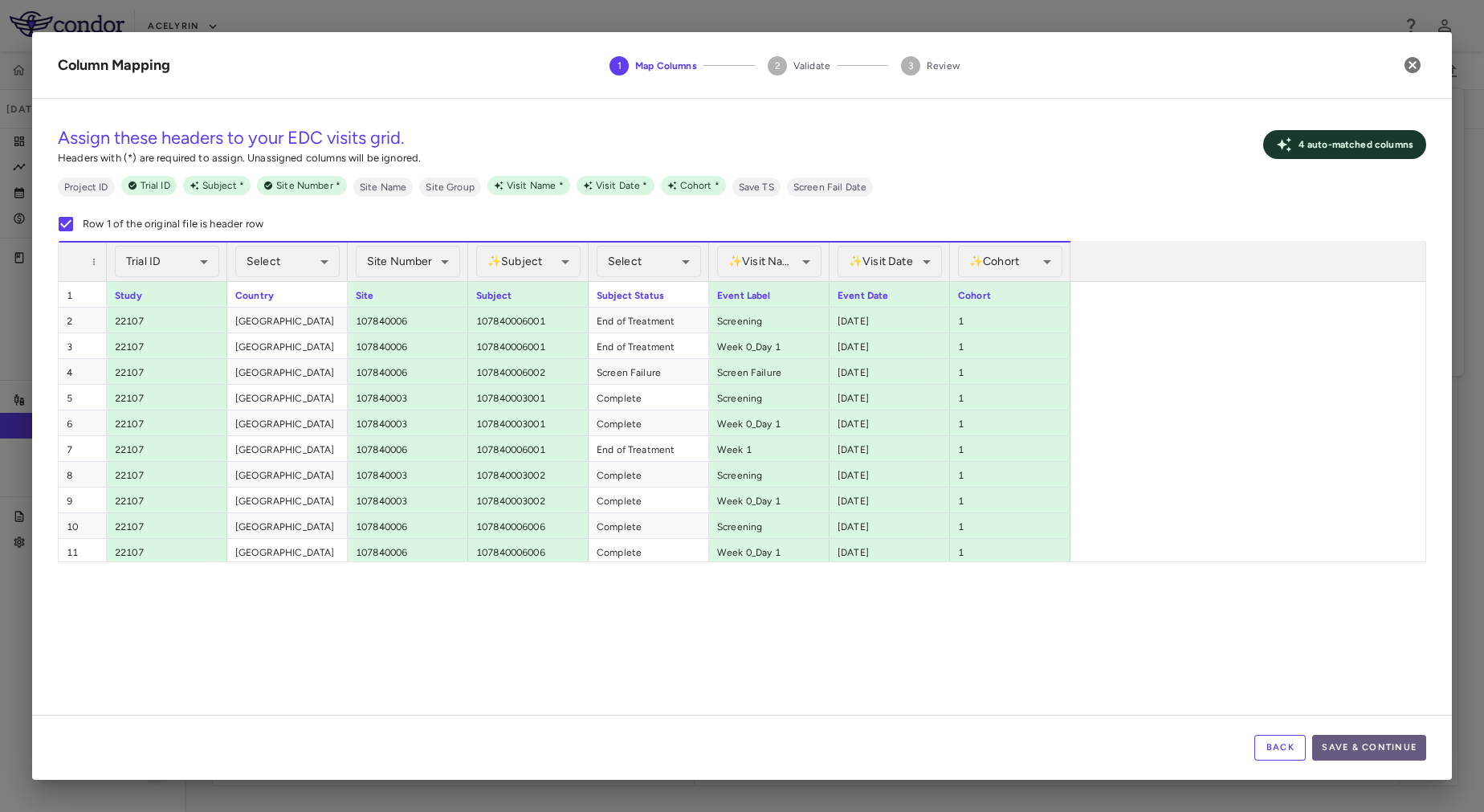
click at [1361, 742] on button "Save & Continue" at bounding box center [1369, 748] width 114 height 26
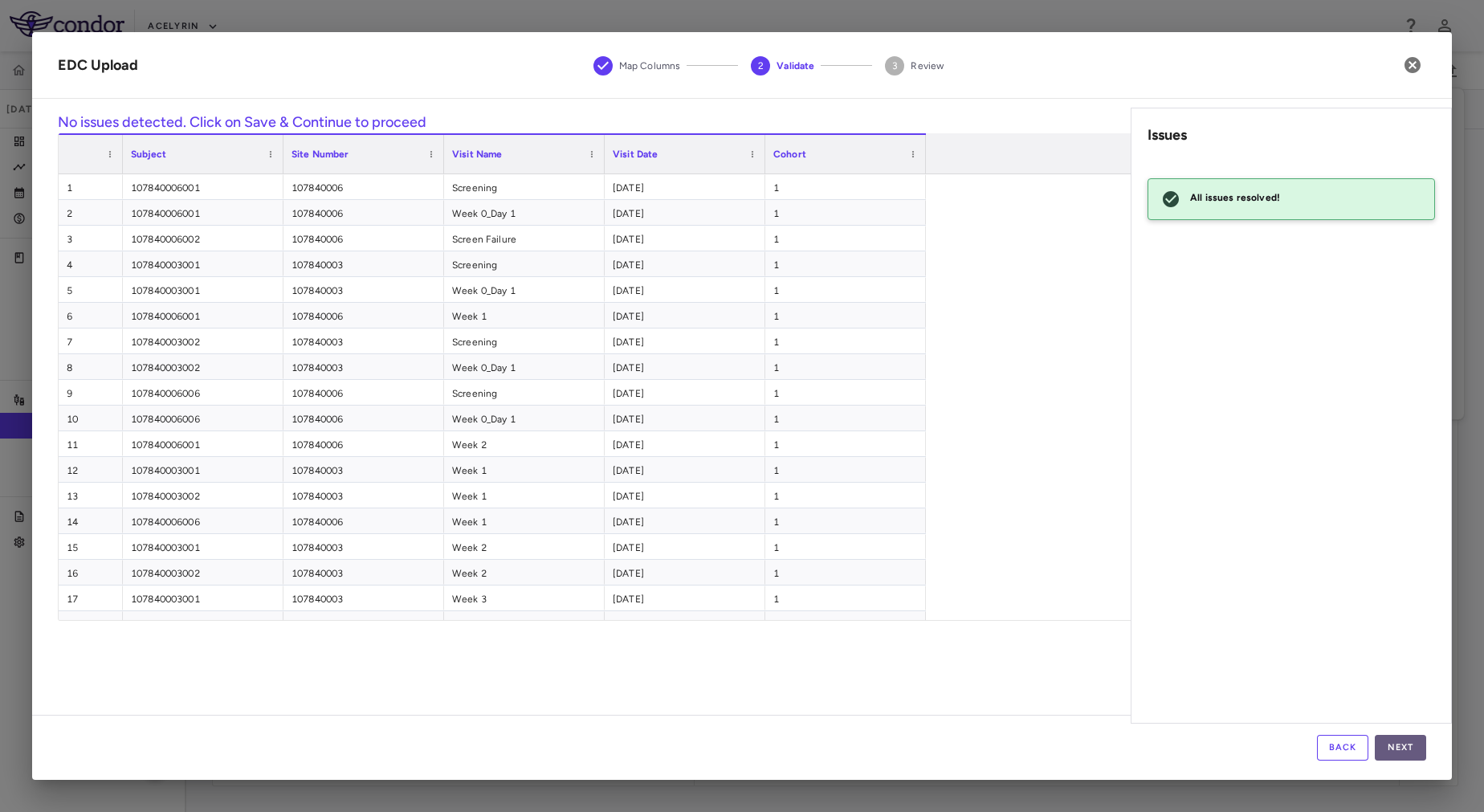
click at [1400, 742] on button "Next" at bounding box center [1400, 748] width 51 height 26
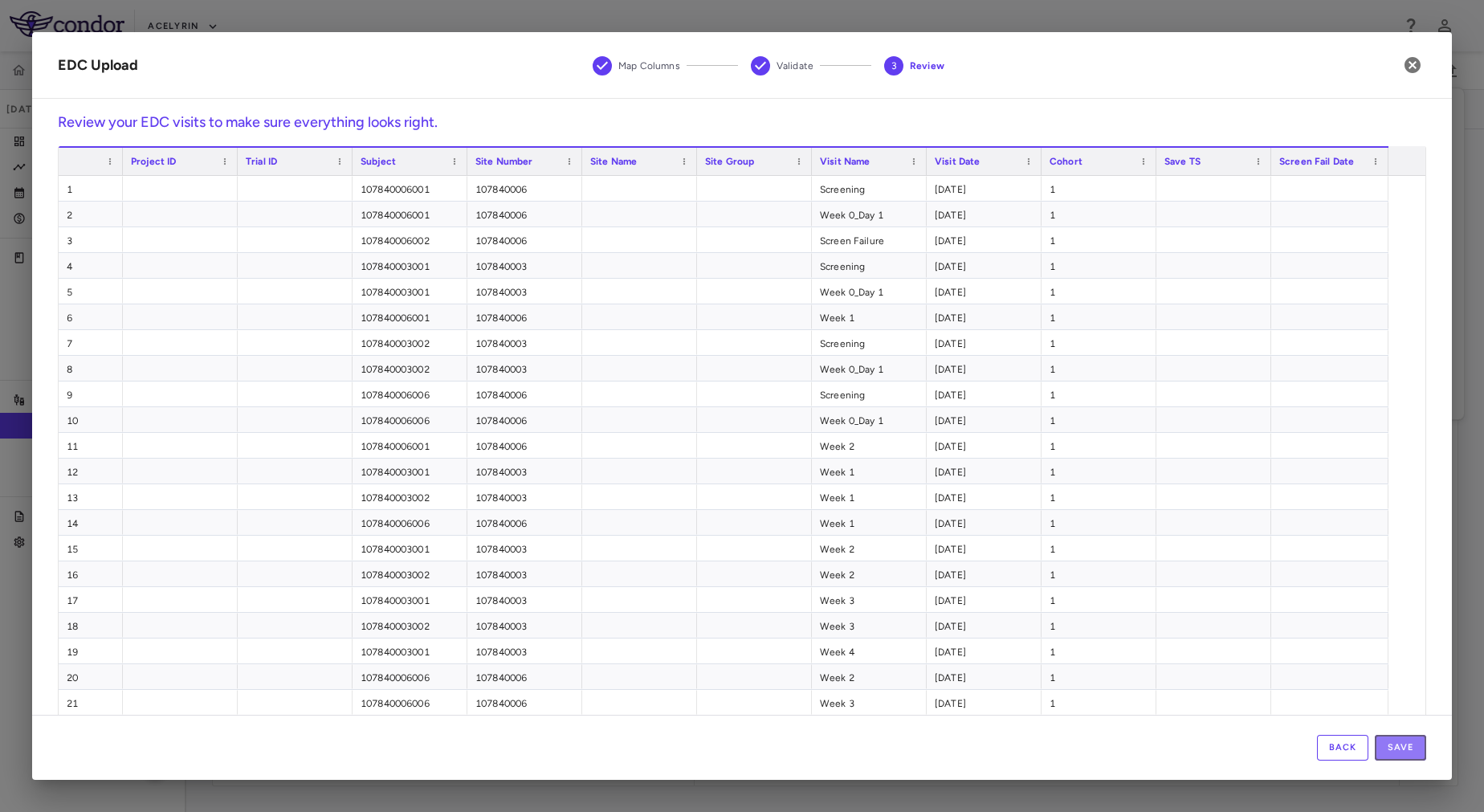
click at [1400, 742] on button "Save" at bounding box center [1400, 748] width 51 height 26
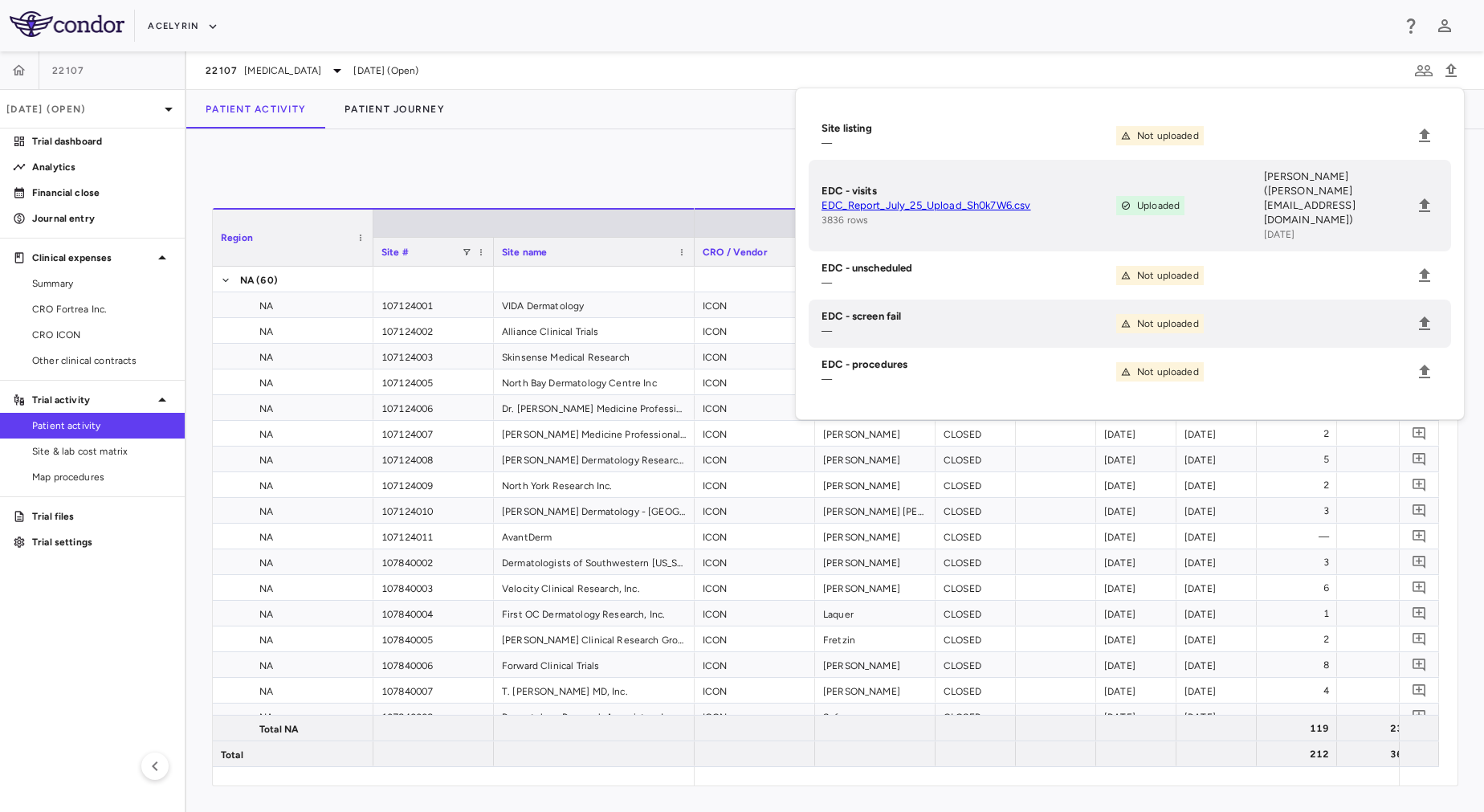
click at [606, 172] on div "0" at bounding box center [836, 175] width 1247 height 40
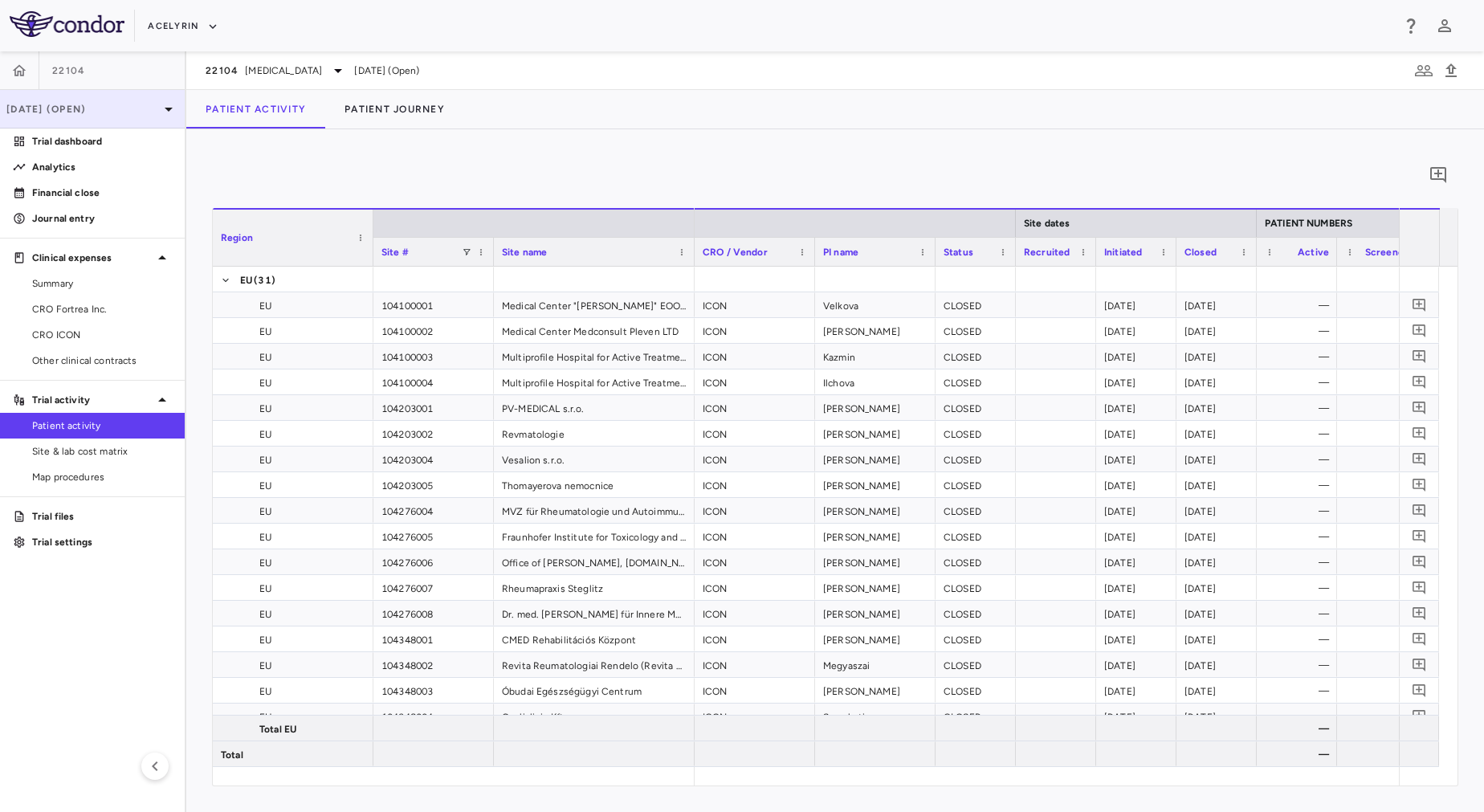
click at [102, 94] on div "[DATE] (Open)" at bounding box center [92, 109] width 185 height 39
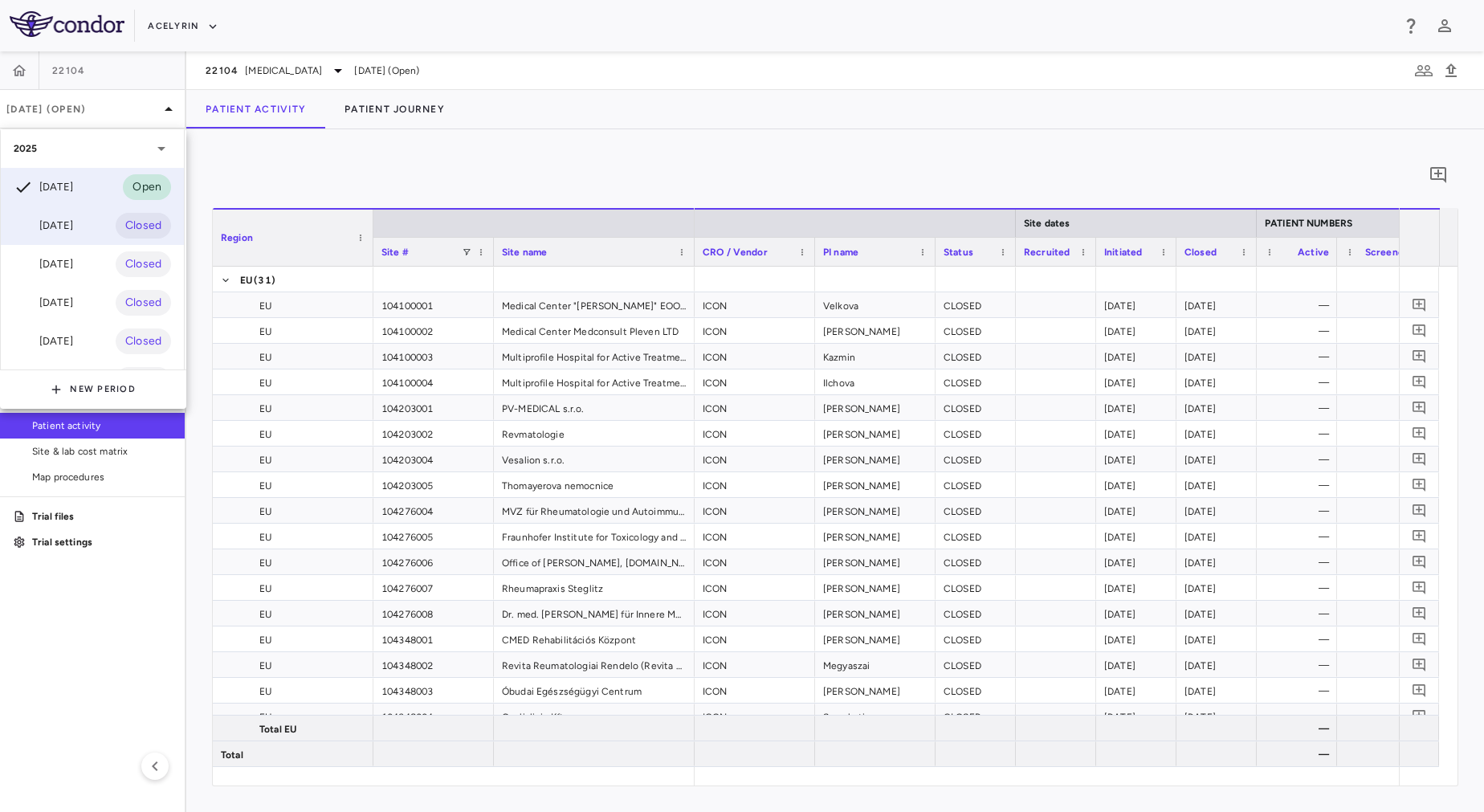
click at [97, 226] on div "[DATE] Closed" at bounding box center [92, 226] width 183 height 39
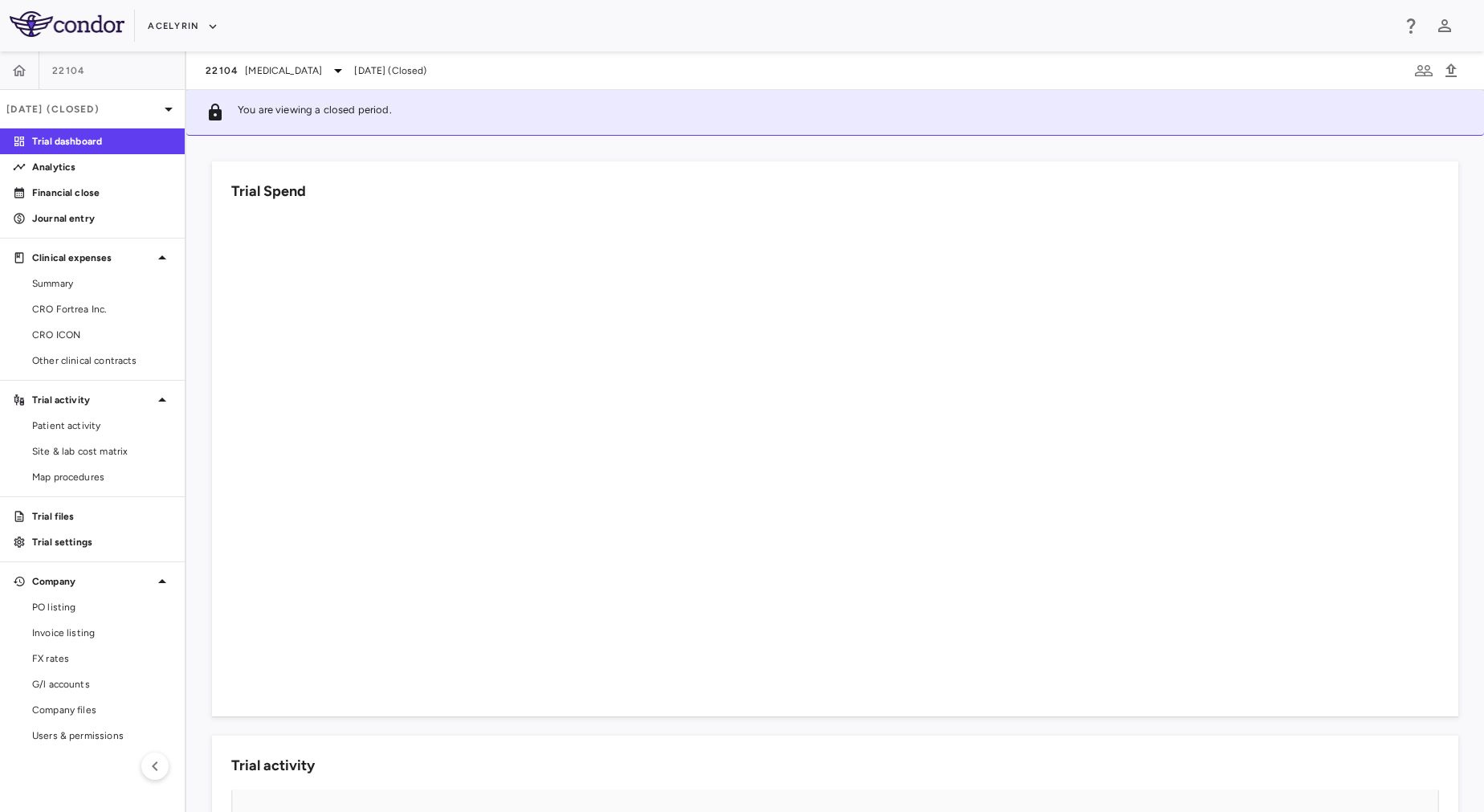
click at [110, 375] on aside "22104 [DATE] (Closed) Trial dashboard Analytics Financial close Journal entry C…" at bounding box center [93, 431] width 186 height 760
click at [108, 423] on span "Patient activity" at bounding box center [102, 426] width 140 height 15
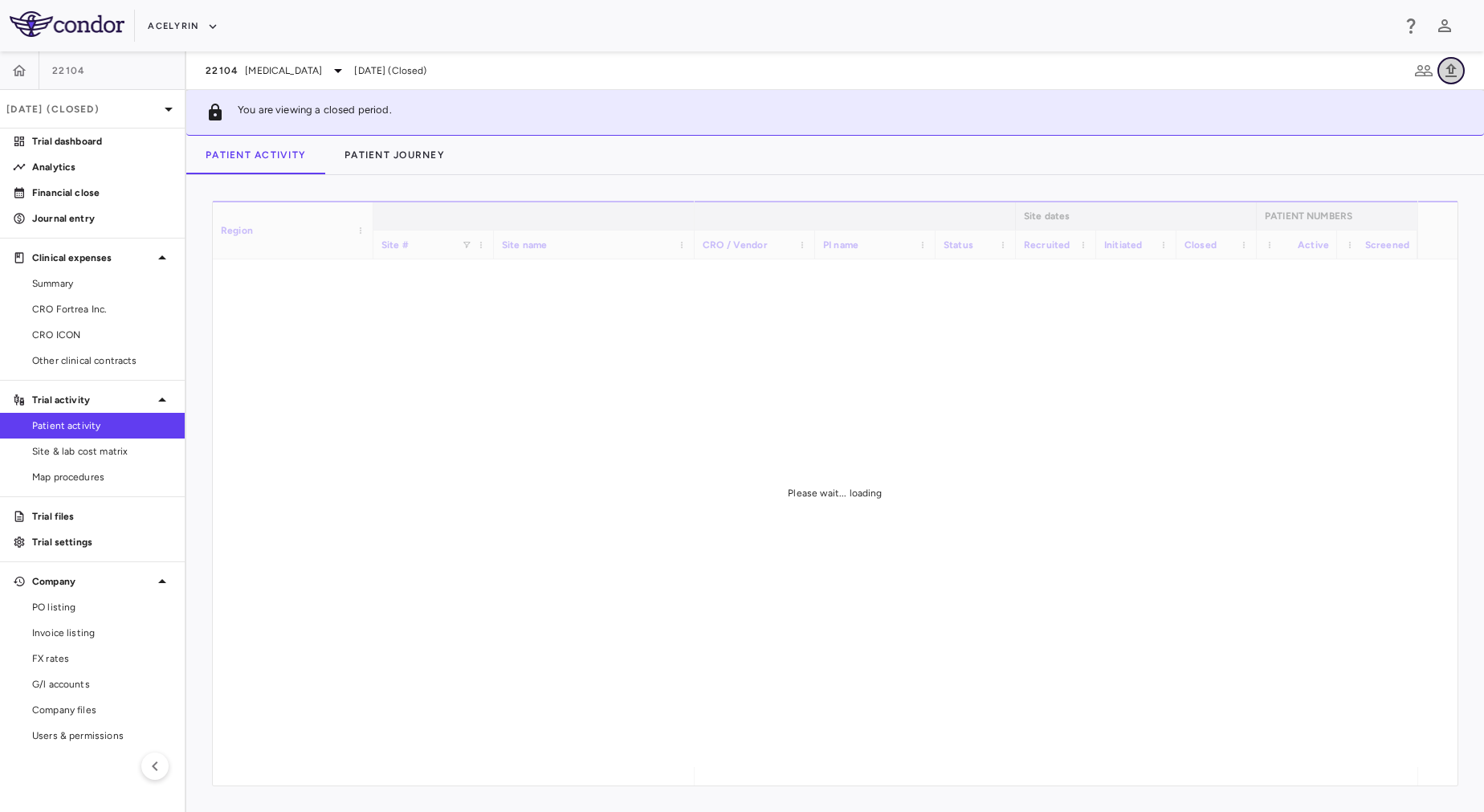
click at [1447, 68] on icon "button" at bounding box center [1452, 70] width 11 height 14
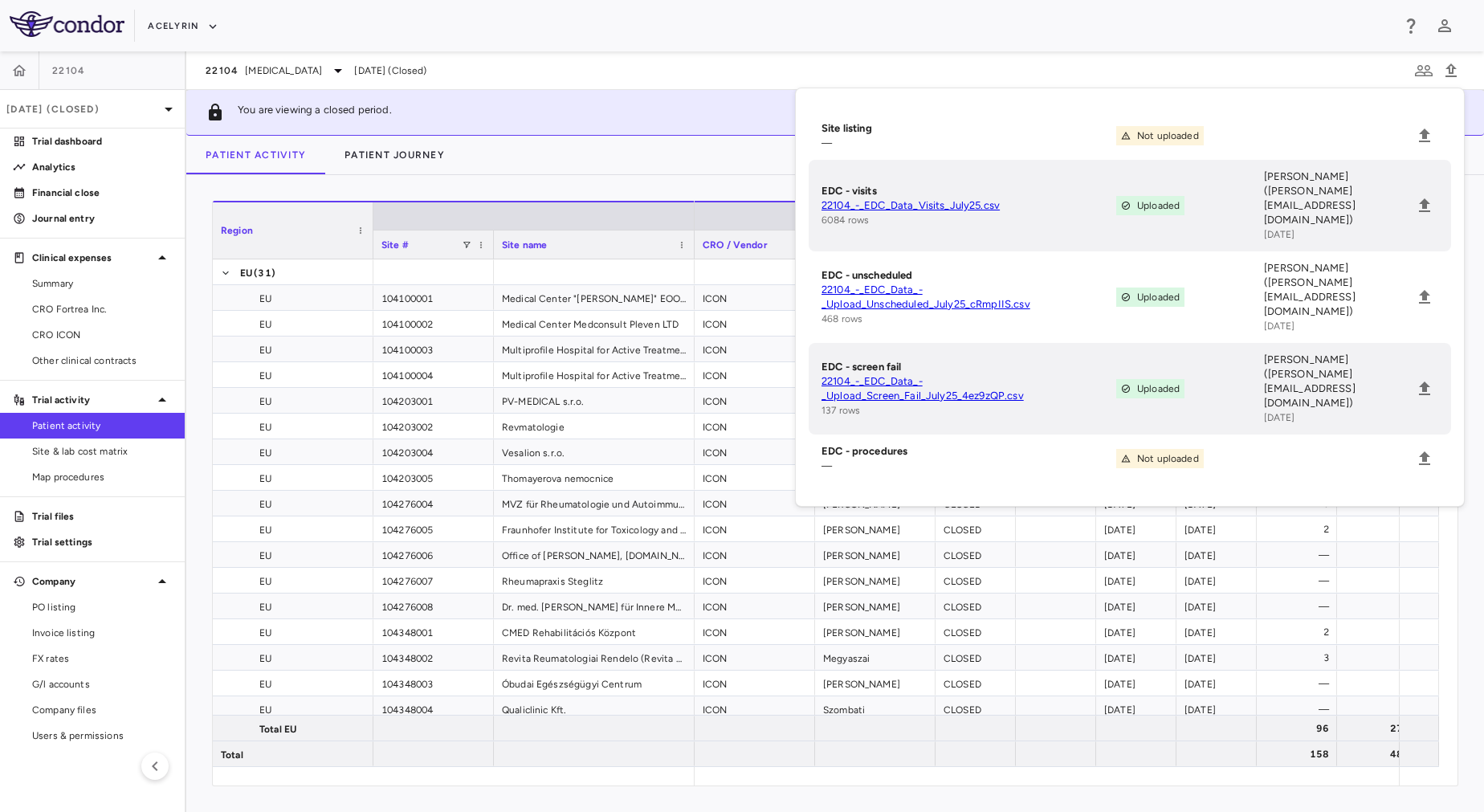
click at [648, 159] on div "Patient Activity Patient Journey" at bounding box center [835, 155] width 1298 height 39
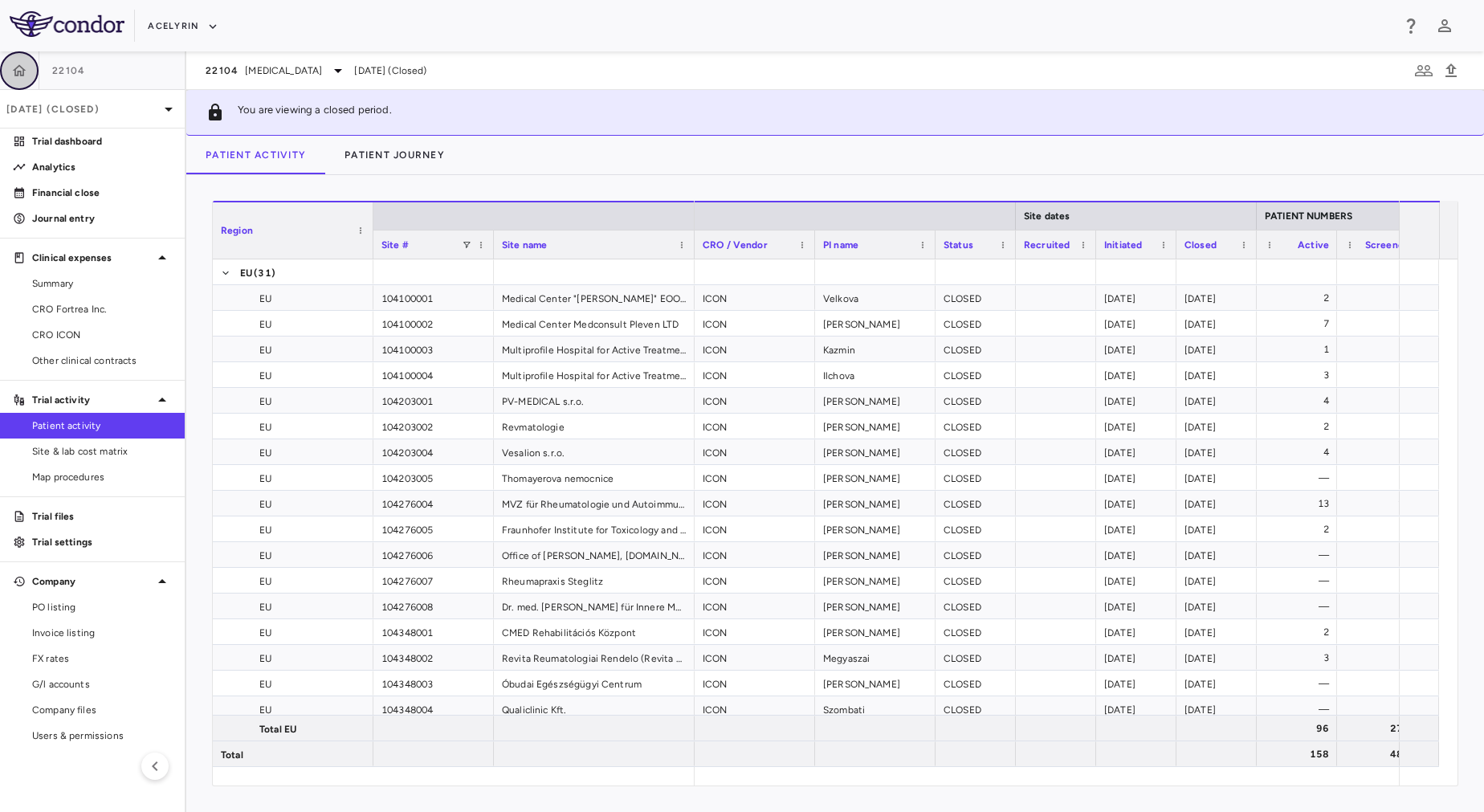
click at [12, 68] on icon "button" at bounding box center [19, 70] width 16 height 16
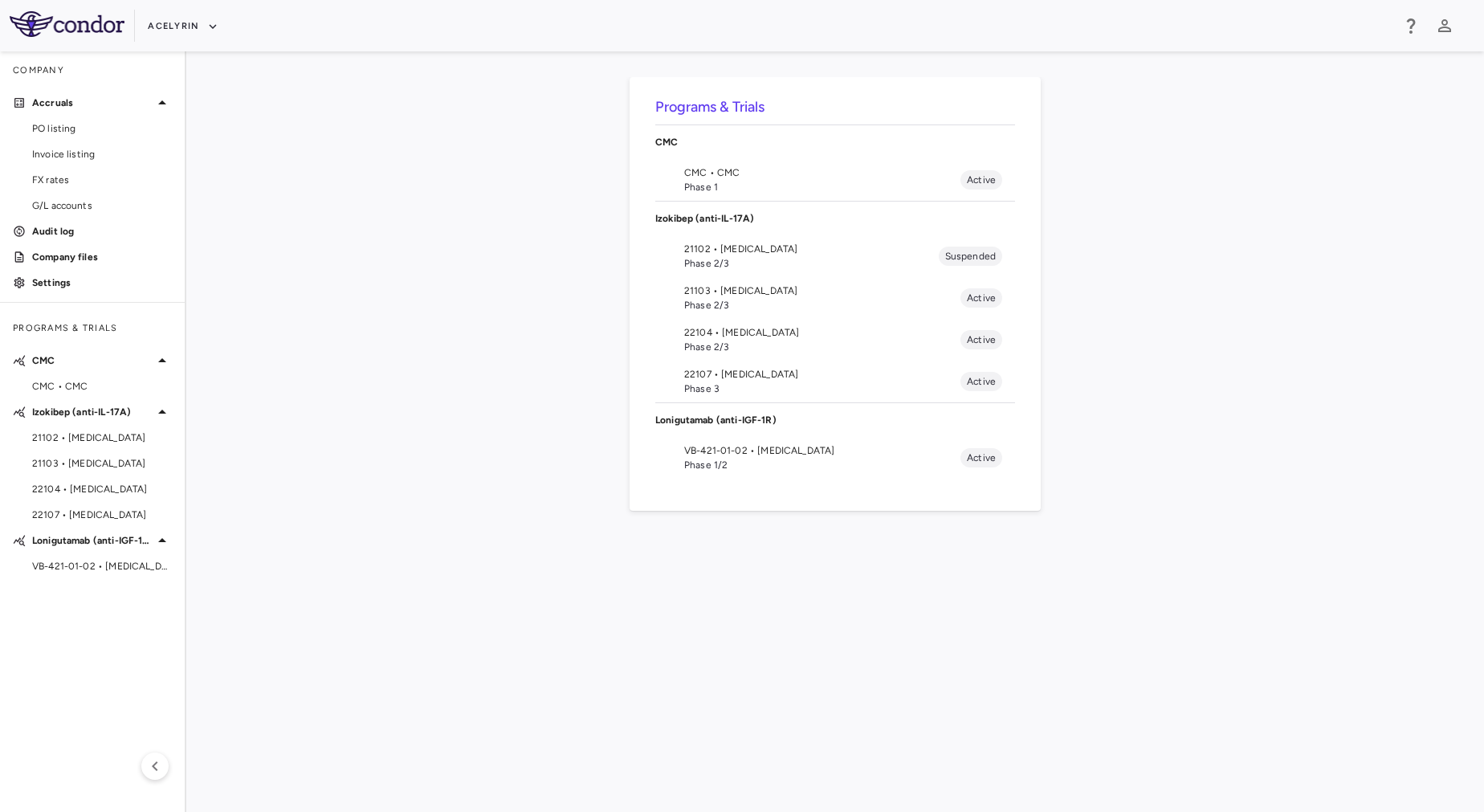
drag, startPoint x: 764, startPoint y: 261, endPoint x: 824, endPoint y: 333, distance: 93.7
click at [824, 333] on ul "21102 • [MEDICAL_DATA] Phase 2/3 Suspended 21103 • [MEDICAL_DATA] Phase 2/3 Act…" at bounding box center [836, 319] width 359 height 167
click at [767, 303] on span "Phase 2/3" at bounding box center [822, 305] width 276 height 15
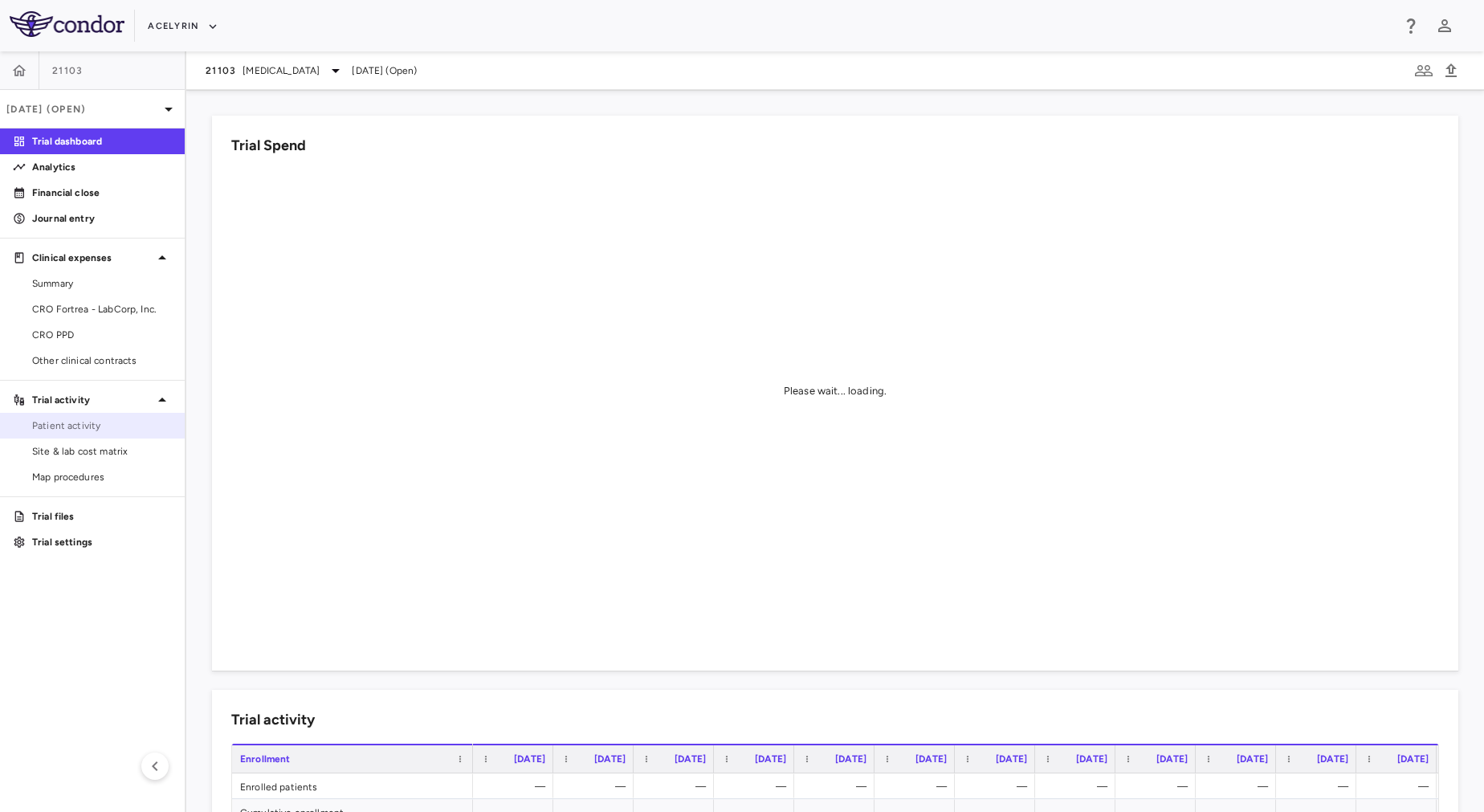
click at [71, 426] on span "Patient activity" at bounding box center [102, 426] width 140 height 15
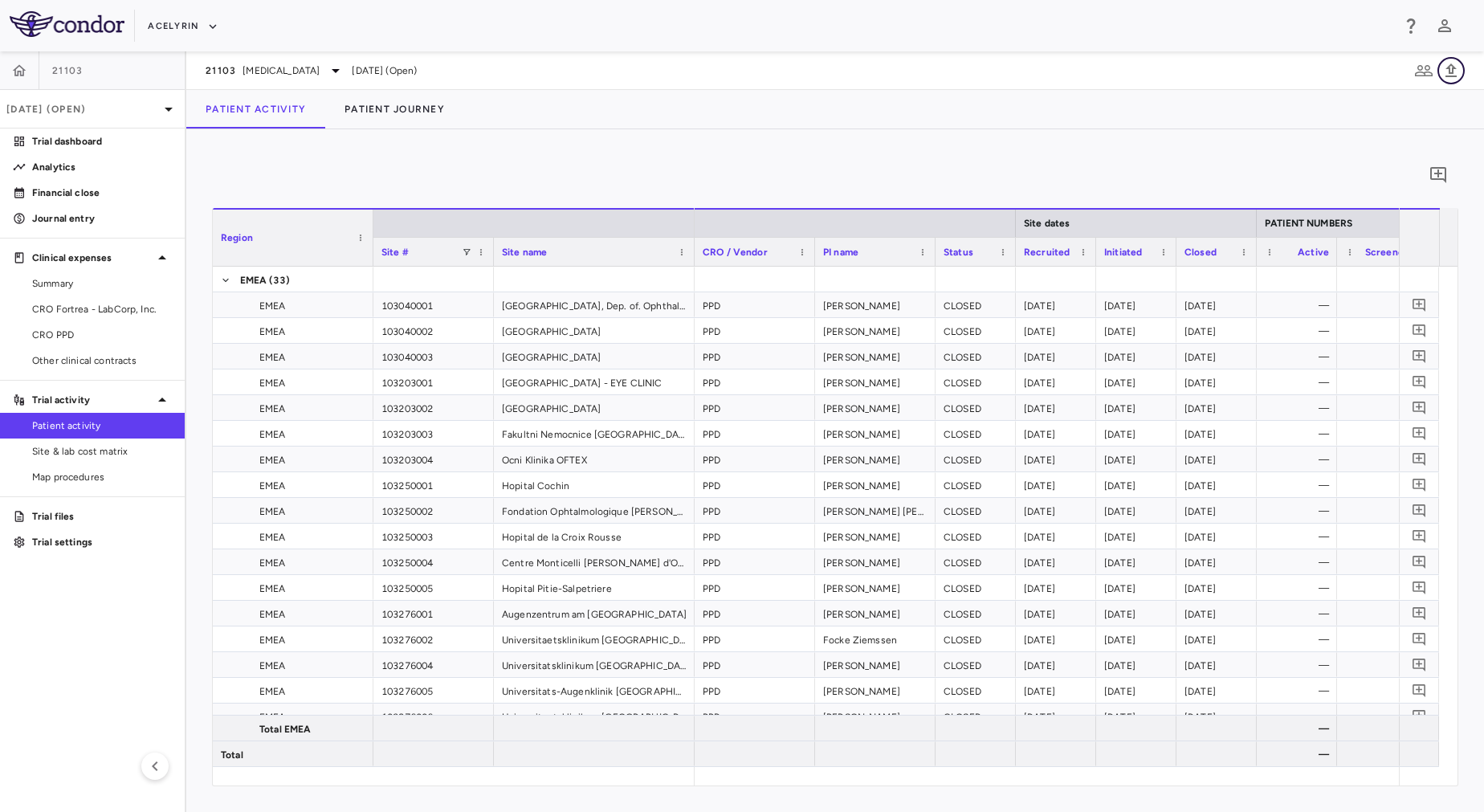
click at [1452, 66] on icon "button" at bounding box center [1452, 70] width 19 height 19
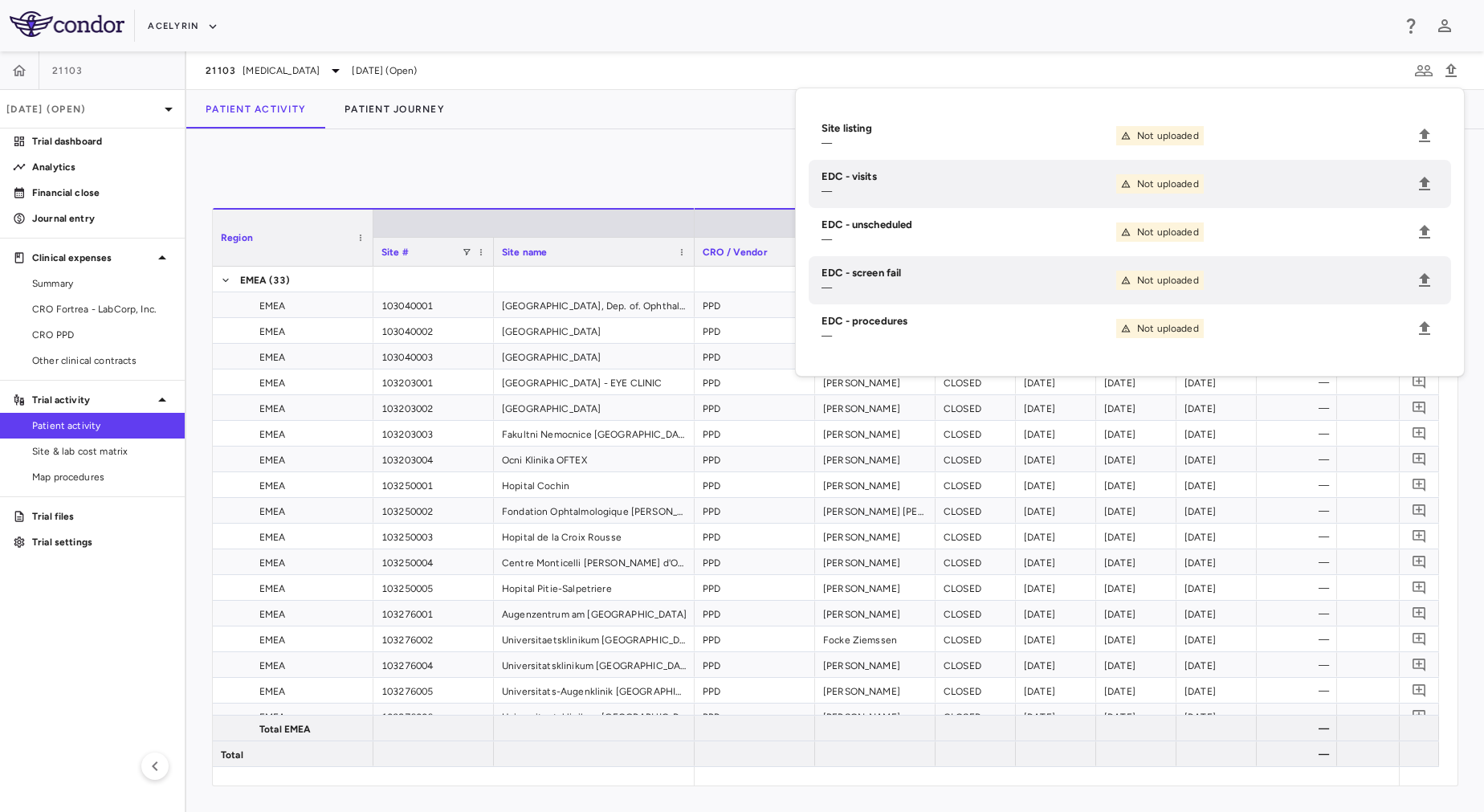
click at [466, 169] on div "0" at bounding box center [836, 175] width 1247 height 40
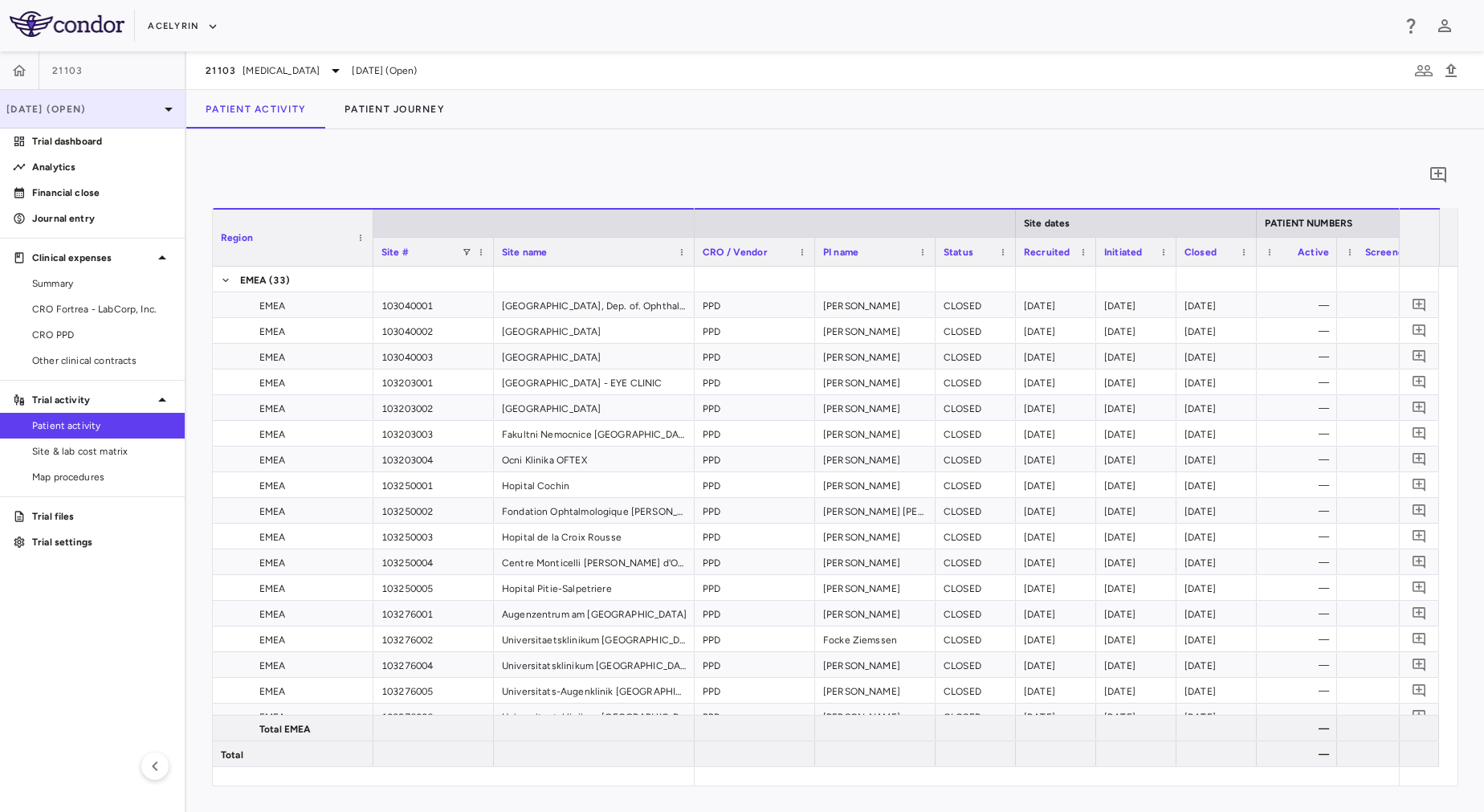
click at [107, 115] on p "[DATE] (Open)" at bounding box center [83, 109] width 152 height 15
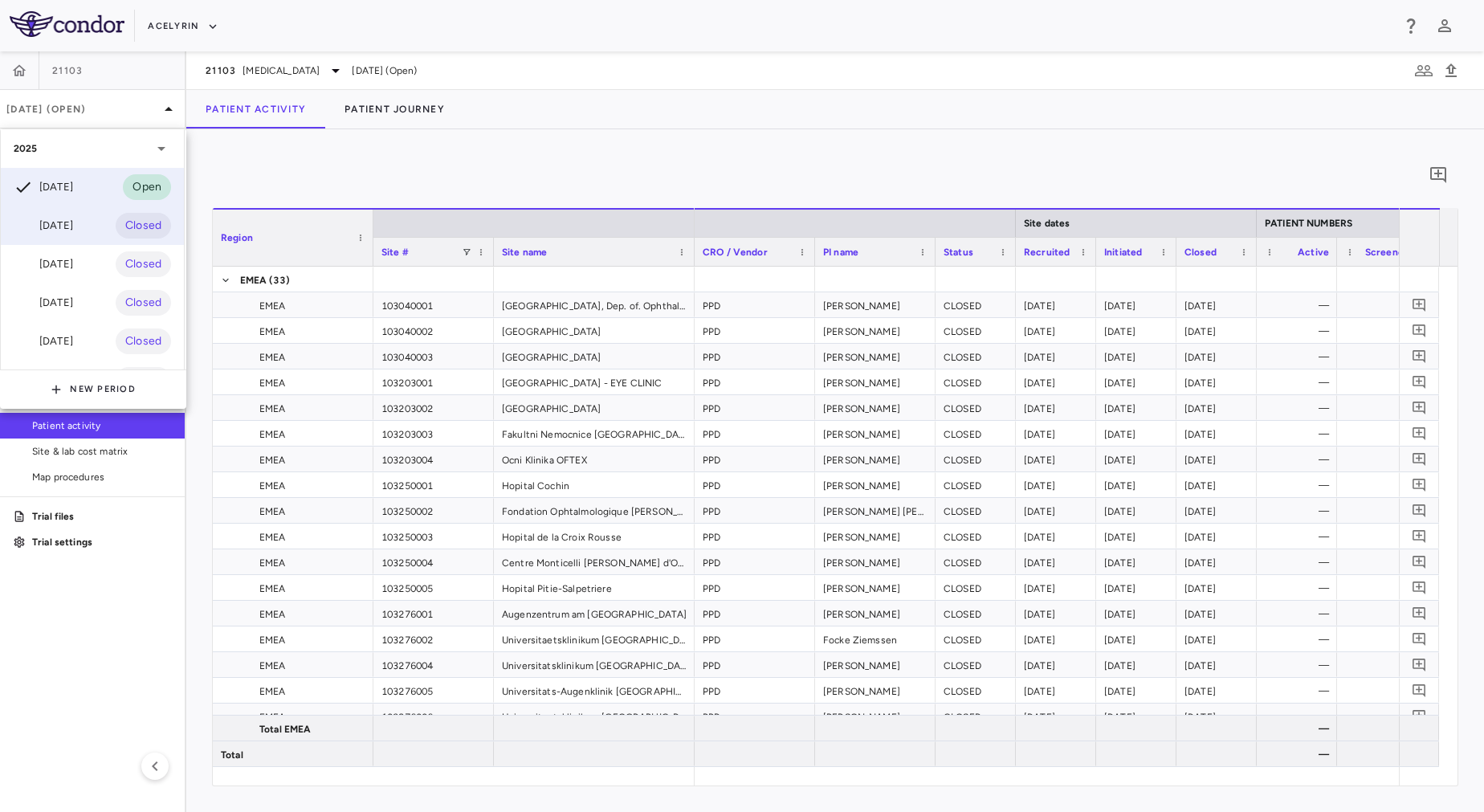
click at [97, 222] on div "Jul 2025 Closed" at bounding box center [92, 226] width 183 height 39
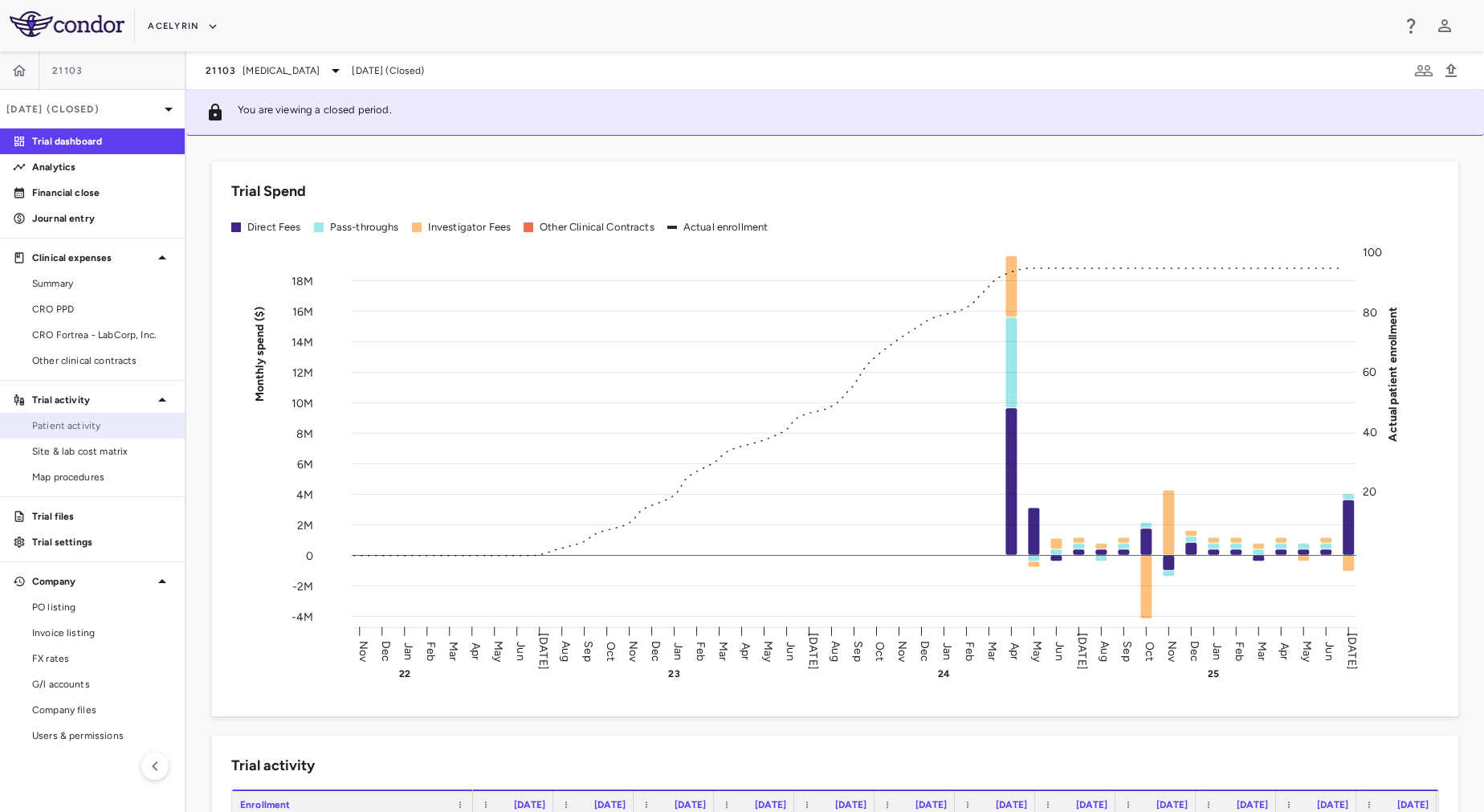
click at [96, 433] on link "Patient activity" at bounding box center [92, 426] width 185 height 24
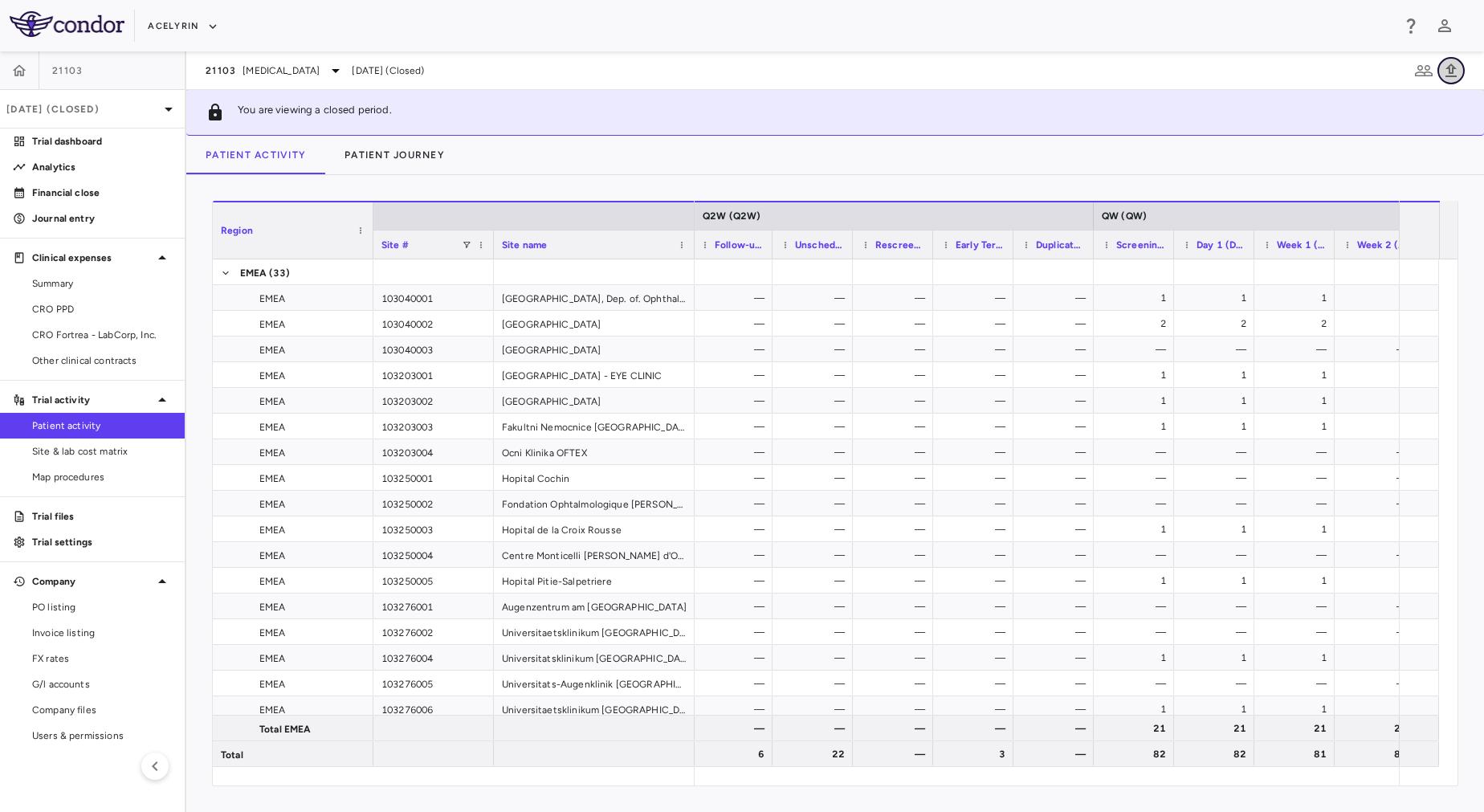
click at [1448, 69] on icon "button" at bounding box center [1452, 70] width 19 height 19
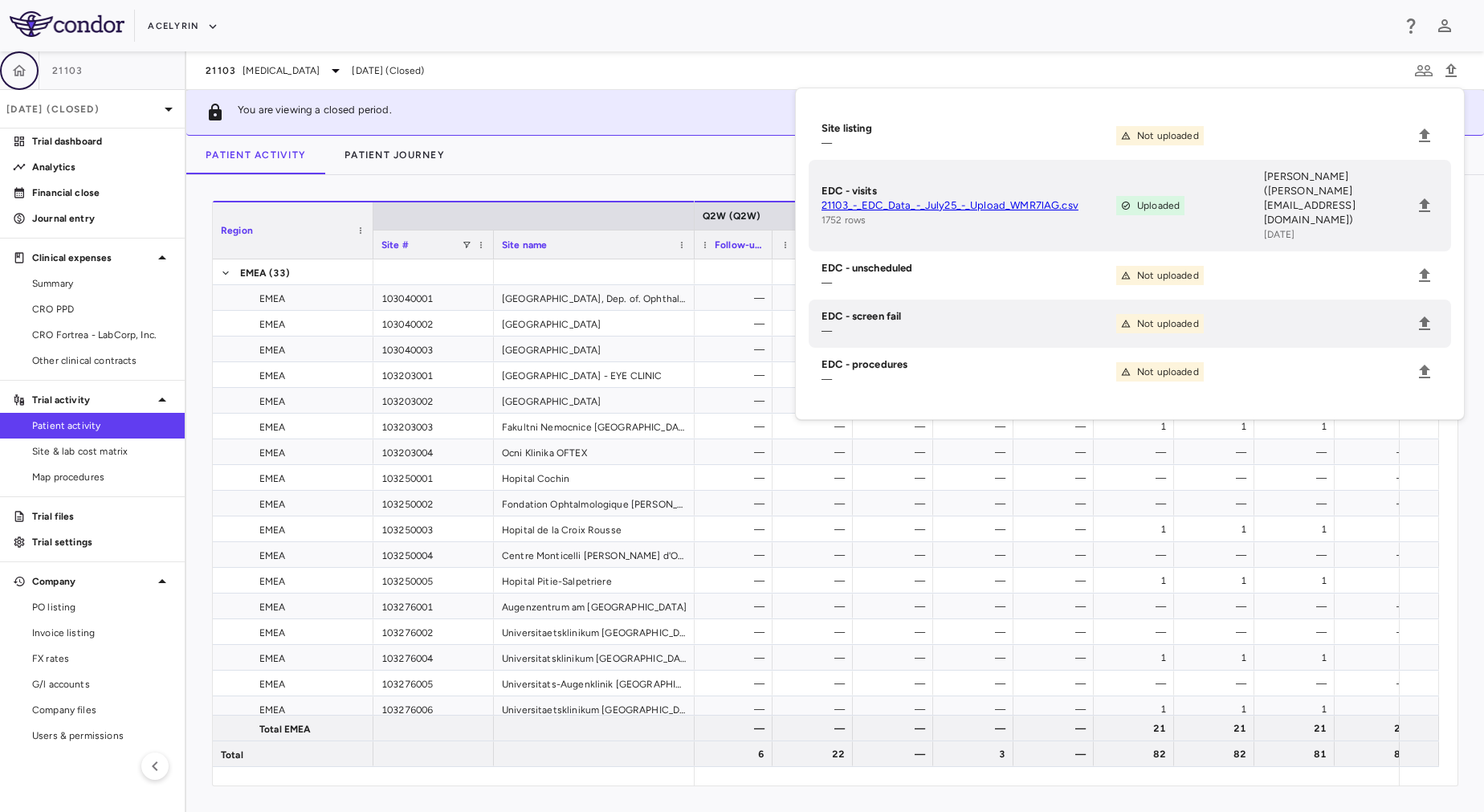
click at [9, 78] on button "button" at bounding box center [19, 70] width 39 height 39
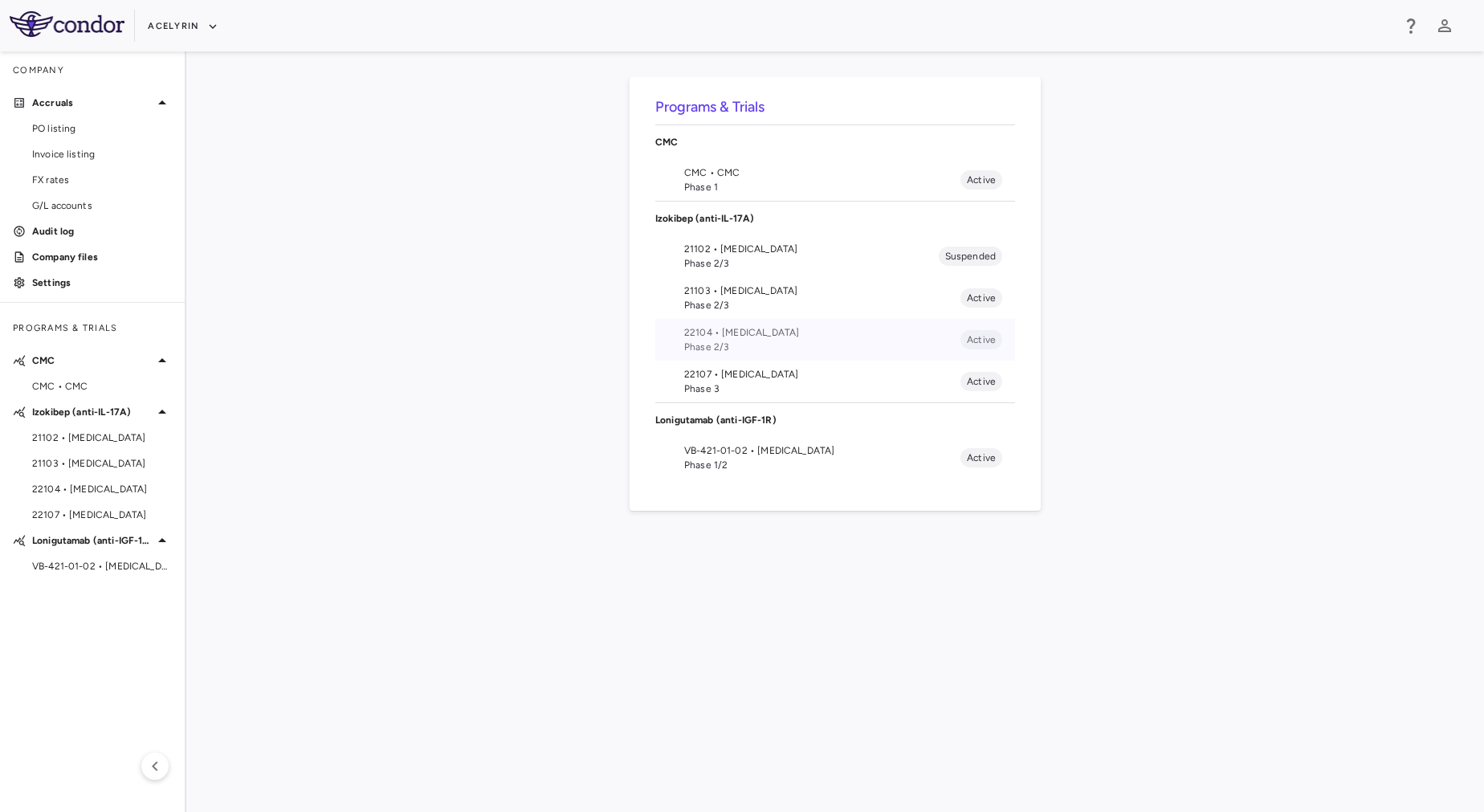
click at [742, 342] on span "Phase 2/3" at bounding box center [822, 347] width 276 height 15
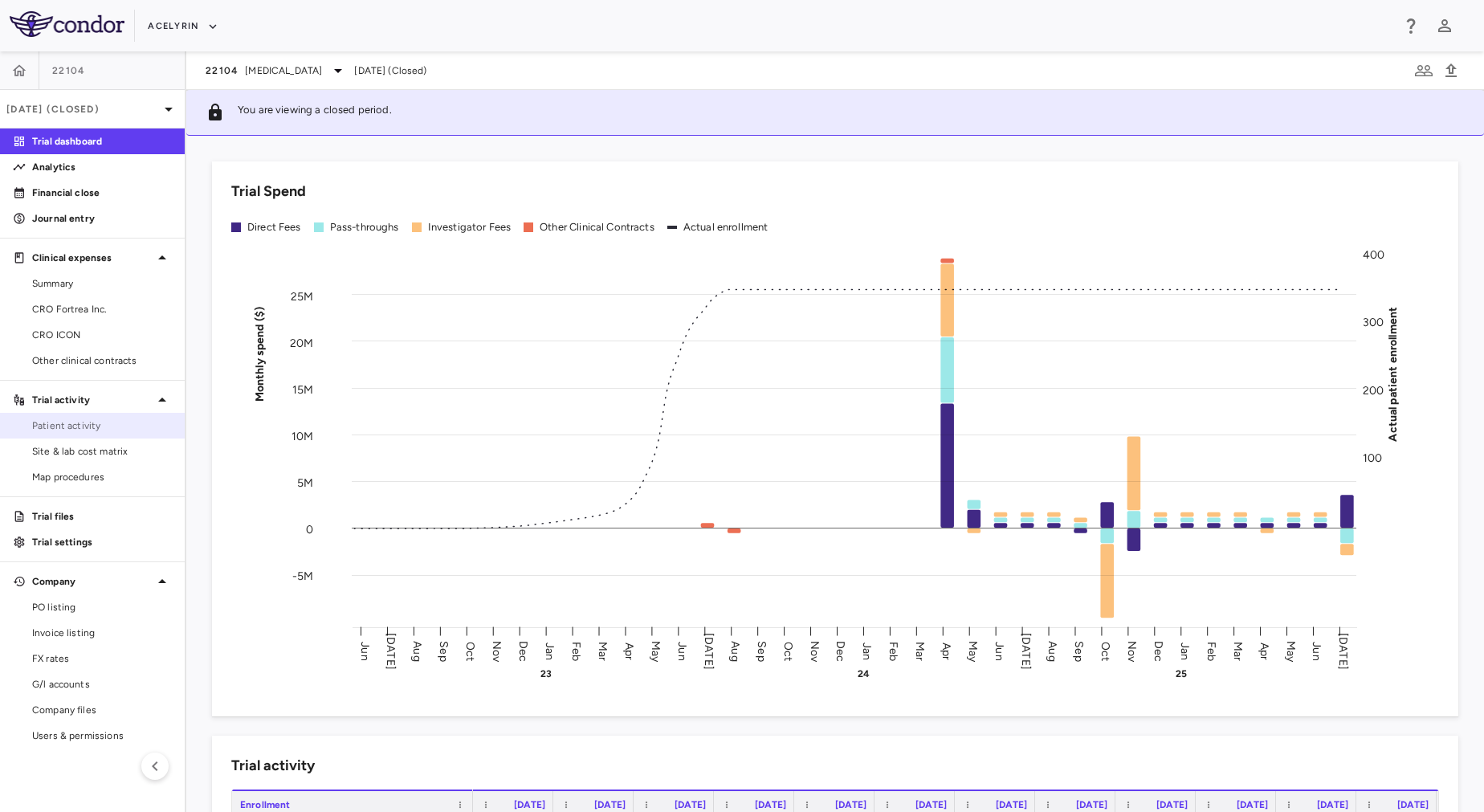
click at [86, 419] on span "Patient activity" at bounding box center [102, 426] width 140 height 15
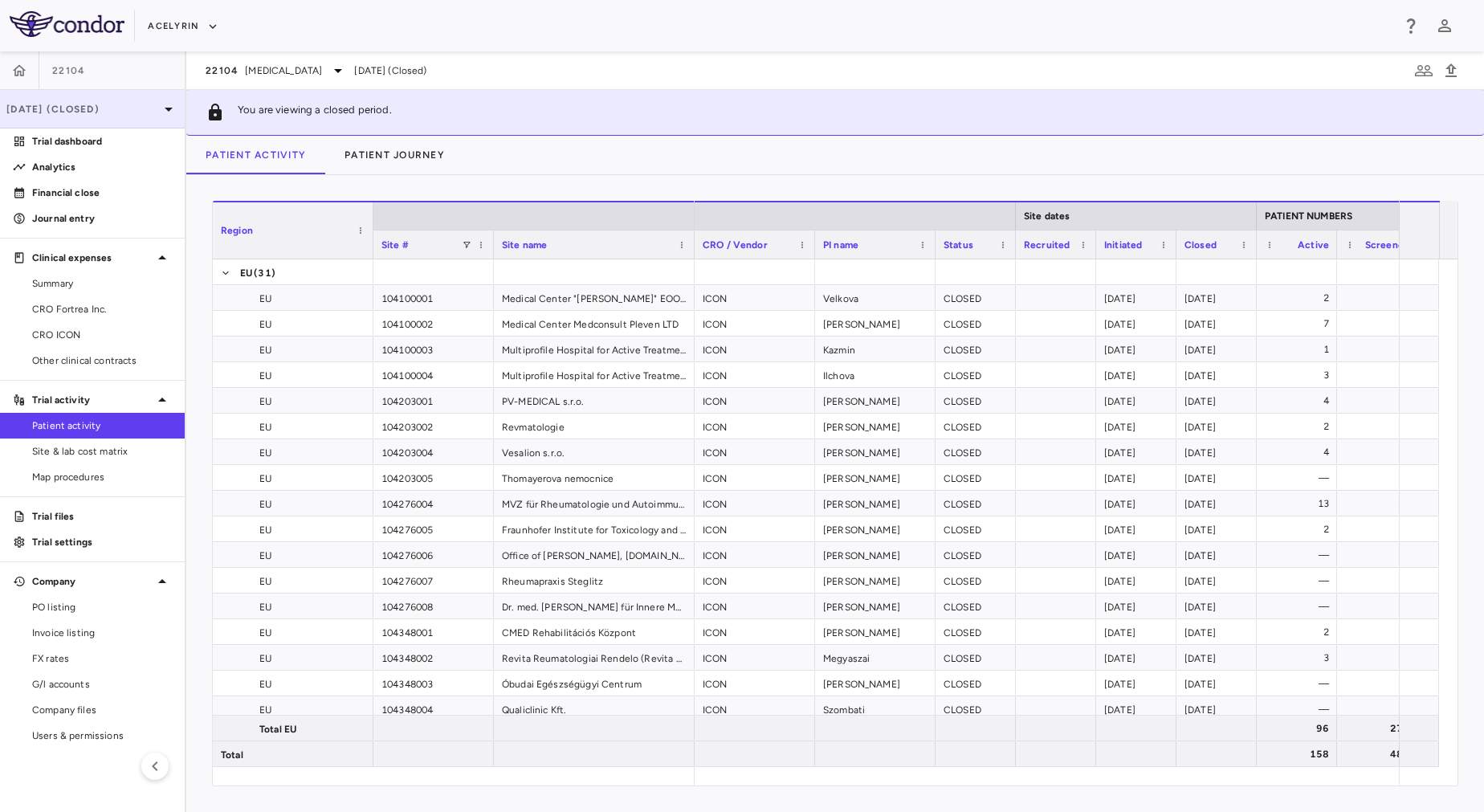
click at [33, 104] on p "Jul 2025 (Closed)" at bounding box center [83, 109] width 152 height 15
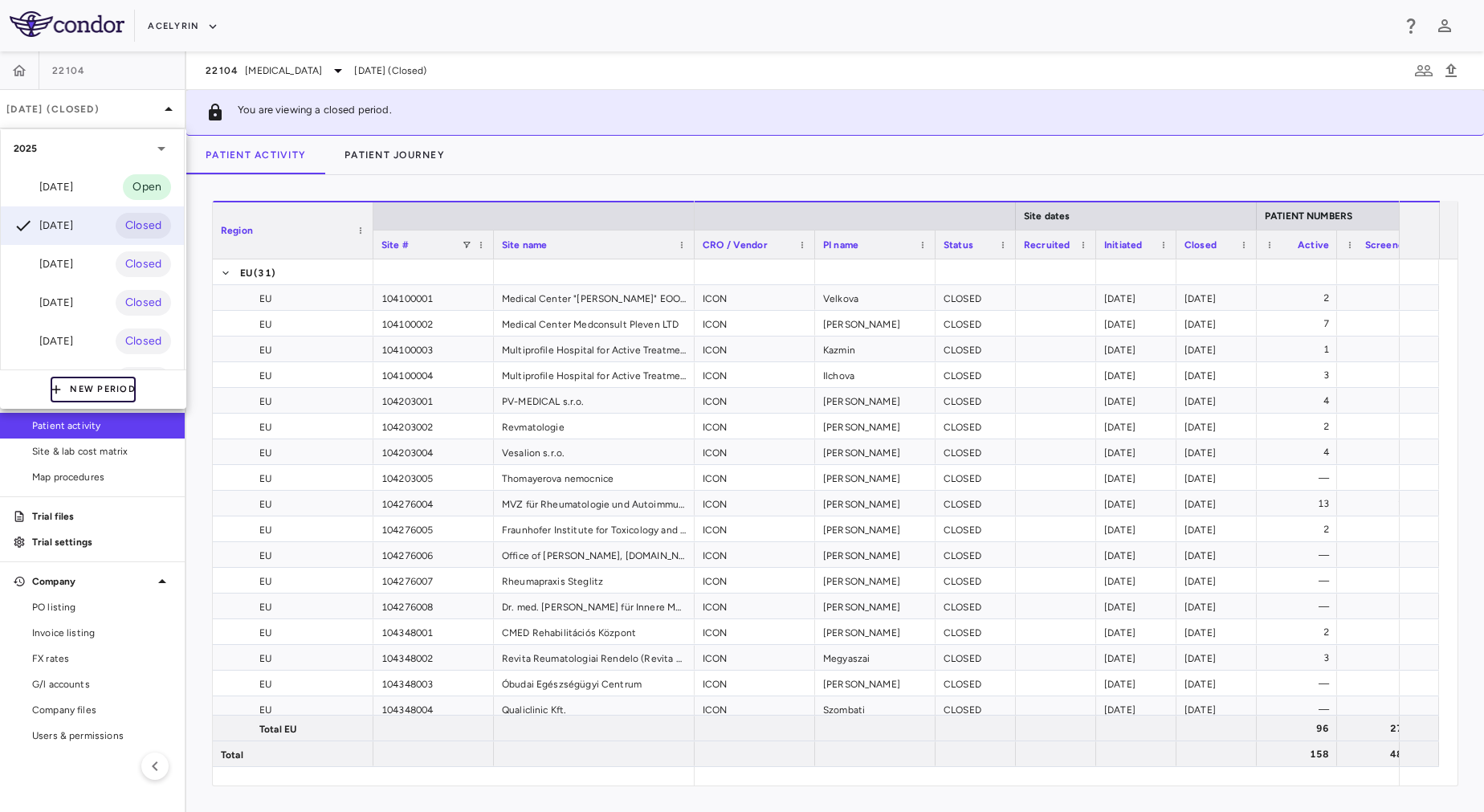
click at [79, 393] on button "New Period" at bounding box center [93, 389] width 85 height 26
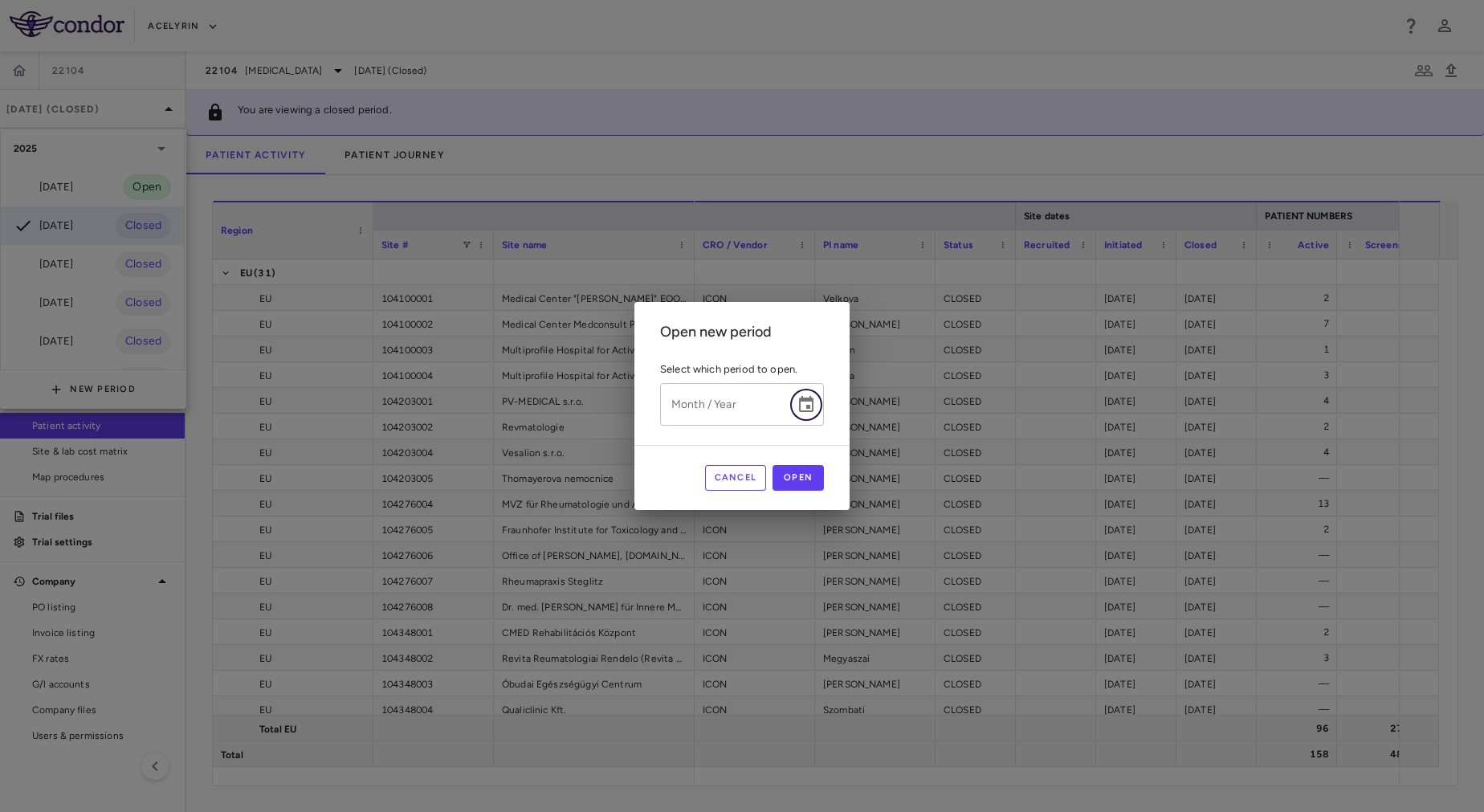
click at [809, 402] on icon "Choose date" at bounding box center [806, 405] width 19 height 19
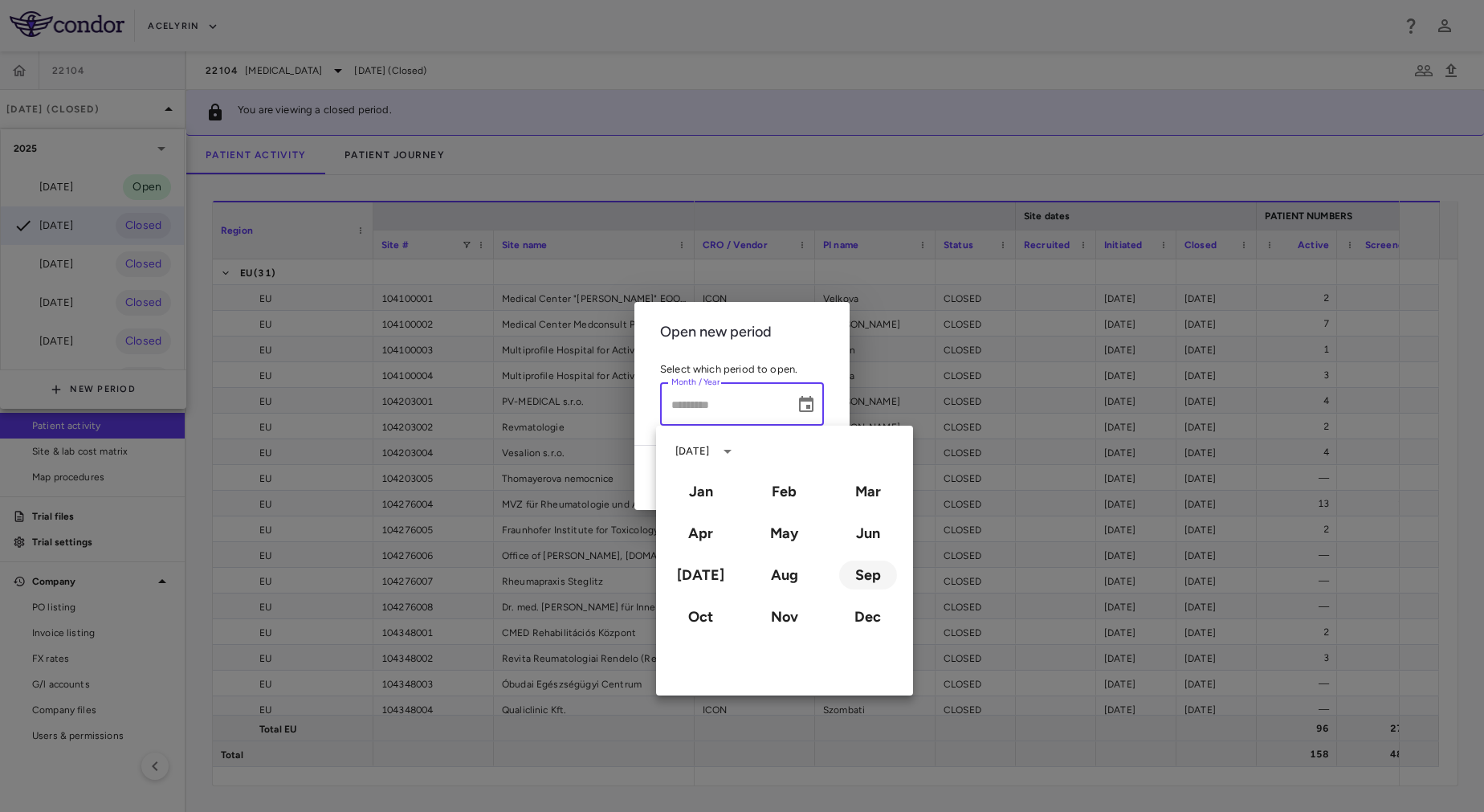
click at [867, 573] on button "Sep" at bounding box center [868, 575] width 57 height 29
type input "**********"
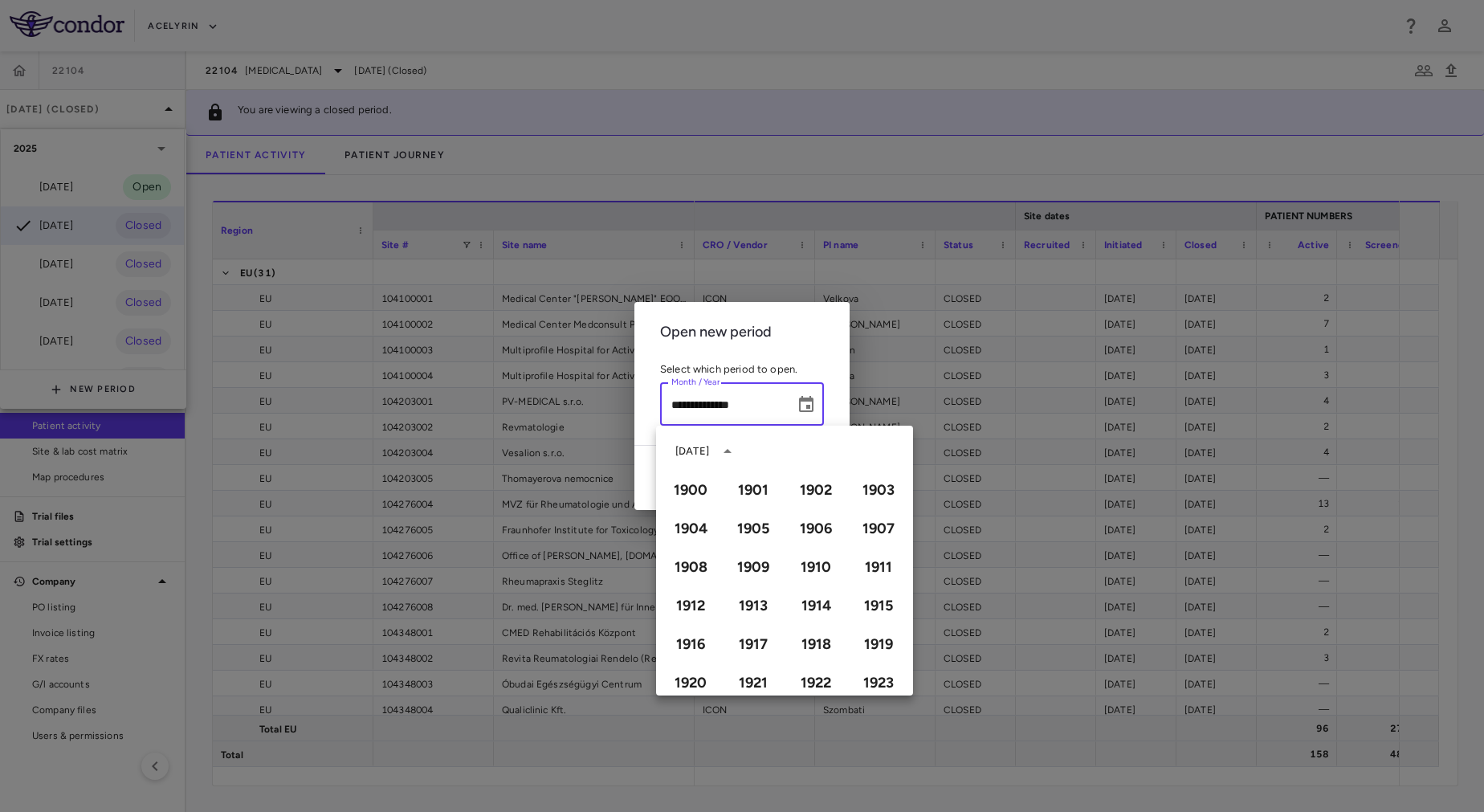
scroll to position [1102, 0]
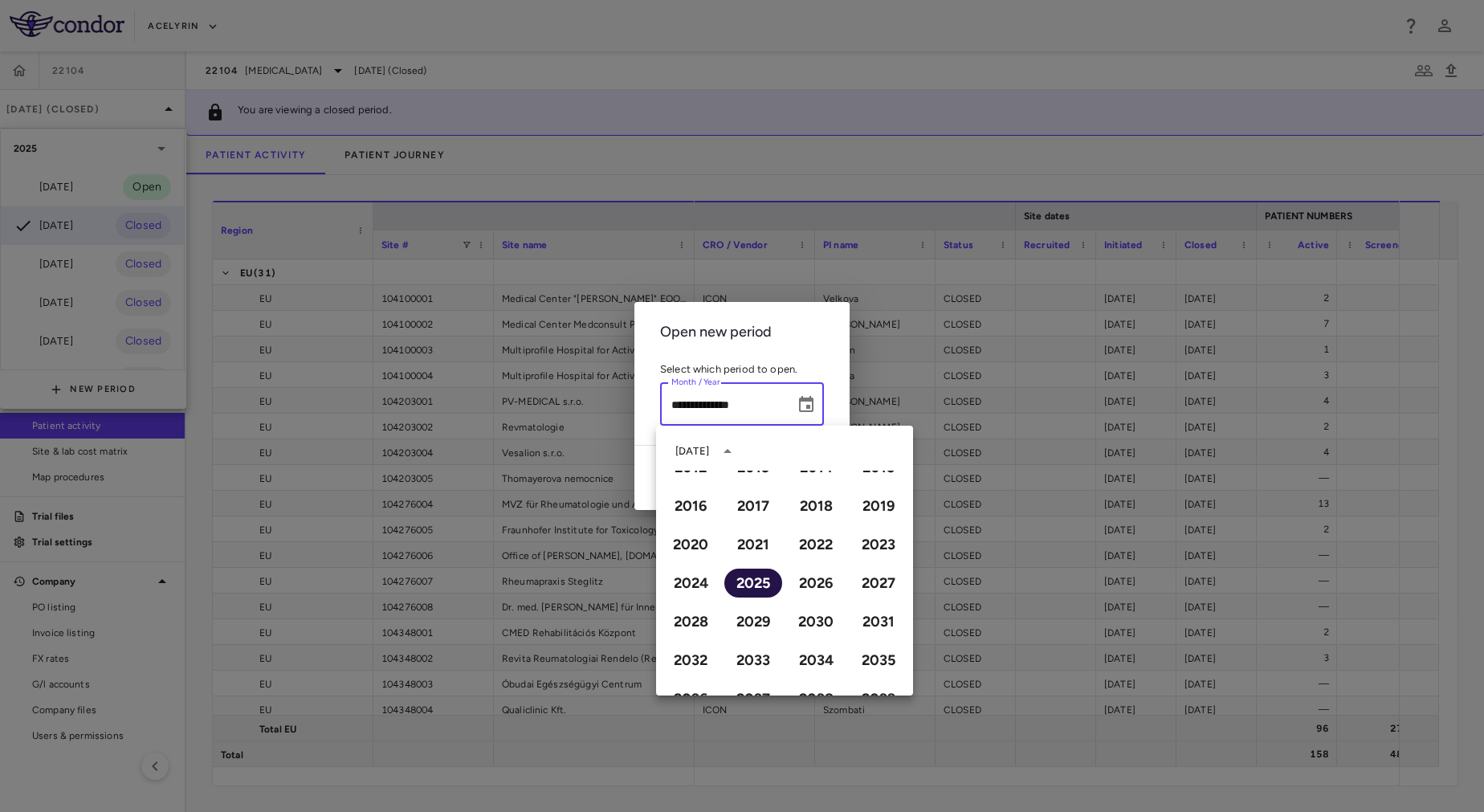
click at [746, 580] on button "2025" at bounding box center [753, 583] width 57 height 29
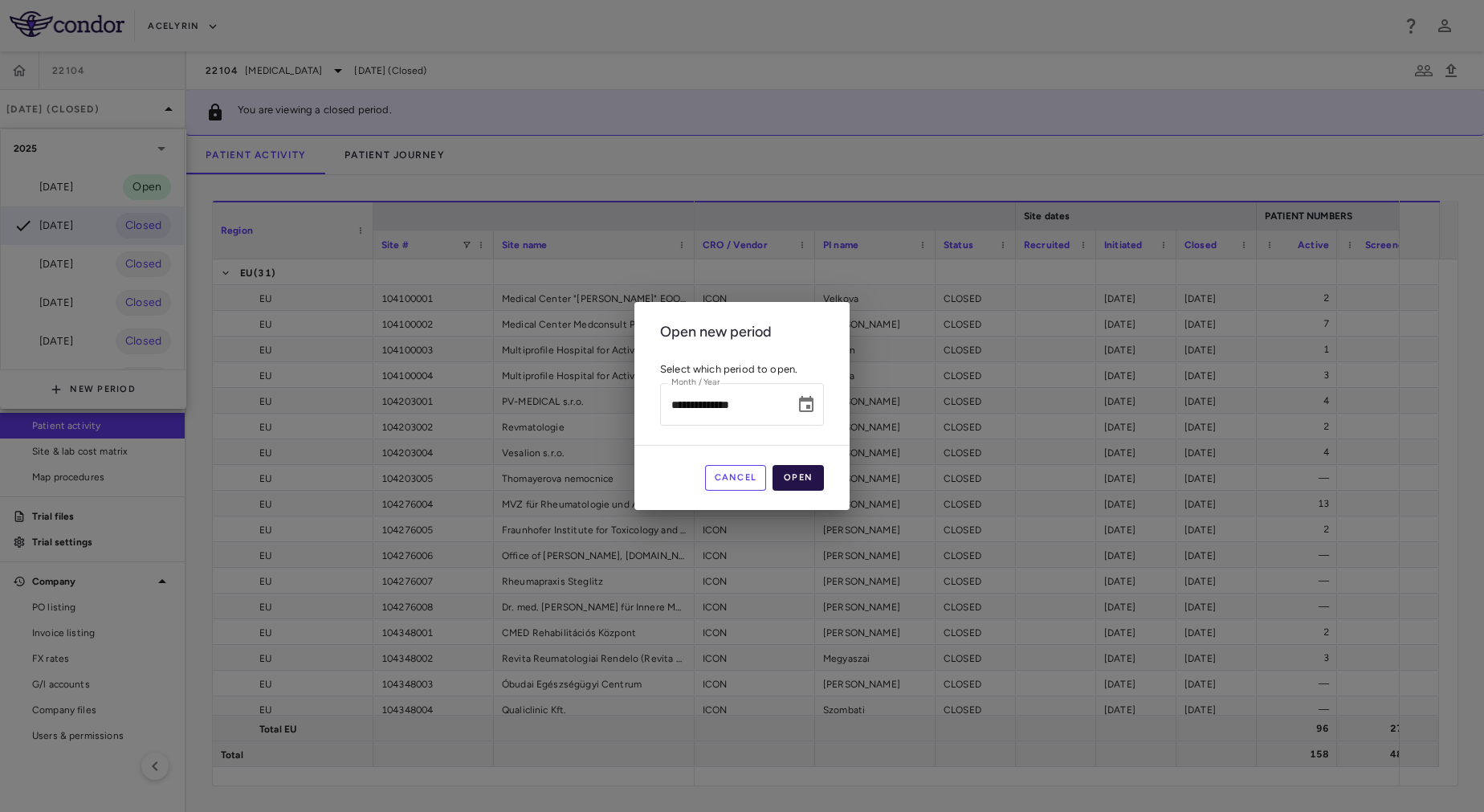
click at [811, 485] on button "Open" at bounding box center [797, 478] width 51 height 26
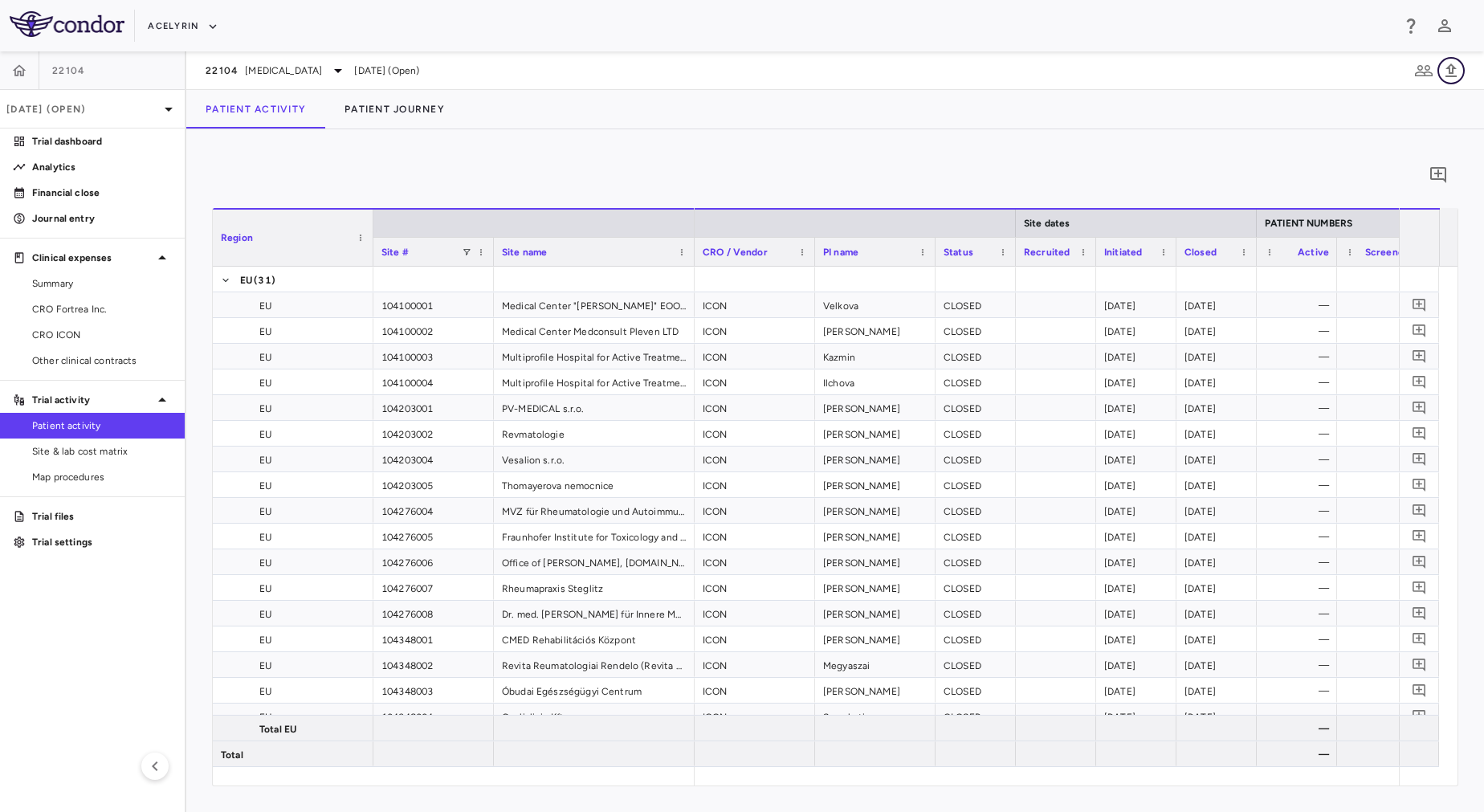
click at [1453, 62] on icon "button" at bounding box center [1452, 70] width 19 height 19
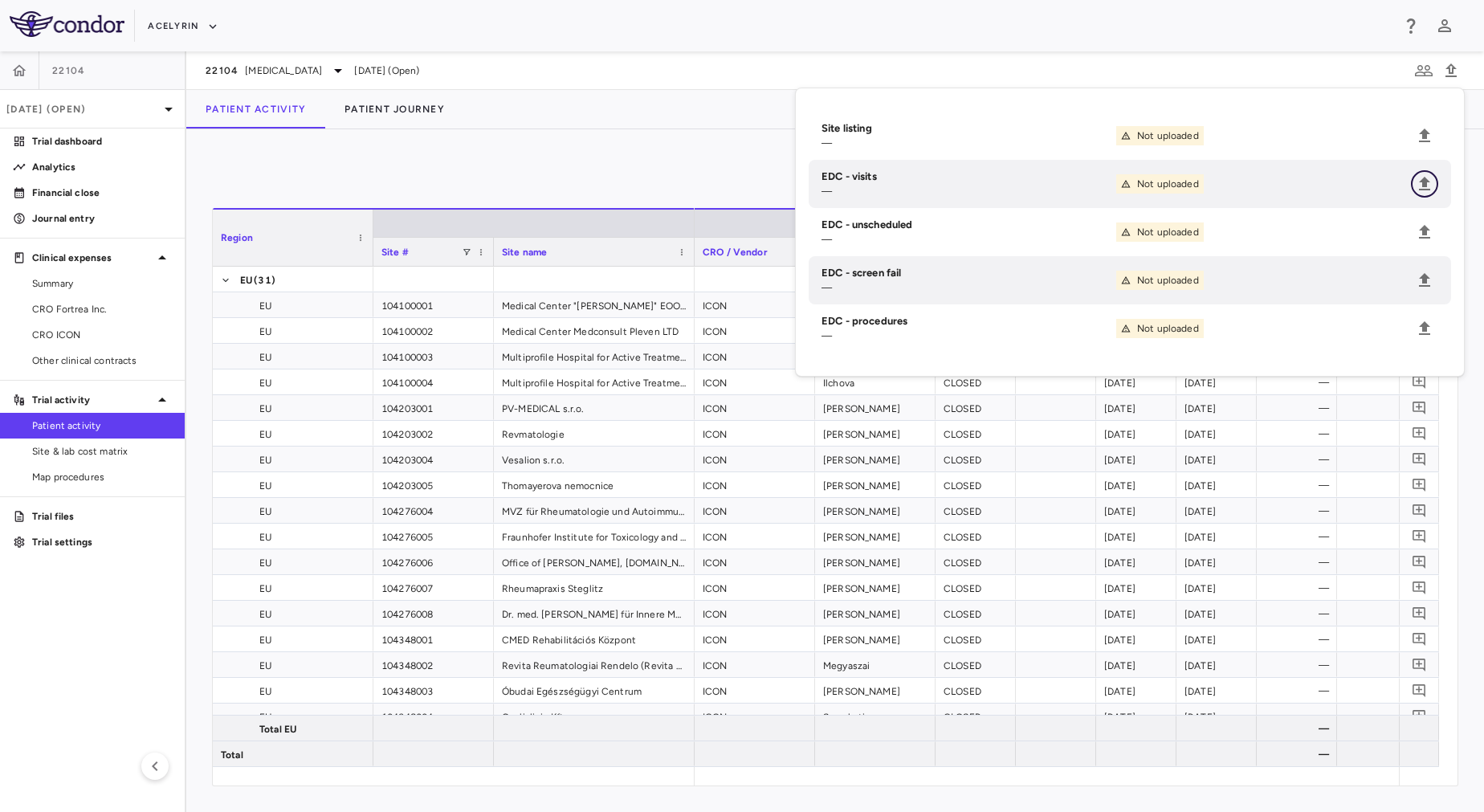
click at [1425, 181] on icon "Upload" at bounding box center [1425, 183] width 11 height 14
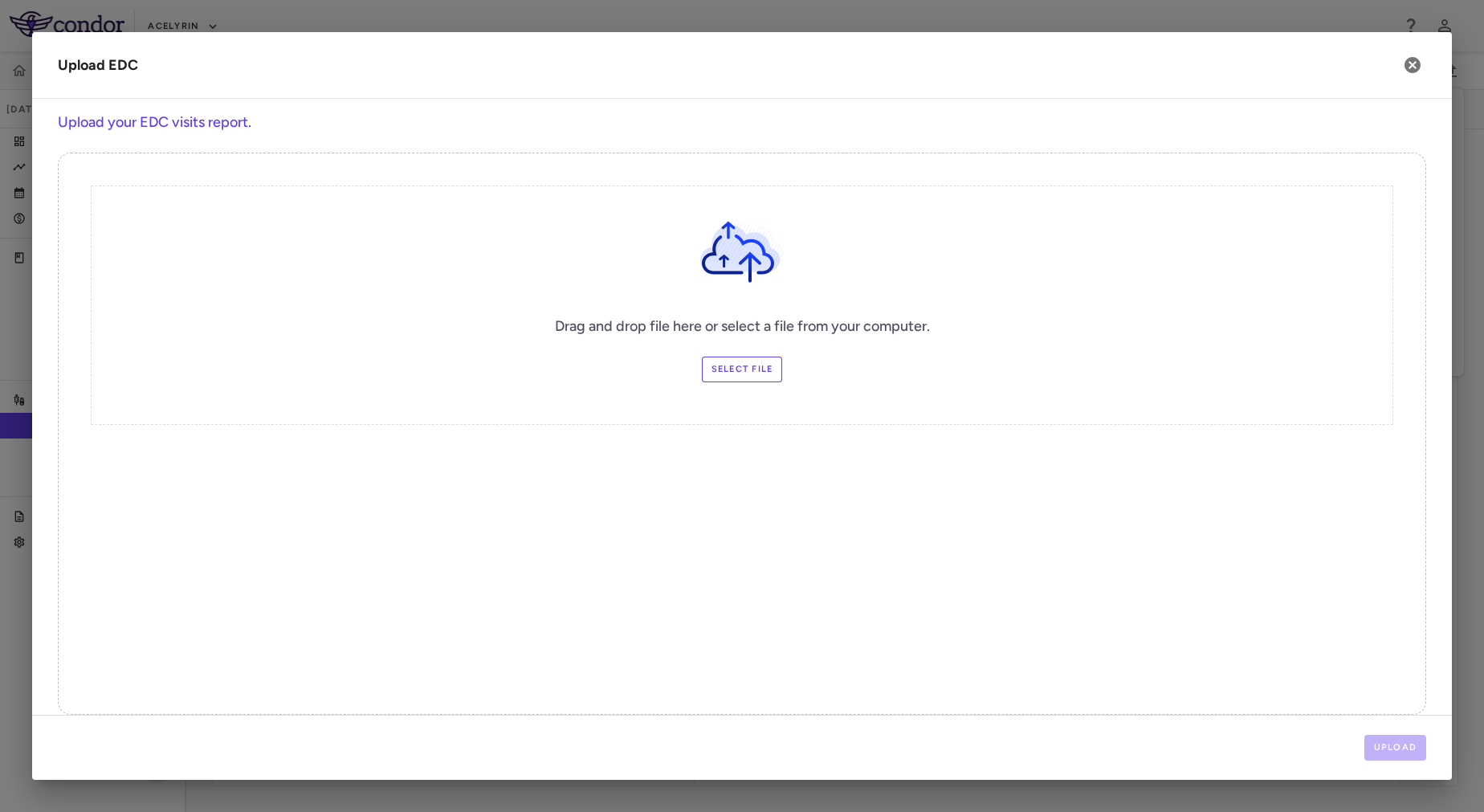
click at [719, 374] on label "Select file" at bounding box center [742, 369] width 81 height 26
click at [0, 0] on input "Select file" at bounding box center [0, 0] width 0 height 0
click at [1380, 742] on button "Upload" at bounding box center [1396, 748] width 62 height 26
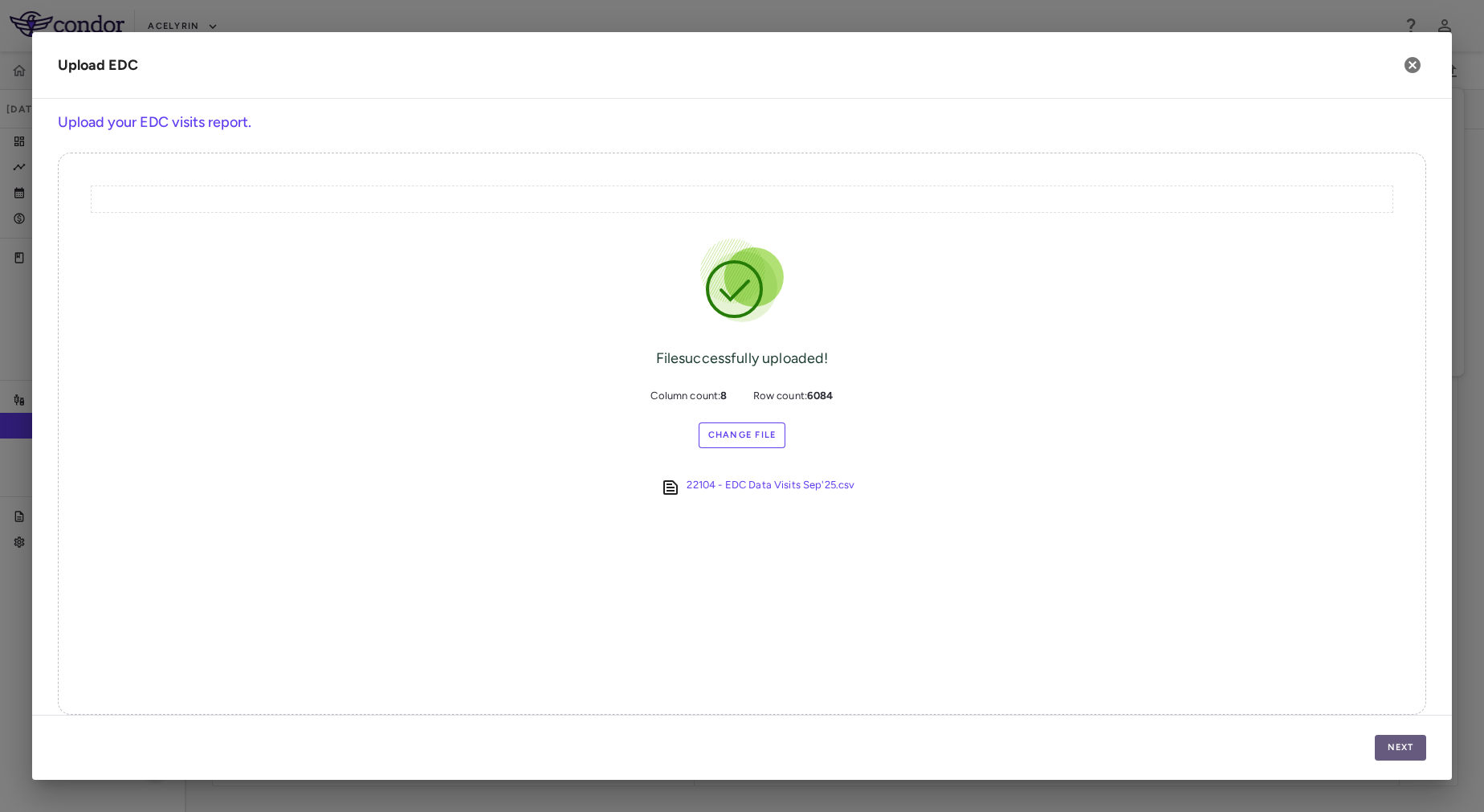
click at [1401, 747] on button "Next" at bounding box center [1400, 748] width 51 height 26
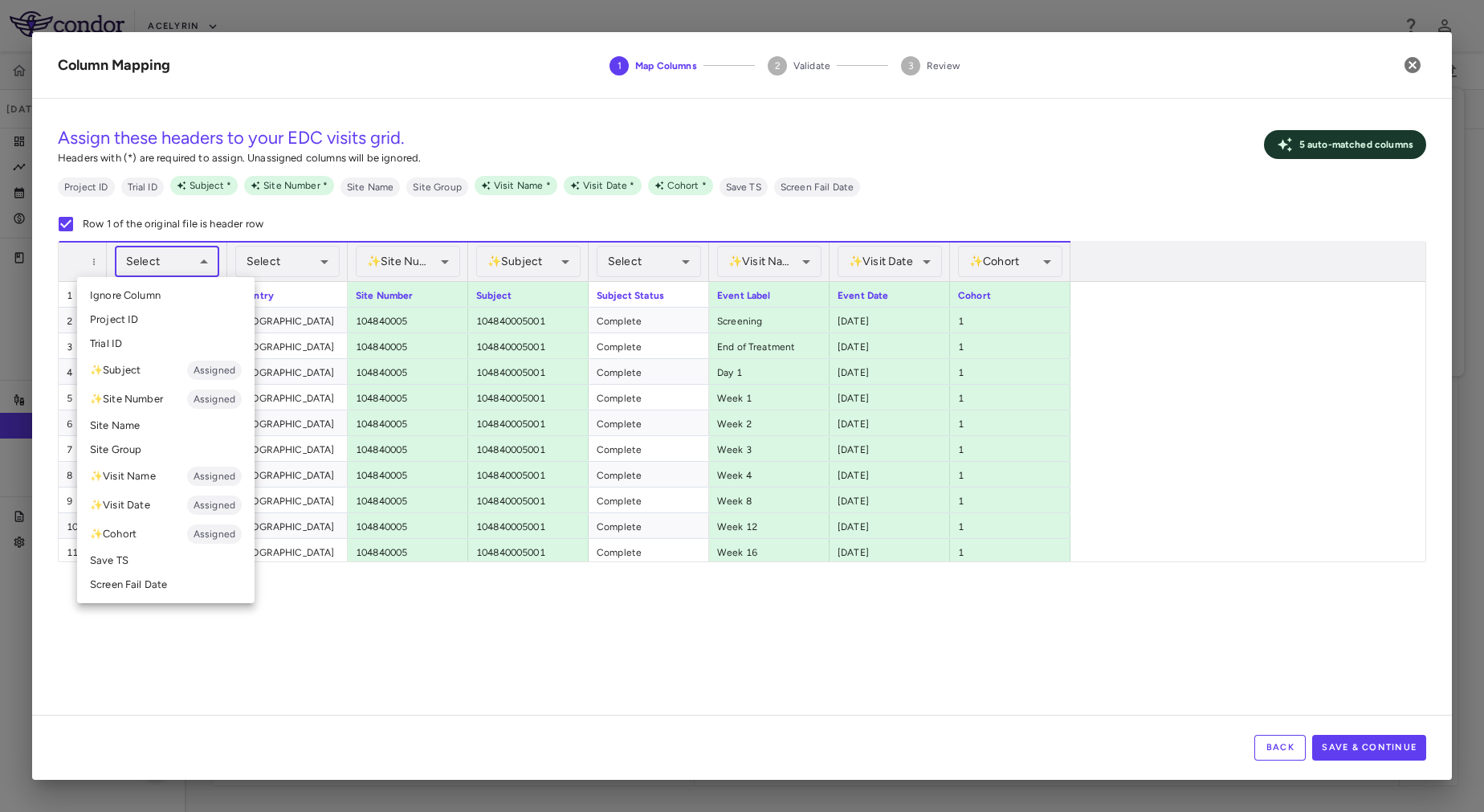
click at [189, 261] on body "Skip to sidebar Skip to main content Acelyrin 22104 Sep 2025 (Open) Trial dashb…" at bounding box center [742, 406] width 1484 height 812
click at [128, 350] on li "Trial ID" at bounding box center [165, 344] width 177 height 24
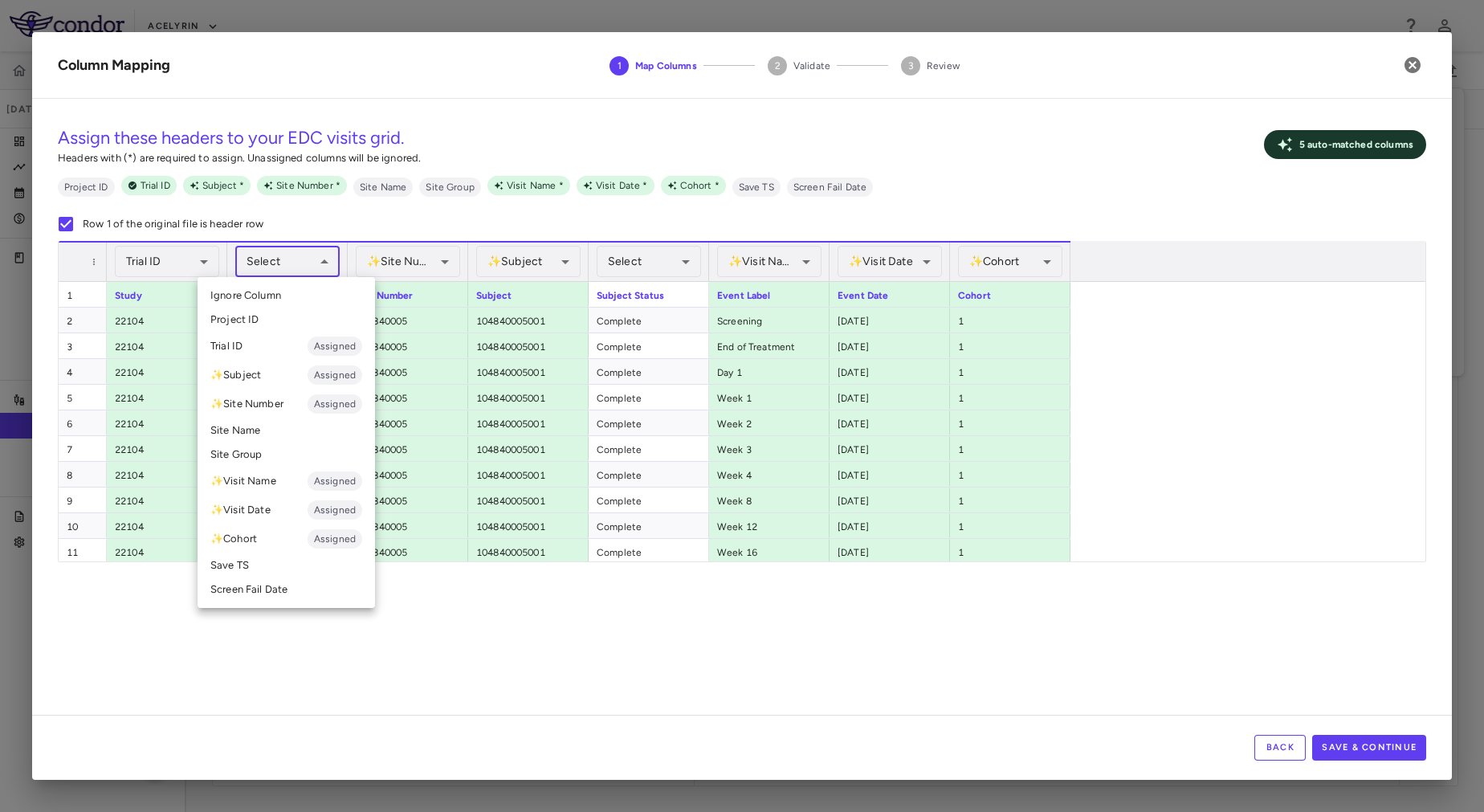
click at [279, 259] on body "Skip to sidebar Skip to main content Acelyrin 22104 Sep 2025 (Open) Trial dashb…" at bounding box center [742, 406] width 1484 height 812
click at [421, 250] on div at bounding box center [742, 406] width 1484 height 812
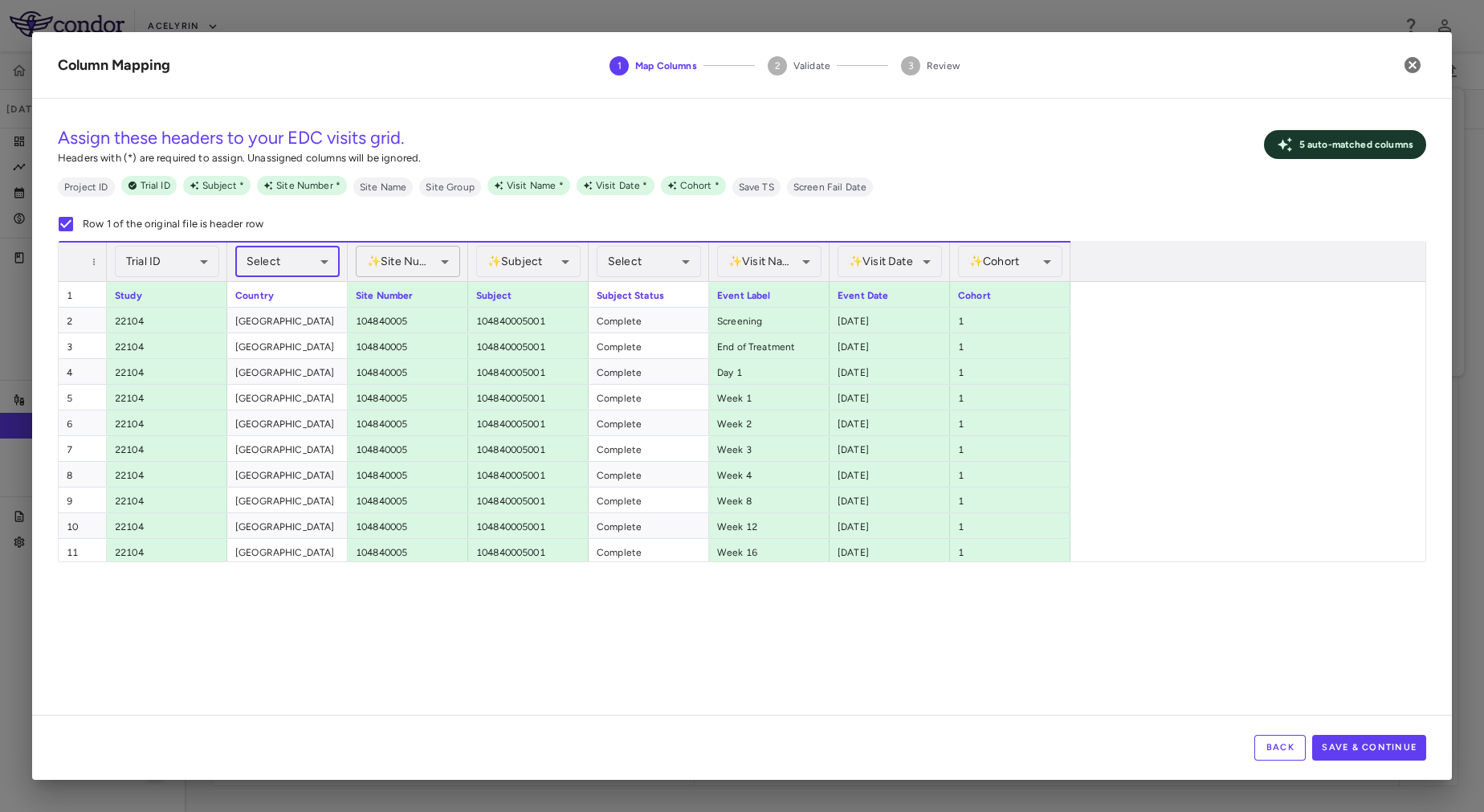
click at [433, 259] on body "Skip to sidebar Skip to main content Acelyrin 22104 Sep 2025 (Open) Trial dashb…" at bounding box center [742, 406] width 1484 height 812
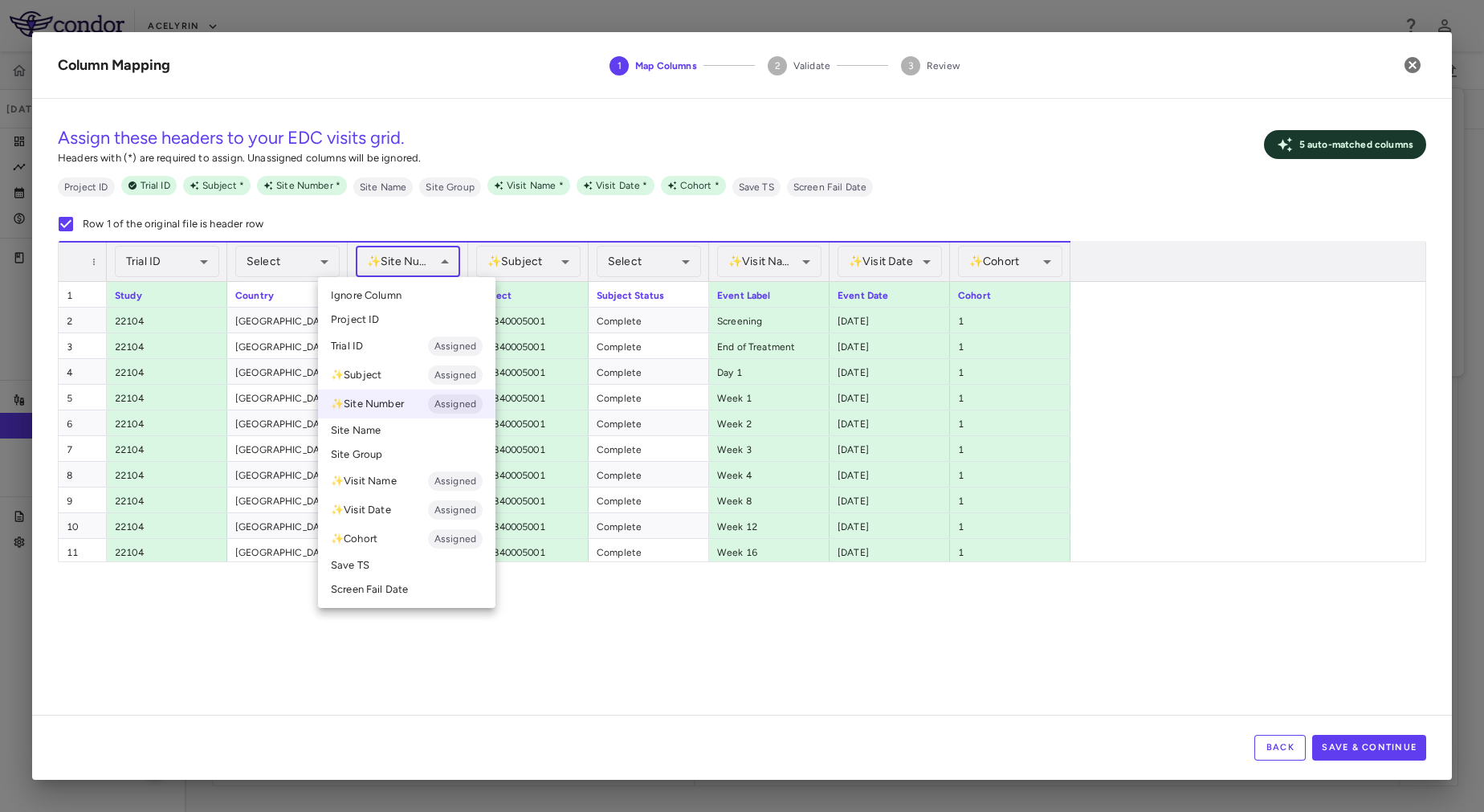
click at [606, 630] on div at bounding box center [742, 406] width 1484 height 812
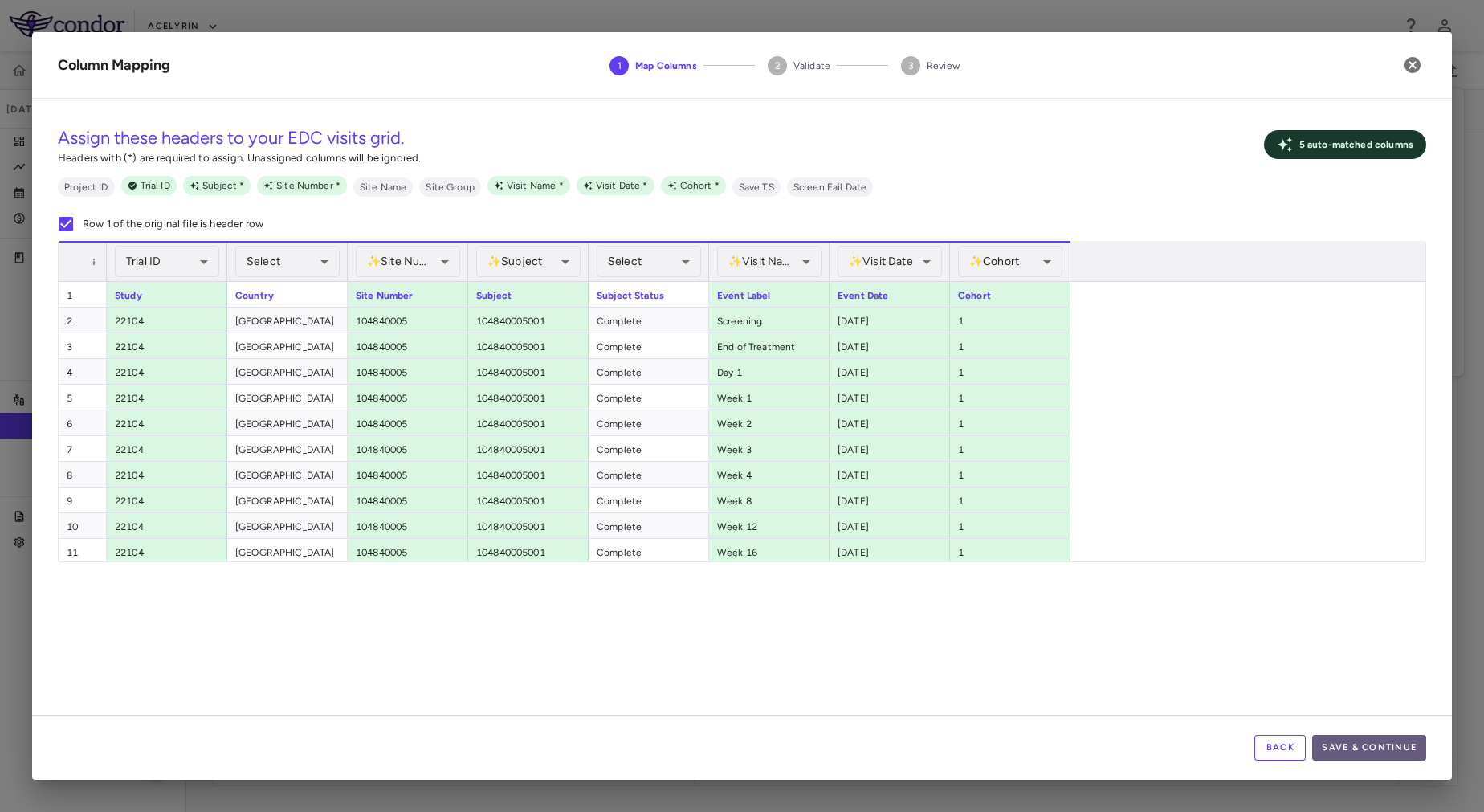
click at [1380, 750] on button "Save & Continue" at bounding box center [1369, 748] width 114 height 26
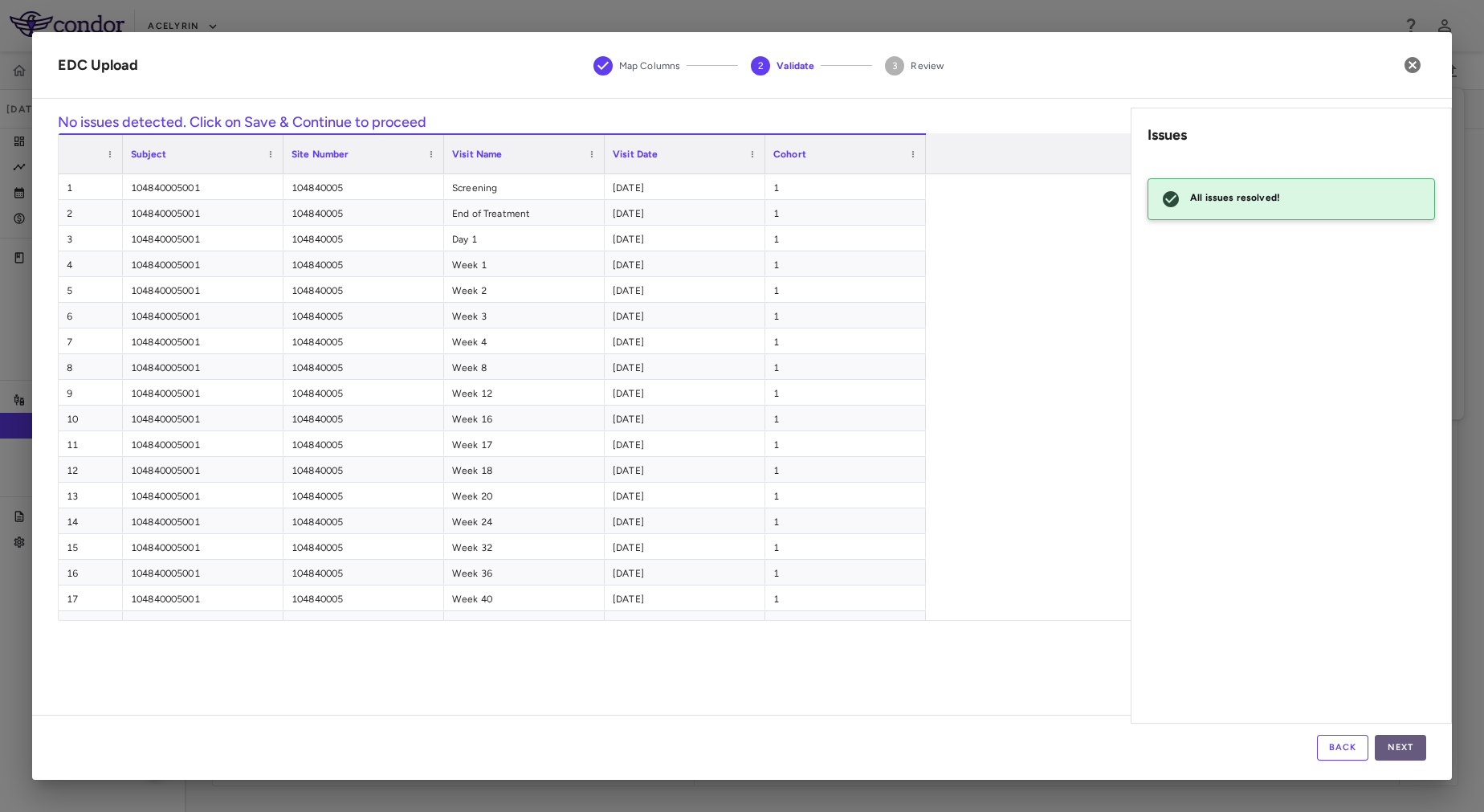
click at [1412, 745] on button "Next" at bounding box center [1400, 748] width 51 height 26
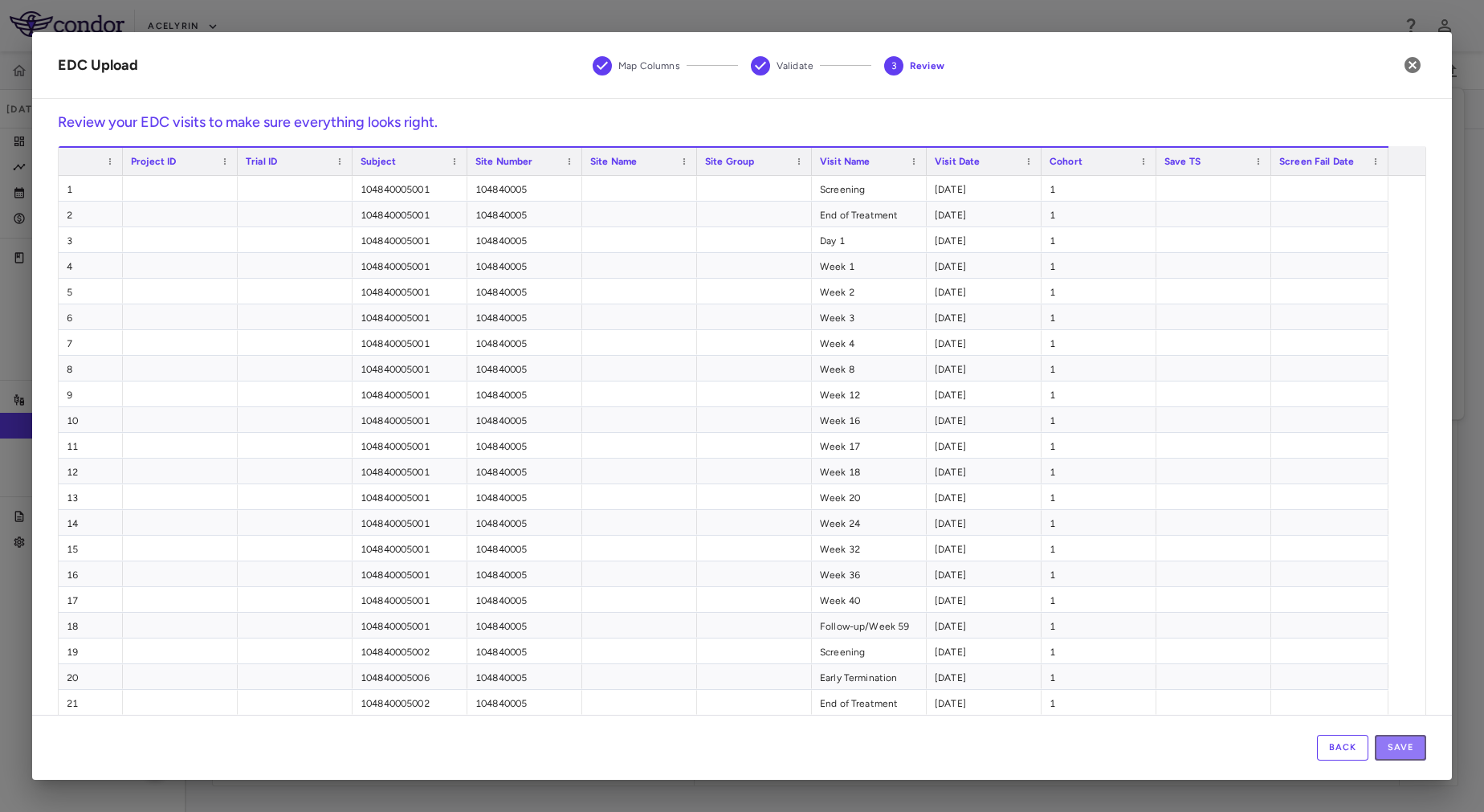
click at [1412, 745] on button "Save" at bounding box center [1400, 748] width 51 height 26
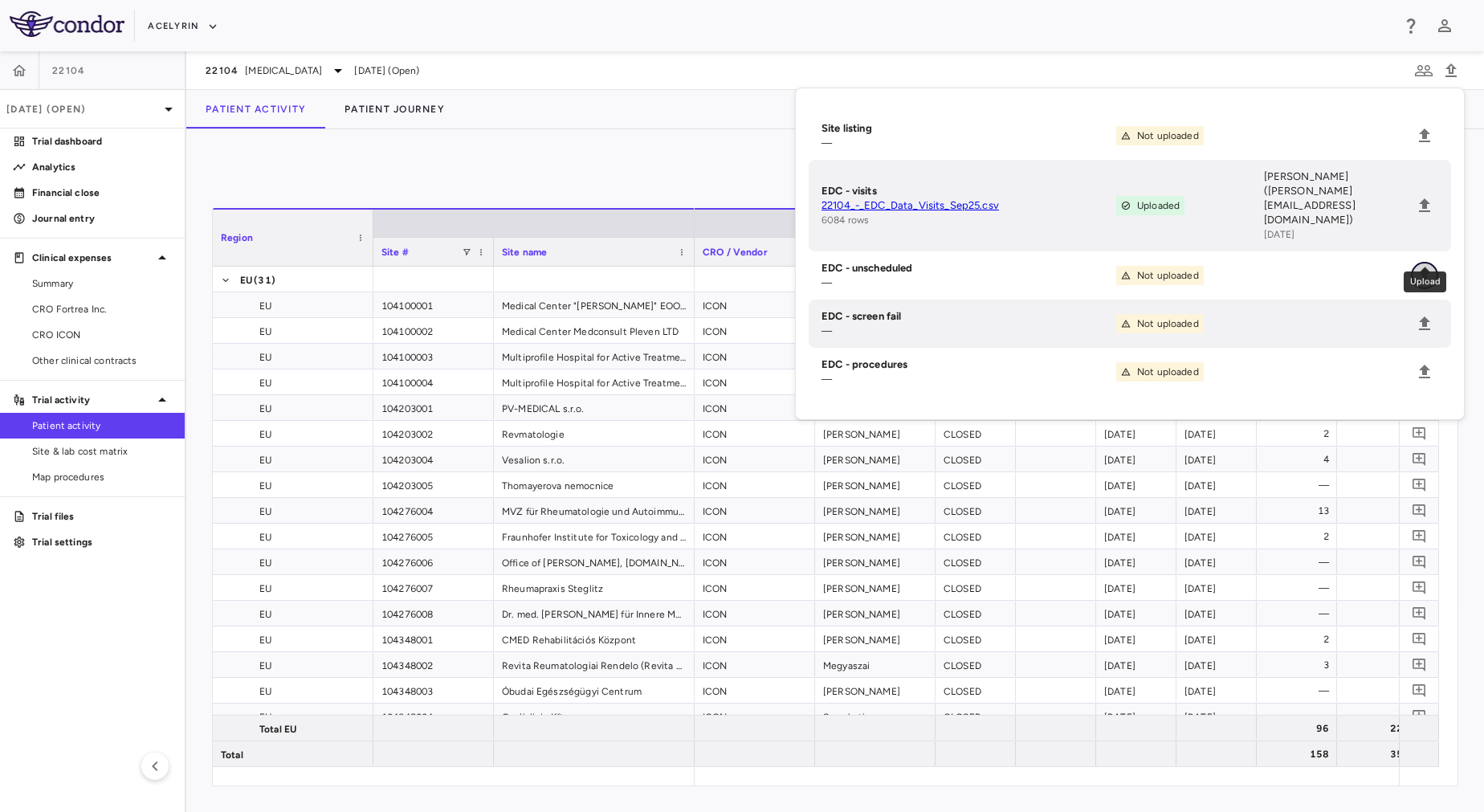
click at [1424, 268] on icon "Upload" at bounding box center [1425, 274] width 11 height 14
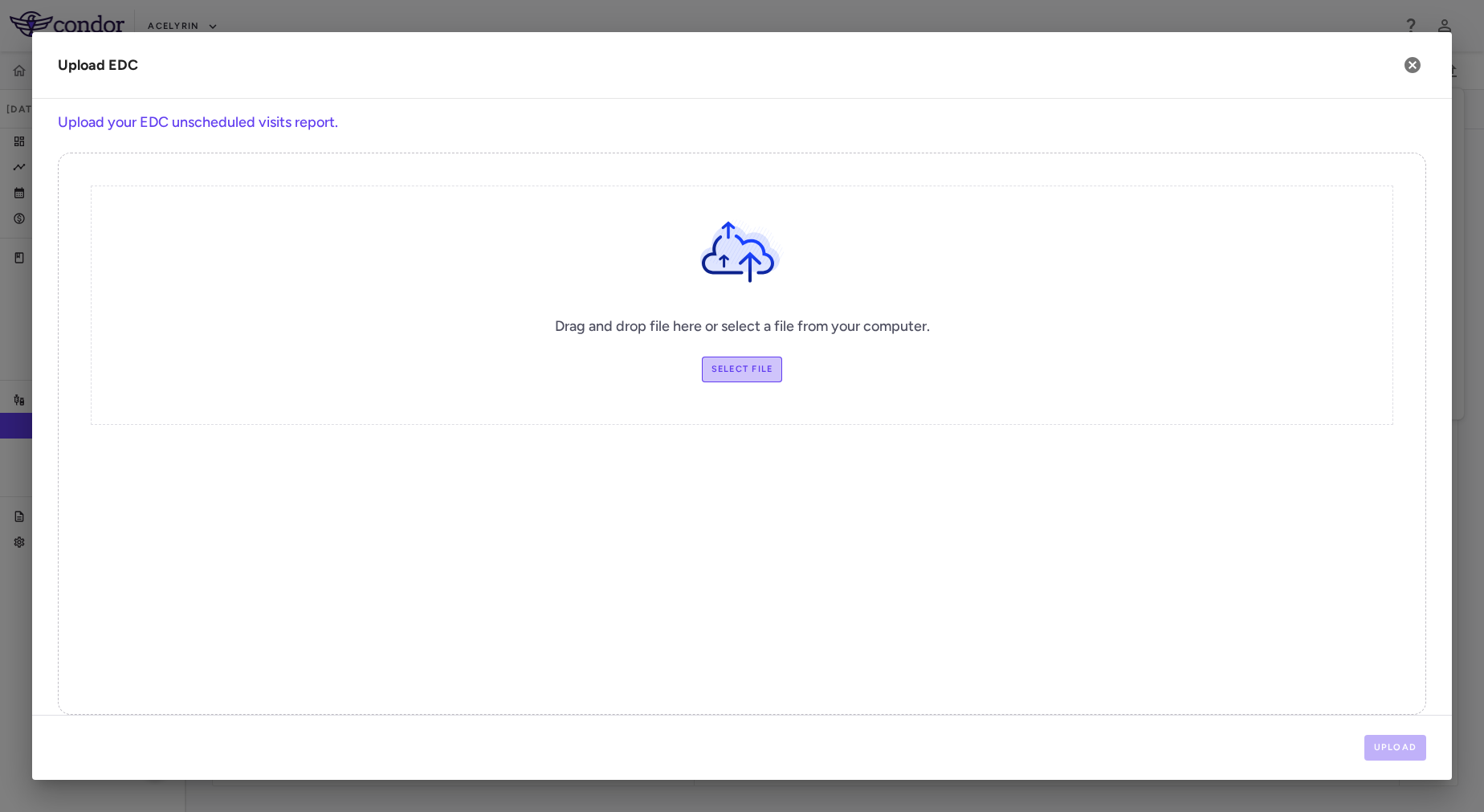
click at [718, 363] on label "Select file" at bounding box center [742, 369] width 81 height 26
click at [0, 0] on input "Select file" at bounding box center [0, 0] width 0 height 0
click at [1404, 756] on button "Upload" at bounding box center [1396, 748] width 62 height 26
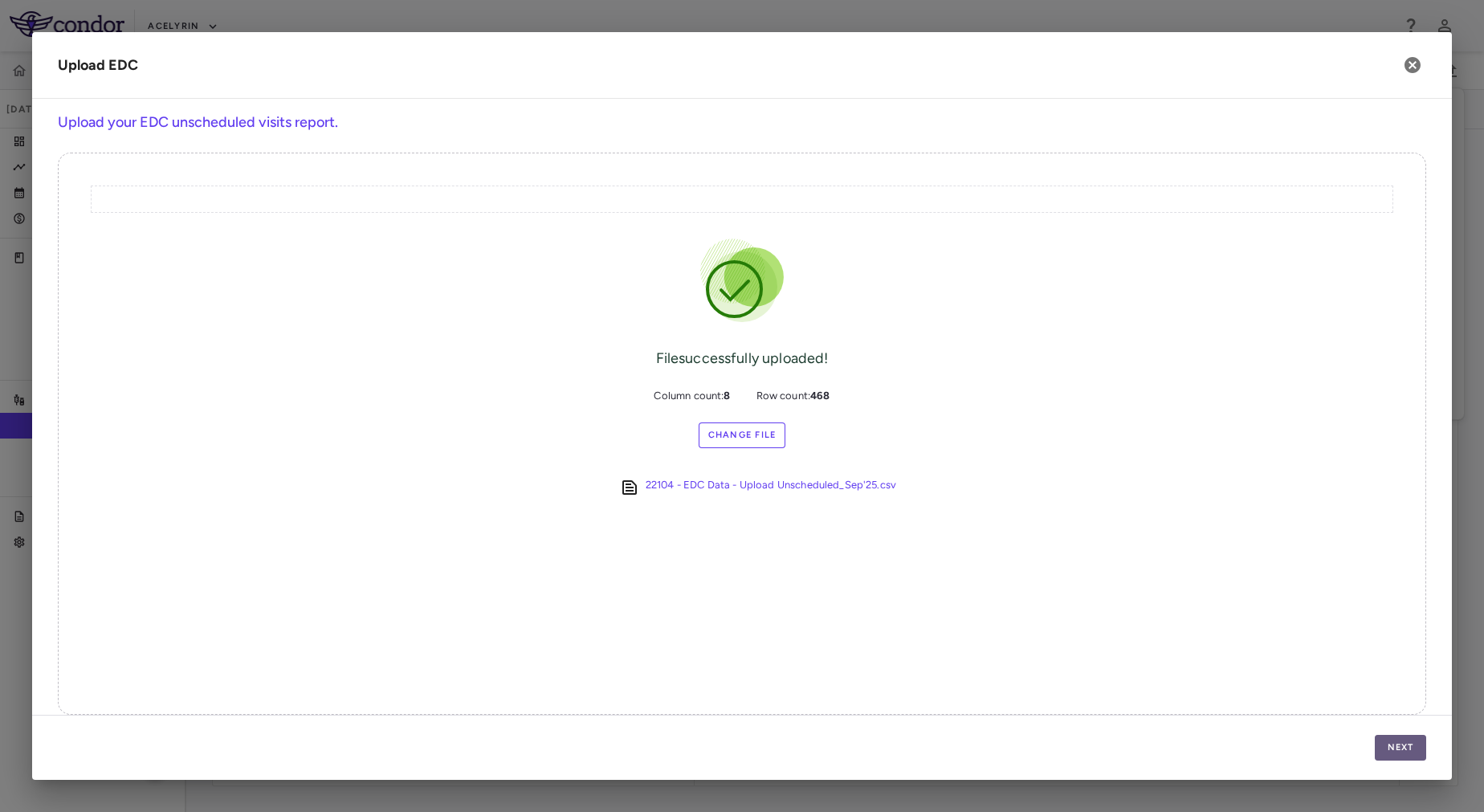
click at [1404, 749] on button "Next" at bounding box center [1400, 748] width 51 height 26
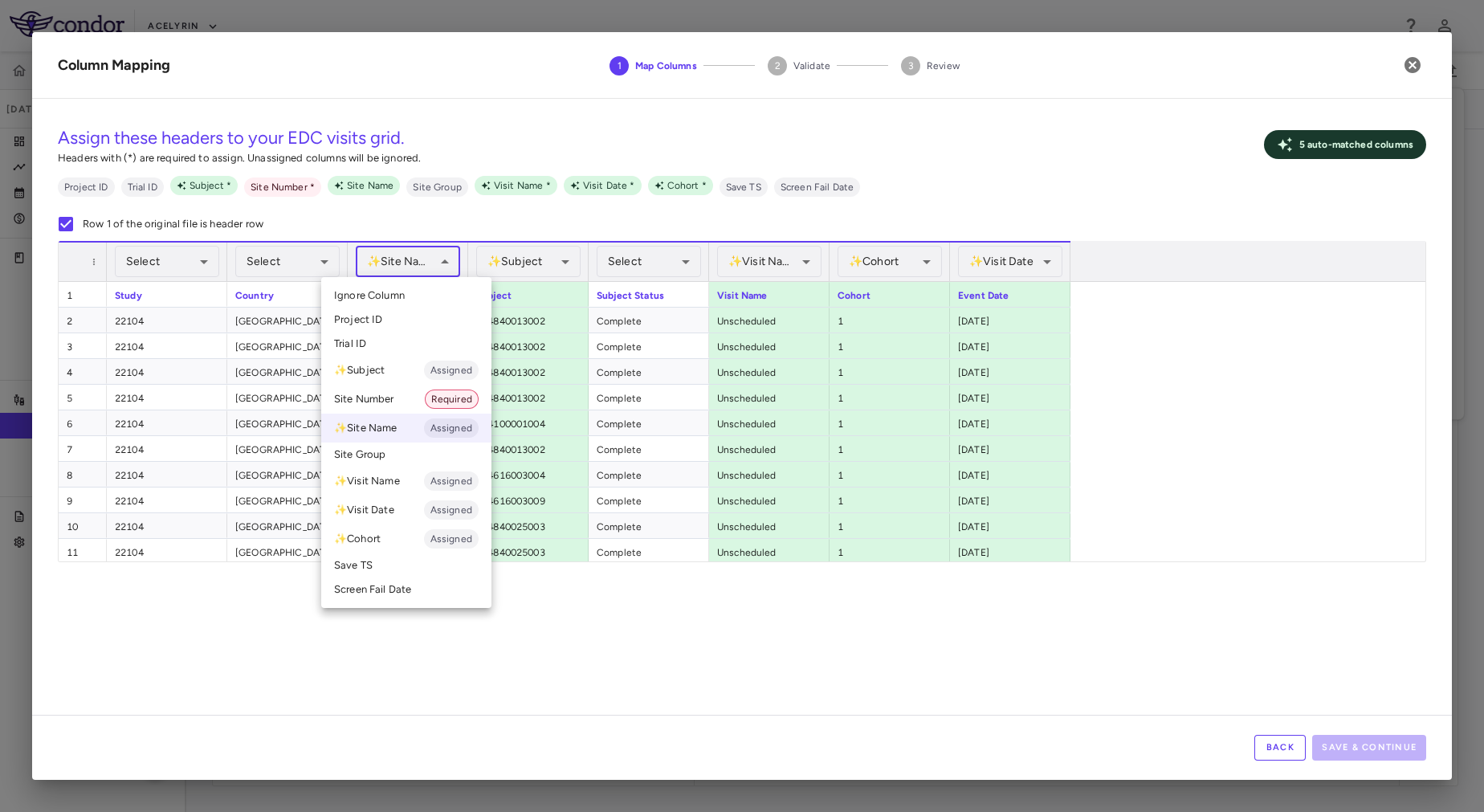
click at [437, 271] on body "Skip to sidebar Skip to main content Acelyrin 22104 Sep 2025 (Open) Trial dashb…" at bounding box center [742, 406] width 1484 height 812
click at [395, 393] on li "Site Number Required" at bounding box center [406, 399] width 170 height 29
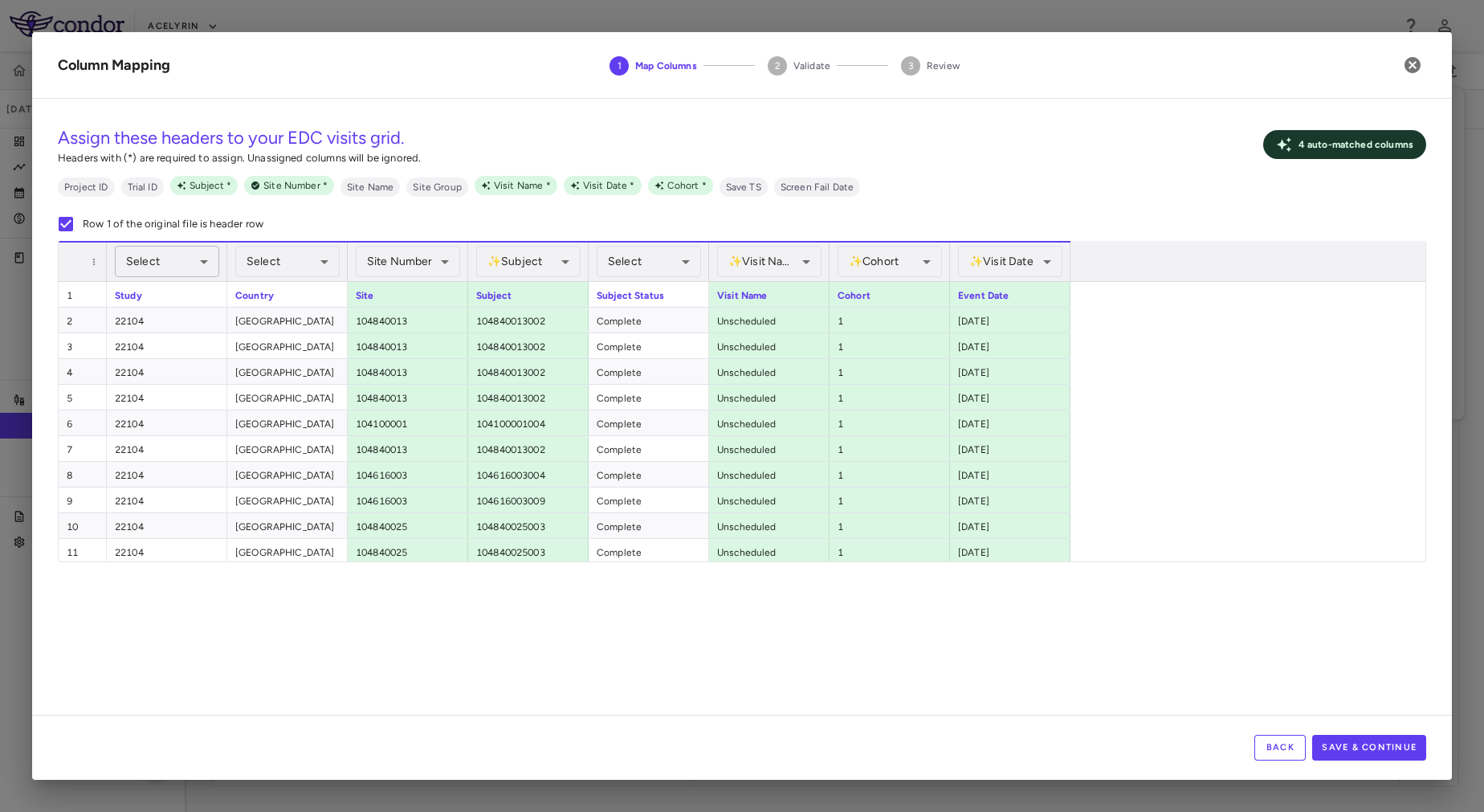
click at [204, 267] on body "Skip to sidebar Skip to main content Acelyrin 22104 Sep 2025 (Open) Trial dashb…" at bounding box center [742, 406] width 1484 height 812
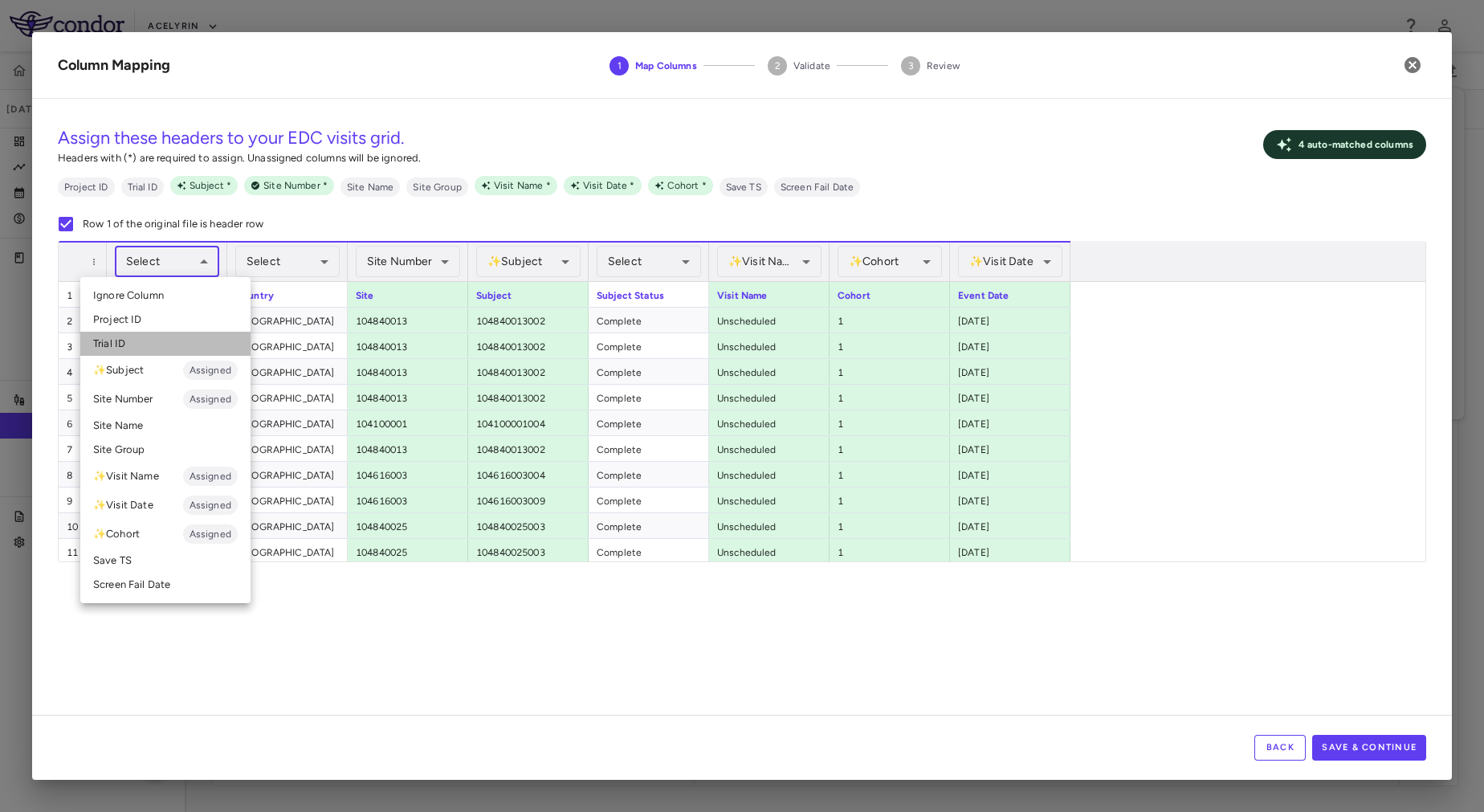
click at [166, 346] on li "Trial ID" at bounding box center [165, 344] width 170 height 24
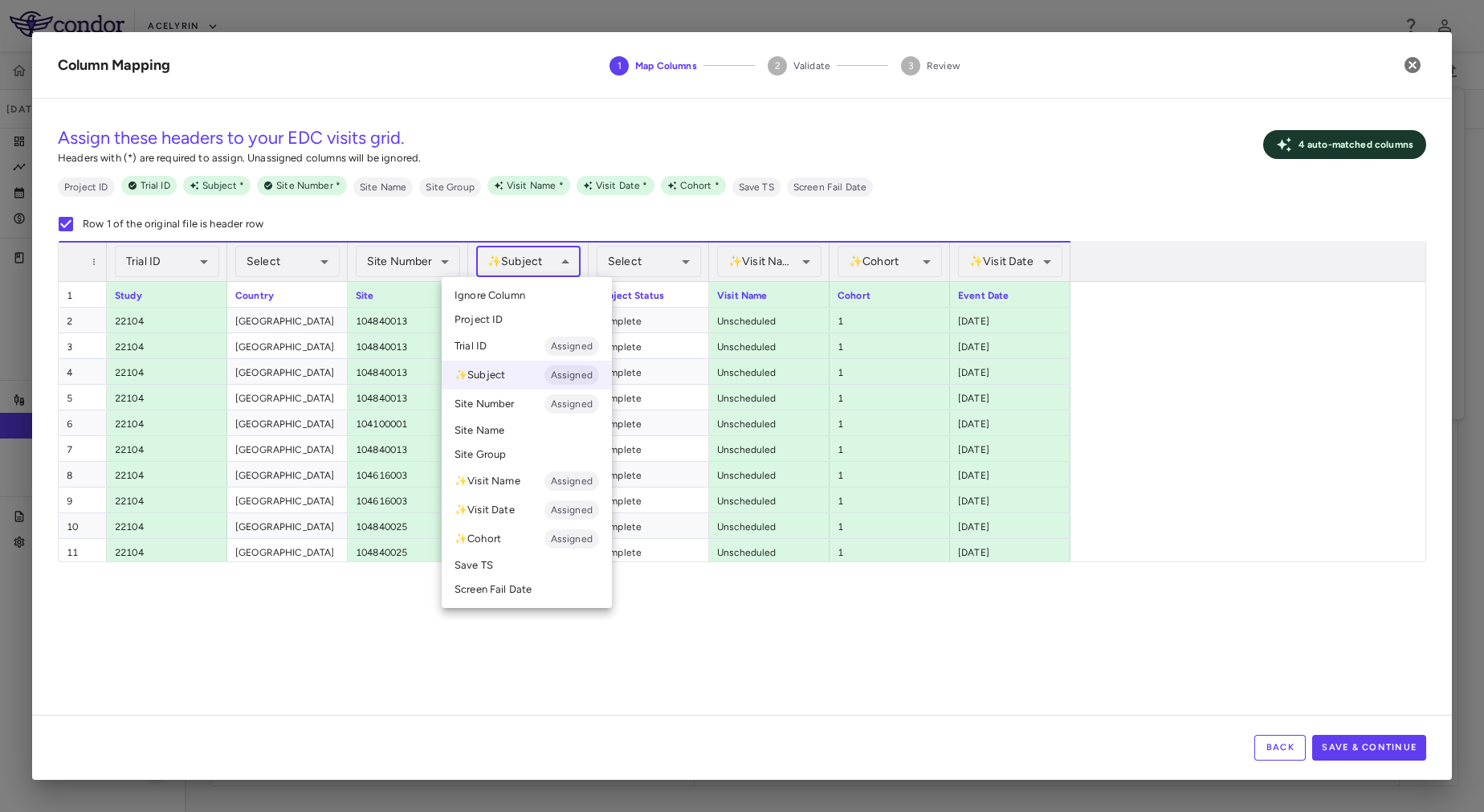
click at [524, 264] on body "Skip to sidebar Skip to main content Acelyrin 22104 Sep 2025 (Open) Trial dashb…" at bounding box center [742, 406] width 1484 height 812
click at [524, 264] on div at bounding box center [742, 406] width 1484 height 812
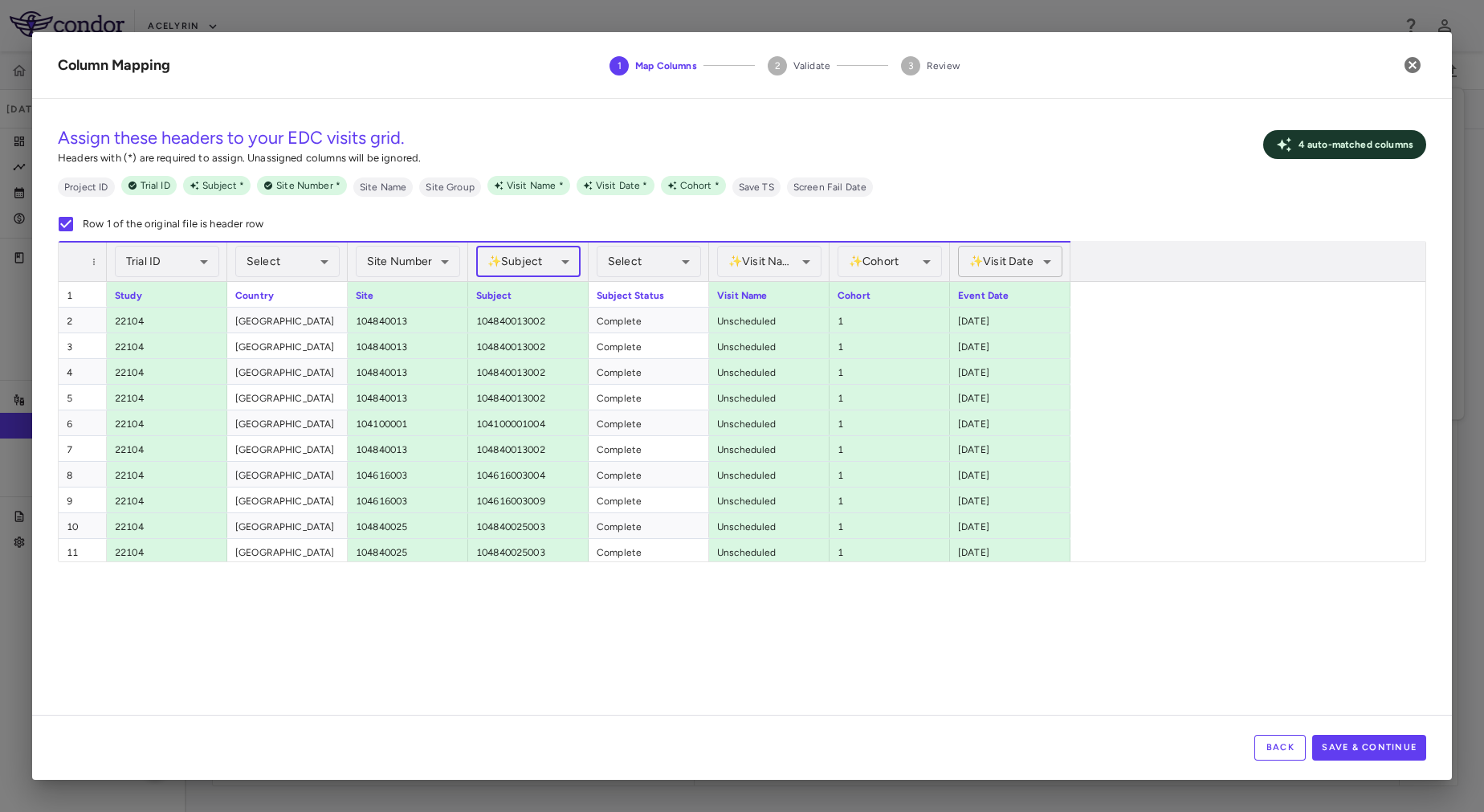
click at [1030, 260] on body "Skip to sidebar Skip to main content Acelyrin 22104 Sep 2025 (Open) Trial dashb…" at bounding box center [742, 406] width 1484 height 812
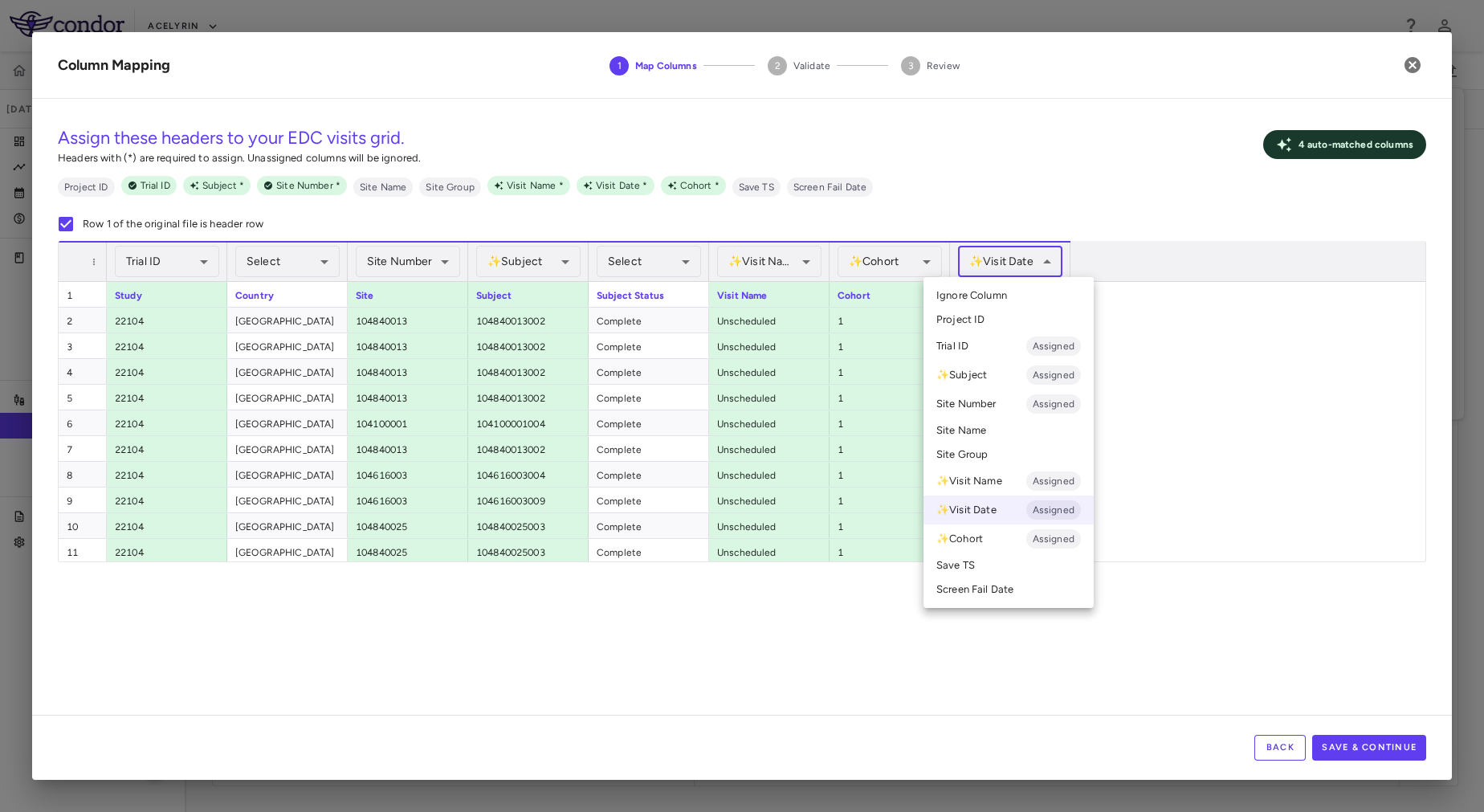
click at [1030, 260] on div at bounding box center [742, 406] width 1484 height 812
click at [1030, 260] on body "Skip to sidebar Skip to main content Acelyrin 22104 Sep 2025 (Open) Trial dashb…" at bounding box center [742, 406] width 1484 height 812
click at [1030, 260] on div at bounding box center [742, 406] width 1484 height 812
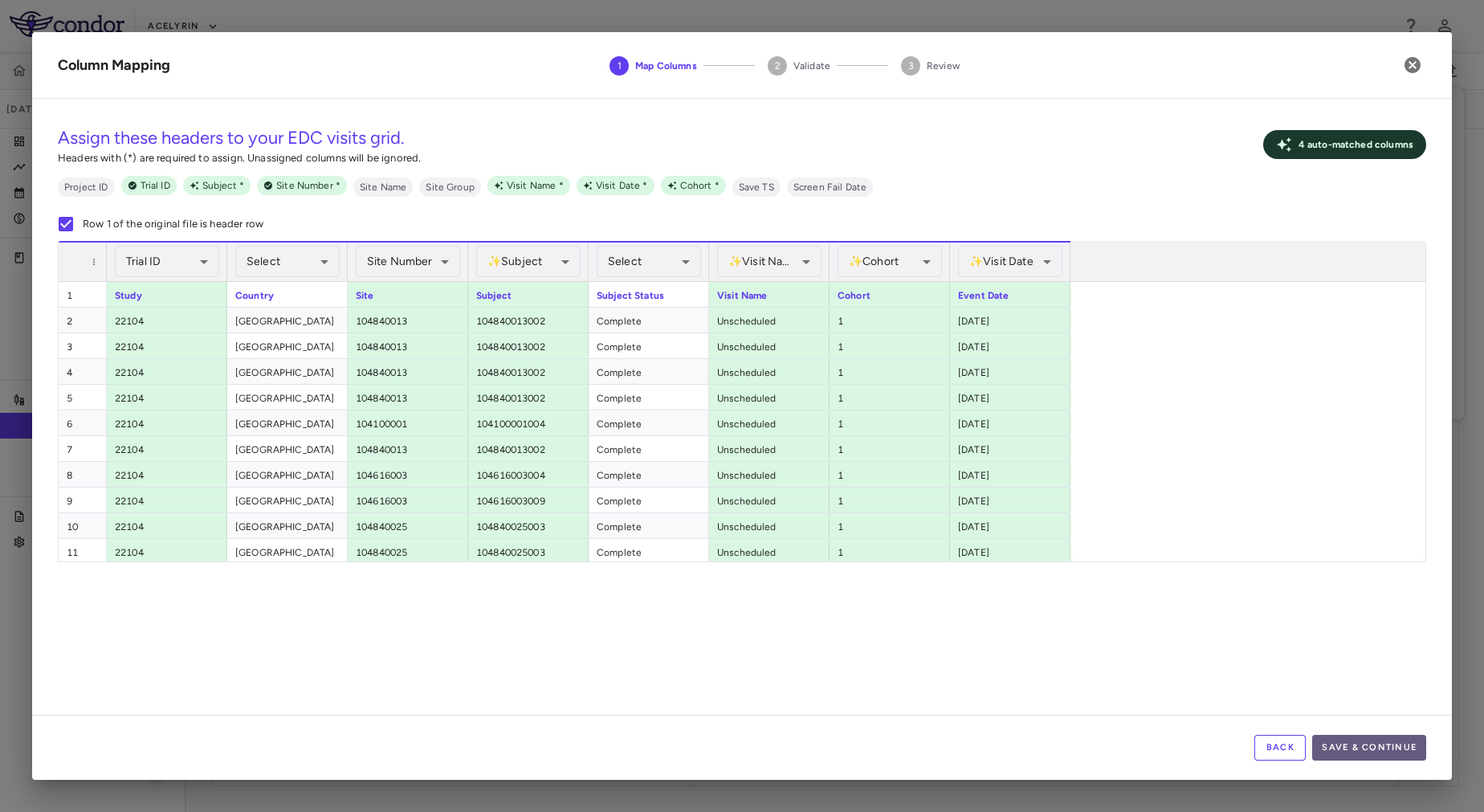
click at [1389, 747] on button "Save & Continue" at bounding box center [1369, 748] width 114 height 26
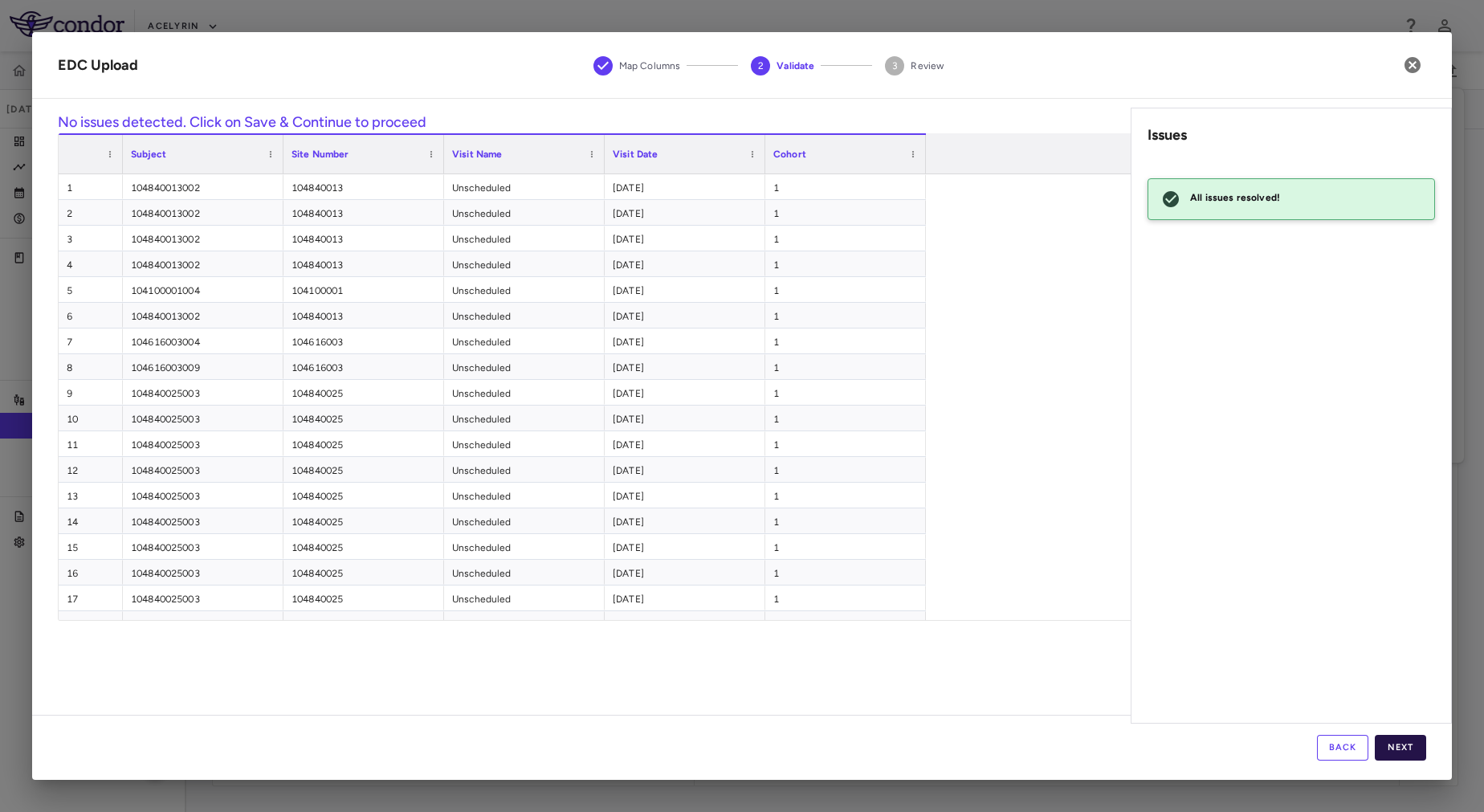
click at [1393, 750] on button "Next" at bounding box center [1400, 748] width 51 height 26
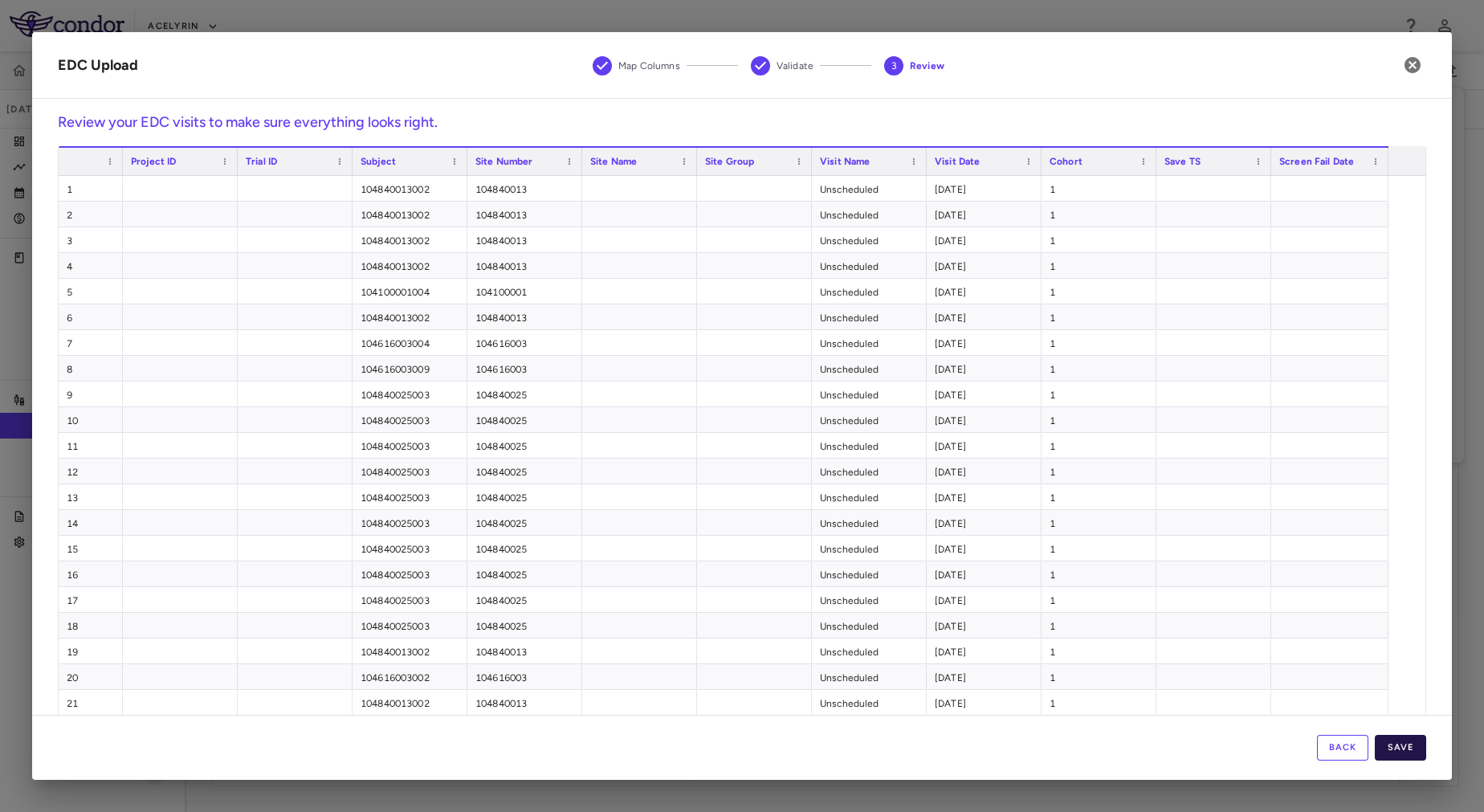
click at [1394, 750] on button "Save" at bounding box center [1400, 748] width 51 height 26
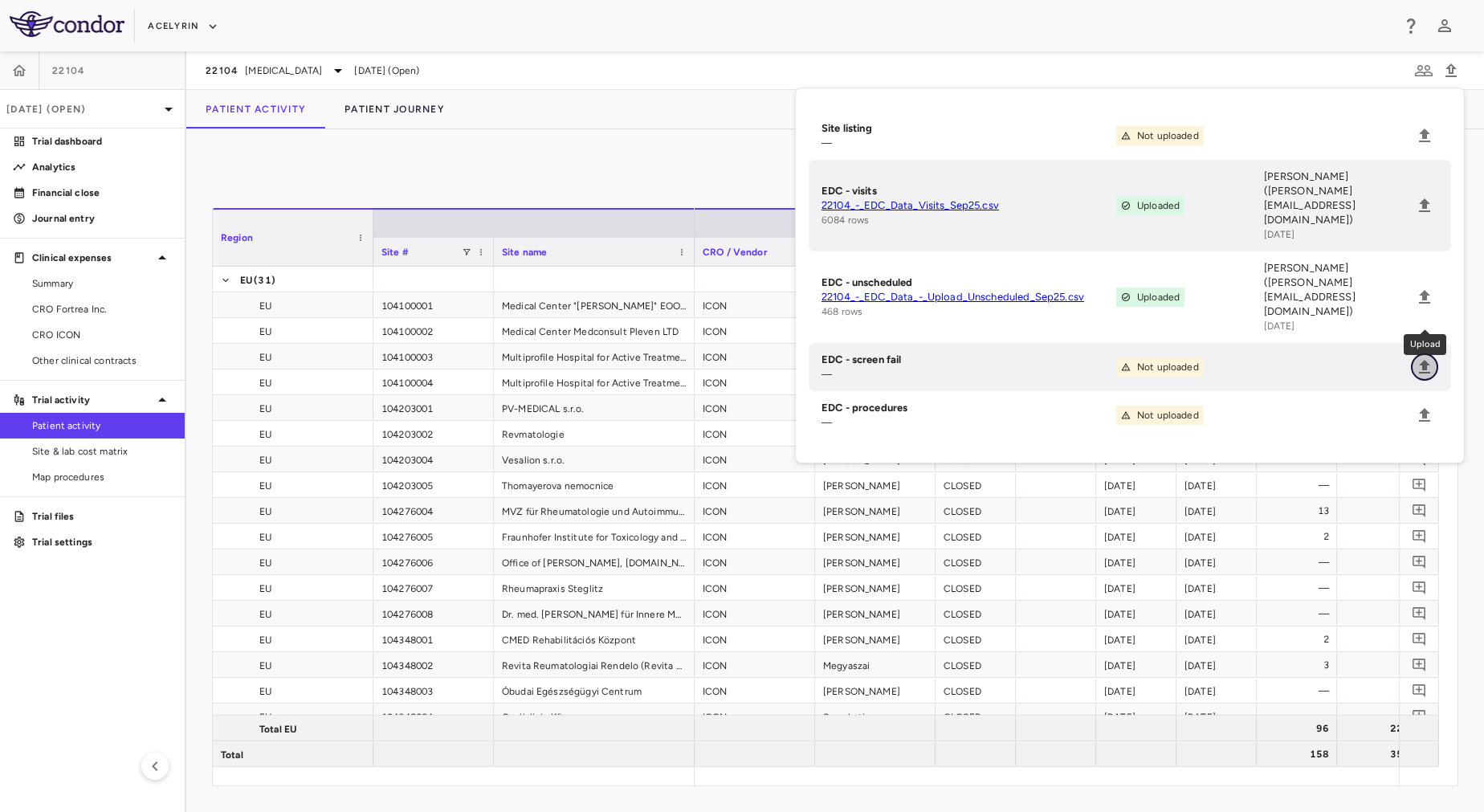
click at [1425, 359] on icon "Upload" at bounding box center [1425, 366] width 11 height 14
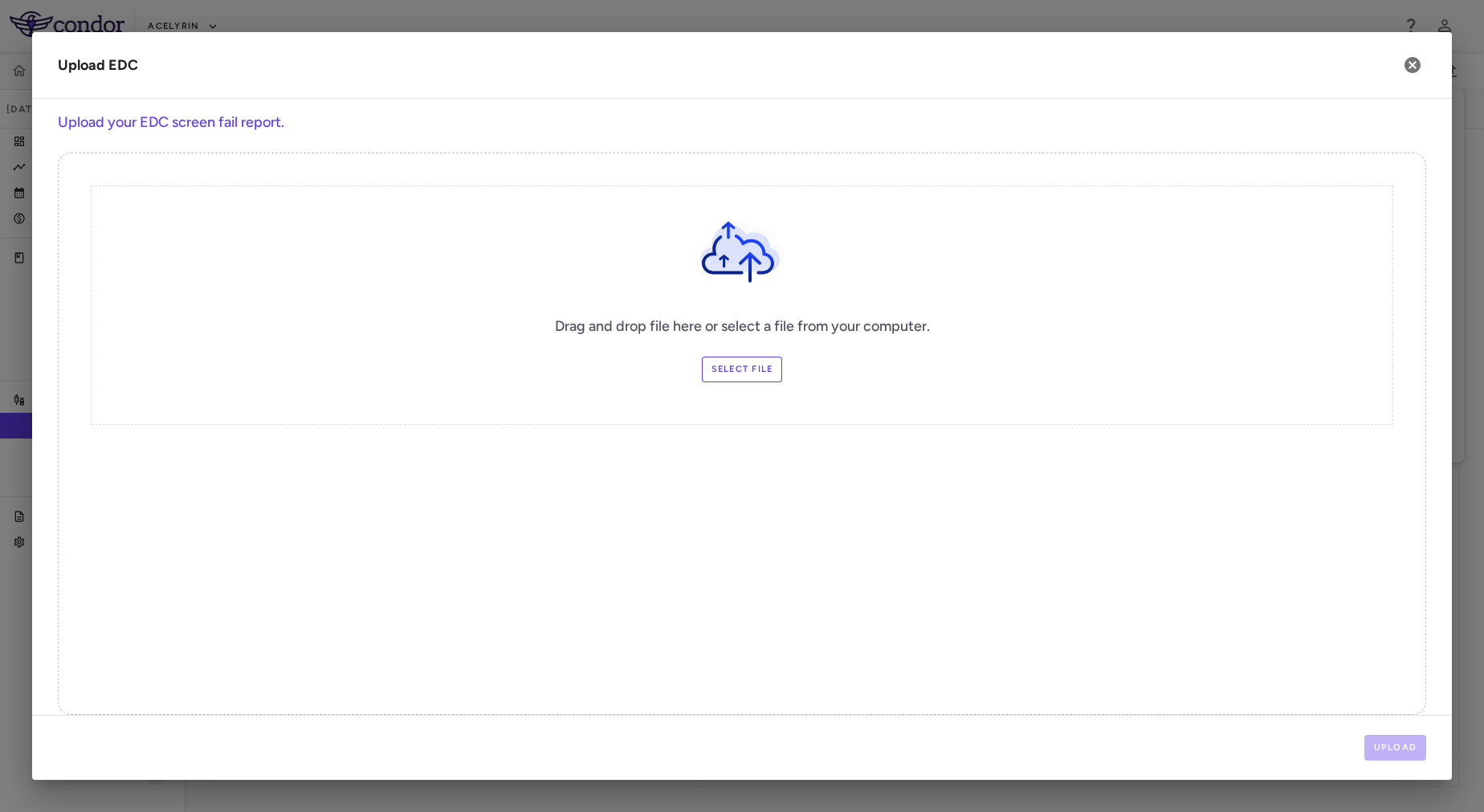
click at [728, 359] on label "Select file" at bounding box center [742, 369] width 81 height 26
click at [0, 0] on input "Select file" at bounding box center [0, 0] width 0 height 0
click at [1401, 750] on button "Upload" at bounding box center [1396, 748] width 62 height 26
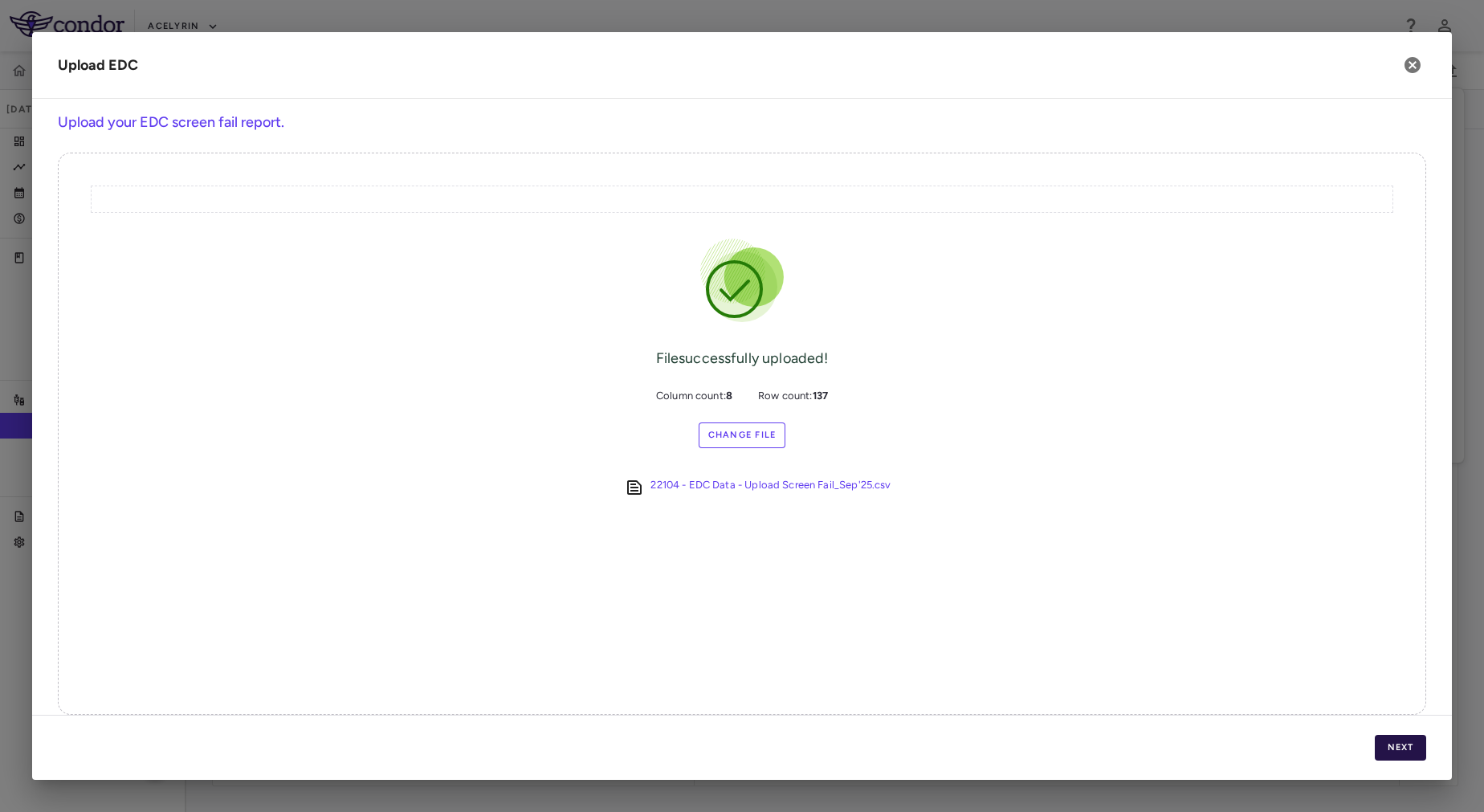
click at [1401, 750] on button "Next" at bounding box center [1400, 748] width 51 height 26
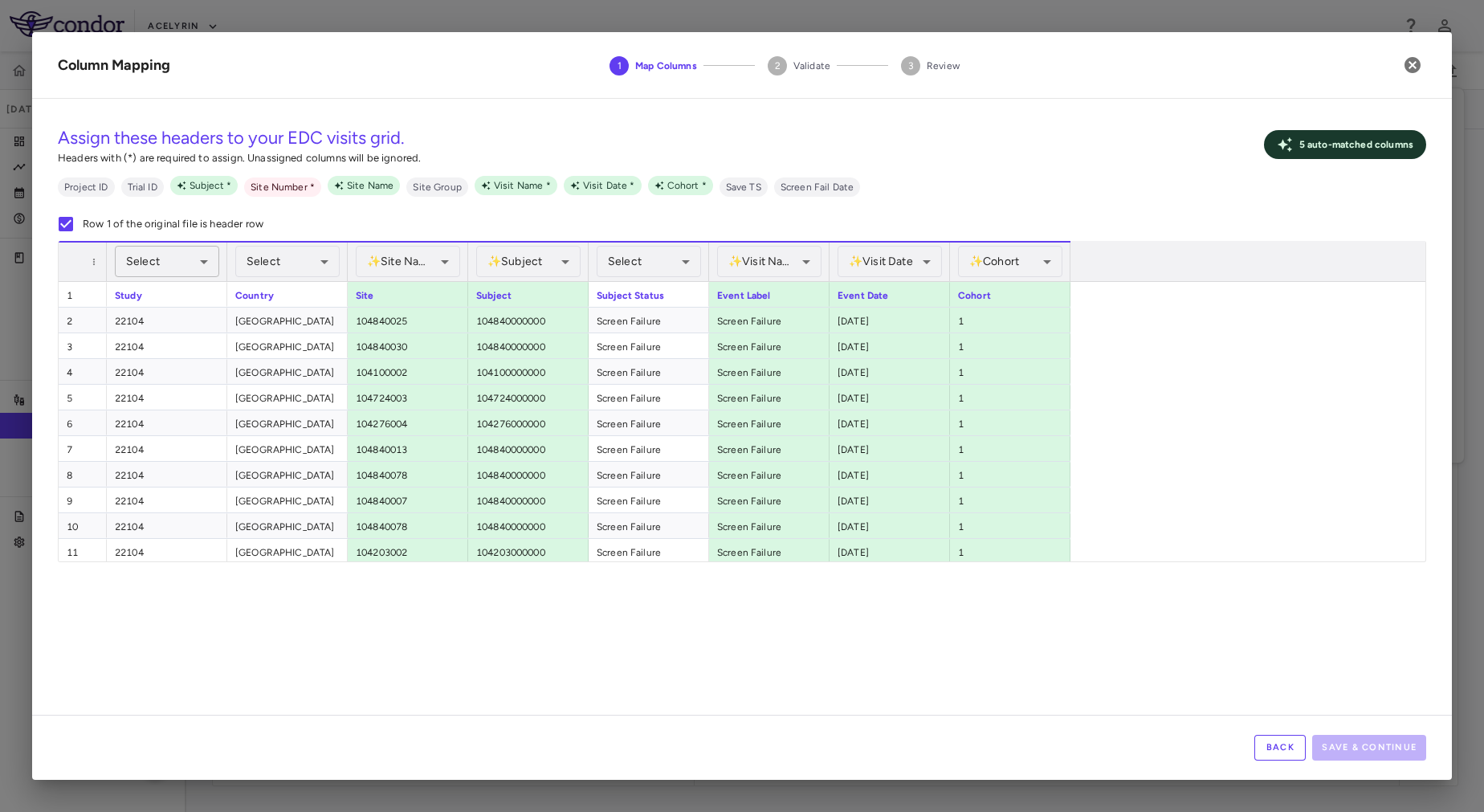
click at [187, 263] on body "Skip to sidebar Skip to main content Acelyrin 22104 Sep 2025 (Open) Trial dashb…" at bounding box center [742, 406] width 1484 height 812
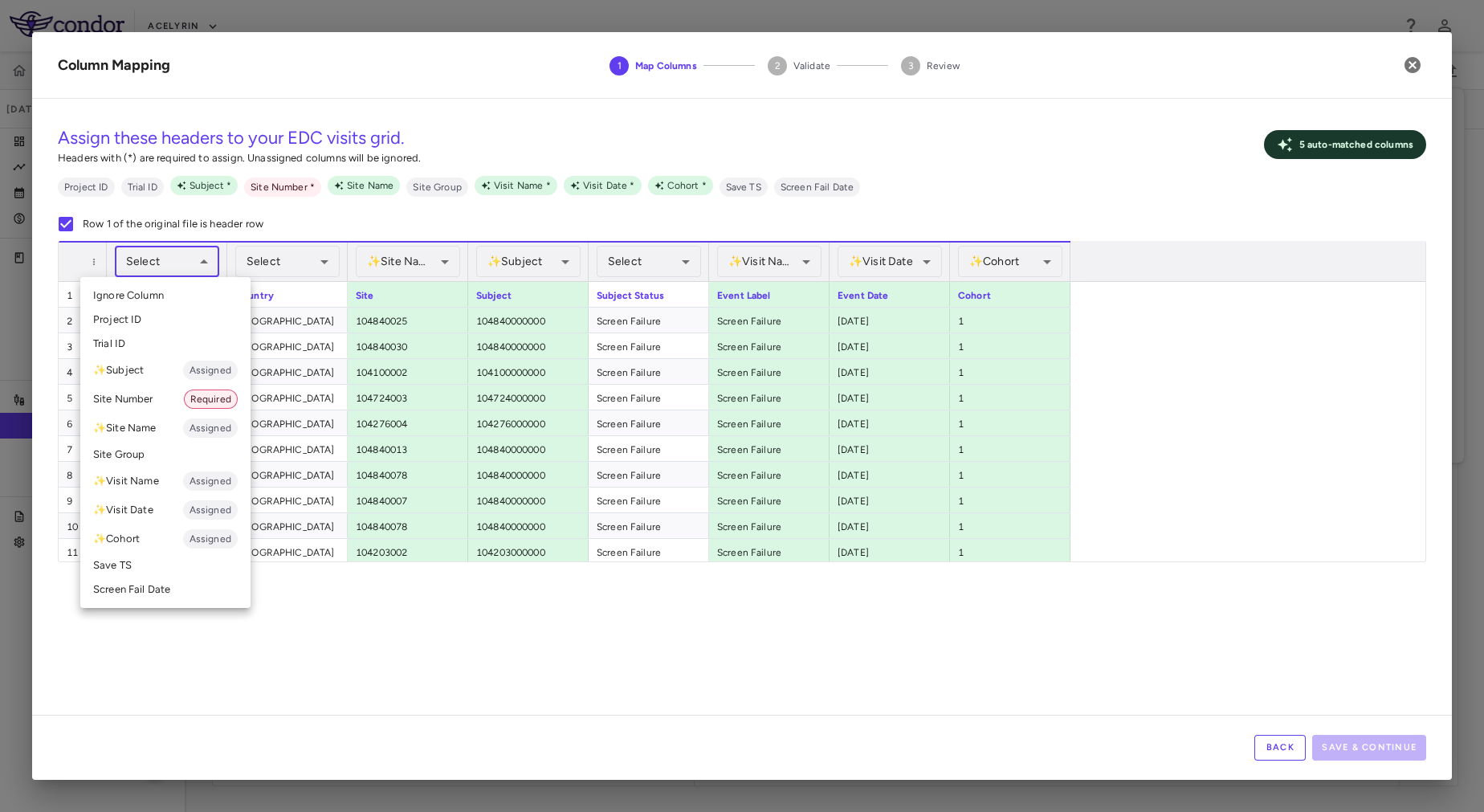
click at [407, 618] on div at bounding box center [742, 406] width 1484 height 812
click at [190, 259] on body "Skip to sidebar Skip to main content Acelyrin 22104 Sep 2025 (Open) Trial dashb…" at bounding box center [742, 406] width 1484 height 812
click at [137, 348] on li "Trial ID" at bounding box center [165, 344] width 170 height 24
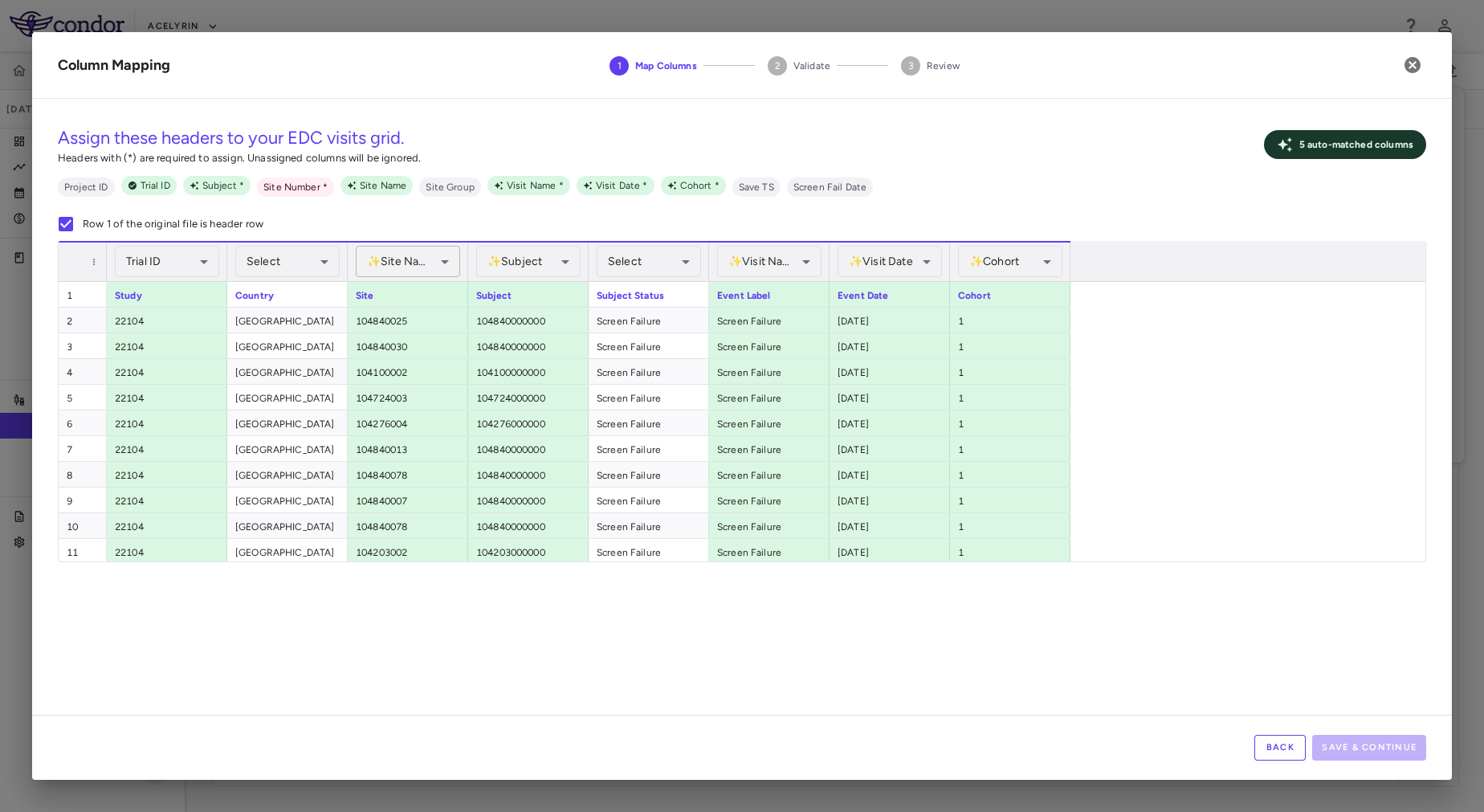
click at [439, 268] on body "Skip to sidebar Skip to main content Acelyrin 22104 Sep 2025 (Open) Trial dashb…" at bounding box center [742, 406] width 1484 height 812
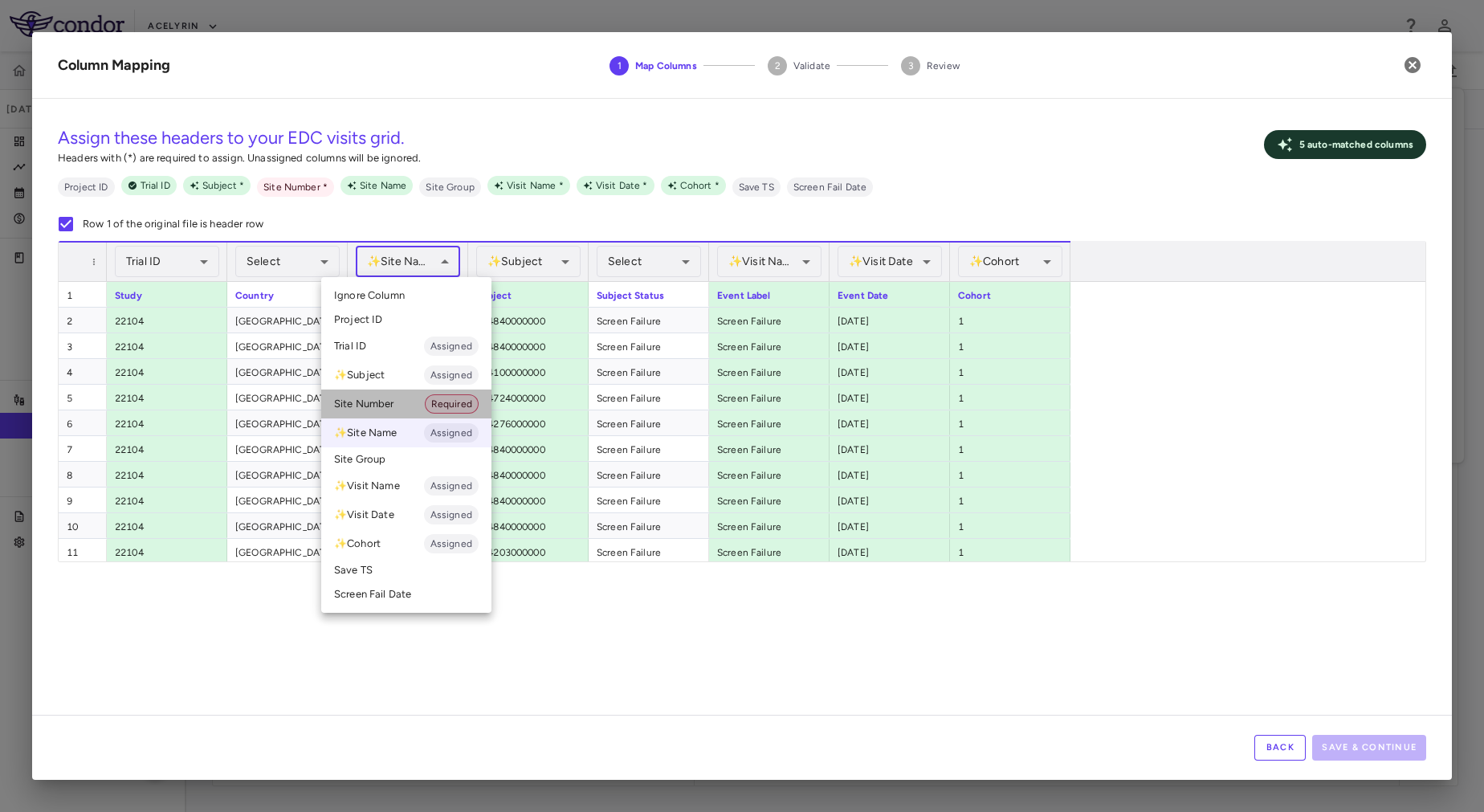
click at [383, 409] on li "Site Number Required" at bounding box center [406, 404] width 170 height 29
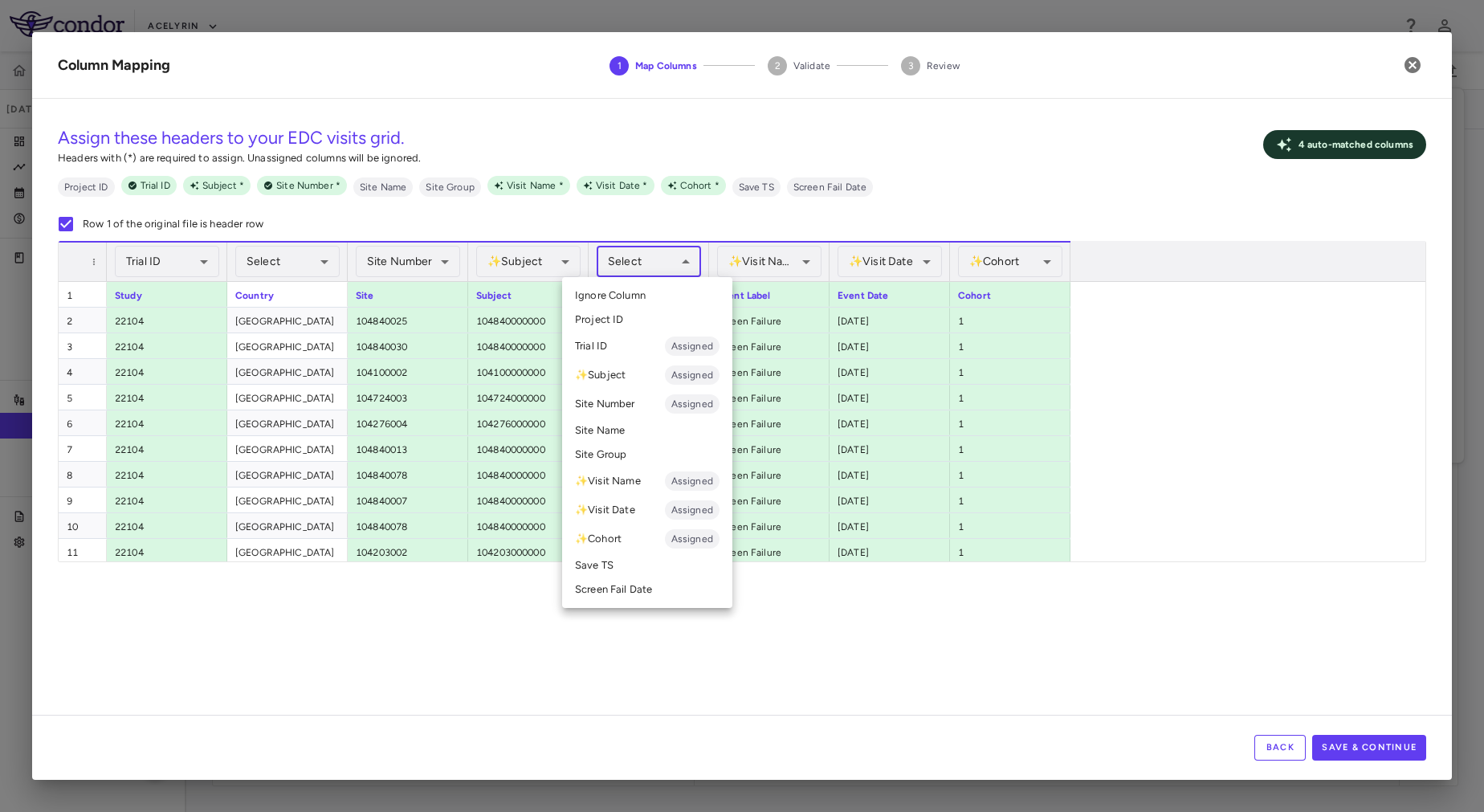
click at [647, 266] on body "Skip to sidebar Skip to main content Acelyrin 22104 Sep 2025 (Open) Trial dashb…" at bounding box center [742, 406] width 1484 height 812
click at [647, 266] on div at bounding box center [742, 406] width 1484 height 812
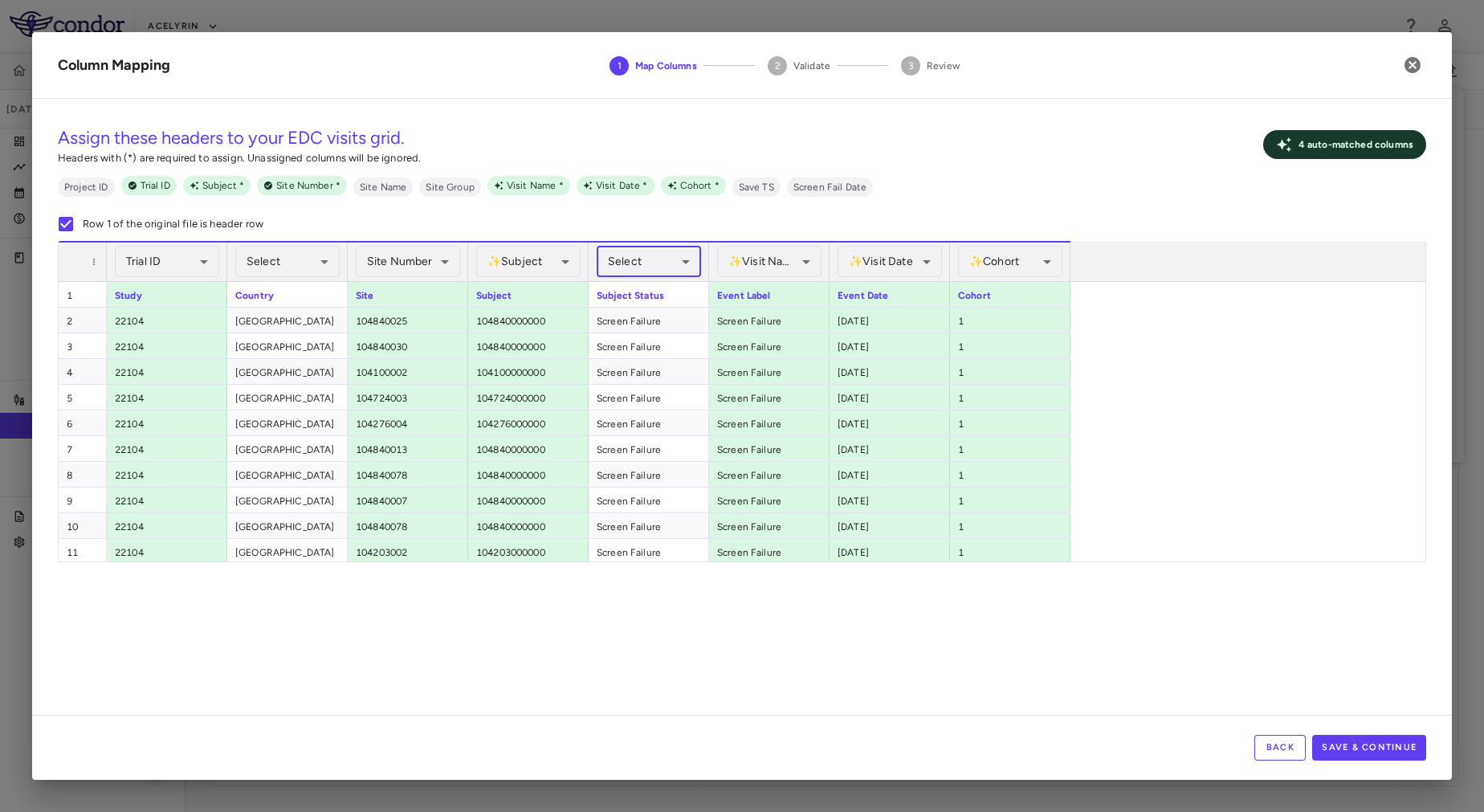
click at [668, 265] on body "Skip to sidebar Skip to main content Acelyrin 22104 Sep 2025 (Open) Trial dashb…" at bounding box center [742, 406] width 1484 height 812
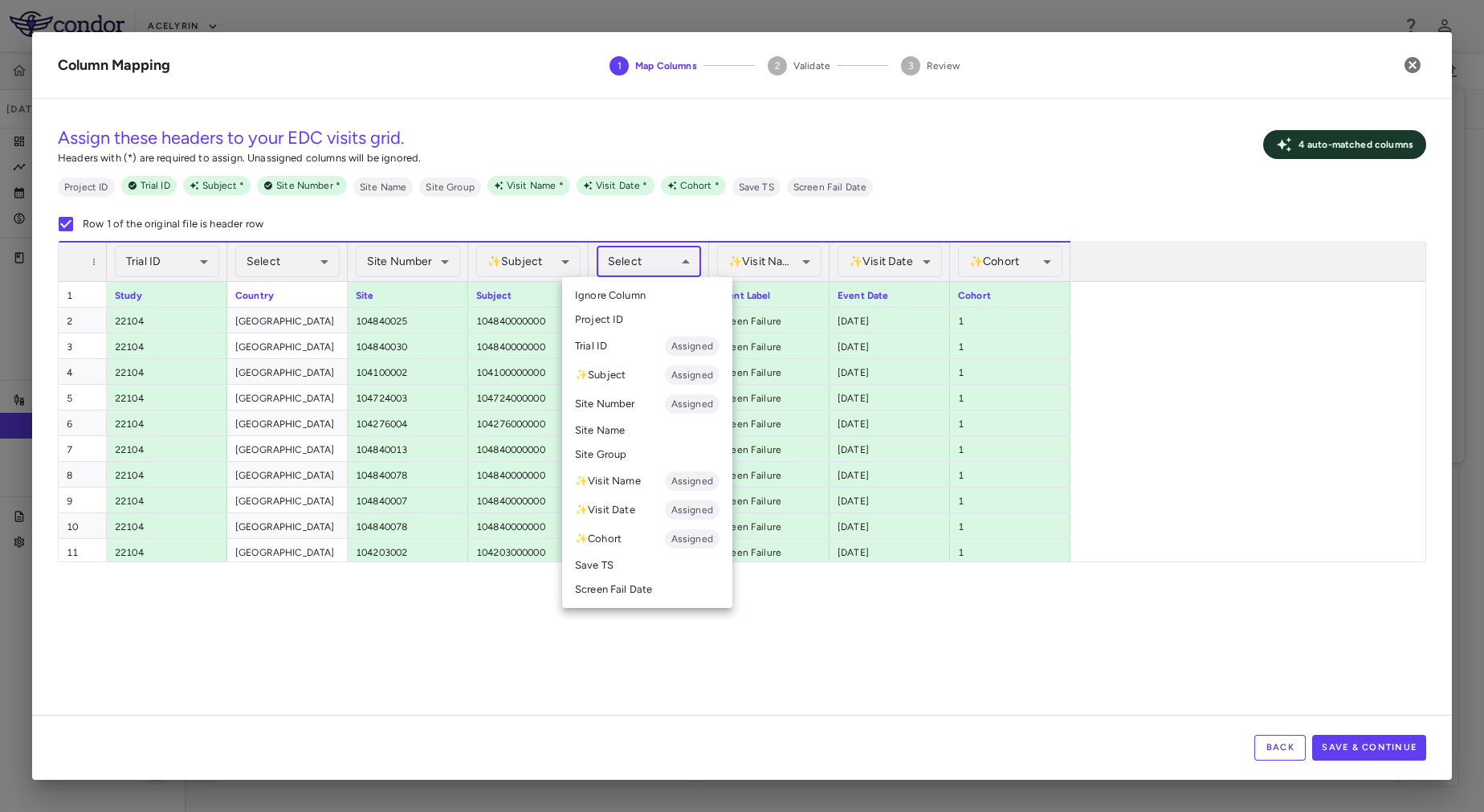
click at [666, 259] on div at bounding box center [742, 406] width 1484 height 812
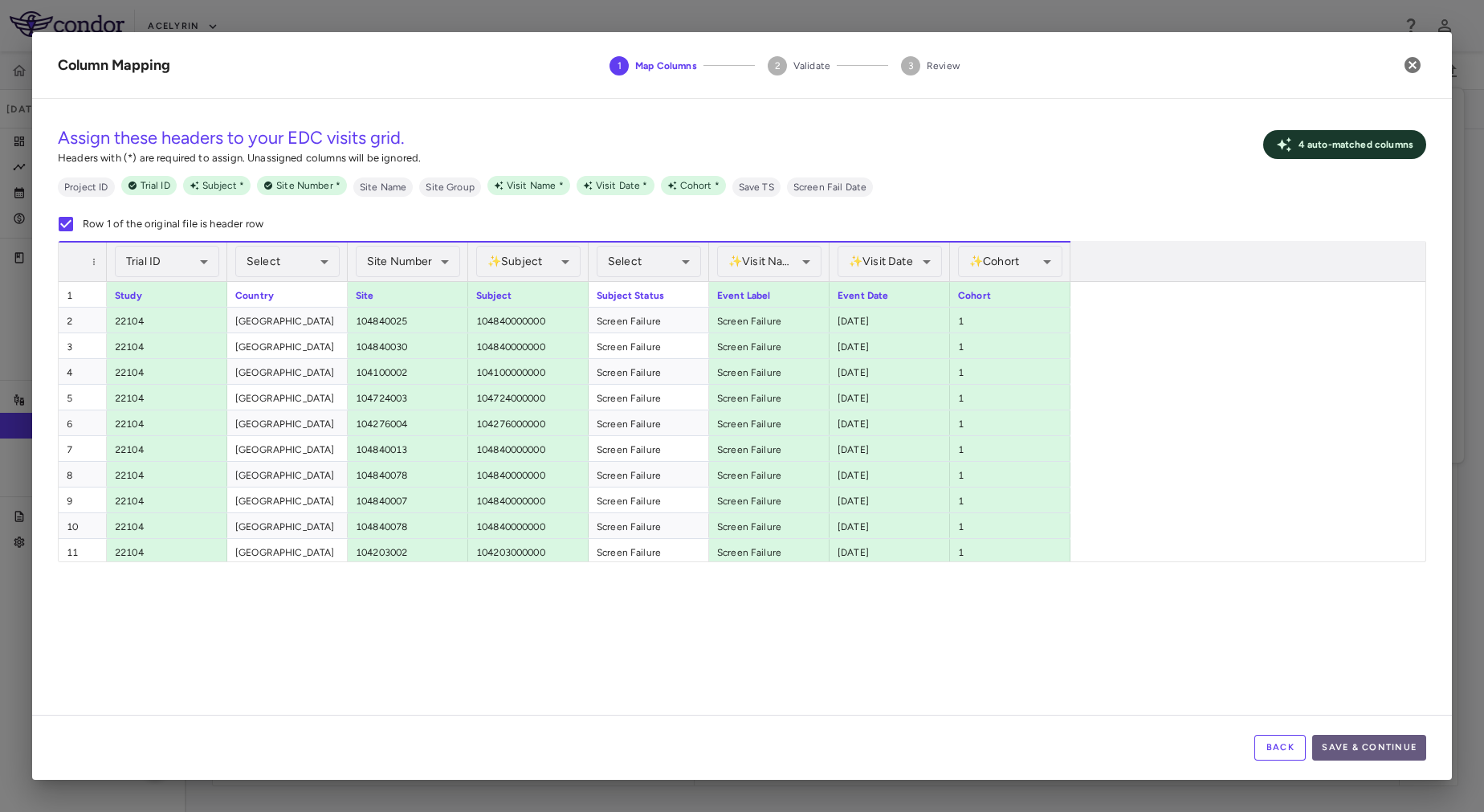
click at [1366, 743] on button "Save & Continue" at bounding box center [1369, 748] width 114 height 26
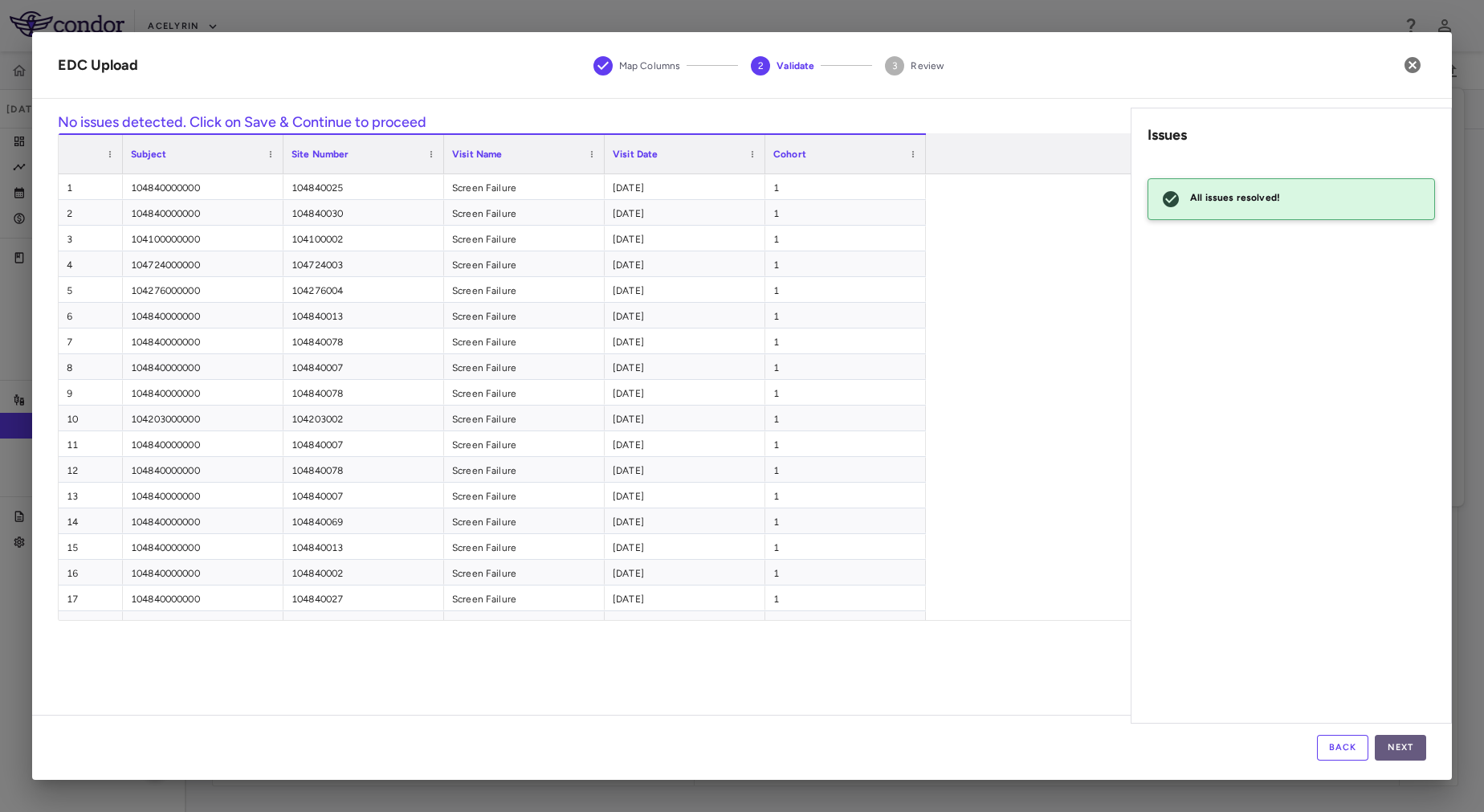
click at [1421, 746] on button "Next" at bounding box center [1400, 748] width 51 height 26
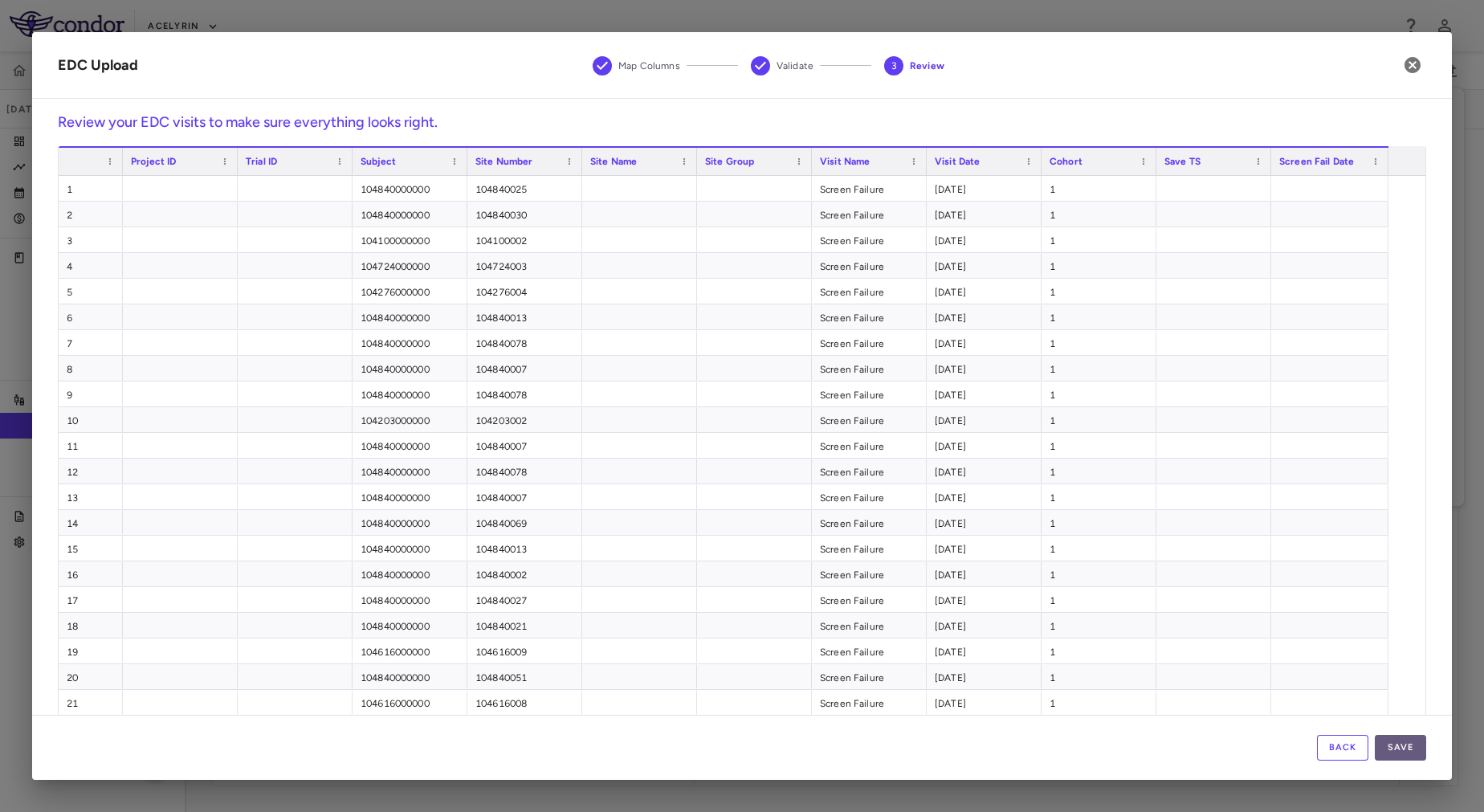
click at [1419, 746] on button "Save" at bounding box center [1400, 748] width 51 height 26
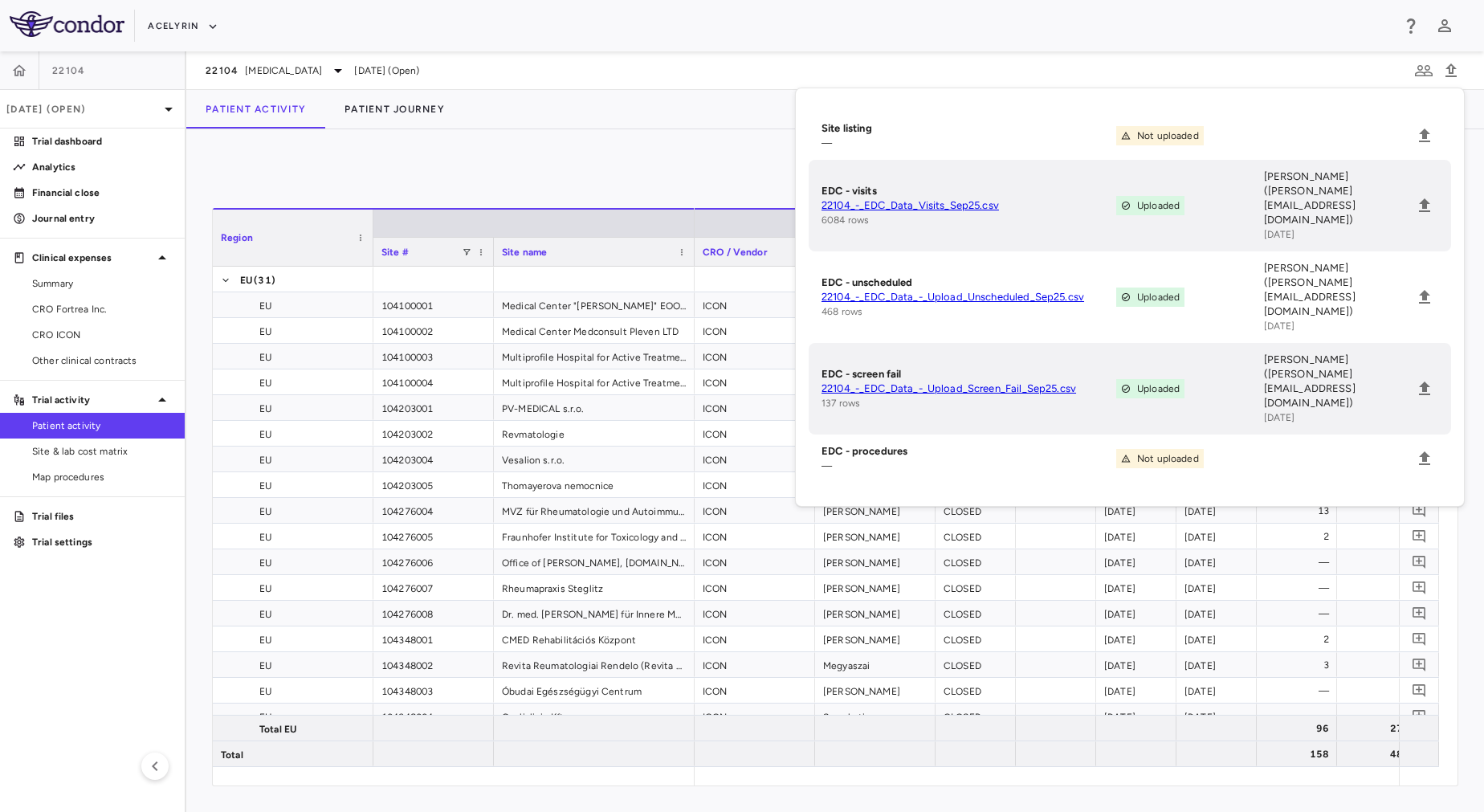
click at [435, 155] on div "0" at bounding box center [836, 175] width 1247 height 40
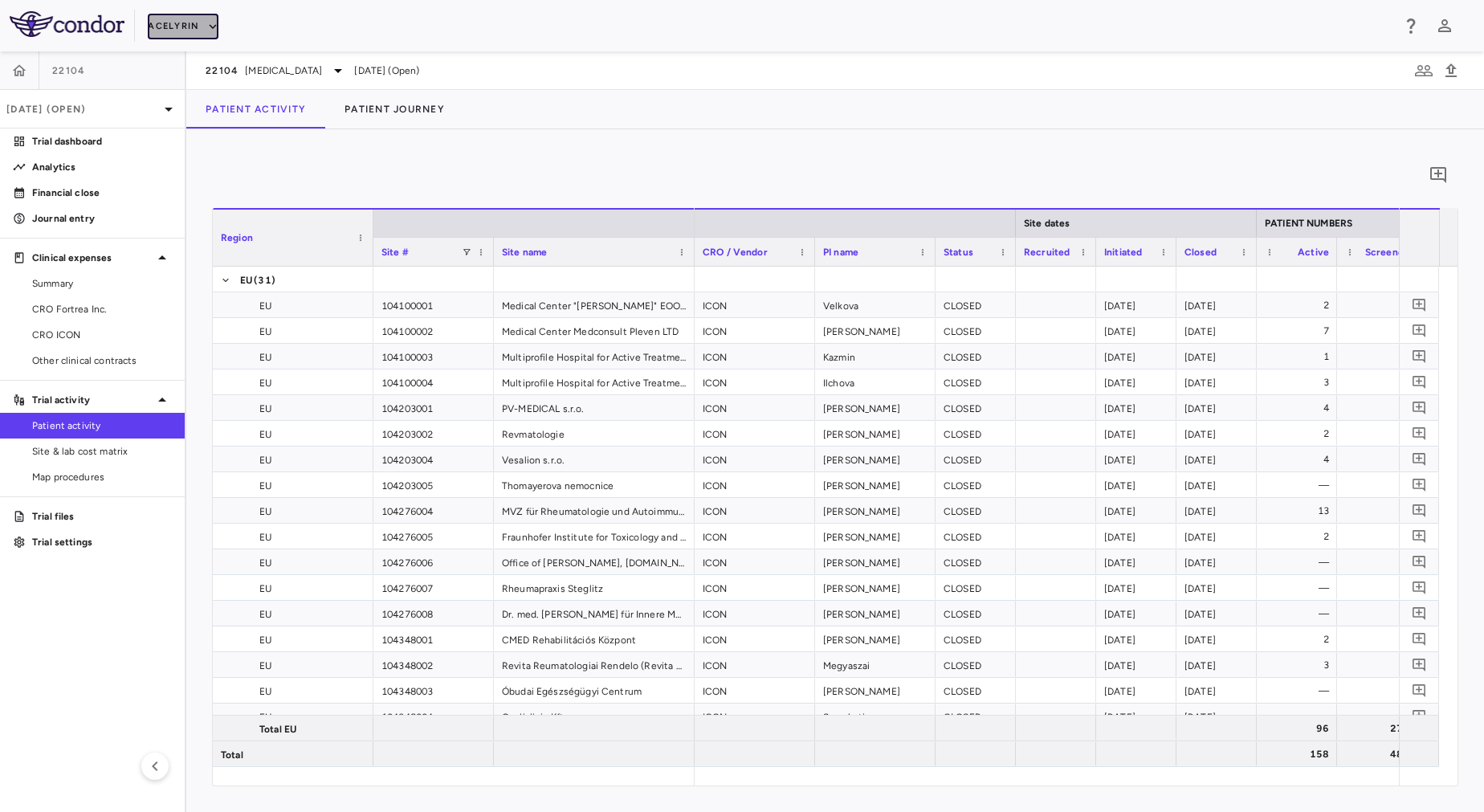
click at [184, 28] on button "Acelyrin" at bounding box center [183, 27] width 70 height 26
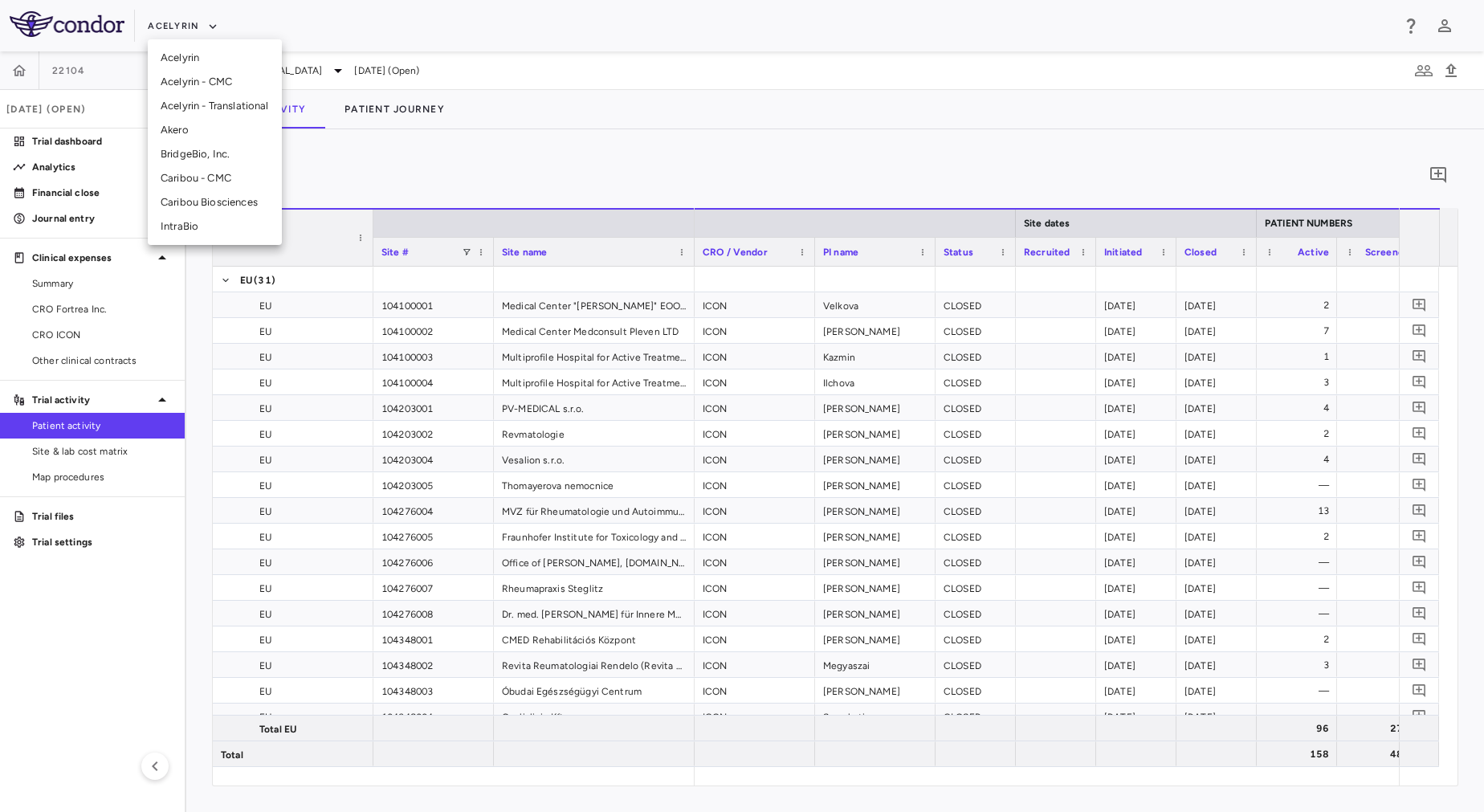
click at [185, 58] on li "Acelyrin" at bounding box center [215, 58] width 134 height 24
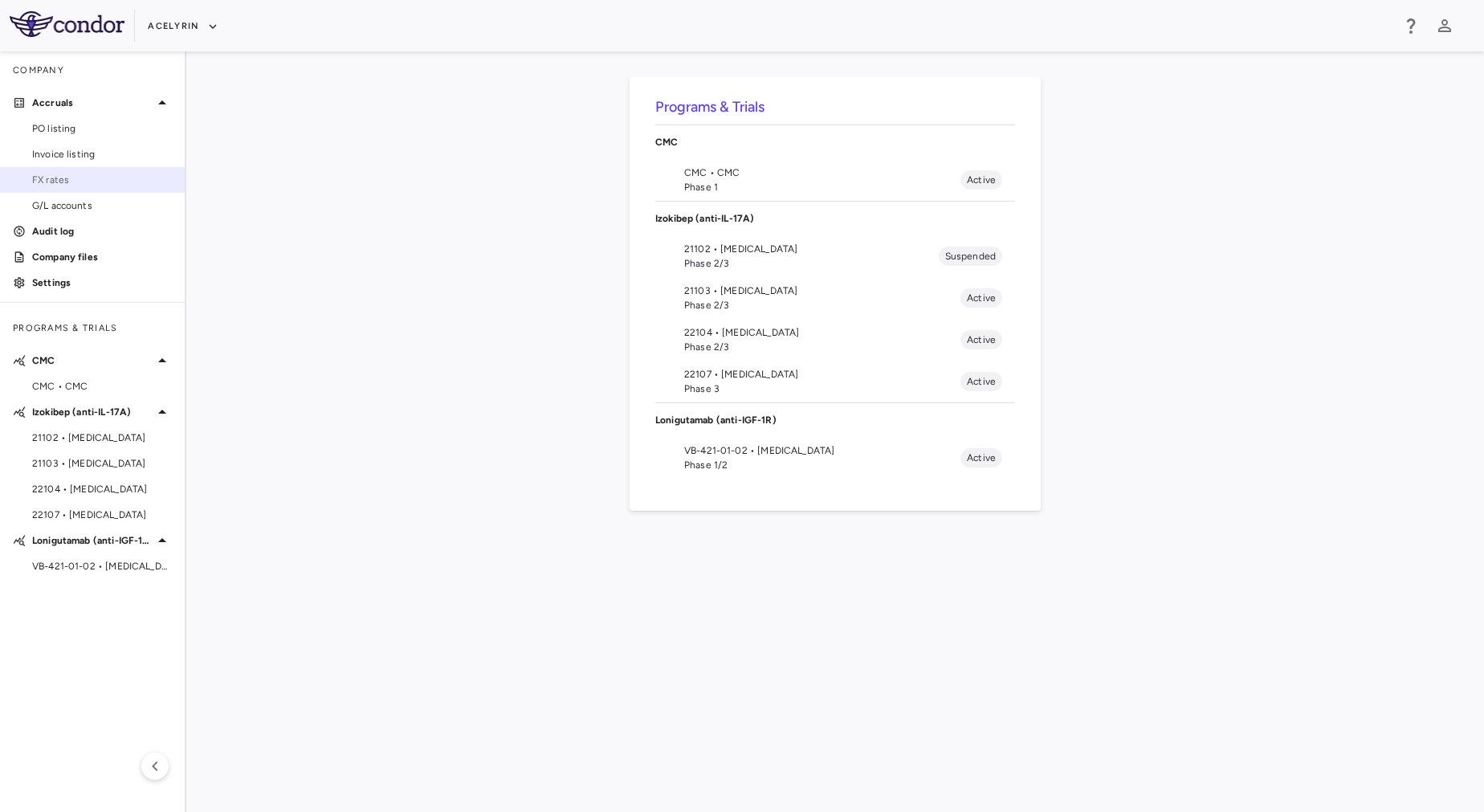
click at [83, 178] on span "FX rates" at bounding box center [102, 180] width 140 height 15
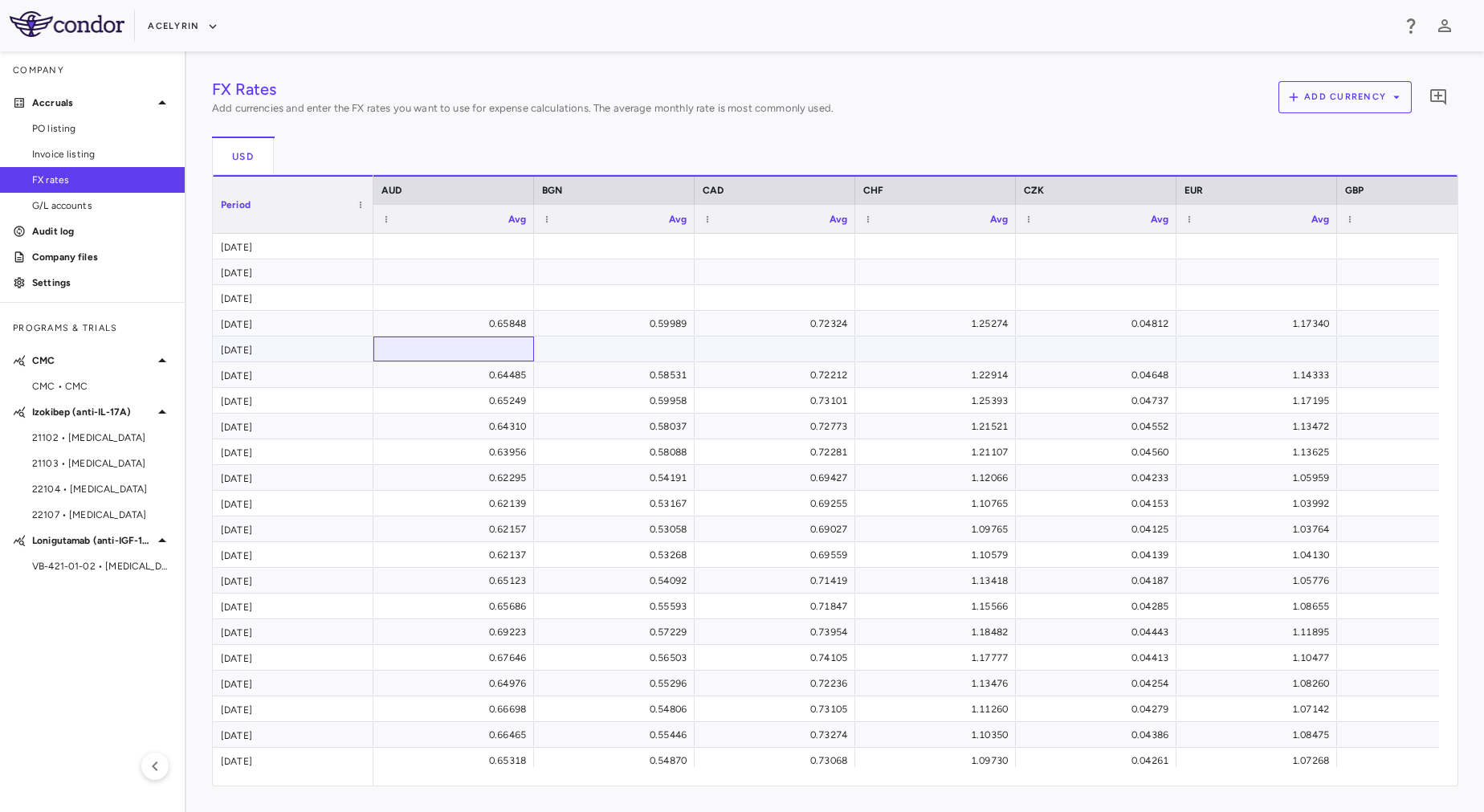
click at [499, 351] on div at bounding box center [453, 349] width 145 height 23
paste input "**********"
type input "**********"
paste input "**********"
type input "**********"
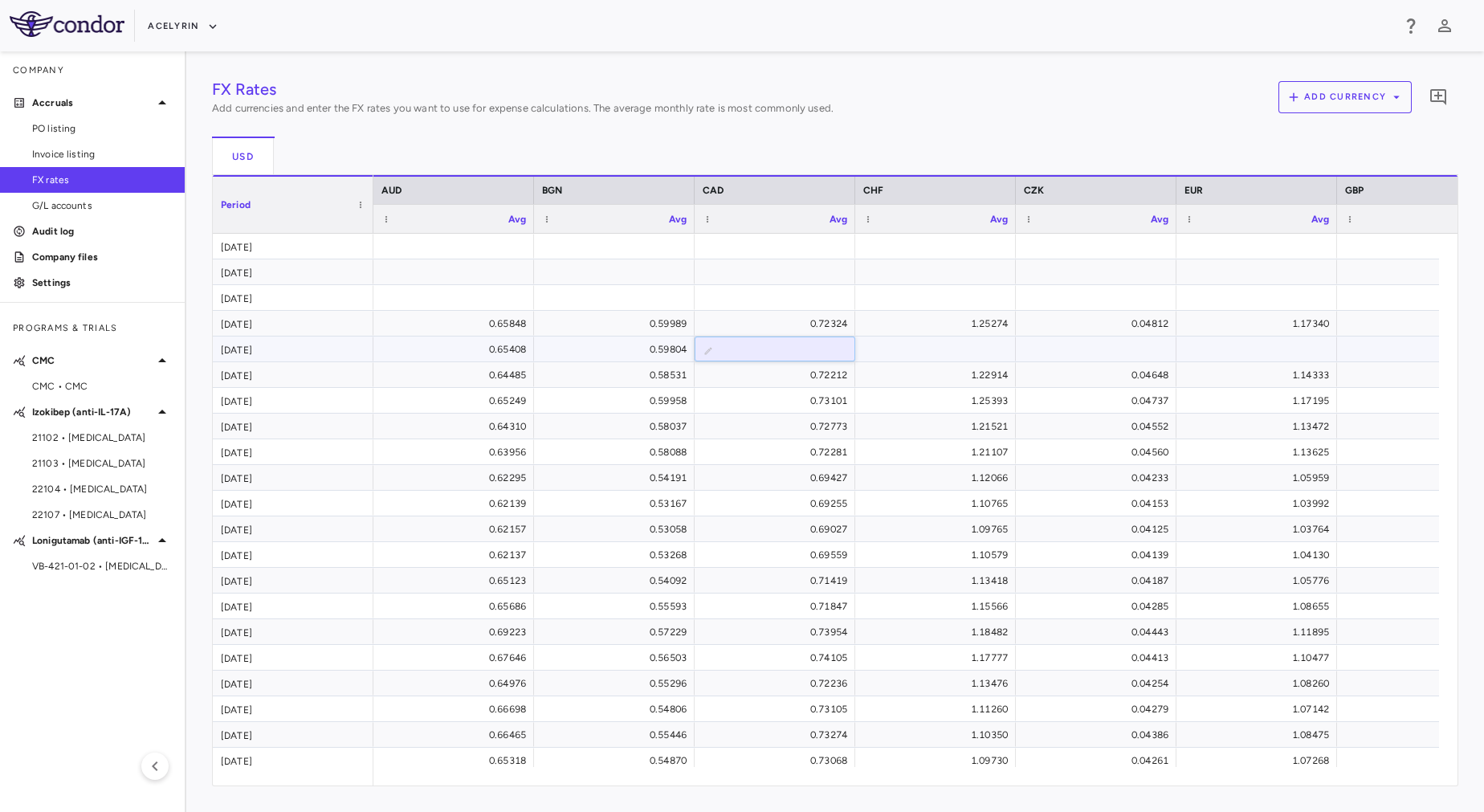
type input "**********"
paste input "**********"
type input "**********"
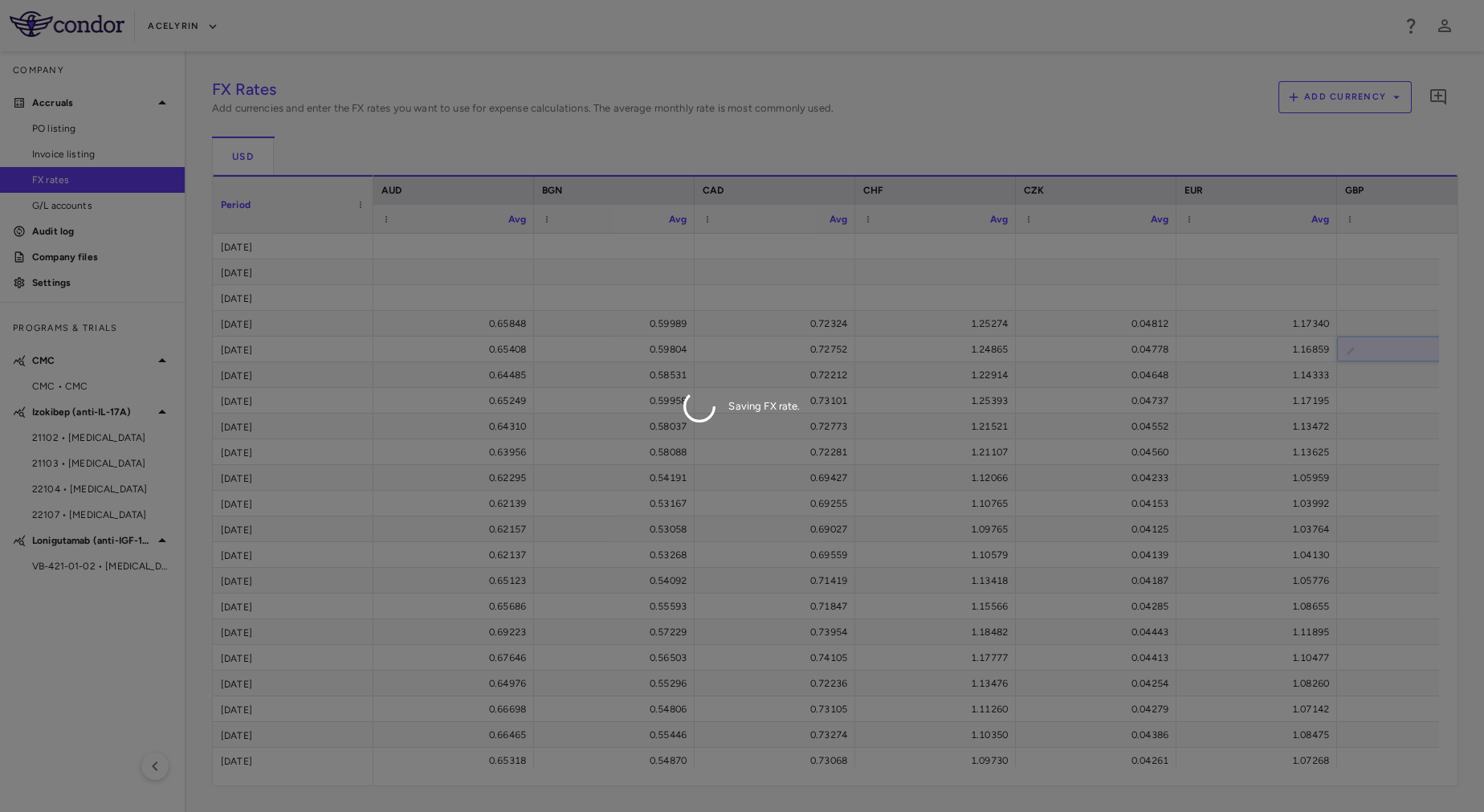
scroll to position [0, 58]
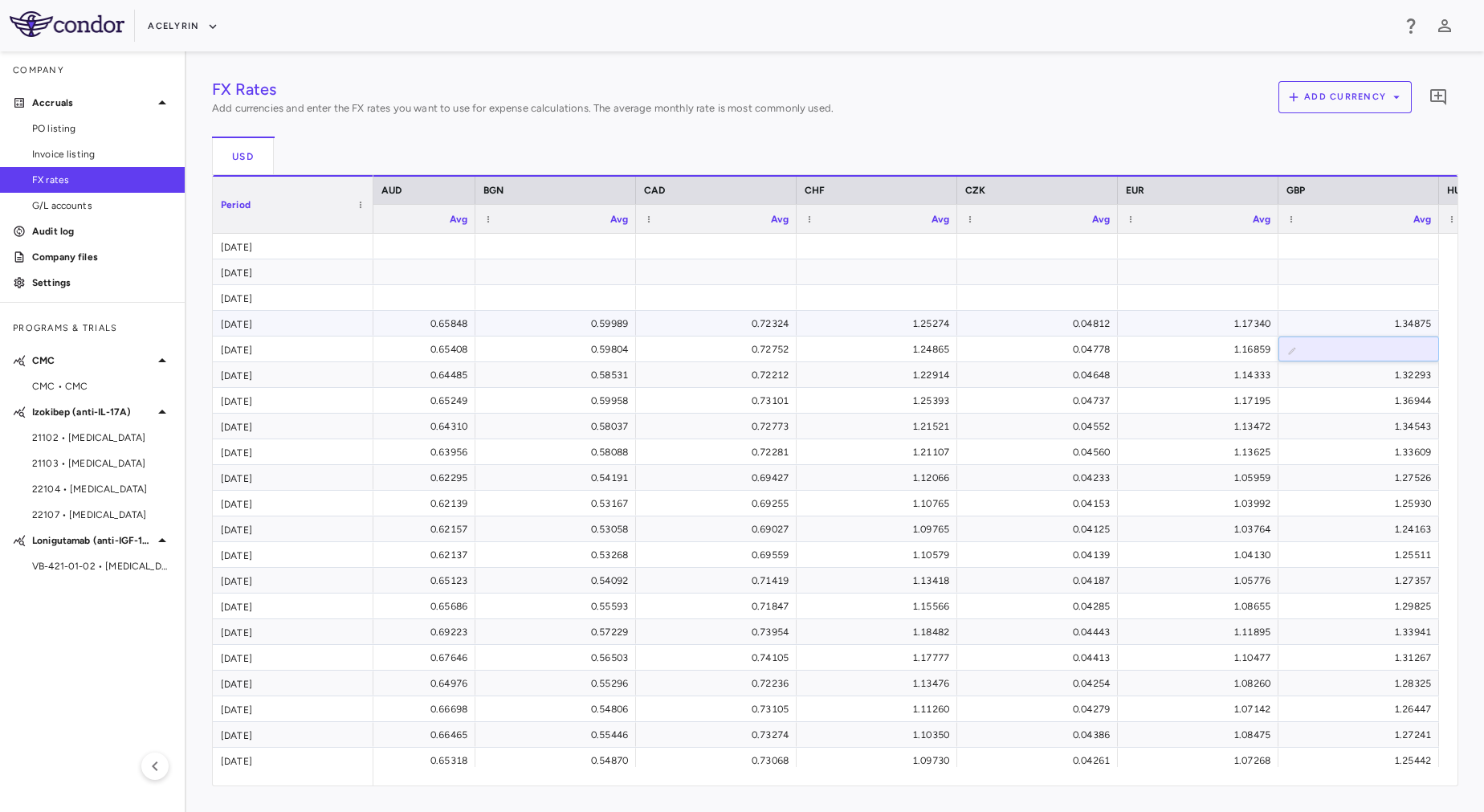
type input "**********"
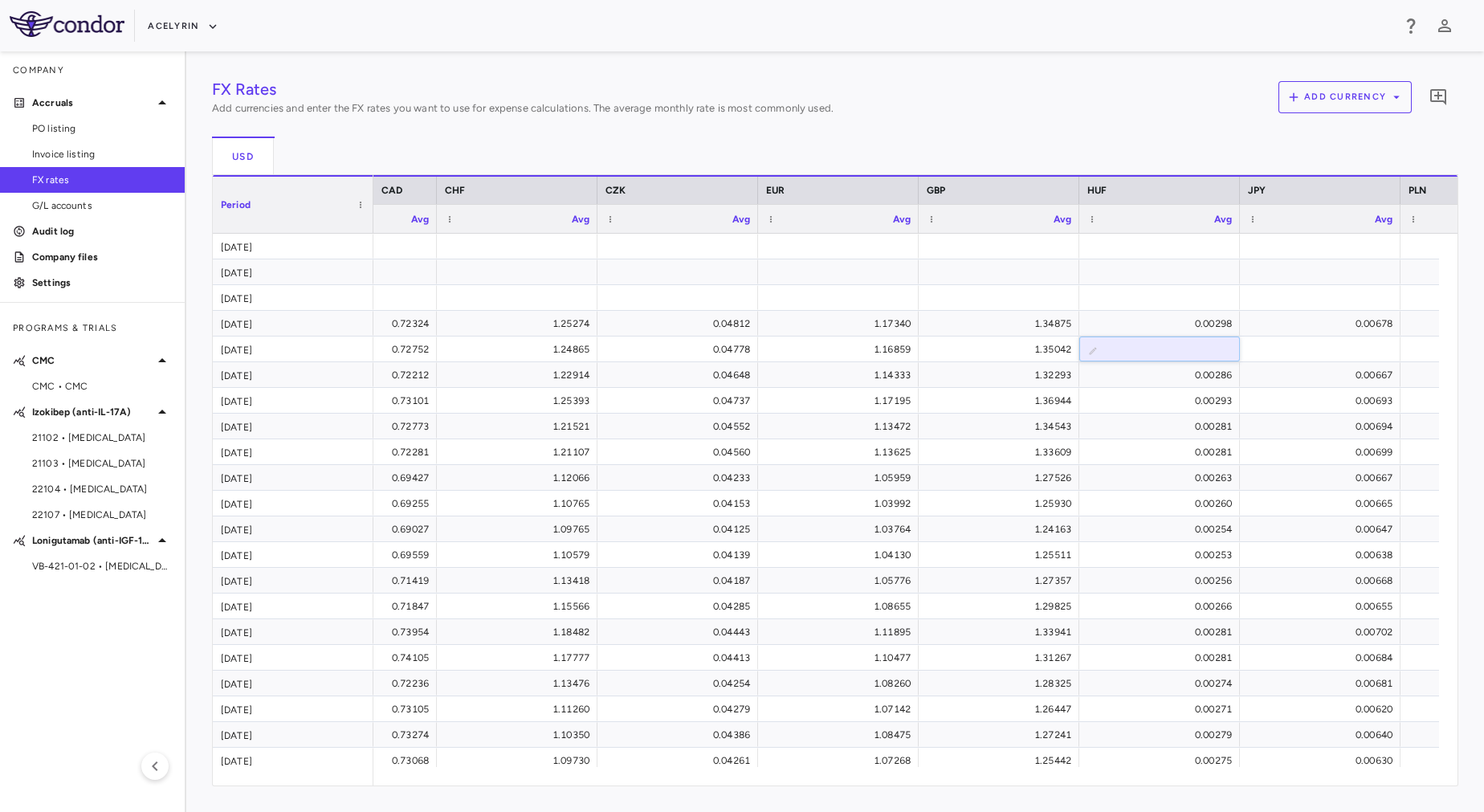
scroll to position [0, 541]
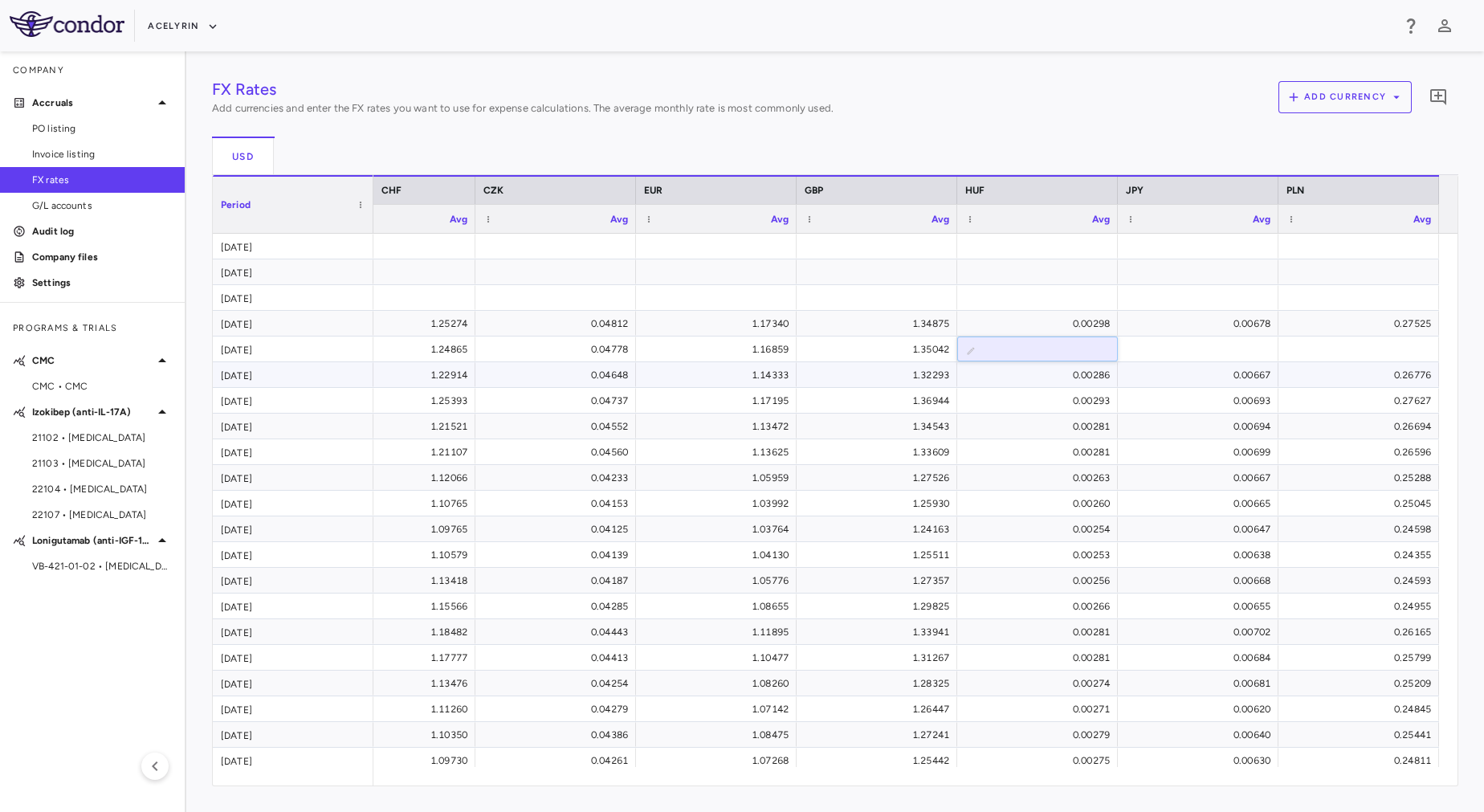
paste input "**********"
type input "**********"
paste input "**********"
type input "**********"
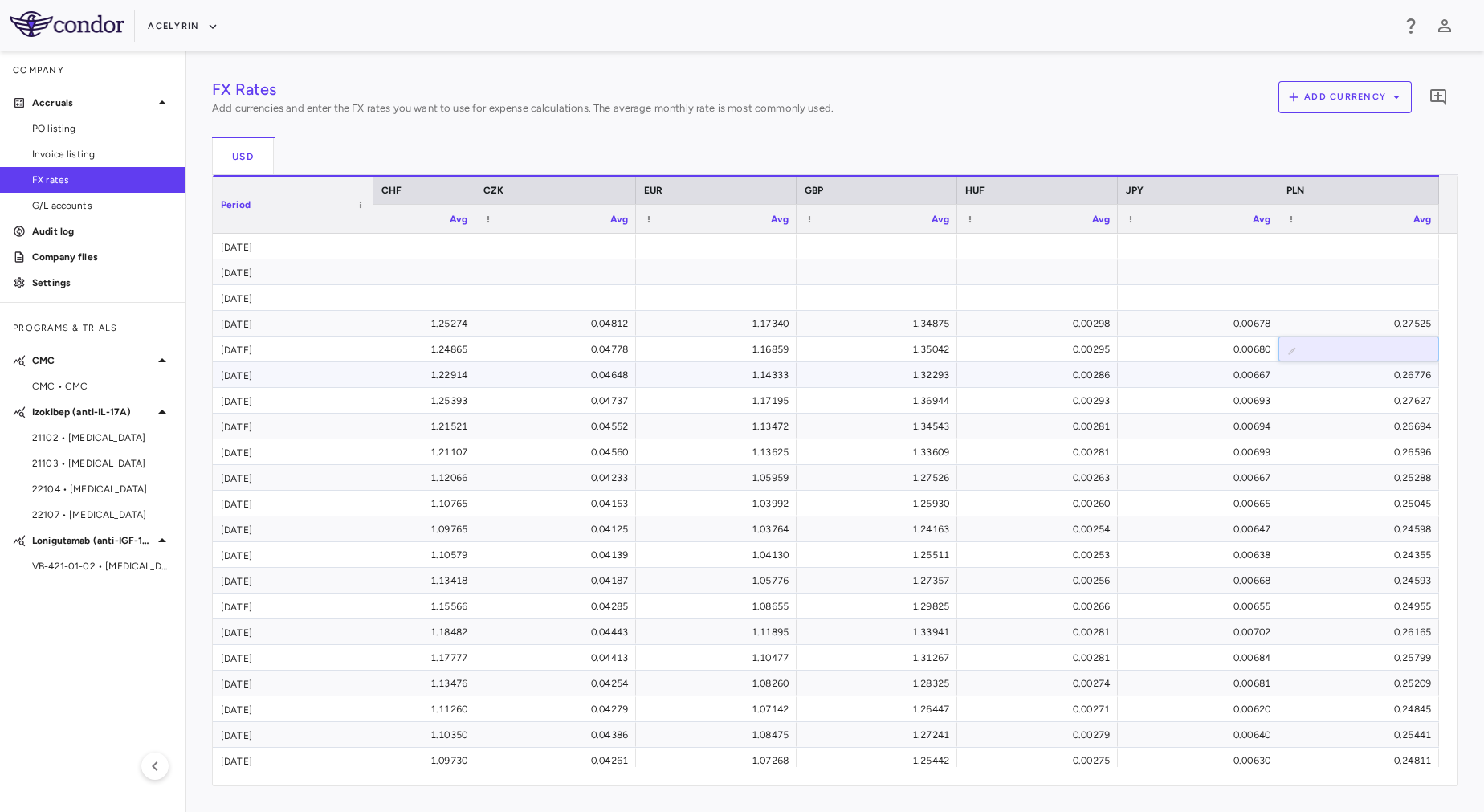
scroll to position [0, 540]
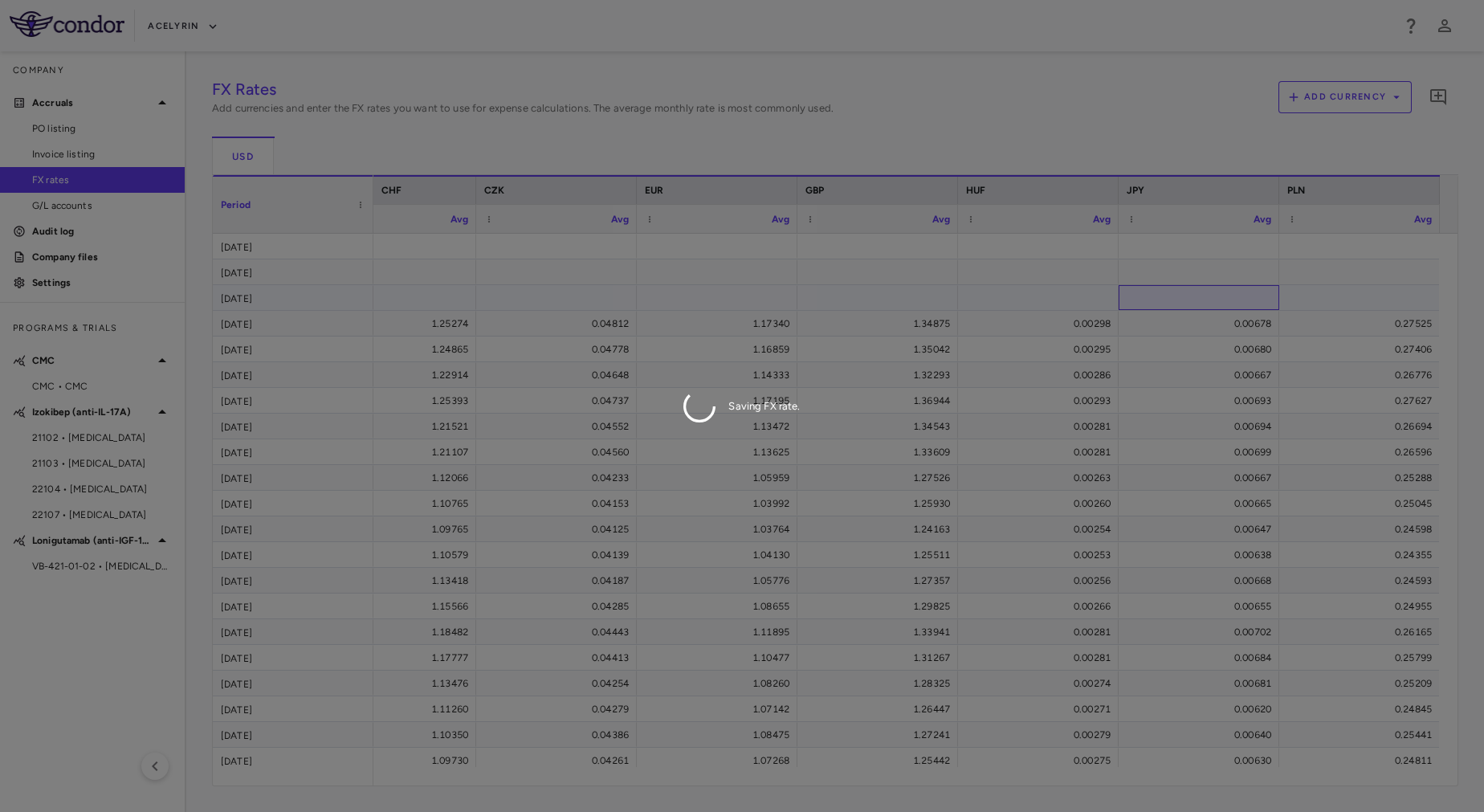
click at [1154, 299] on div "FX Rates Add currencies and enter the FX rates you want to use for expense calc…" at bounding box center [836, 432] width 1247 height 709
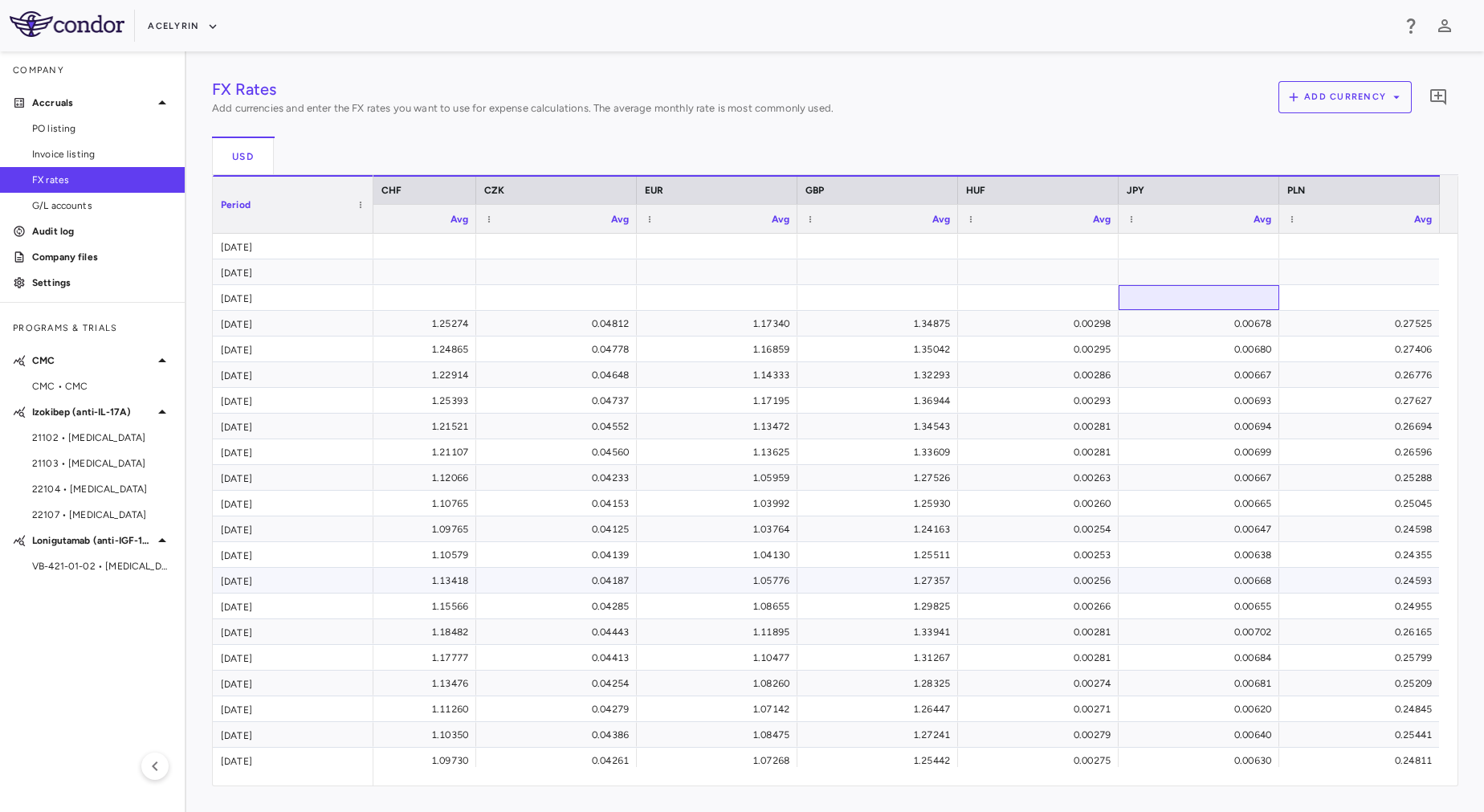
scroll to position [0, 538]
click at [201, 31] on button "Acelyrin" at bounding box center [183, 27] width 70 height 26
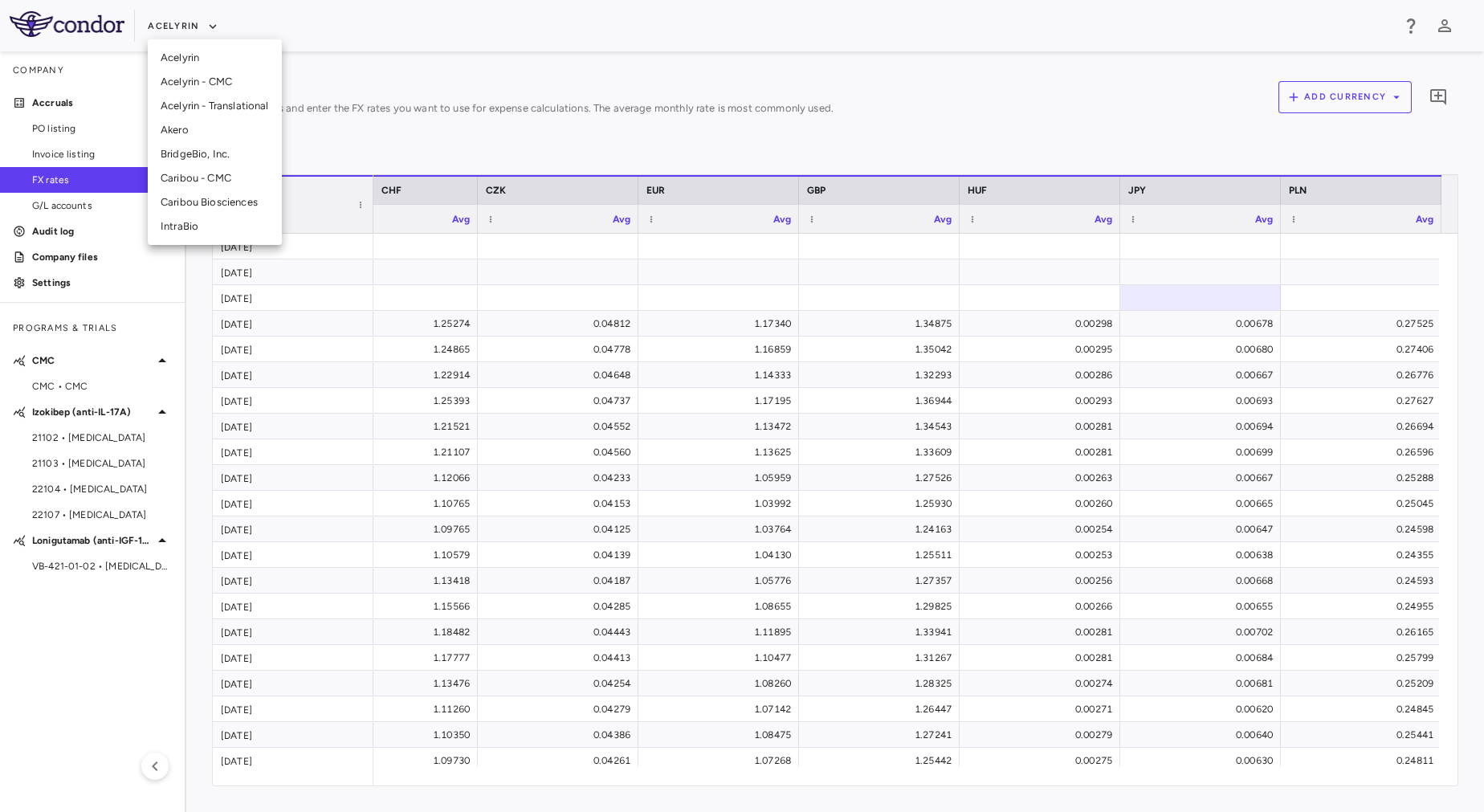
click at [193, 83] on li "Acelyrin - CMC" at bounding box center [215, 82] width 134 height 24
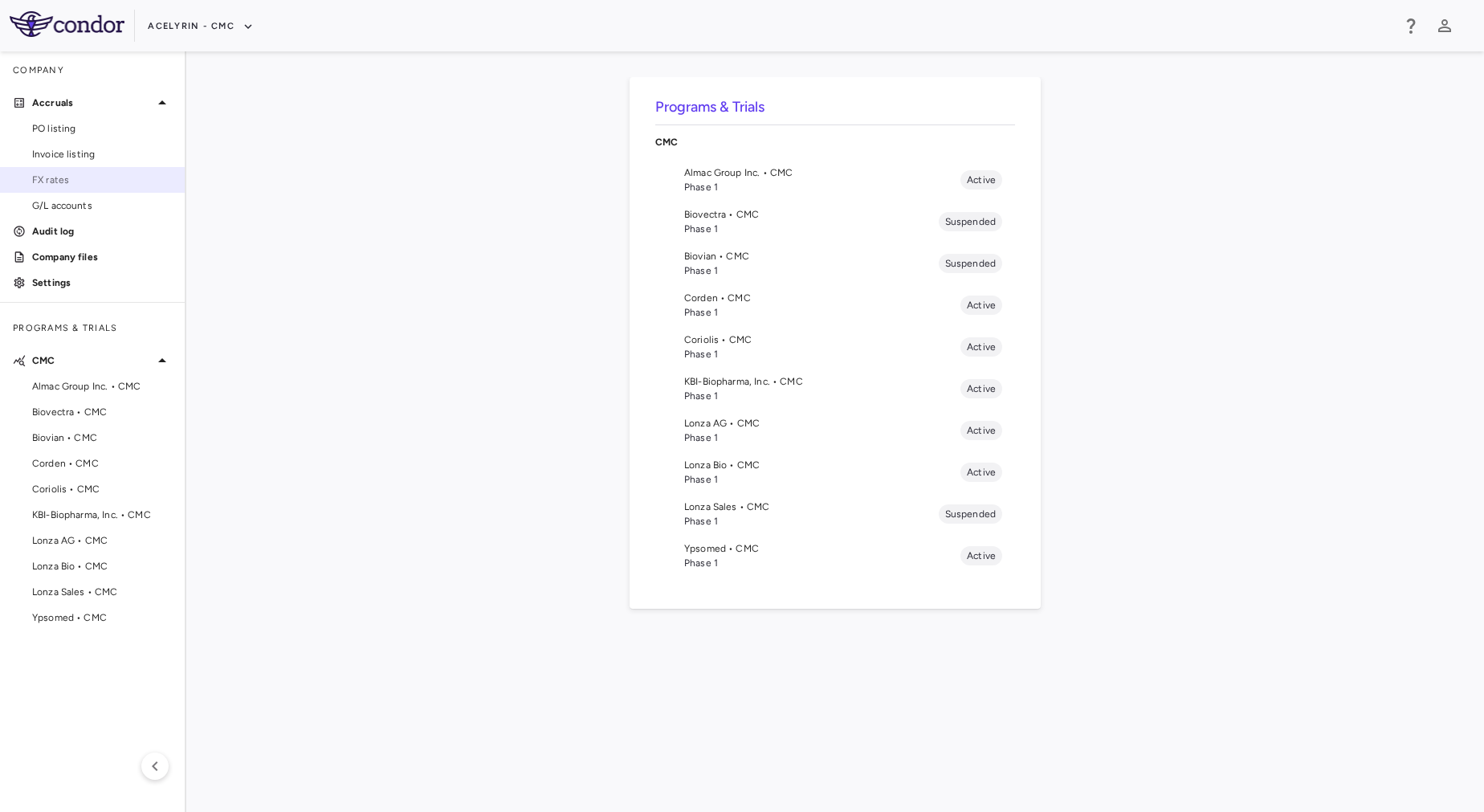
click at [135, 175] on span "FX rates" at bounding box center [102, 180] width 140 height 15
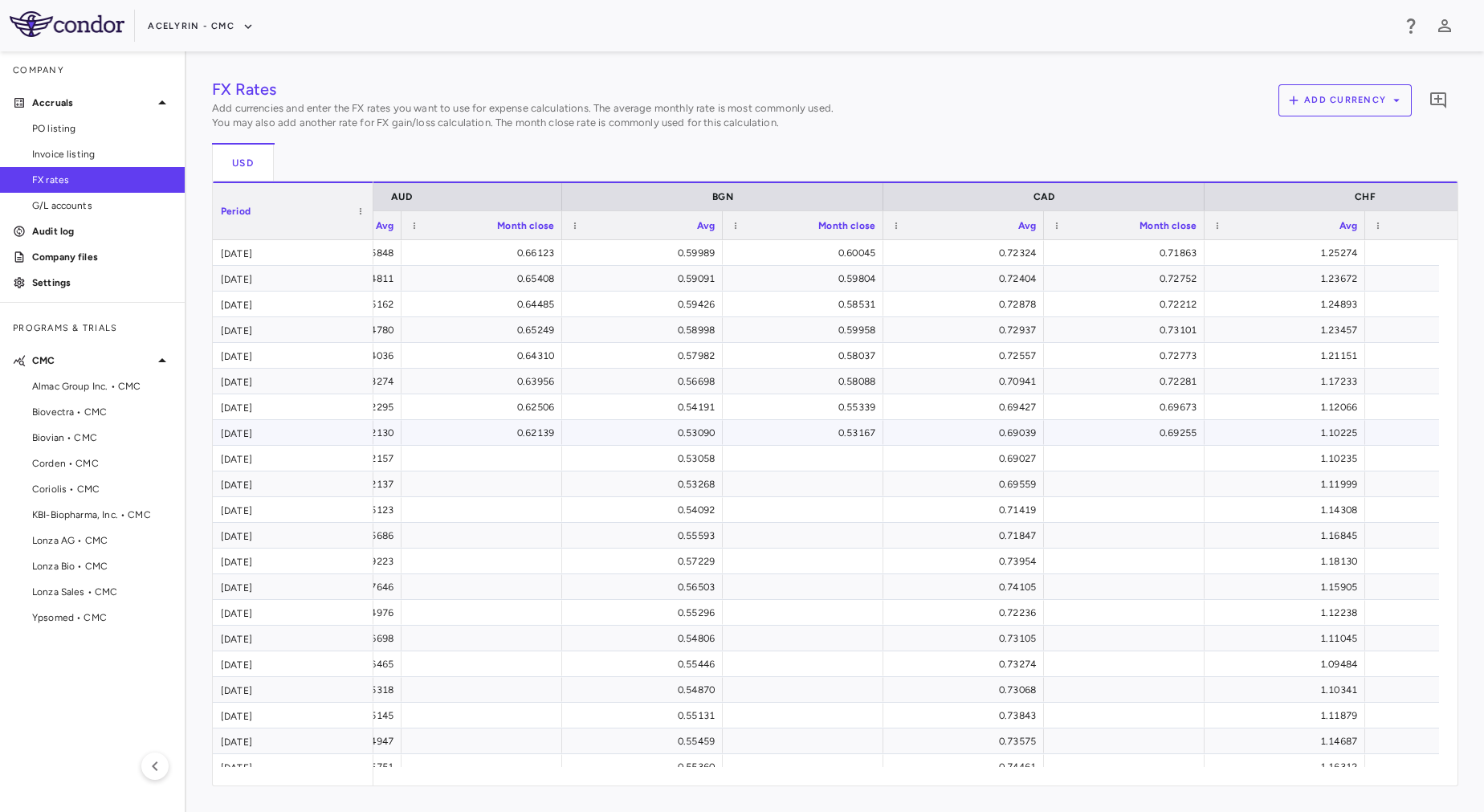
scroll to position [0, 293]
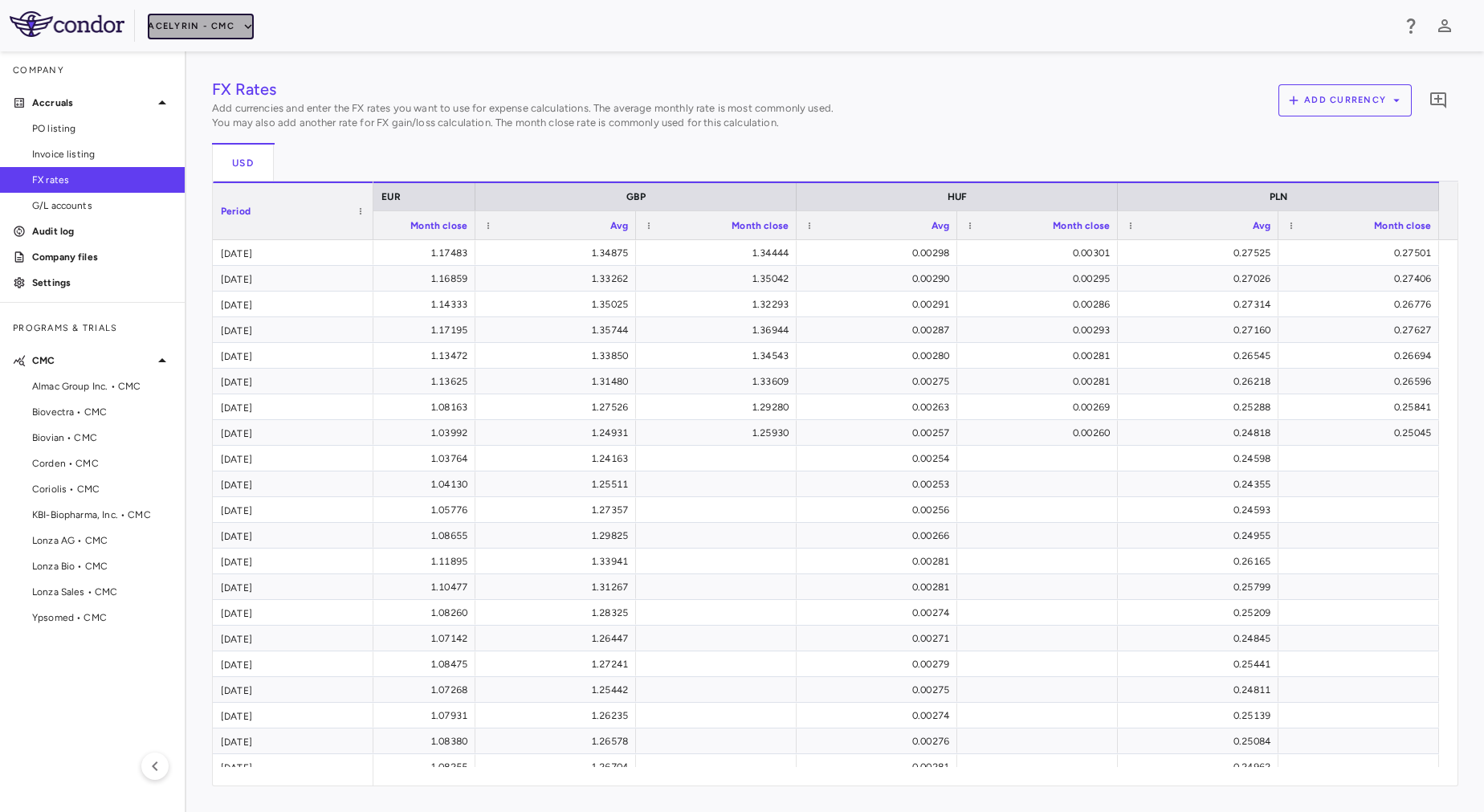
click at [148, 34] on button "Acelyrin - CMC" at bounding box center [201, 27] width 106 height 26
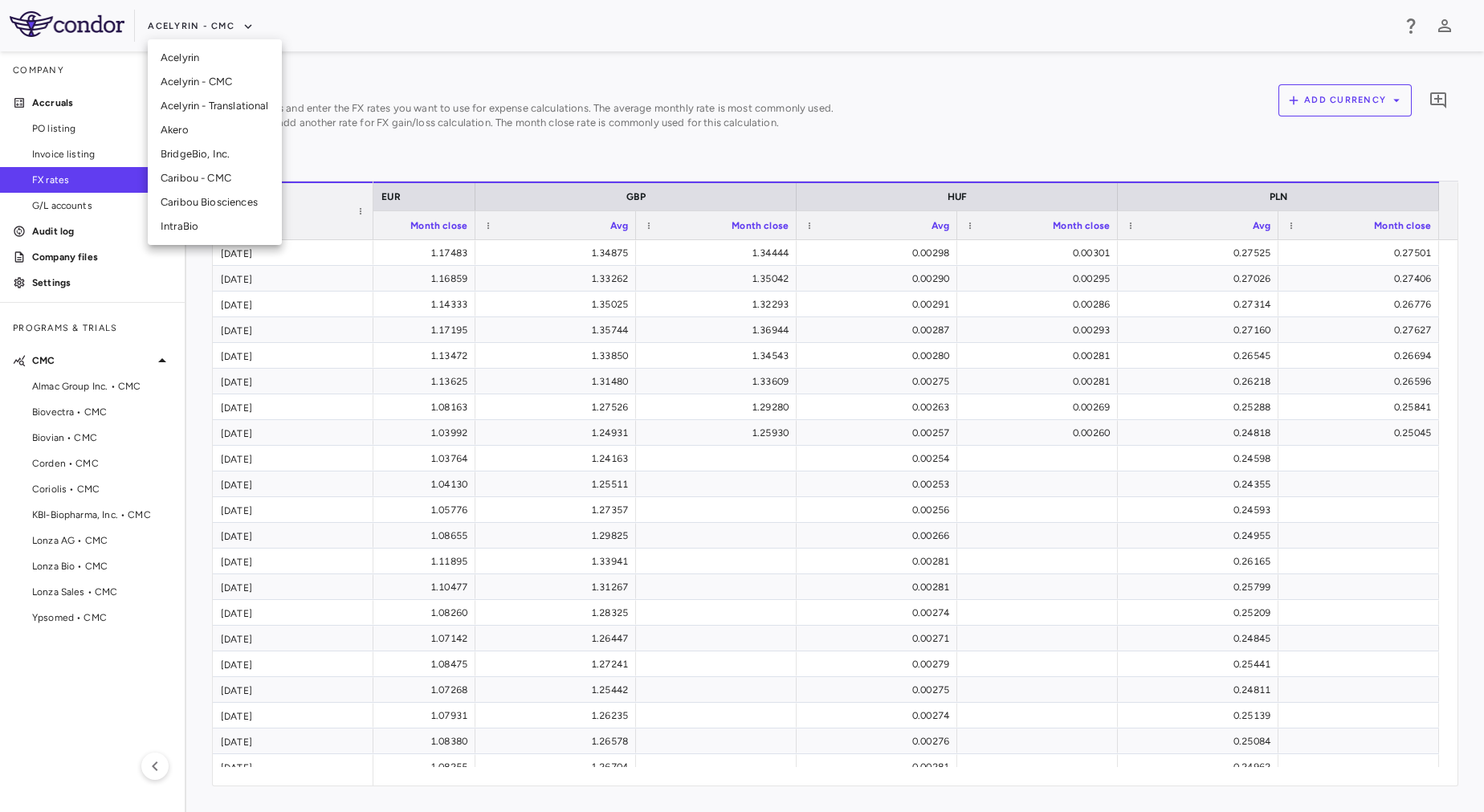
click at [188, 106] on li "Acelyrin - Translational" at bounding box center [215, 106] width 134 height 24
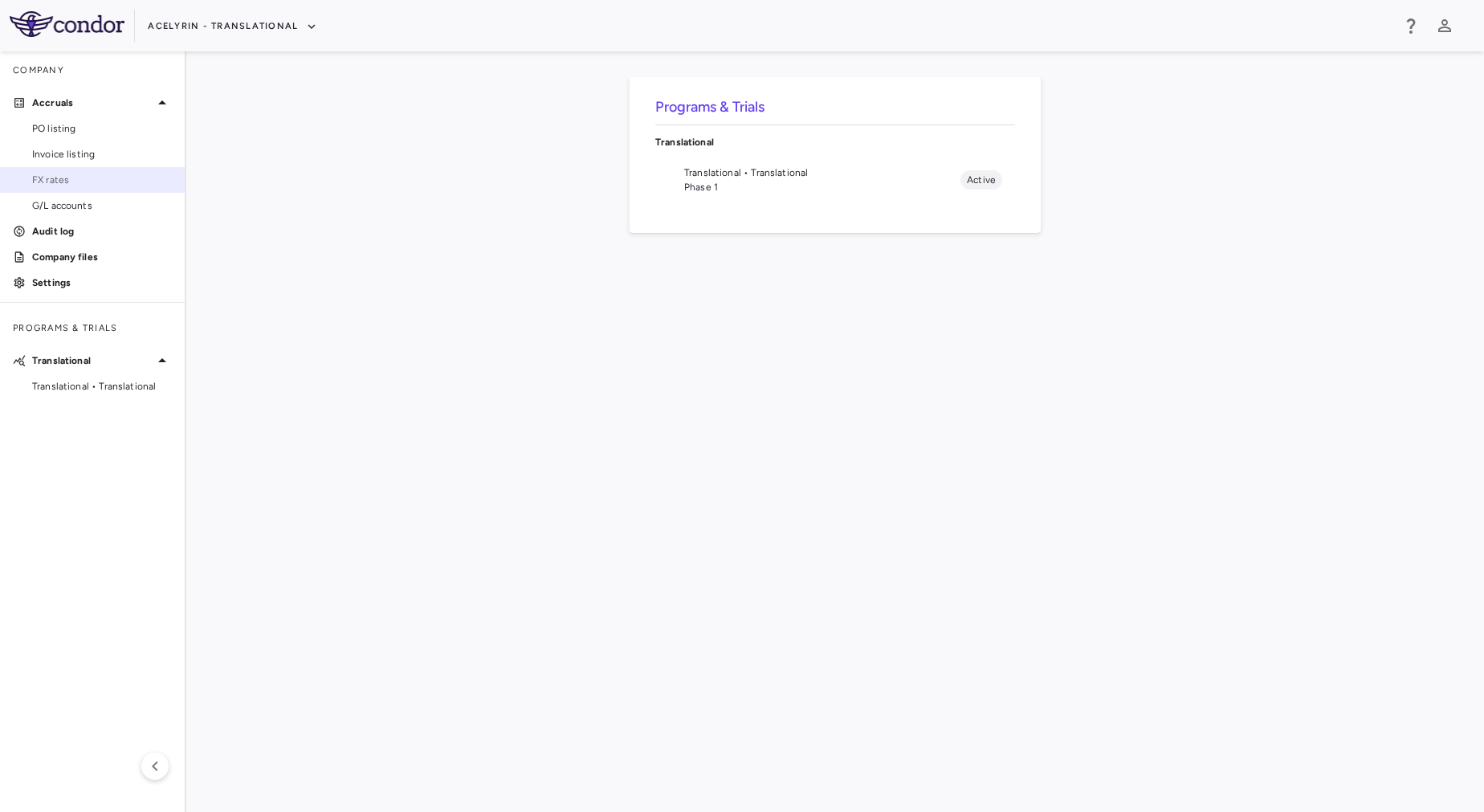
click at [49, 179] on span "FX rates" at bounding box center [102, 180] width 140 height 15
